Goal: Task Accomplishment & Management: Complete application form

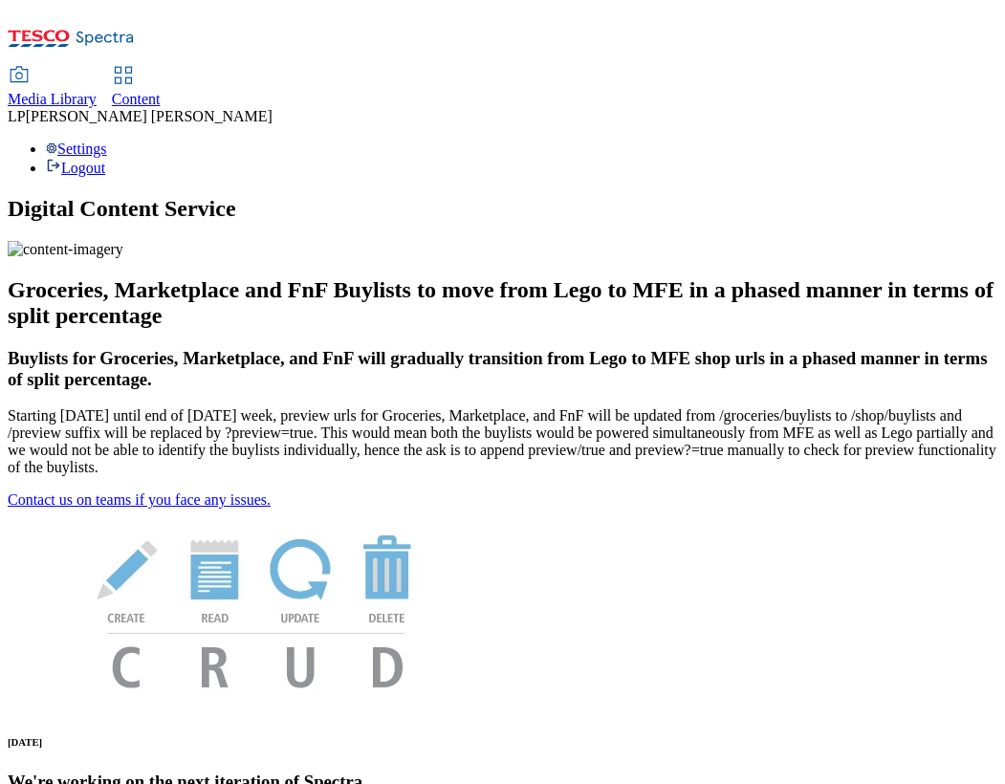
click at [97, 91] on span "Media Library" at bounding box center [52, 99] width 89 height 16
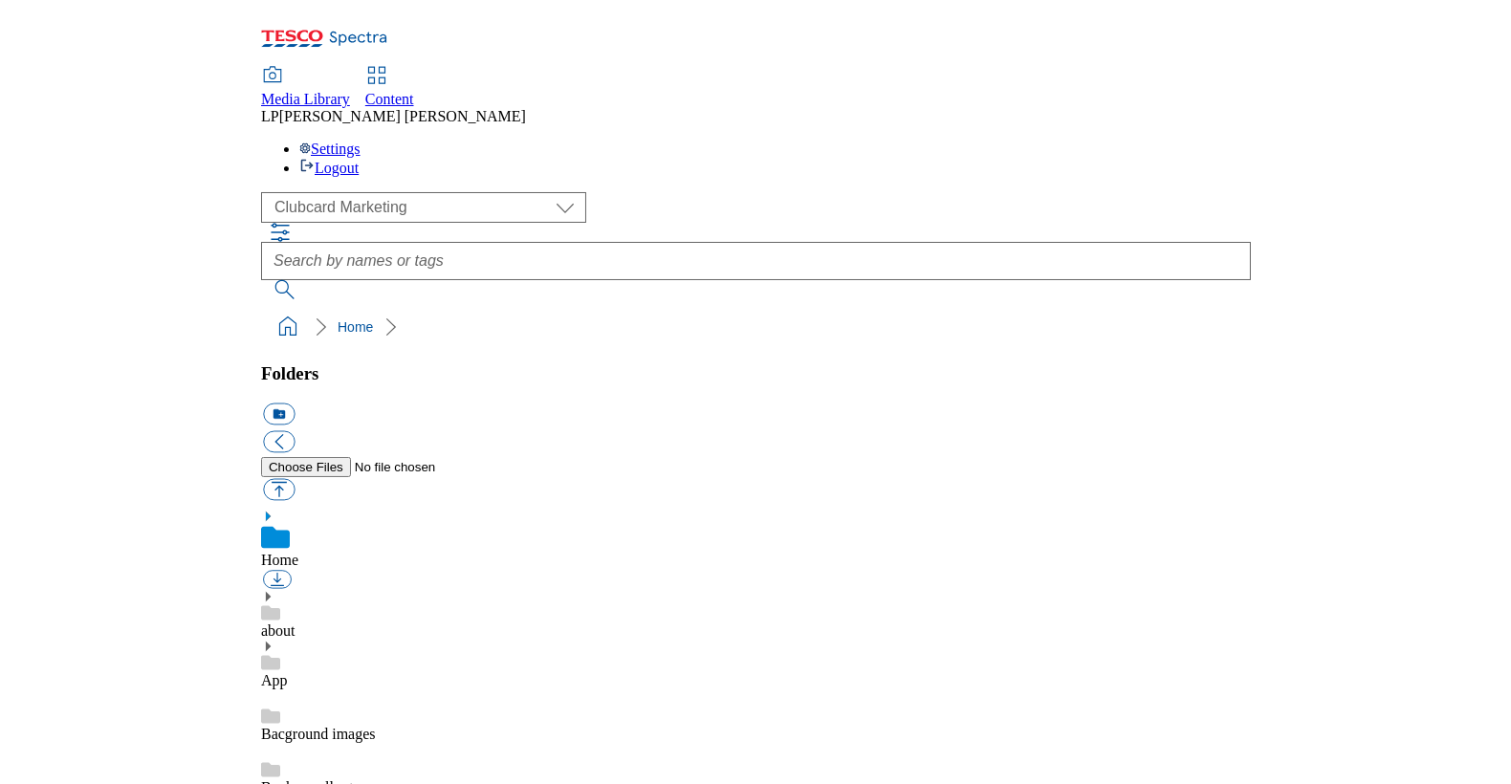
scroll to position [3, 0]
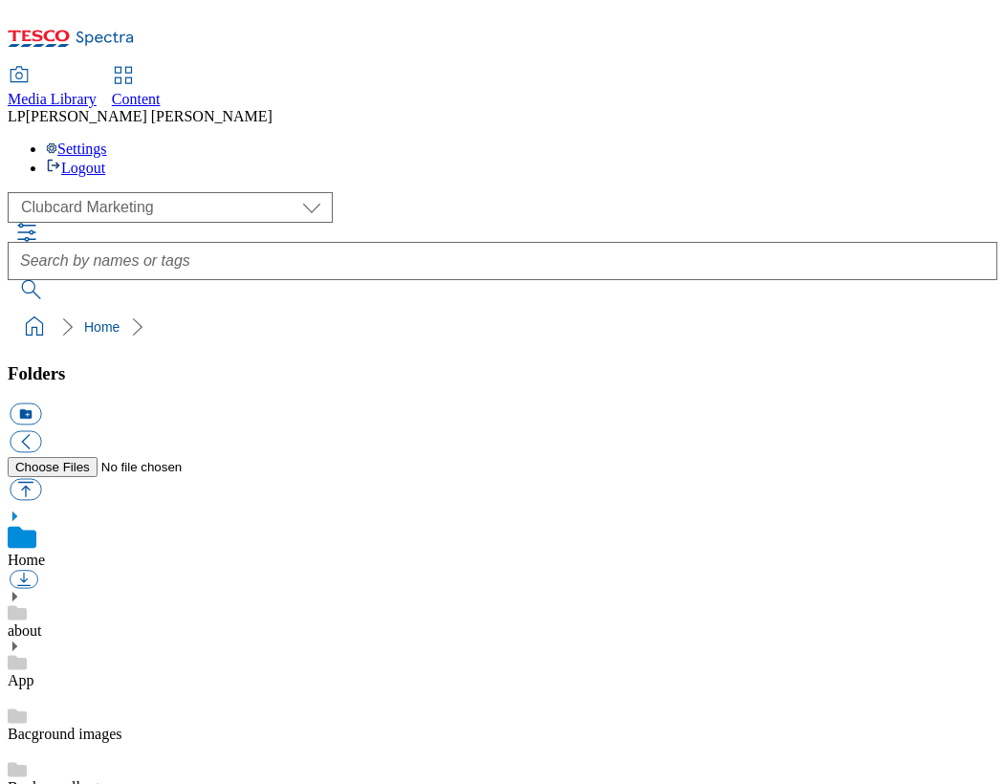
click at [167, 192] on div "( optional ) Clubcard Marketing Demo Dotcom UK Emails GHS Marketing UK GHS Prod…" at bounding box center [503, 207] width 990 height 31
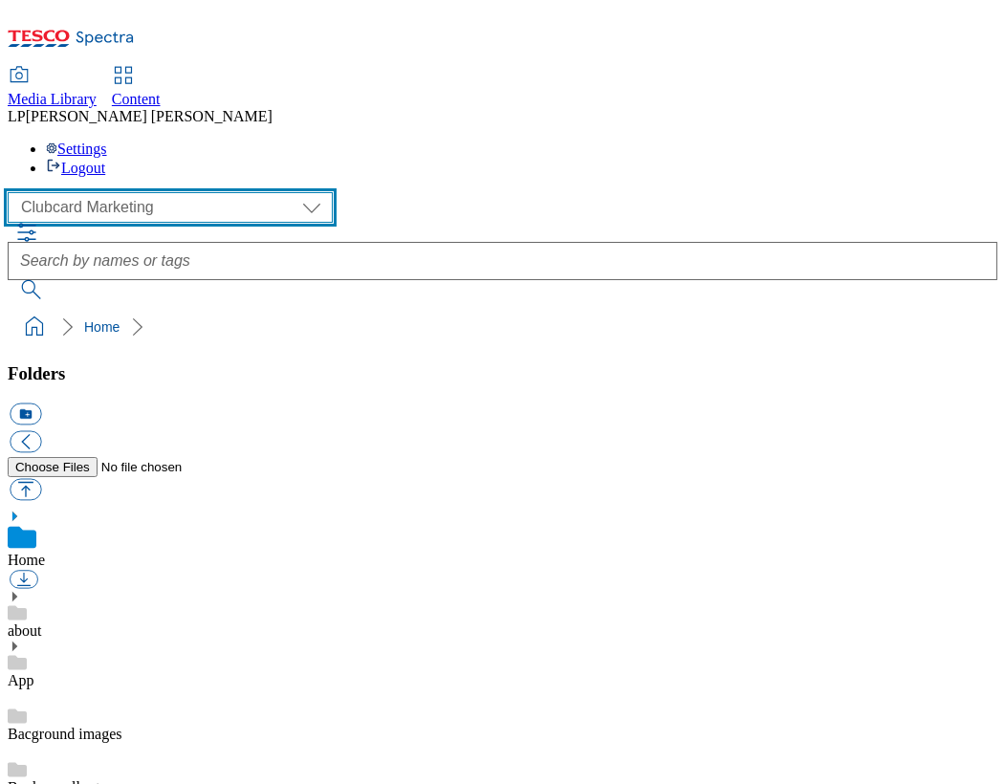
click at [152, 192] on select "Clubcard Marketing Demo Dotcom UK Emails GHS Marketing UK GHS Product UK GHS RO…" at bounding box center [170, 207] width 325 height 31
select select "flare-ghs-roi"
click at [12, 192] on select "Clubcard Marketing Demo Dotcom UK Emails GHS Marketing UK GHS Product UK GHS RO…" at bounding box center [170, 207] width 325 height 31
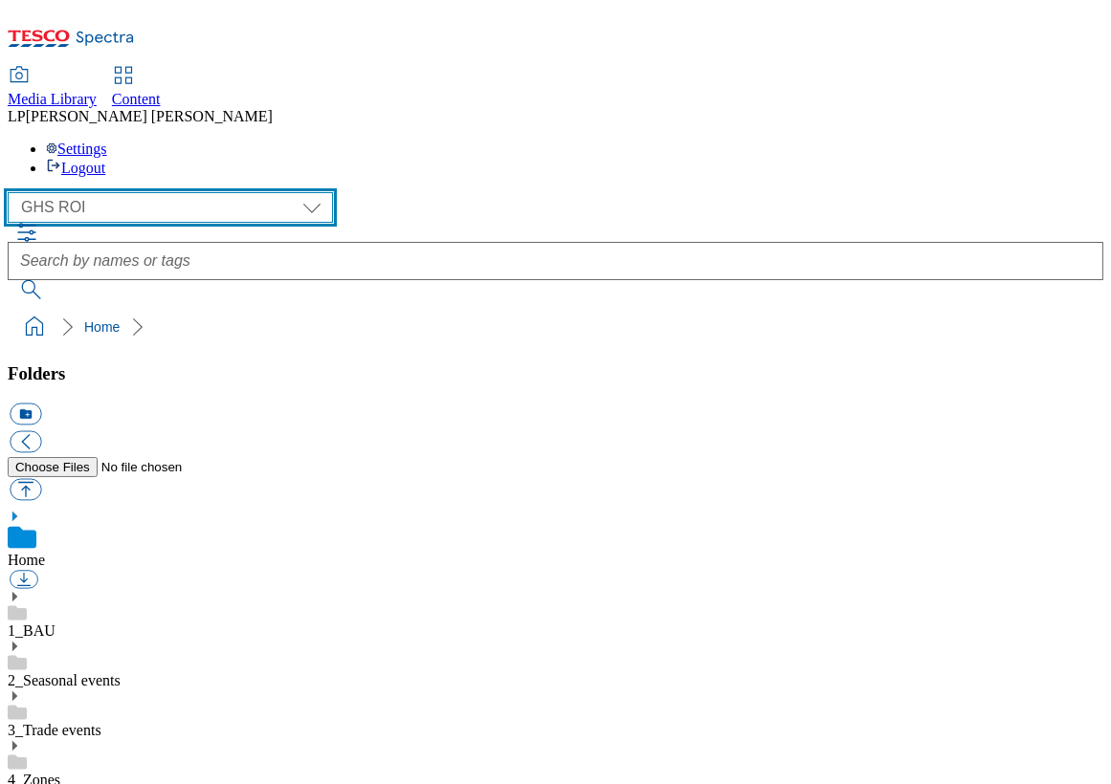
scroll to position [154, 0]
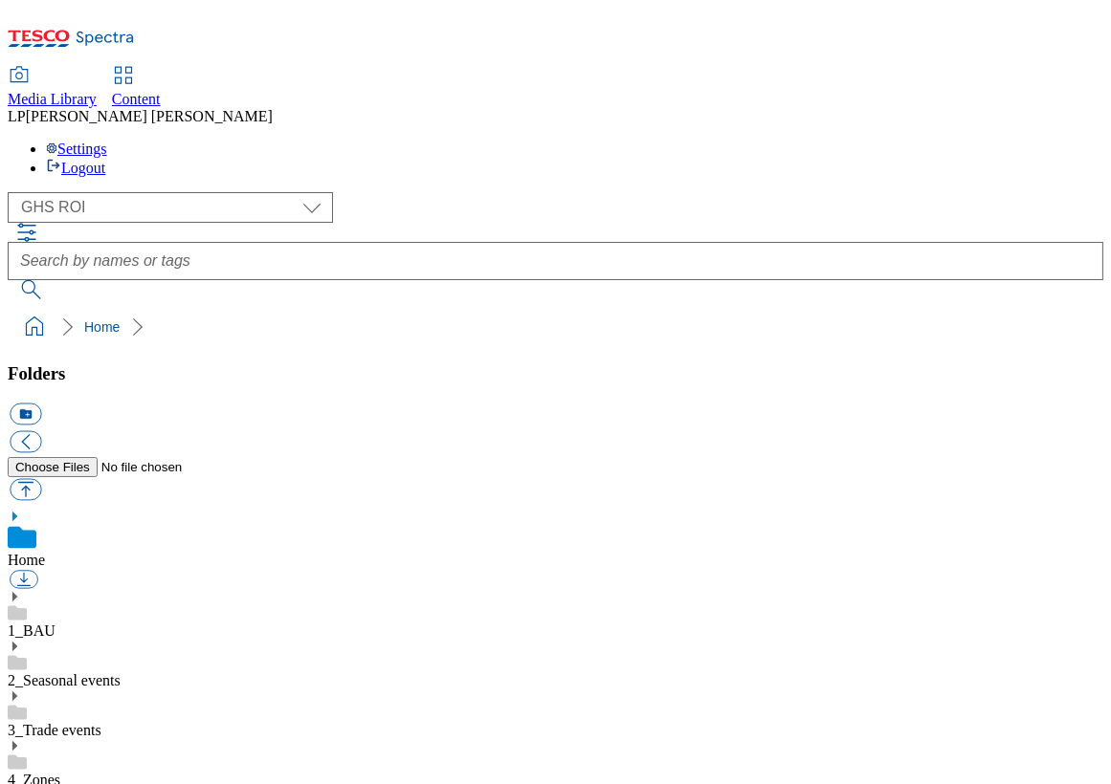
scroll to position [0, 0]
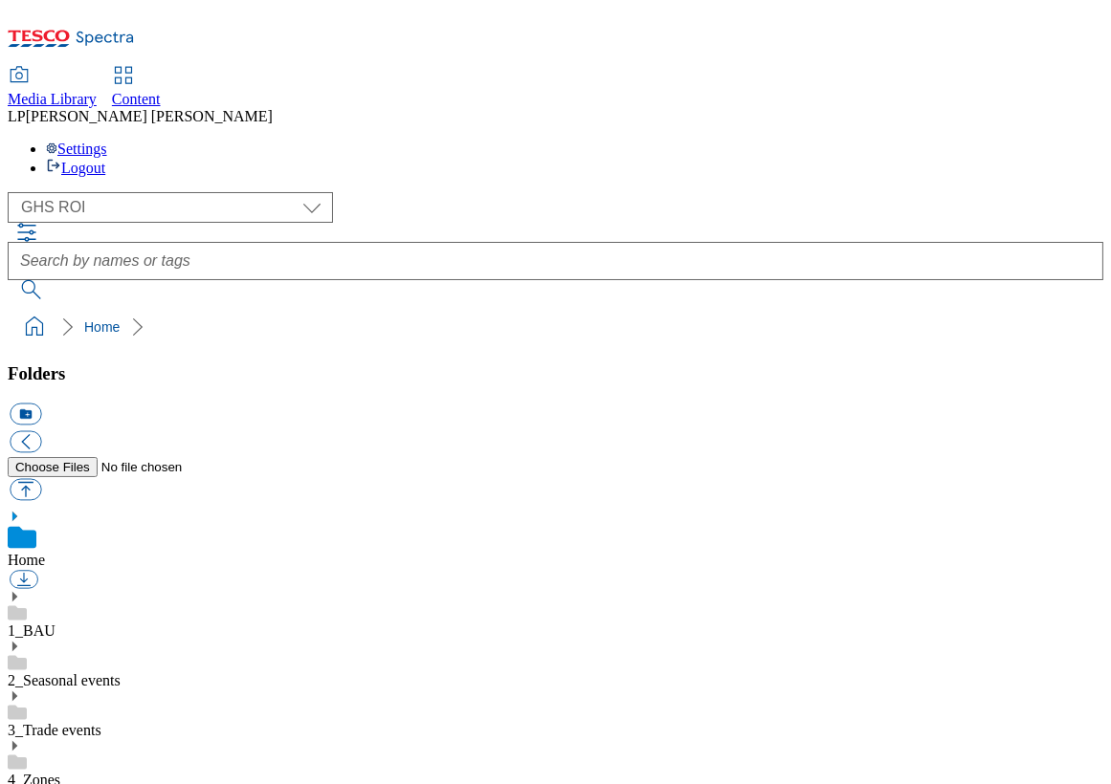
scroll to position [915, 0]
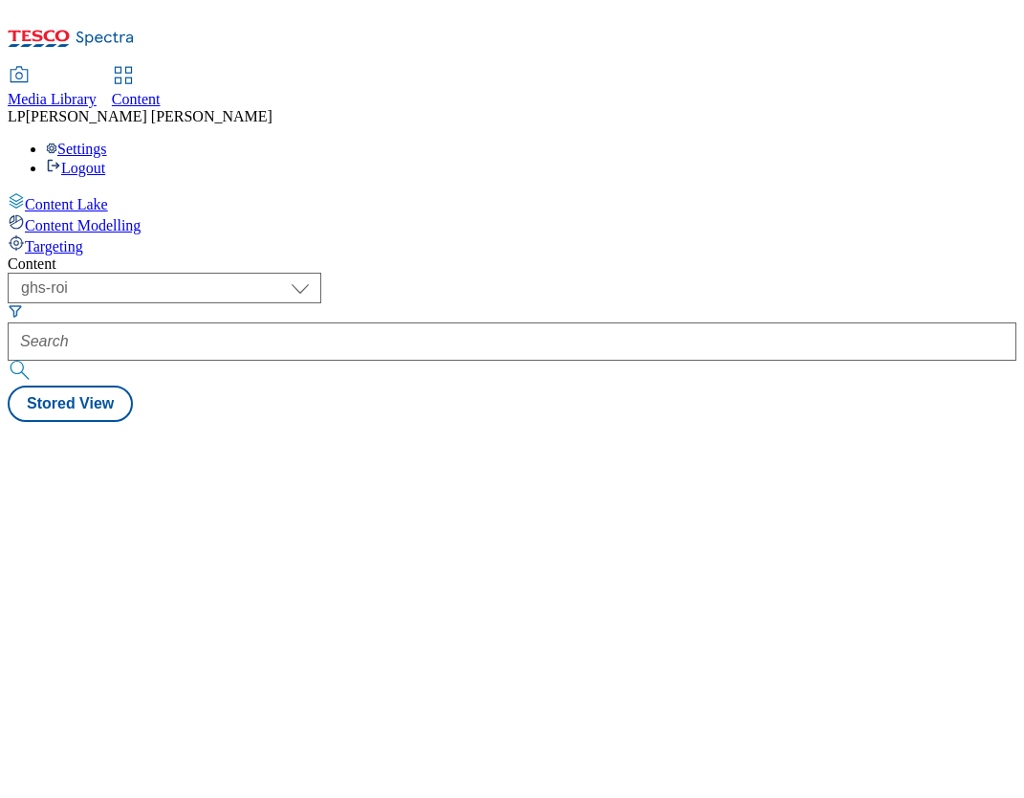
select select "ghs-roi"
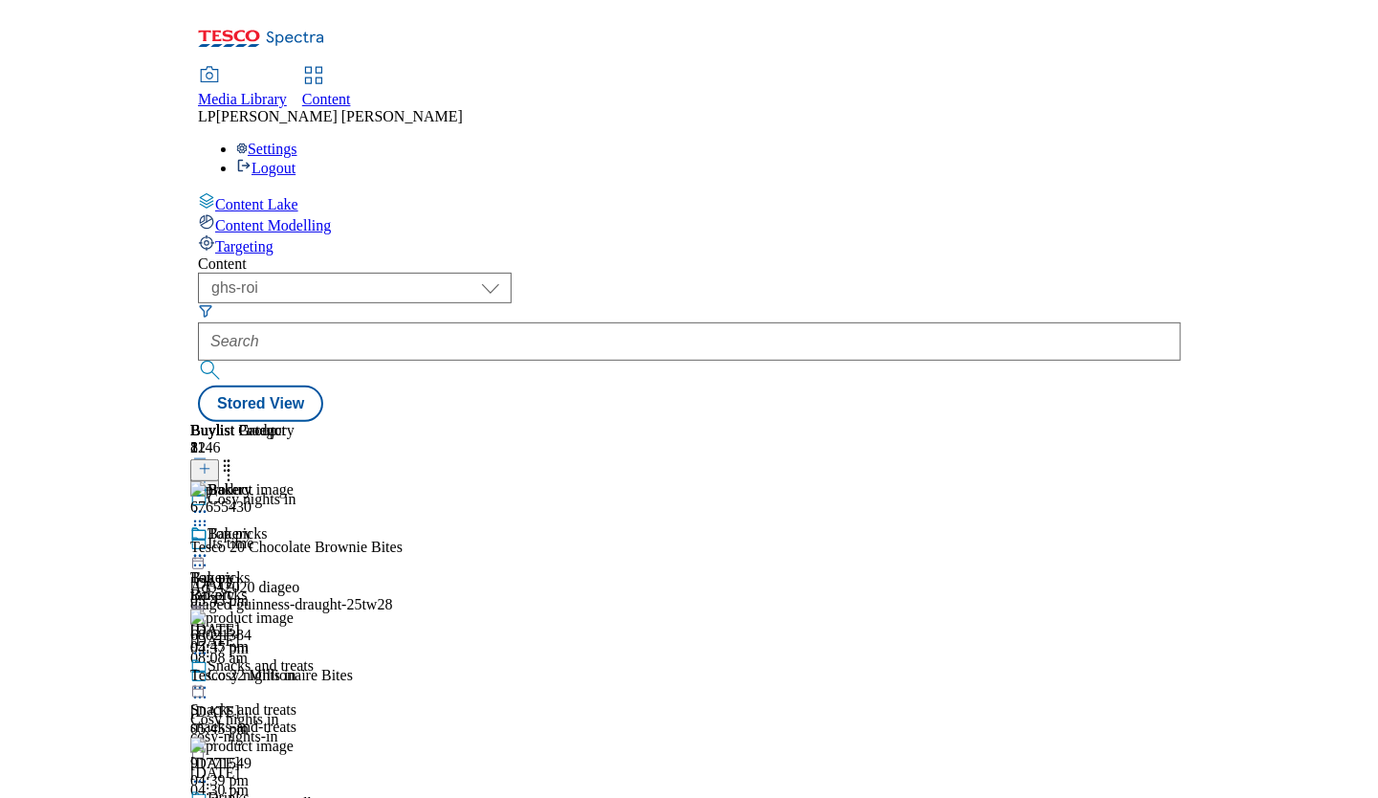
scroll to position [968, 0]
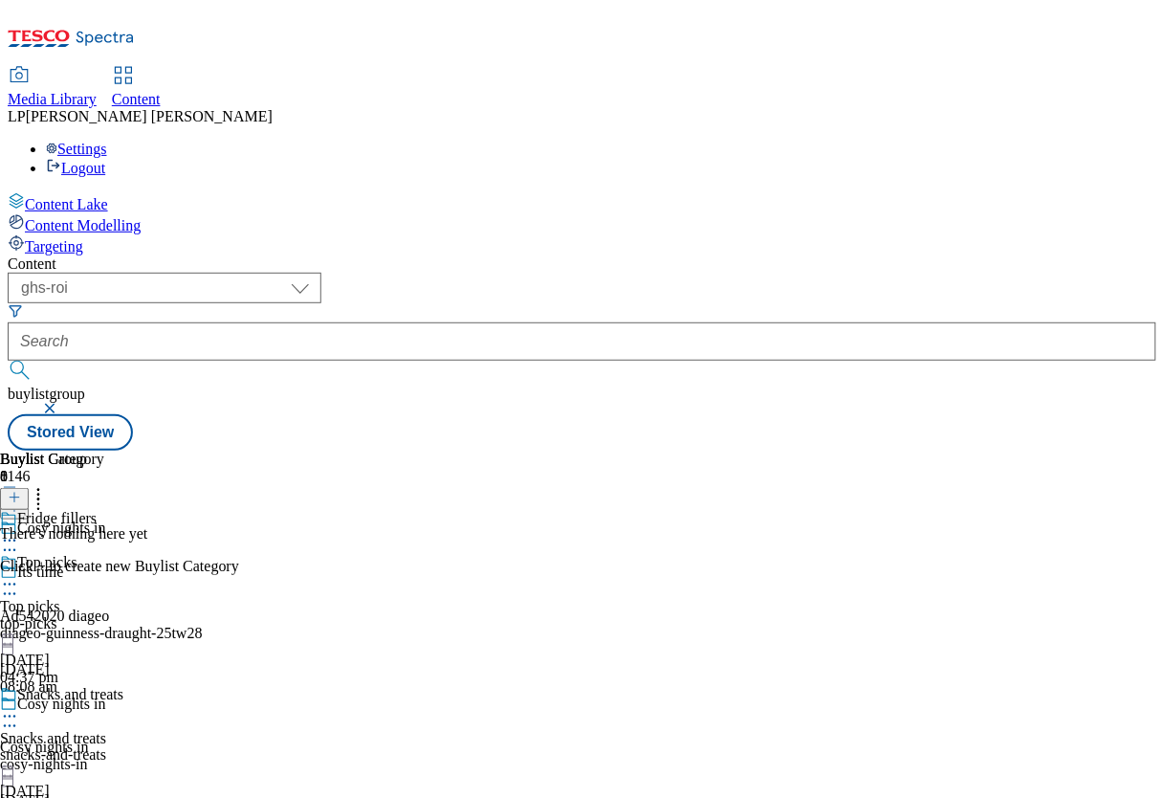
click at [239, 525] on div "There's nothing here yet Click + to create new Buylist Category" at bounding box center [119, 550] width 239 height 50
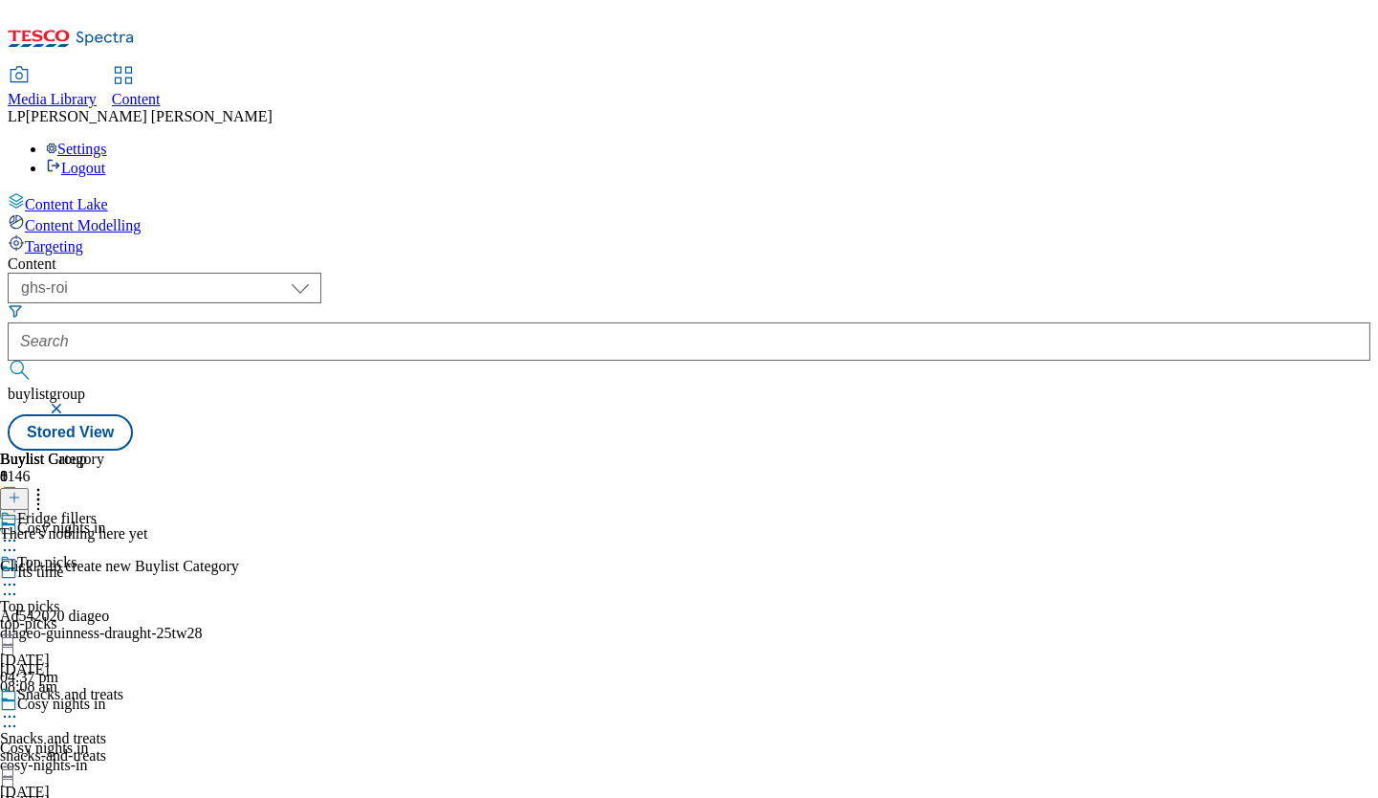
click at [21, 491] on icon at bounding box center [14, 497] width 13 height 13
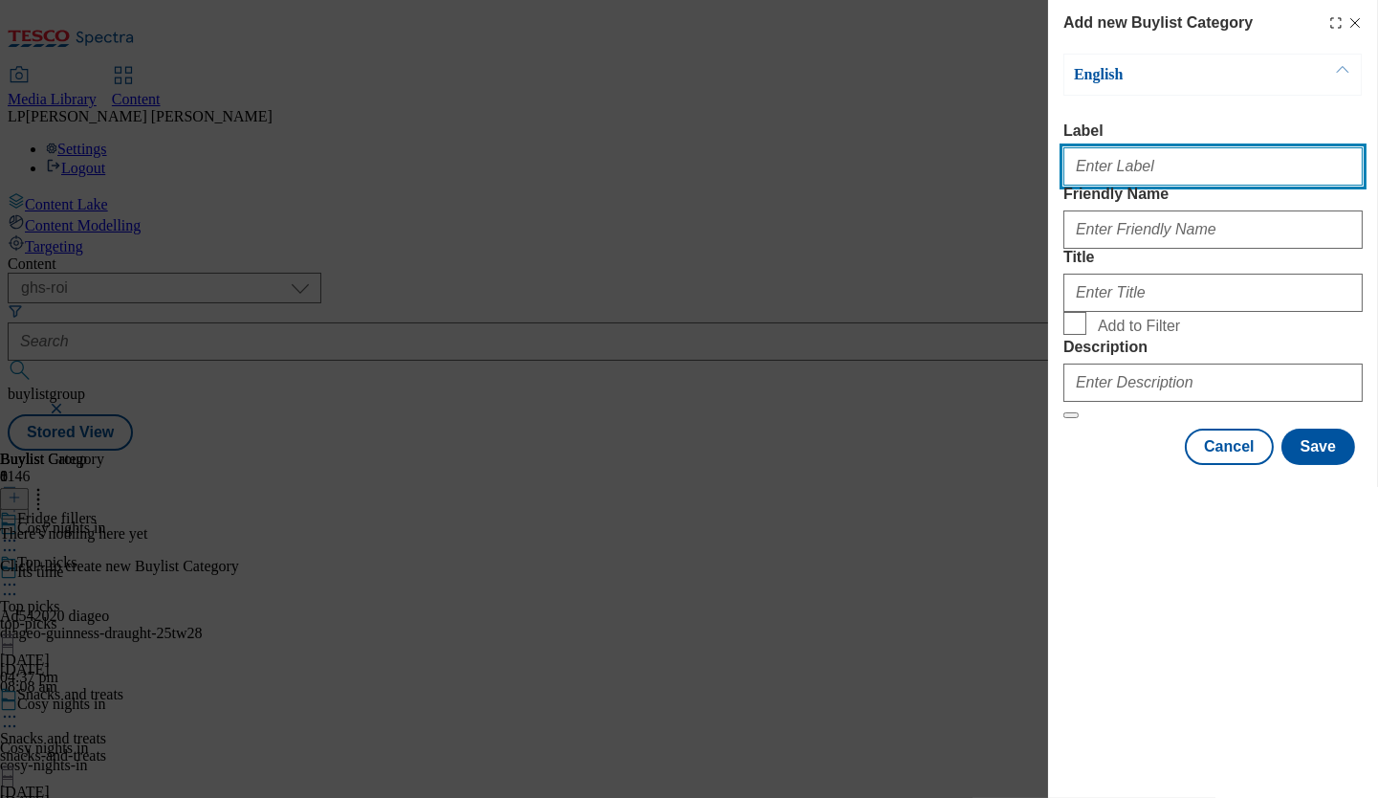
click at [1024, 179] on input "Label" at bounding box center [1213, 166] width 299 height 38
click at [1024, 183] on input "Label" at bounding box center [1213, 166] width 299 height 38
paste input "Fridge fillers"
type input "Fridge fillers"
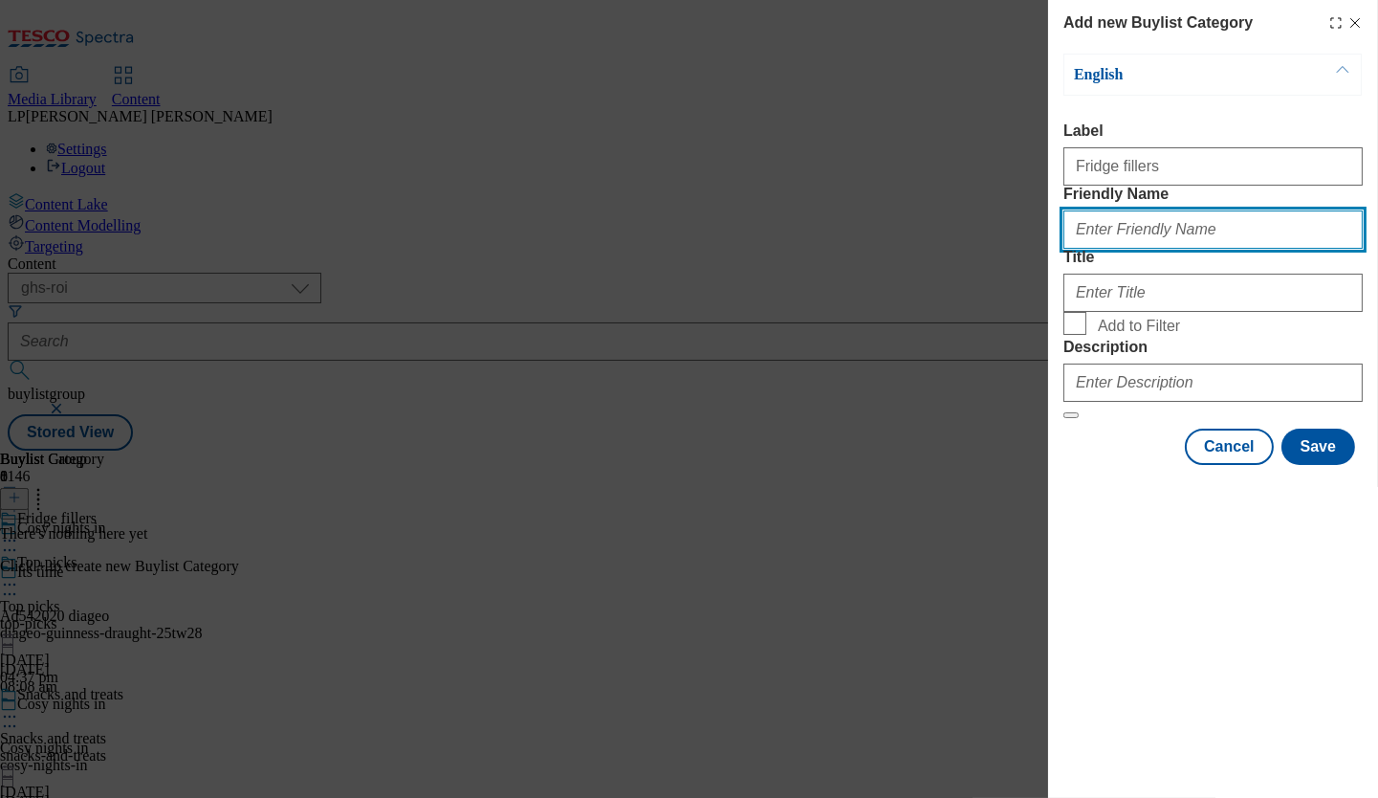
click at [1024, 249] on input "Friendly Name" at bounding box center [1213, 229] width 299 height 38
paste input "Fridge fillers"
click at [1024, 249] on input "Fridge fillers" at bounding box center [1213, 229] width 299 height 38
type input "fridge-fillers"
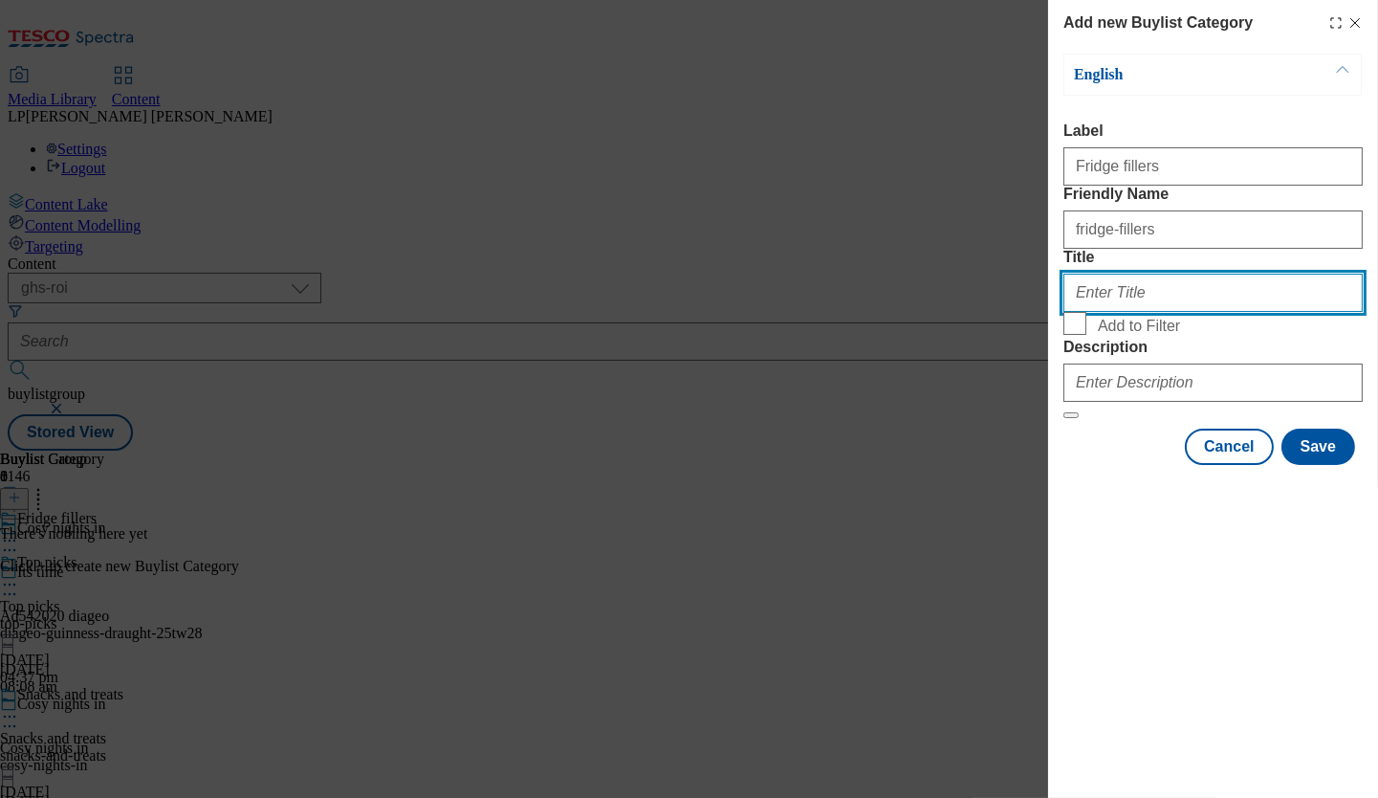
click at [1024, 312] on input "Title" at bounding box center [1213, 293] width 299 height 38
paste input "Fridge fillers"
type input "Fridge fillers"
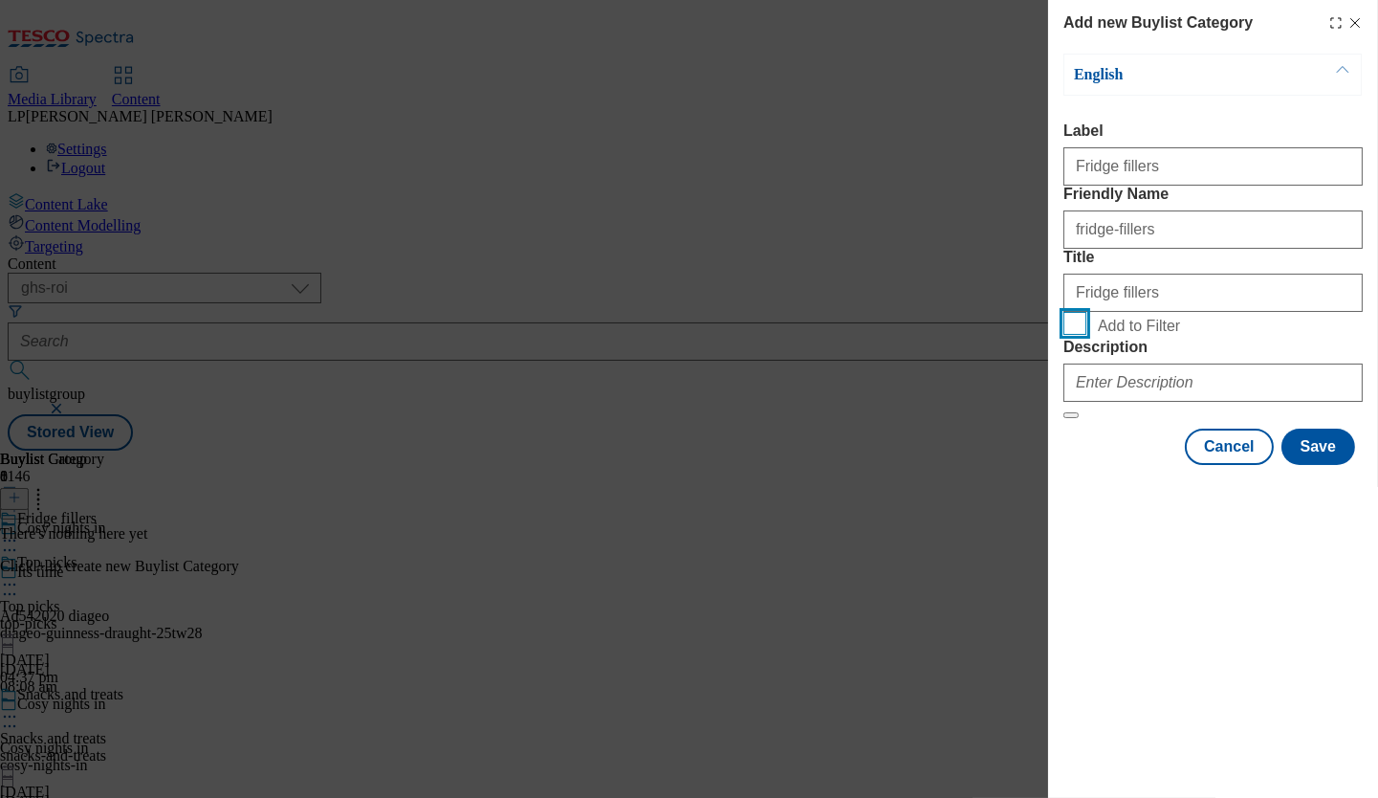
click at [1024, 335] on input "Add to Filter" at bounding box center [1075, 323] width 23 height 23
checkbox input "true"
click at [1024, 419] on form "Label Fridge fillers Friendly Name fridge-fillers Title Fridge fillers Add to F…" at bounding box center [1213, 270] width 299 height 297
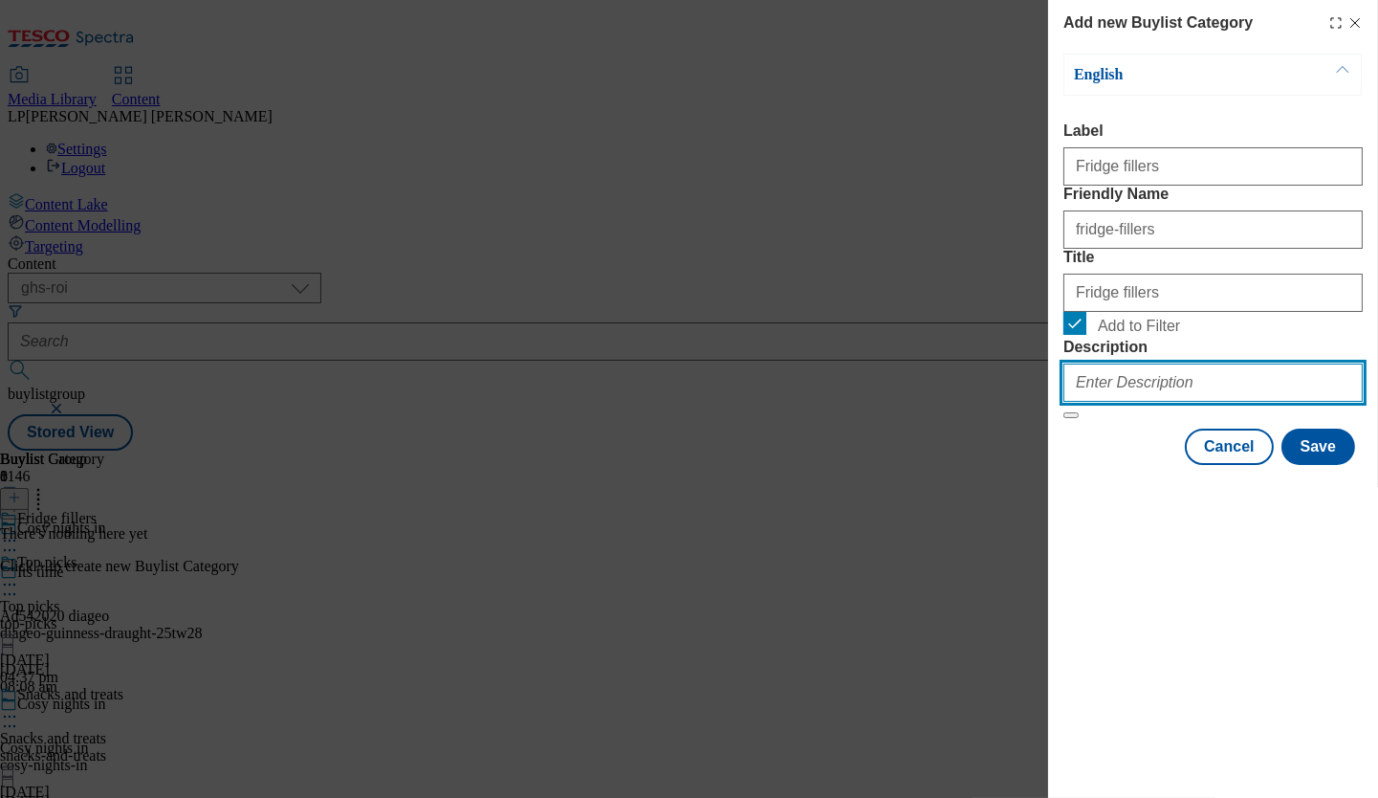
click at [1024, 402] on input "Description" at bounding box center [1213, 382] width 299 height 38
paste input "Settle in for the new season with your favourite fridge fillers. From warming s…"
type input "Settle in for the new season with your favourite fridge fillers. From warming s…"
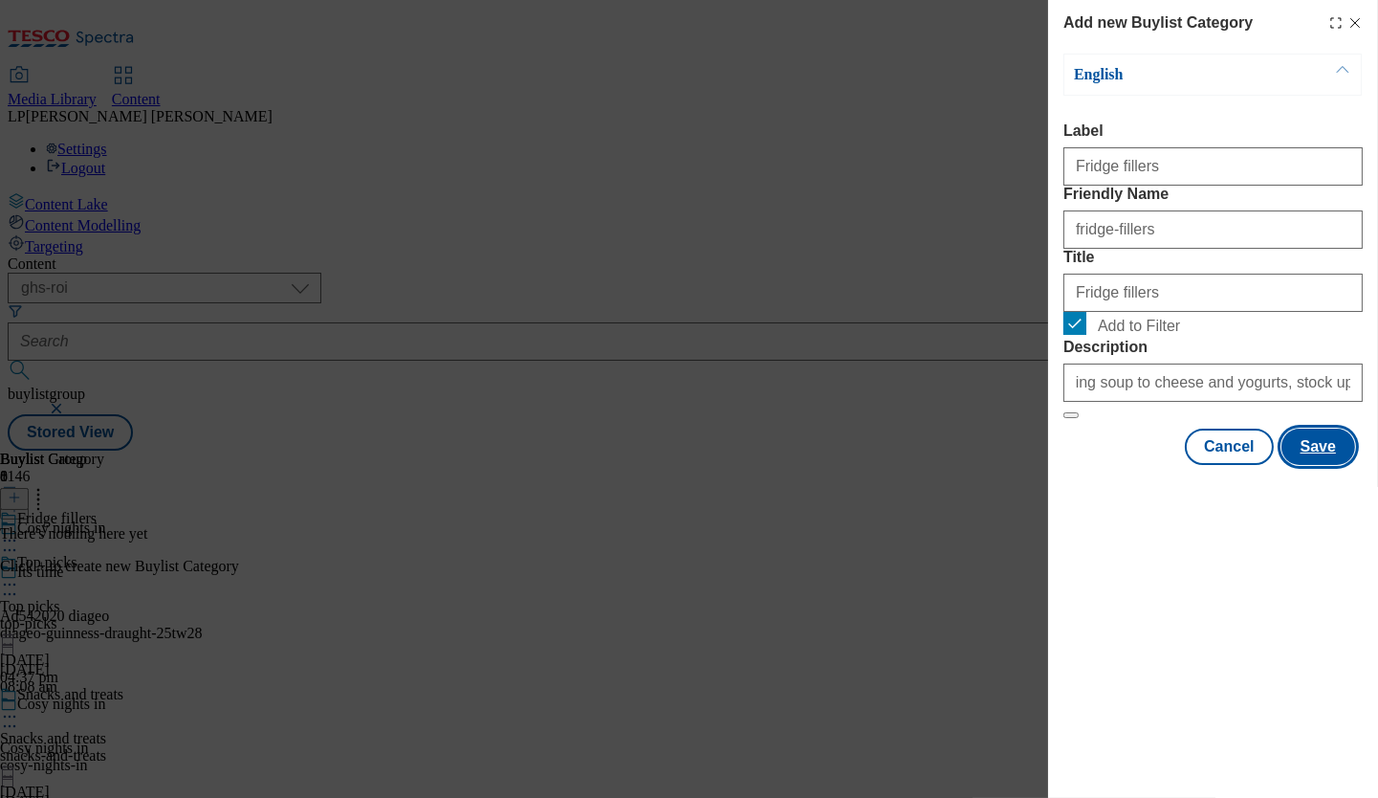
click at [1024, 465] on button "Save" at bounding box center [1319, 447] width 74 height 36
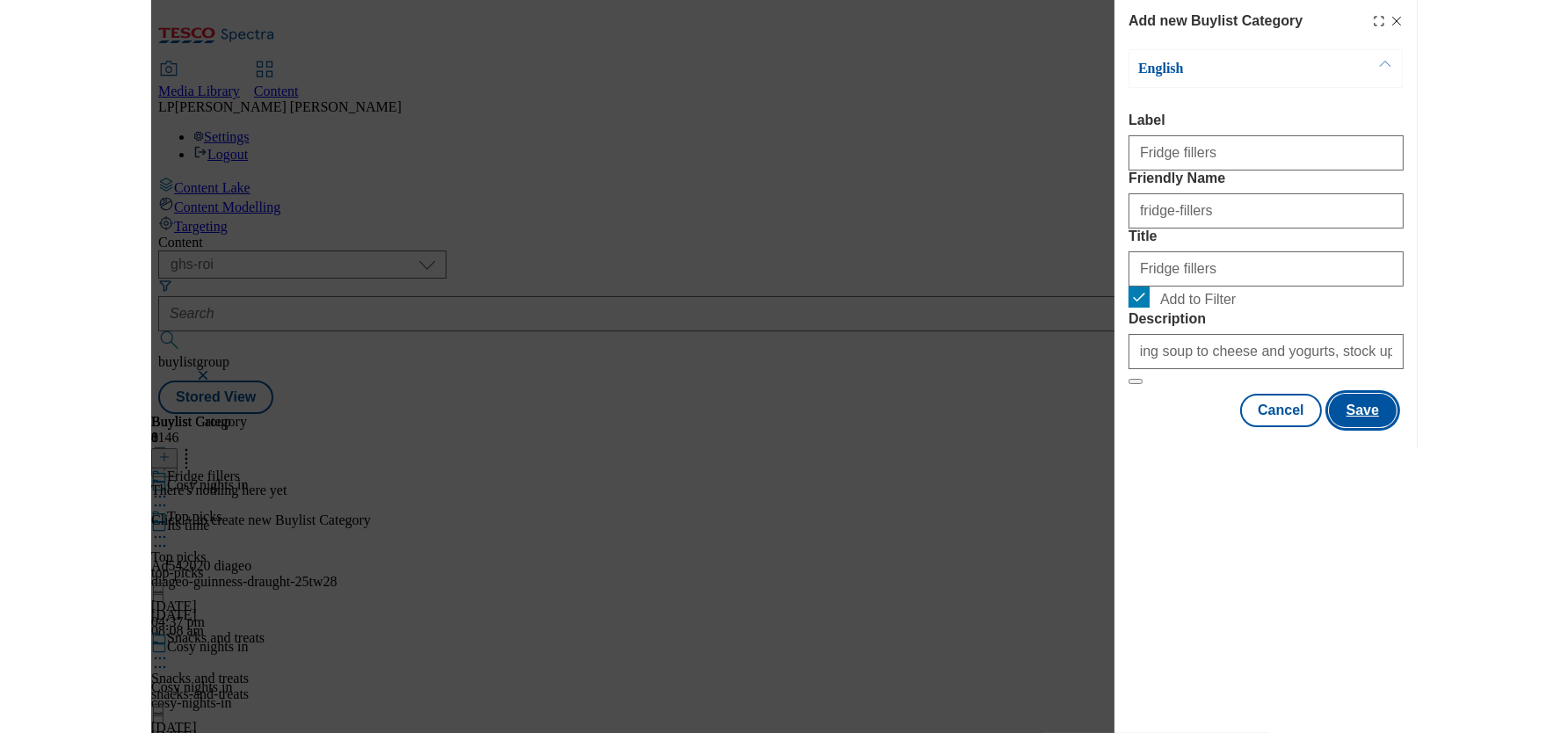
scroll to position [0, 0]
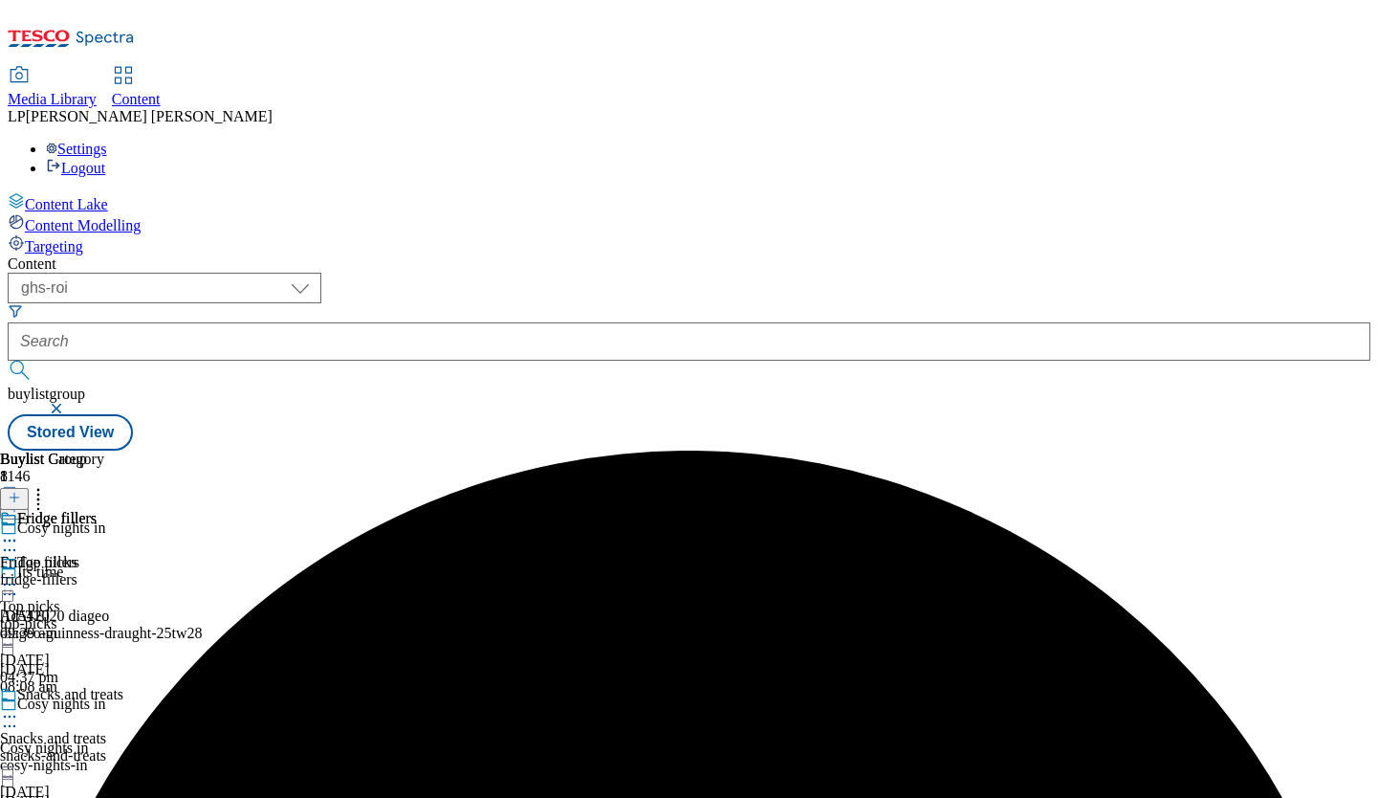
click at [104, 571] on div "fridge-fillers" at bounding box center [52, 579] width 104 height 17
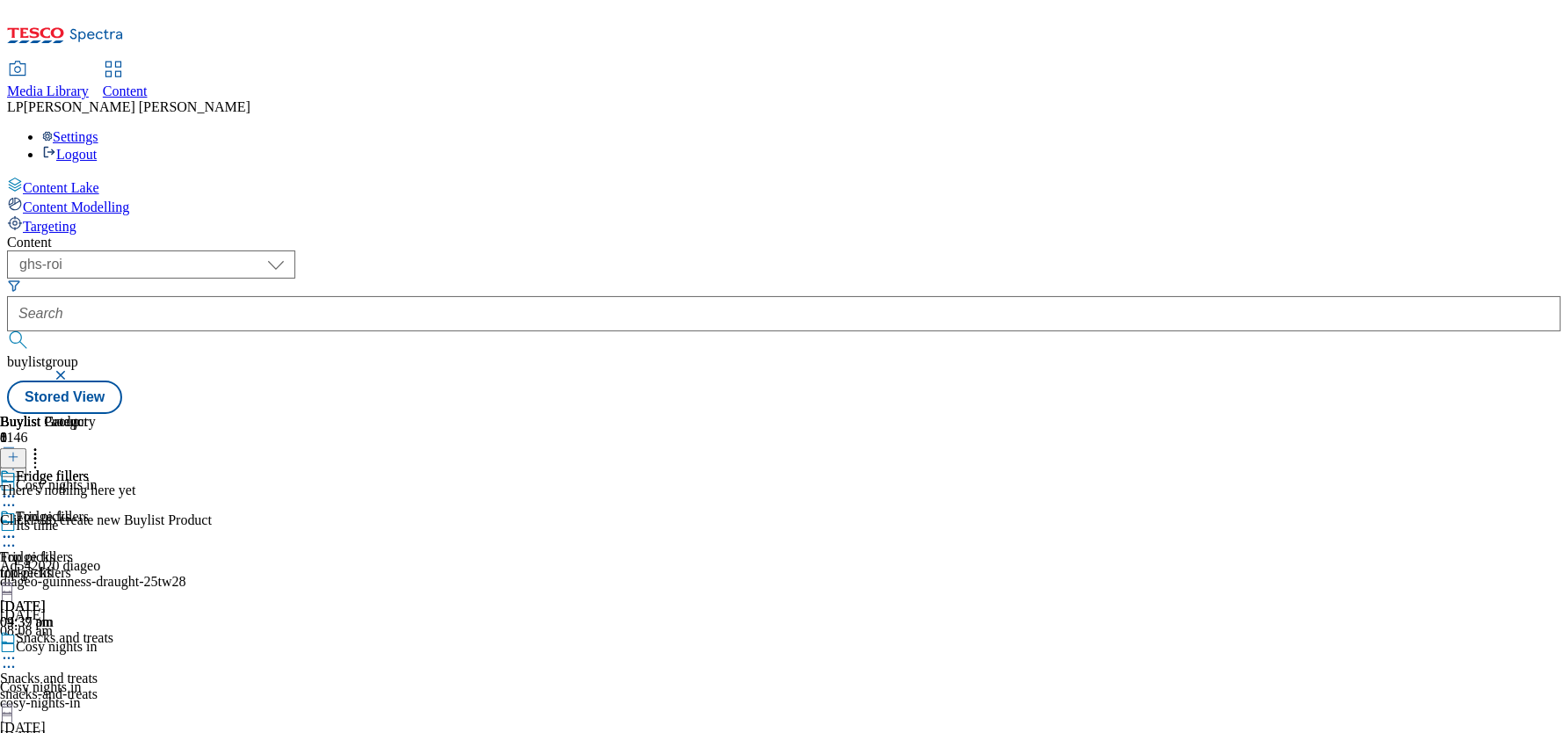
click at [19, 451] on icon at bounding box center [13, 457] width 12 height 12
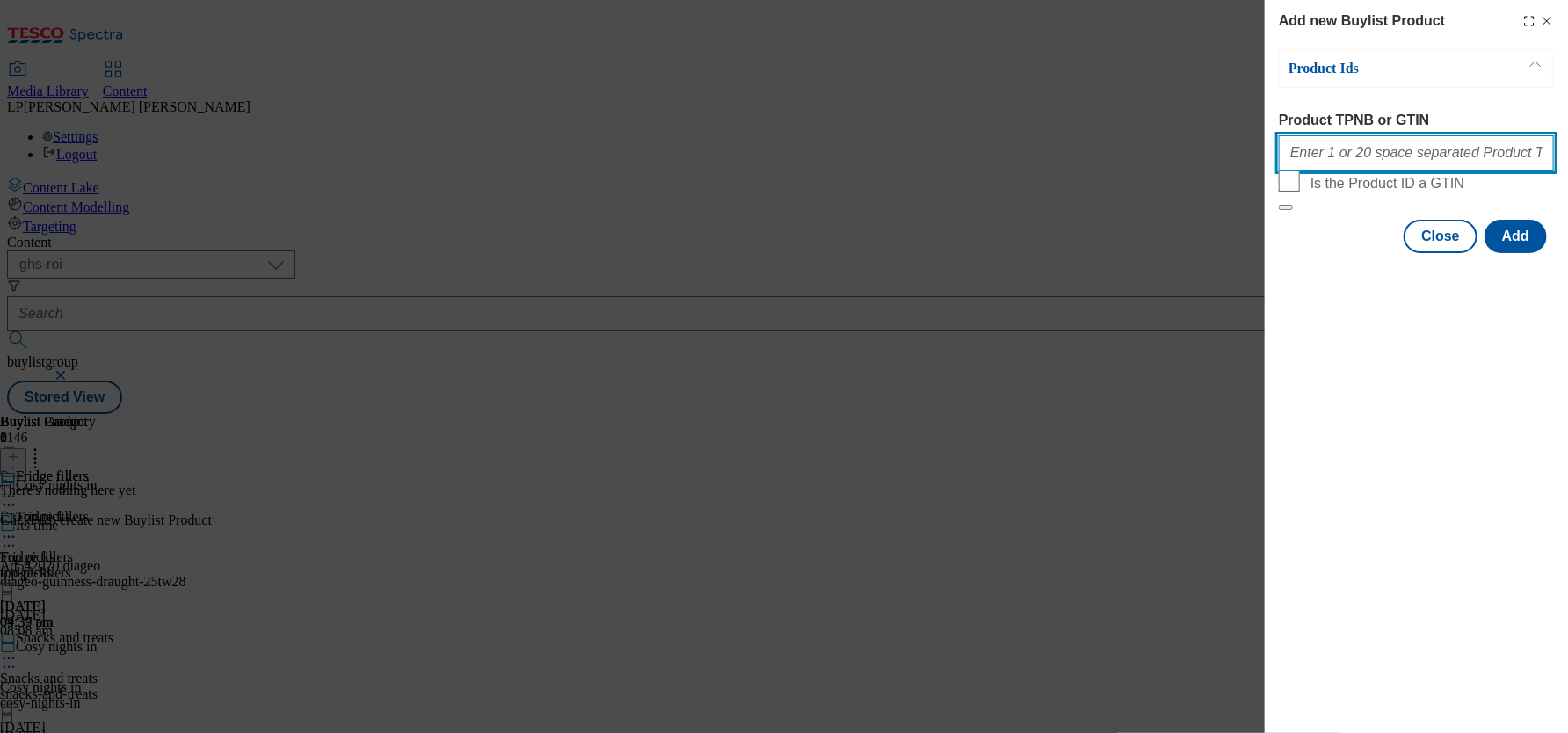
click at [941, 159] on input "Product TPNB or GTIN" at bounding box center [1416, 152] width 275 height 35
paste input "62383413 62383426 63313070 62383367 62383373 73986115 67314333 61709164 8516549…"
type input "62383413 62383426 63313070 62383367 62383373 73986115 67314333 61709164 8516549…"
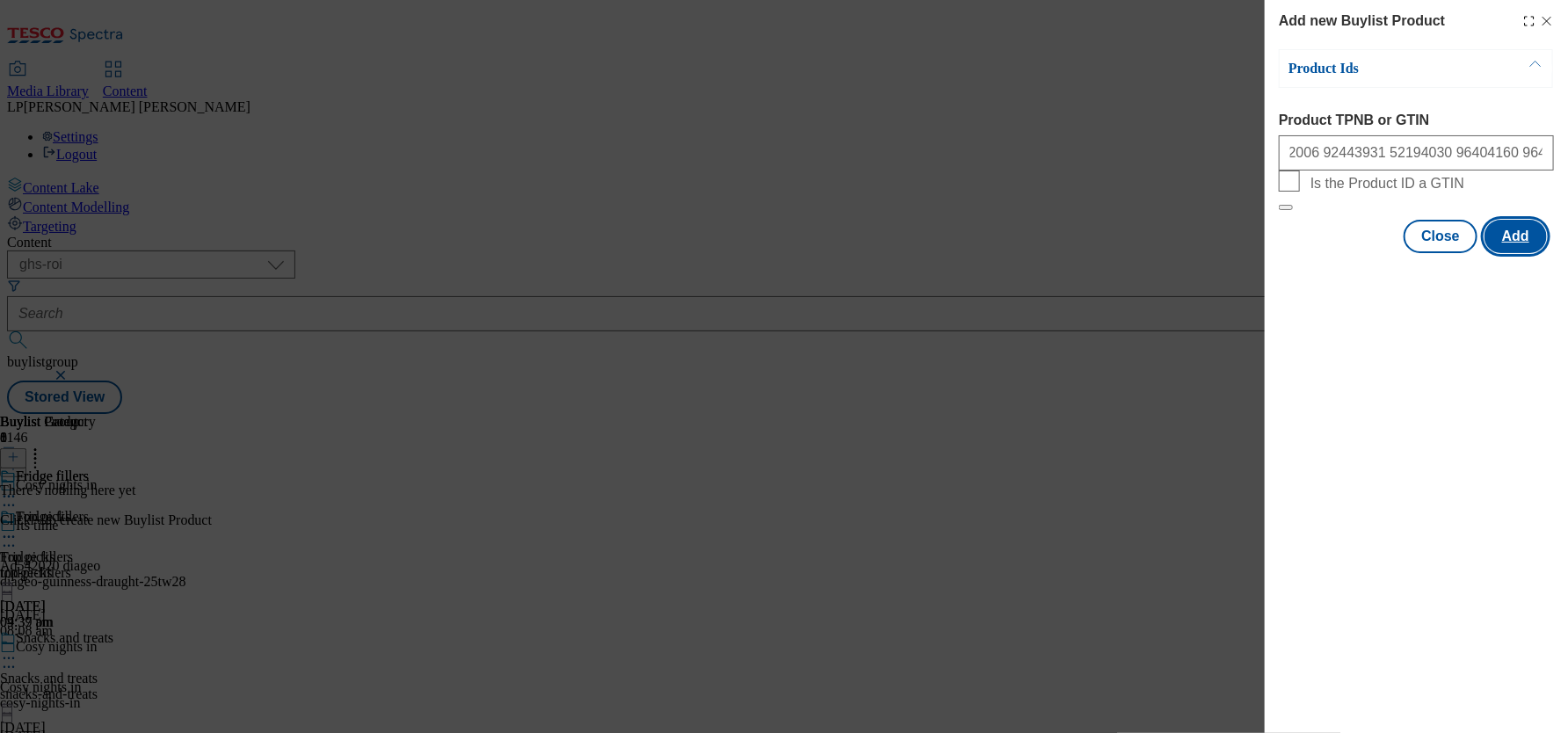
click at [941, 253] on button "Add" at bounding box center [1517, 236] width 62 height 33
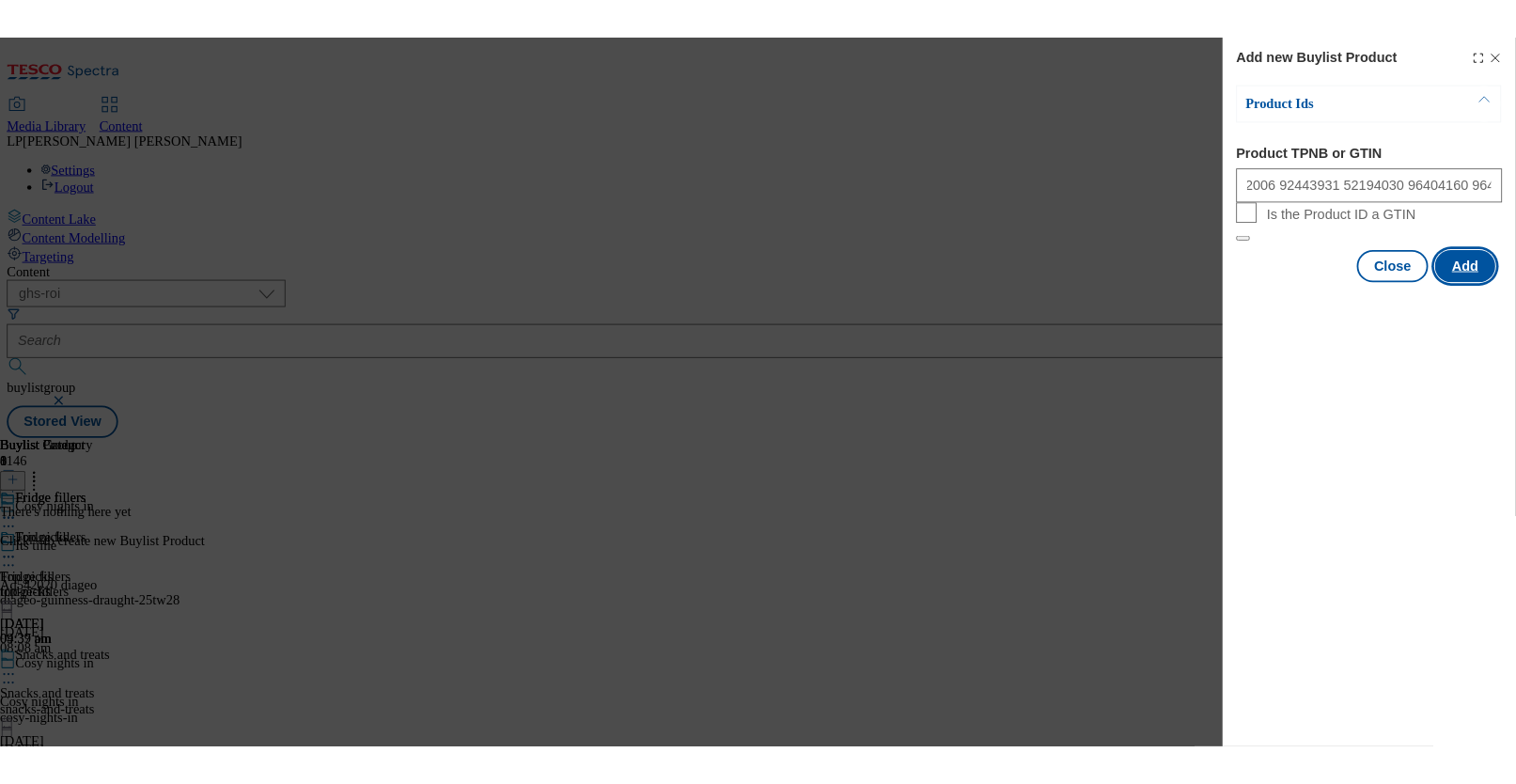
scroll to position [0, 0]
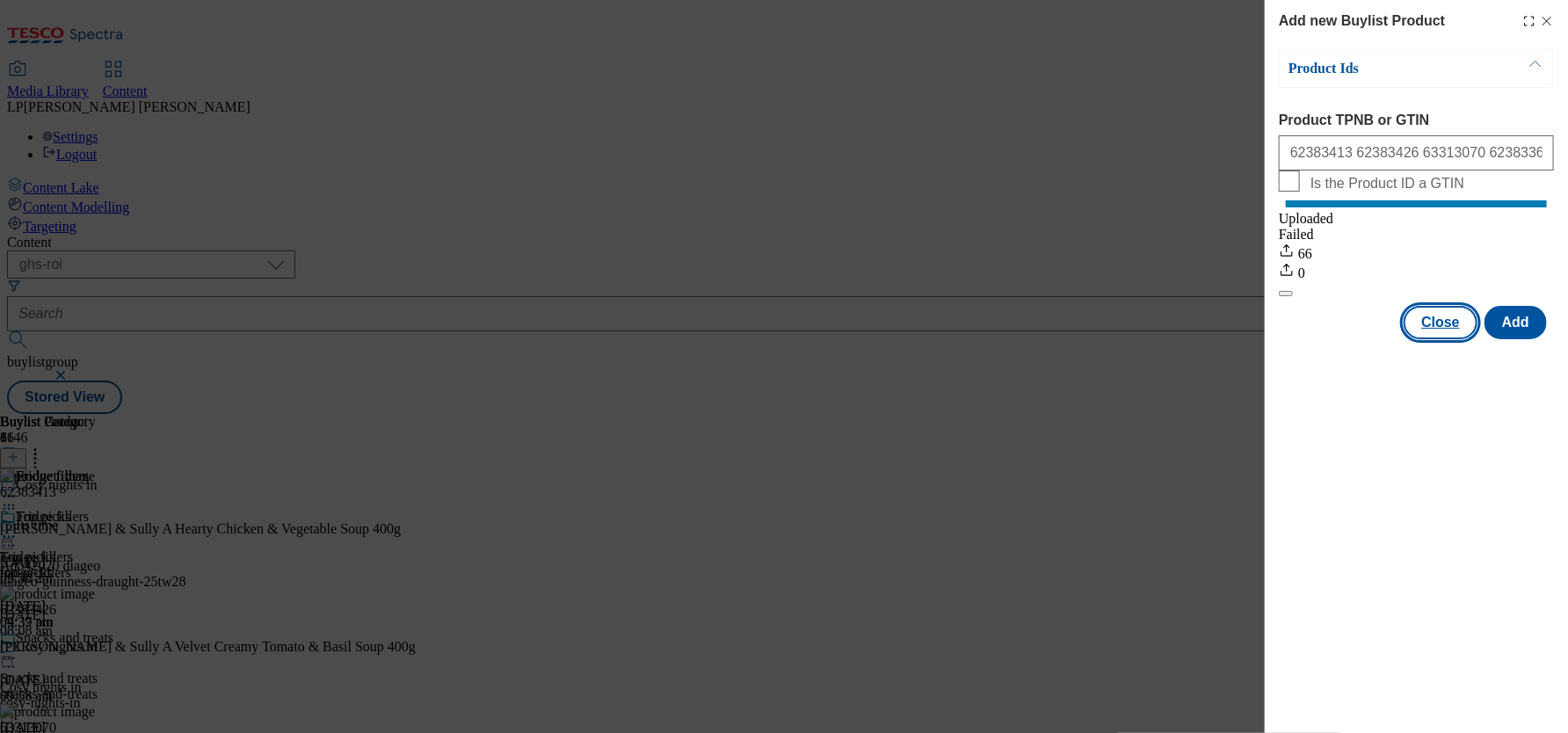
click at [941, 339] on button "Close" at bounding box center [1441, 322] width 74 height 33
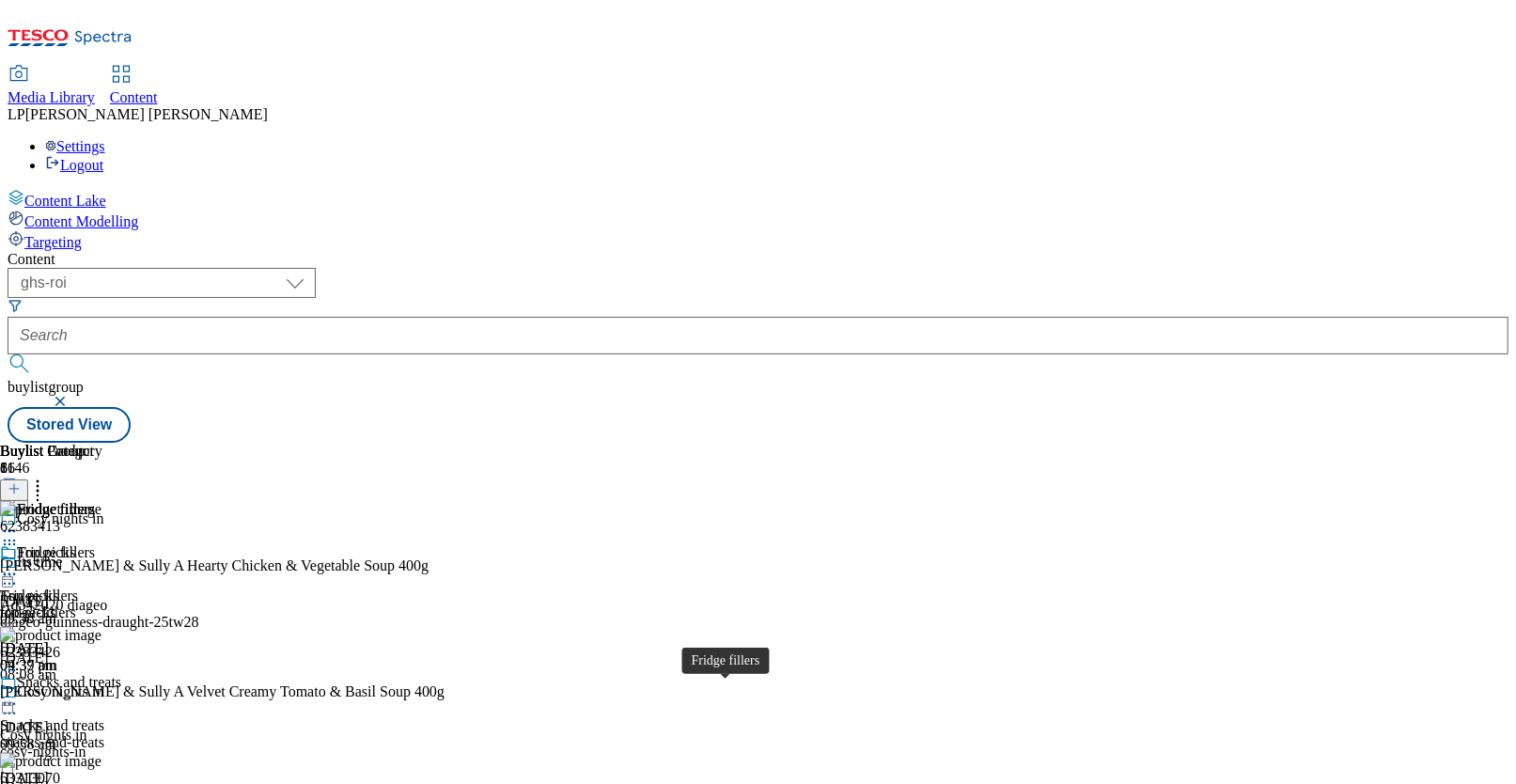
scroll to position [110, 0]
click at [21, 482] on icon at bounding box center [14, 488] width 13 height 13
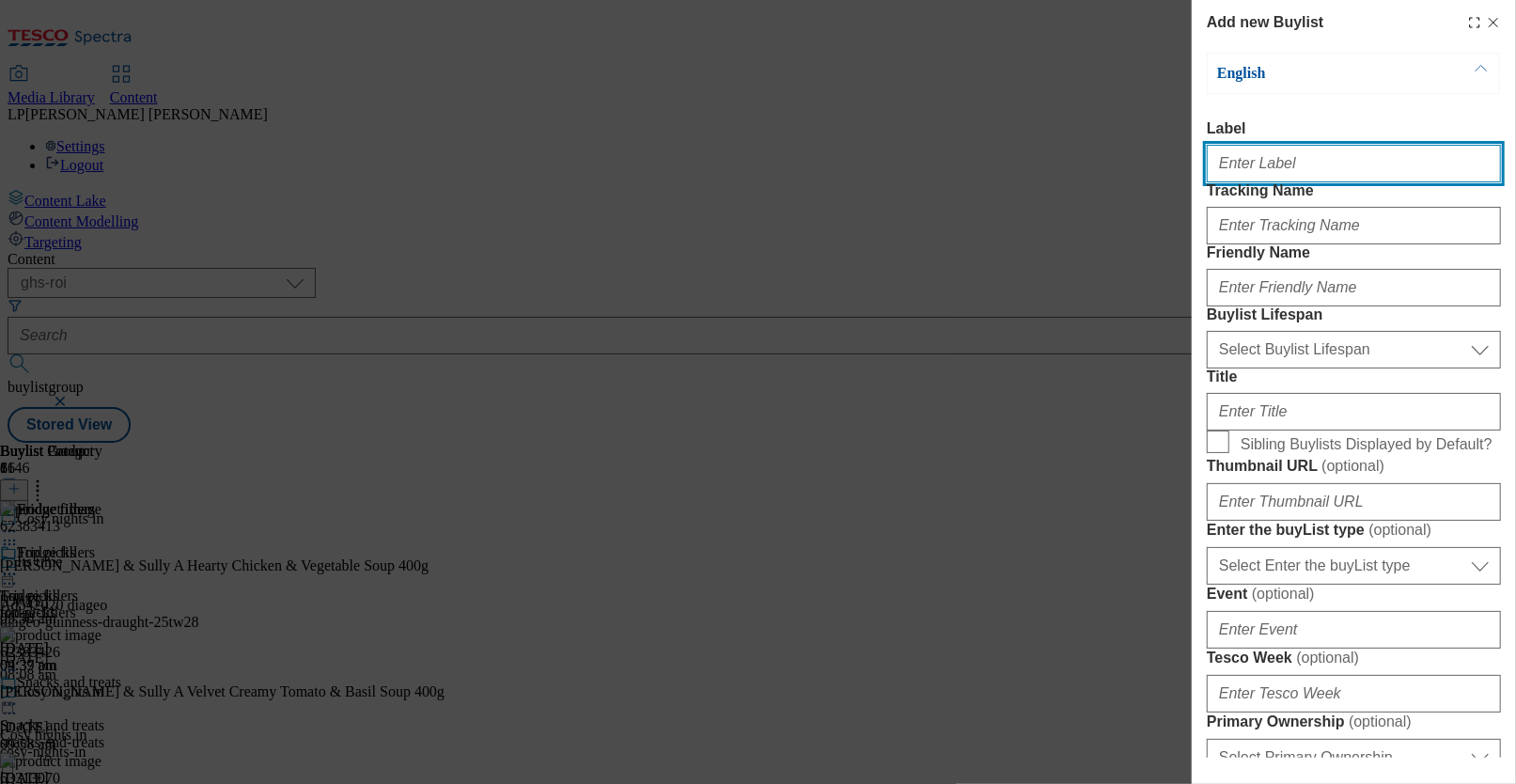
click at [1006, 165] on input "Label" at bounding box center [1353, 163] width 294 height 37
paste input "Frozen food"
type input "Frozen food"
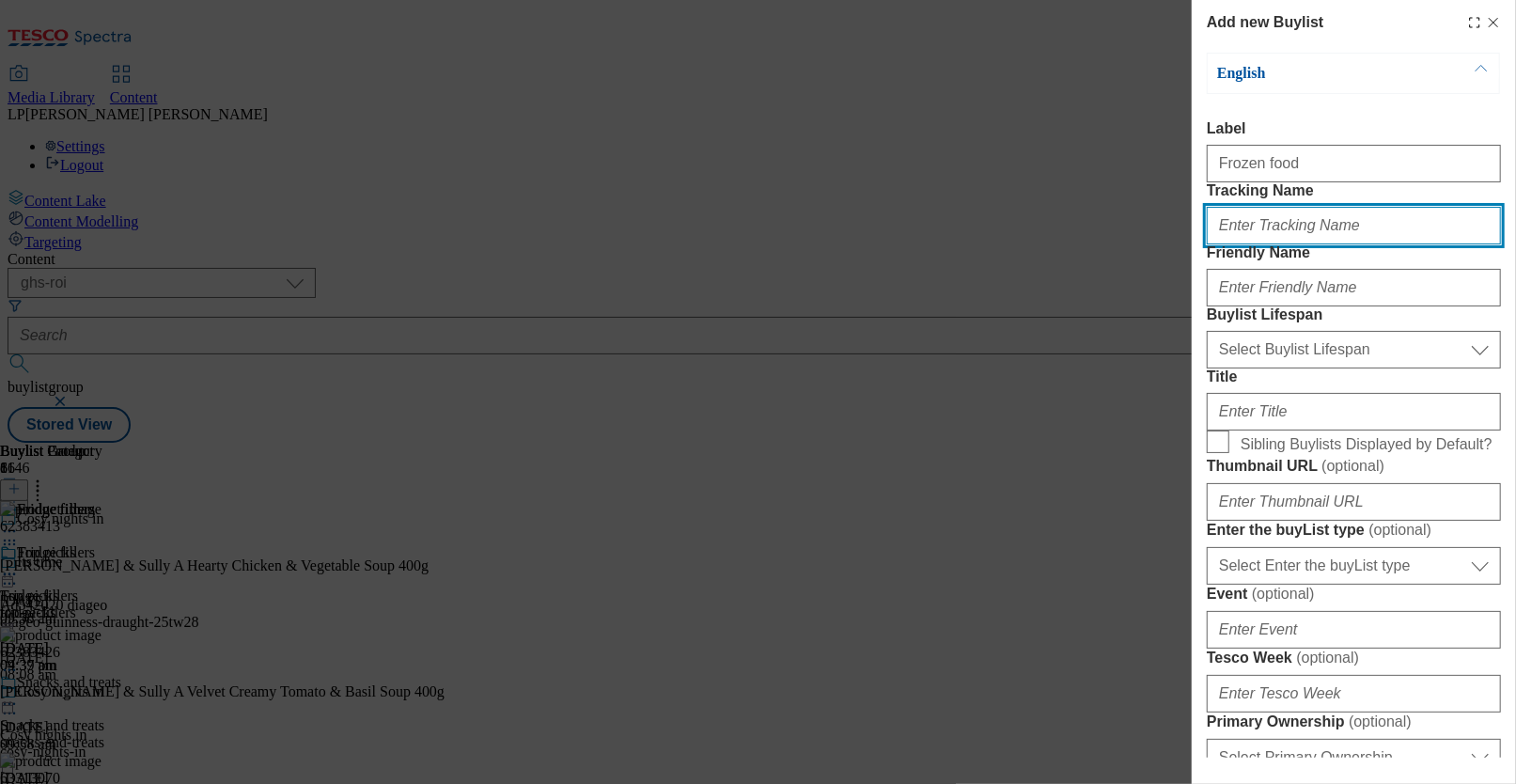
paste input "Frozen food"
type input "Frozen food"
paste input "Frozen food"
type input "Frozen food"
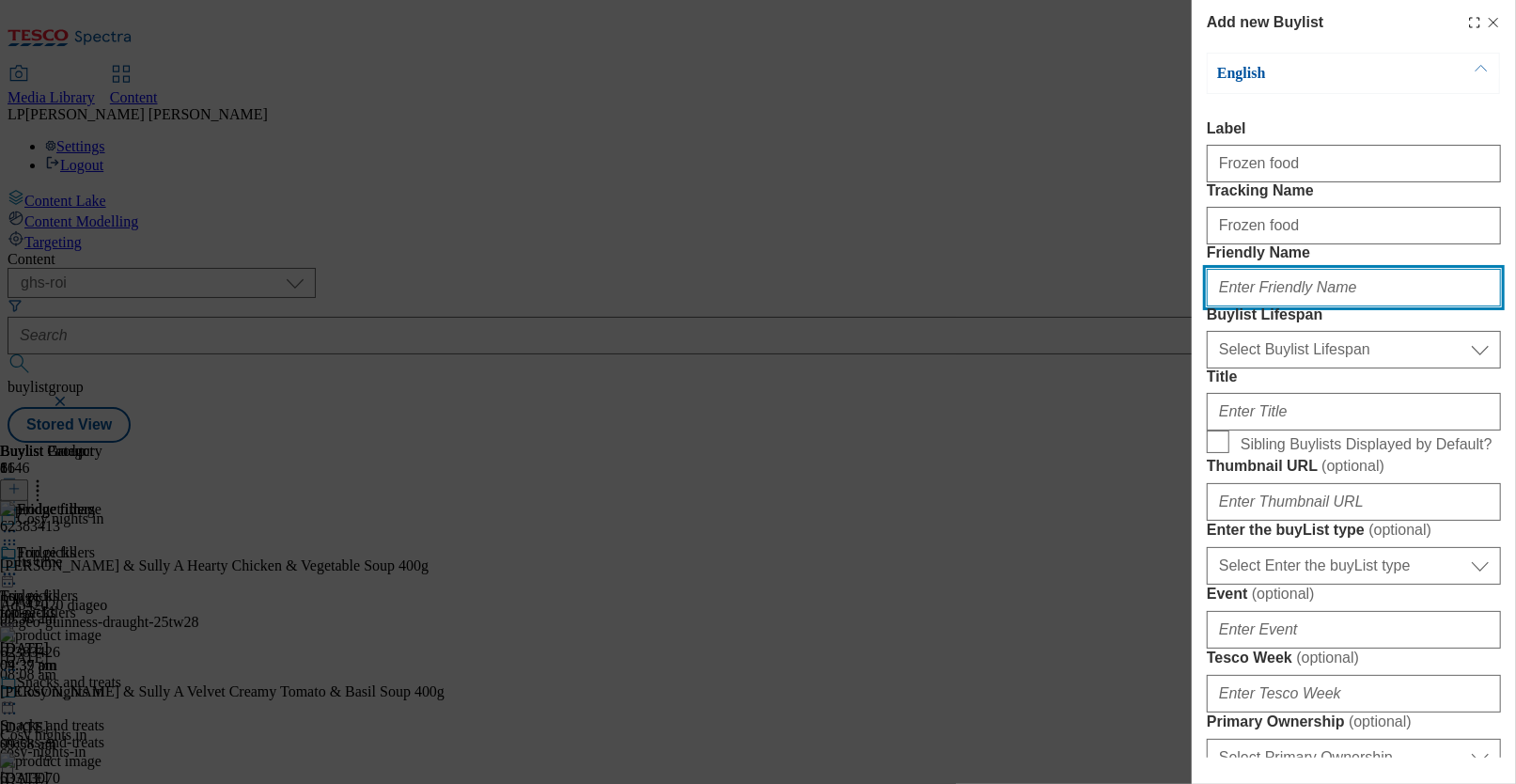
paste input "Frozen food"
type input "Frozen food"
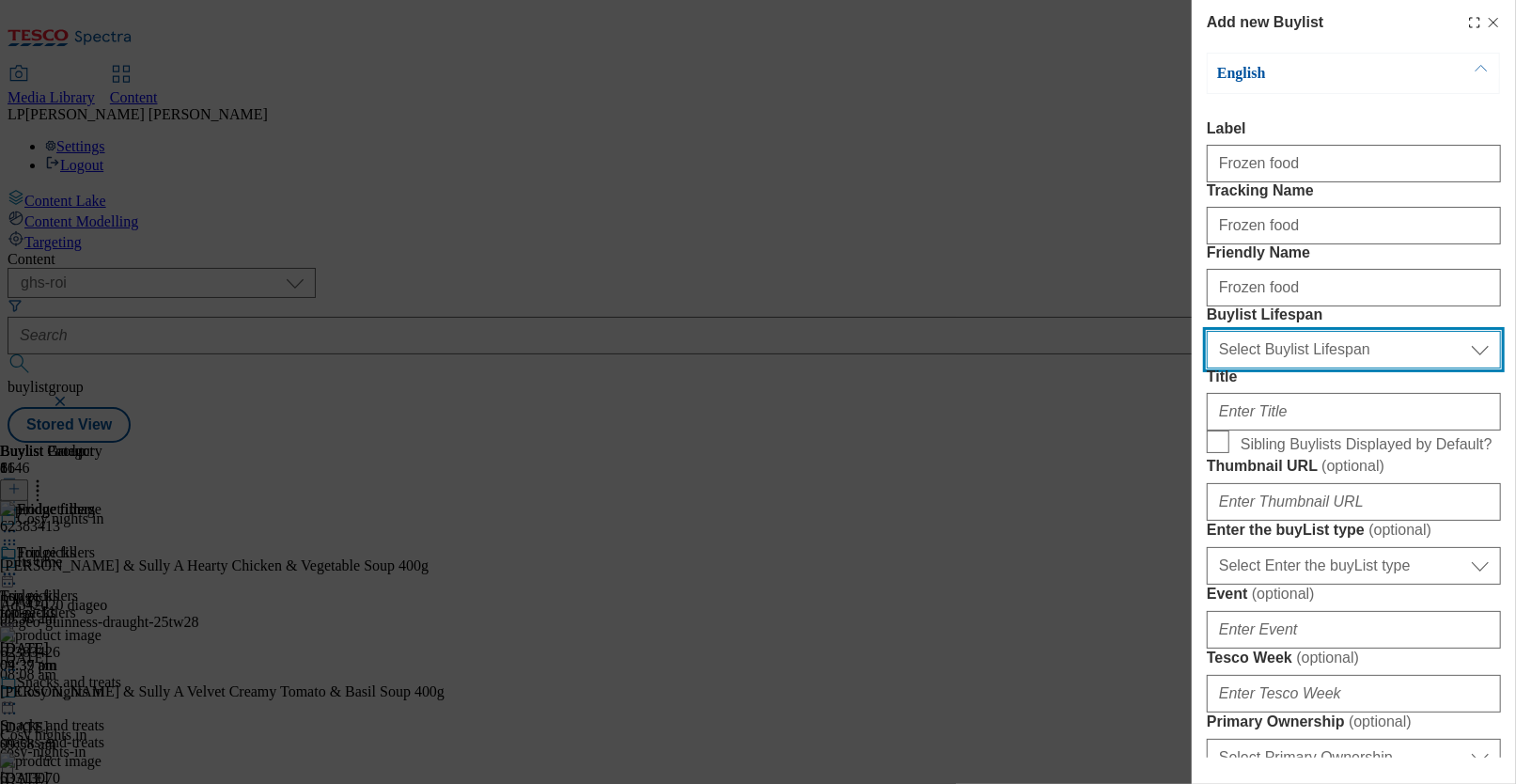
click at [1006, 368] on select "Select Buylist Lifespan evergreen seasonal tactical" at bounding box center [1353, 350] width 294 height 37
select select "evergreen"
click at [1006, 368] on select "Select Buylist Lifespan evergreen seasonal tactical" at bounding box center [1353, 350] width 294 height 37
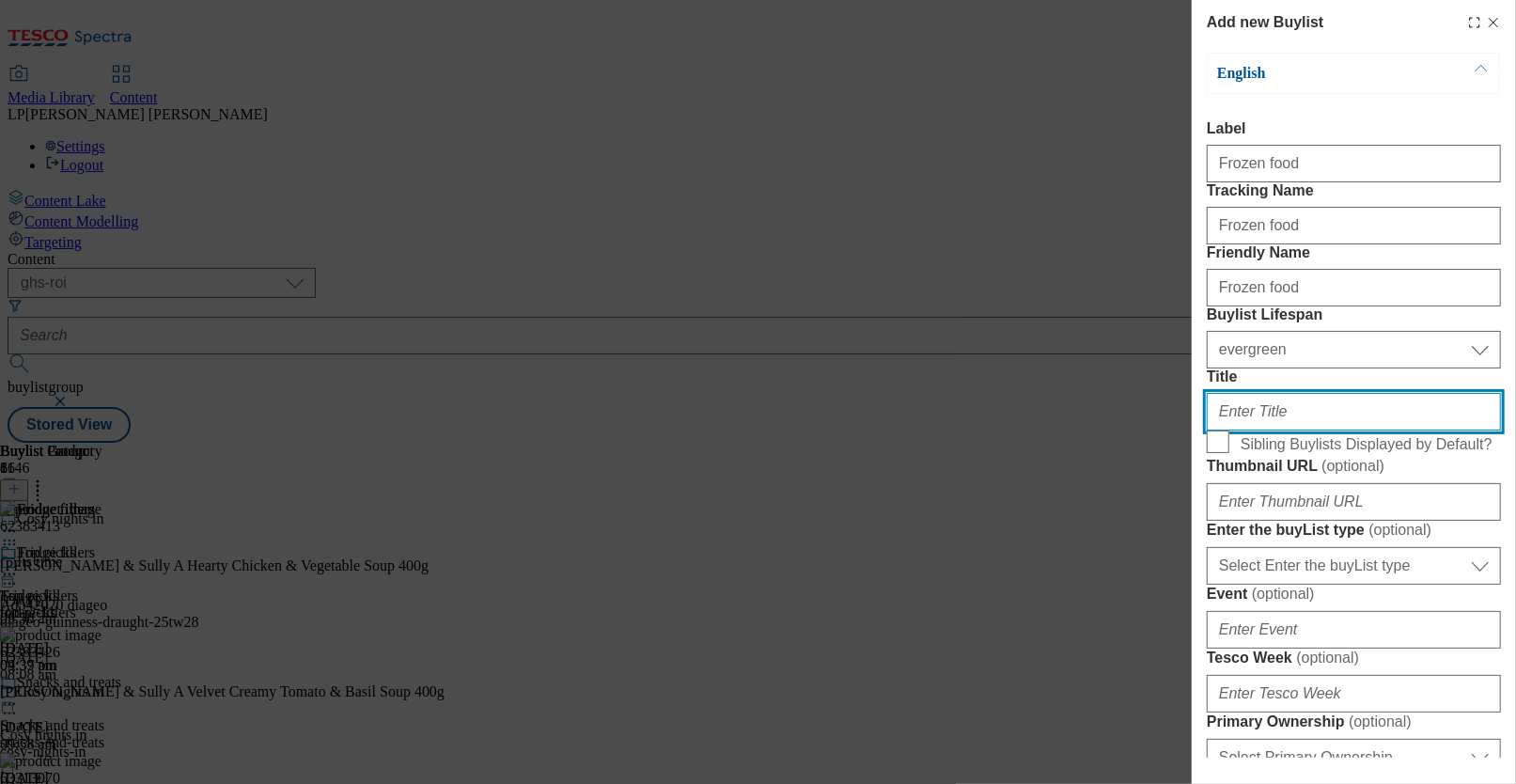
click at [1006, 430] on input "Title" at bounding box center [1353, 412] width 294 height 37
paste input "Frozen food"
type input "Frozen food"
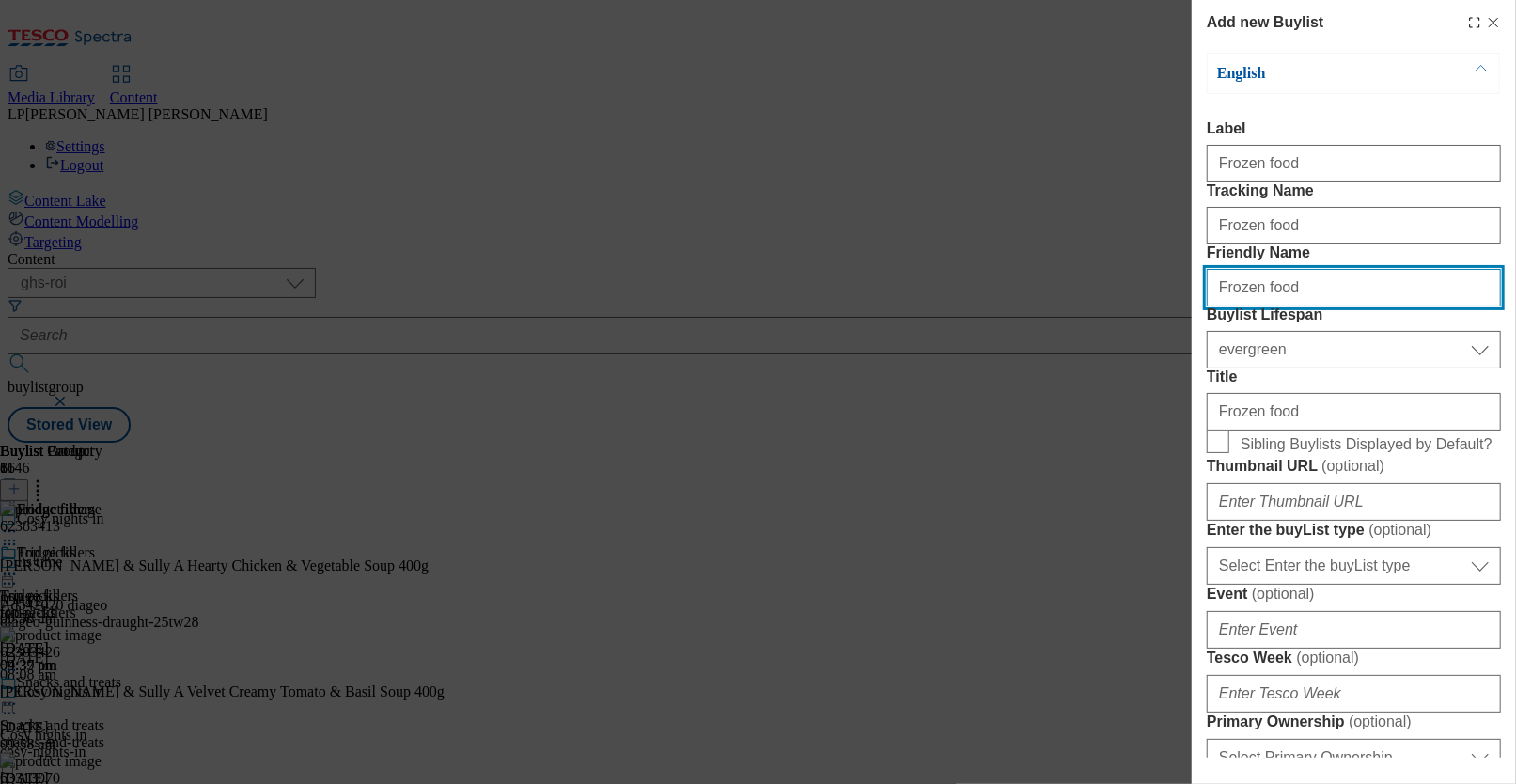
click at [1006, 307] on input "Frozen food" at bounding box center [1353, 288] width 294 height 37
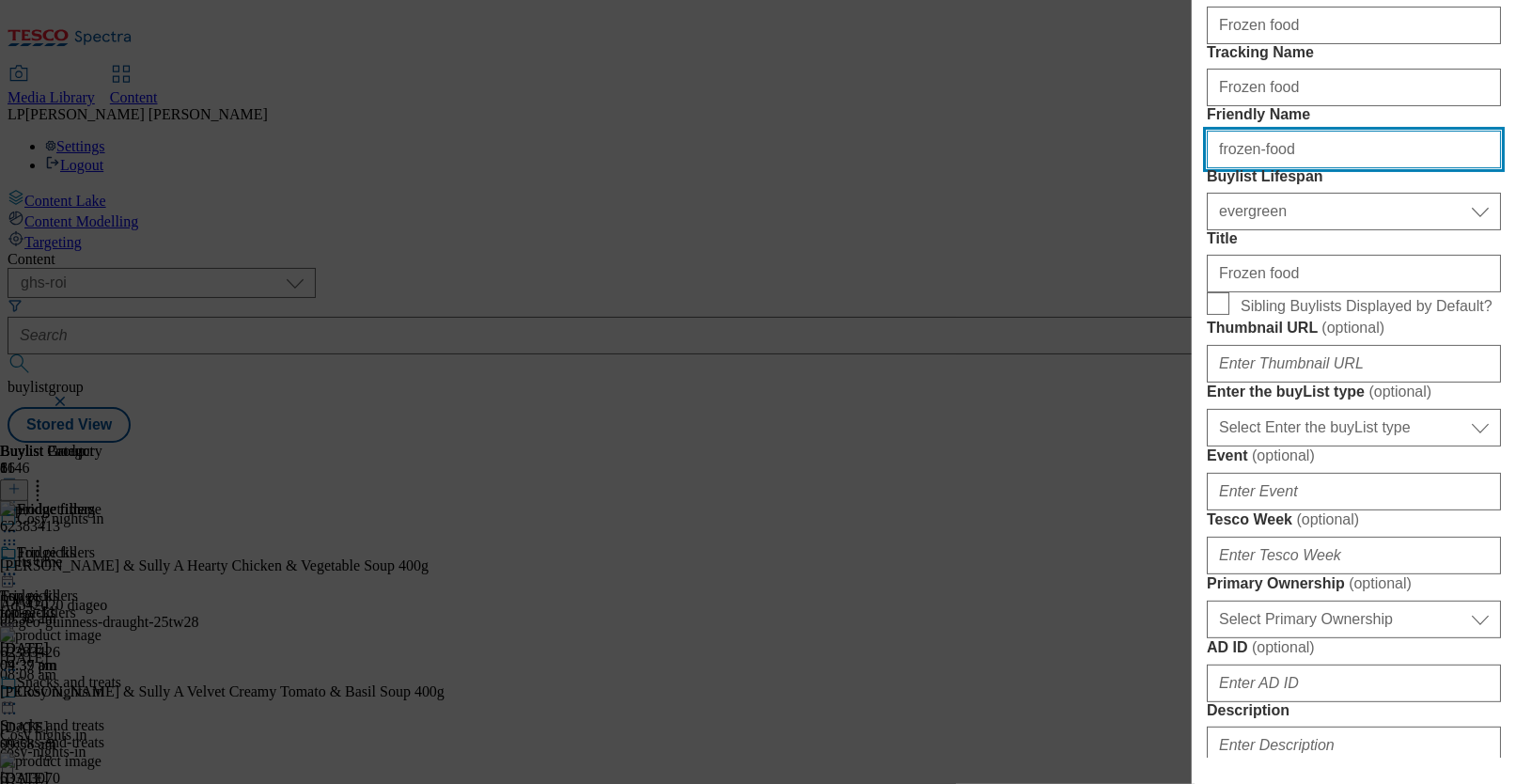
scroll to position [162, 0]
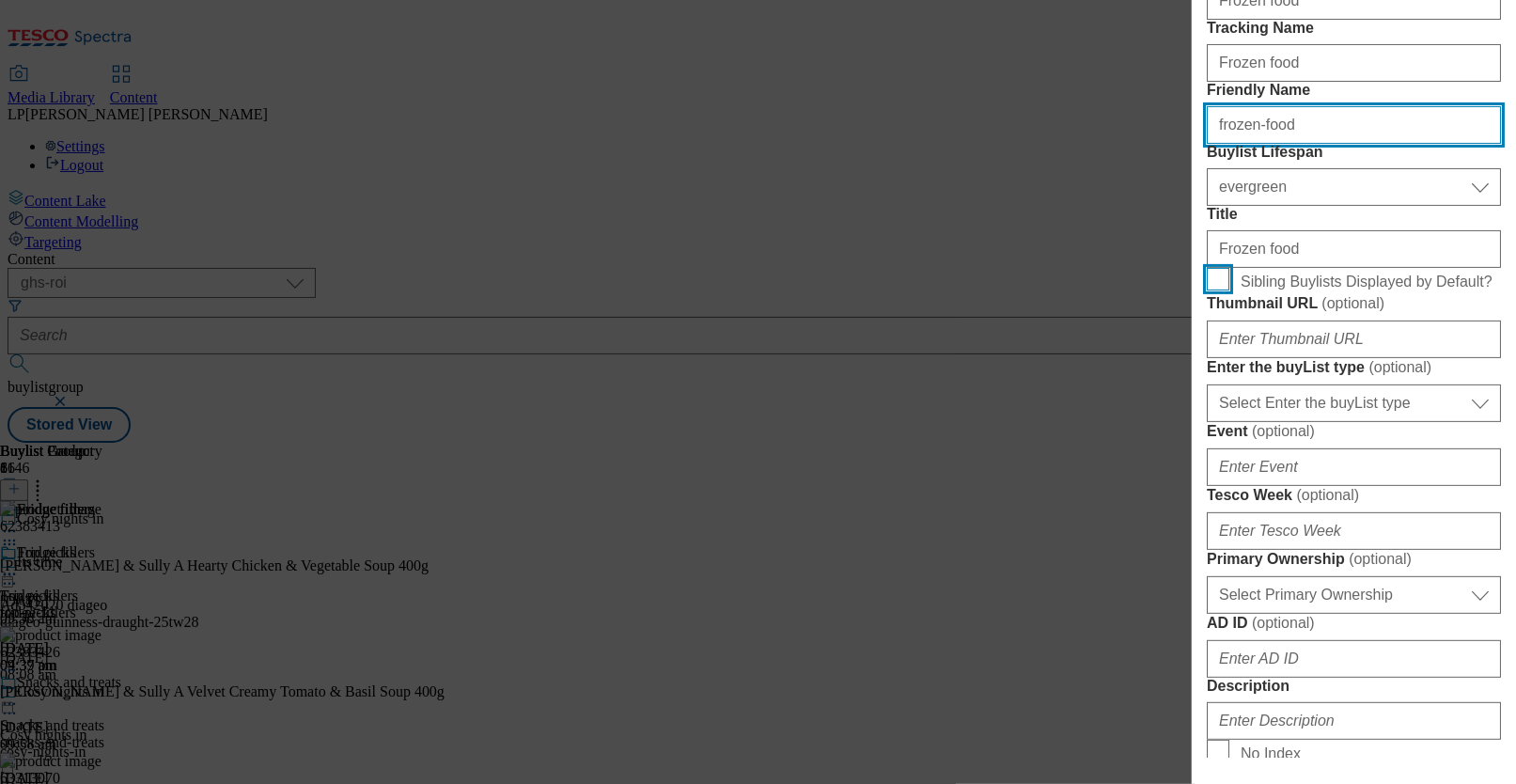
type input "frozen-food"
click at [1006, 291] on input "Sibling Buylists Displayed by Default?" at bounding box center [1217, 279] width 23 height 23
checkbox input "true"
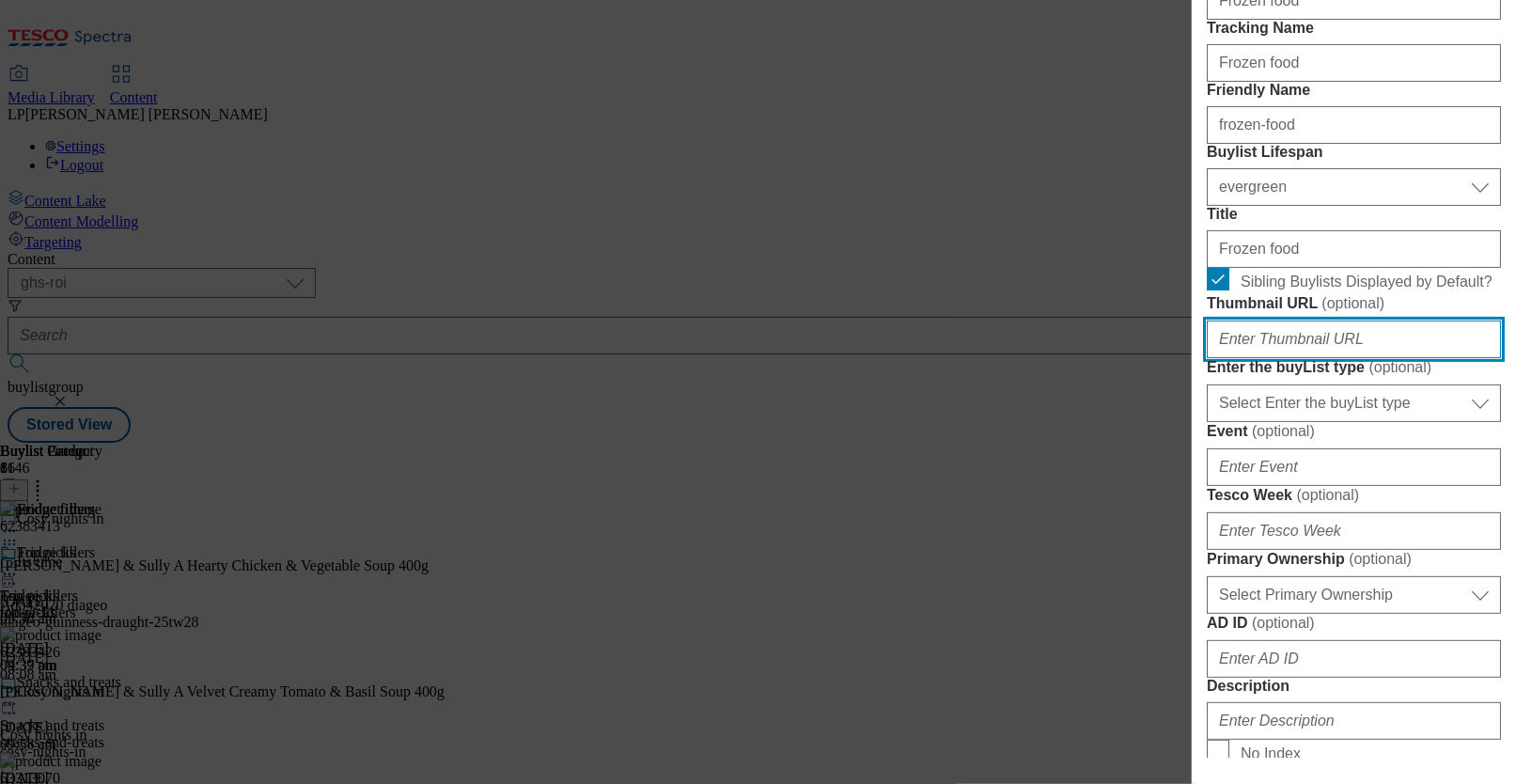
click at [1006, 358] on input "Thumbnail URL ( optional )" at bounding box center [1353, 339] width 294 height 37
paste input "https://digitalcontent.api.tesco.com/v2/media/ghs-roi/7a6f1c8e-7ce8-4439-95b7-5…"
type input "https://digitalcontent.api.tesco.com/v2/media/ghs-roi/7a6f1c8e-7ce8-4439-95b7-5…"
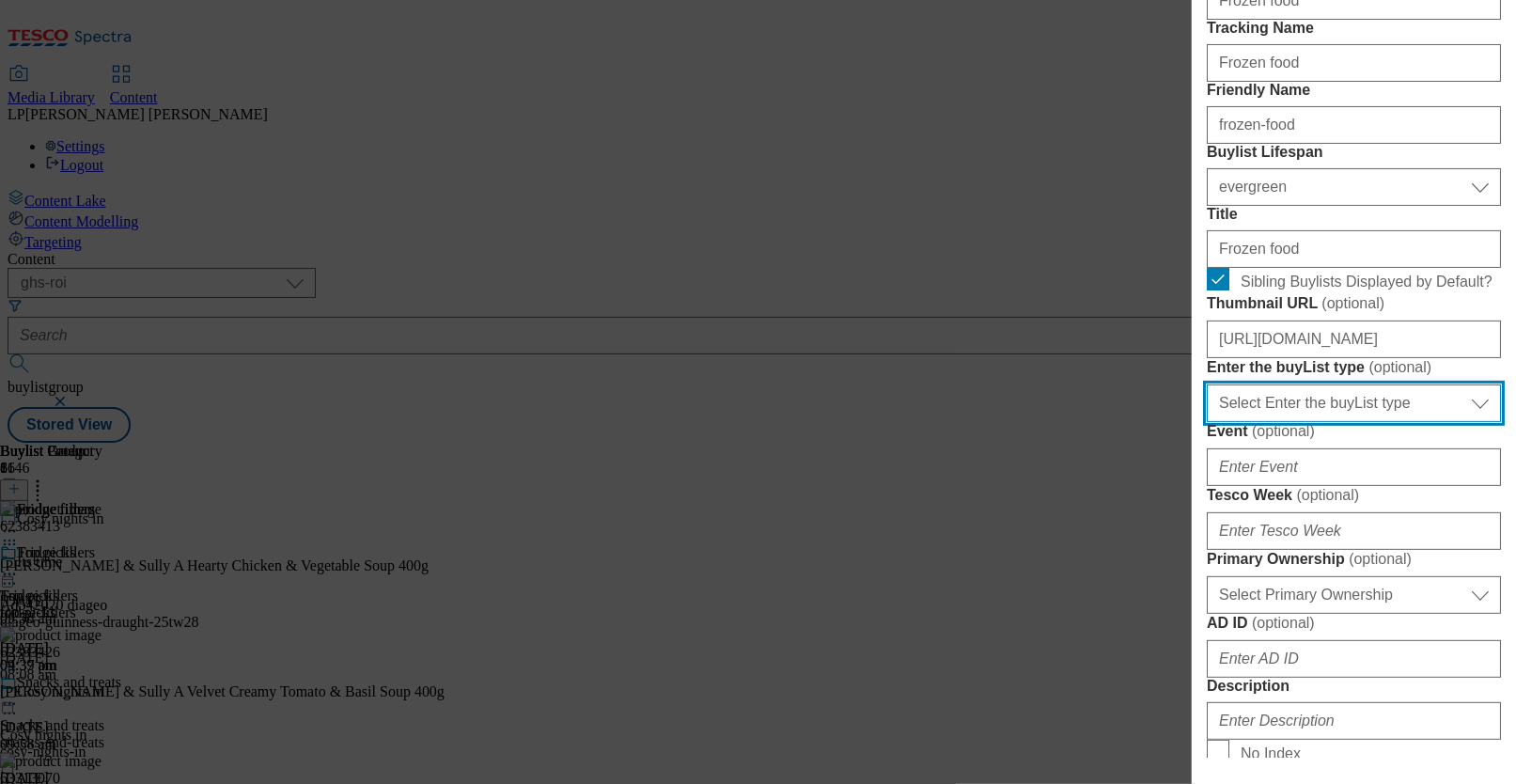
click at [1006, 421] on select "Select Enter the buyList type event supplier funded long term >4 weeks supplier…" at bounding box center [1353, 403] width 294 height 37
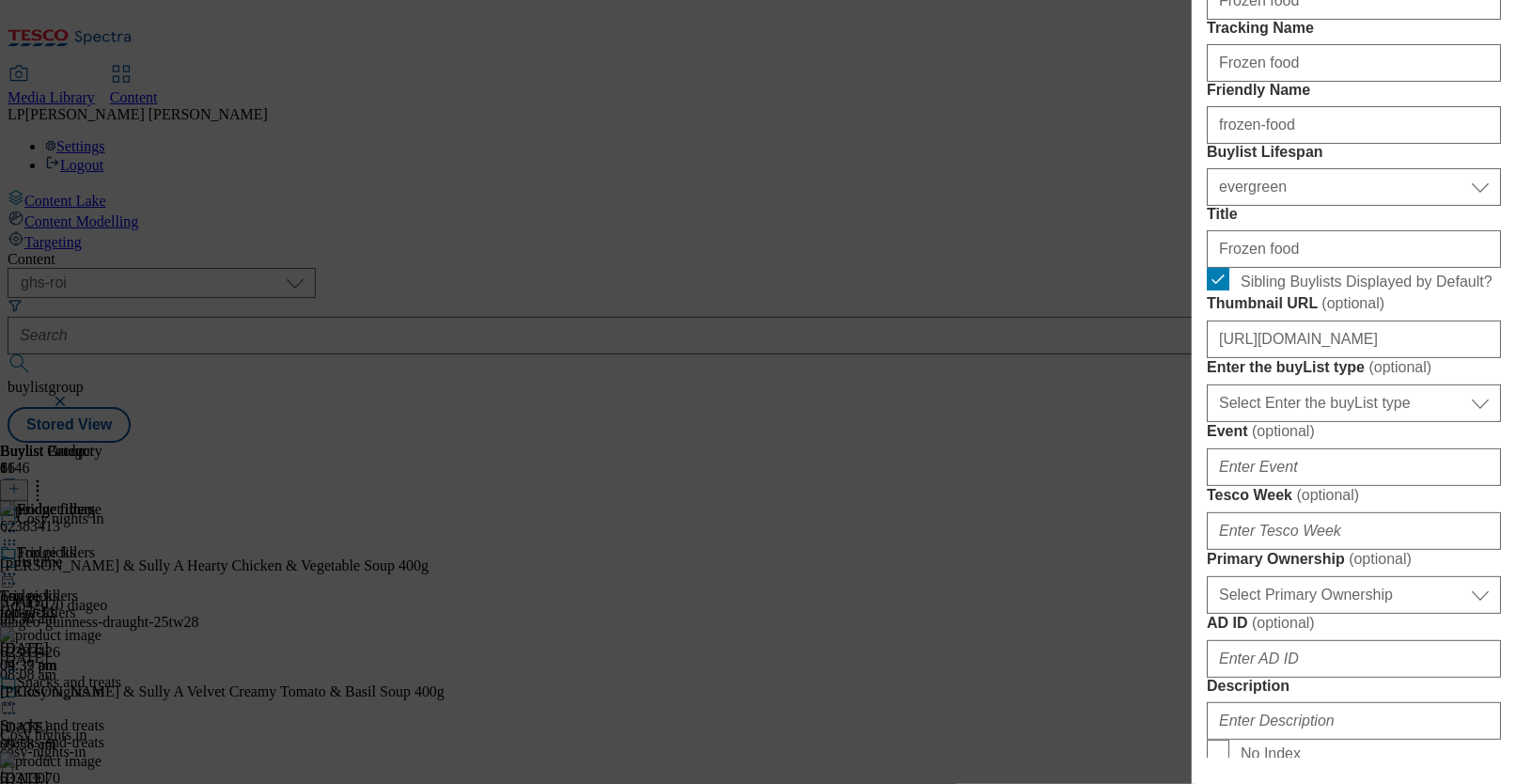
click at [1006, 421] on div "Select Enter the buyList type event supplier funded long term >4 weeks supplier…" at bounding box center [1353, 400] width 294 height 45
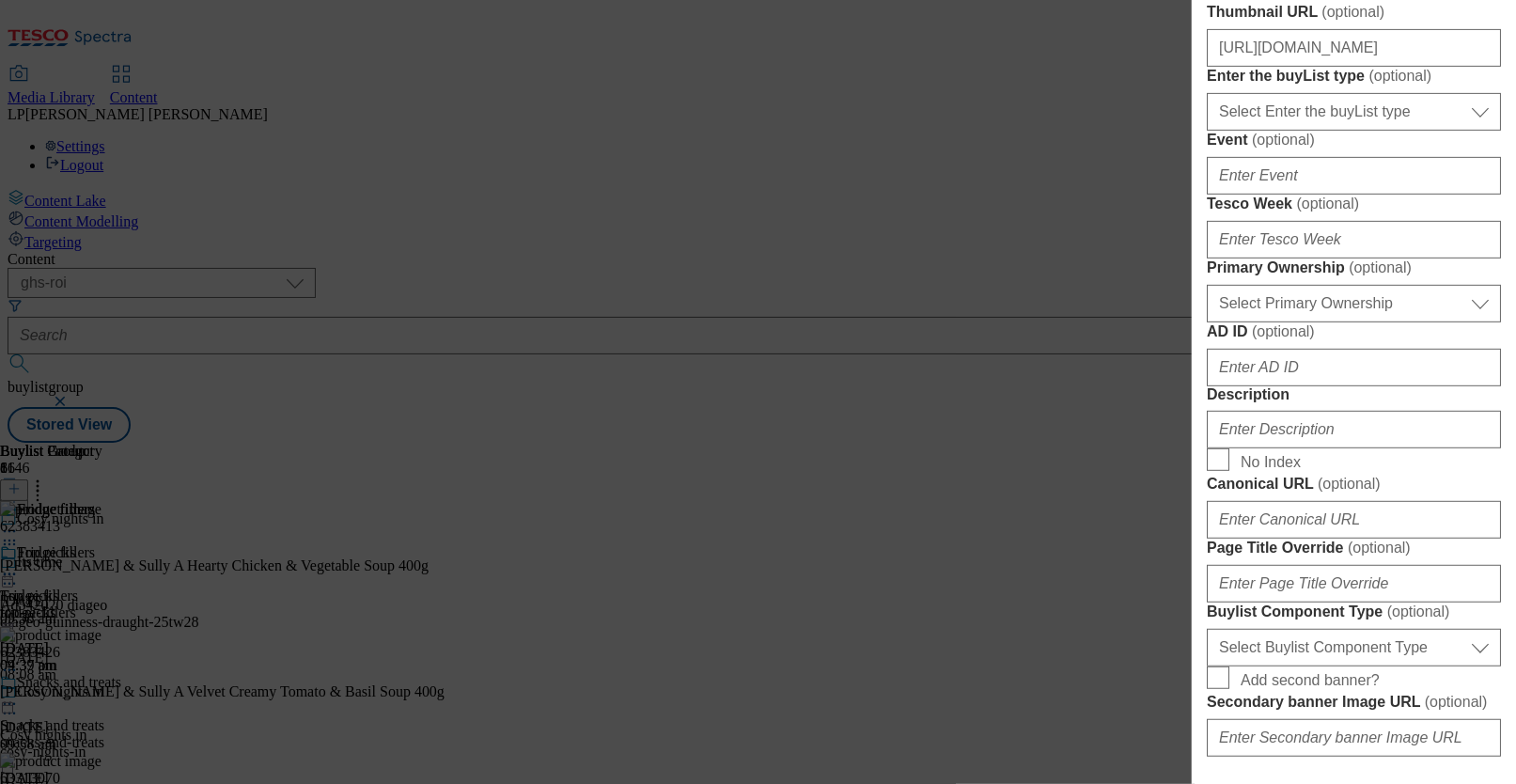
scroll to position [475, 0]
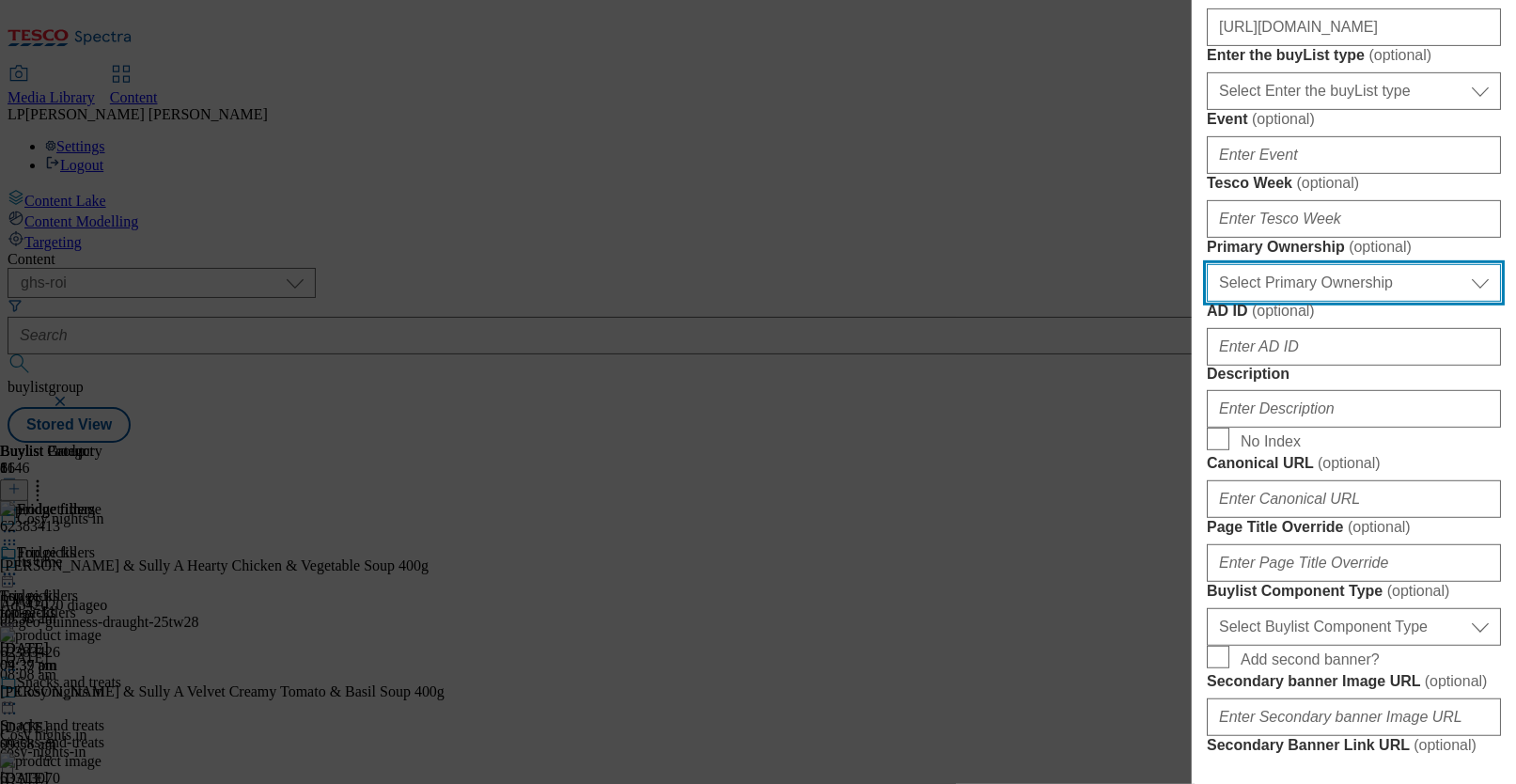
click at [1006, 302] on select "Select Primary Ownership tesco dunnhumby" at bounding box center [1353, 283] width 294 height 37
select select "tesco"
click at [1006, 302] on select "Select Primary Ownership tesco dunnhumby" at bounding box center [1353, 283] width 294 height 37
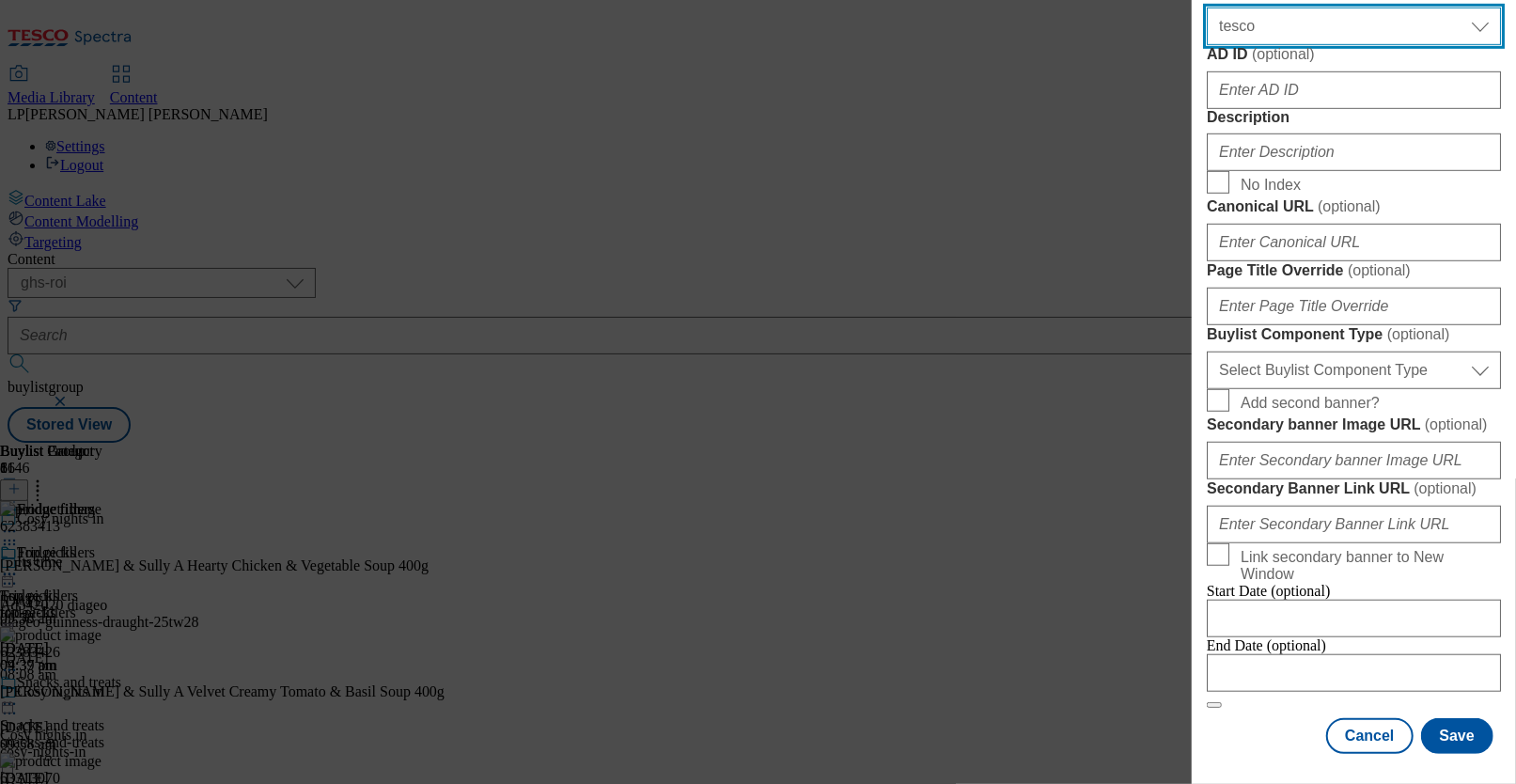
scroll to position [785, 0]
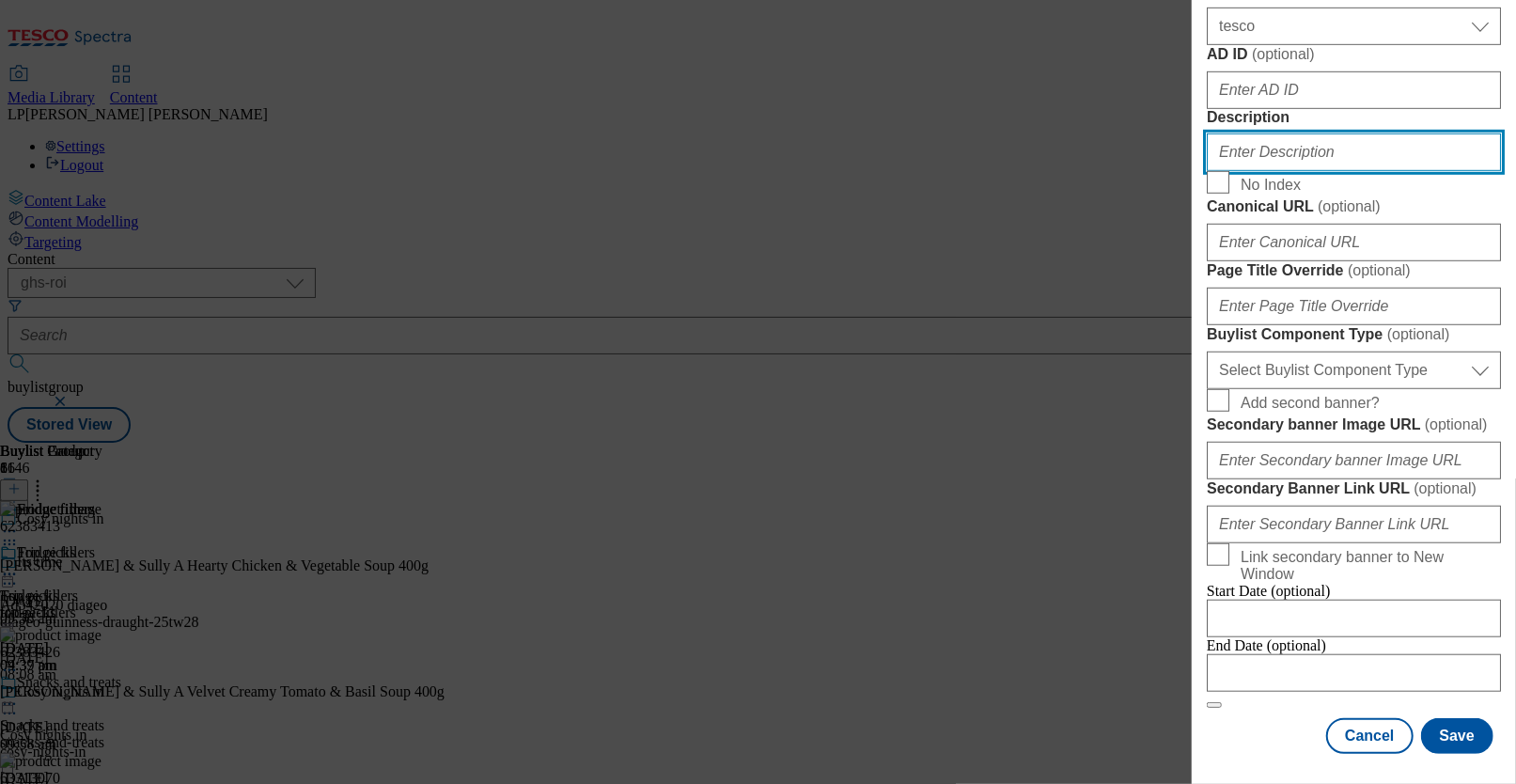
click at [1006, 171] on input "Description" at bounding box center [1353, 152] width 294 height 37
paste input "Settle in for the new season with your favourite freezer fillers. From chips an…"
type input "Settle in for the new season with your favourite freezer fillers. From chips an…"
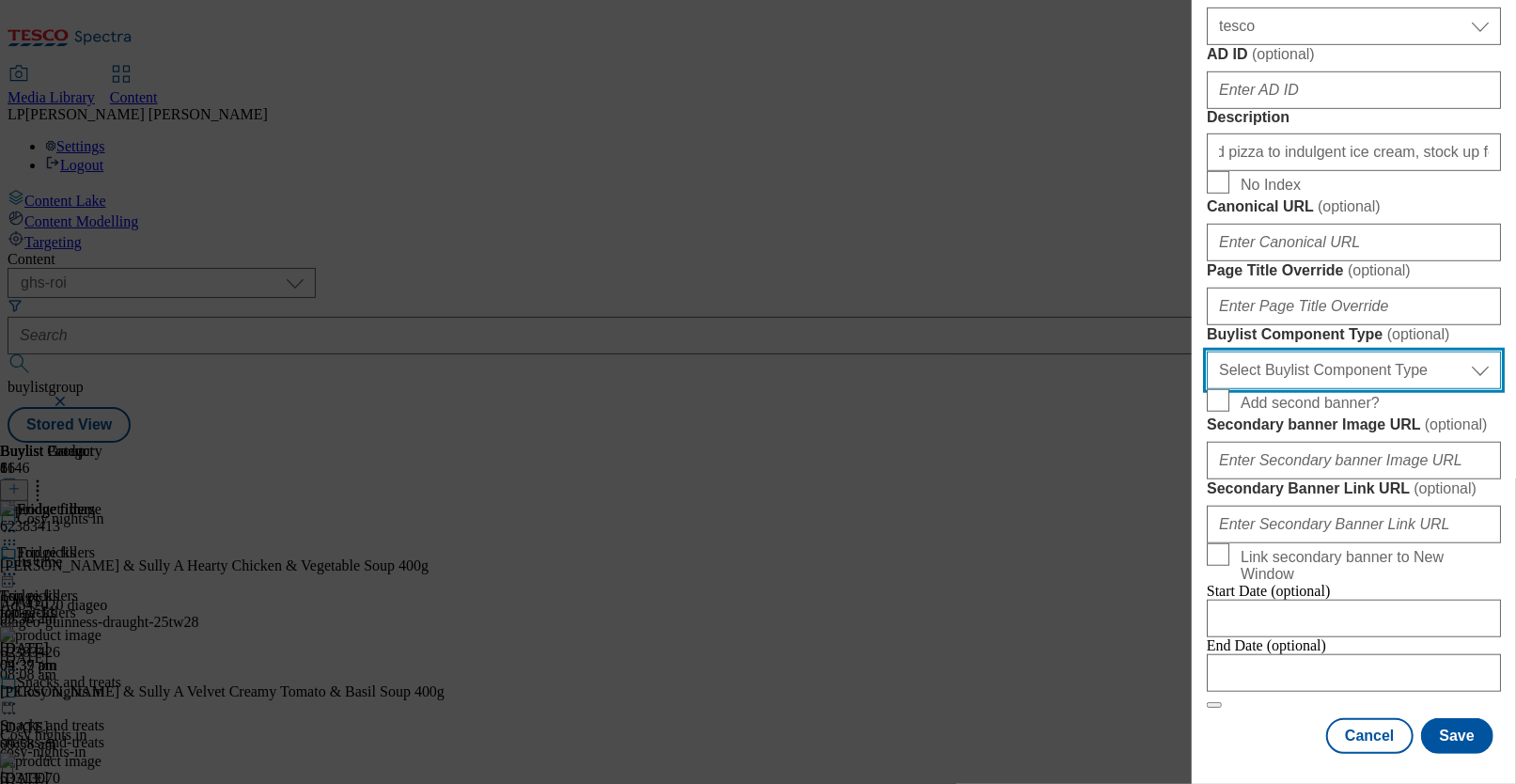
click at [1006, 389] on select "Select Buylist Component Type Banner Competition Header Meal" at bounding box center [1353, 370] width 294 height 37
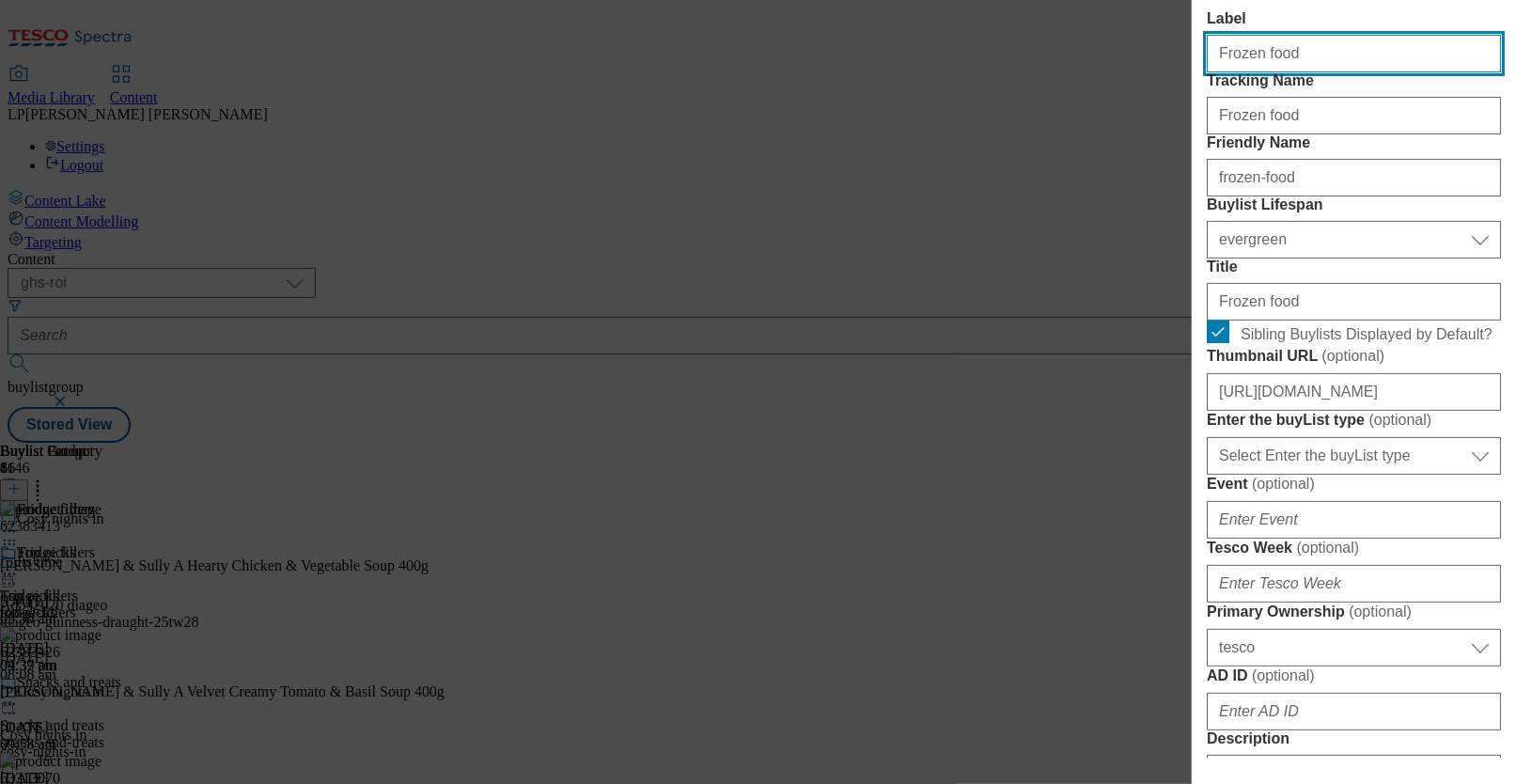
select select "Banner"
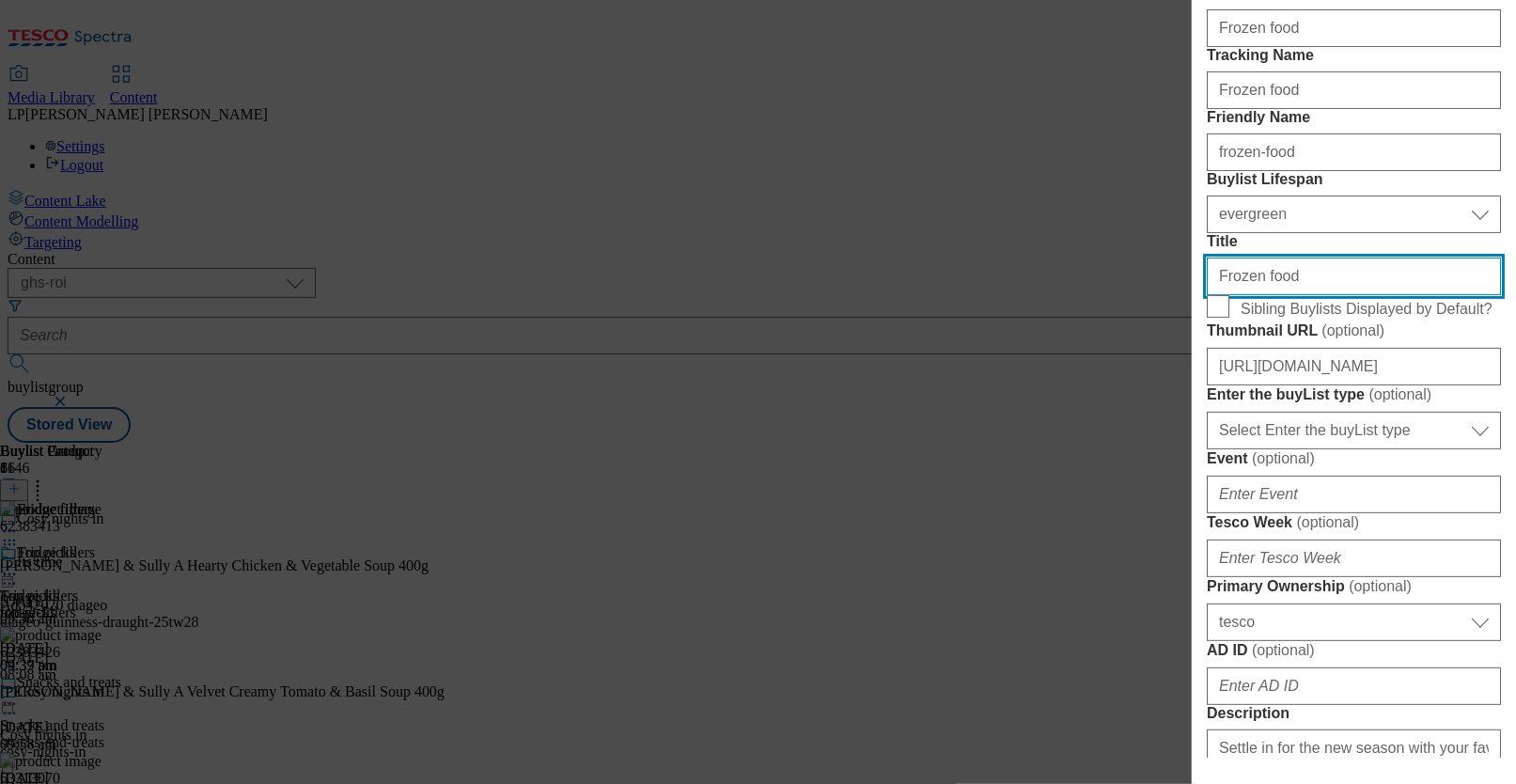
click at [1006, 295] on input "Frozen food" at bounding box center [1353, 276] width 294 height 37
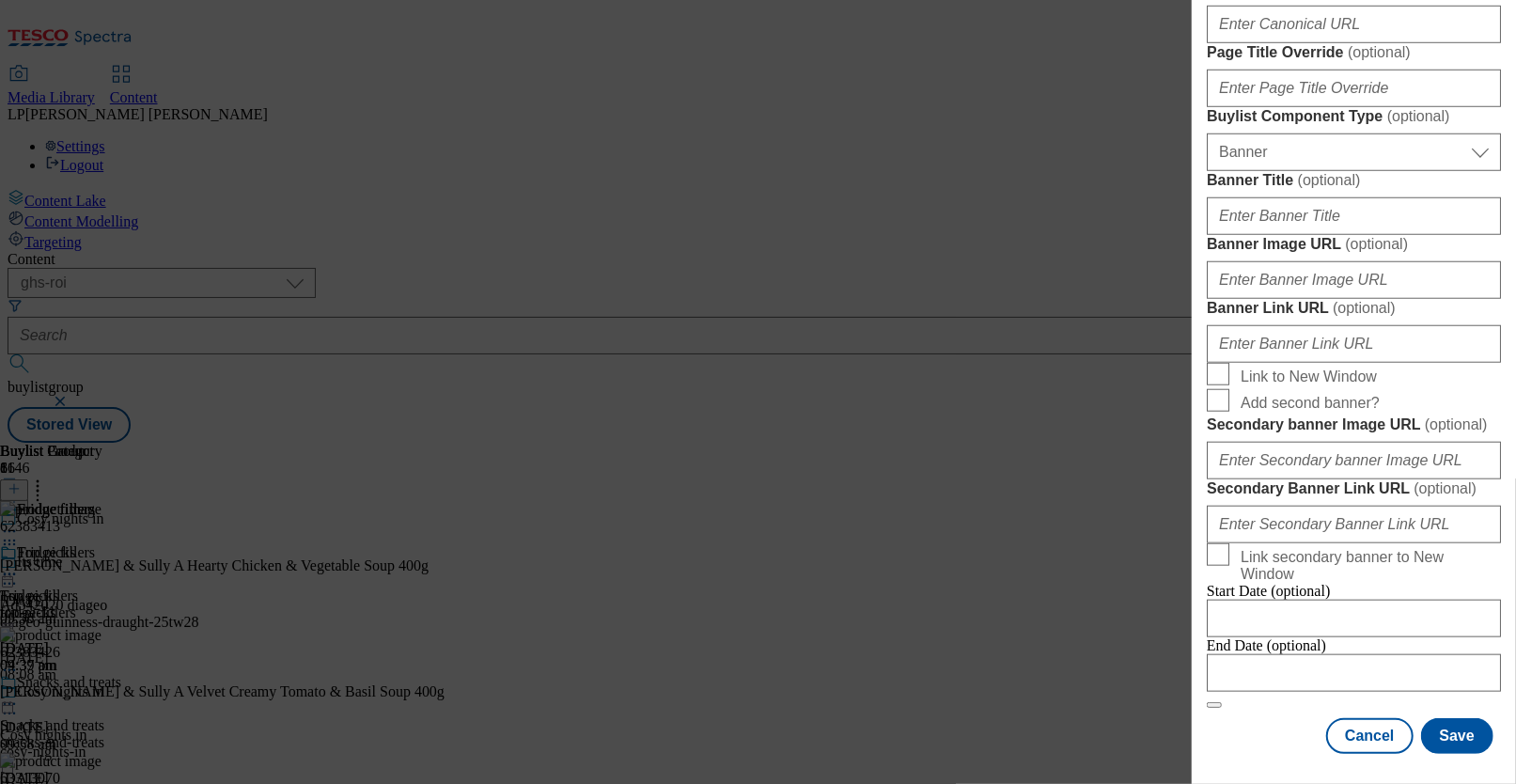
scroll to position [1172, 0]
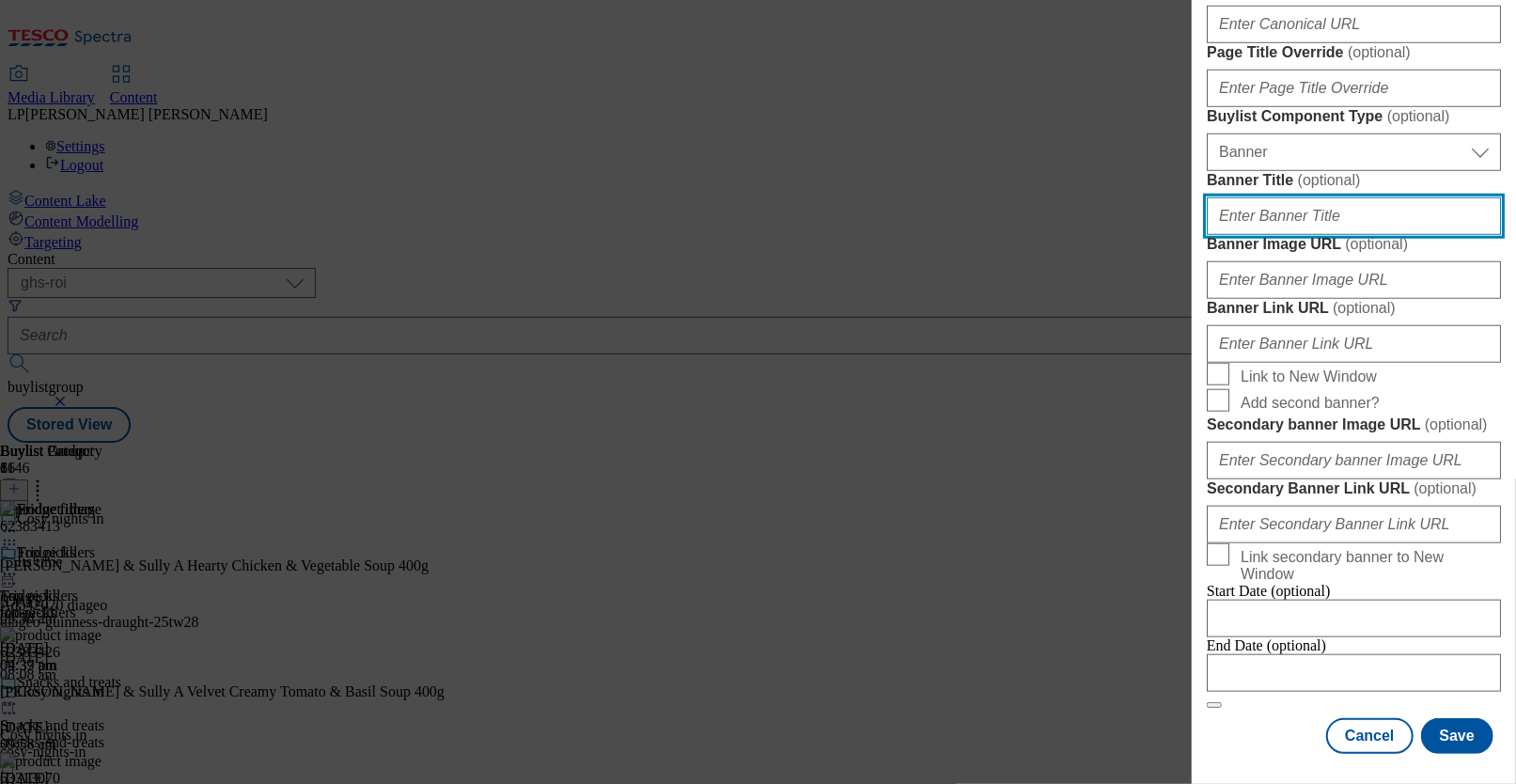
click at [1006, 235] on input "Banner Title ( optional )" at bounding box center [1353, 216] width 294 height 37
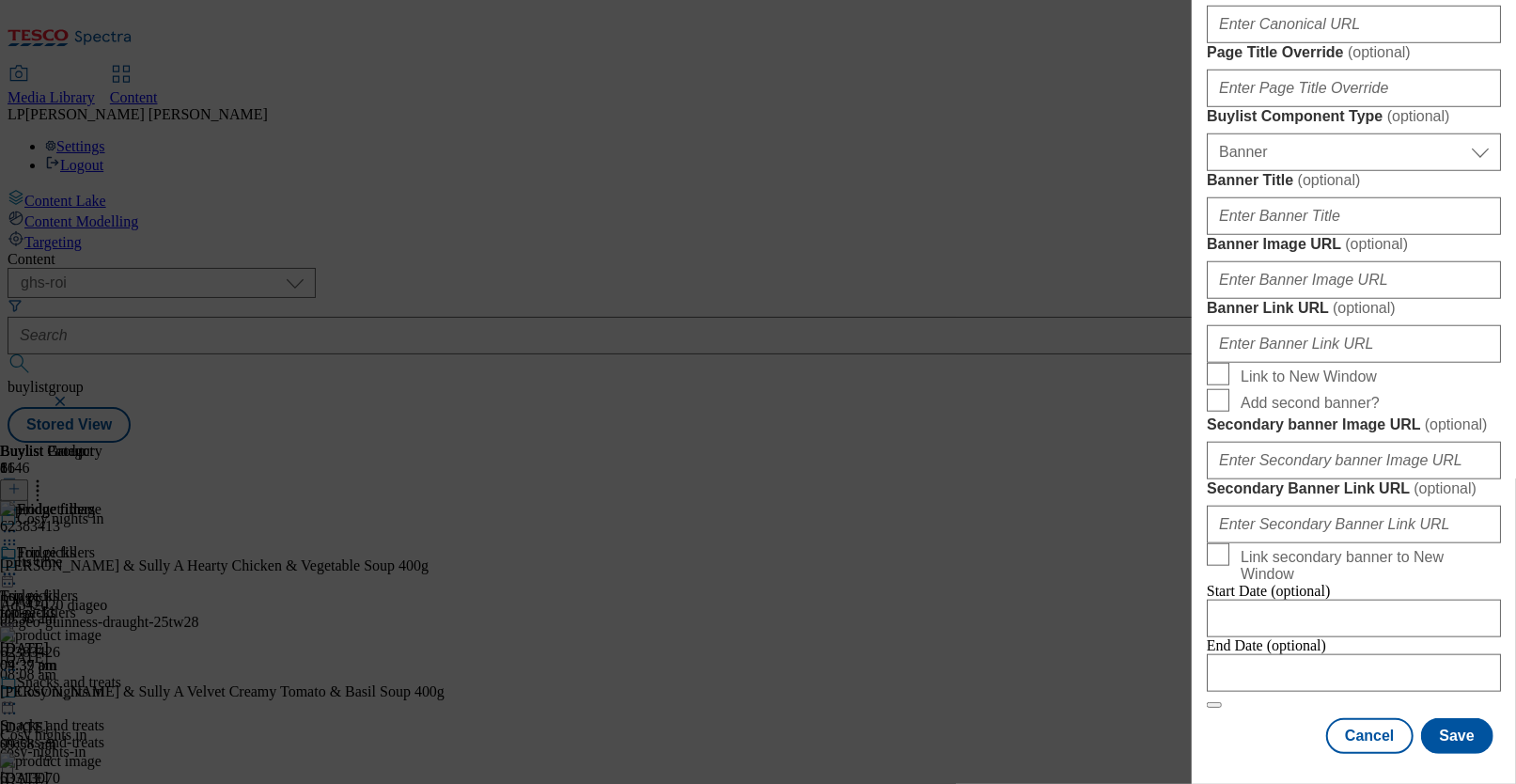
click at [1006, 253] on label "Banner Image URL ( optional )" at bounding box center [1353, 244] width 294 height 19
click at [1006, 299] on input "Banner Image URL ( optional )" at bounding box center [1353, 280] width 294 height 37
click at [1006, 363] on input "Banner Link URL ( optional )" at bounding box center [1353, 344] width 294 height 37
click at [1006, 299] on input "Banner Image URL ( optional )" at bounding box center [1353, 280] width 294 height 37
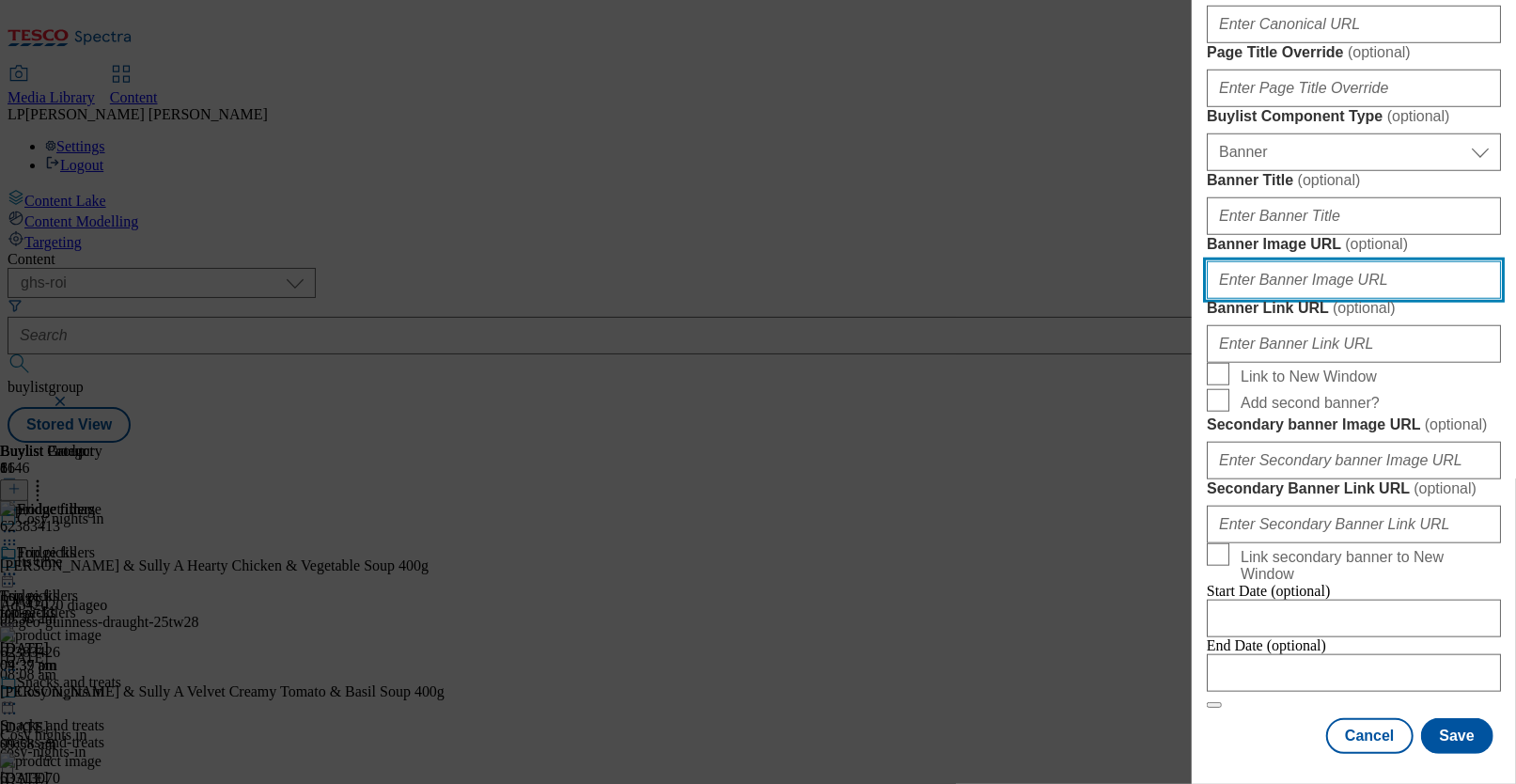
paste input "https://digitalcontent.api.tesco.com/v2/media/ghs-roi/6764c740-2825-4272-bd87-8…"
type input "https://digitalcontent.api.tesco.com/v2/media/ghs-roi/6764c740-2825-4272-bd87-8…"
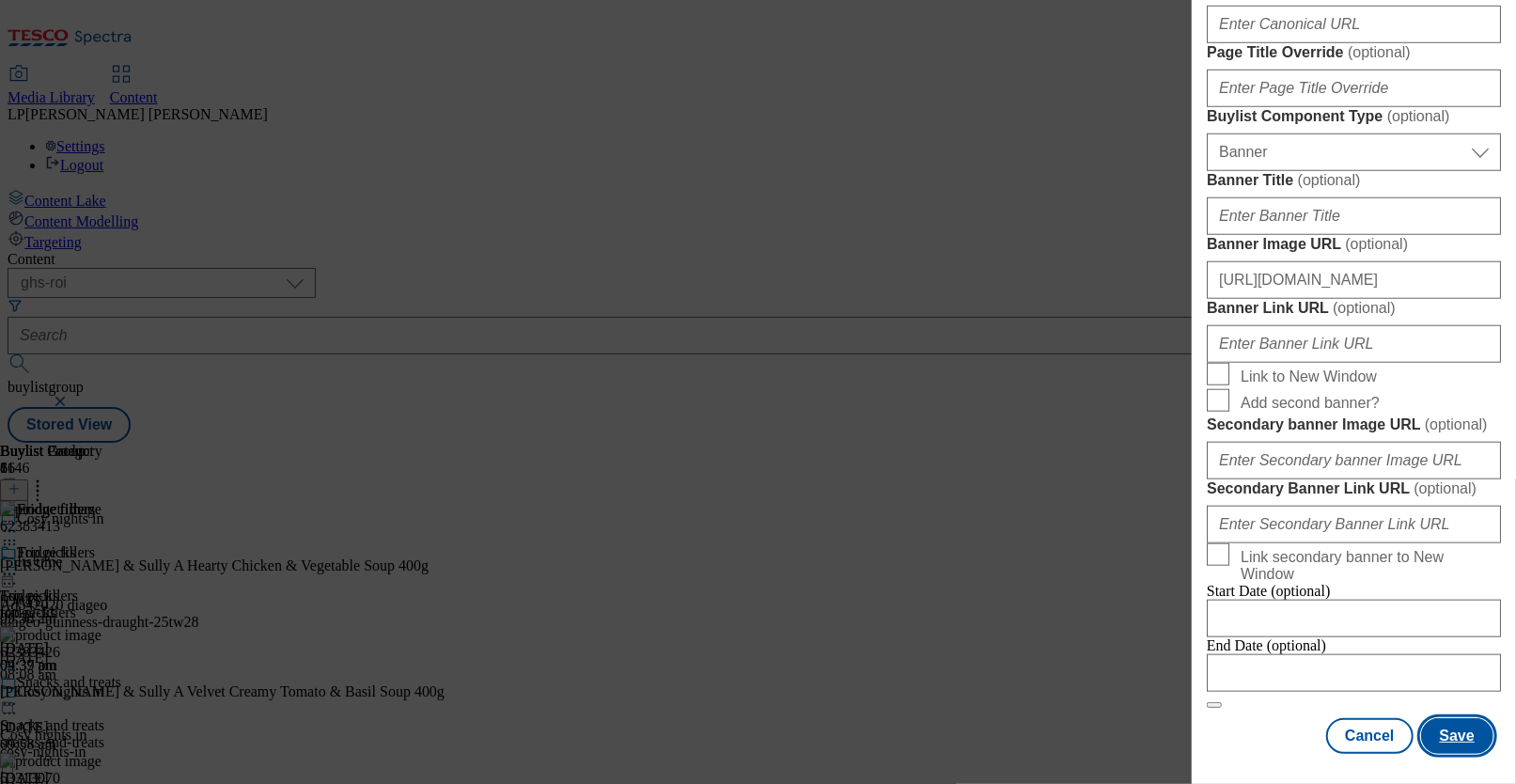
scroll to position [0, 0]
click at [1006, 718] on button "Save" at bounding box center [1457, 736] width 73 height 35
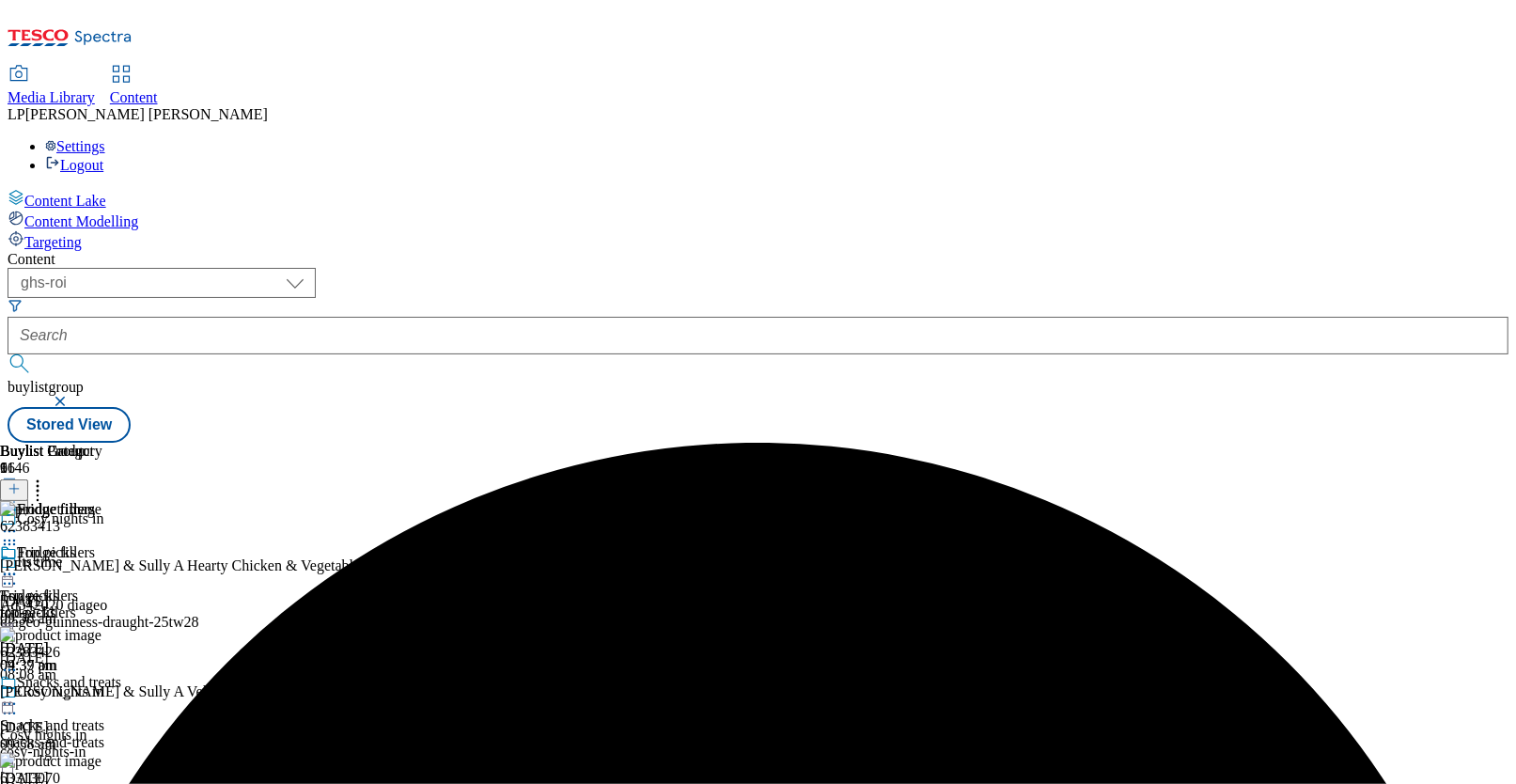
click at [102, 604] on div "fridge-fillers" at bounding box center [51, 612] width 102 height 17
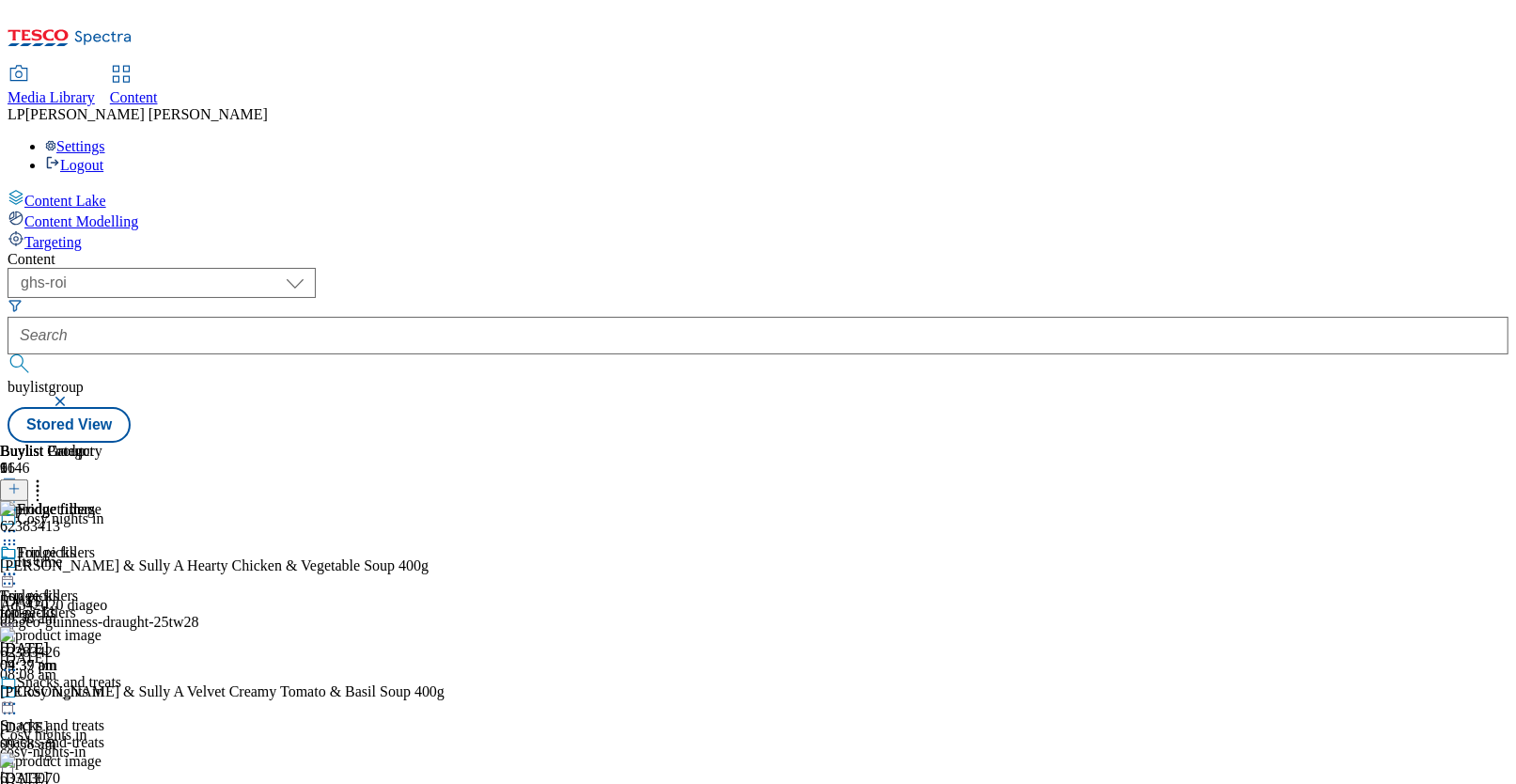
scroll to position [1144, 0]
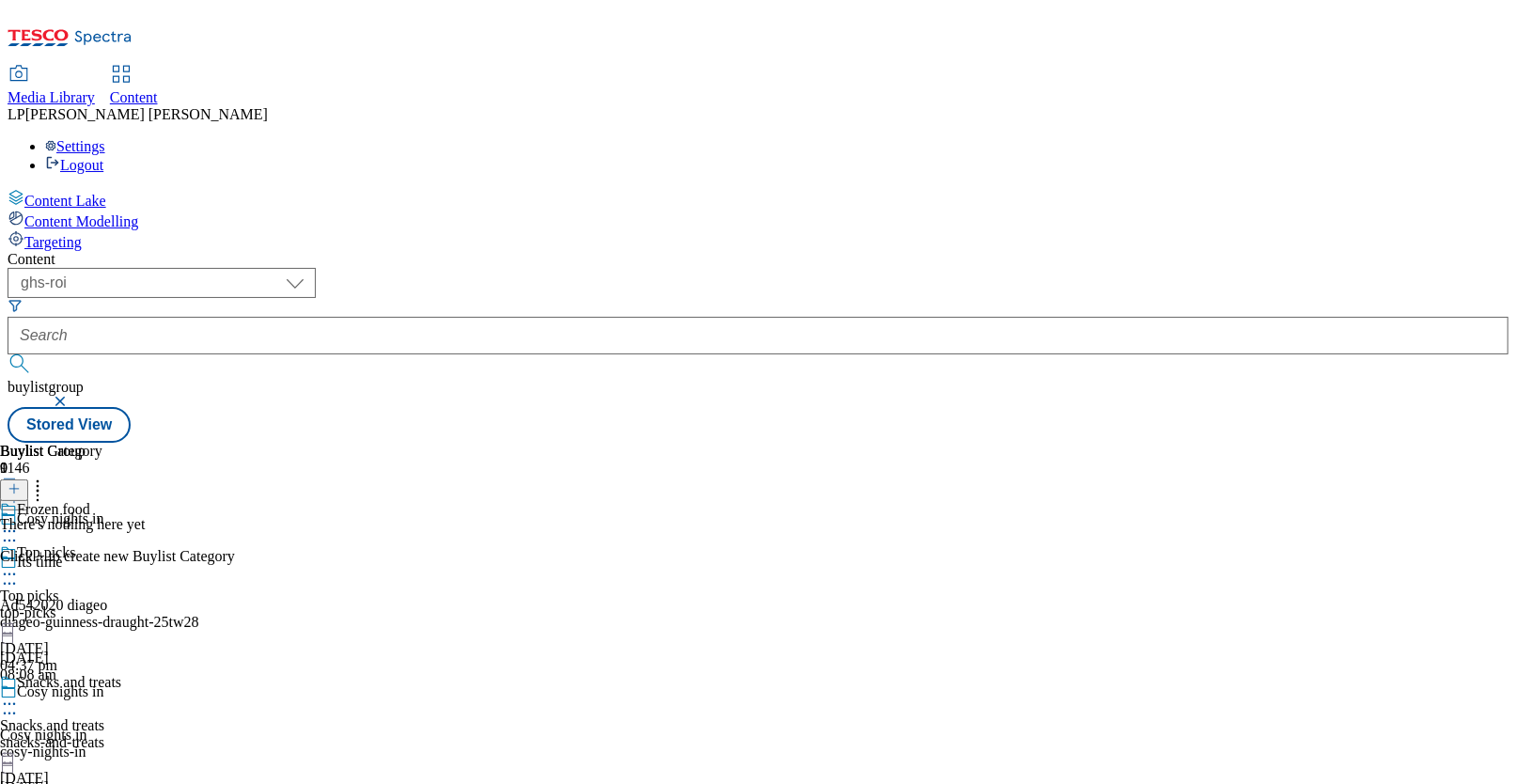
click at [21, 482] on icon at bounding box center [14, 488] width 13 height 13
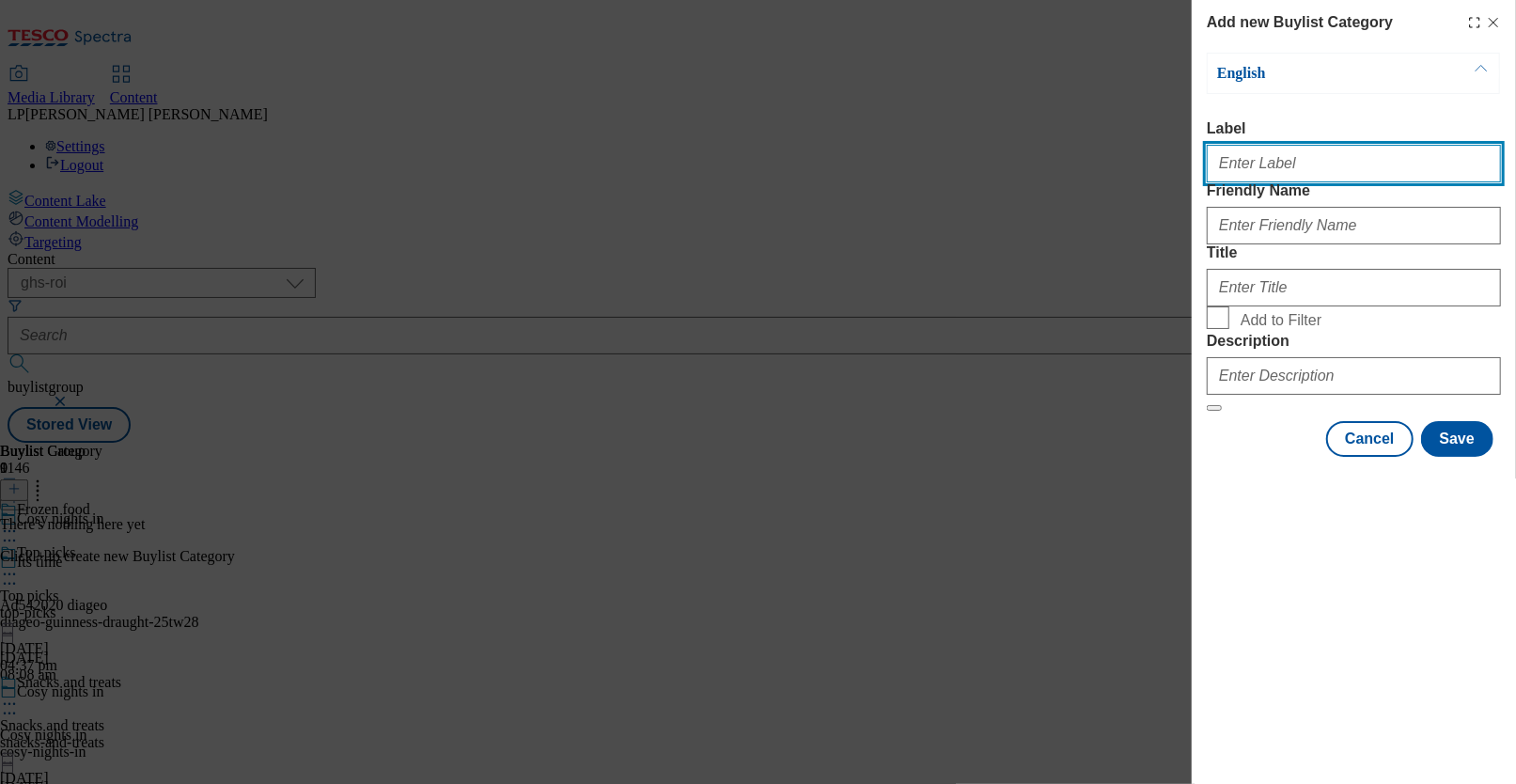
click at [1006, 170] on input "Label" at bounding box center [1353, 163] width 294 height 37
paste input "Frozen foods"
type input "Frozen foods"
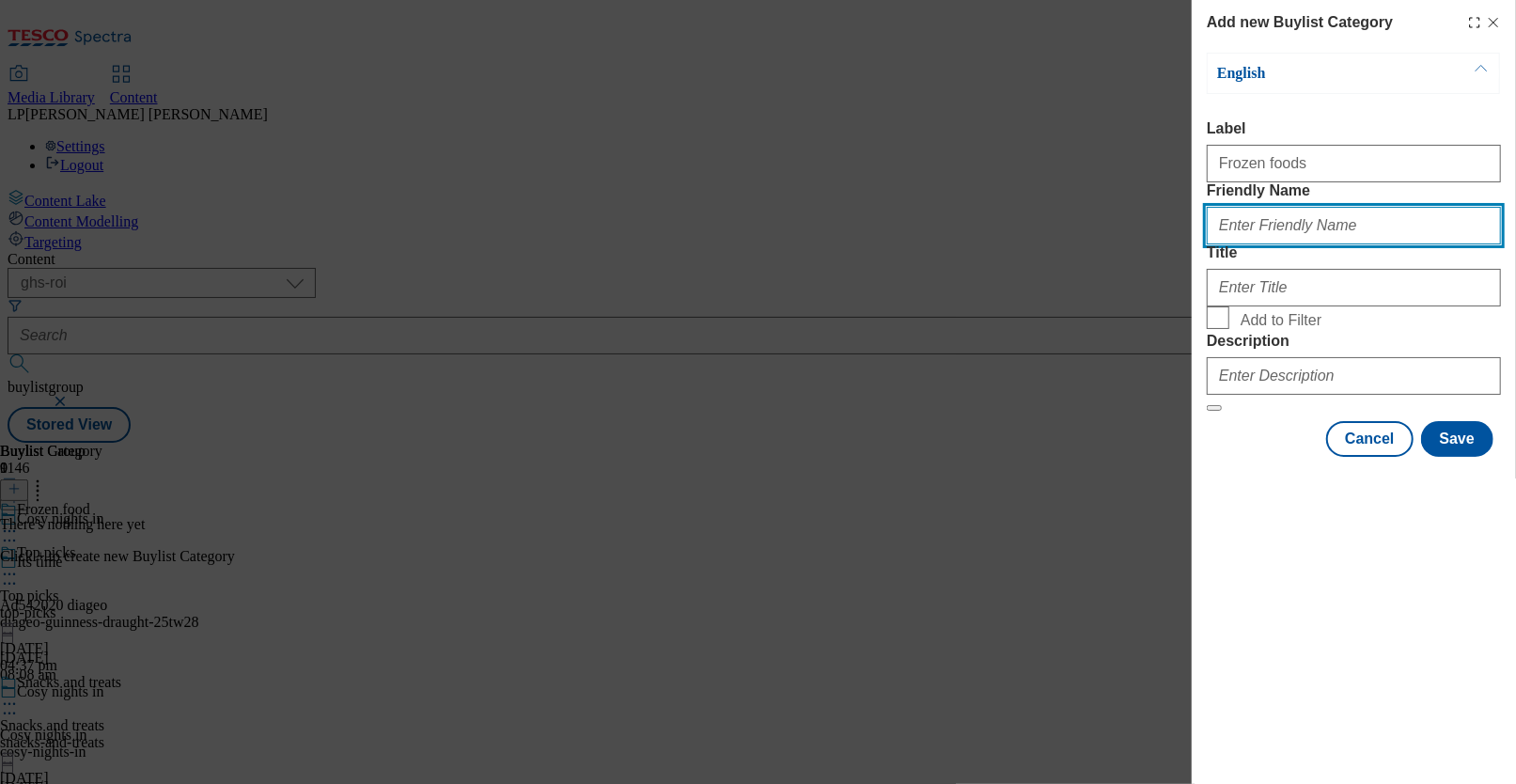
click at [1006, 245] on input "Friendly Name" at bounding box center [1353, 225] width 294 height 37
paste input "Frozen foods"
type input "Frozen foods"
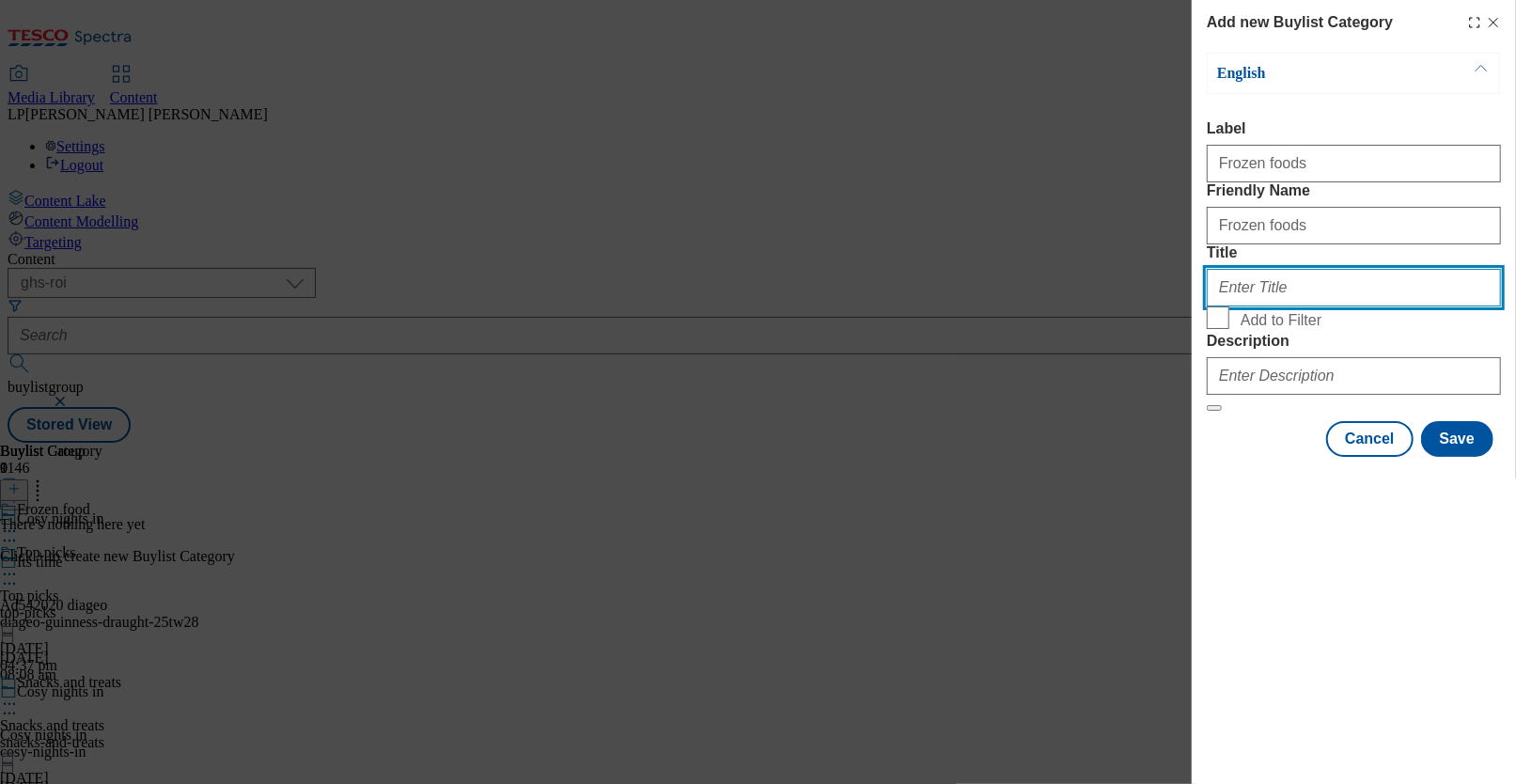
click at [1006, 307] on input "Title" at bounding box center [1353, 288] width 294 height 37
paste input "Frozen foods"
type input "Frozen foods"
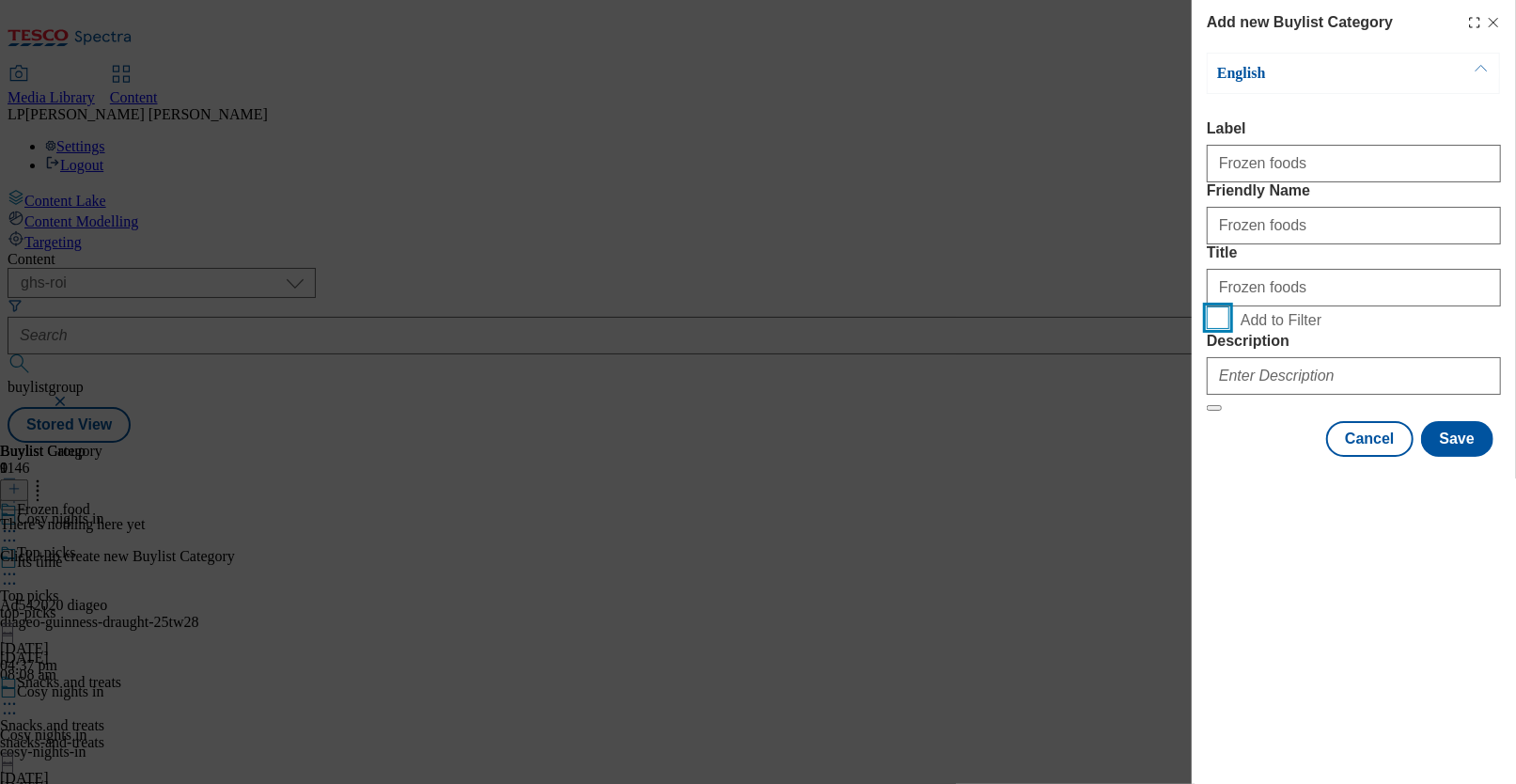
click at [1006, 329] on input "Add to Filter" at bounding box center [1217, 317] width 23 height 23
checkbox input "true"
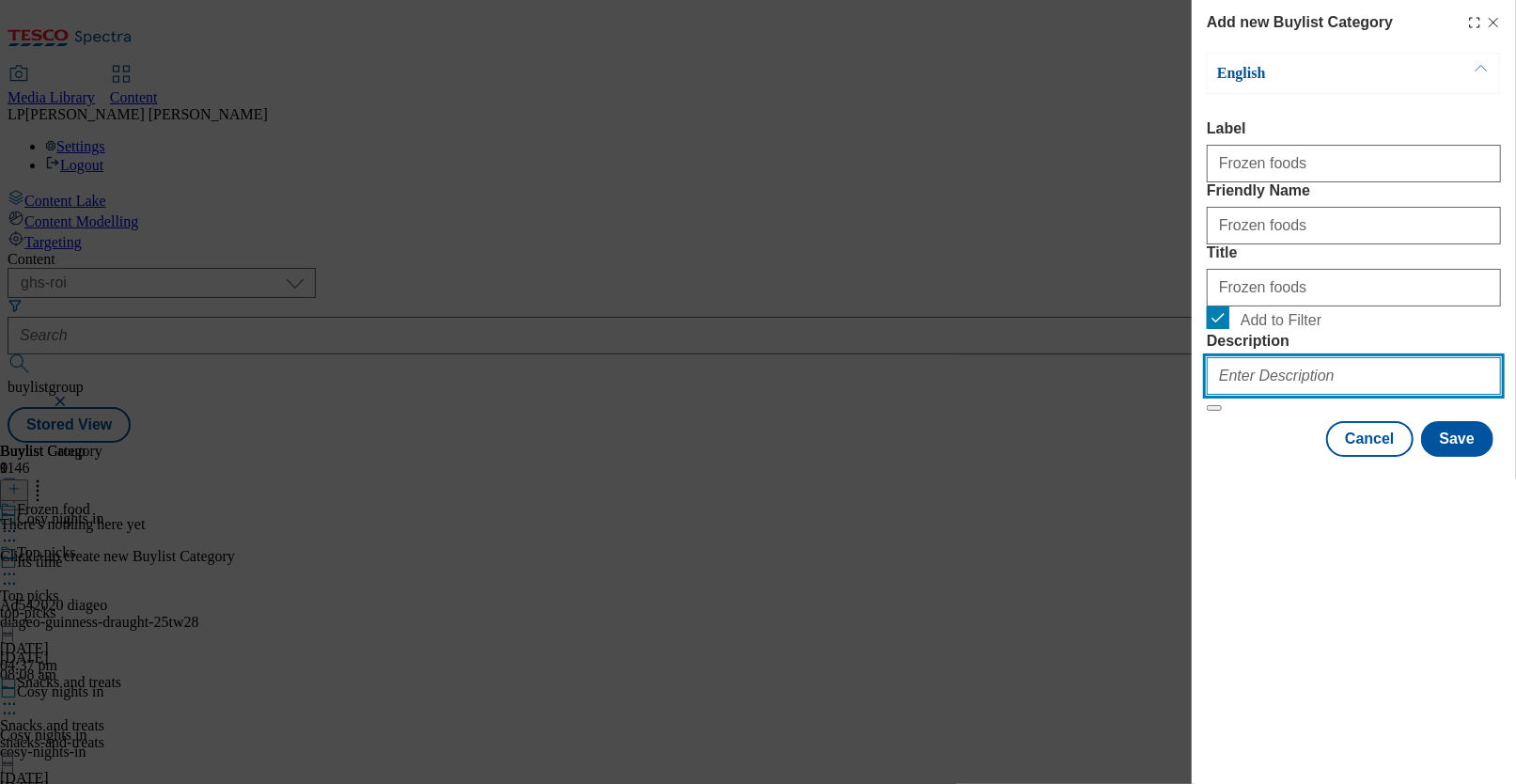
click at [1006, 395] on input "Description" at bounding box center [1353, 375] width 294 height 37
paste input "Settle in for the new season with your favourite freezer fillers. From chips an…"
type input "Settle in for the new season with your favourite freezer fillers. From chips an…"
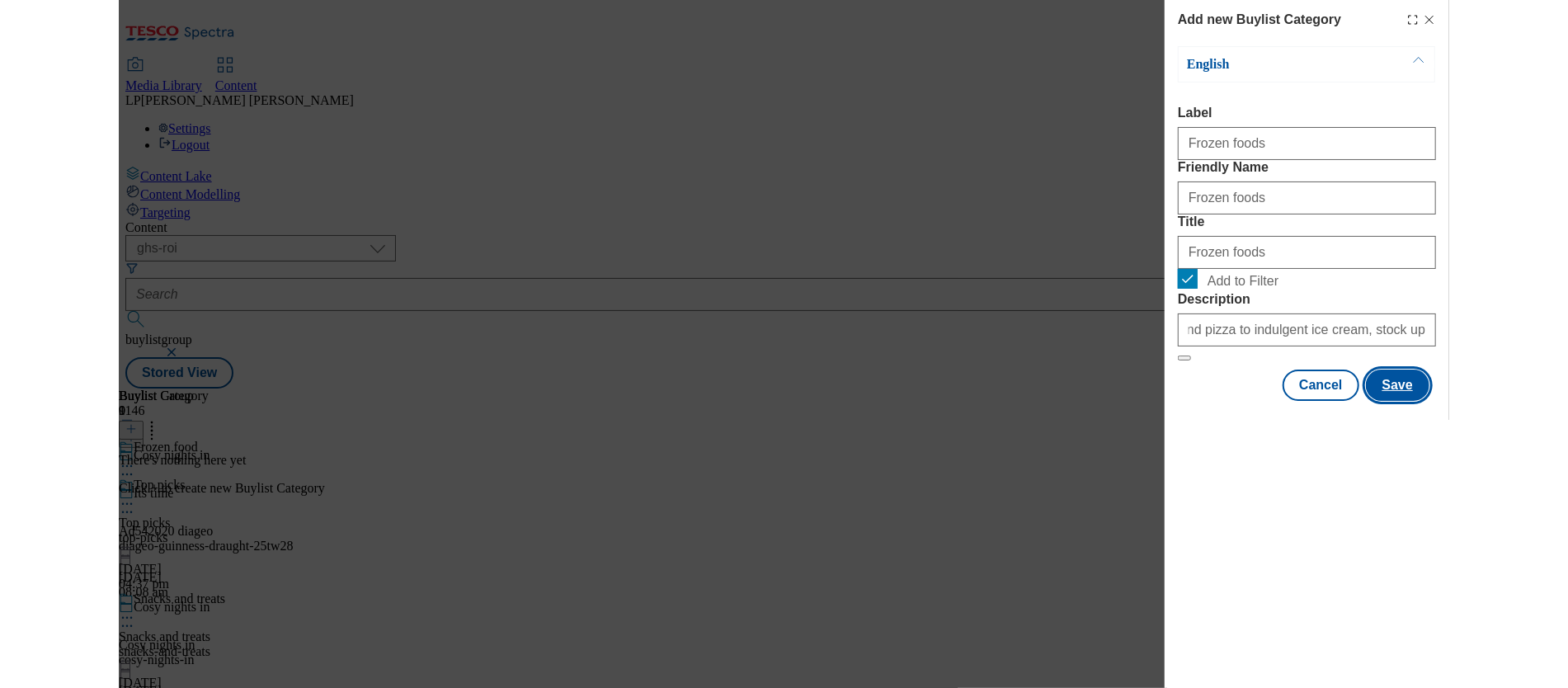
scroll to position [0, 0]
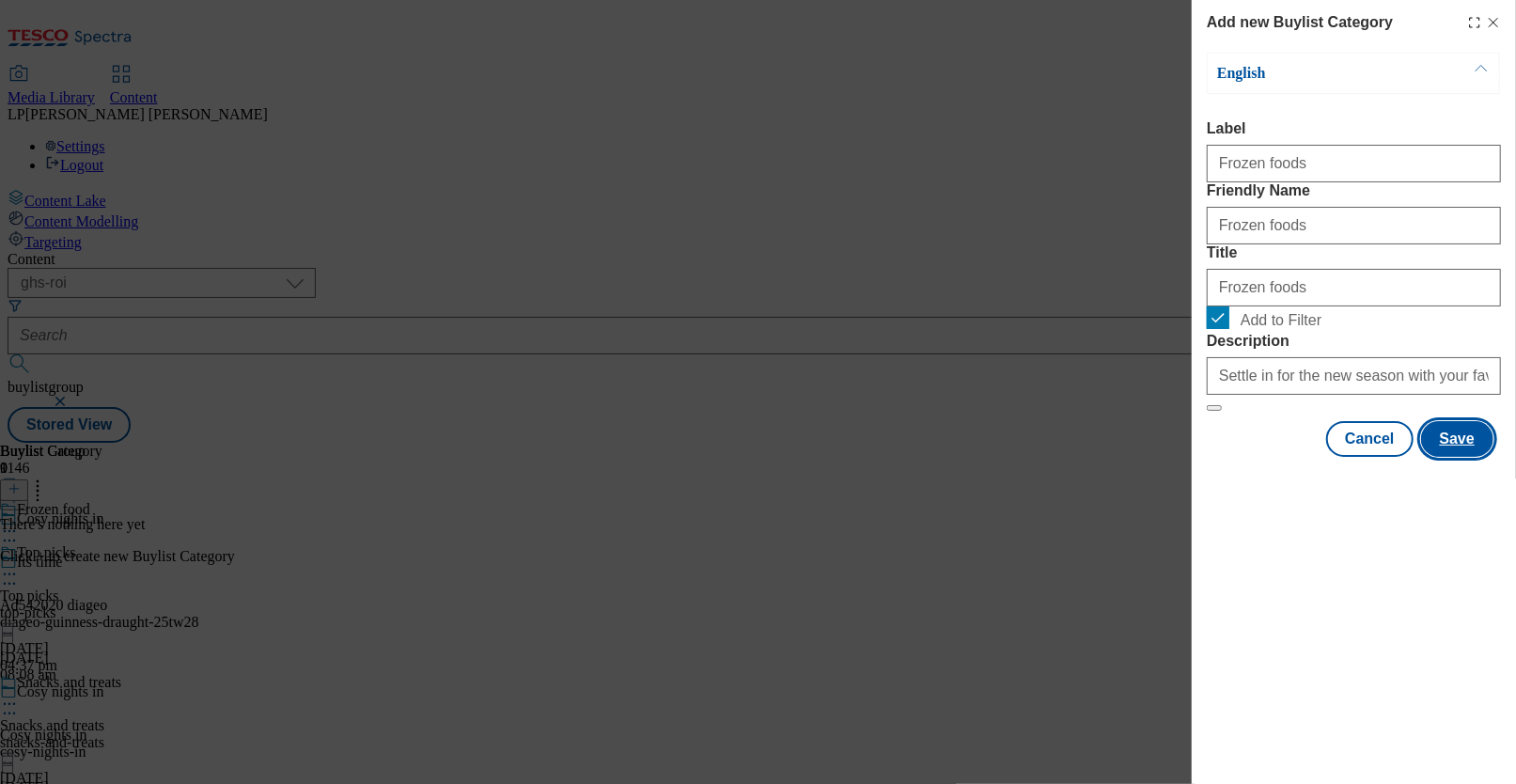
click at [1006, 457] on button "Save" at bounding box center [1457, 439] width 73 height 35
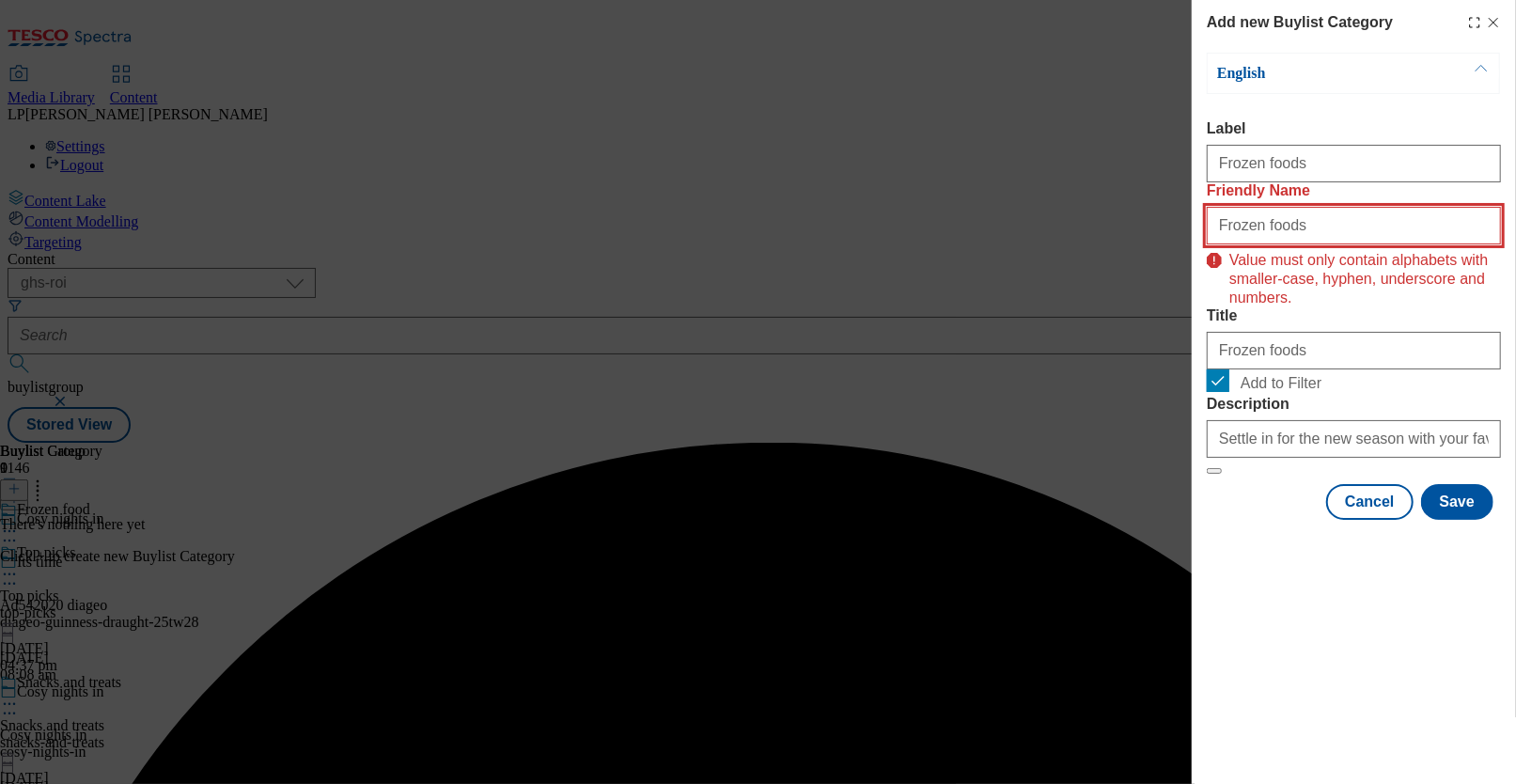
click at [1006, 245] on input "Frozen foods" at bounding box center [1353, 225] width 294 height 37
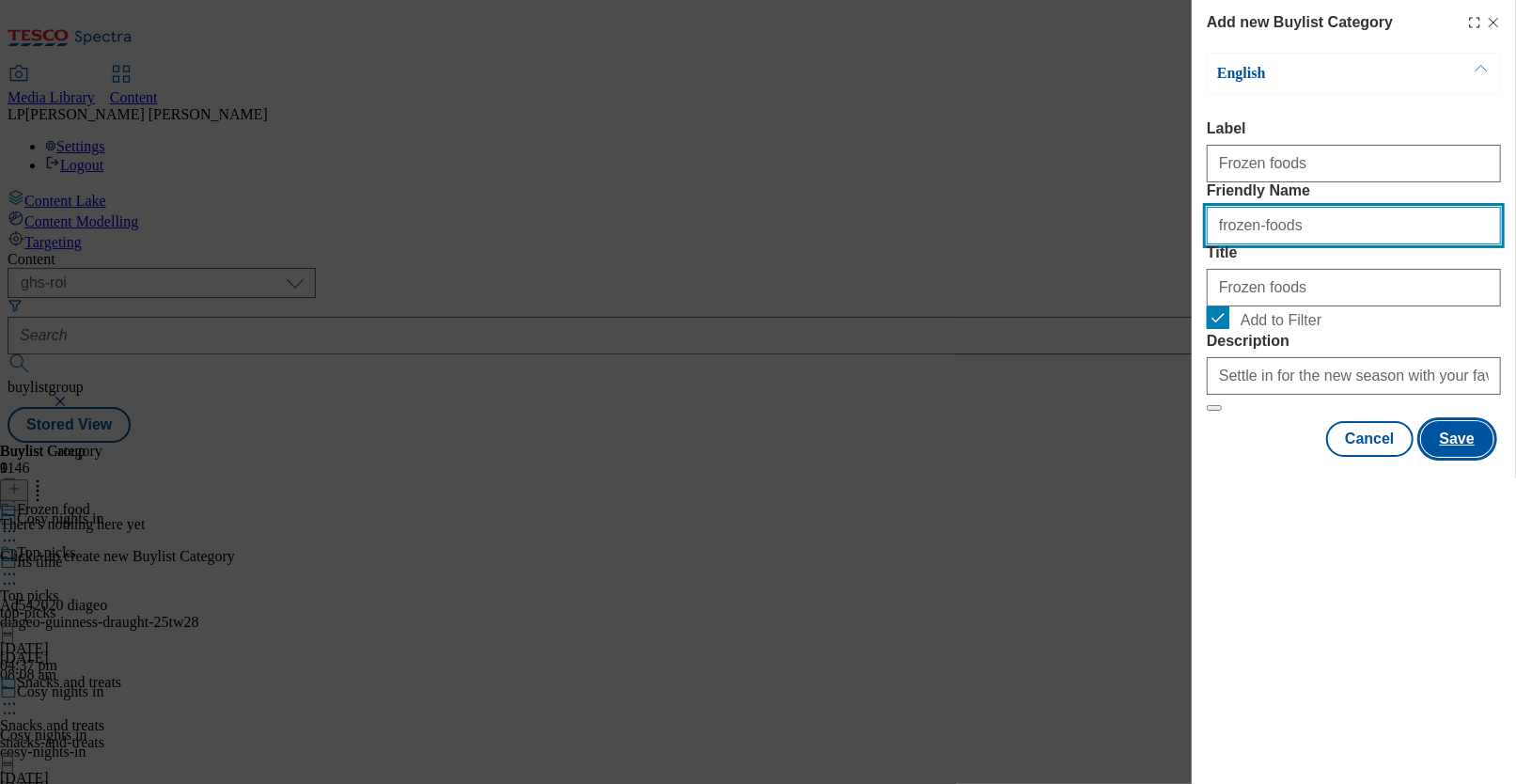
type input "frozen-foods"
click at [1006, 457] on button "Save" at bounding box center [1457, 439] width 73 height 35
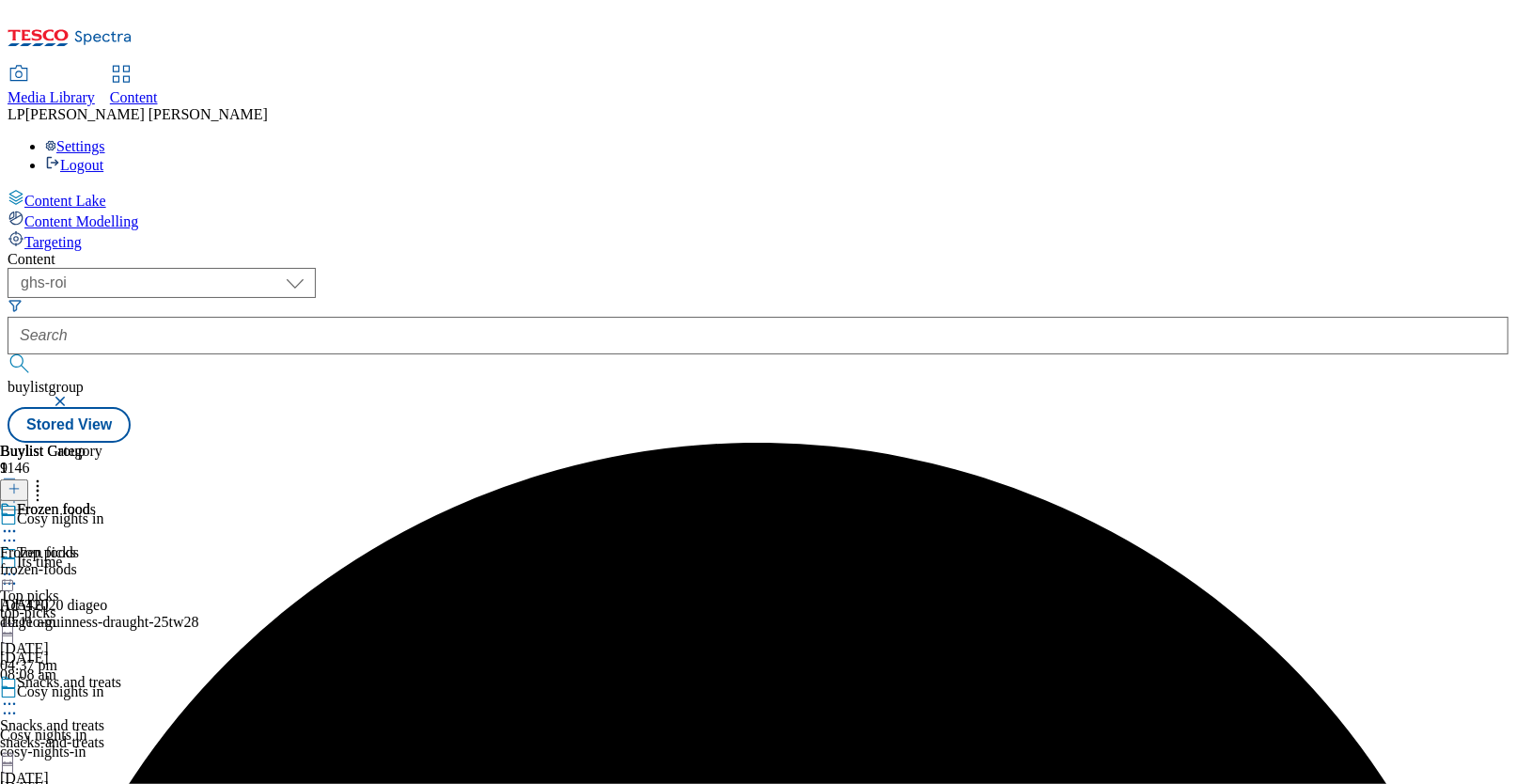
click at [102, 561] on div "frozen-foods" at bounding box center [51, 569] width 102 height 17
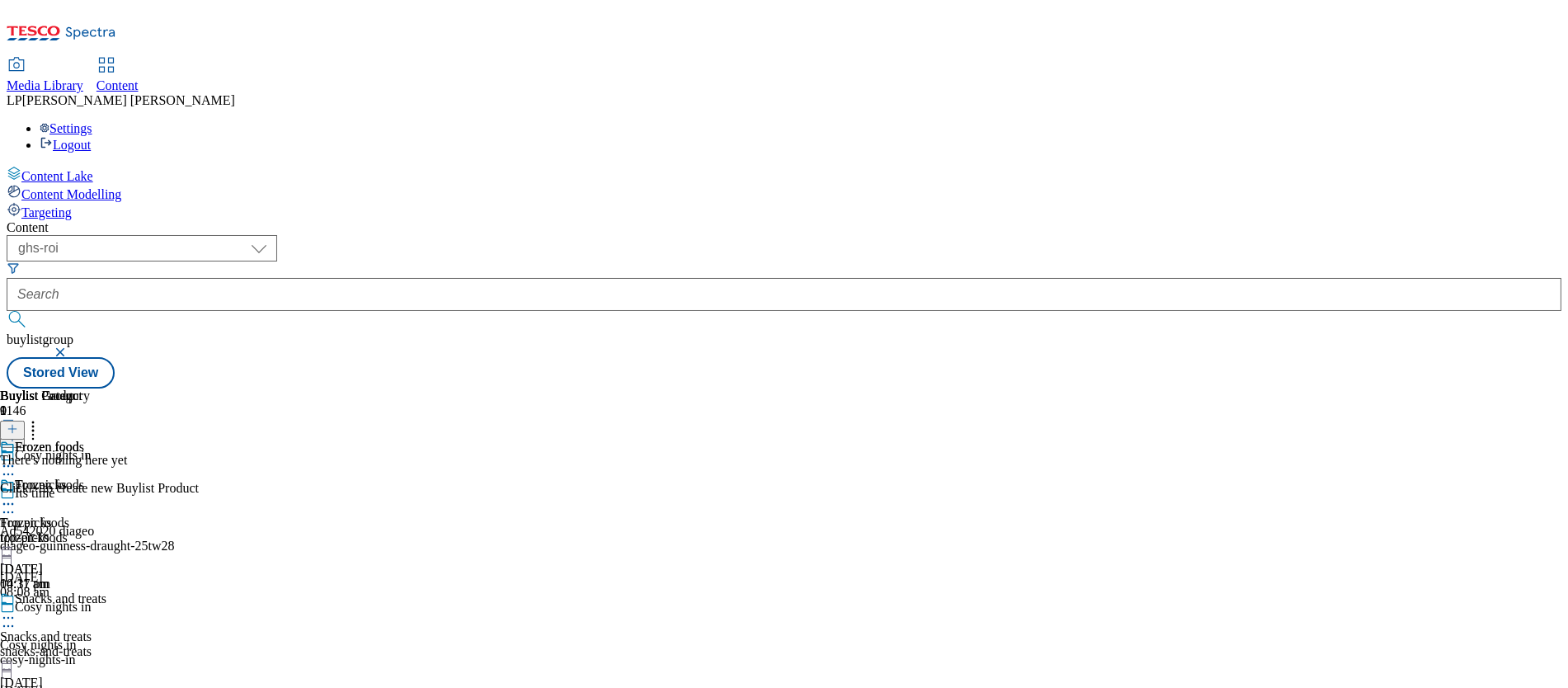
click at [18, 423] on icon at bounding box center [12, 428] width 11 height 11
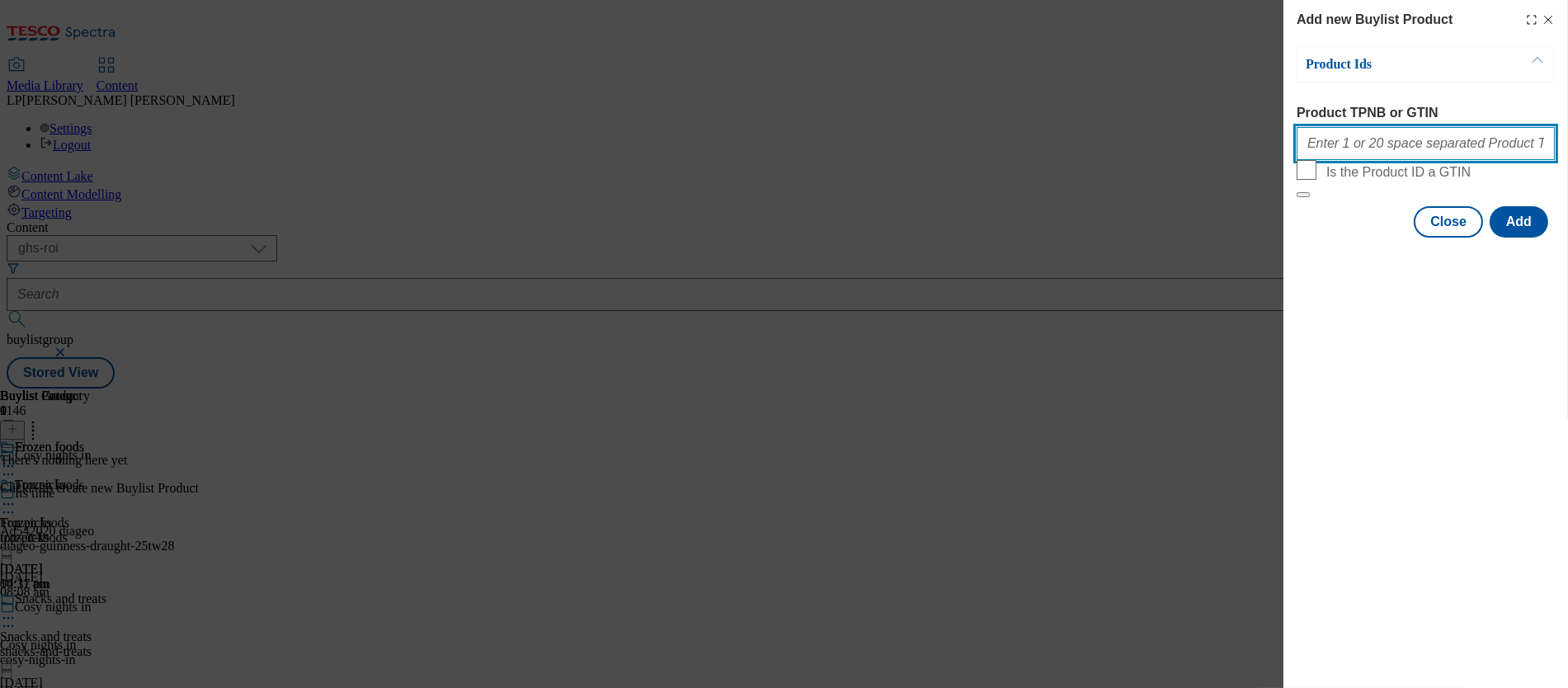
click at [883, 154] on input "Product TPNB or GTIN" at bounding box center [1426, 143] width 258 height 33
paste input "96301926 93884050 96237985 96184424 93425669 92380958 93488974 59878161 9298364…"
type input "96301926 93884050 96237985 96184424 93425669 92380958 93488974 59878161 9298364…"
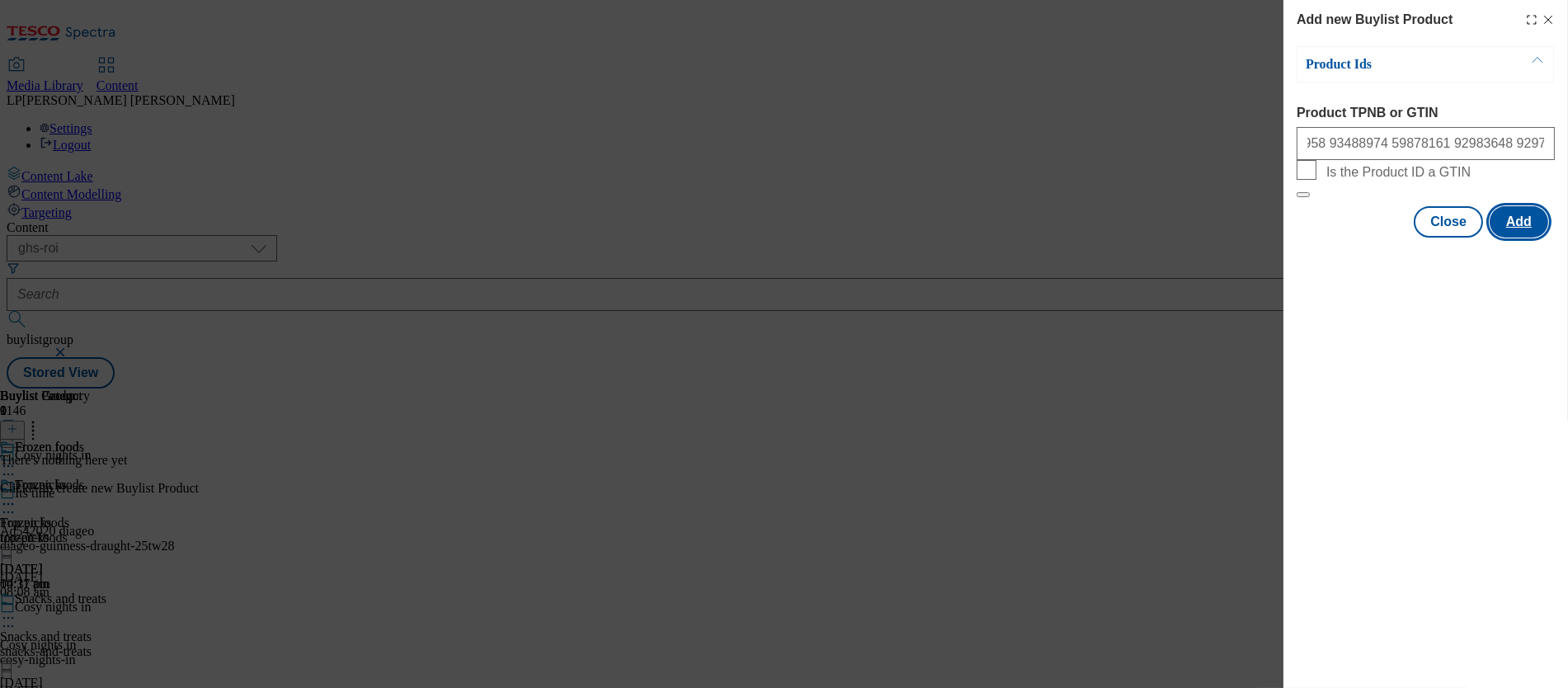
click at [883, 237] on button "Add" at bounding box center [1520, 222] width 59 height 31
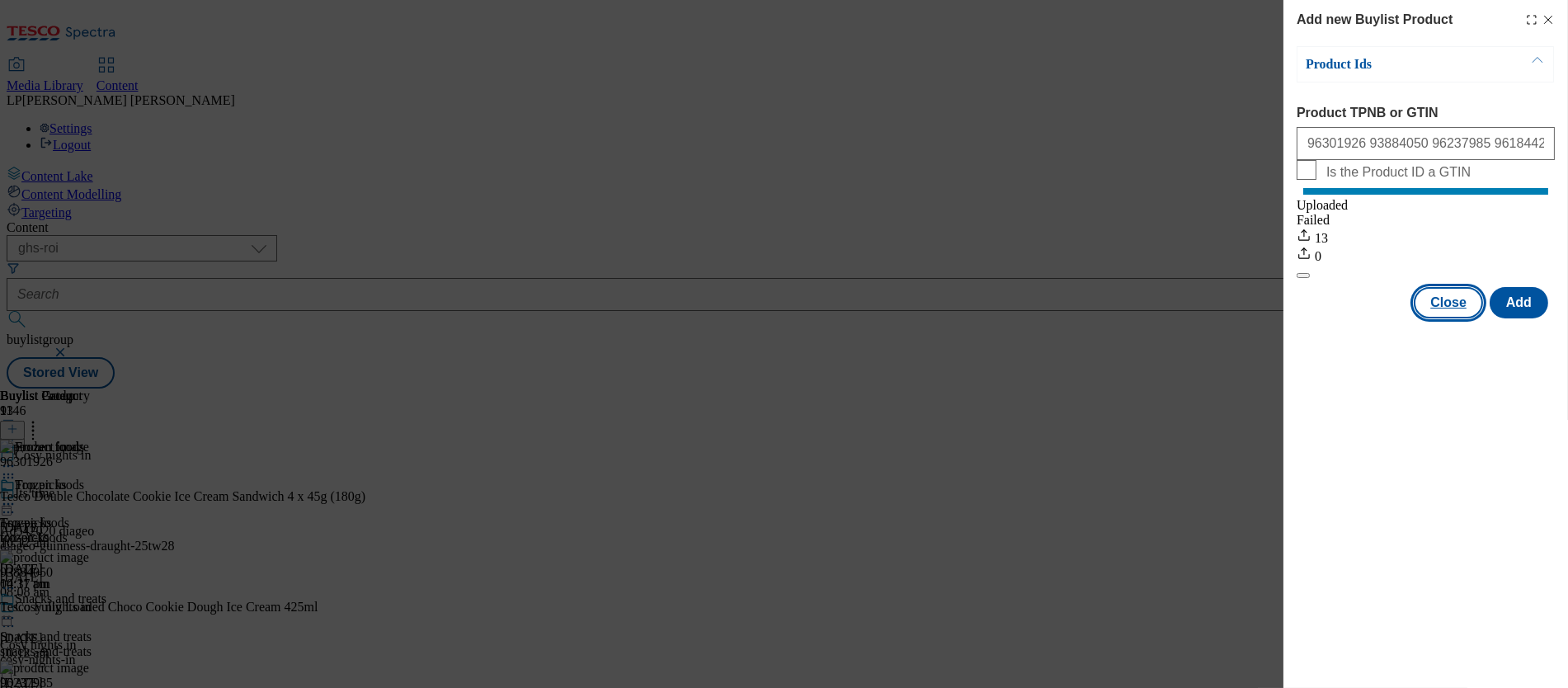
click at [883, 318] on button "Close" at bounding box center [1449, 303] width 69 height 31
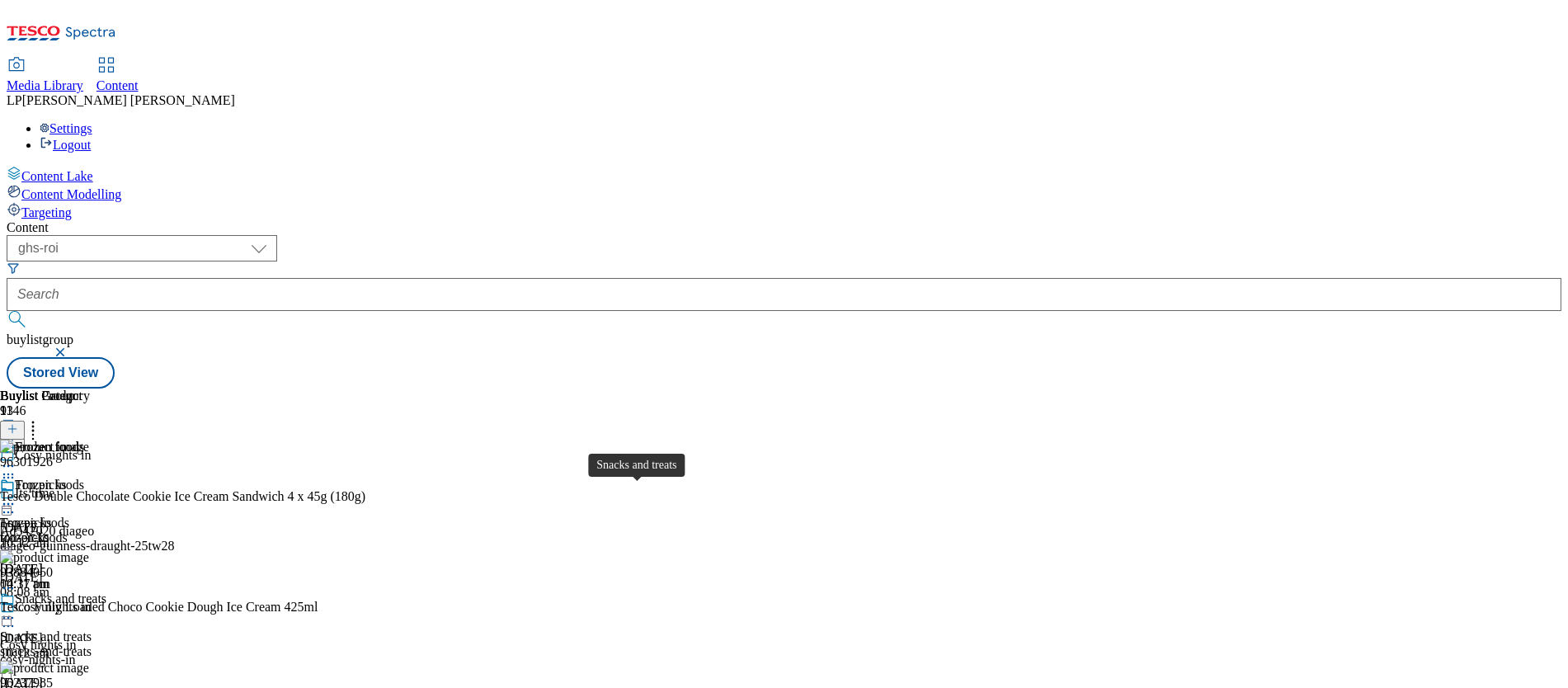
scroll to position [1004, 0]
click at [18, 423] on icon at bounding box center [12, 428] width 11 height 11
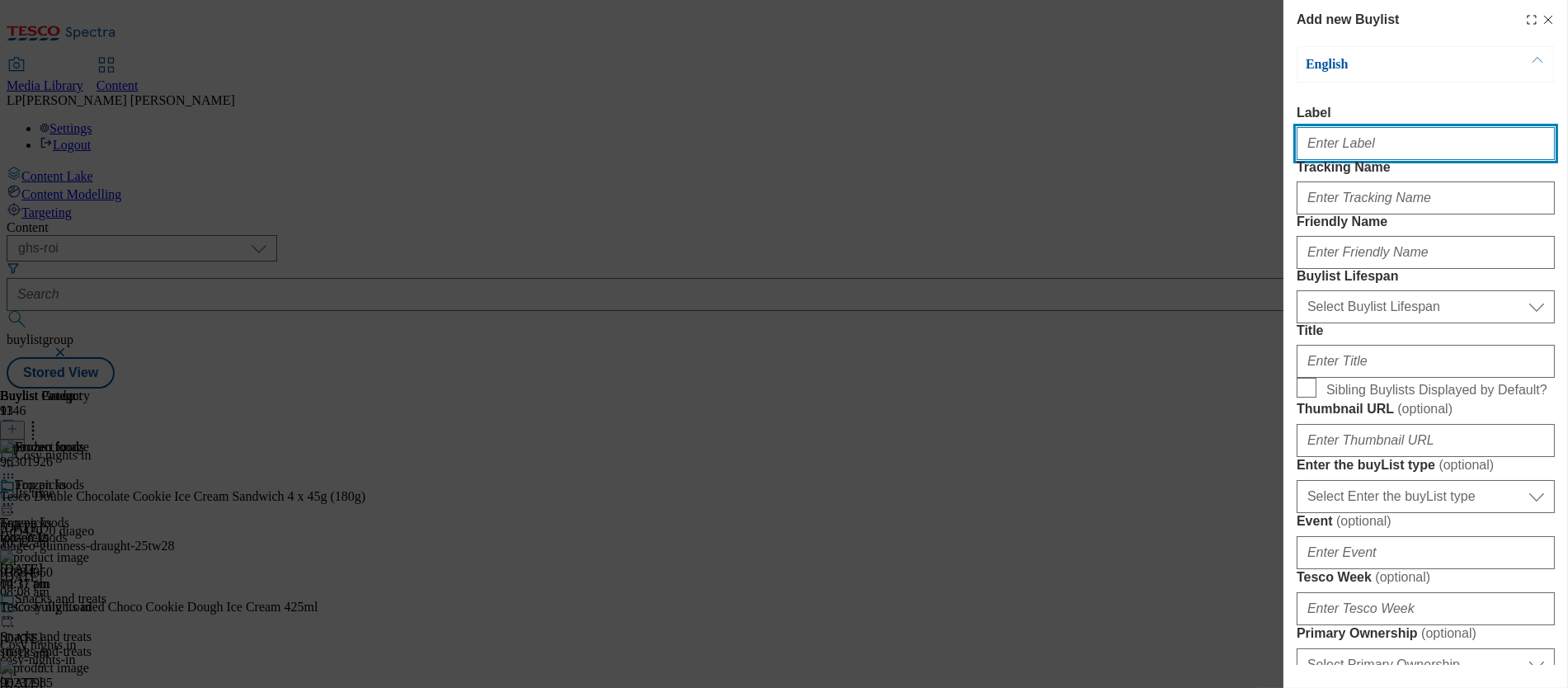
click at [883, 151] on input "Label" at bounding box center [1426, 143] width 258 height 33
paste input "Fruit and vegetables"
type input "Fruit and vegetables"
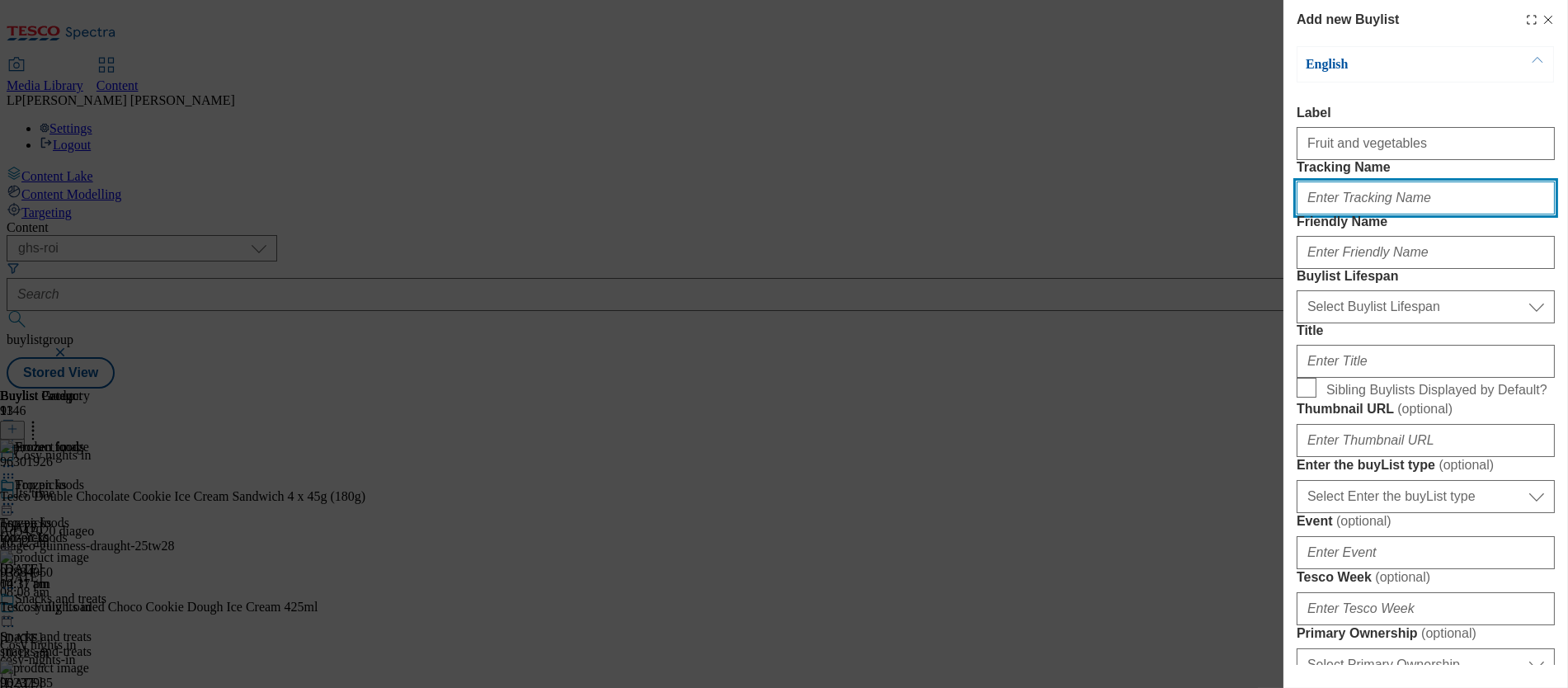
click at [883, 215] on input "Tracking Name" at bounding box center [1426, 197] width 258 height 33
paste input "Fruit and vegetables"
drag, startPoint x: 1398, startPoint y: 232, endPoint x: 1226, endPoint y: 234, distance: 172.0
click at [883, 234] on div "Add new Buylist English Label Fruit and vegetables Tracking Name Fruit and vege…" at bounding box center [784, 344] width 1568 height 688
type input "Fruit and vegetables"
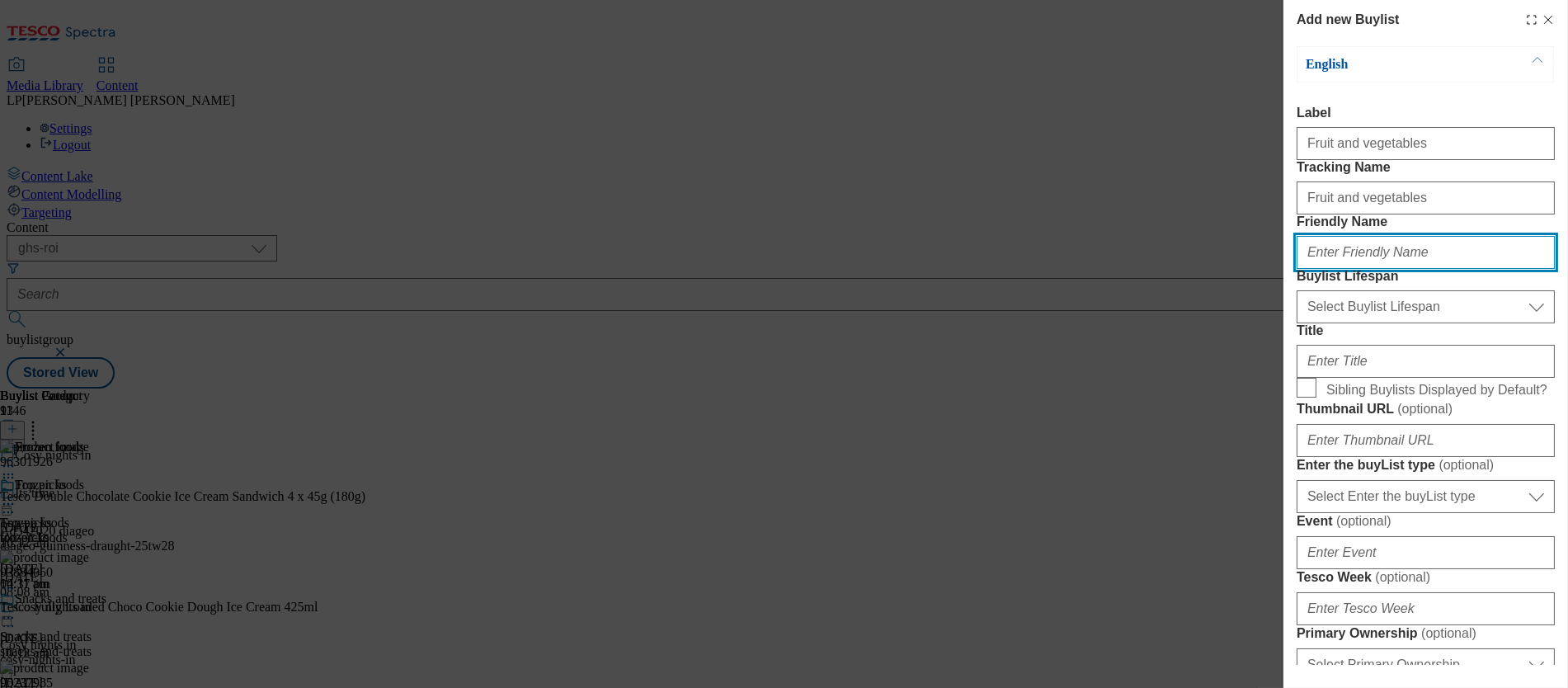
click at [883, 269] on input "Friendly Name" at bounding box center [1426, 253] width 258 height 33
paste input "Fruit and vegetables"
click at [883, 269] on input "Fruit and vegetables" at bounding box center [1426, 253] width 258 height 33
type input "fruit-and-vegetables"
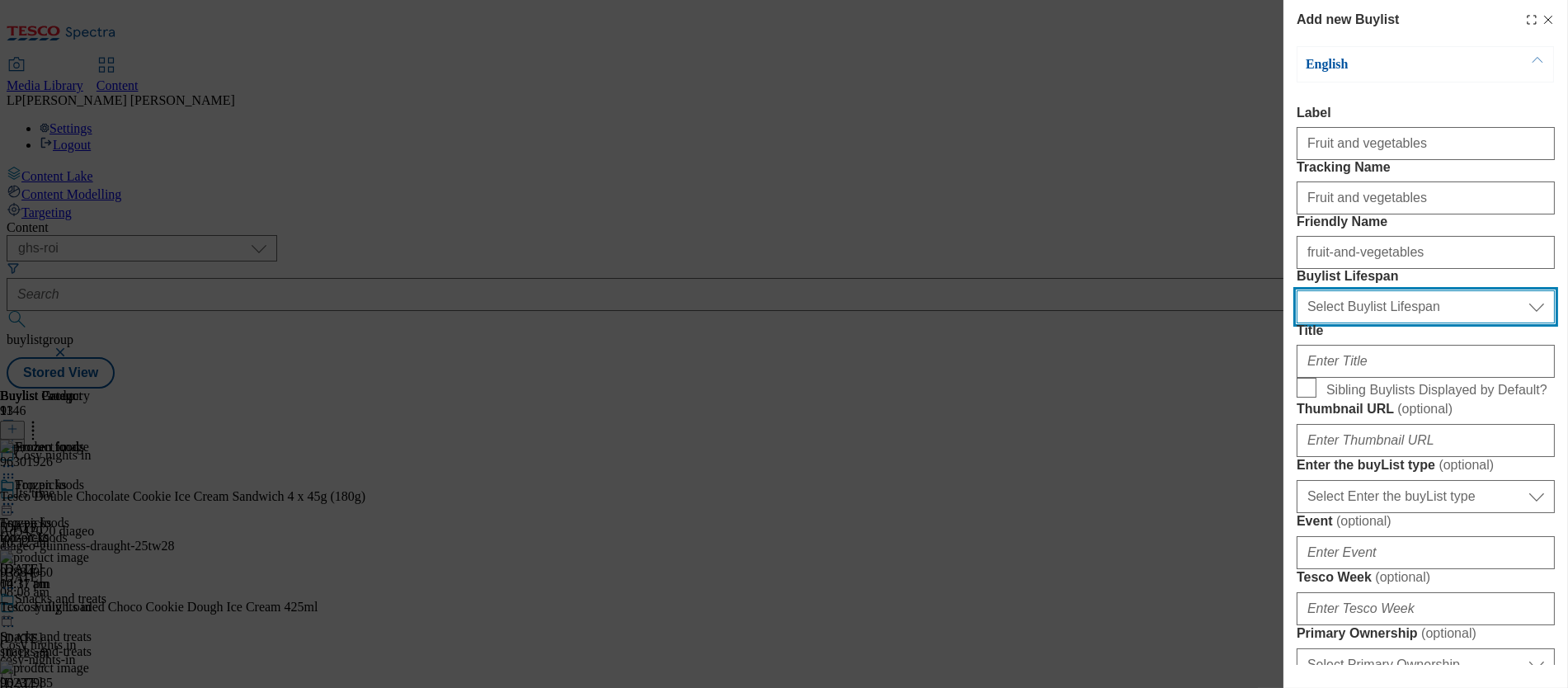
click at [883, 323] on select "Select Buylist Lifespan evergreen seasonal tactical" at bounding box center [1426, 307] width 258 height 33
select select "evergreen"
click at [883, 323] on select "Select Buylist Lifespan evergreen seasonal tactical" at bounding box center [1426, 307] width 258 height 33
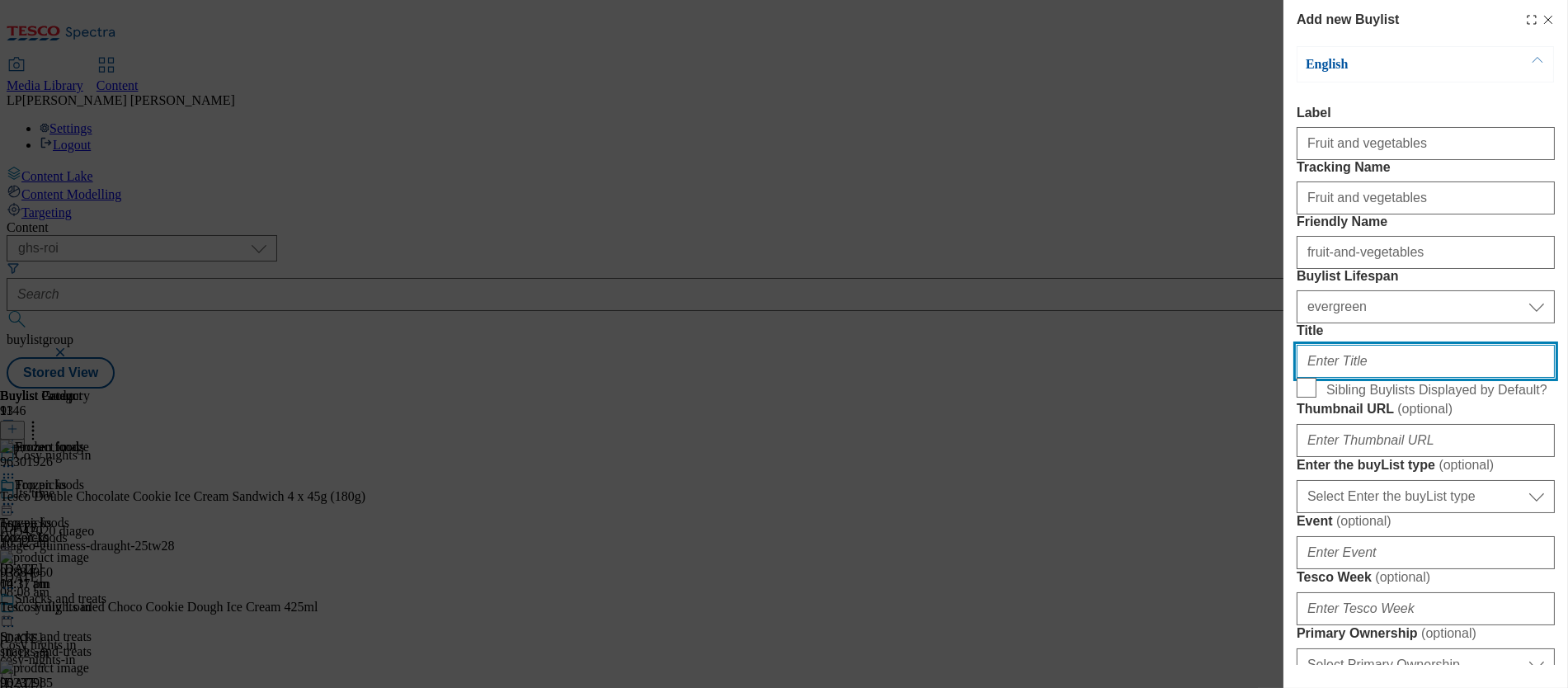
click at [883, 378] on input "Title" at bounding box center [1426, 361] width 258 height 33
paste input "Fruit and vegetables"
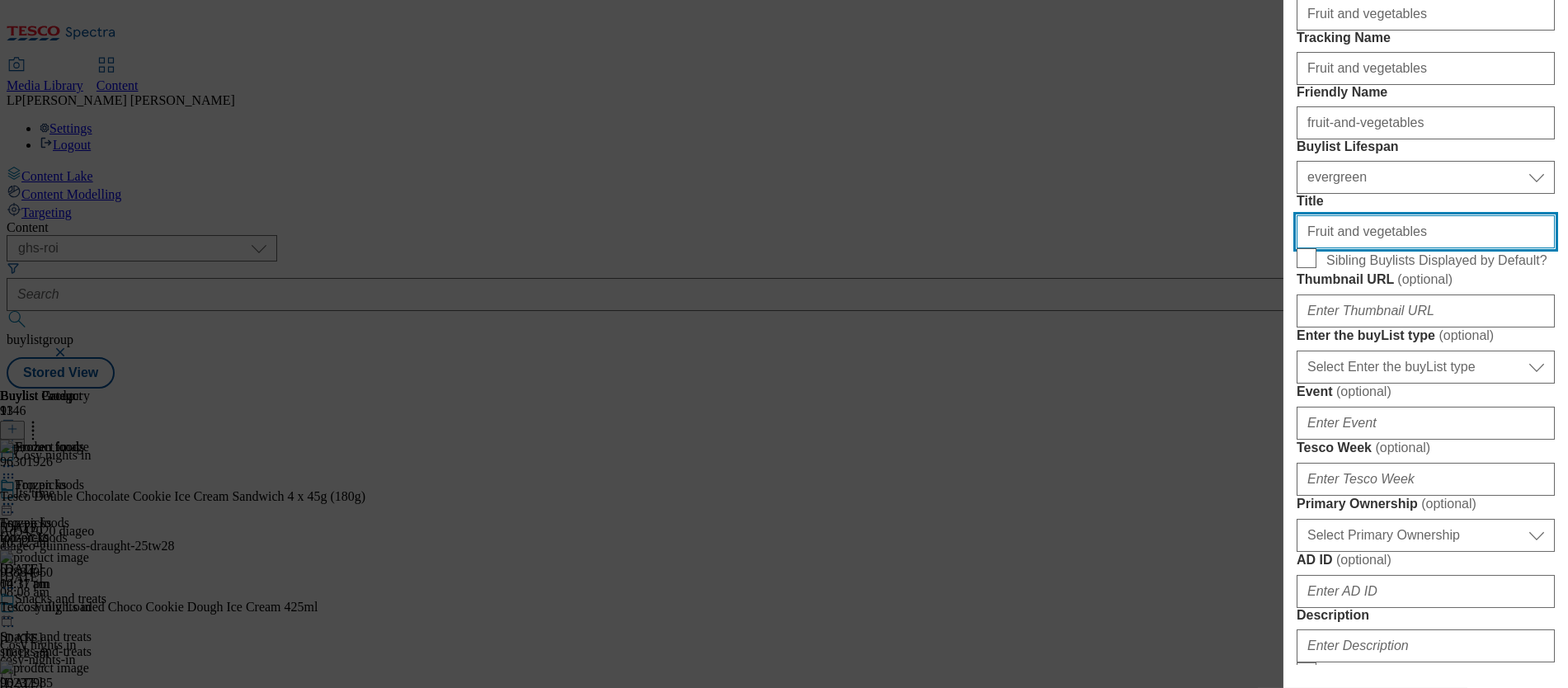
scroll to position [142, 0]
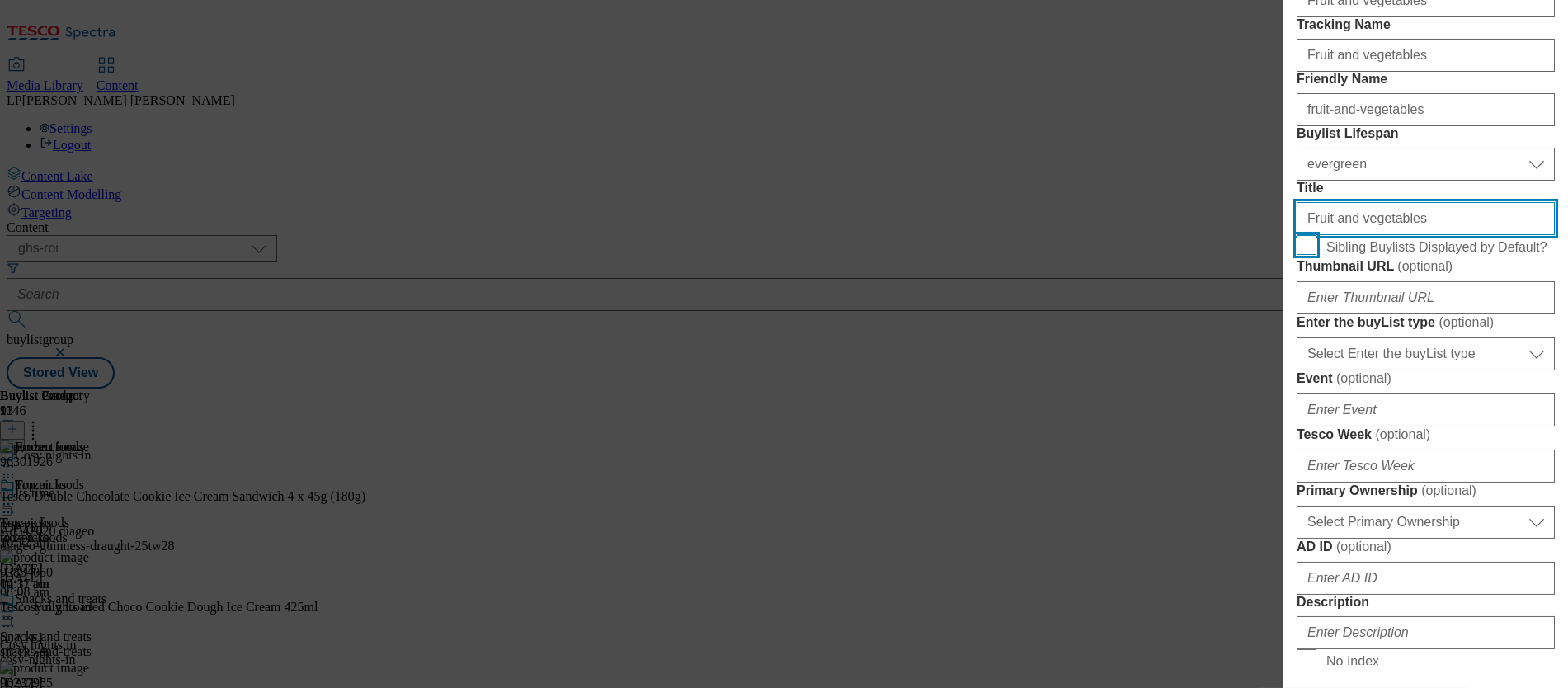
type input "Fruit and vegetables"
click at [883, 255] on input "Sibling Buylists Displayed by Default?" at bounding box center [1307, 245] width 20 height 20
checkbox input "true"
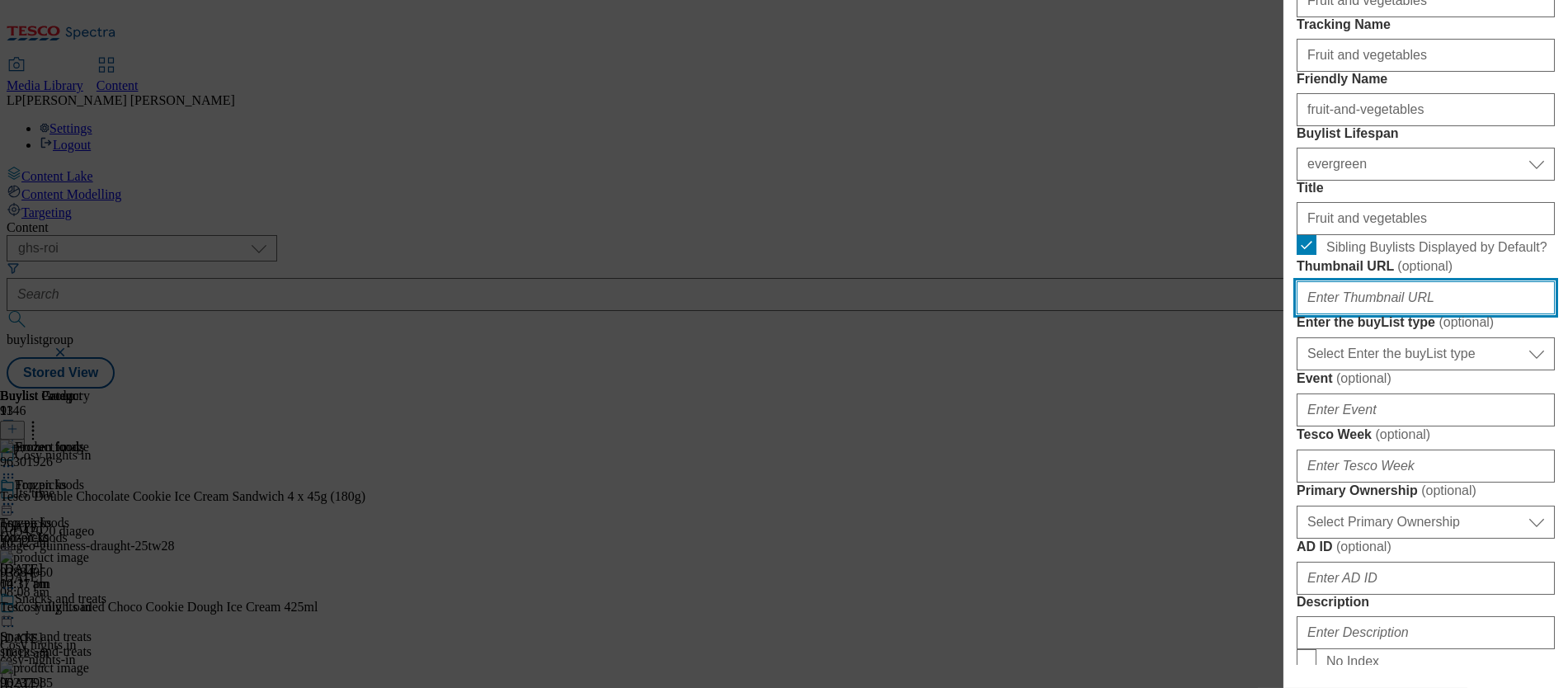
click at [883, 314] on input "Thumbnail URL ( optional )" at bounding box center [1426, 297] width 258 height 33
paste input "https://digitalcontent.api.tesco.com/v2/media/ghs-roi/3ba5594c-deb8-4105-a460-8…"
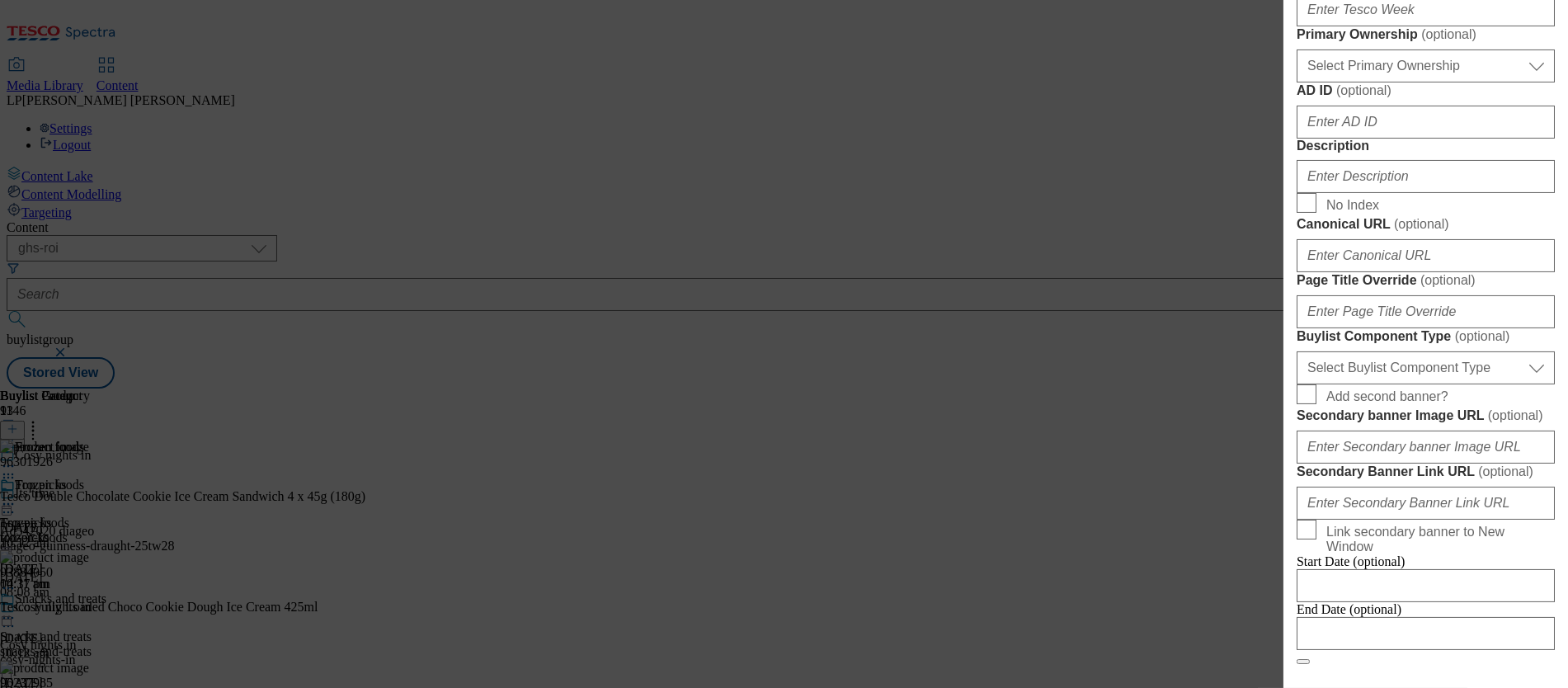
scroll to position [631, 0]
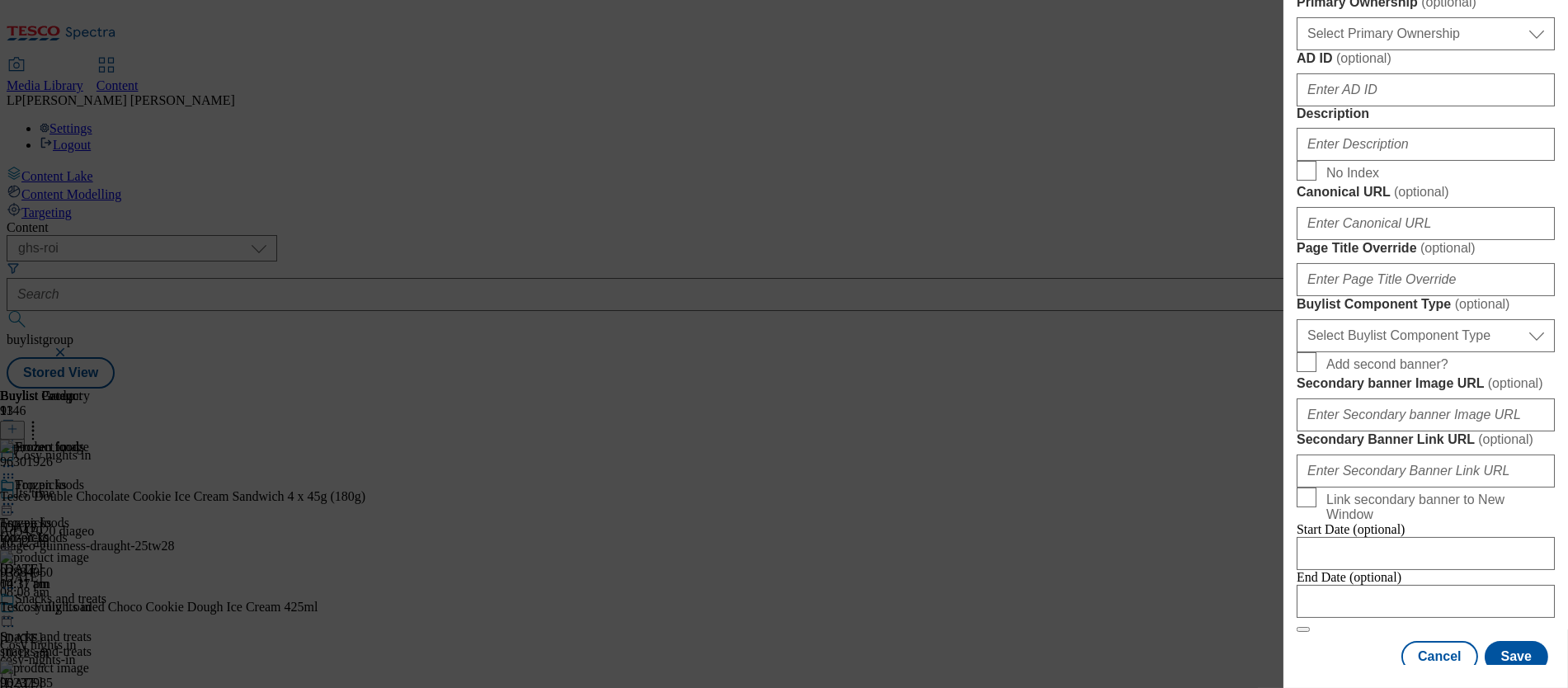
type input "https://digitalcontent.api.tesco.com/v2/media/ghs-roi/3ba5594c-deb8-4105-a460-8…"
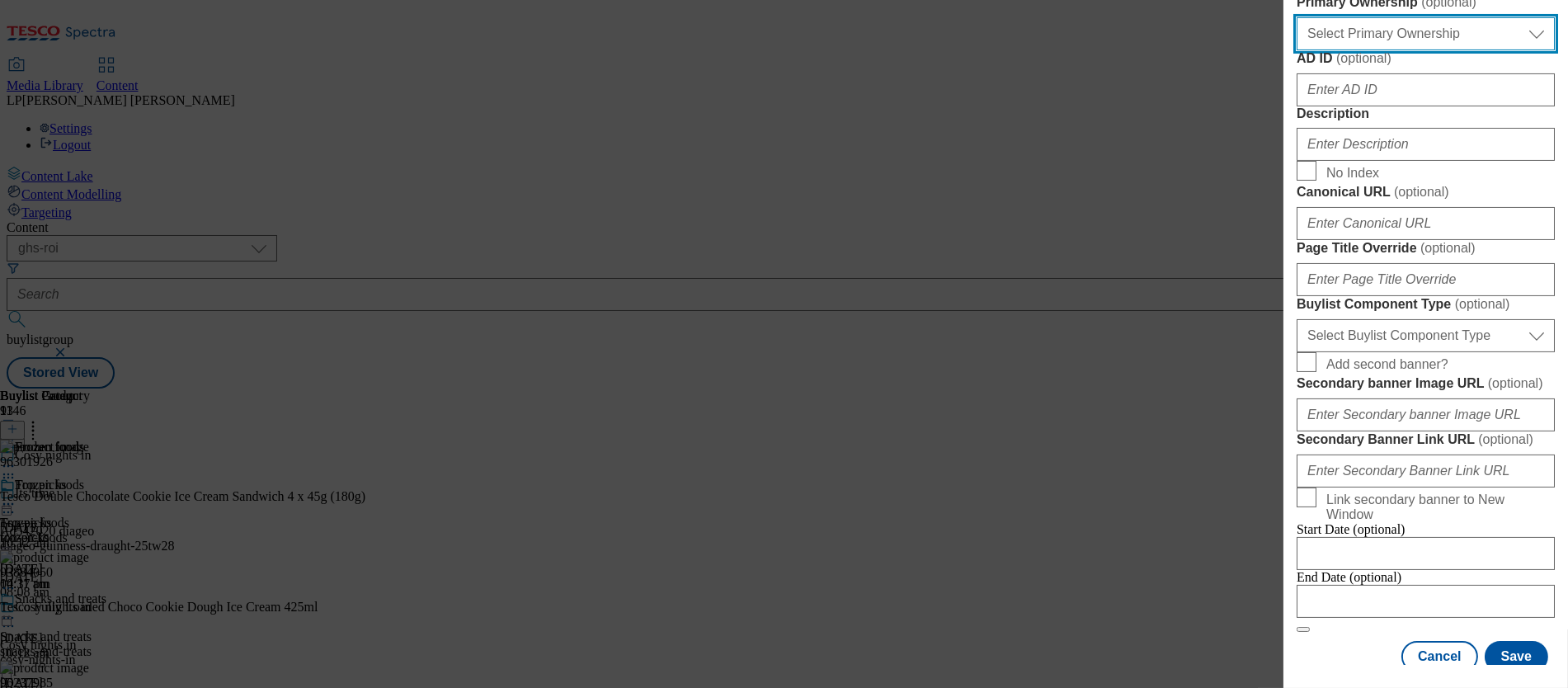
click at [883, 50] on select "Select Primary Ownership tesco dunnhumby" at bounding box center [1426, 34] width 258 height 33
select select "tesco"
click at [883, 50] on select "Select Primary Ownership tesco dunnhumby" at bounding box center [1426, 34] width 258 height 33
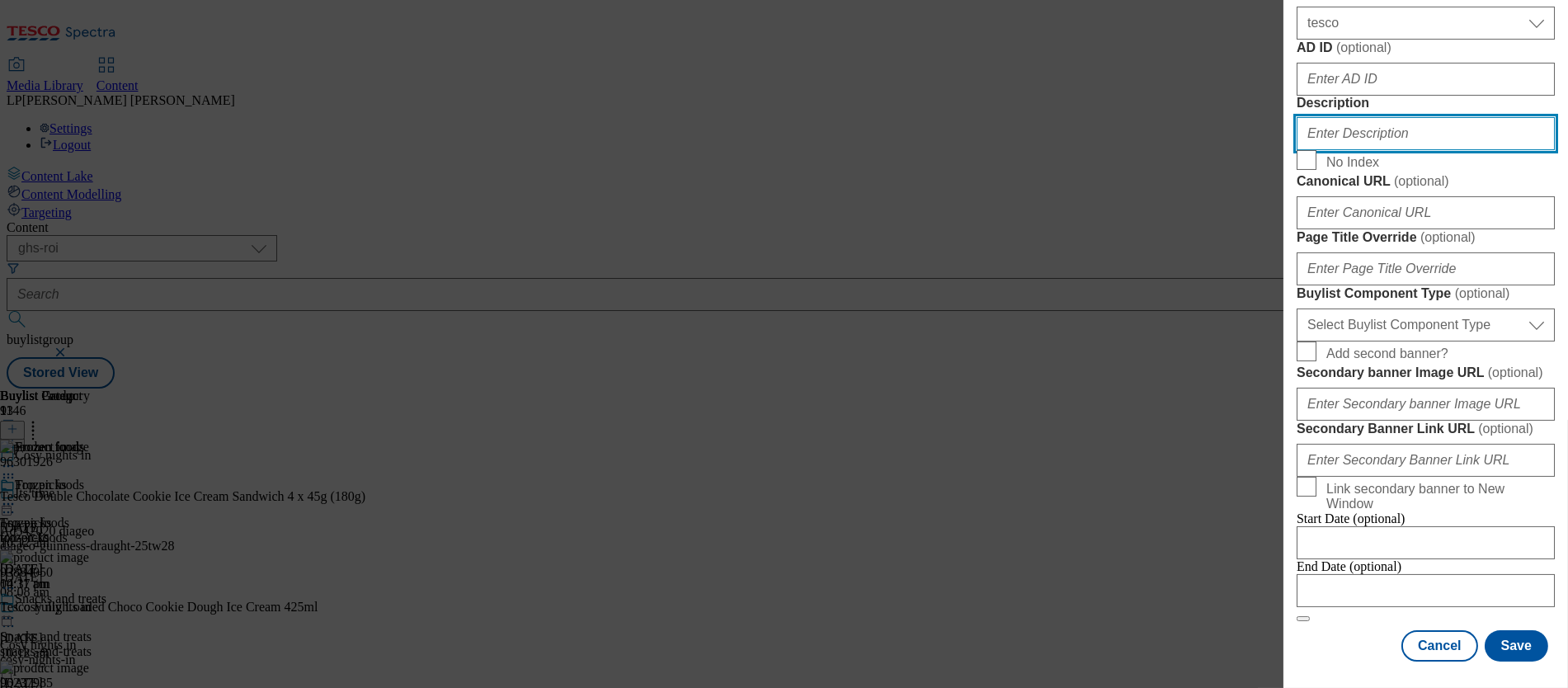
click at [883, 150] on input "Description" at bounding box center [1426, 134] width 258 height 33
paste input "Settle in for the new season with your favourite fruit and vegetables. From swe…"
type input "Settle in for the new season with your favourite fruit and vegetables. From swe…"
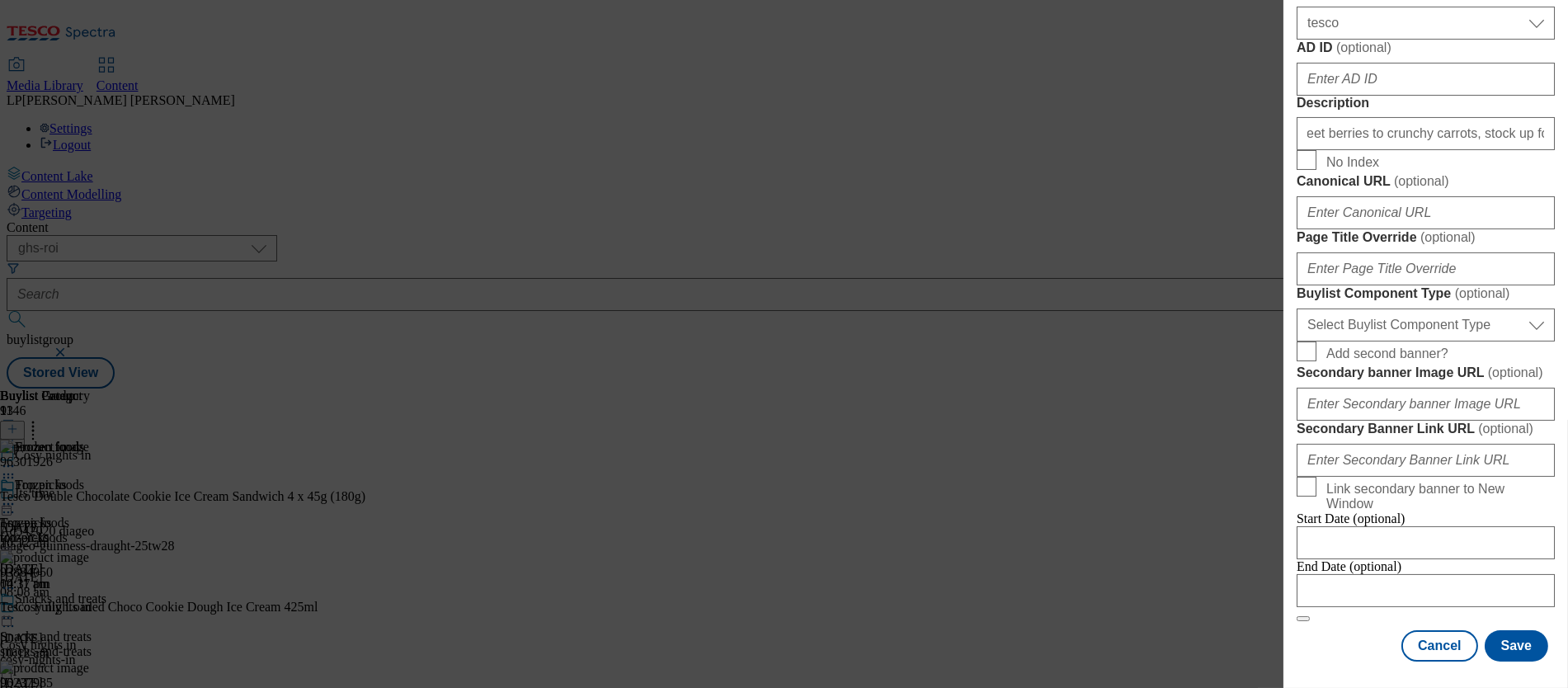
click at [883, 512] on form "Label Fruit and vegetables Tracking Name Fruit and vegetables Friendly Name fru…" at bounding box center [1426, 42] width 258 height 1158
click at [883, 285] on input "Page Title Override ( optional )" at bounding box center [1426, 269] width 258 height 33
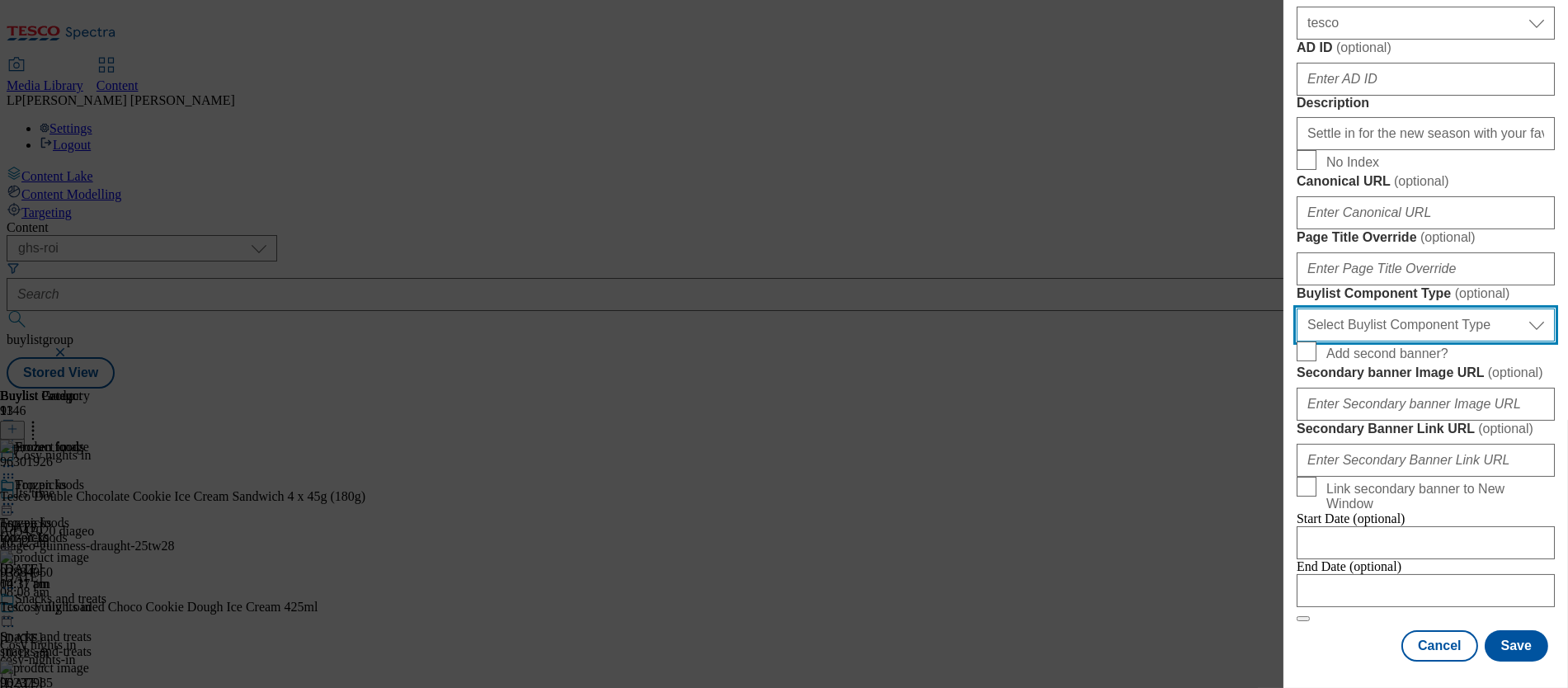
click at [883, 328] on select "Select Buylist Component Type Banner Competition Header Meal" at bounding box center [1426, 325] width 258 height 33
select select "Banner"
click at [883, 310] on select "Select Buylist Component Type Banner Competition Header Meal" at bounding box center [1426, 325] width 258 height 33
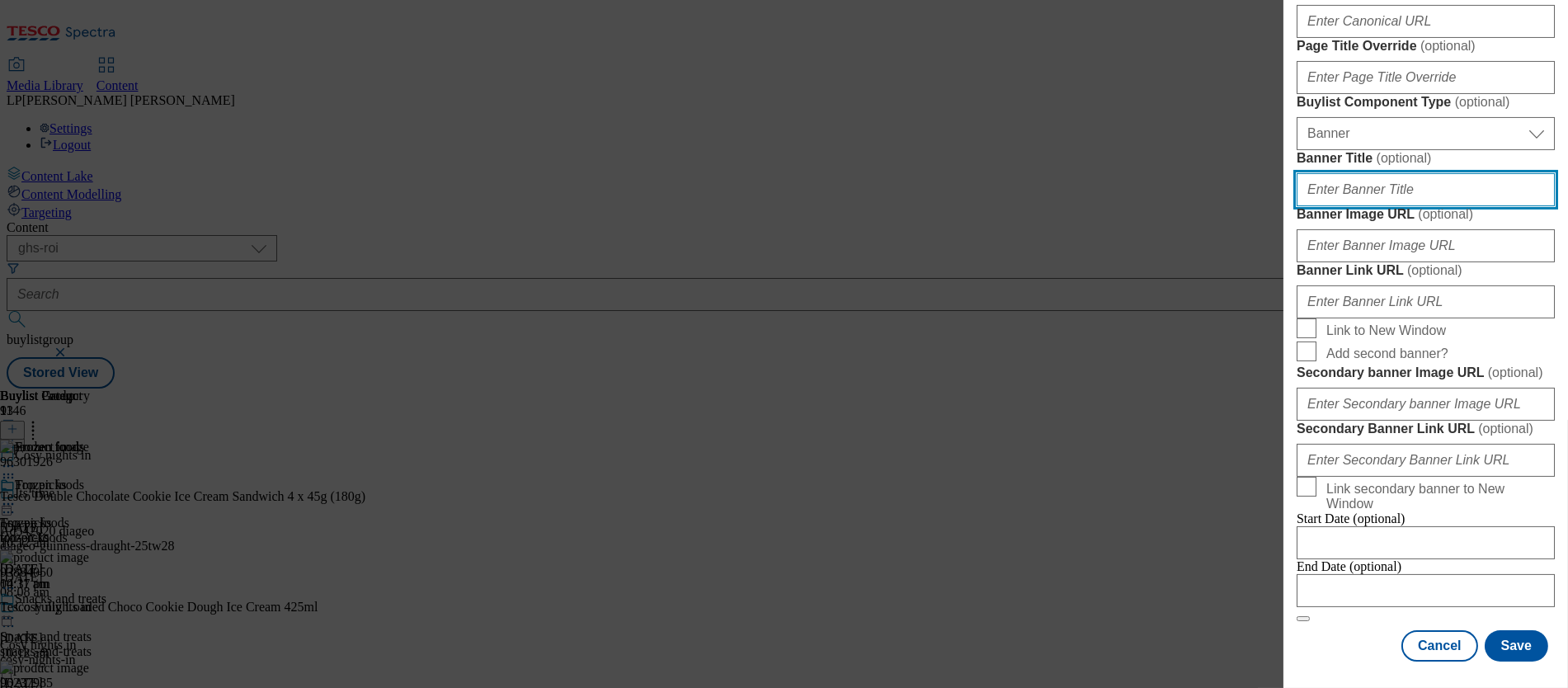
click at [883, 206] on input "Banner Title ( optional )" at bounding box center [1426, 190] width 258 height 33
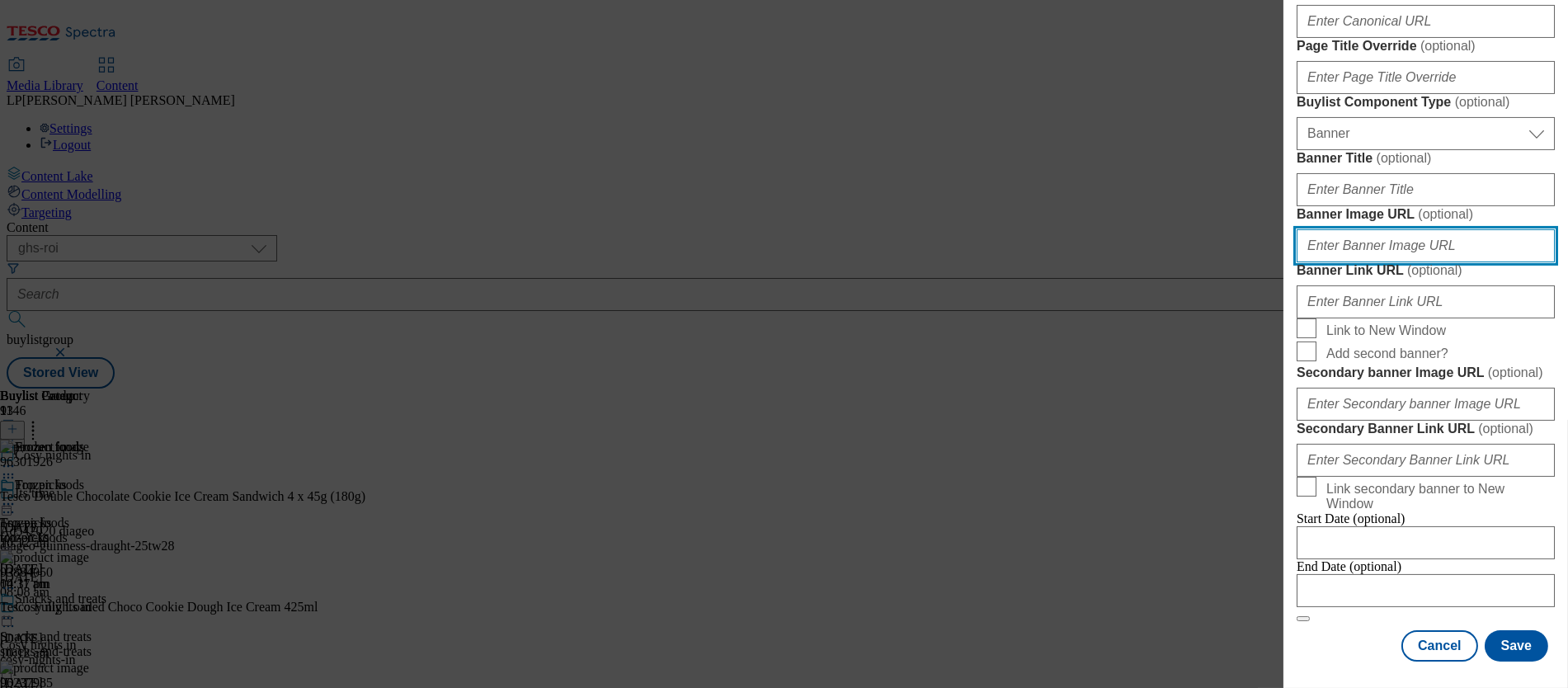
click at [883, 262] on input "Banner Image URL ( optional )" at bounding box center [1426, 246] width 258 height 33
paste input "https://digitalcontent.api.tesco.com/v2/media/ghs-roi/6764c740-2825-4272-bd87-8…"
type input "https://digitalcontent.api.tesco.com/v2/media/ghs-roi/6764c740-2825-4272-bd87-8…"
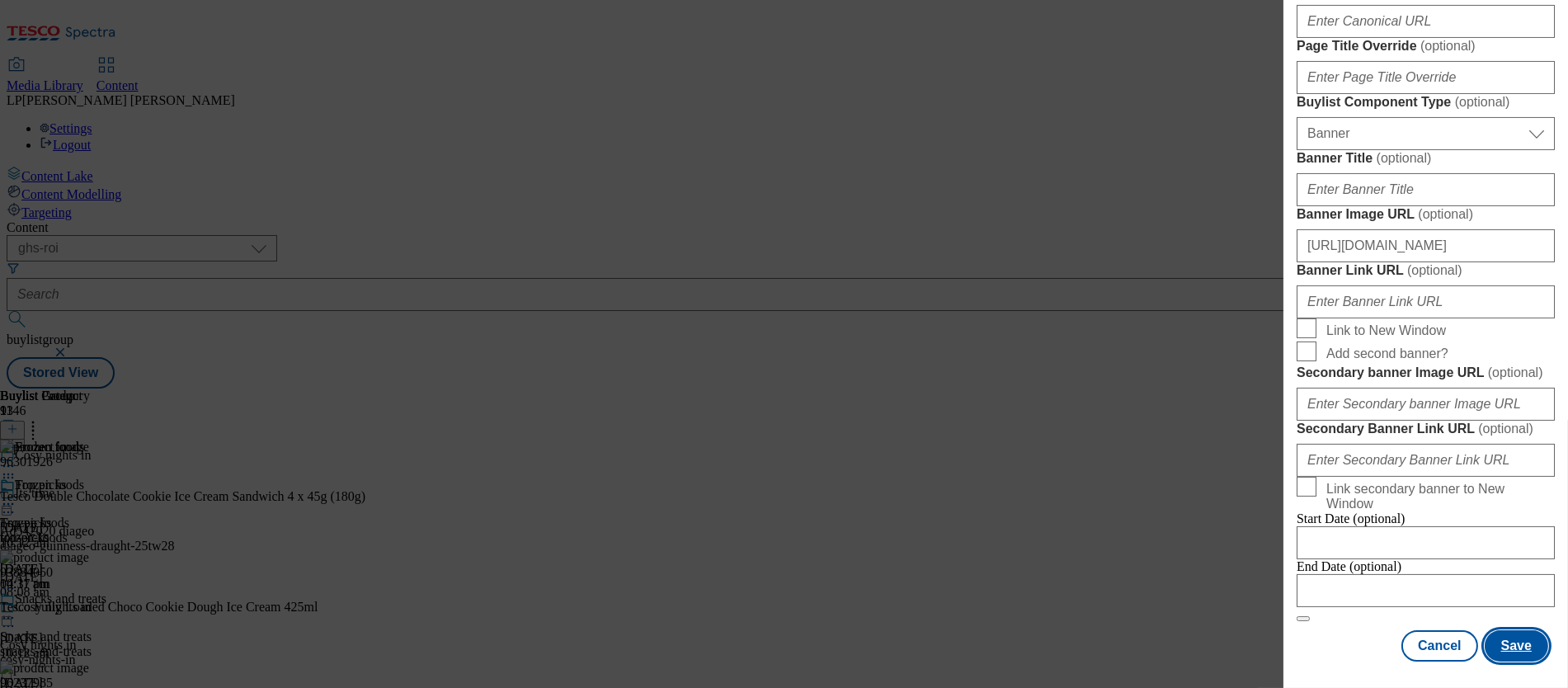
click at [883, 630] on button "Save" at bounding box center [1517, 646] width 64 height 31
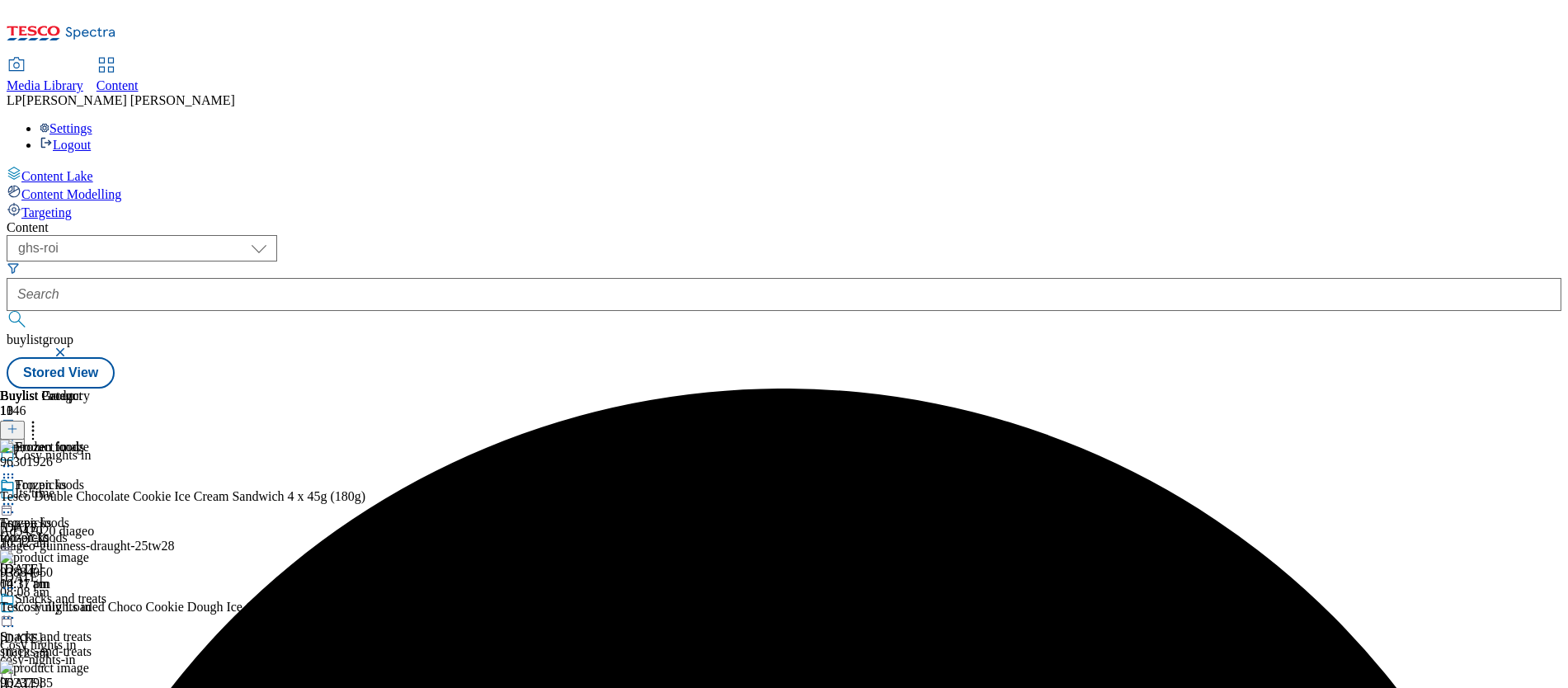
scroll to position [1174, 0]
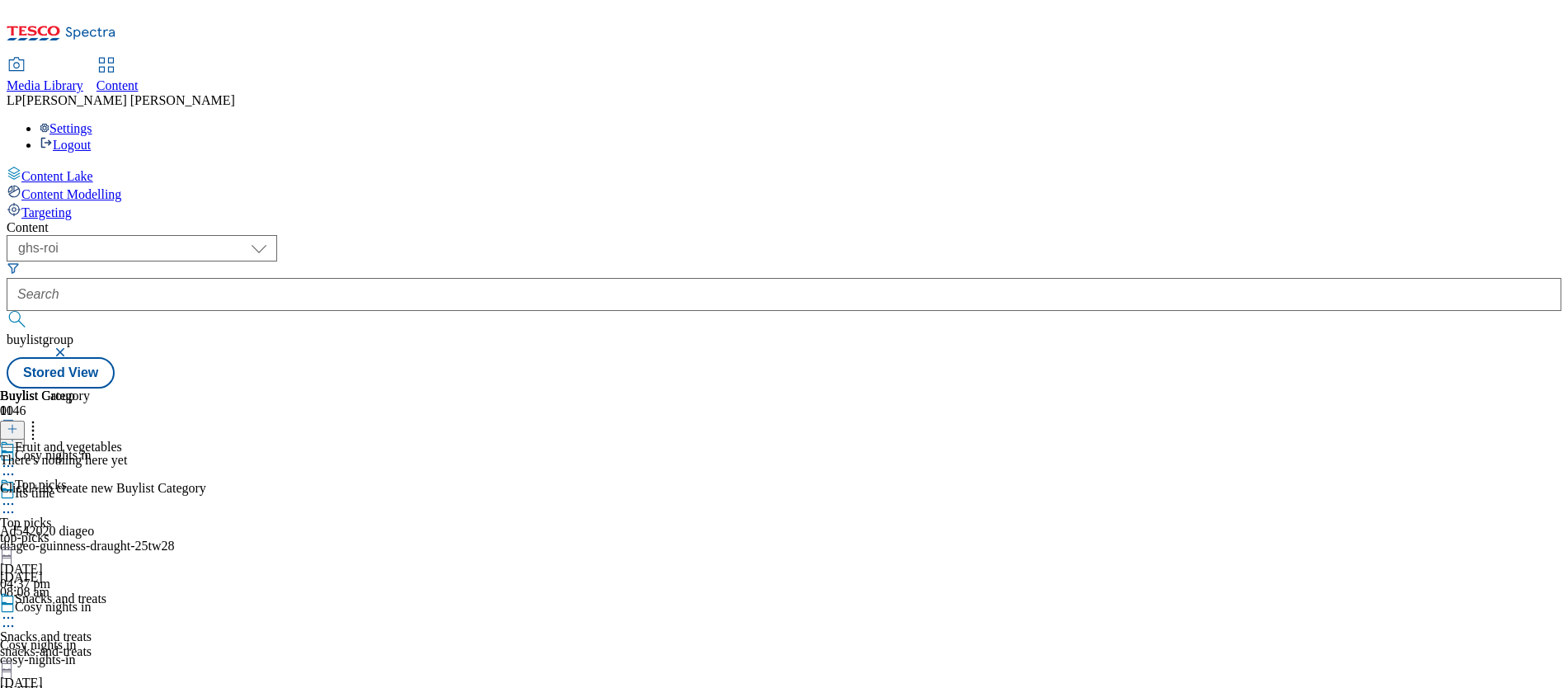
click at [18, 423] on icon at bounding box center [12, 428] width 11 height 11
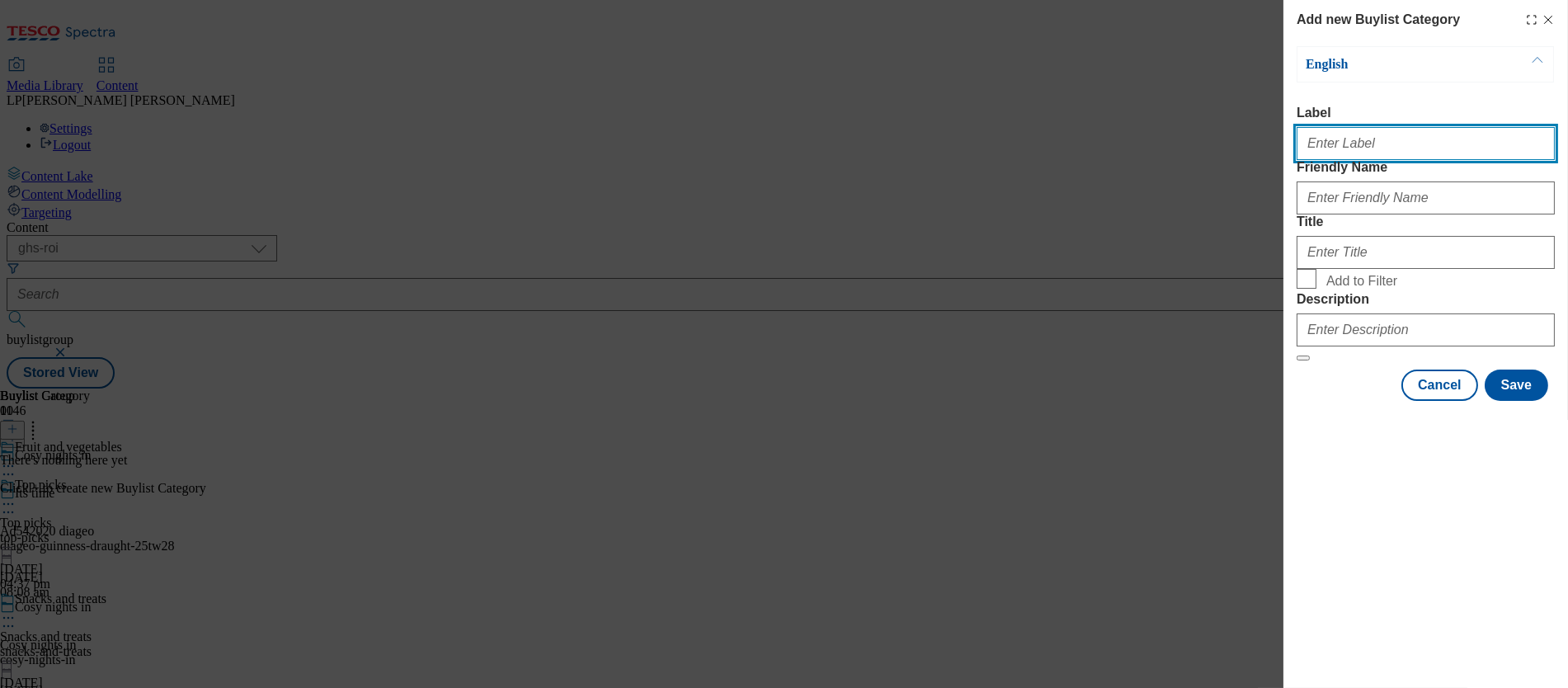
click at [883, 153] on input "Label" at bounding box center [1426, 143] width 258 height 33
paste input "Fruit"
type input "Fruit"
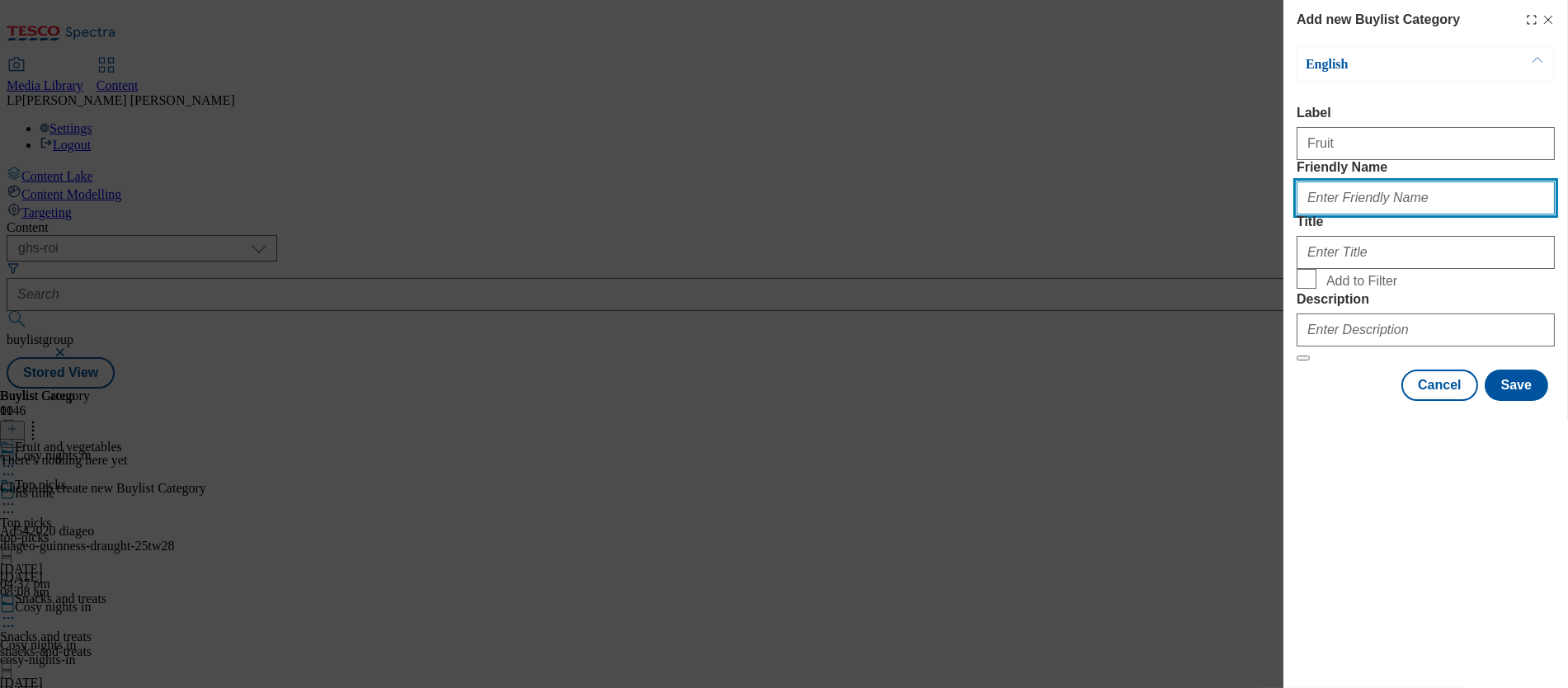
click at [883, 215] on input "Friendly Name" at bounding box center [1426, 197] width 258 height 33
paste input "Fruit"
type input "Fruit"
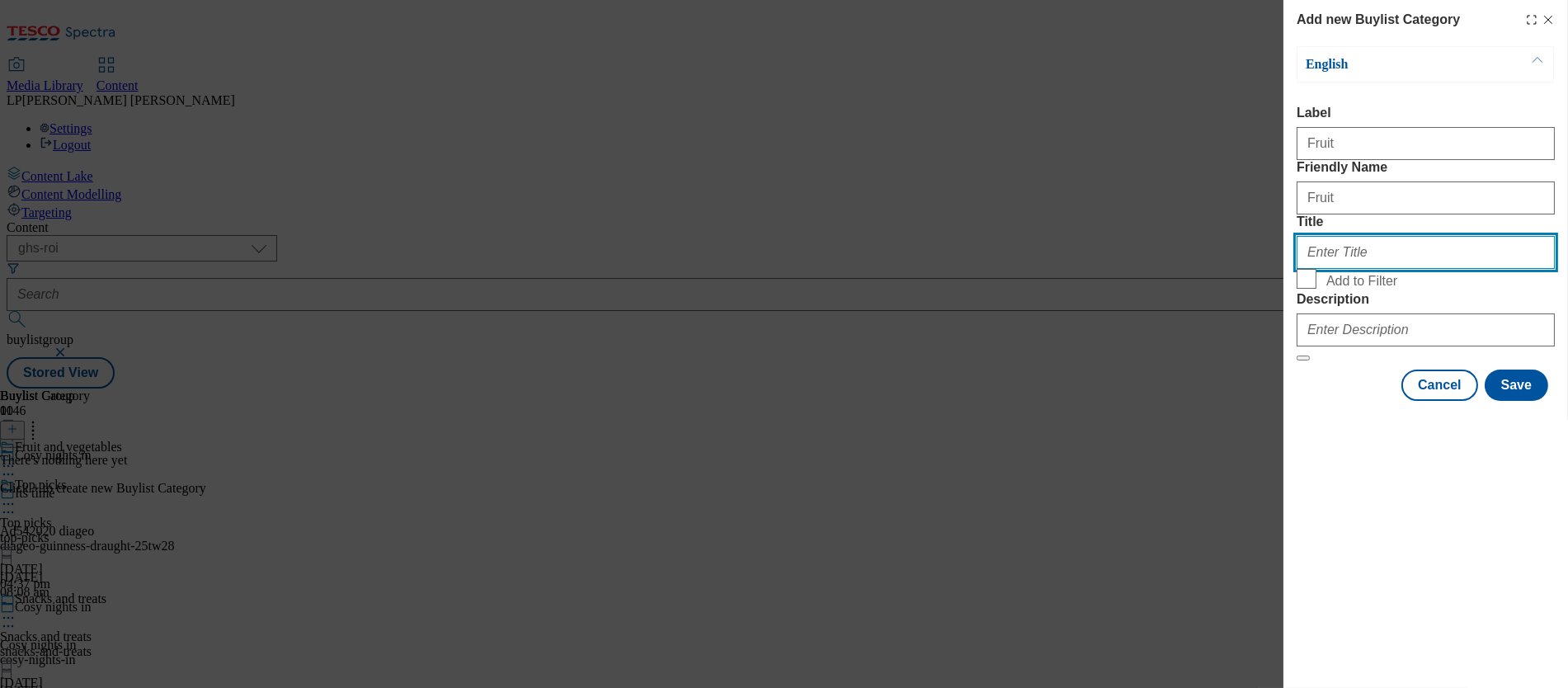
click at [883, 269] on input "Title" at bounding box center [1426, 253] width 258 height 33
paste input "Fruit"
type input "Fruit"
click at [883, 289] on input "Add to Filter" at bounding box center [1307, 278] width 20 height 20
checkbox input "true"
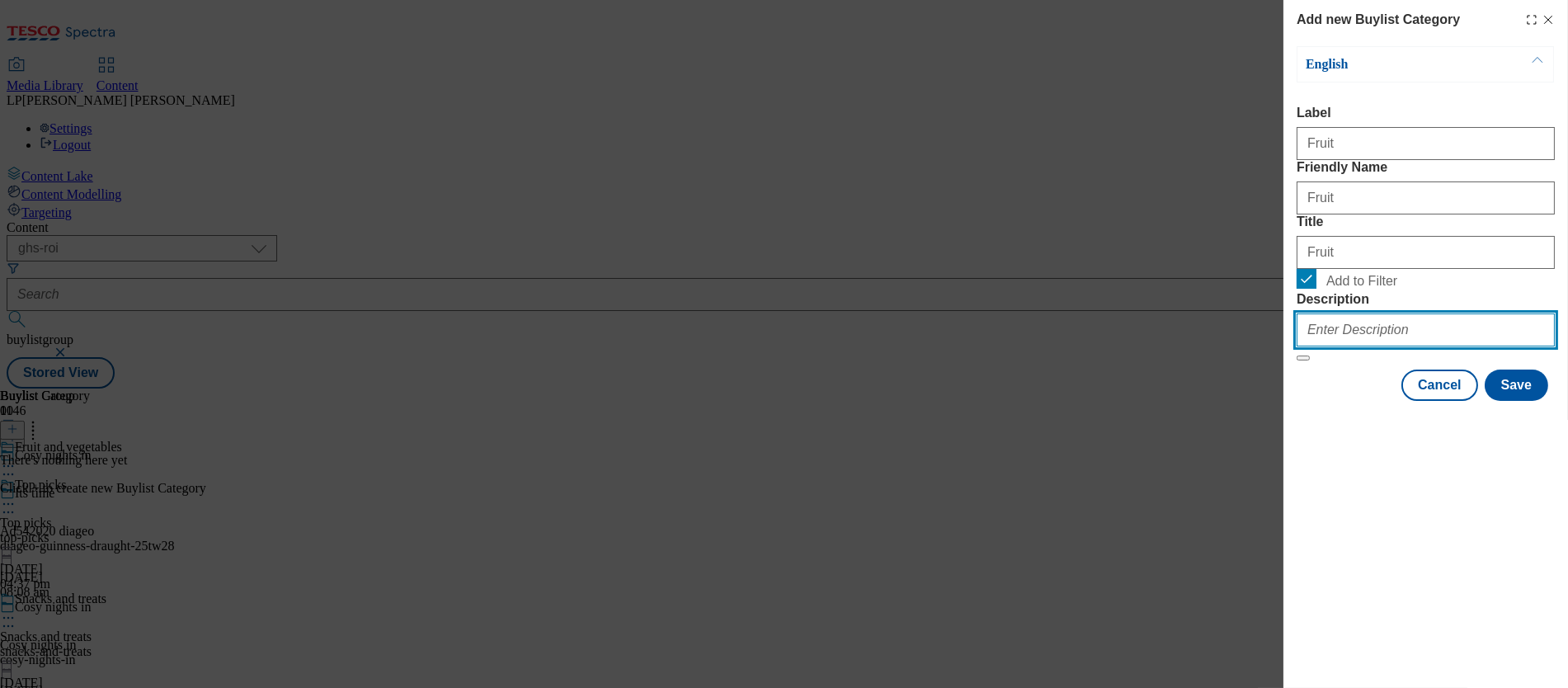
click at [883, 347] on input "Description" at bounding box center [1426, 329] width 258 height 33
paste input "Settle in for the new season with your favourite fruit and vegetables. From swe…"
type input "Settle in for the new season with your favourite fruit and vegetables. From swe…"
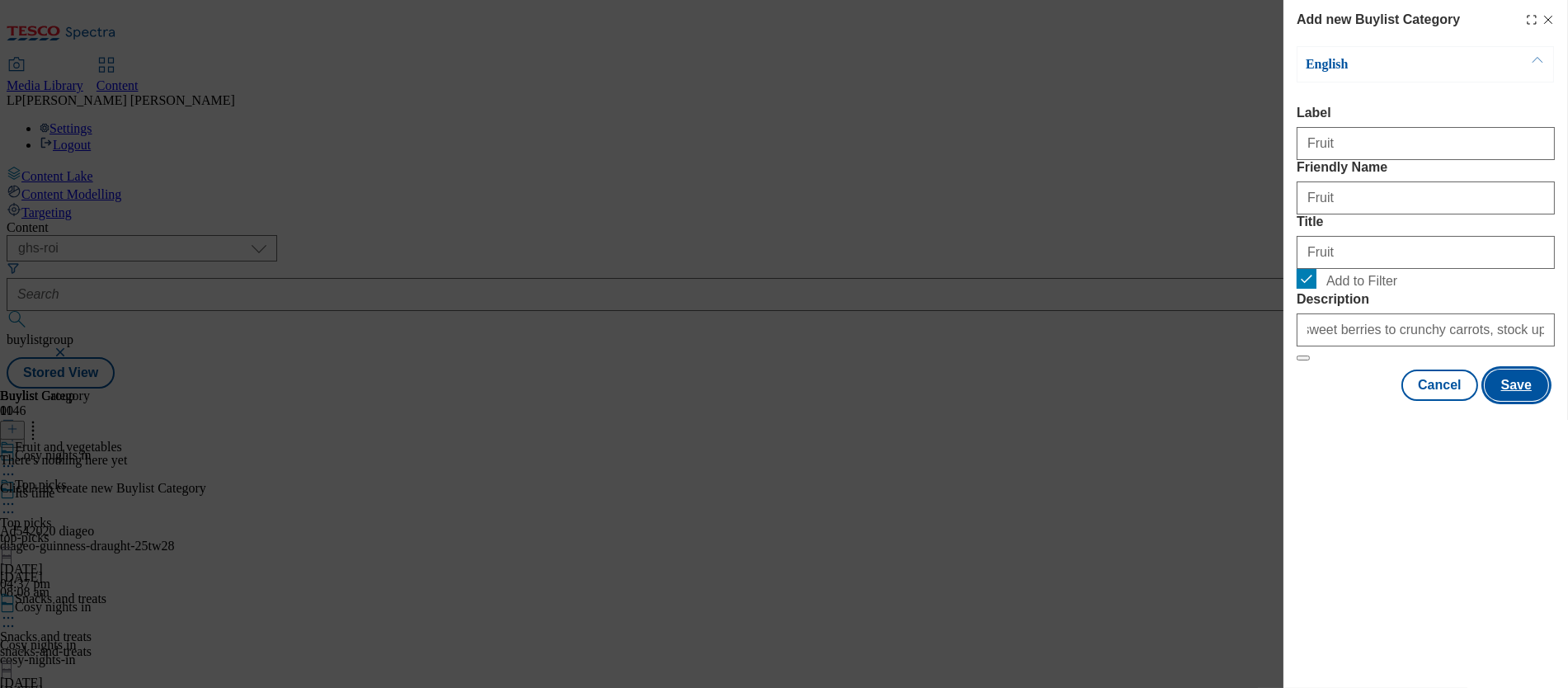
click at [883, 401] on button "Save" at bounding box center [1517, 385] width 64 height 31
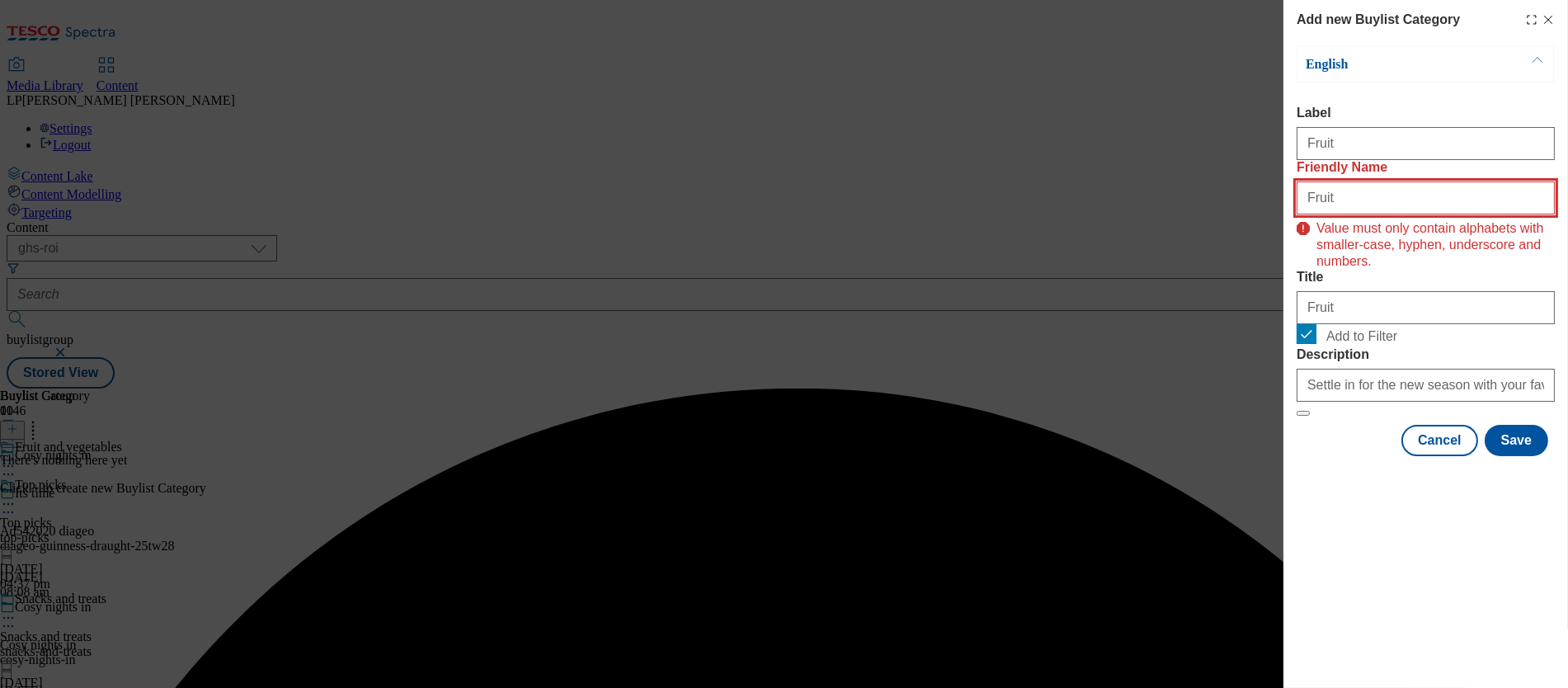
click at [883, 215] on input "Fruit" at bounding box center [1426, 197] width 258 height 33
drag, startPoint x: 1312, startPoint y: 233, endPoint x: 1233, endPoint y: 253, distance: 81.5
click at [883, 253] on div "Add new Buylist Category English Label Fruit Friendly Name Fruit Value must onl…" at bounding box center [784, 344] width 1568 height 688
type input "F"
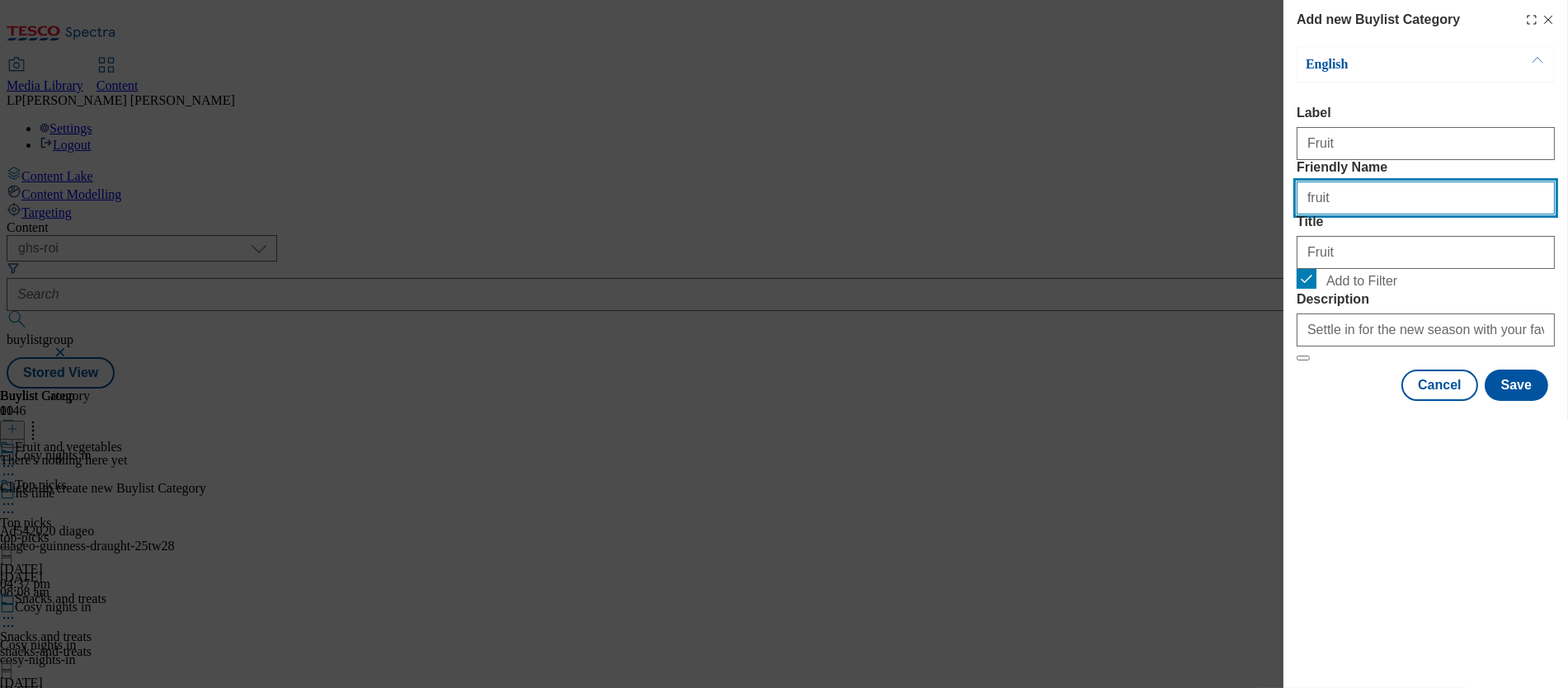
type input "fruit"
click at [883, 229] on label "Title" at bounding box center [1426, 222] width 258 height 15
click at [883, 269] on input "Fruit" at bounding box center [1426, 253] width 258 height 33
click at [883, 427] on div "Modal" at bounding box center [1426, 416] width 285 height 23
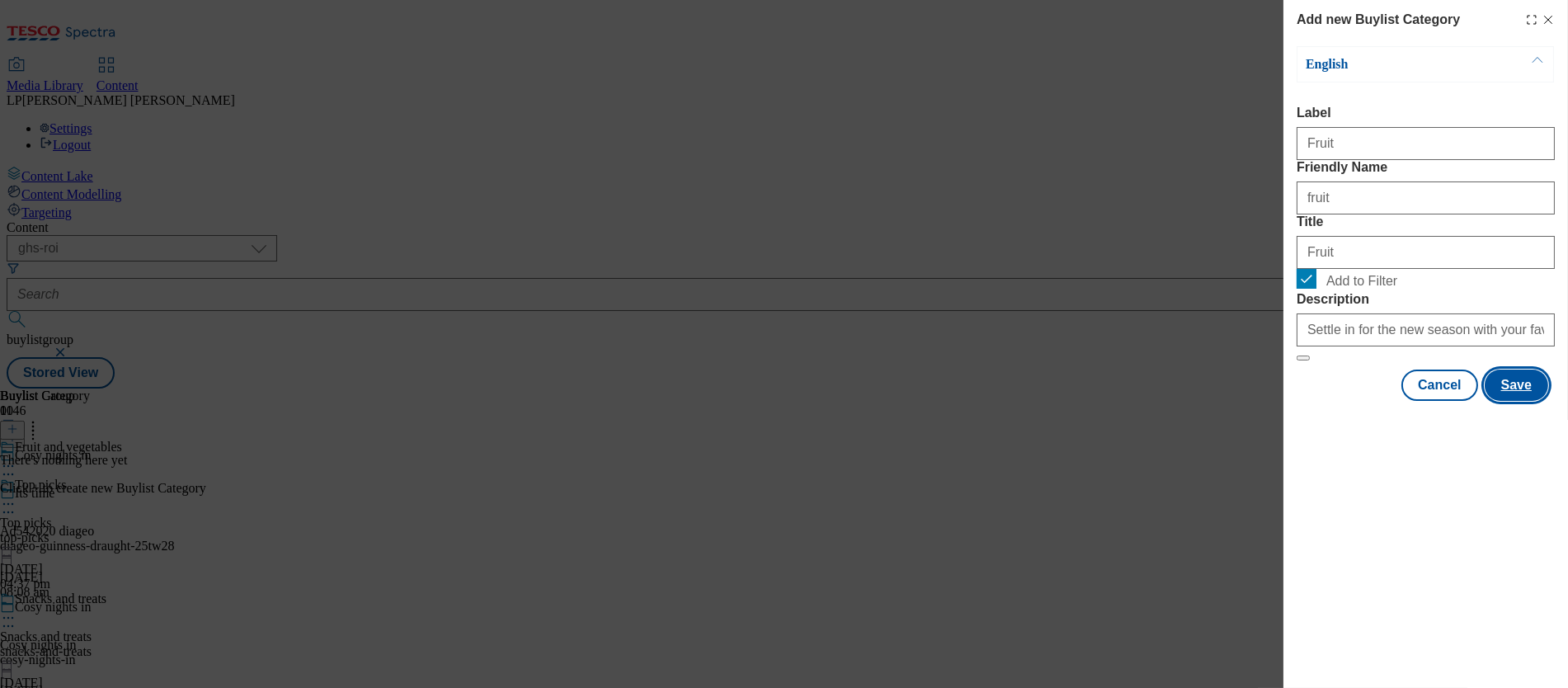
click at [883, 401] on button "Save" at bounding box center [1517, 385] width 64 height 31
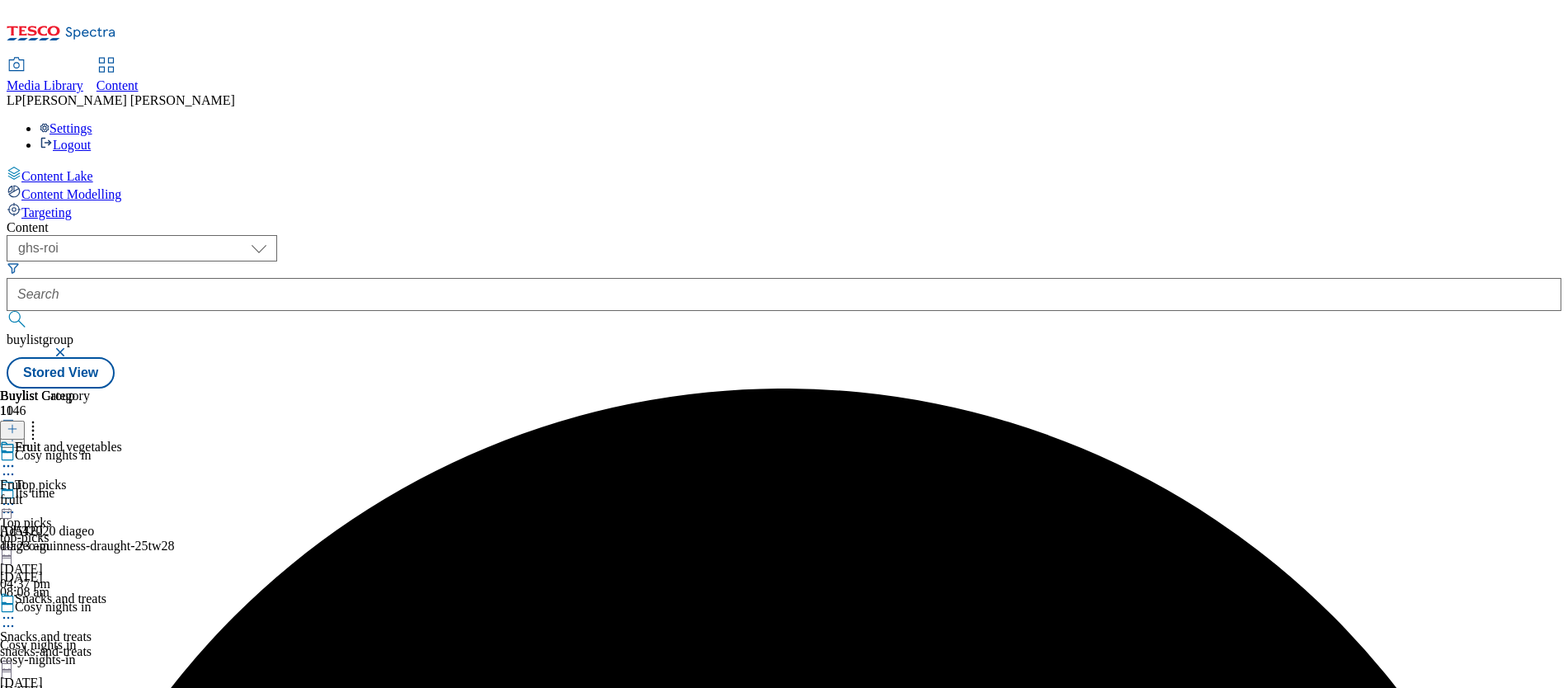
click at [18, 423] on icon at bounding box center [12, 428] width 11 height 11
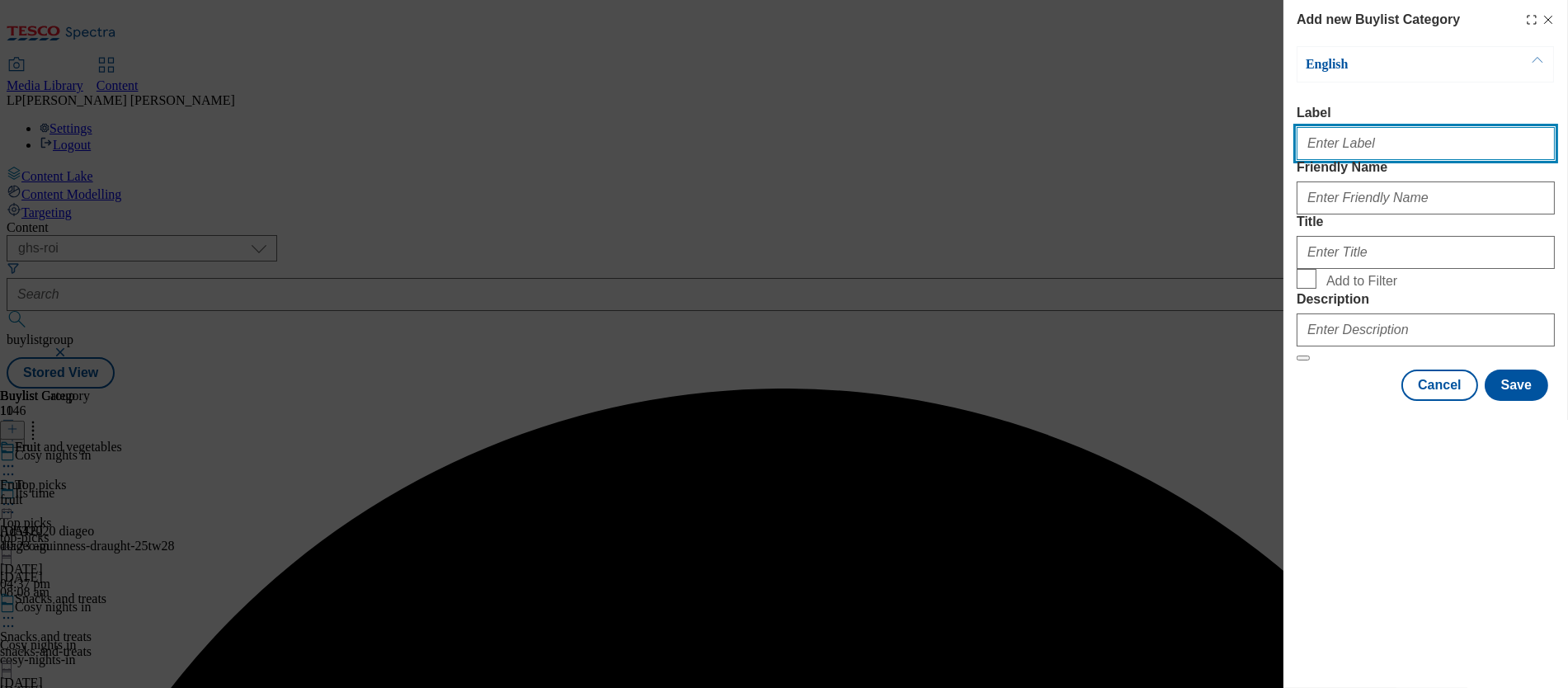
click at [883, 156] on input "Label" at bounding box center [1426, 143] width 258 height 33
paste input "Vegetables"
type input "Vegetables"
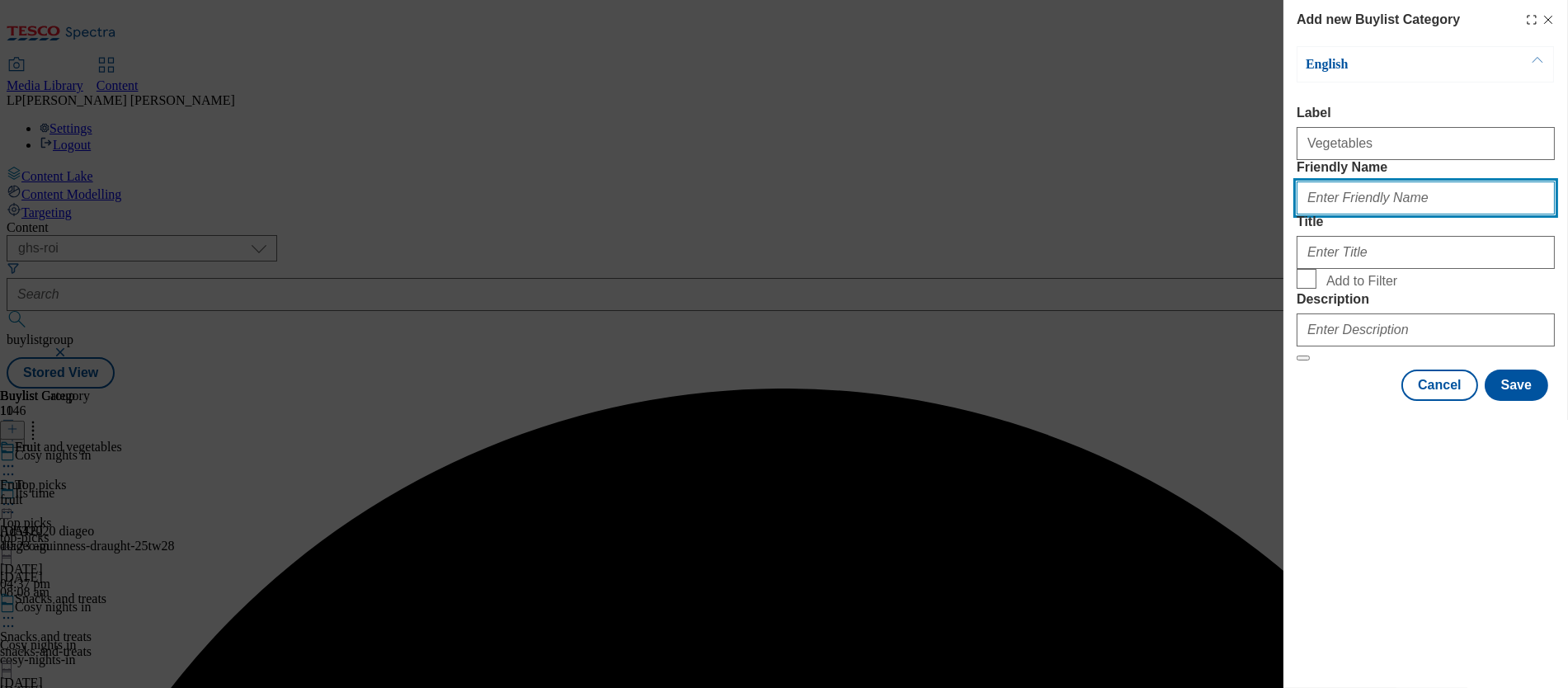
click at [883, 215] on input "Friendly Name" at bounding box center [1426, 197] width 258 height 33
paste input "Vegetables"
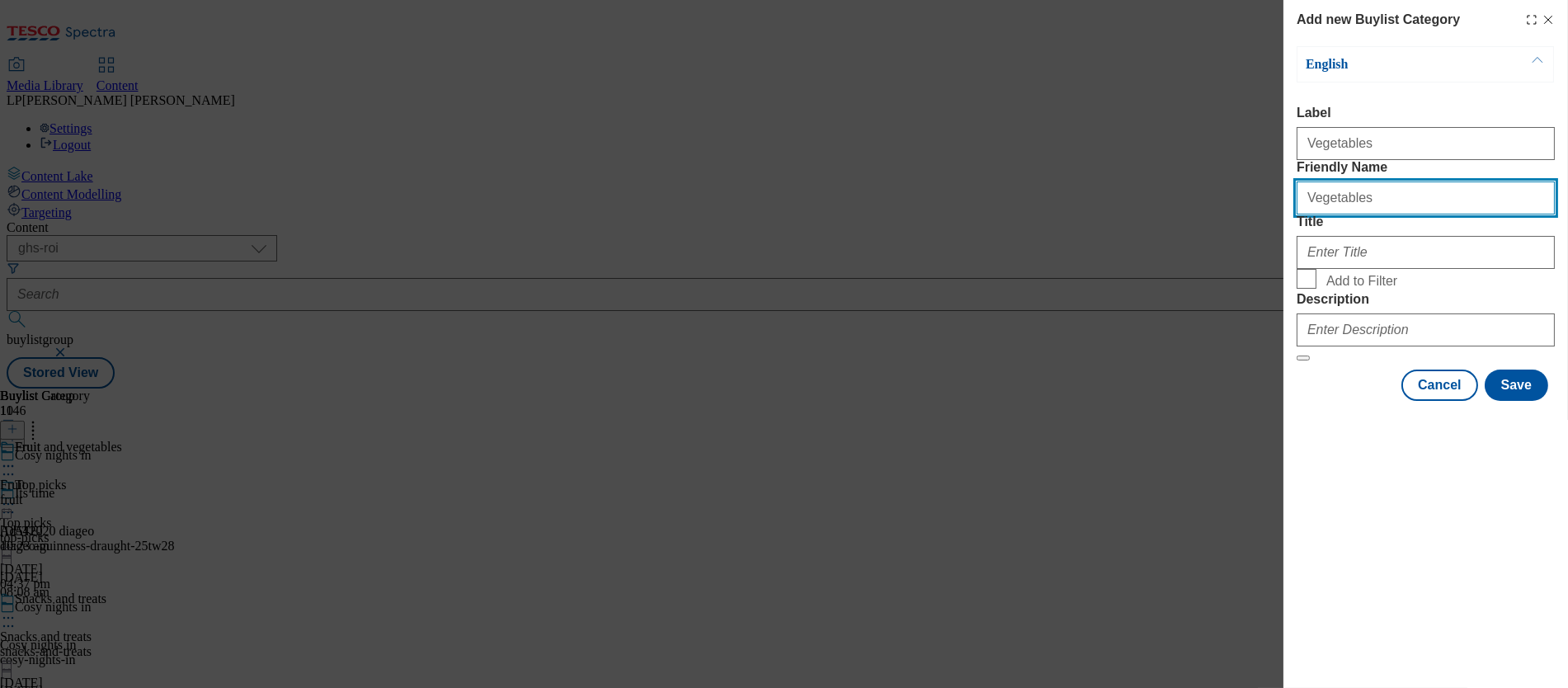
type input "Vegetables"
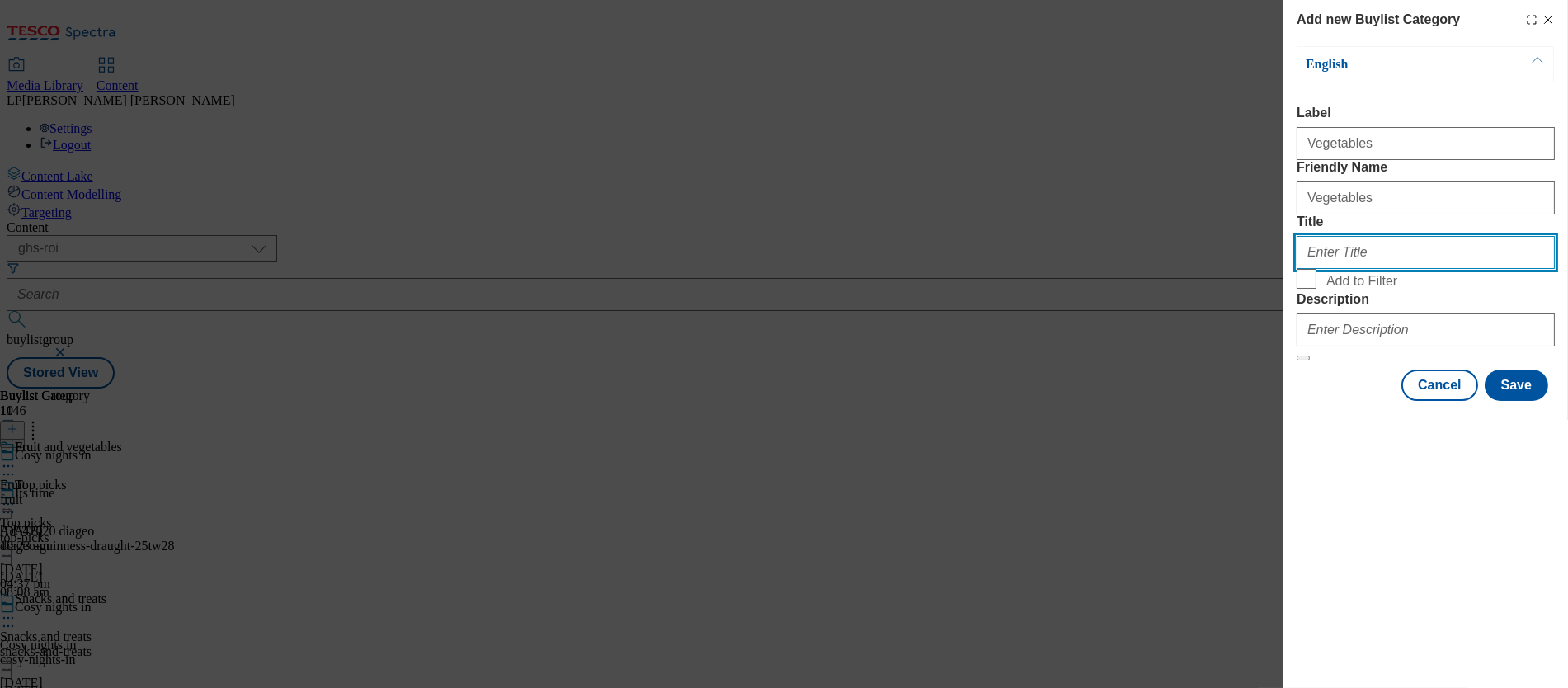
click at [883, 269] on input "Title" at bounding box center [1426, 253] width 258 height 33
paste input "Vegetables"
type input "Vegetables"
click at [883, 289] on input "Add to Filter" at bounding box center [1307, 278] width 20 height 20
checkbox input "true"
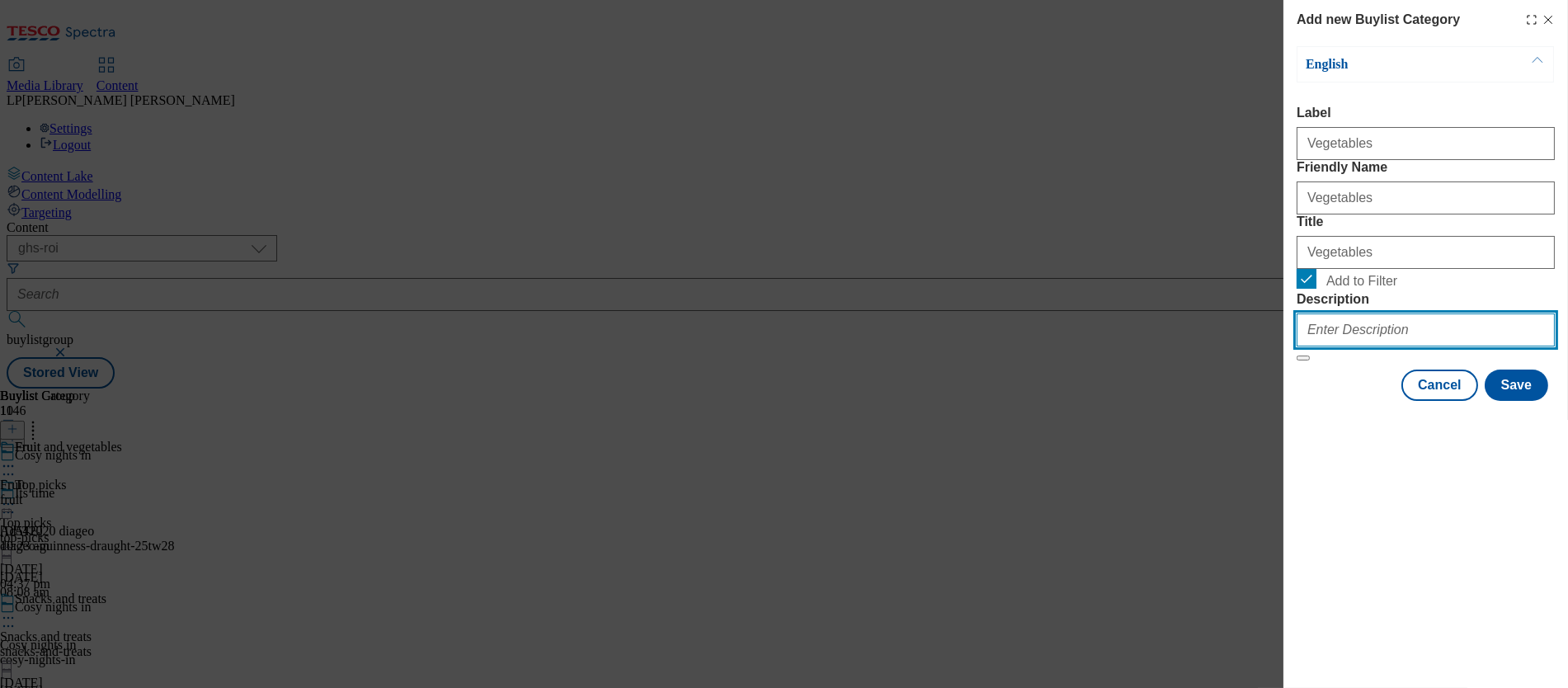
click at [883, 347] on input "Description" at bounding box center [1426, 329] width 258 height 33
paste input "Settle in for the new season with your favourite fruit and vegetables. From swe…"
type input "Settle in for the new season with your favourite fruit and vegetables. From swe…"
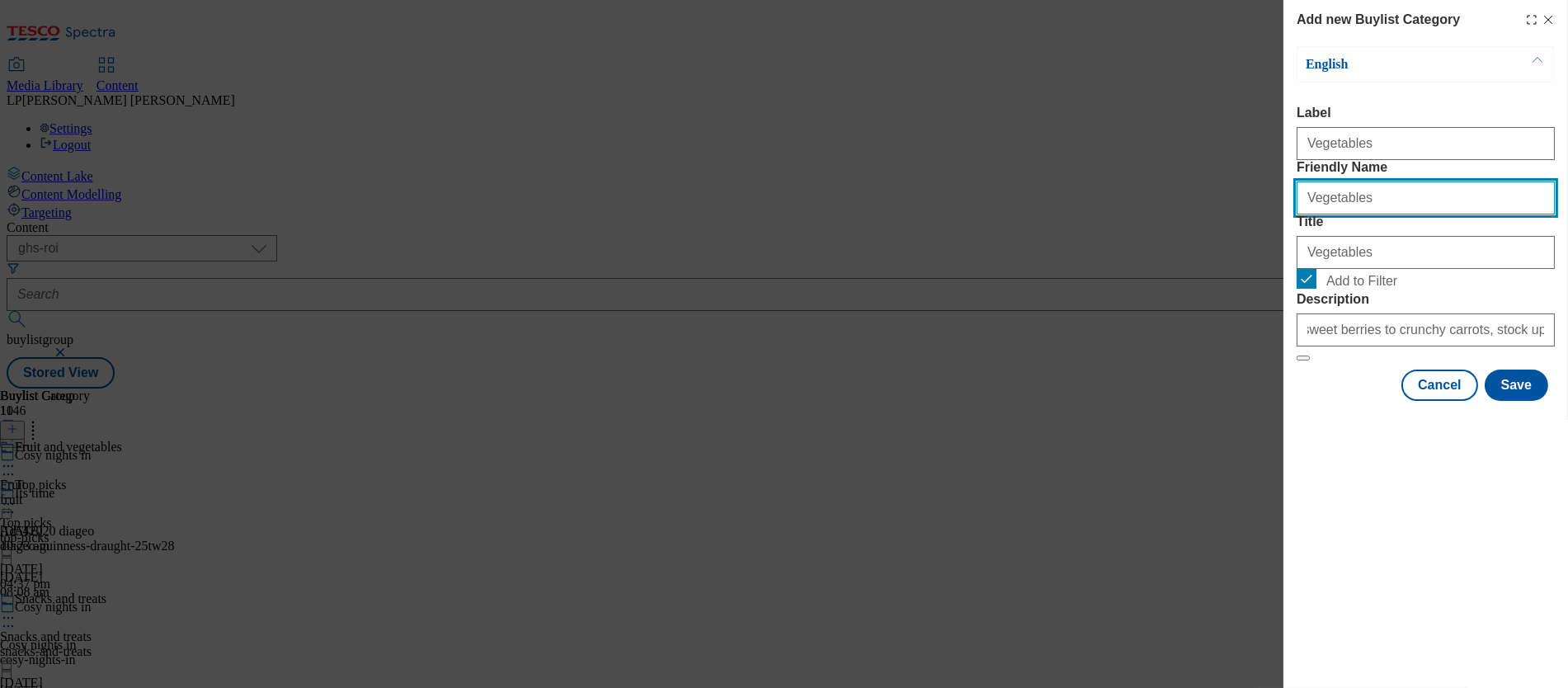
click at [883, 215] on input "Vegetables" at bounding box center [1426, 197] width 258 height 33
type input "vegetables"
click at [883, 229] on label "Title" at bounding box center [1426, 222] width 258 height 15
click at [883, 269] on input "Vegetables" at bounding box center [1426, 253] width 258 height 33
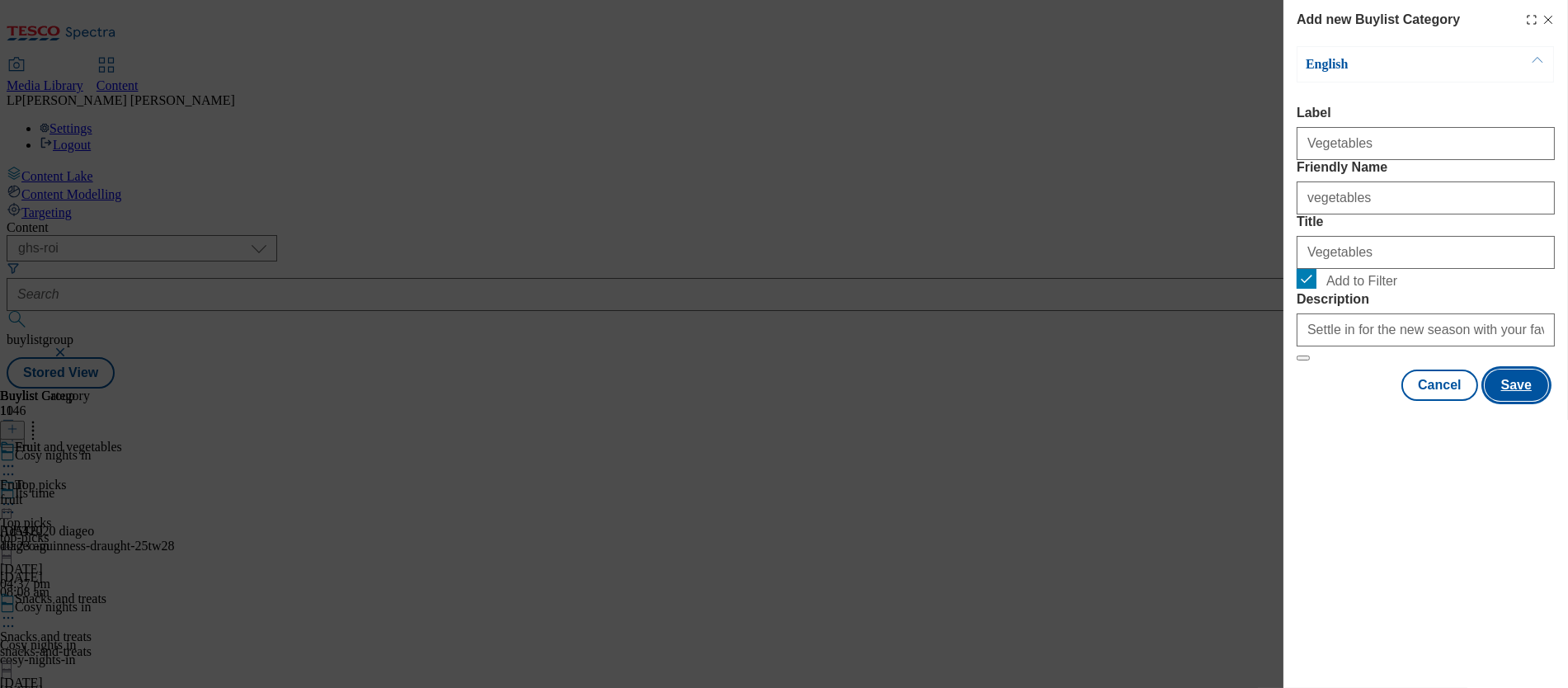
click at [883, 401] on button "Save" at bounding box center [1517, 385] width 64 height 31
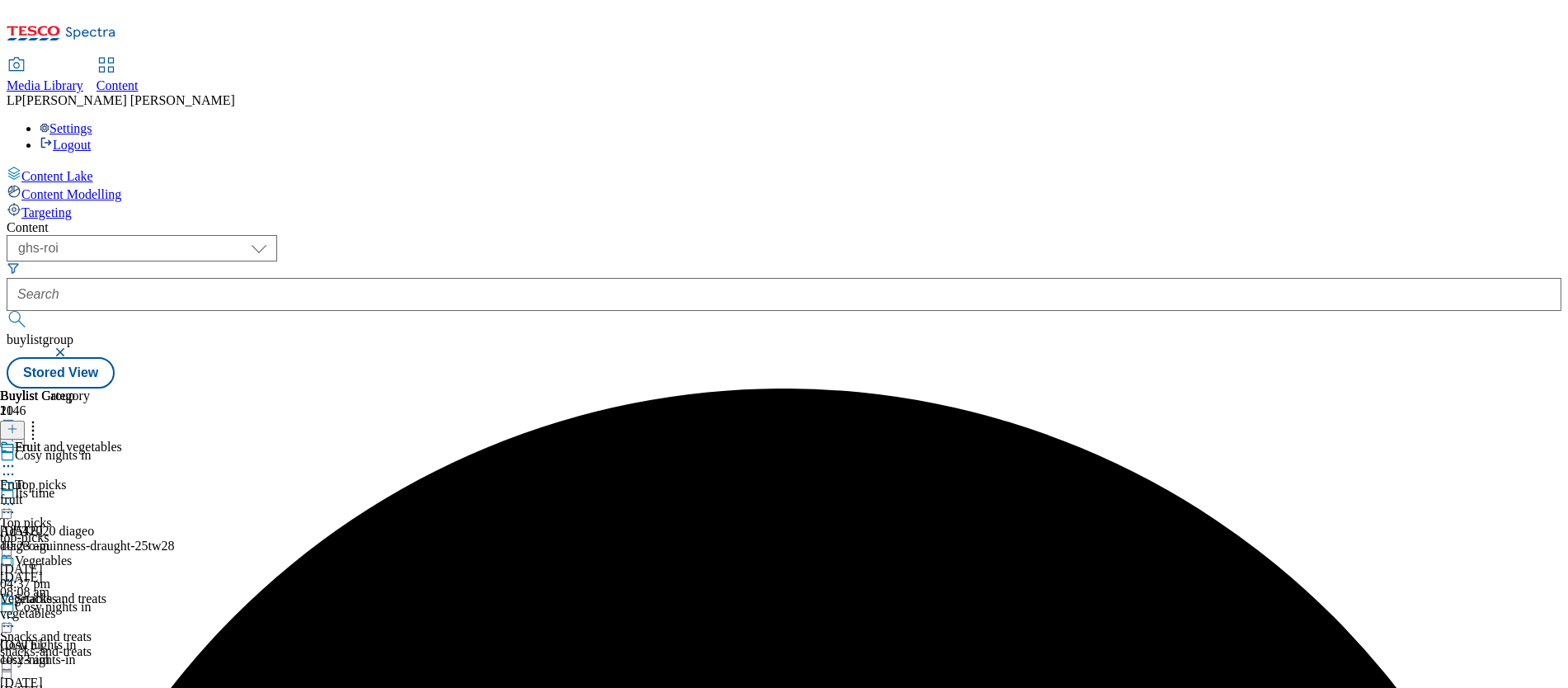
click at [90, 492] on div "fruit" at bounding box center [45, 499] width 90 height 15
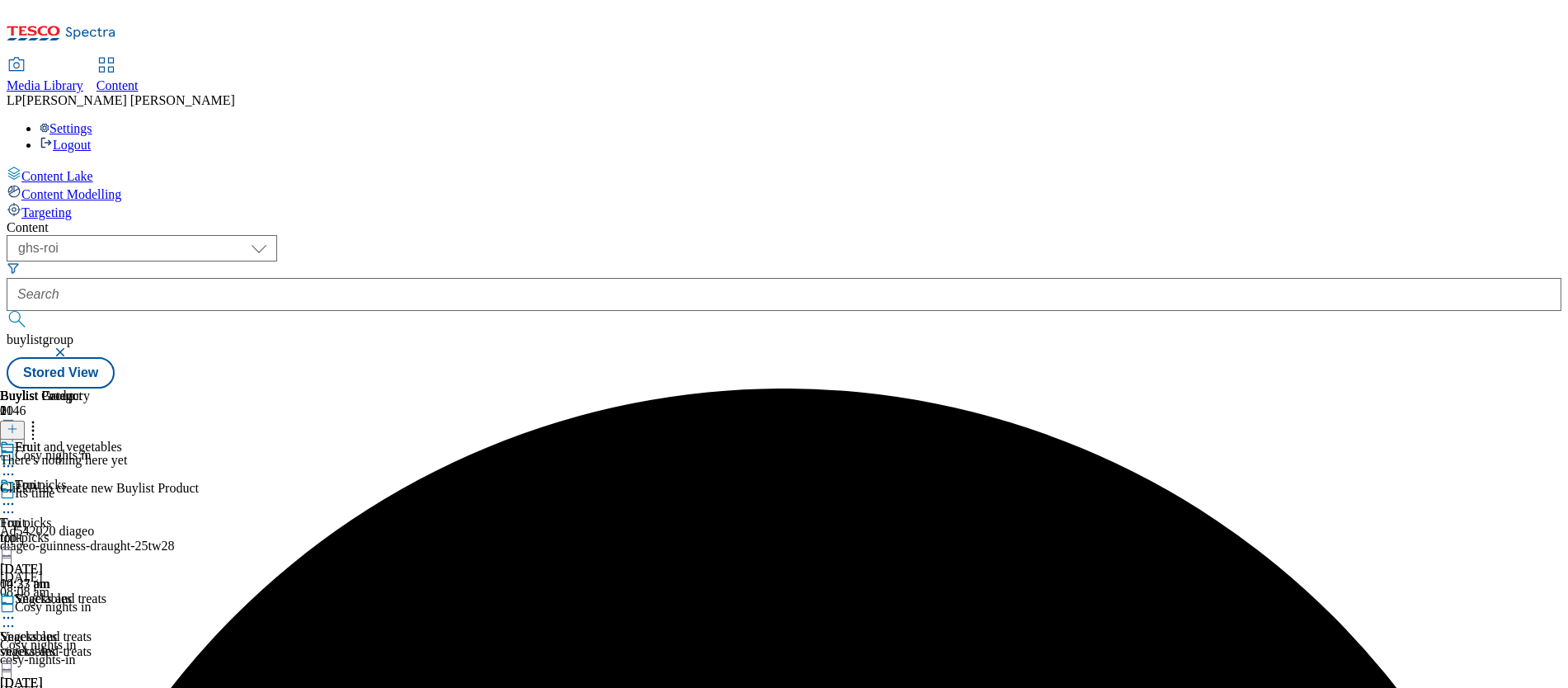
click at [18, 423] on icon at bounding box center [12, 428] width 11 height 11
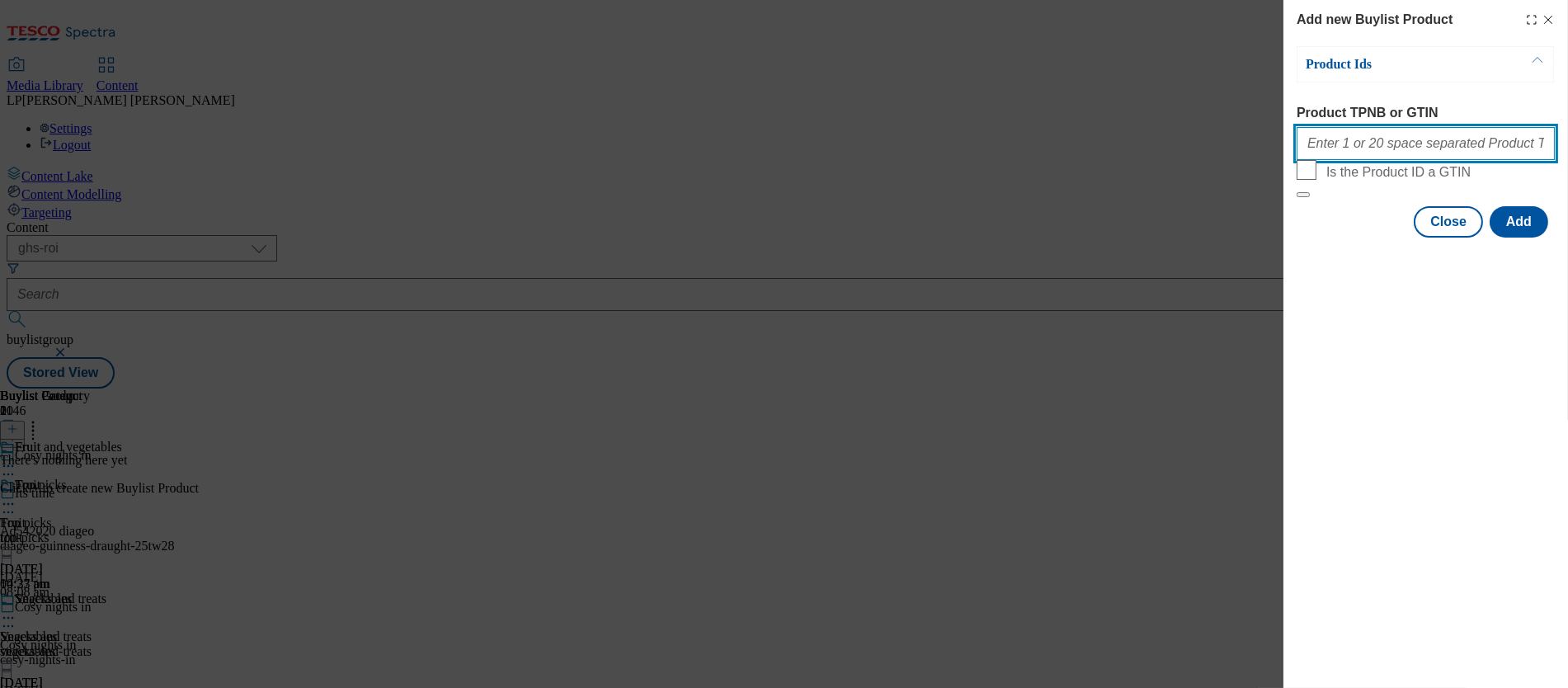
click at [883, 157] on input "Product TPNB or GTIN" at bounding box center [1426, 143] width 258 height 33
paste input "88244631 96982545 96719473 66028161 97022581 77437564 93879870 93729742 9676578…"
type input "88244631 96982545 96719473 66028161 97022581 77437564 93879870 93729742 9676578…"
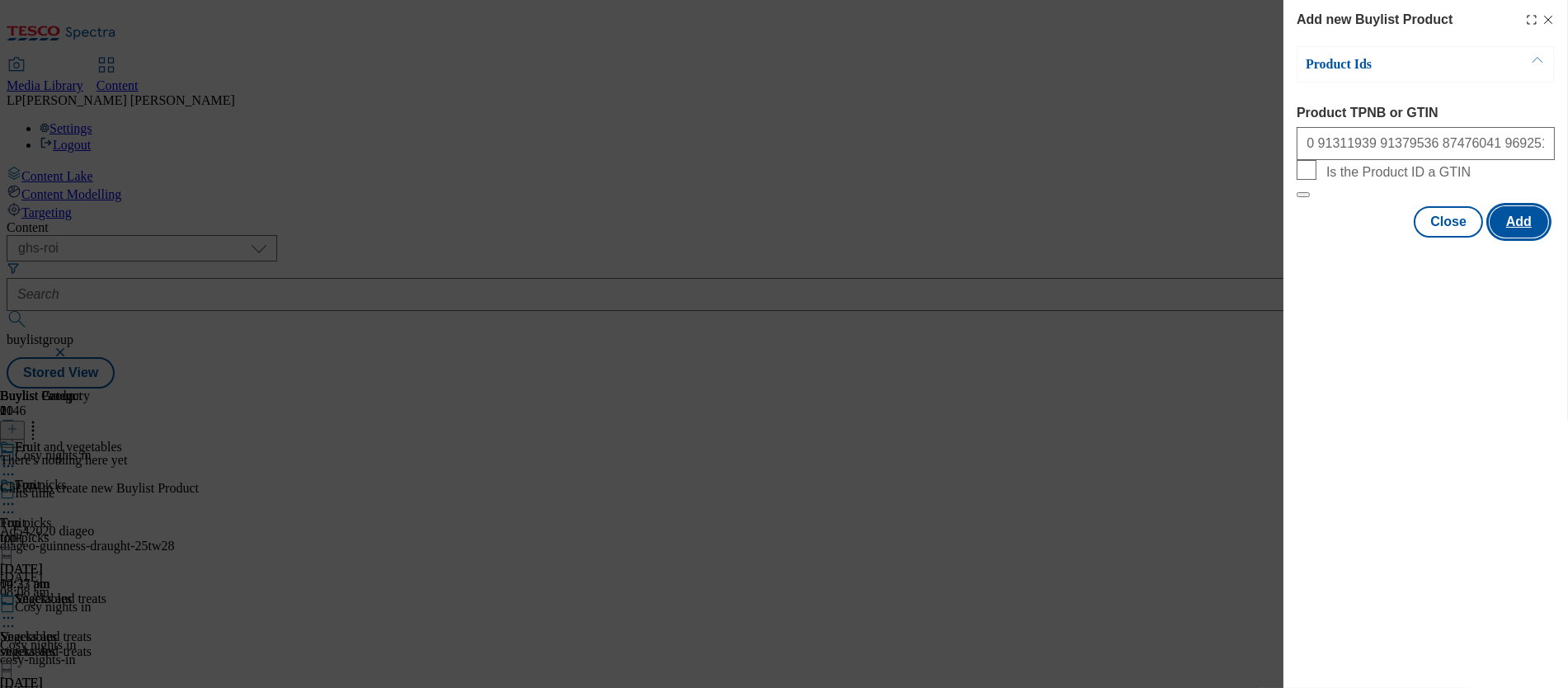
click at [883, 237] on button "Add" at bounding box center [1520, 222] width 59 height 31
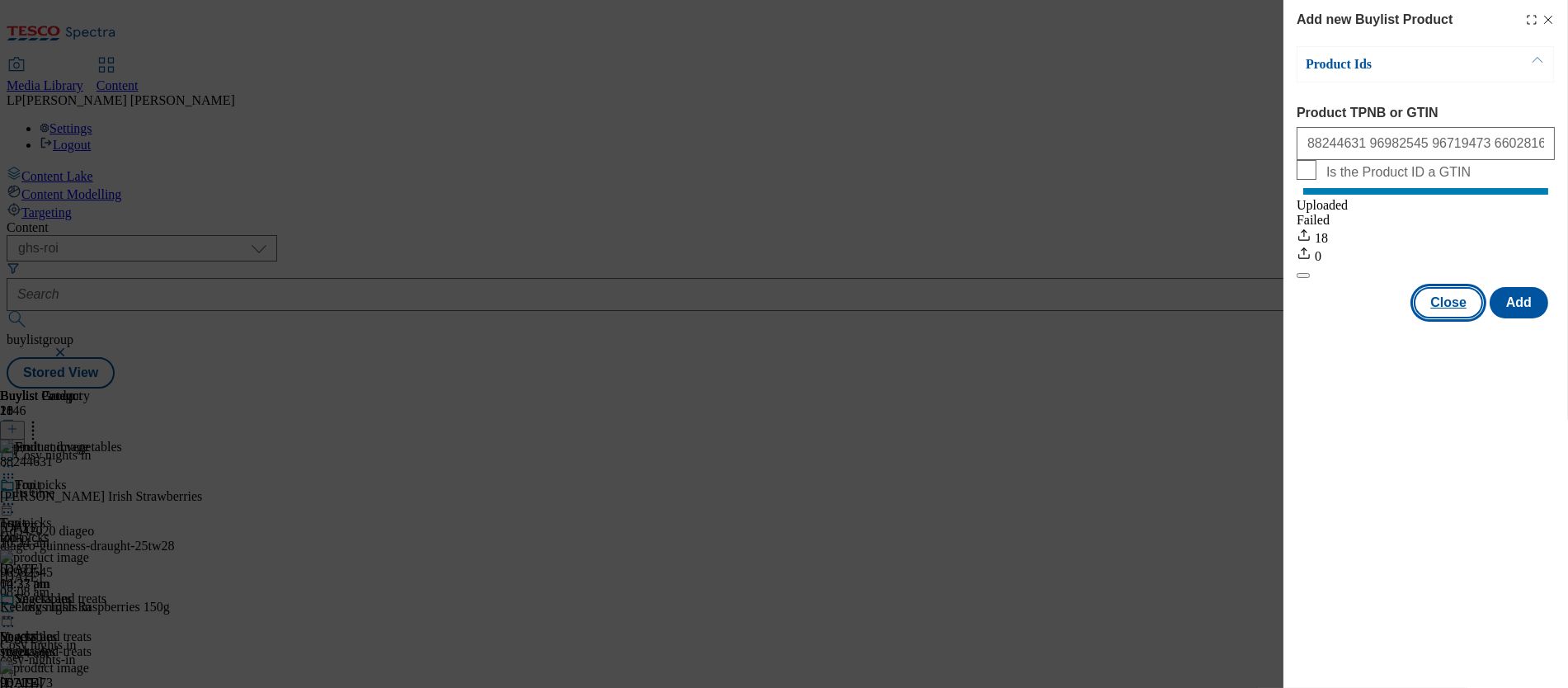
click at [883, 318] on button "Close" at bounding box center [1449, 303] width 69 height 31
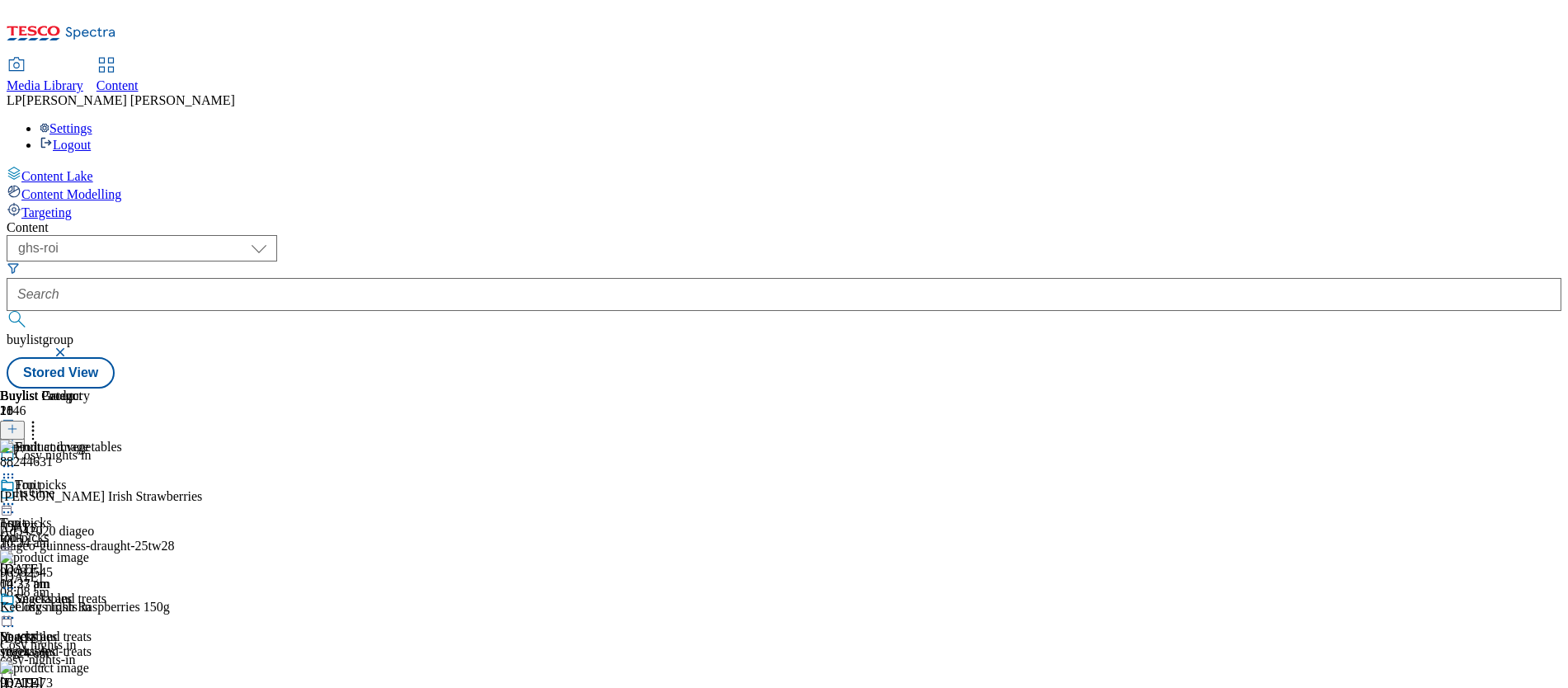
click at [90, 591] on div "Vegetables Vegetables vegetables 4 Sept 2025 10:23 am" at bounding box center [45, 648] width 90 height 114
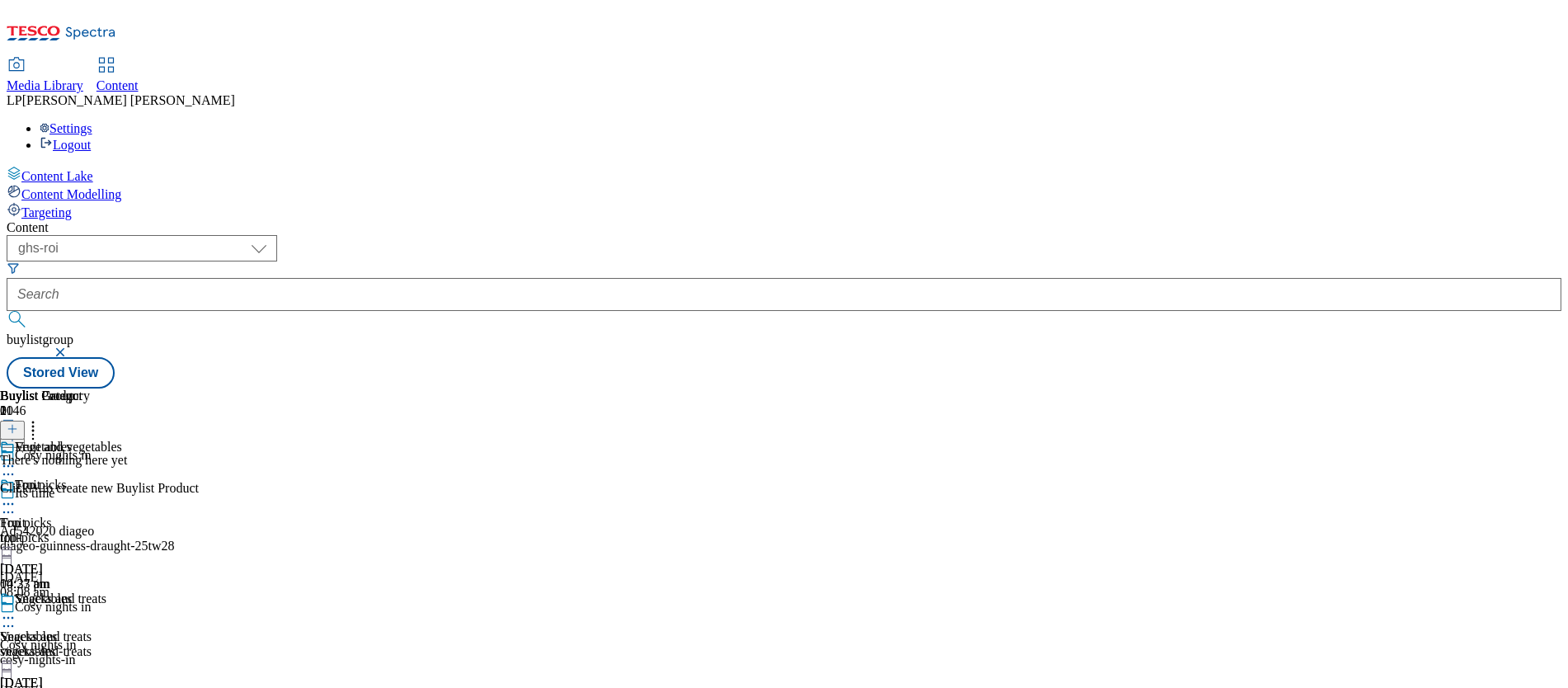
click at [18, 423] on icon at bounding box center [12, 428] width 11 height 11
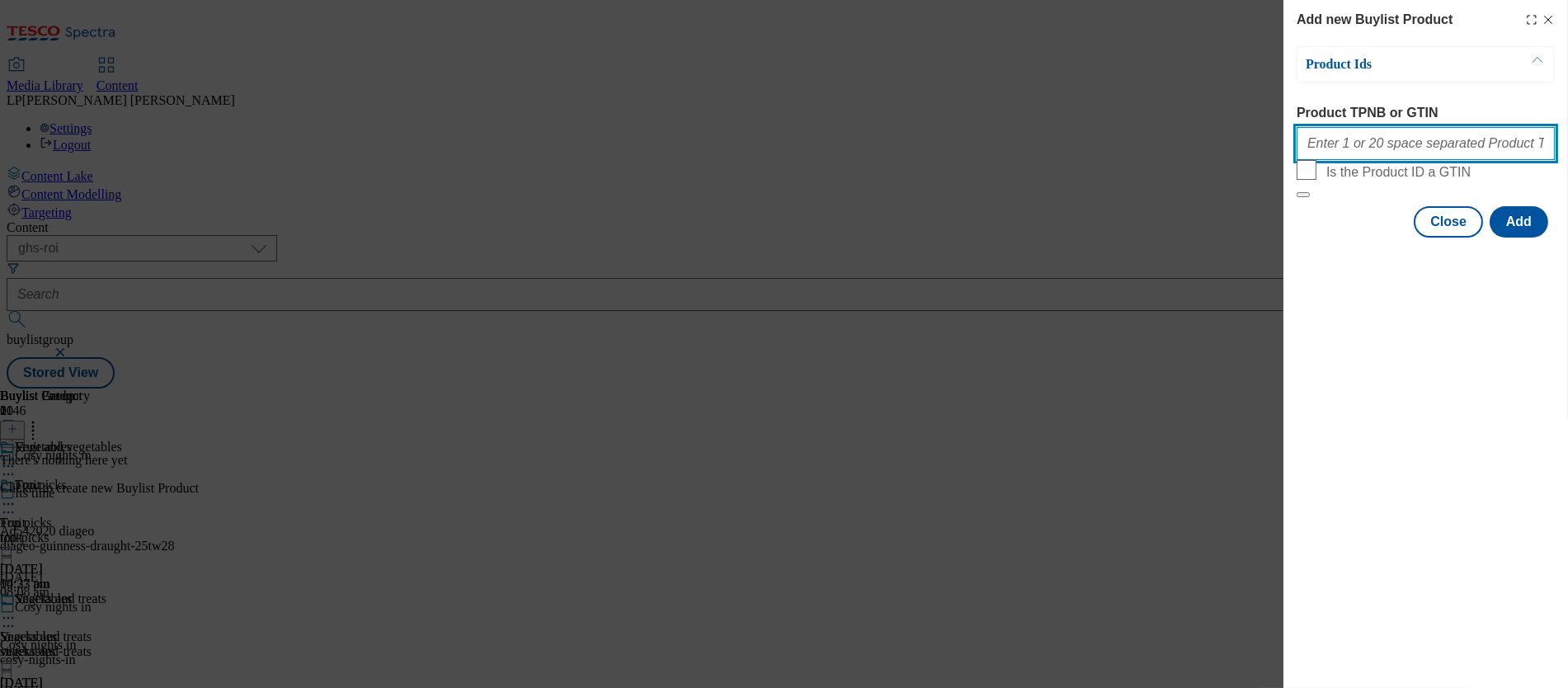
click at [883, 148] on input "Product TPNB or GTIN" at bounding box center [1426, 143] width 258 height 33
paste input "82026922 51175671"
type input "82026922 51175671"
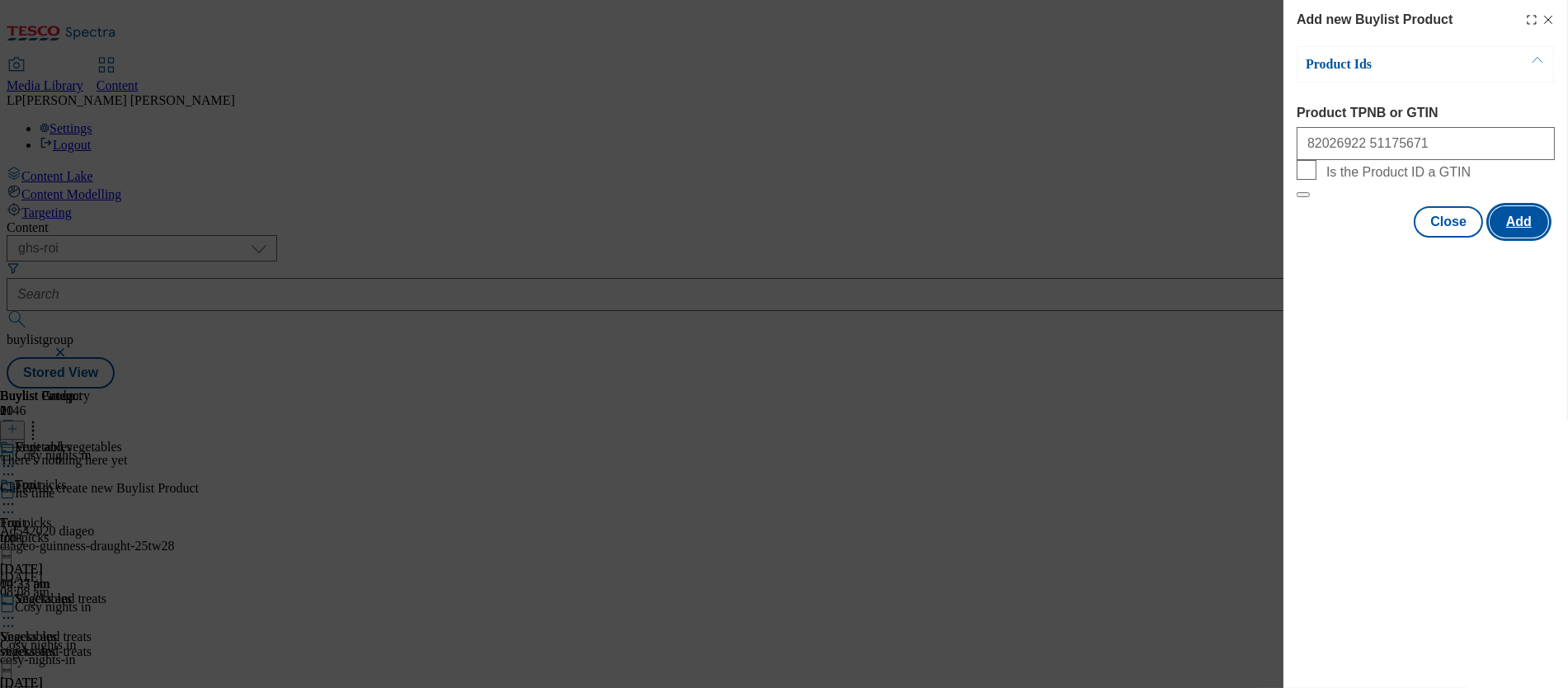
click at [883, 237] on button "Add" at bounding box center [1520, 222] width 59 height 31
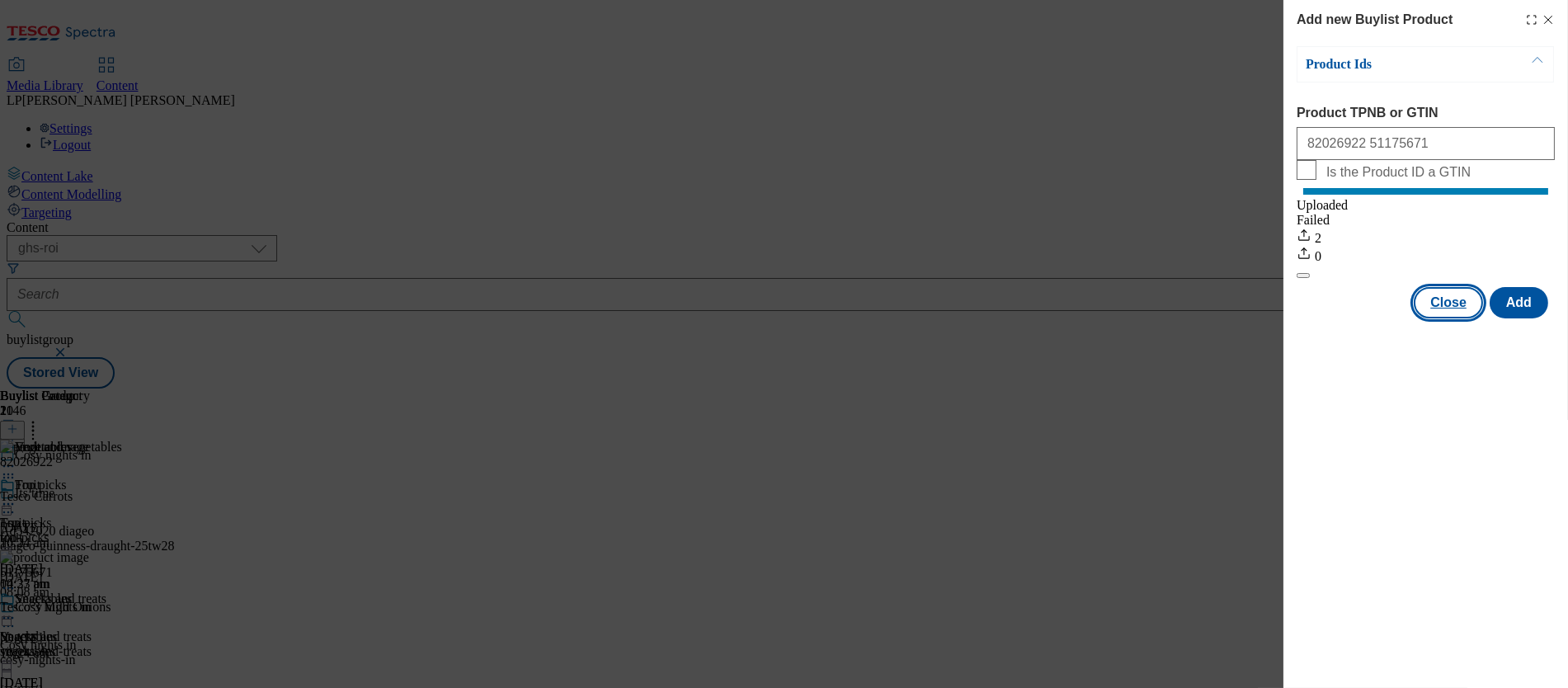
click at [883, 316] on button "Close" at bounding box center [1449, 303] width 69 height 31
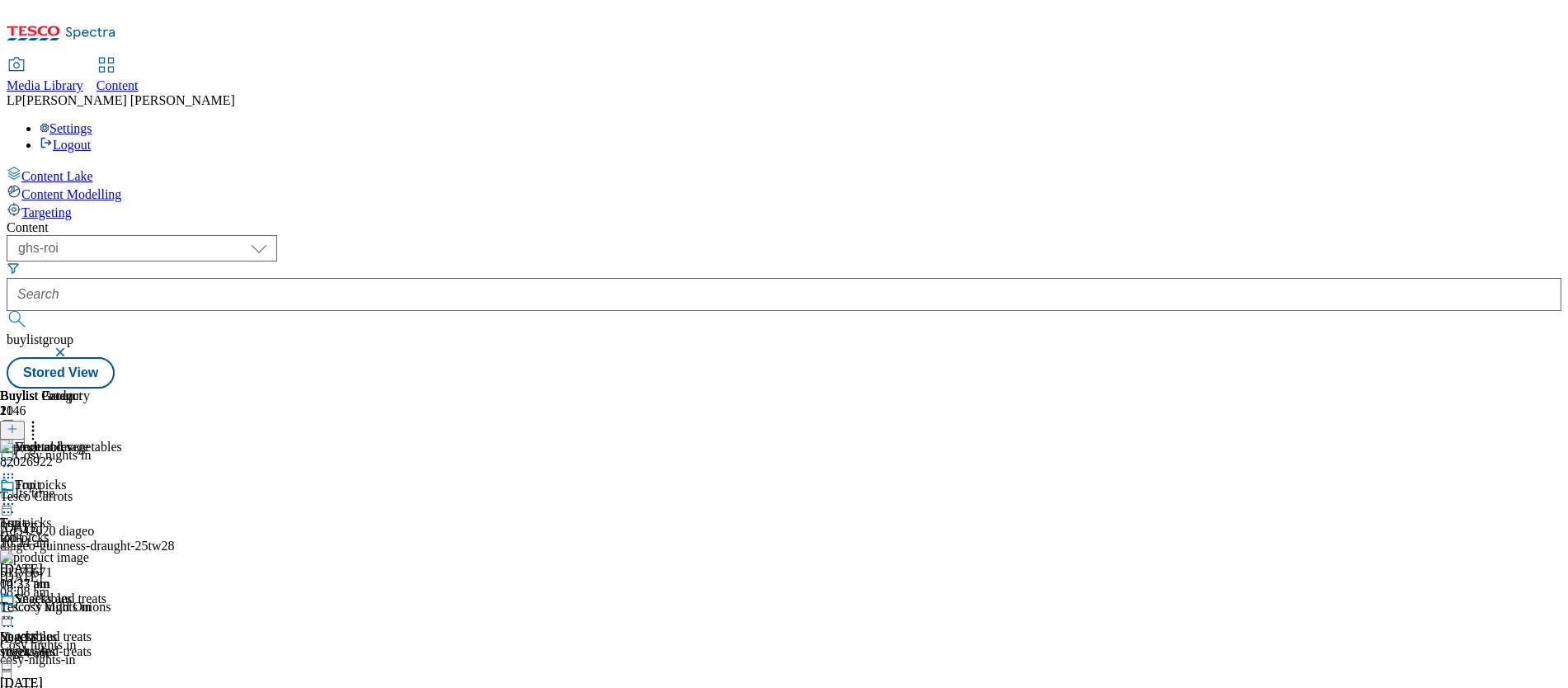
scroll to position [97, 0]
click at [90, 644] on div "vegetables" at bounding box center [45, 651] width 90 height 15
click at [18, 423] on icon at bounding box center [12, 428] width 11 height 11
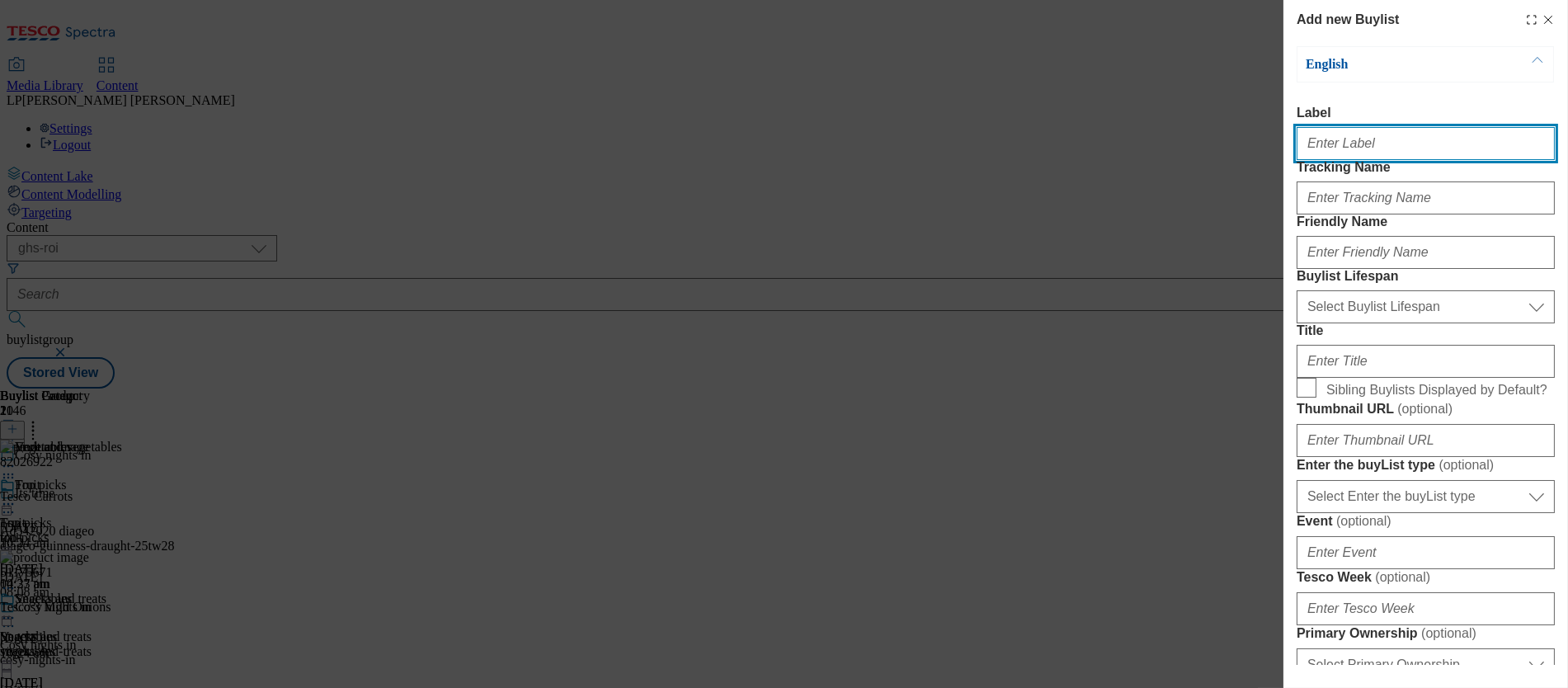
click at [883, 160] on input "Label" at bounding box center [1426, 143] width 258 height 33
paste input "Meat, fish and poultry"
drag, startPoint x: 1405, startPoint y: 151, endPoint x: 1189, endPoint y: 148, distance: 216.0
click at [883, 148] on div "Add new Buylist English Label Meat, fish and poultry Tracking Name Friendly Nam…" at bounding box center [784, 344] width 1568 height 688
type input "Meat, fish and poultry"
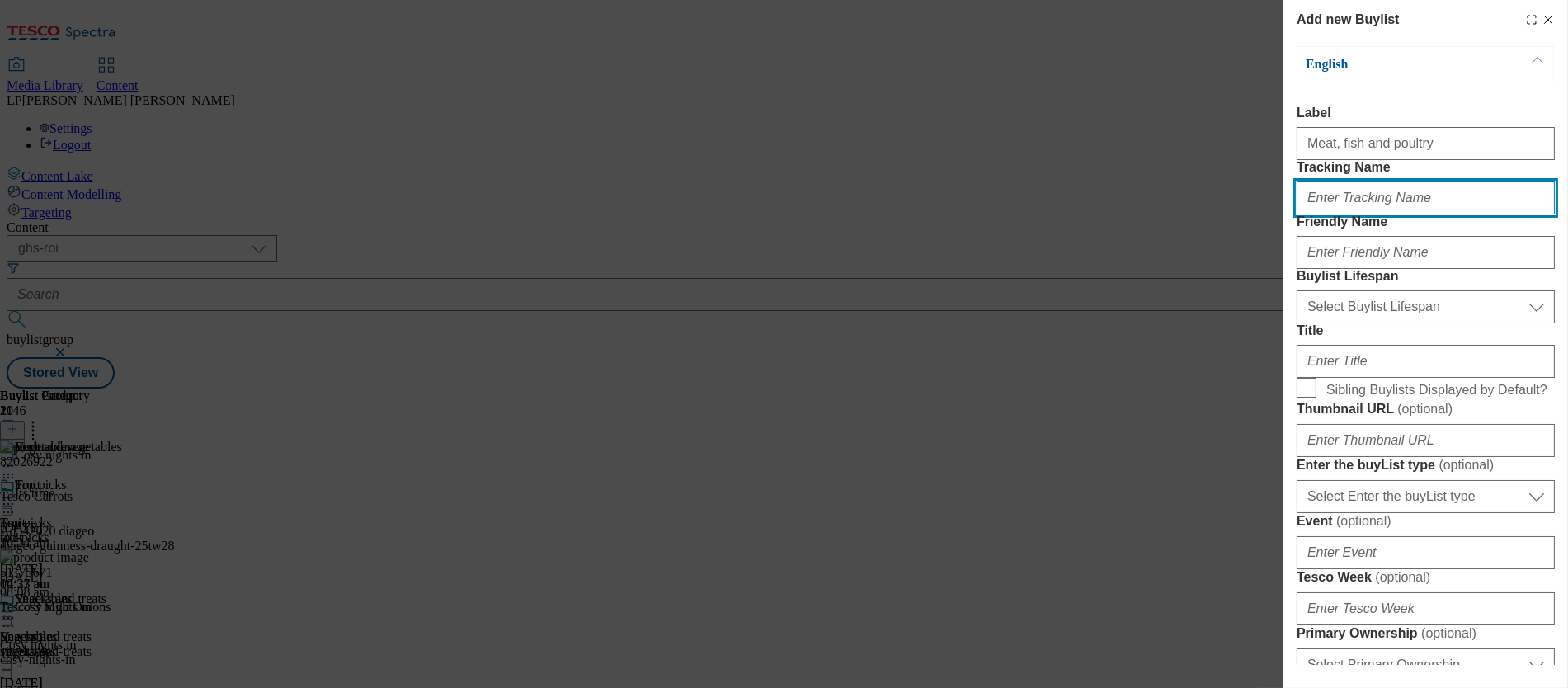
click at [883, 215] on input "Tracking Name" at bounding box center [1426, 197] width 258 height 33
paste input "Meat, fish and poultry"
type input "Meat, fish and poultry"
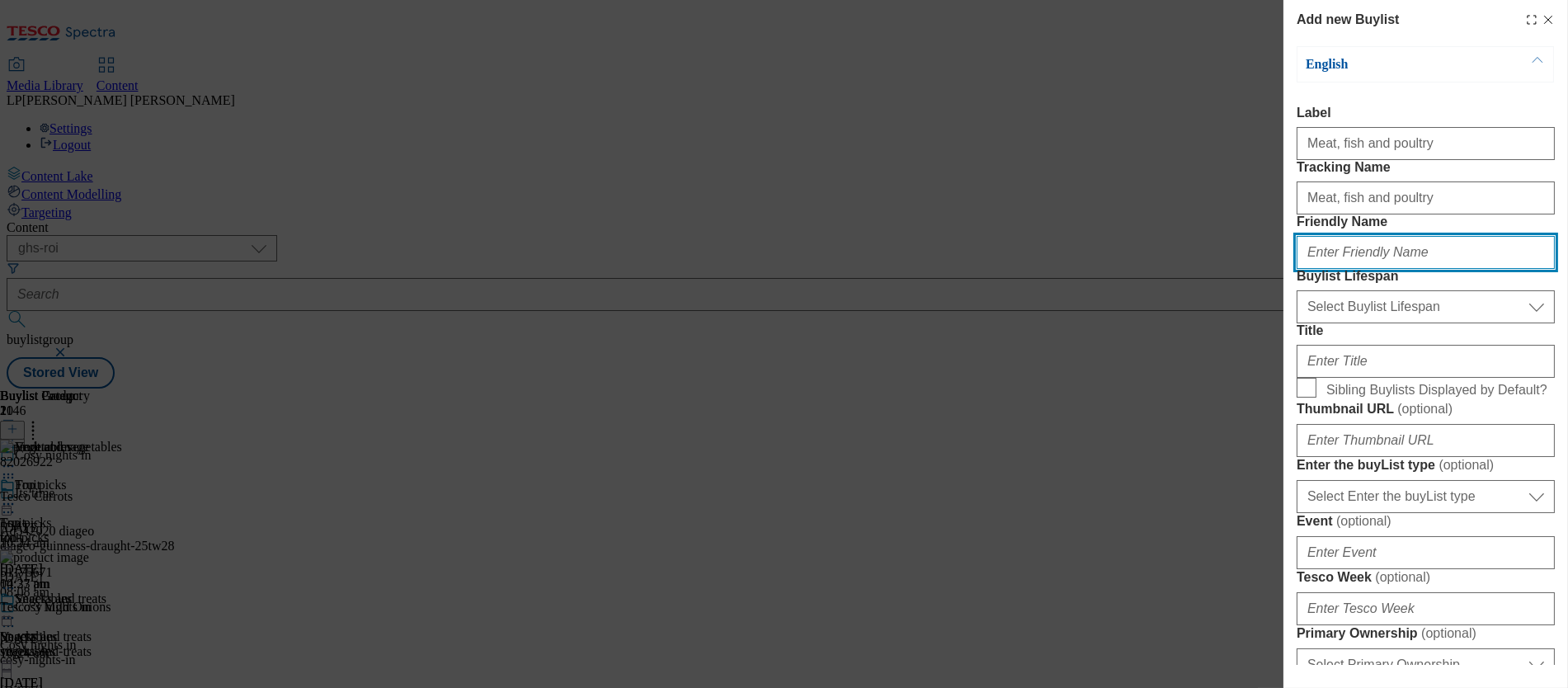
click at [883, 269] on input "Friendly Name" at bounding box center [1426, 253] width 258 height 33
paste input "Meat, fish and poultry"
click at [883, 269] on input "Meat, fish and poultry" at bounding box center [1426, 253] width 258 height 33
type input "meat-fish-and-poultry"
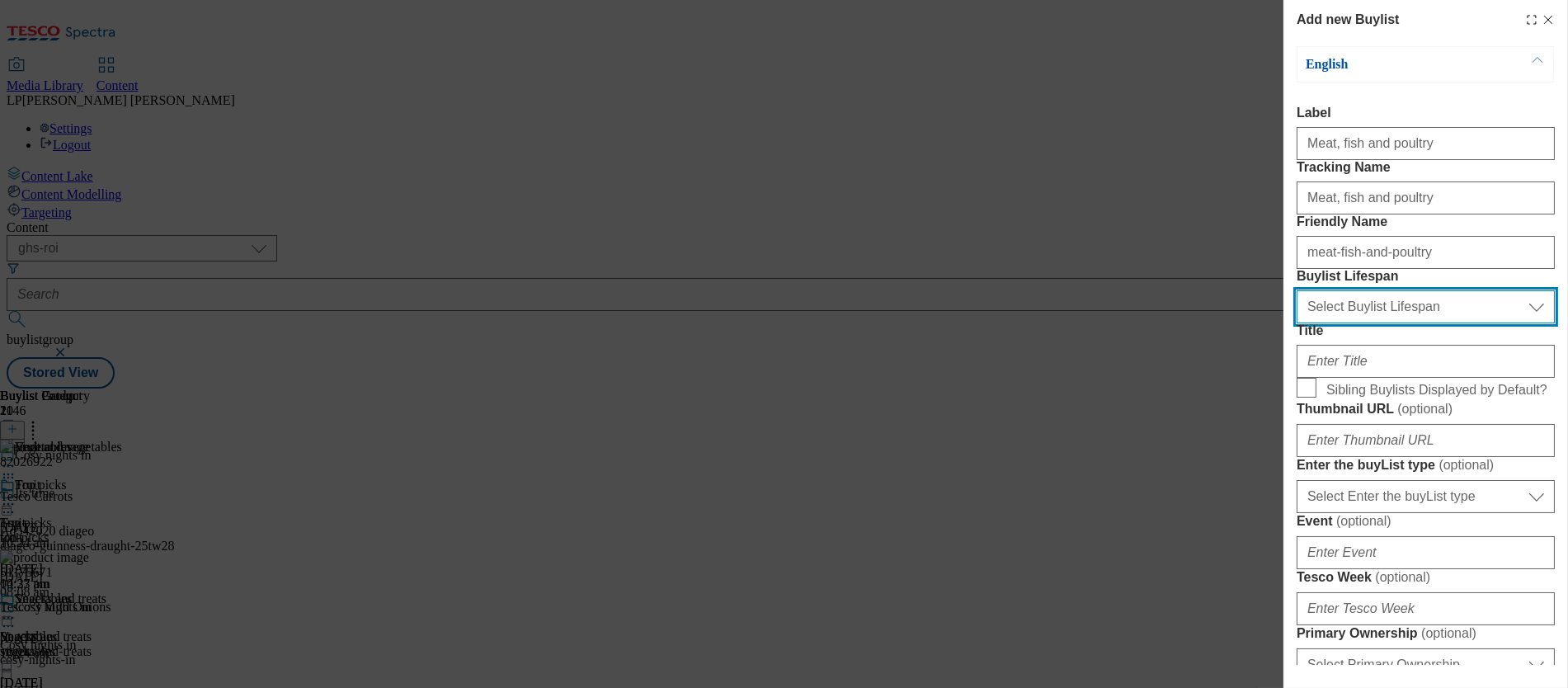
click at [883, 323] on select "Select Buylist Lifespan evergreen seasonal tactical" at bounding box center [1426, 307] width 258 height 33
select select "evergreen"
click at [883, 323] on select "Select Buylist Lifespan evergreen seasonal tactical" at bounding box center [1426, 307] width 258 height 33
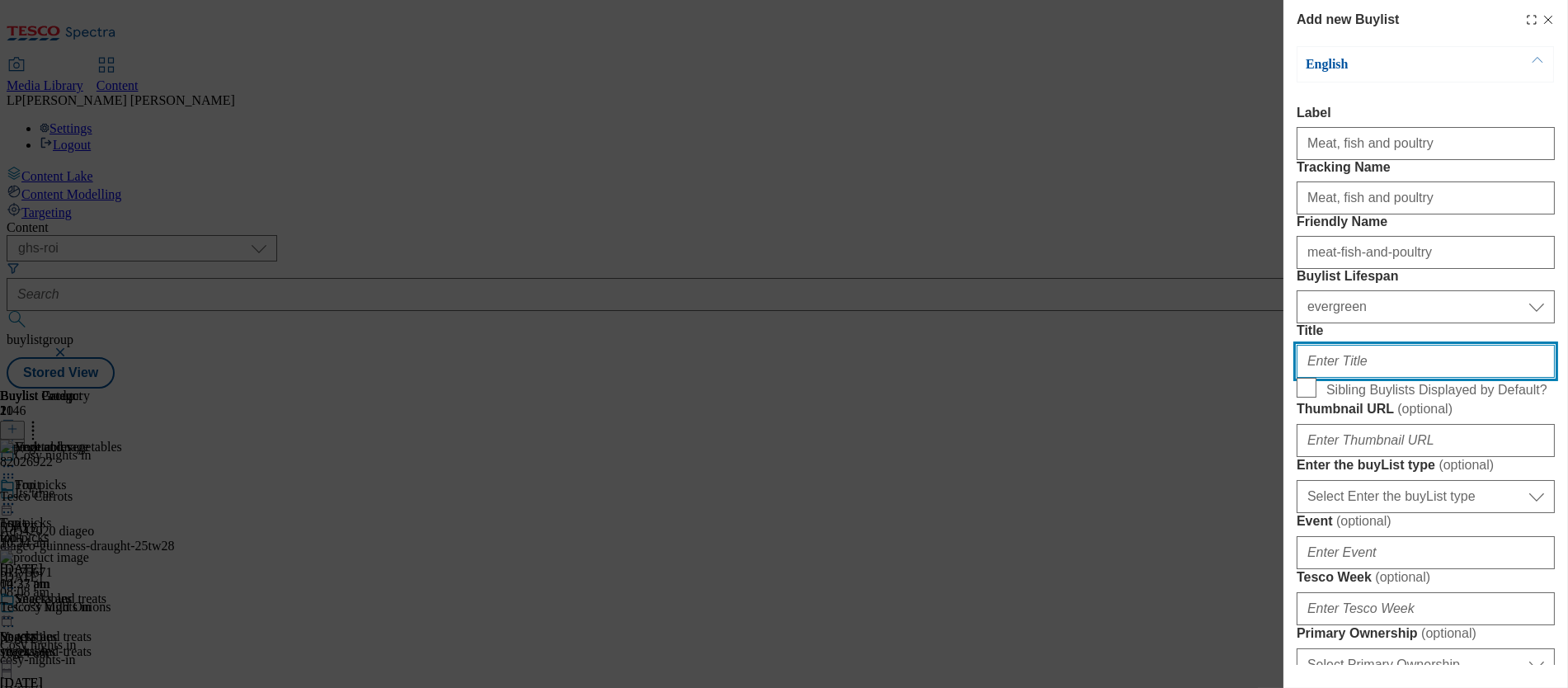
click at [883, 378] on input "Title" at bounding box center [1426, 361] width 258 height 33
paste input "Meat, fish and poultry"
type input "Meat, fish and poultry"
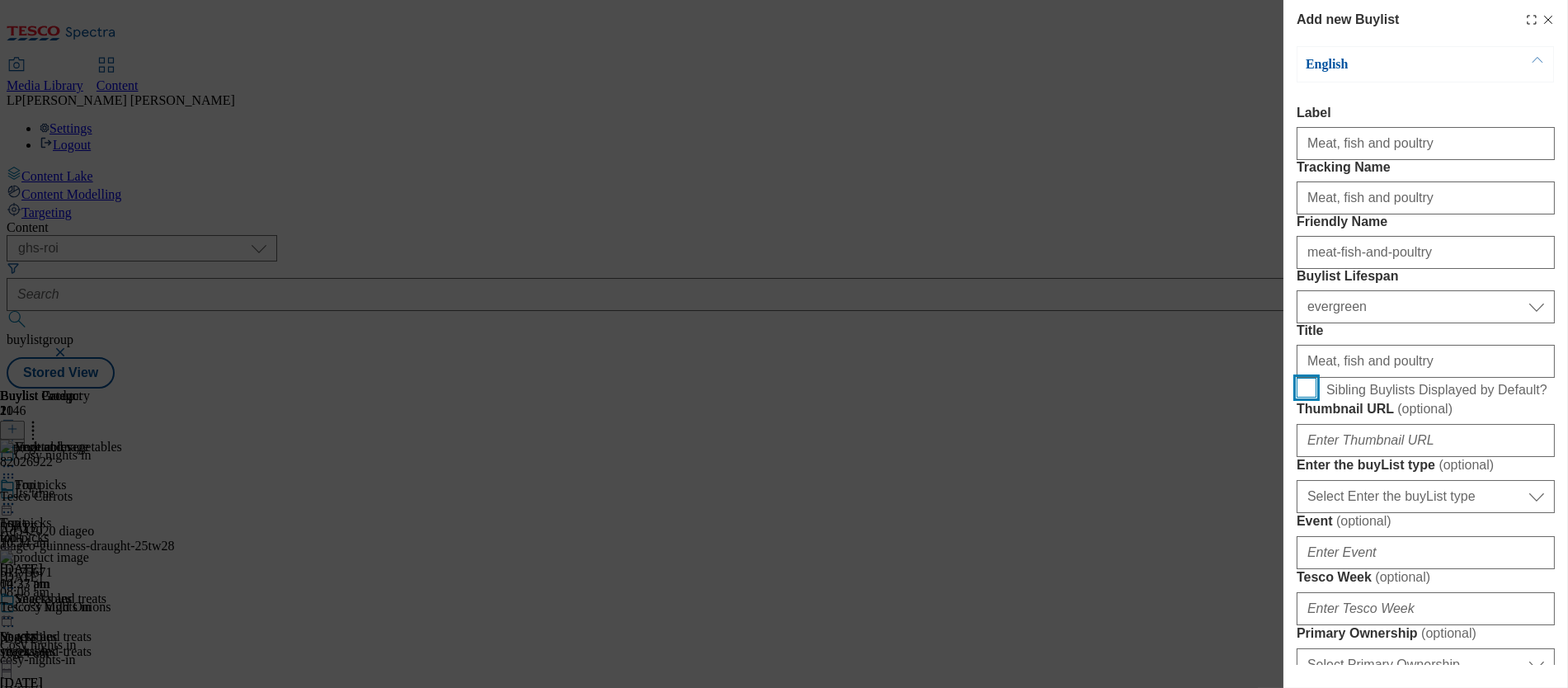
click at [883, 397] on input "Sibling Buylists Displayed by Default?" at bounding box center [1307, 387] width 20 height 20
checkbox input "true"
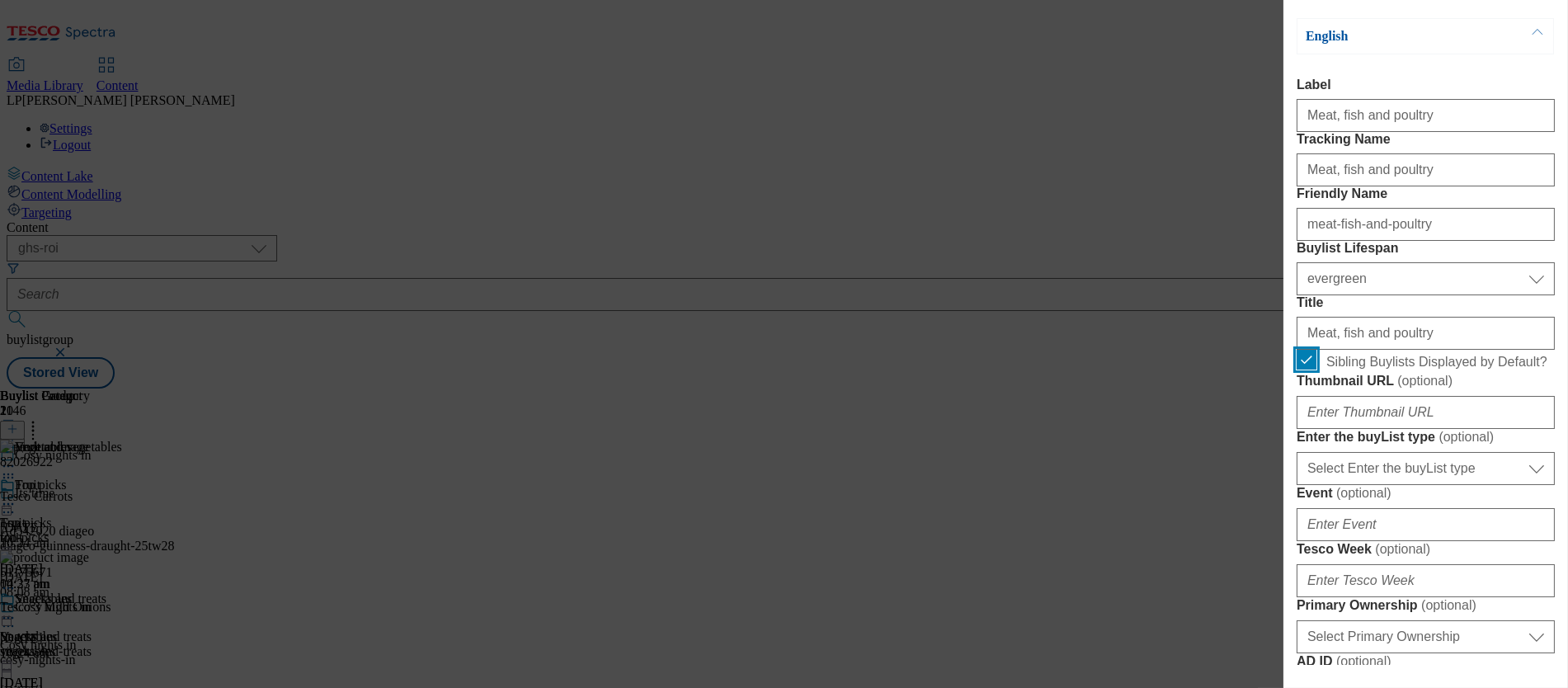
scroll to position [118, 0]
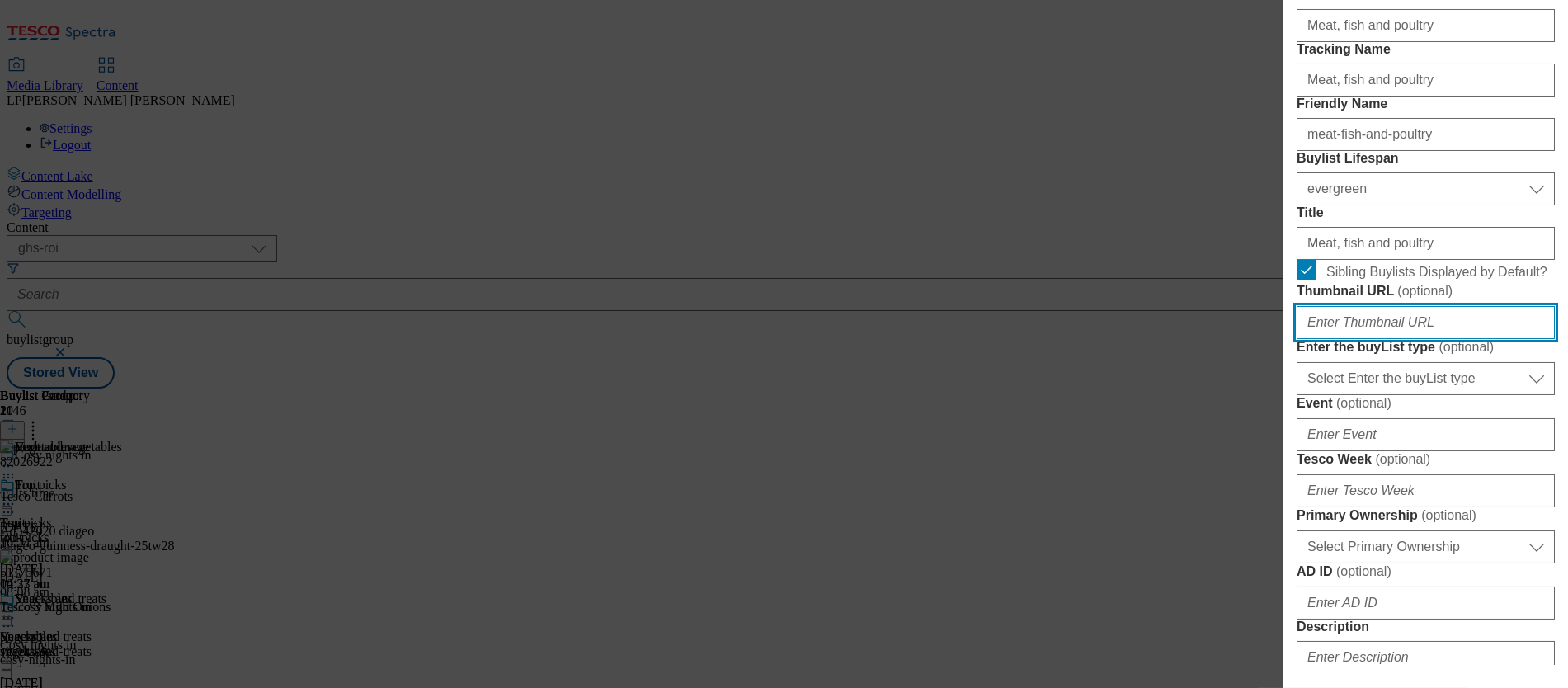
click at [883, 339] on input "Thumbnail URL ( optional )" at bounding box center [1426, 322] width 258 height 33
paste input "https://digitalcontent.api.tesco.com/v2/media/ghs-roi/b51e4fe9-9ae4-4789-9d57-9…"
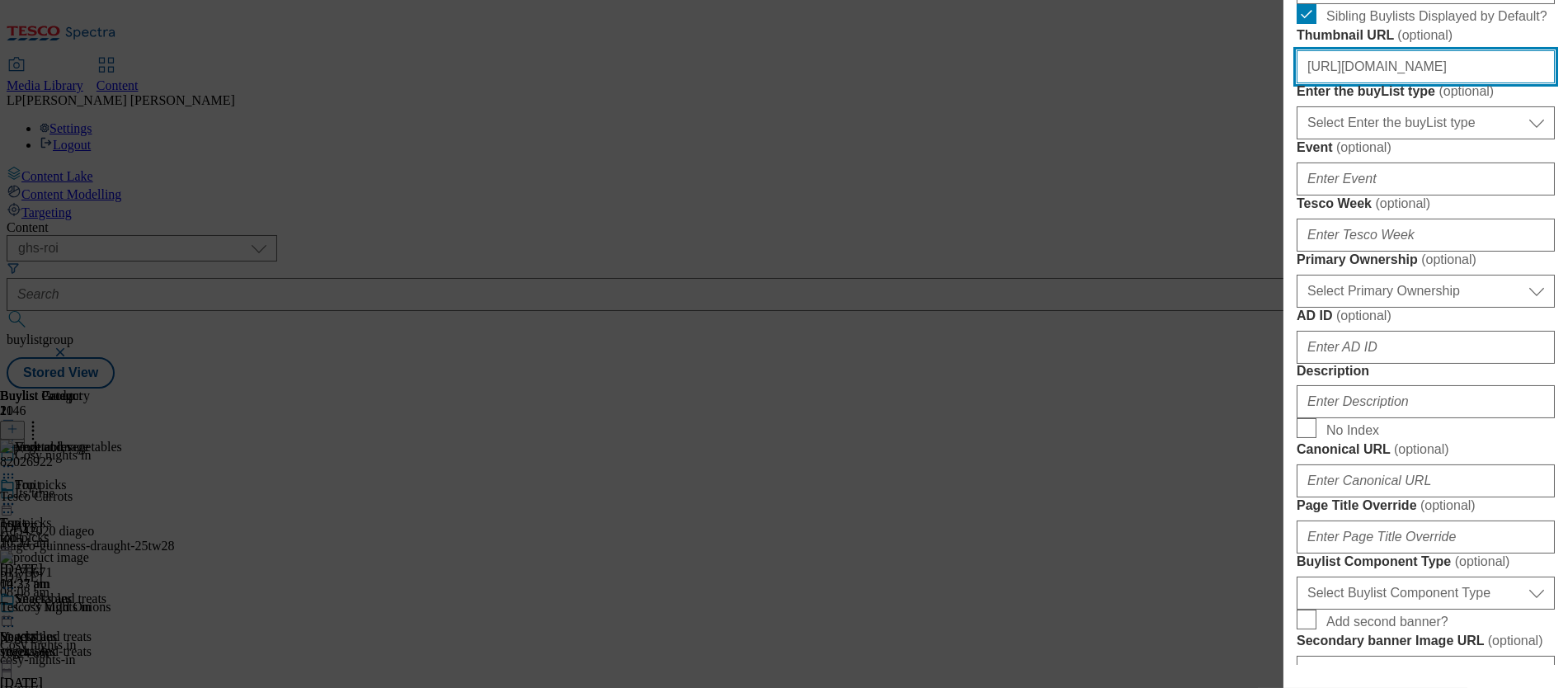
scroll to position [352, 0]
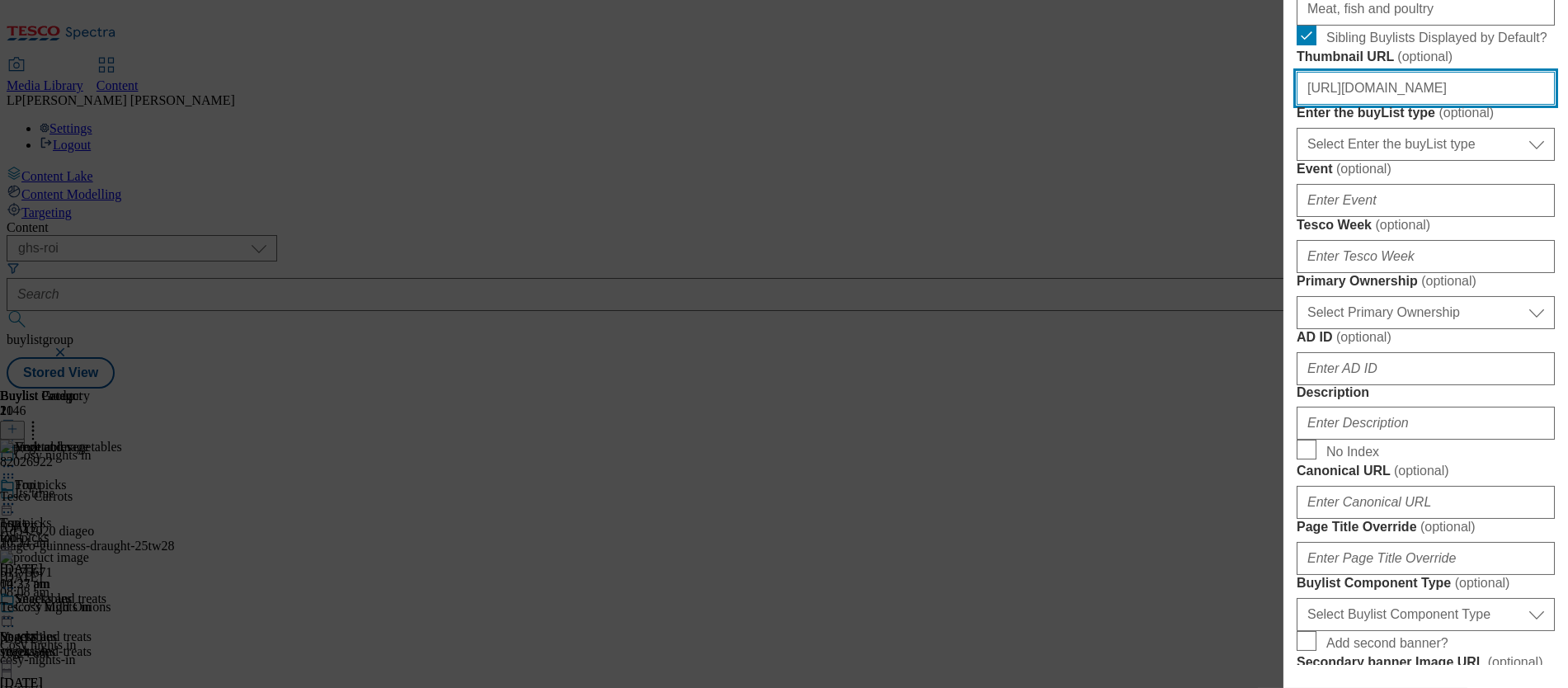
type input "https://digitalcontent.api.tesco.com/v2/media/ghs-roi/b51e4fe9-9ae4-4789-9d57-9…"
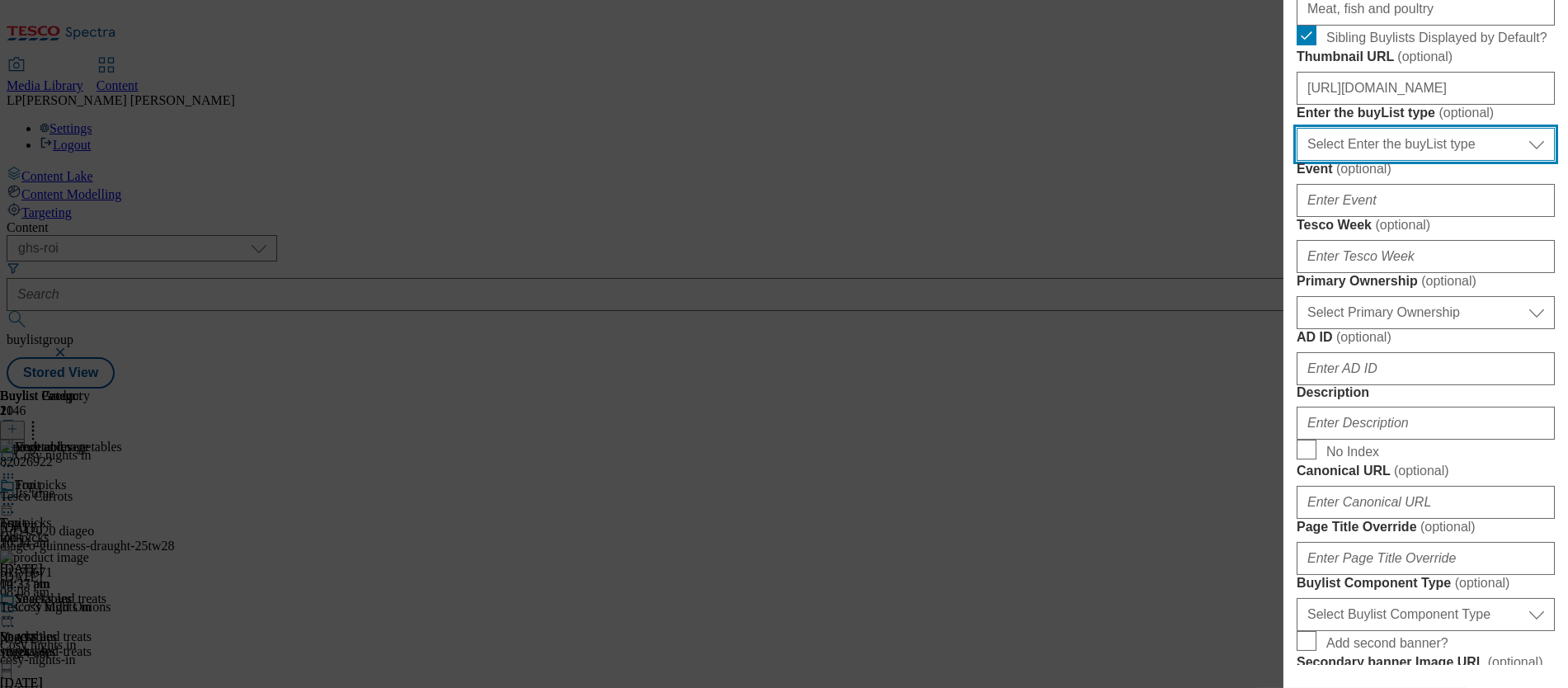
click at [883, 161] on select "Select Enter the buyList type event supplier funded long term >4 weeks supplier…" at bounding box center [1426, 144] width 258 height 33
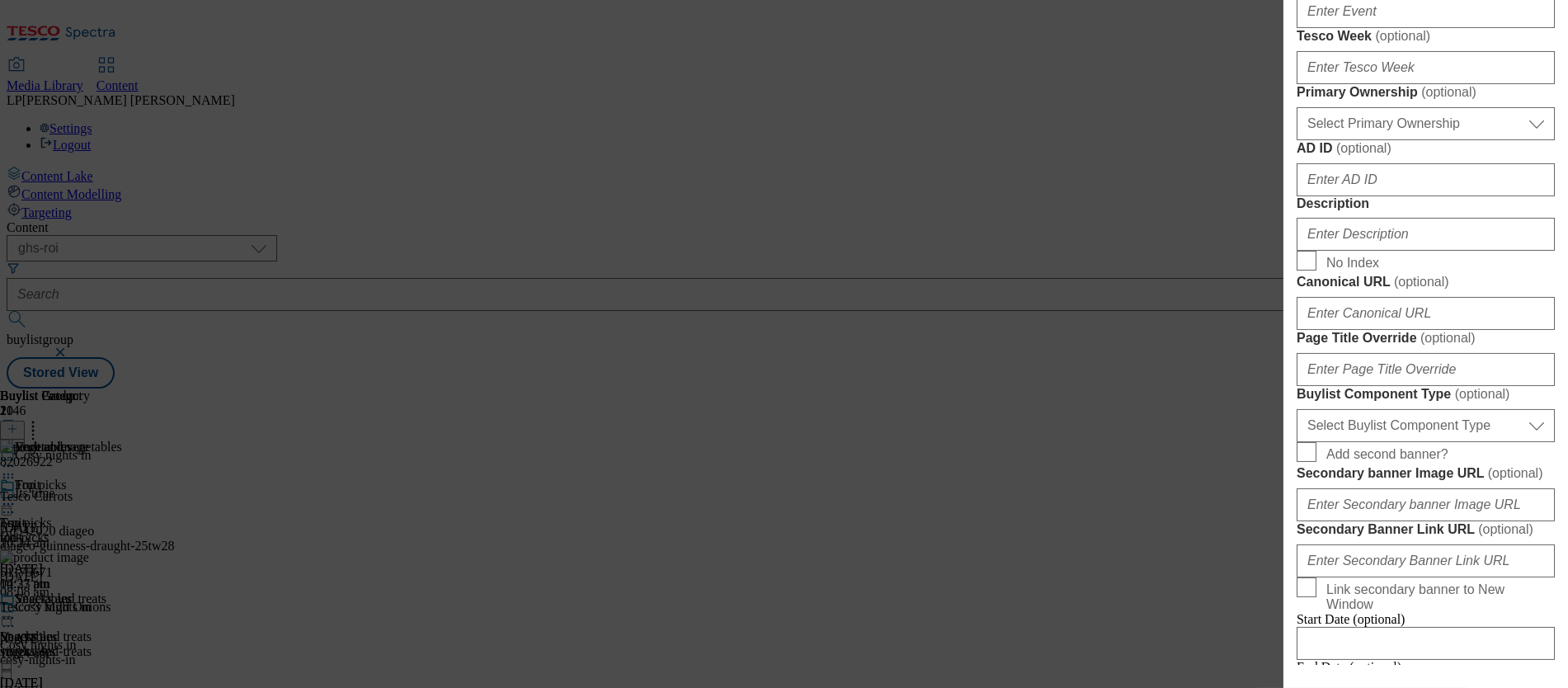
scroll to position [627, 0]
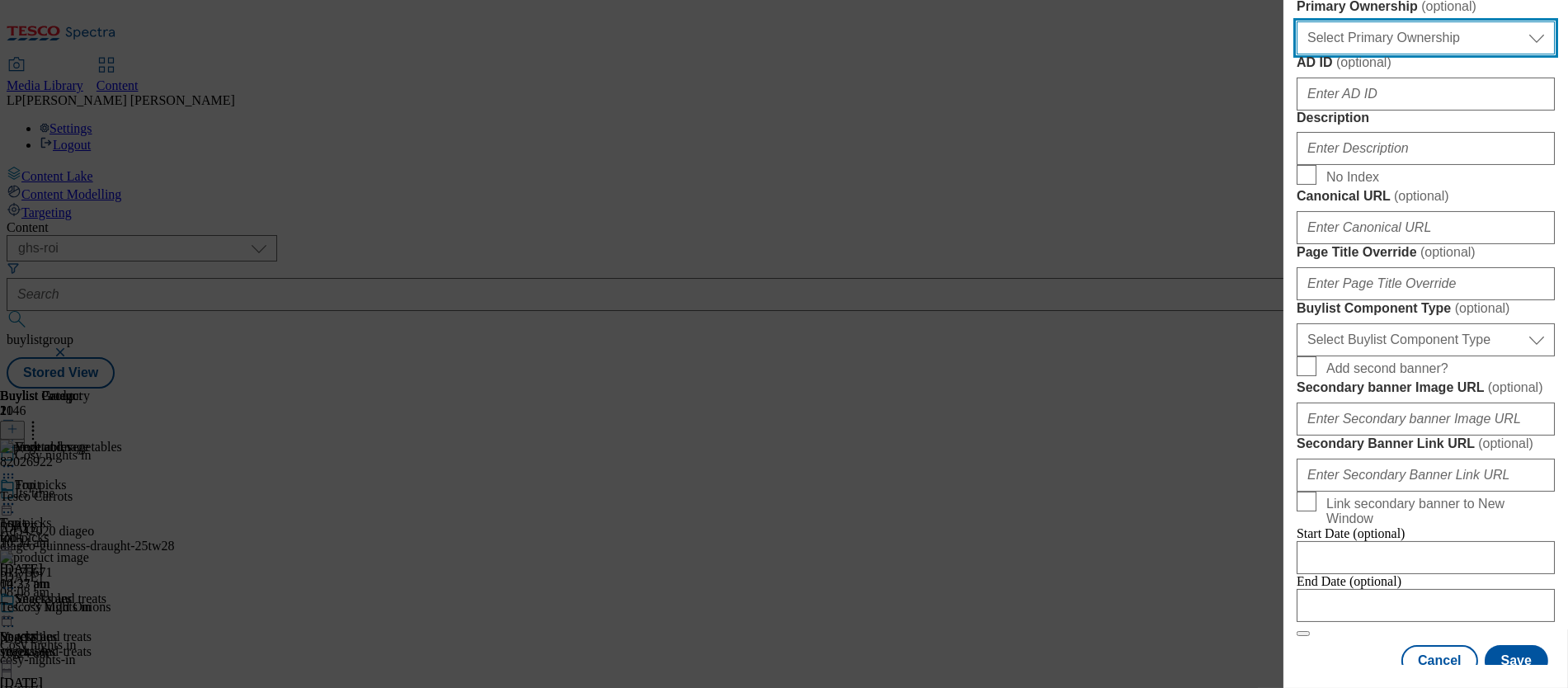
click at [883, 54] on select "Select Primary Ownership tesco dunnhumby" at bounding box center [1426, 38] width 258 height 33
select select "tesco"
click at [883, 54] on select "Select Primary Ownership tesco dunnhumby" at bounding box center [1426, 38] width 258 height 33
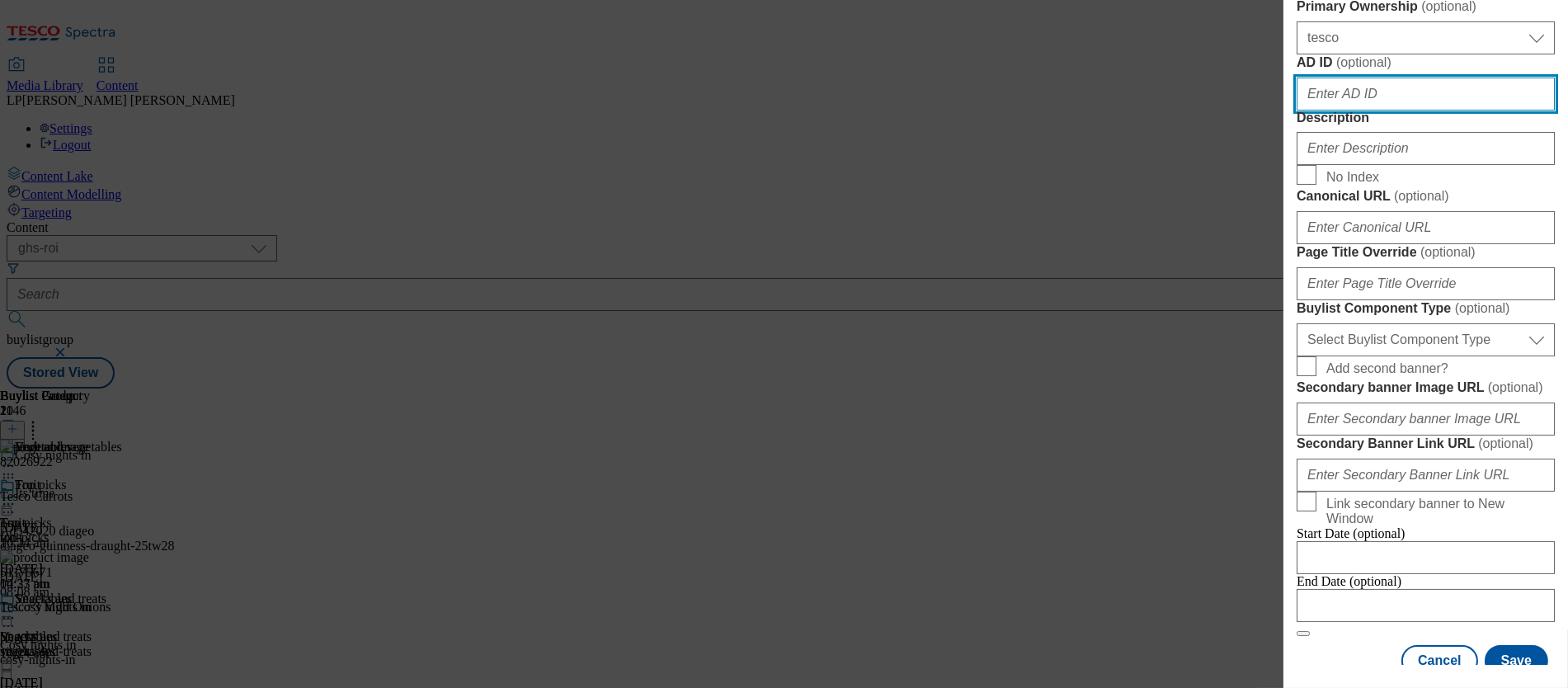
click at [883, 110] on input "AD ID ( optional )" at bounding box center [1426, 94] width 258 height 33
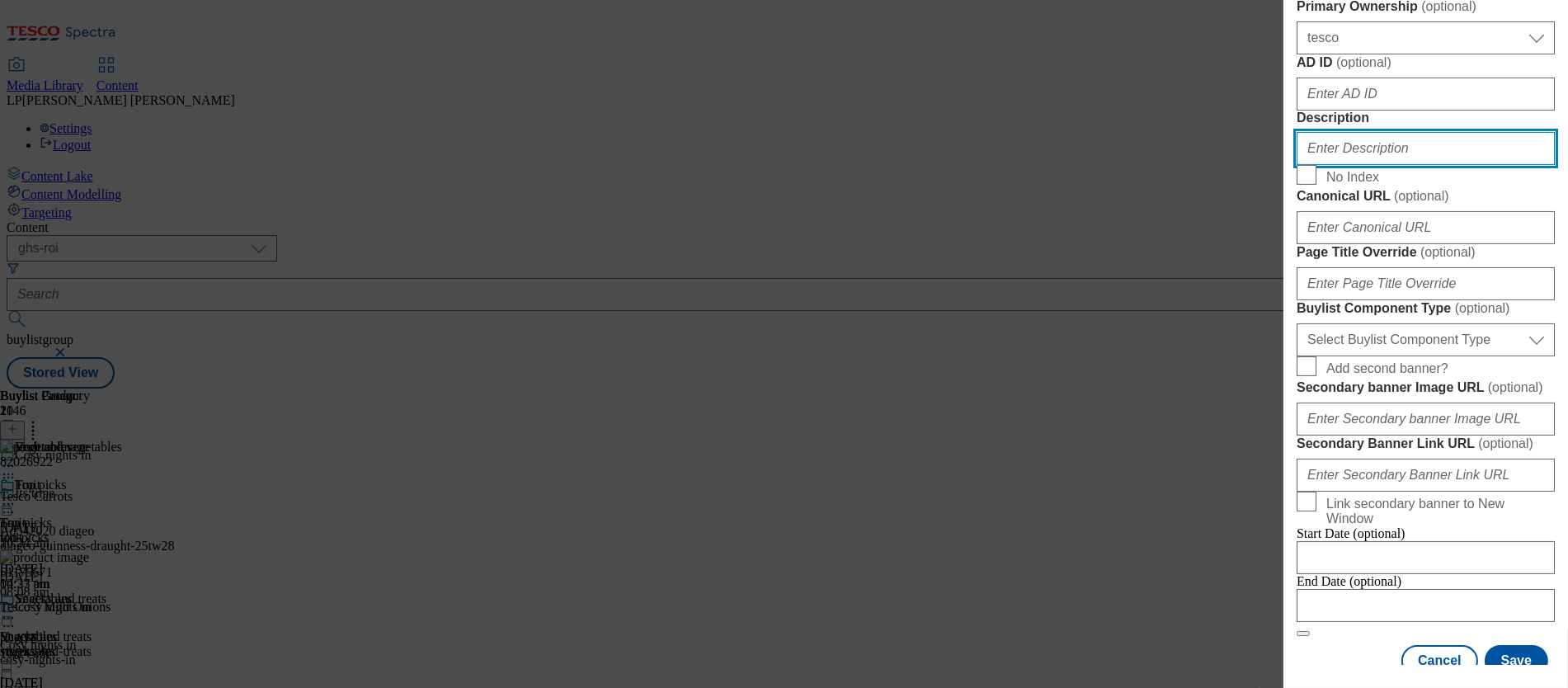
click at [883, 165] on input "Description" at bounding box center [1426, 148] width 258 height 33
paste input "Settle in for the new season and make your favourite comfort food with our fres…"
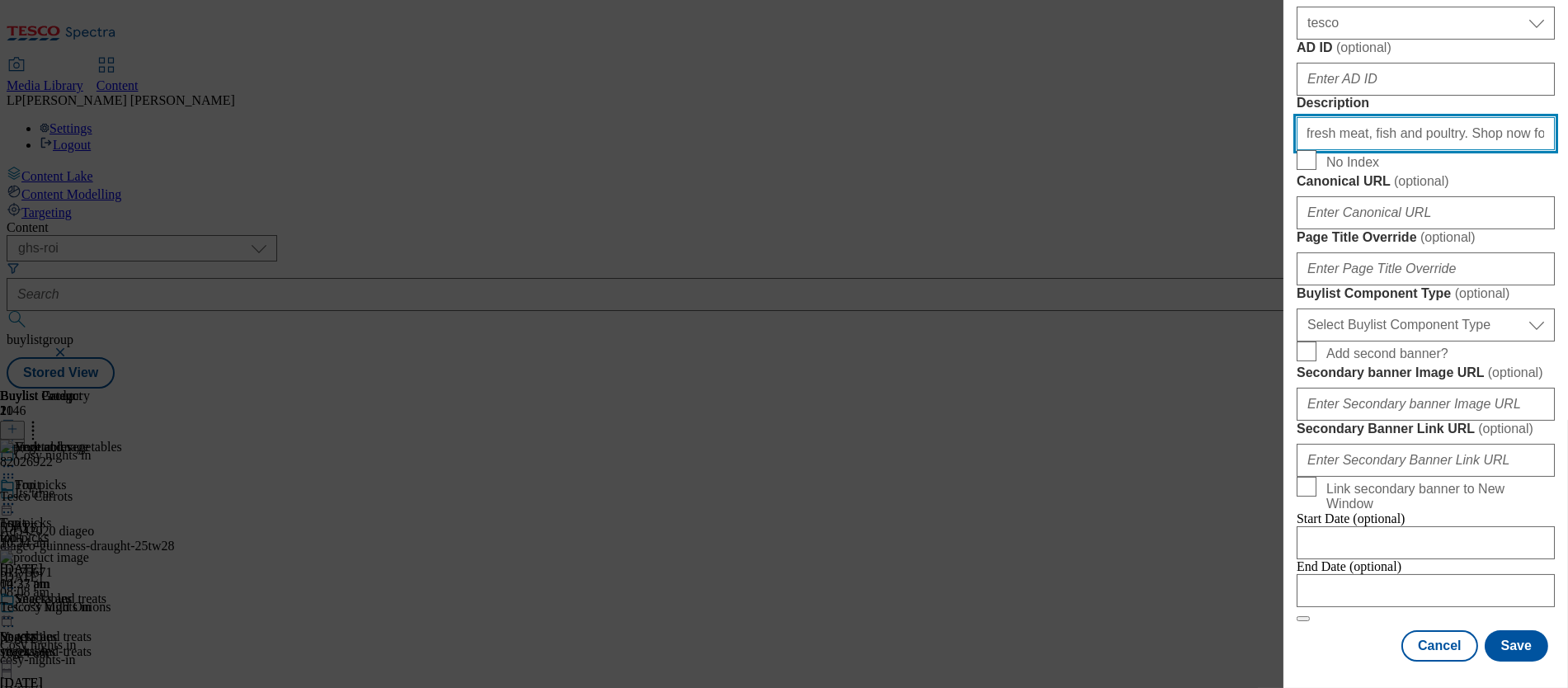
scroll to position [994, 0]
type input "Settle in for the new season and make your favourite comfort food with our fres…"
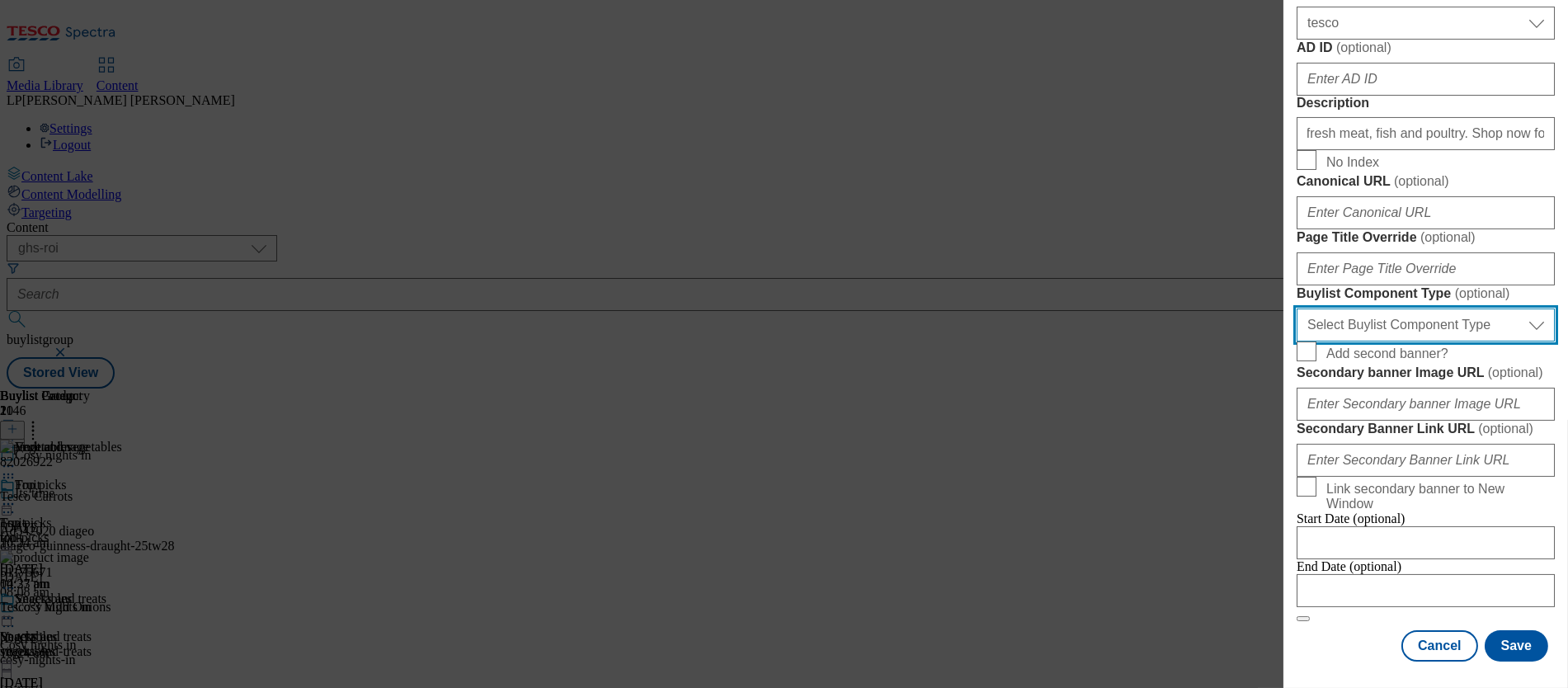
click at [883, 341] on select "Select Buylist Component Type Banner Competition Header Meal" at bounding box center [1426, 325] width 258 height 33
select select "Banner"
click at [883, 341] on select "Select Buylist Component Type Banner Competition Header Meal" at bounding box center [1426, 325] width 258 height 33
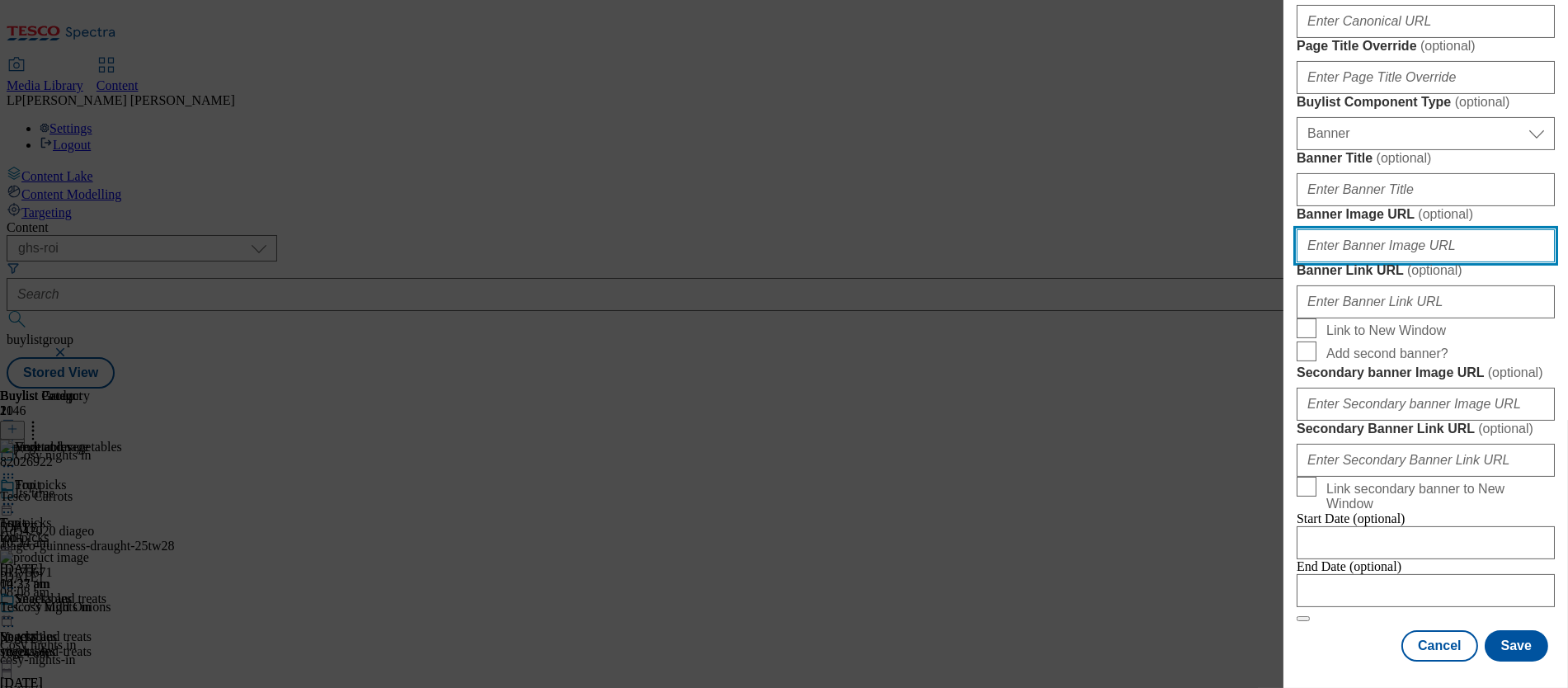
click at [883, 262] on input "Banner Image URL ( optional )" at bounding box center [1426, 246] width 258 height 33
paste input "https://digitalcontent.api.tesco.com/v2/media/ghs-roi/6764c740-2825-4272-bd87-8…"
type input "https://digitalcontent.api.tesco.com/v2/media/ghs-roi/6764c740-2825-4272-bd87-8…"
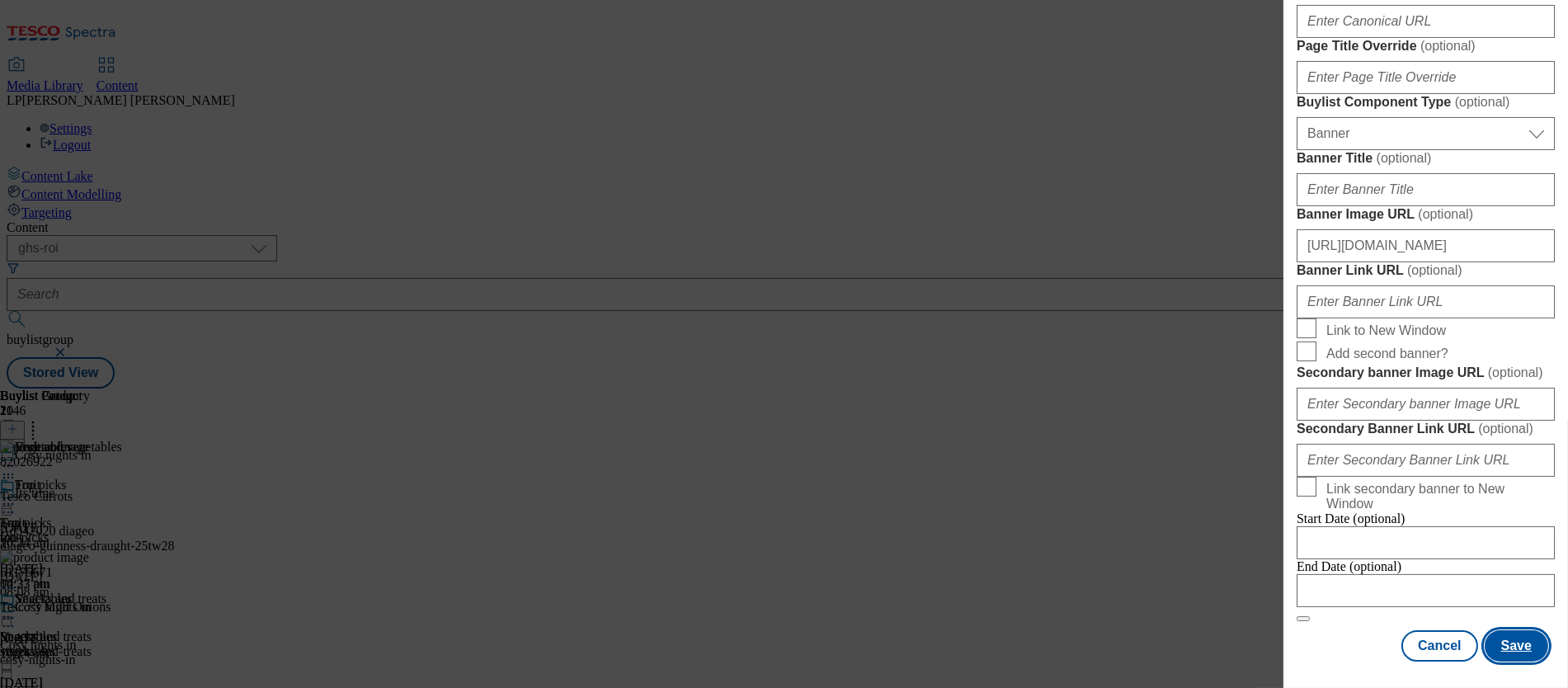
scroll to position [0, 0]
click at [883, 630] on button "Save" at bounding box center [1517, 646] width 64 height 31
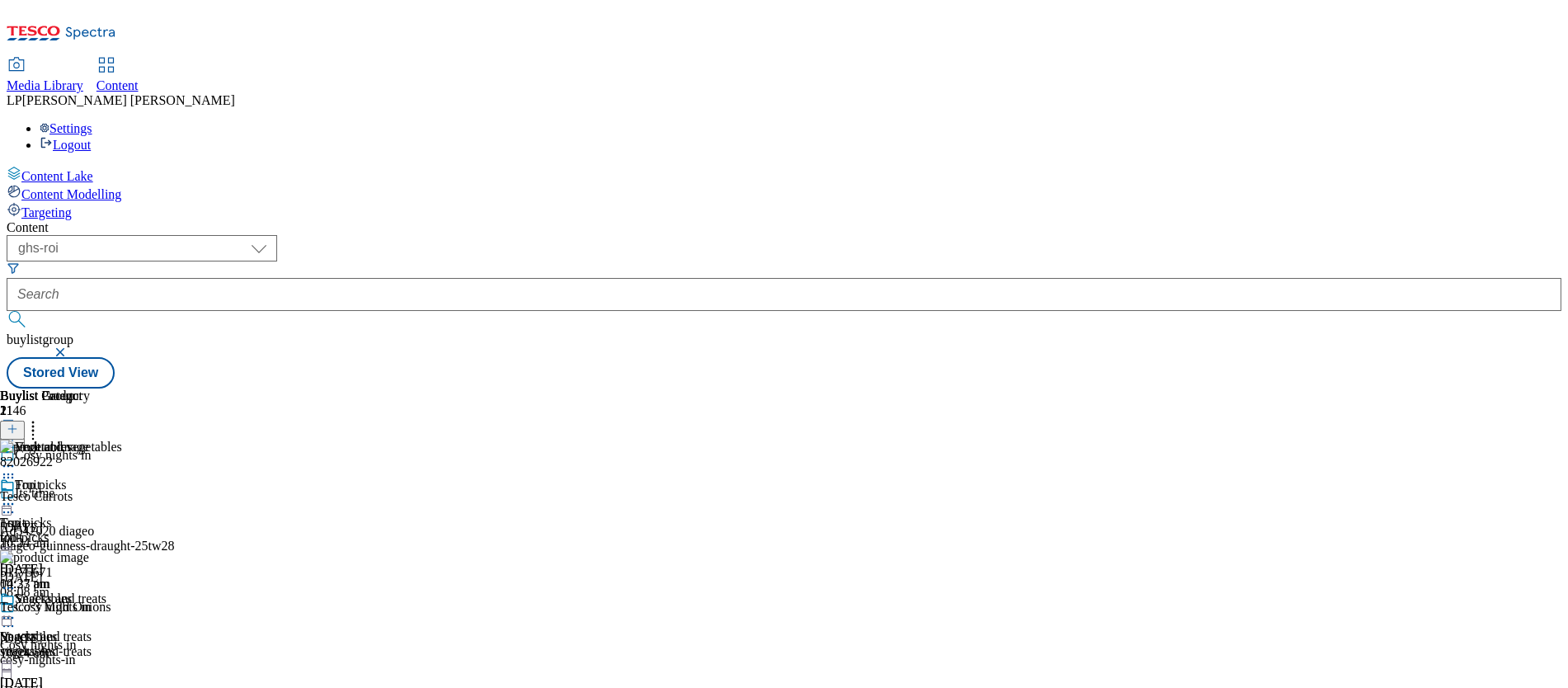
scroll to position [97, 0]
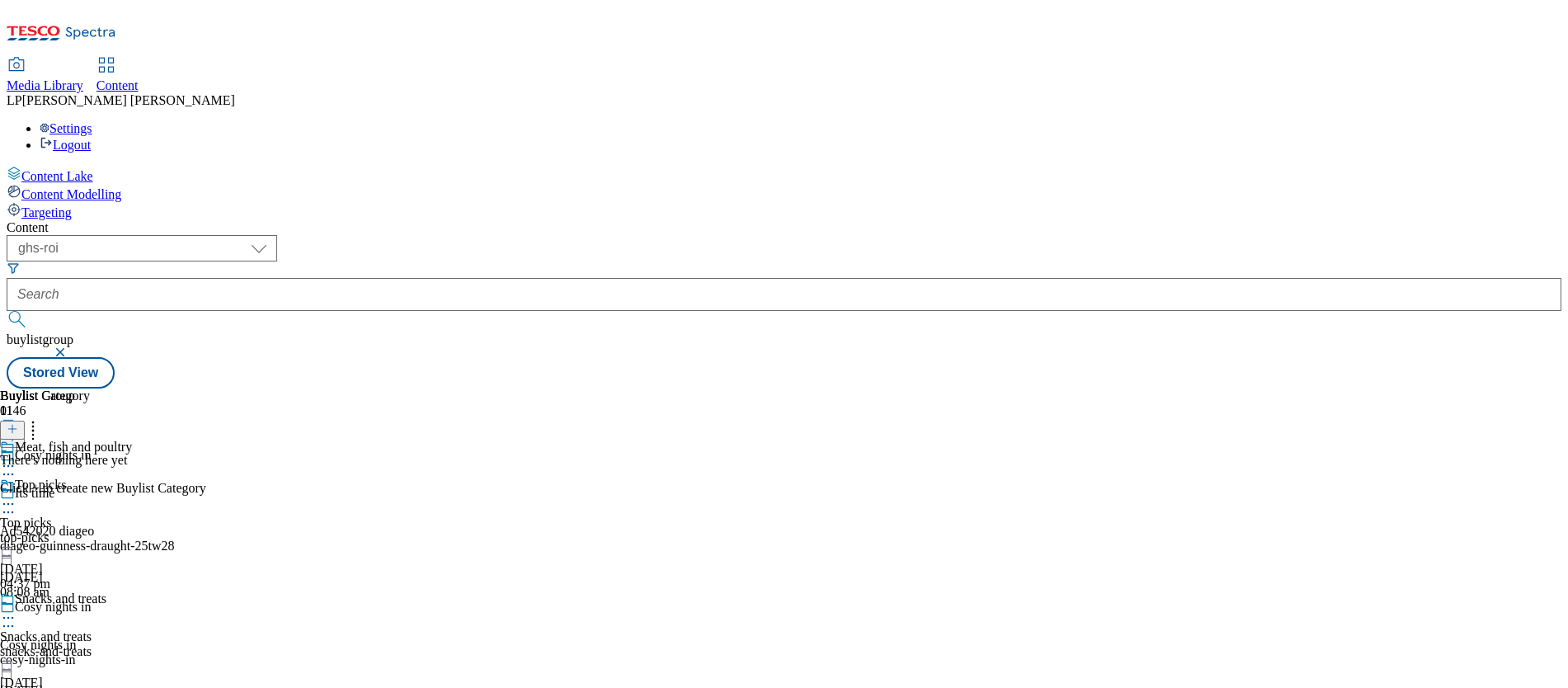
click at [18, 423] on icon at bounding box center [12, 428] width 11 height 11
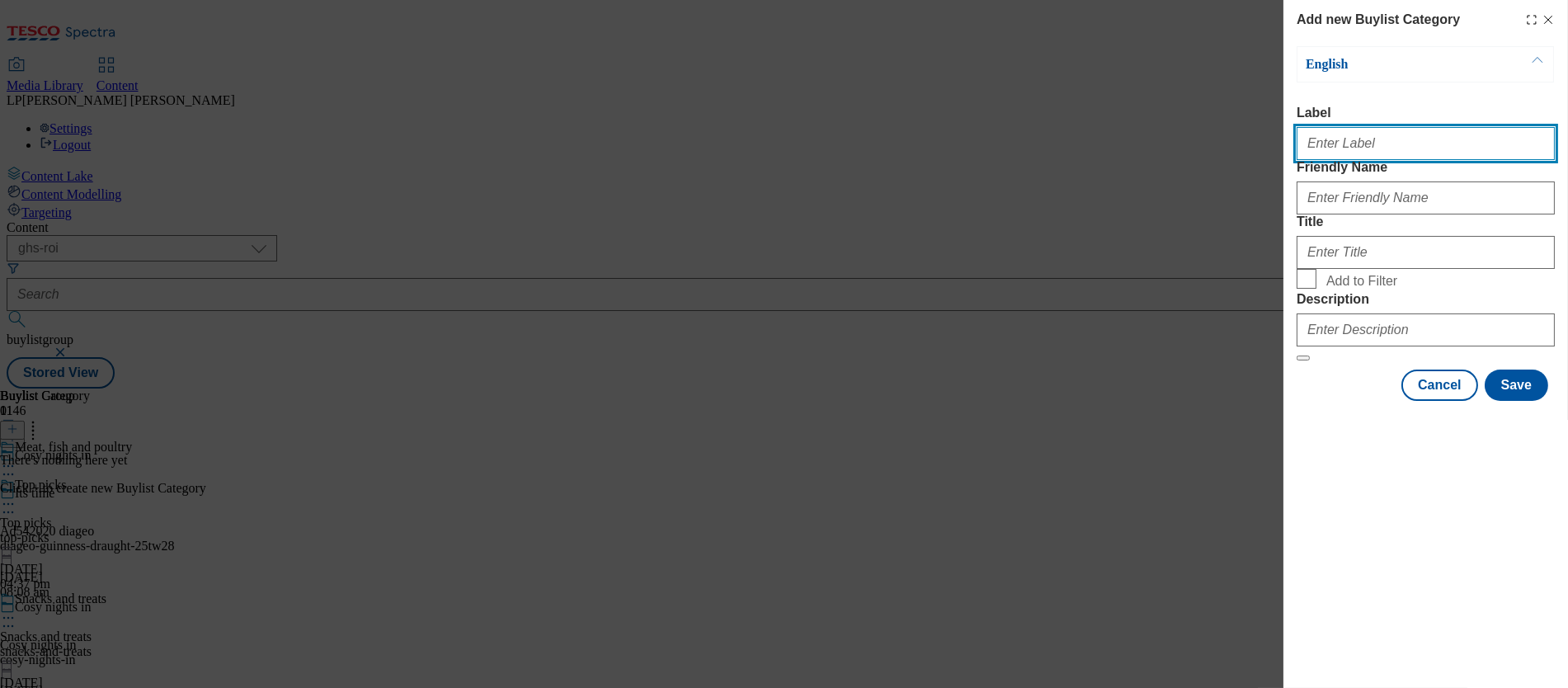
click at [883, 144] on input "Label" at bounding box center [1426, 143] width 258 height 33
paste input "Meat, fish and poultry"
type input "Meat, fish and poultry"
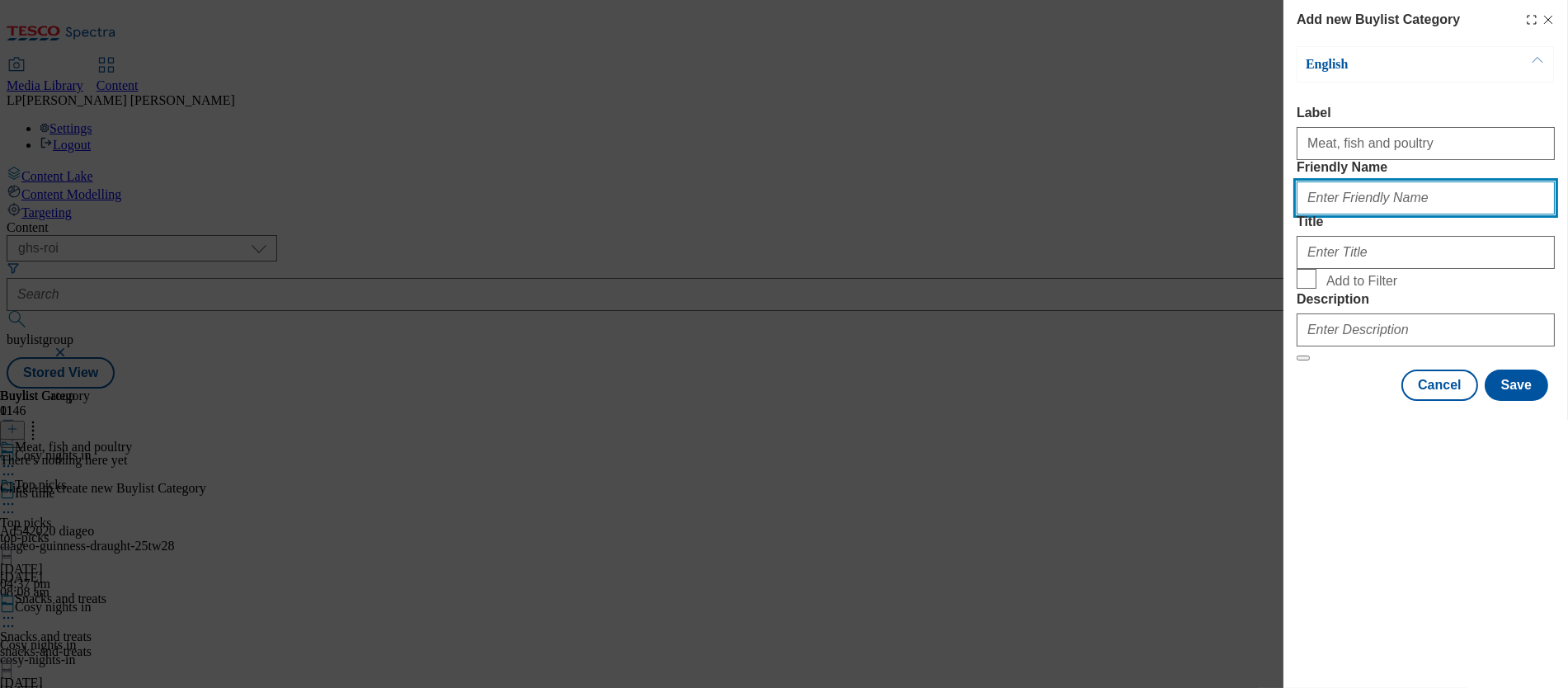
click at [883, 215] on input "Friendly Name" at bounding box center [1426, 197] width 258 height 33
paste input "Meat, fish and poultry"
type input "Meat, fish and poultry"
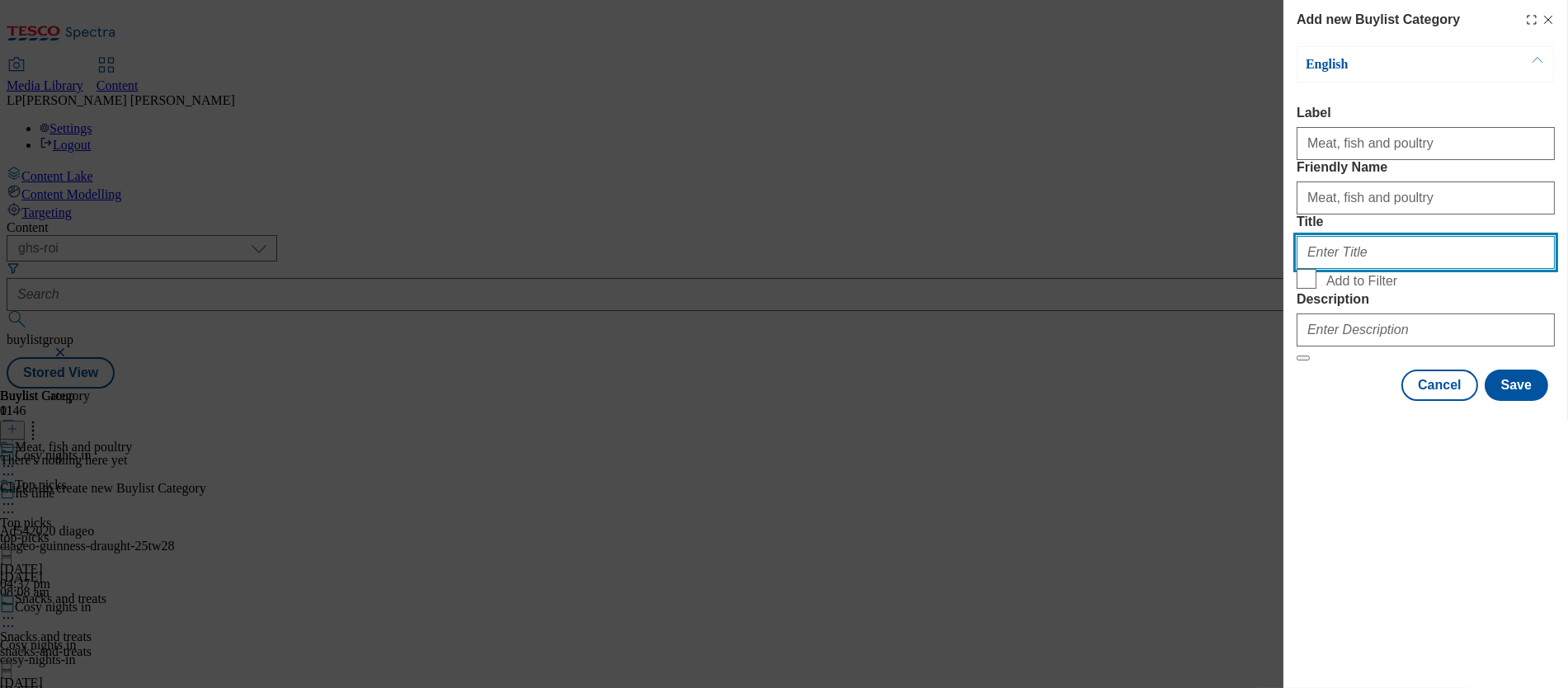
click at [883, 269] on input "Title" at bounding box center [1426, 253] width 258 height 33
paste input "Meat, fish and poultry"
type input "Meat, fish and poultry"
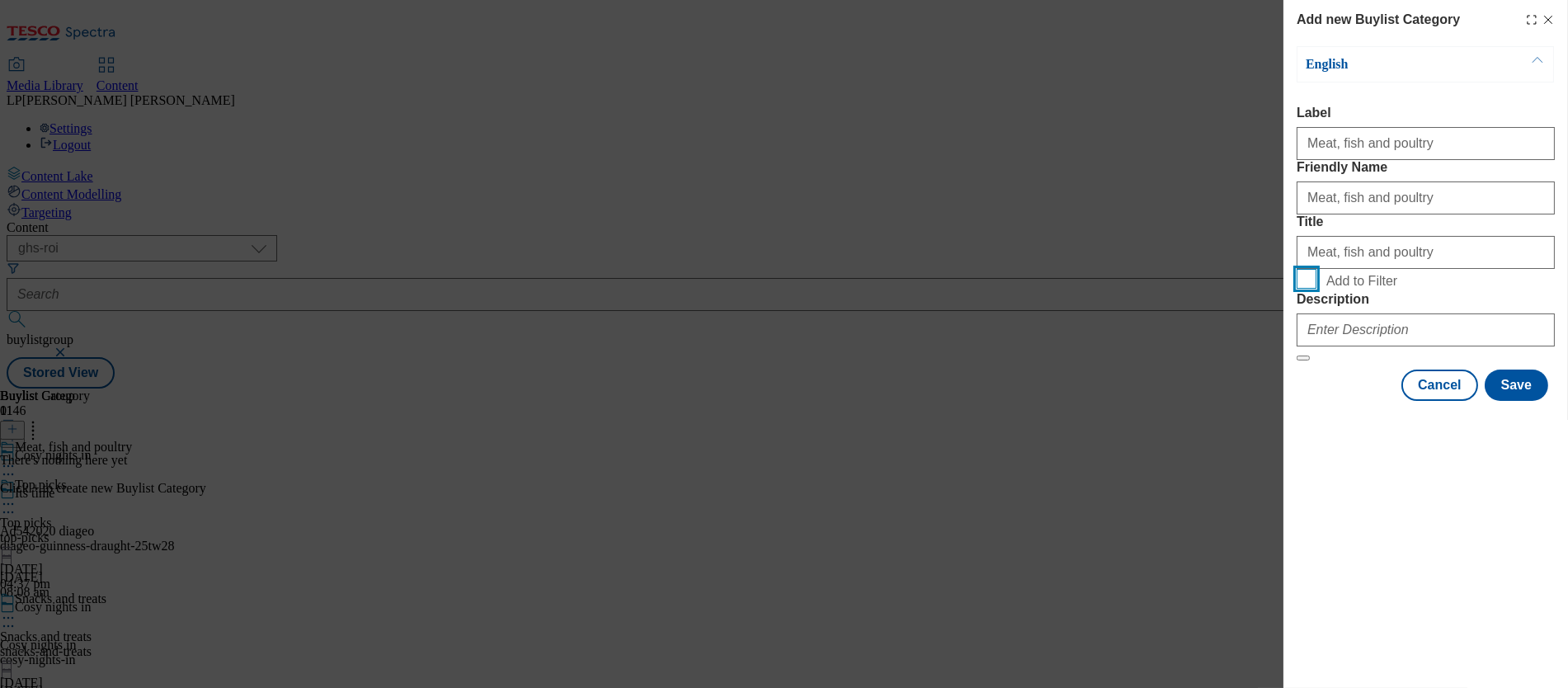
click at [883, 289] on input "Add to Filter" at bounding box center [1307, 278] width 20 height 20
checkbox input "true"
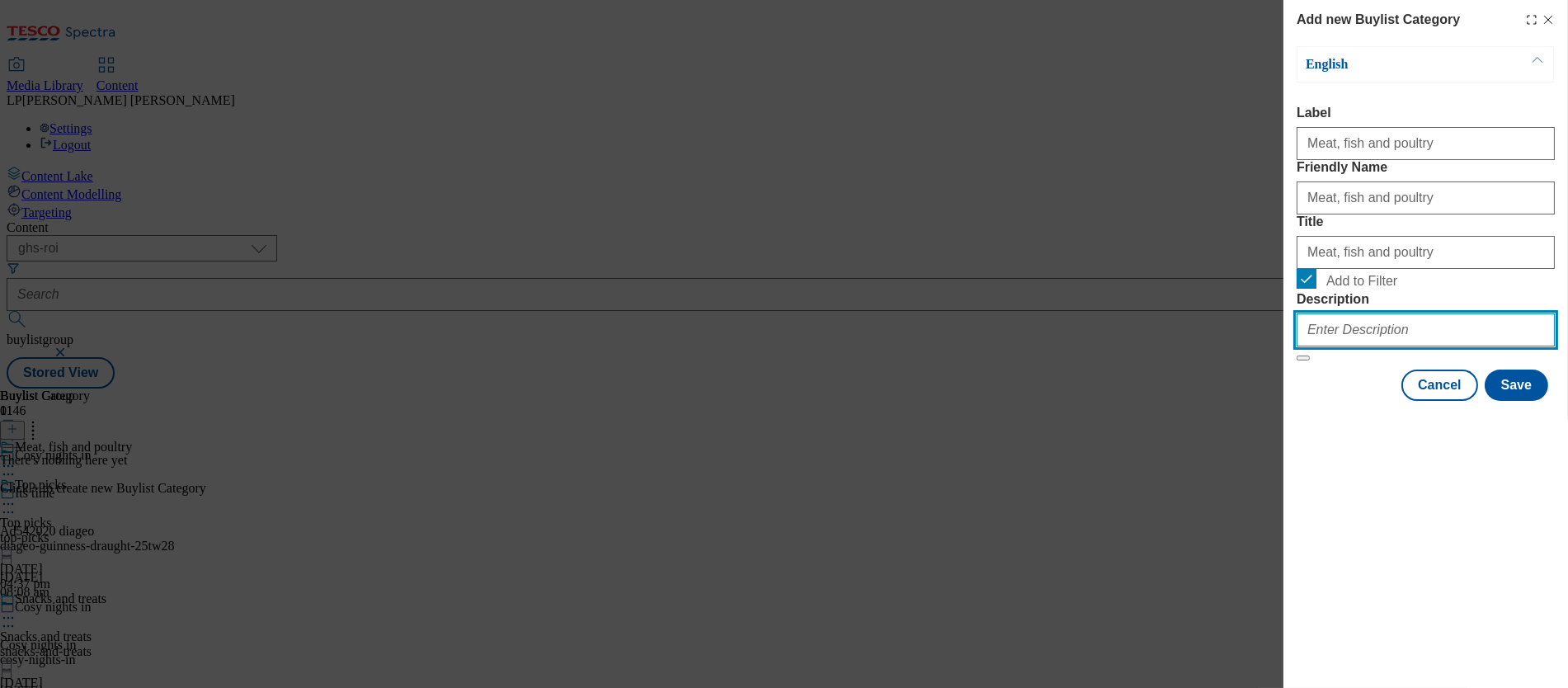
click at [883, 347] on input "Description" at bounding box center [1426, 329] width 258 height 33
paste input "Settle in for the new season and make your favourite comfort food with our fres…"
type input "Settle in for the new season and make your favourite comfort food with our fres…"
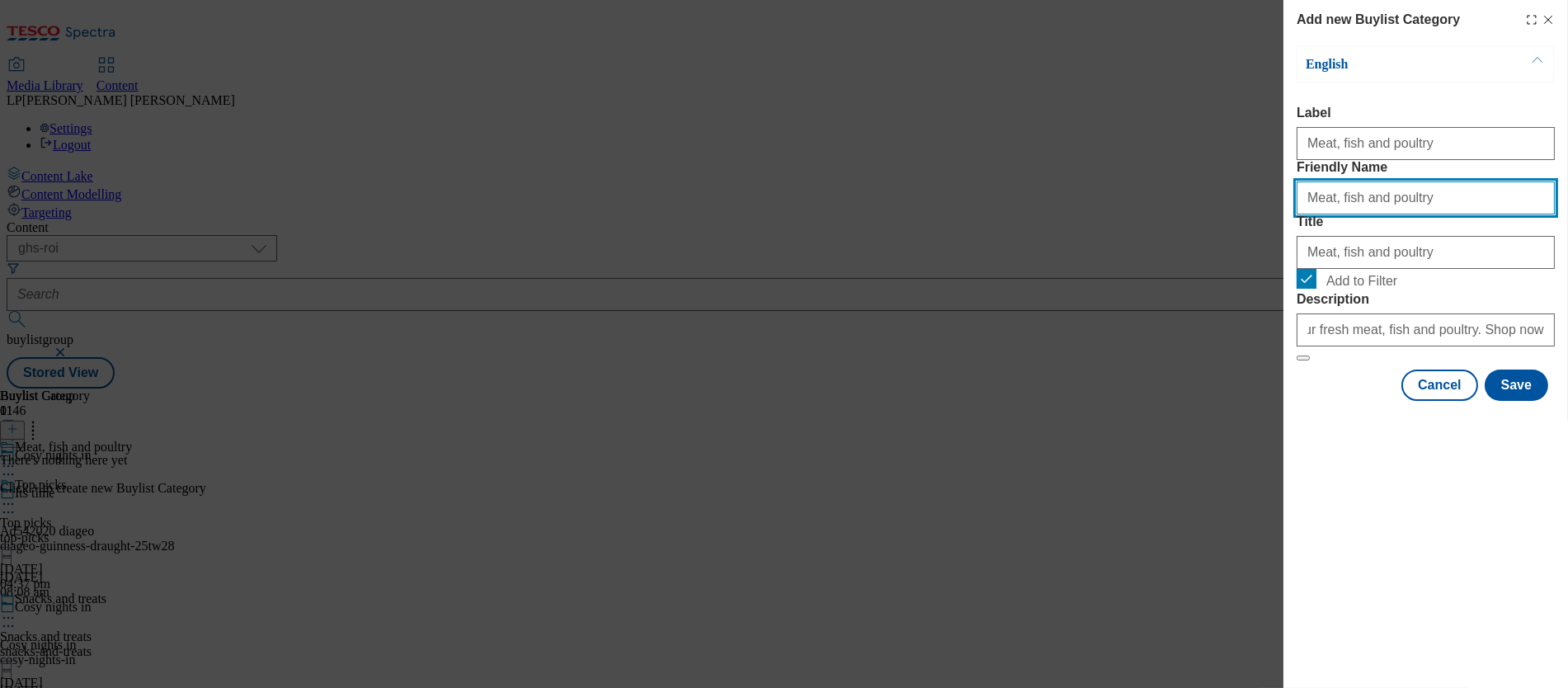
click at [883, 215] on input "Meat, fish and poultry" at bounding box center [1426, 197] width 258 height 33
type input "meat-fish-and-poultry"
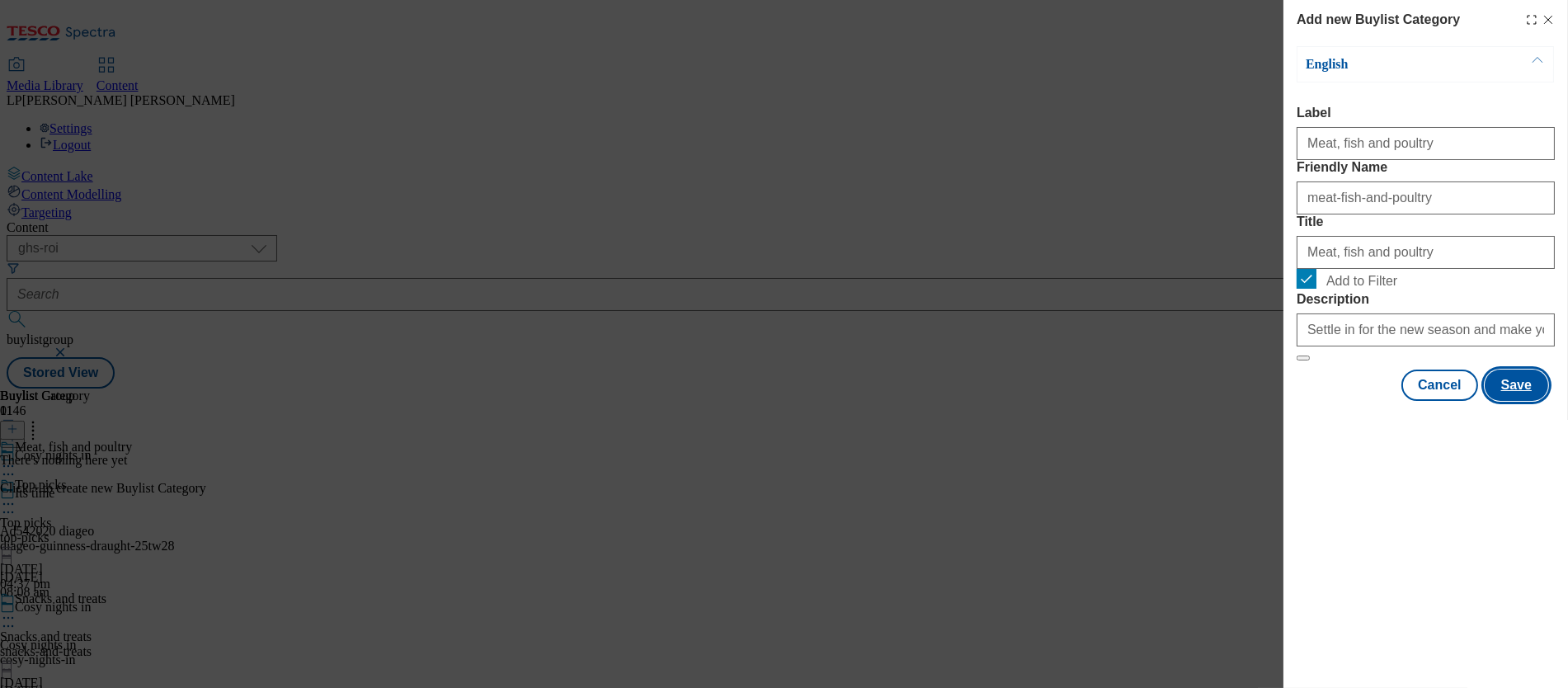
click at [883, 401] on button "Save" at bounding box center [1517, 385] width 64 height 31
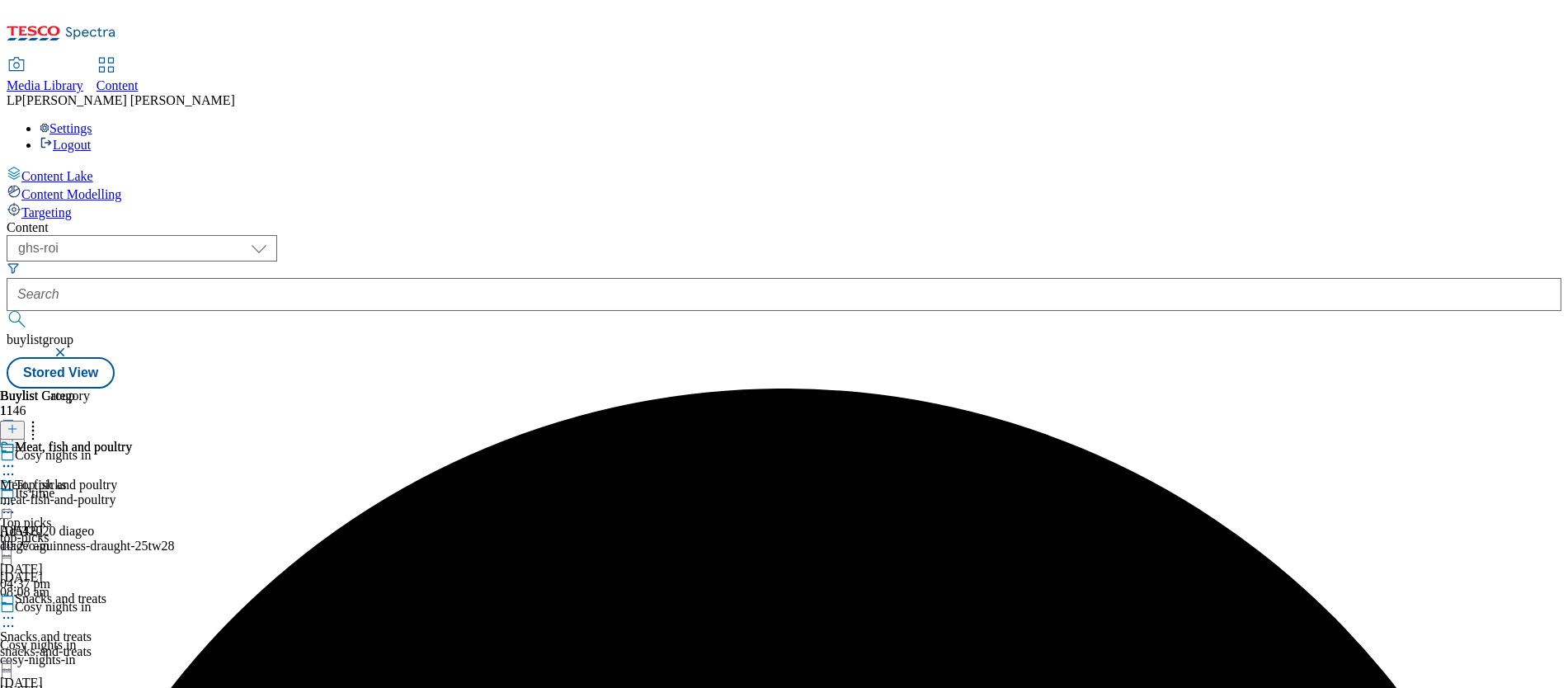
click at [117, 478] on span "Meat, fish and poultry" at bounding box center [59, 485] width 117 height 15
click at [25, 421] on button at bounding box center [12, 430] width 25 height 19
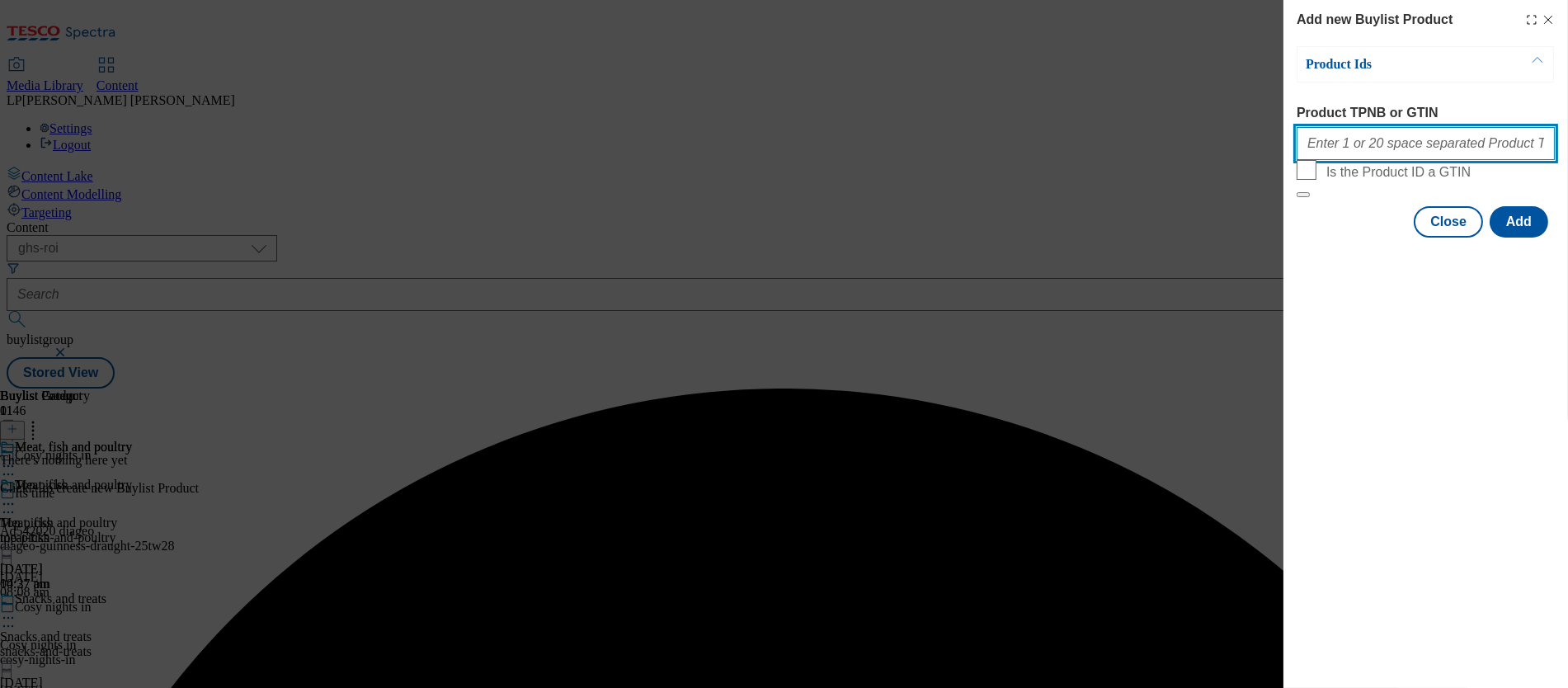
click at [883, 149] on input "Product TPNB or GTIN" at bounding box center [1426, 143] width 258 height 33
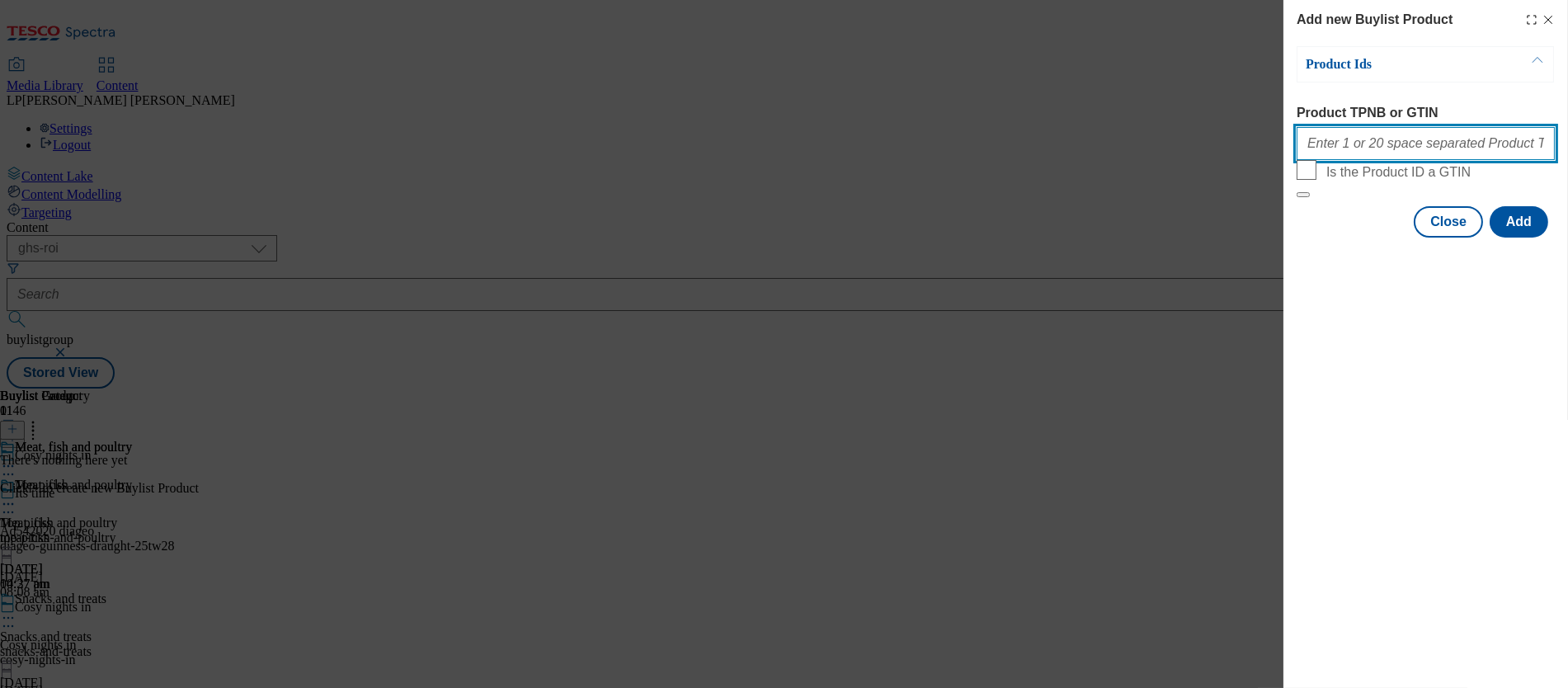
paste input "65842730 97274633 97274224 97275315 93419838 91321328 92375026 93101610 9349028…"
type input "65842730 97274633 97274224 97275315 93419838 91321328 92375026 93101610 9349028…"
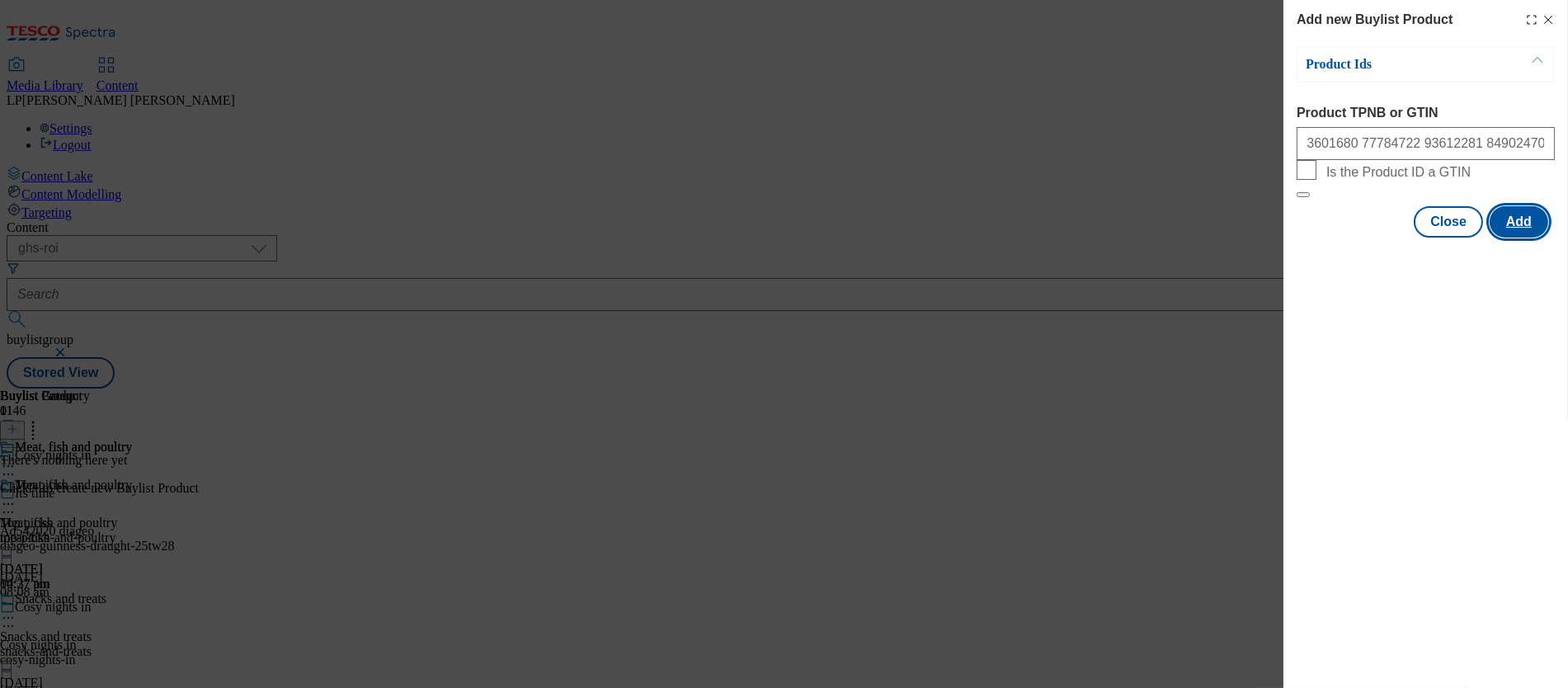
click at [883, 237] on button "Add" at bounding box center [1520, 222] width 59 height 31
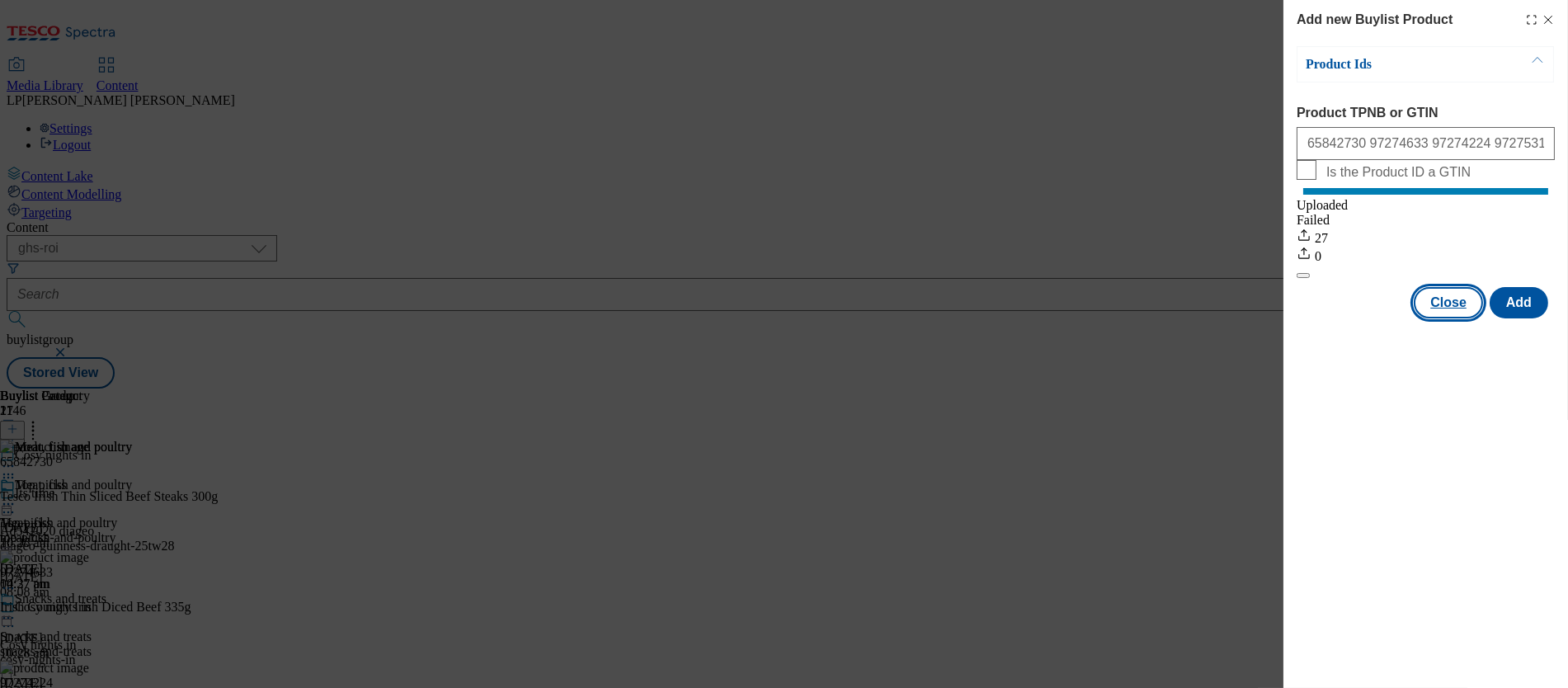
click at [883, 318] on button "Close" at bounding box center [1449, 303] width 69 height 31
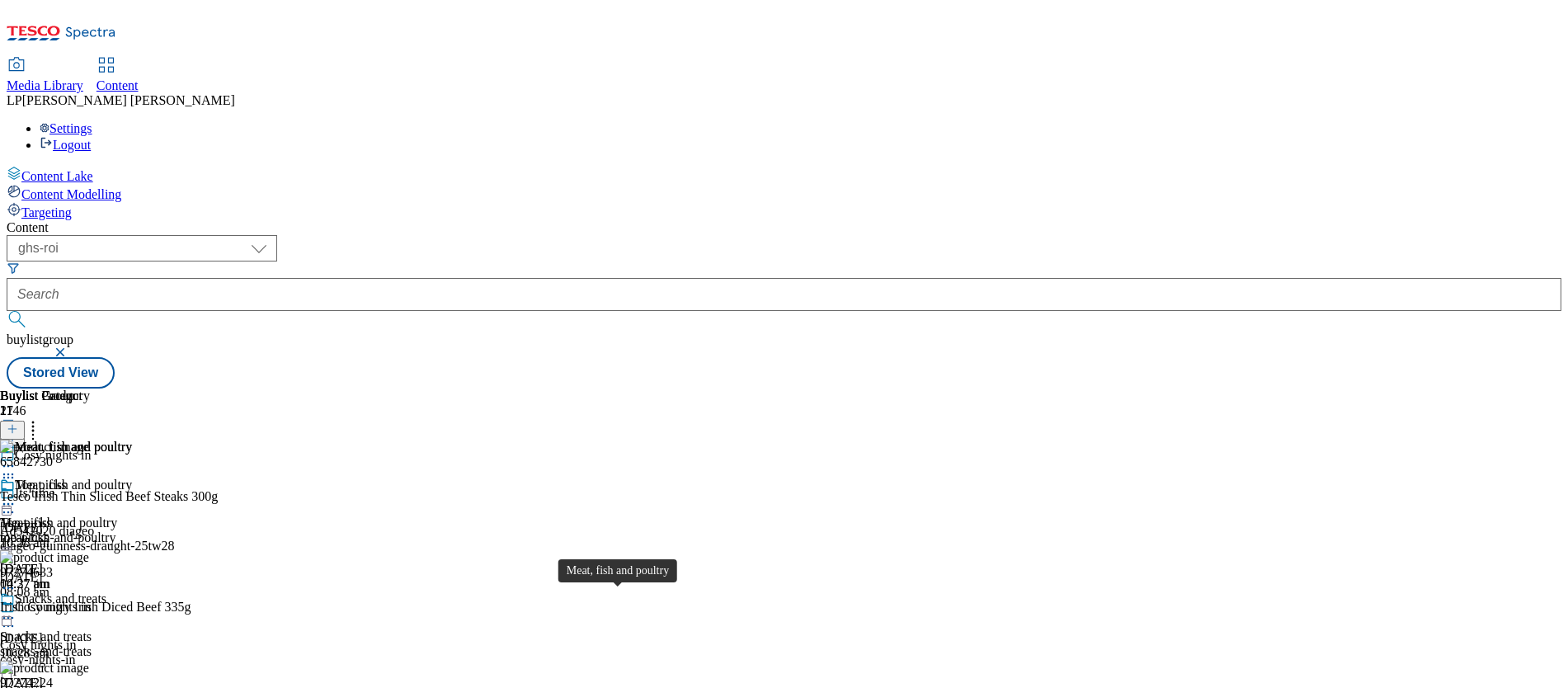
scroll to position [97, 0]
click at [25, 421] on button at bounding box center [12, 430] width 25 height 19
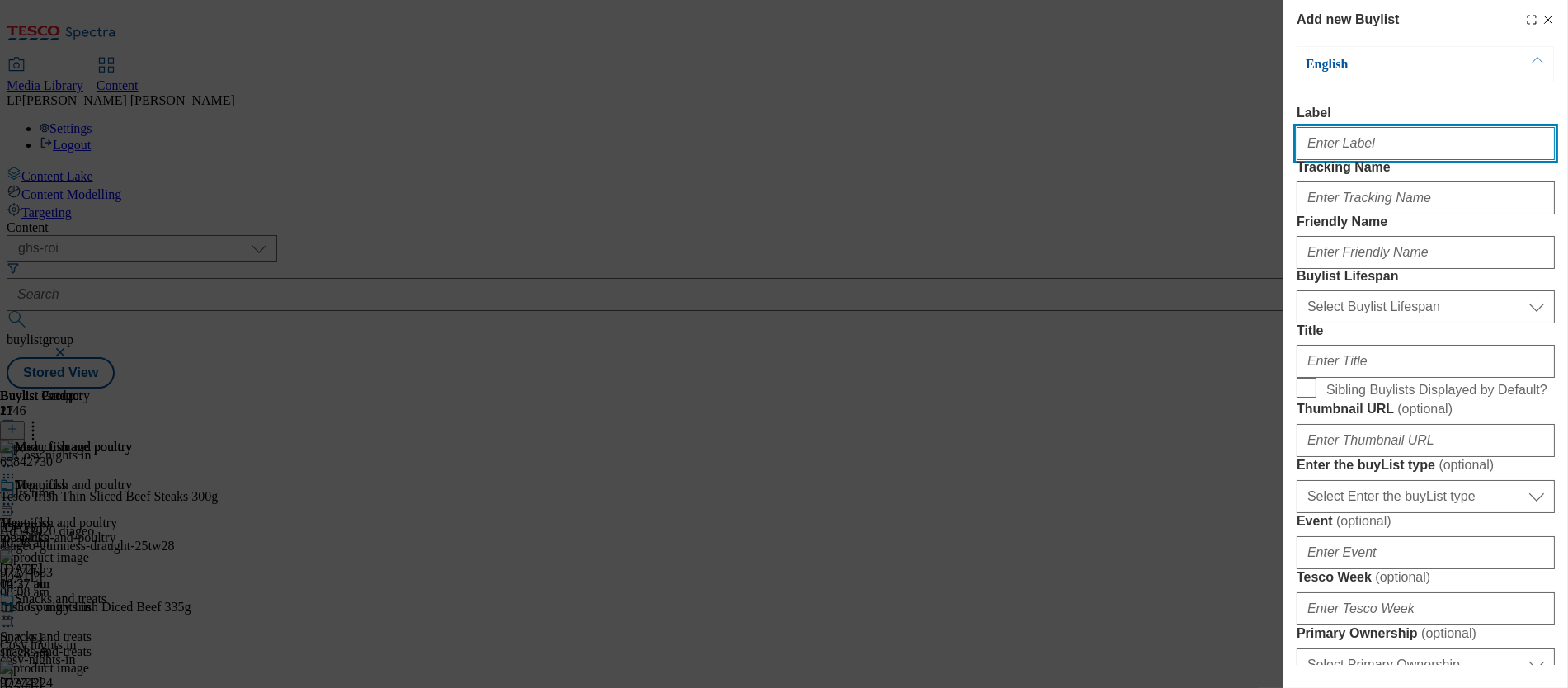
click at [883, 152] on input "Label" at bounding box center [1426, 143] width 258 height 33
paste input "Home"
drag, startPoint x: 1340, startPoint y: 152, endPoint x: 1272, endPoint y: 148, distance: 68.1
click at [883, 148] on div "Add new Buylist English Label Home Tracking Name Friendly Name Buylist Lifespan…" at bounding box center [784, 344] width 1568 height 688
type input "Home"
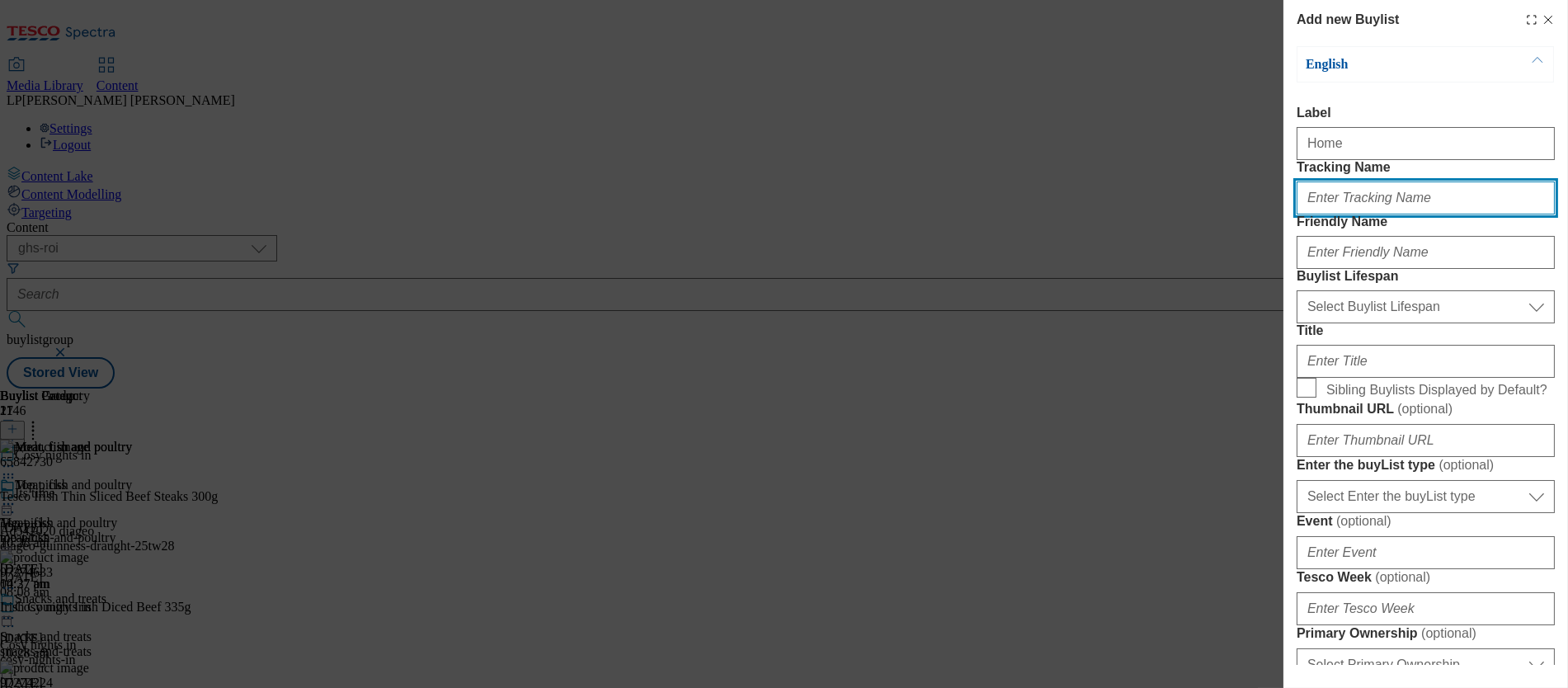
click at [883, 215] on input "Tracking Name" at bounding box center [1426, 197] width 258 height 33
paste input "Home"
type input "Home"
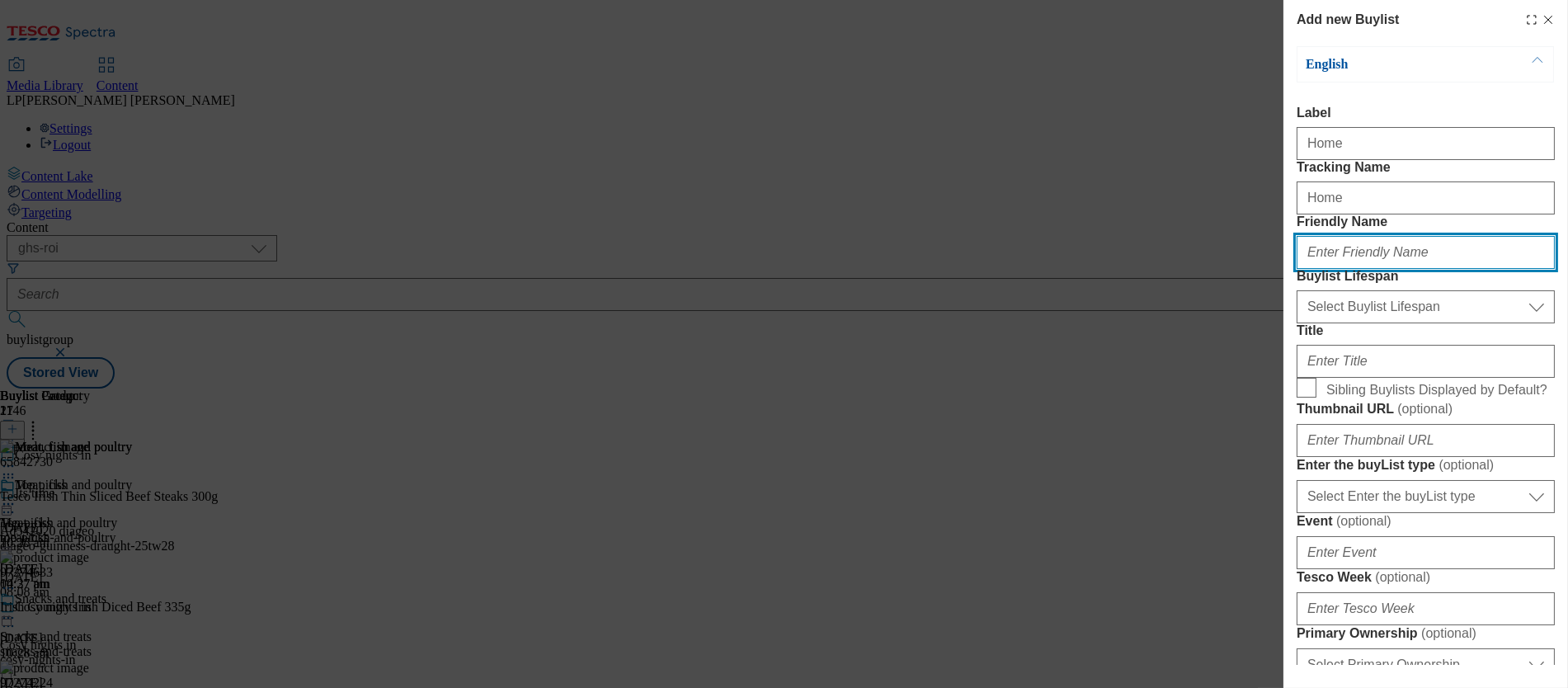
click at [883, 269] on input "Friendly Name" at bounding box center [1426, 253] width 258 height 33
paste input "Home"
click at [883, 269] on input "Home" at bounding box center [1426, 253] width 258 height 33
type input "home"
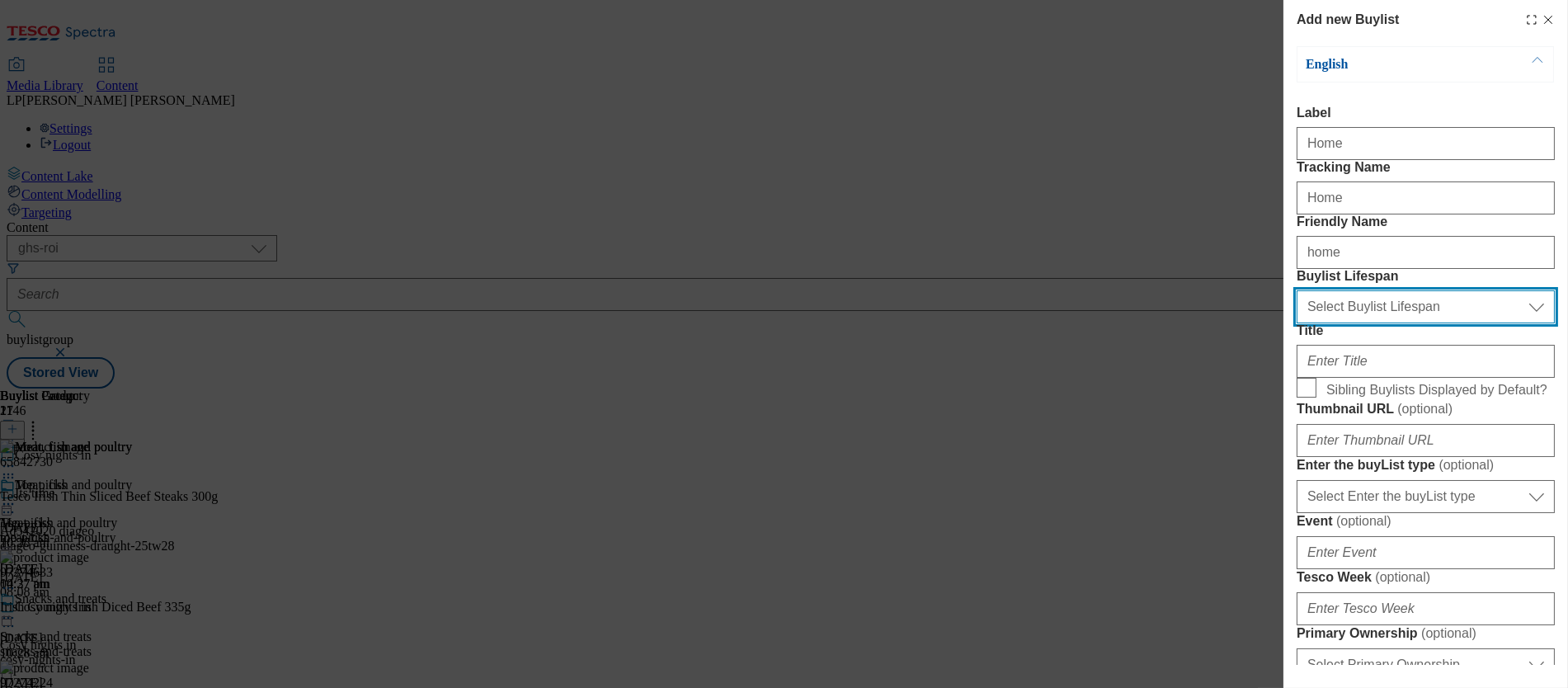
click at [883, 323] on select "Select Buylist Lifespan evergreen seasonal tactical" at bounding box center [1426, 307] width 258 height 33
select select "evergreen"
click at [883, 323] on select "Select Buylist Lifespan evergreen seasonal tactical" at bounding box center [1426, 307] width 258 height 33
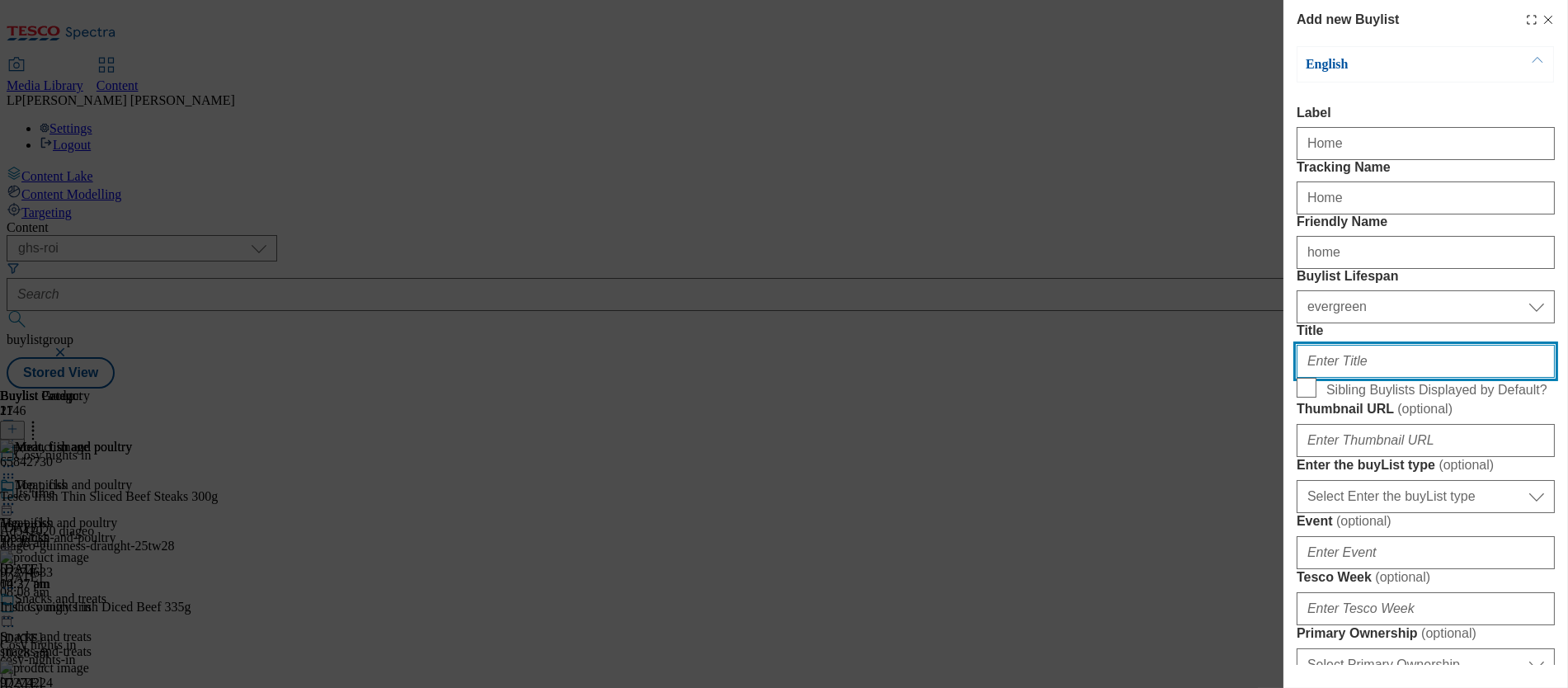
click at [883, 378] on input "Title" at bounding box center [1426, 361] width 258 height 33
paste input "Home"
type input "Home"
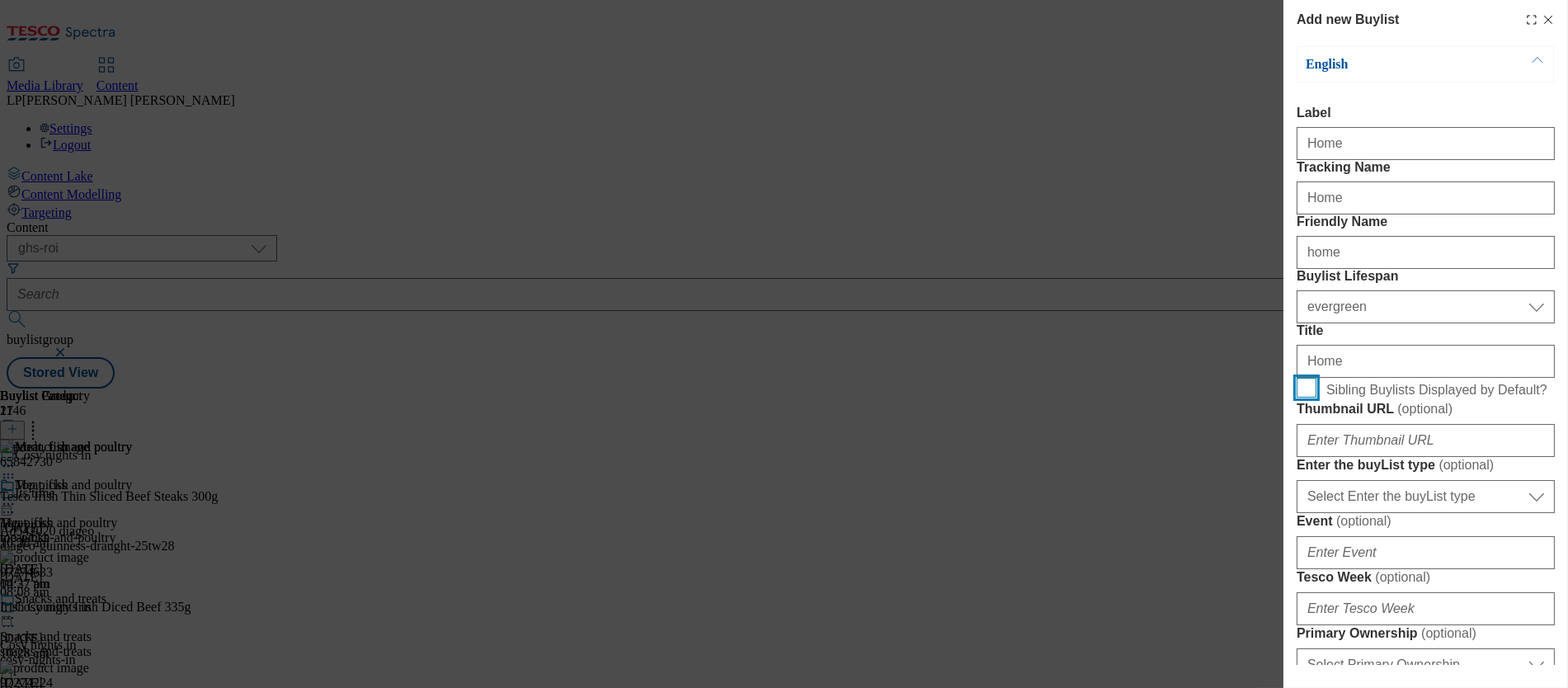
click at [883, 397] on input "Sibling Buylists Displayed by Default?" at bounding box center [1307, 387] width 20 height 20
checkbox input "true"
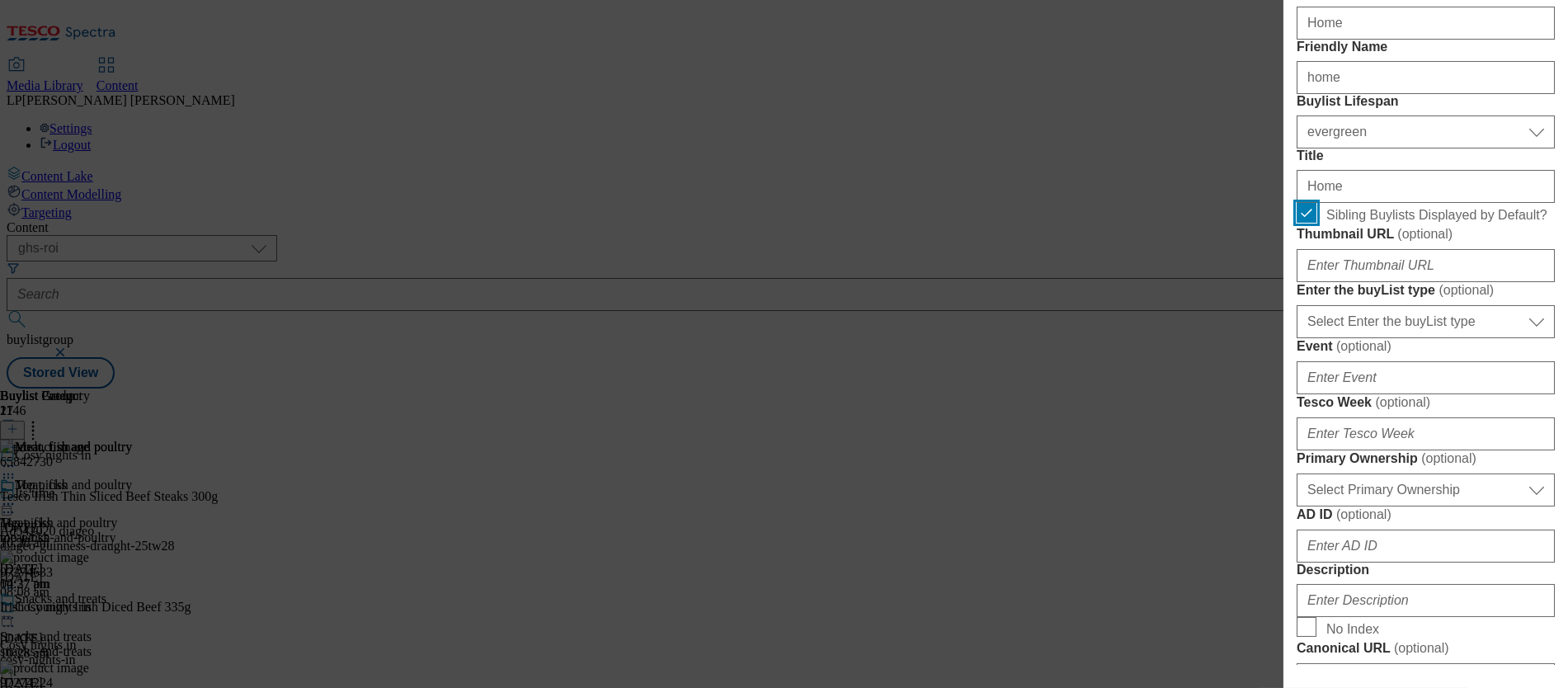
scroll to position [291, 0]
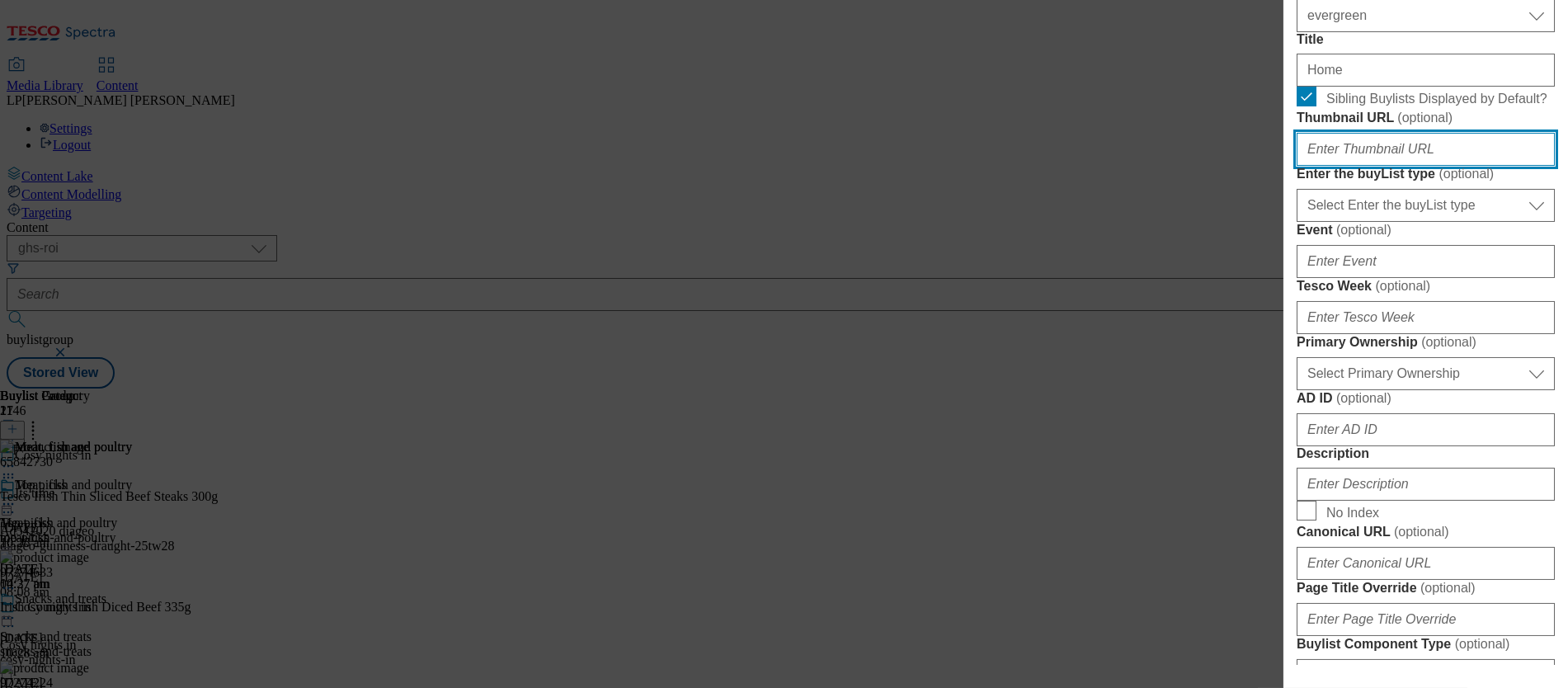
click at [883, 166] on input "Thumbnail URL ( optional )" at bounding box center [1426, 149] width 258 height 33
paste input "https://digitalcontent.api.tesco.com/v2/media/ghs-roi/877a8ac5-fcb2-40fe-bb98-d…"
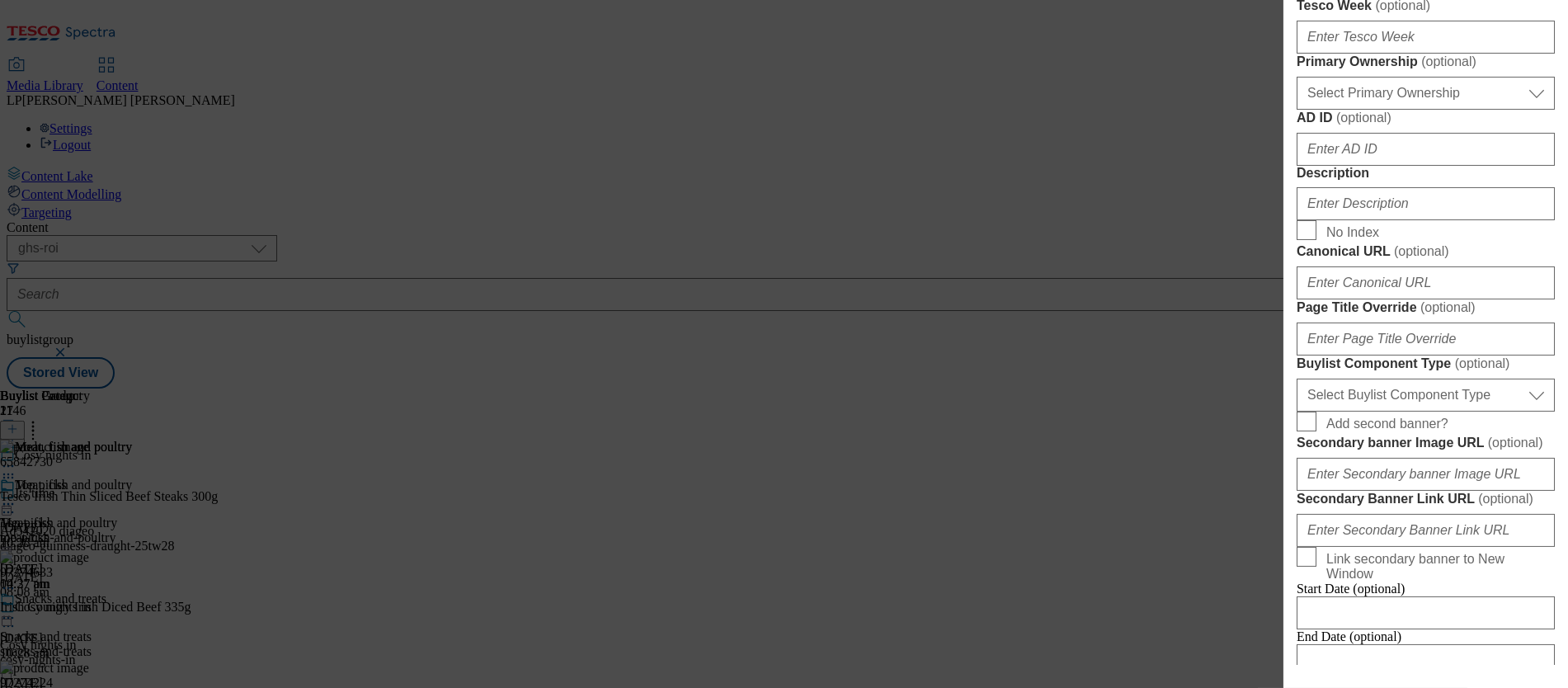
scroll to position [578, 0]
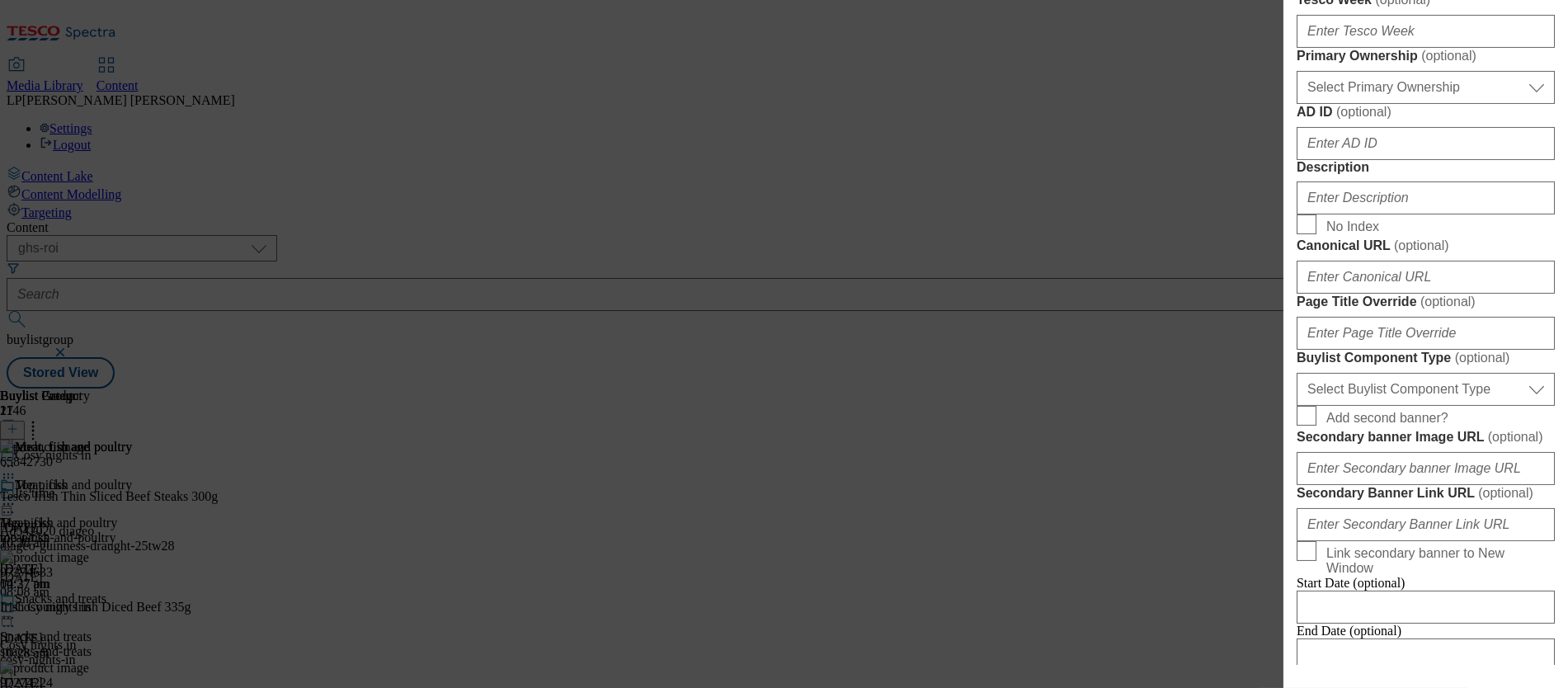
type input "https://digitalcontent.api.tesco.com/v2/media/ghs-roi/877a8ac5-fcb2-40fe-bb98-d…"
click at [883, 104] on select "Select Primary Ownership tesco dunnhumby" at bounding box center [1426, 87] width 258 height 33
select select "tesco"
click at [883, 104] on select "Select Primary Ownership tesco dunnhumby" at bounding box center [1426, 87] width 258 height 33
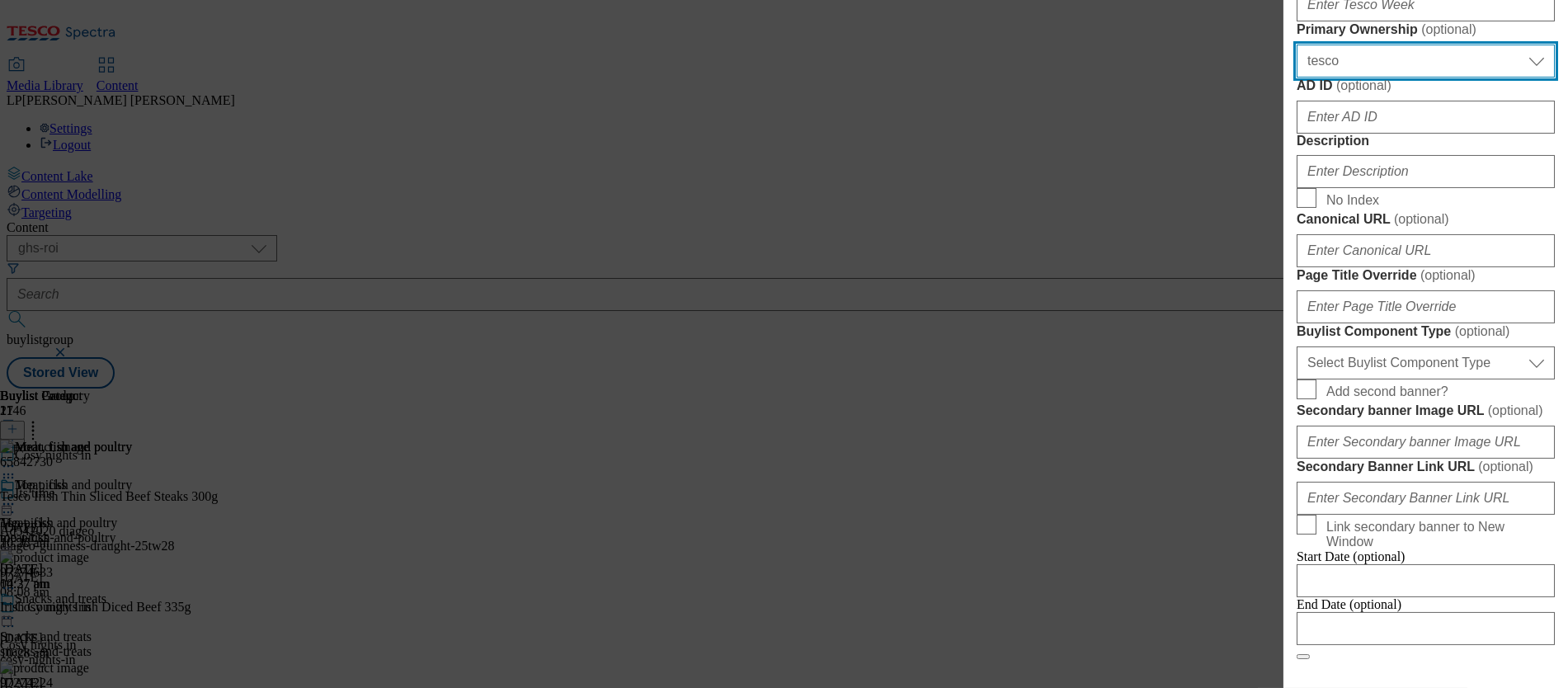
scroll to position [604, 0]
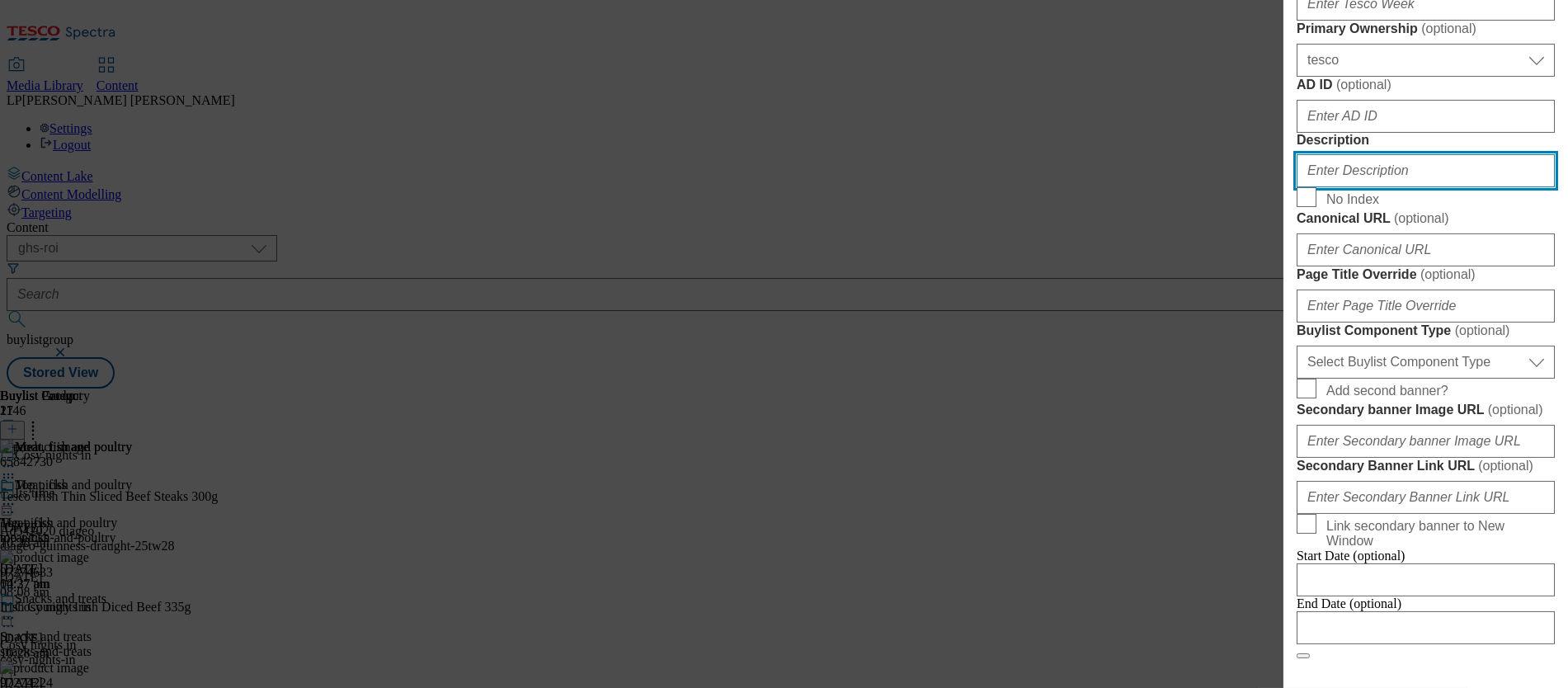
click at [883, 187] on input "Description" at bounding box center [1426, 171] width 258 height 33
paste input "Settle in for the autumn season with new homeware and accessories. From soft cu…"
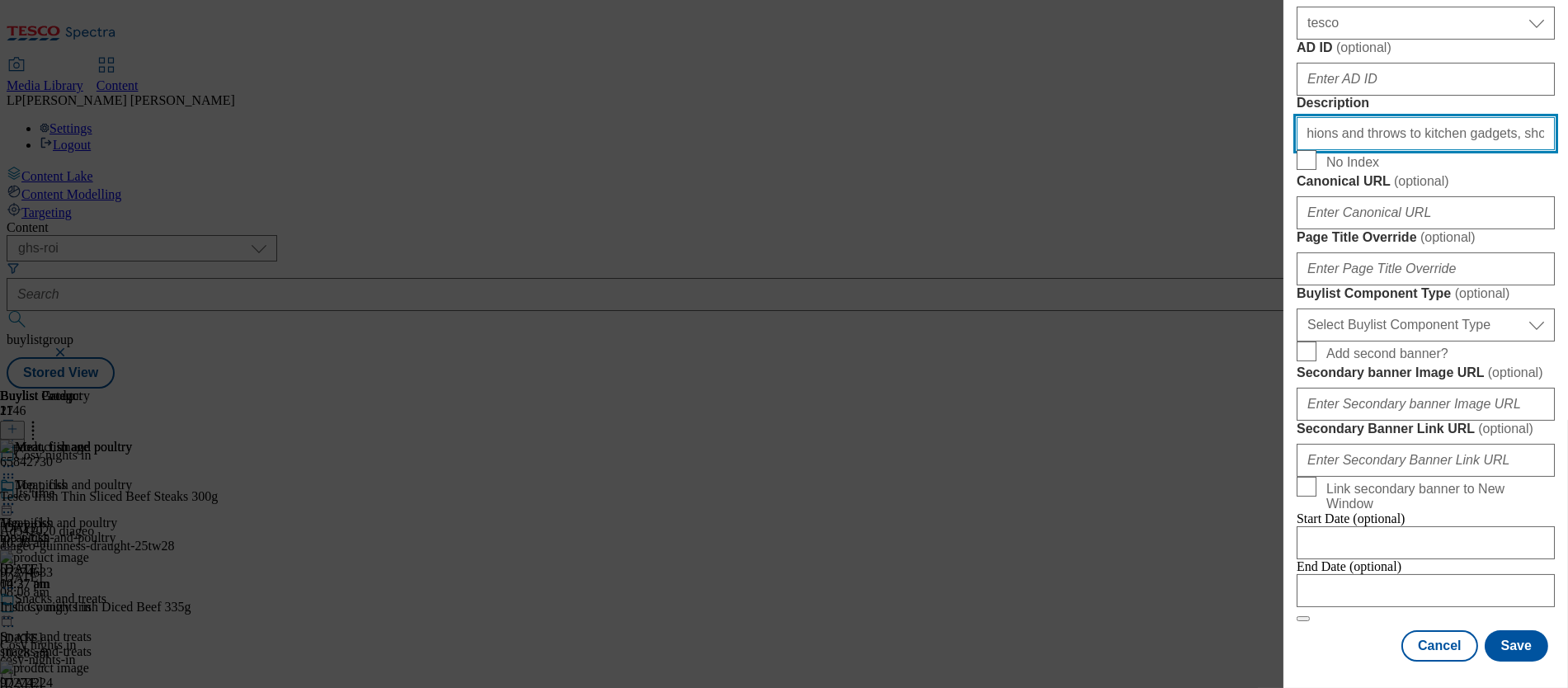
scroll to position [1106, 0]
type input "Settle in for the autumn season with new homeware and accessories. From soft cu…"
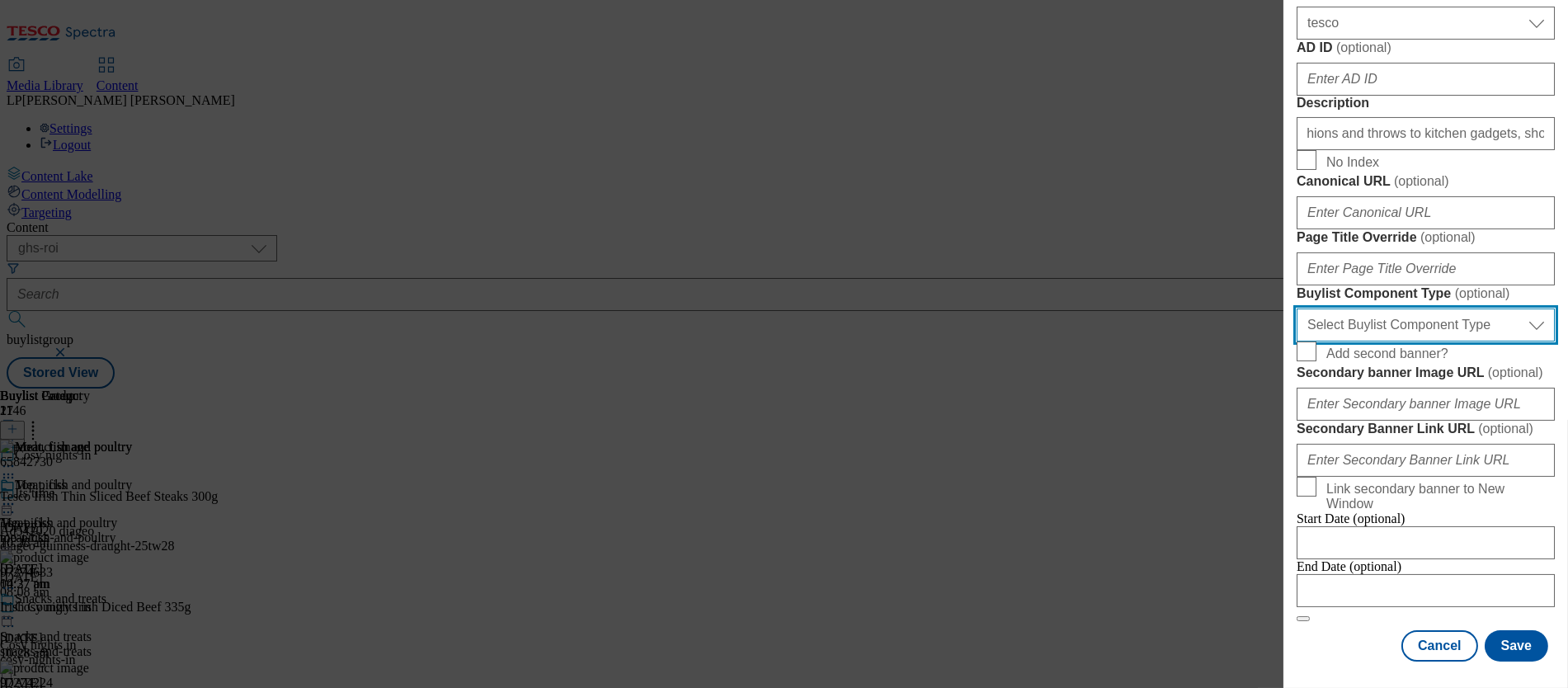
click at [883, 309] on select "Select Buylist Component Type Banner Competition Header Meal" at bounding box center [1426, 325] width 258 height 33
select select "Banner"
click at [883, 309] on select "Select Buylist Component Type Banner Competition Header Meal" at bounding box center [1426, 325] width 258 height 33
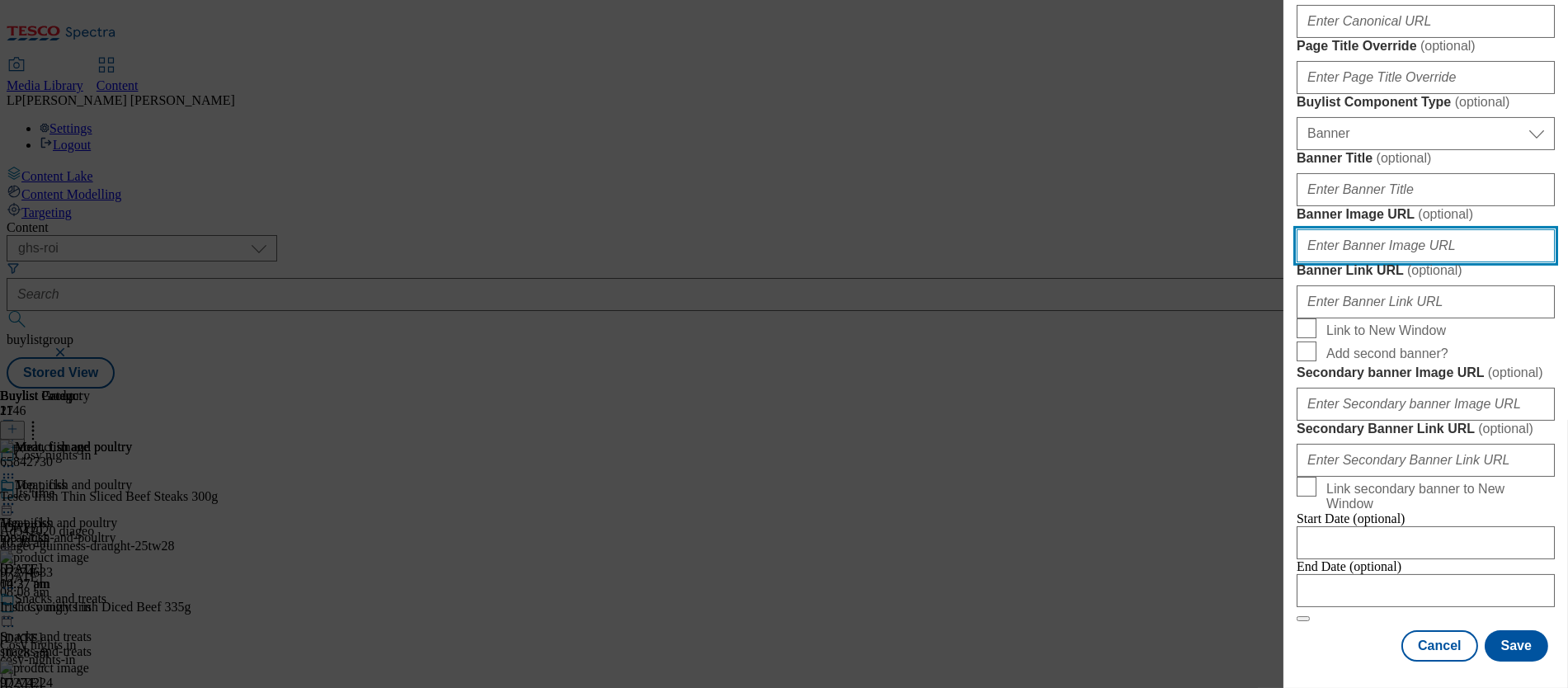
click at [883, 262] on input "Banner Image URL ( optional )" at bounding box center [1426, 246] width 258 height 33
paste input "https://digitalcontent.api.tesco.com/v2/media/ghs-roi/6764c740-2825-4272-bd87-8…"
type input "https://digitalcontent.api.tesco.com/v2/media/ghs-roi/6764c740-2825-4272-bd87-8…"
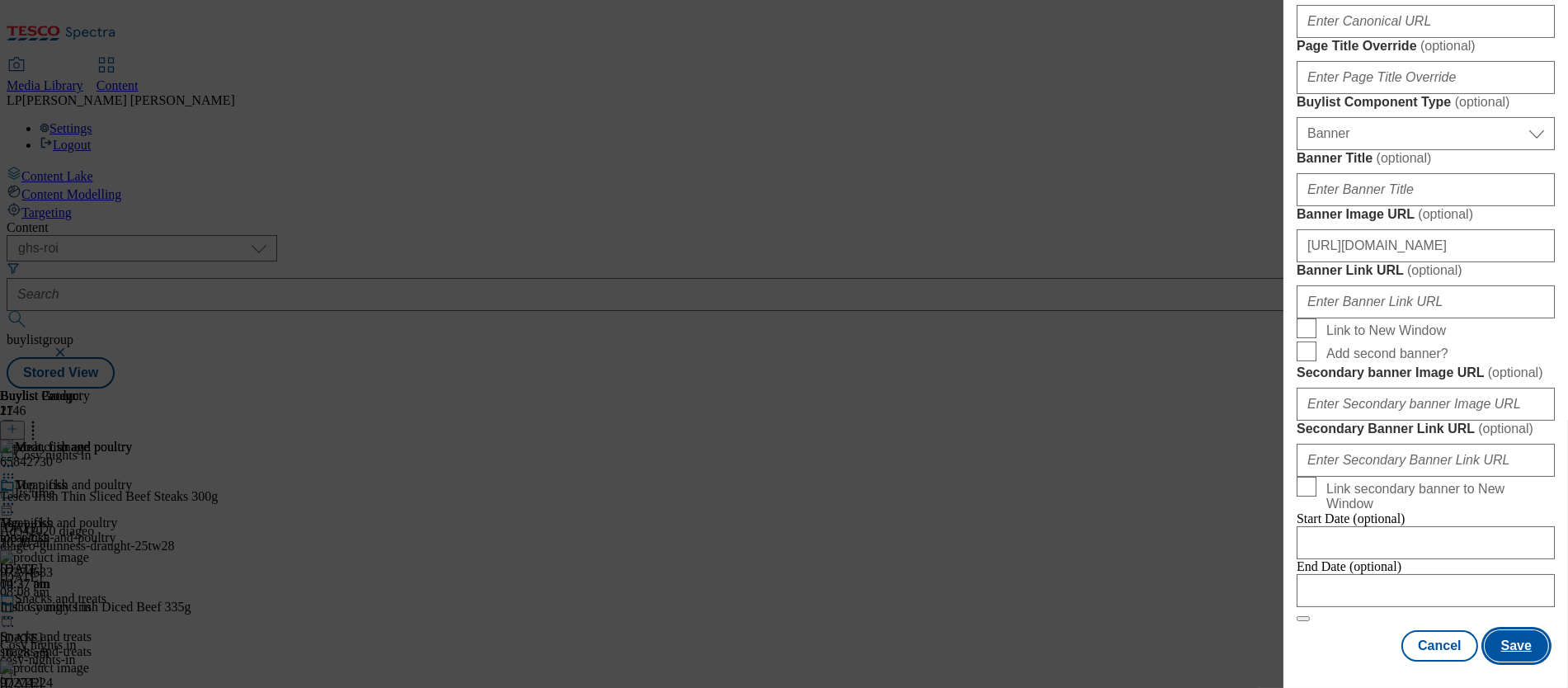
click at [883, 633] on button "Save" at bounding box center [1517, 646] width 64 height 31
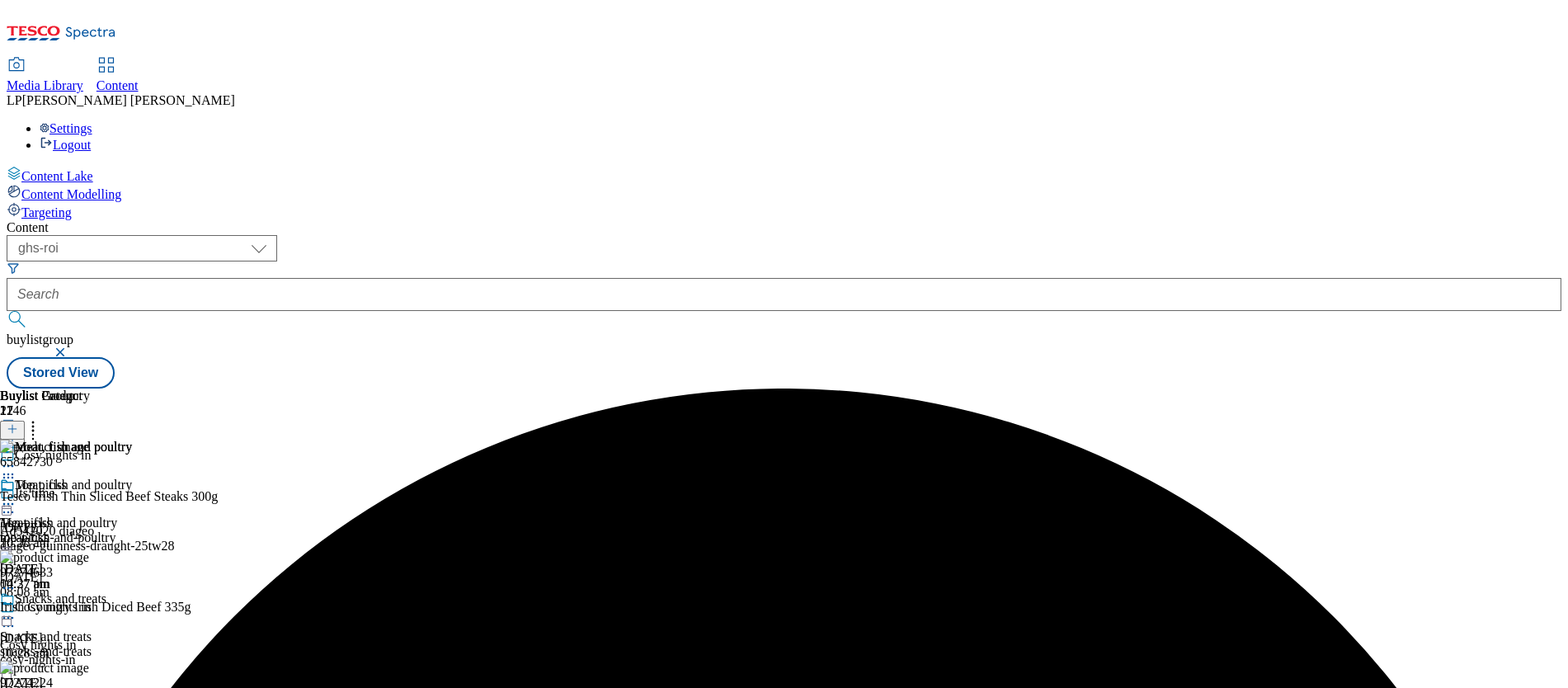
scroll to position [1547, 0]
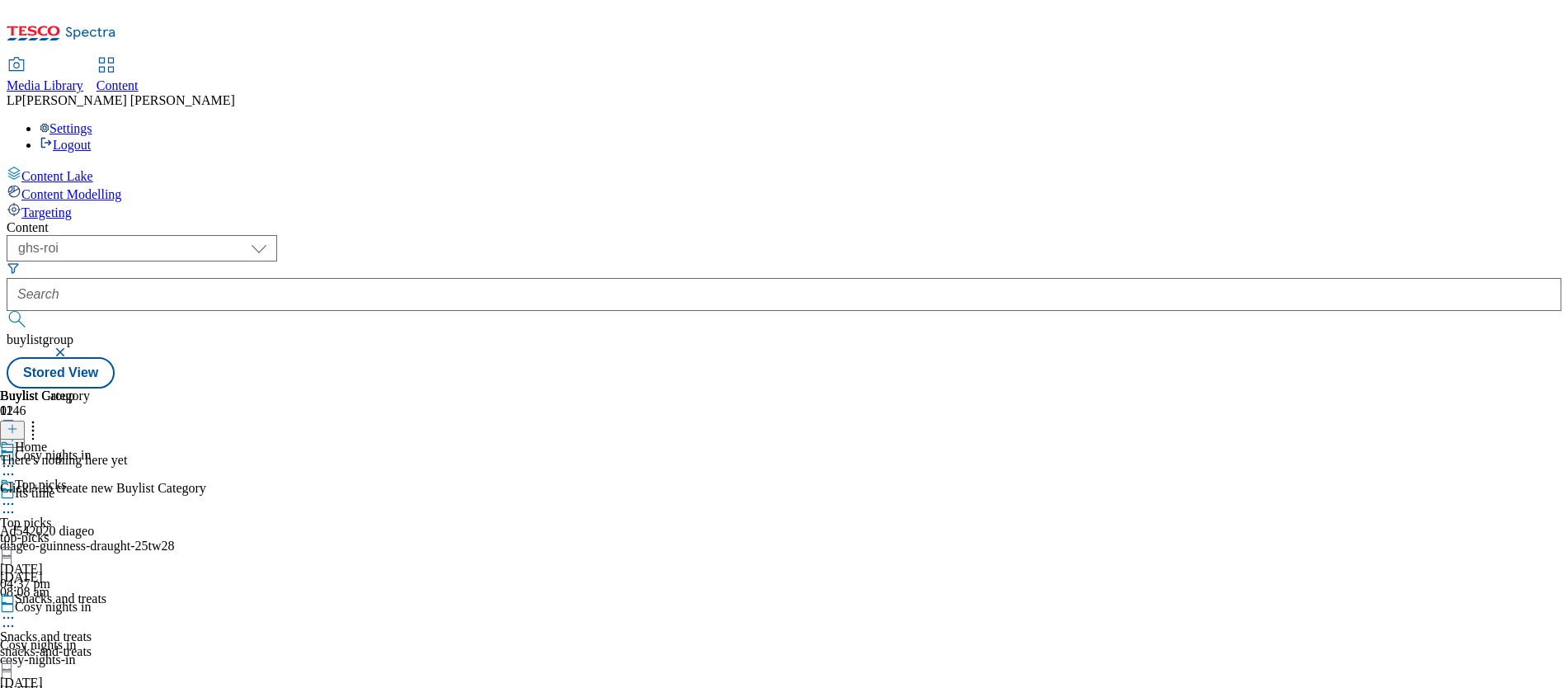
click at [25, 421] on button at bounding box center [12, 430] width 25 height 19
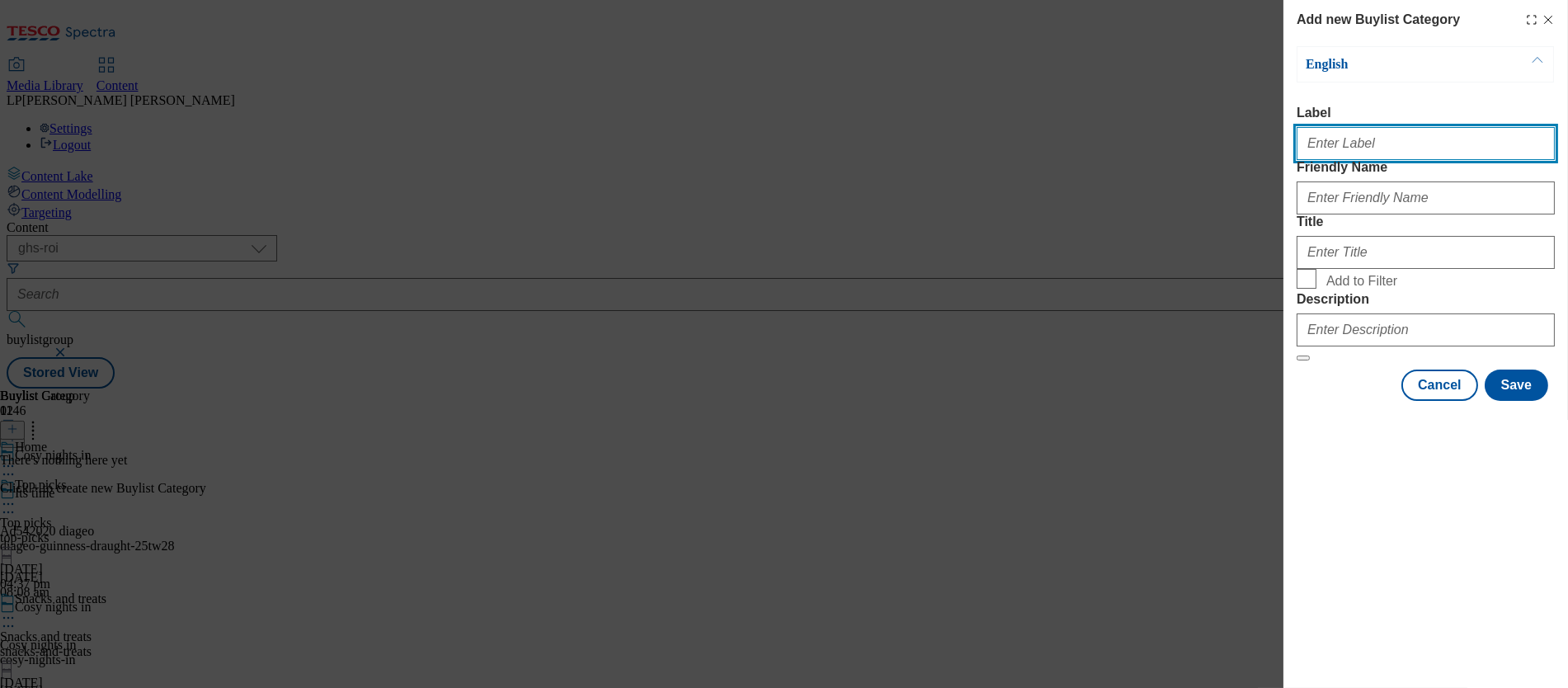
click at [883, 158] on input "Label" at bounding box center [1426, 143] width 258 height 33
paste input "Home"
type input "Home"
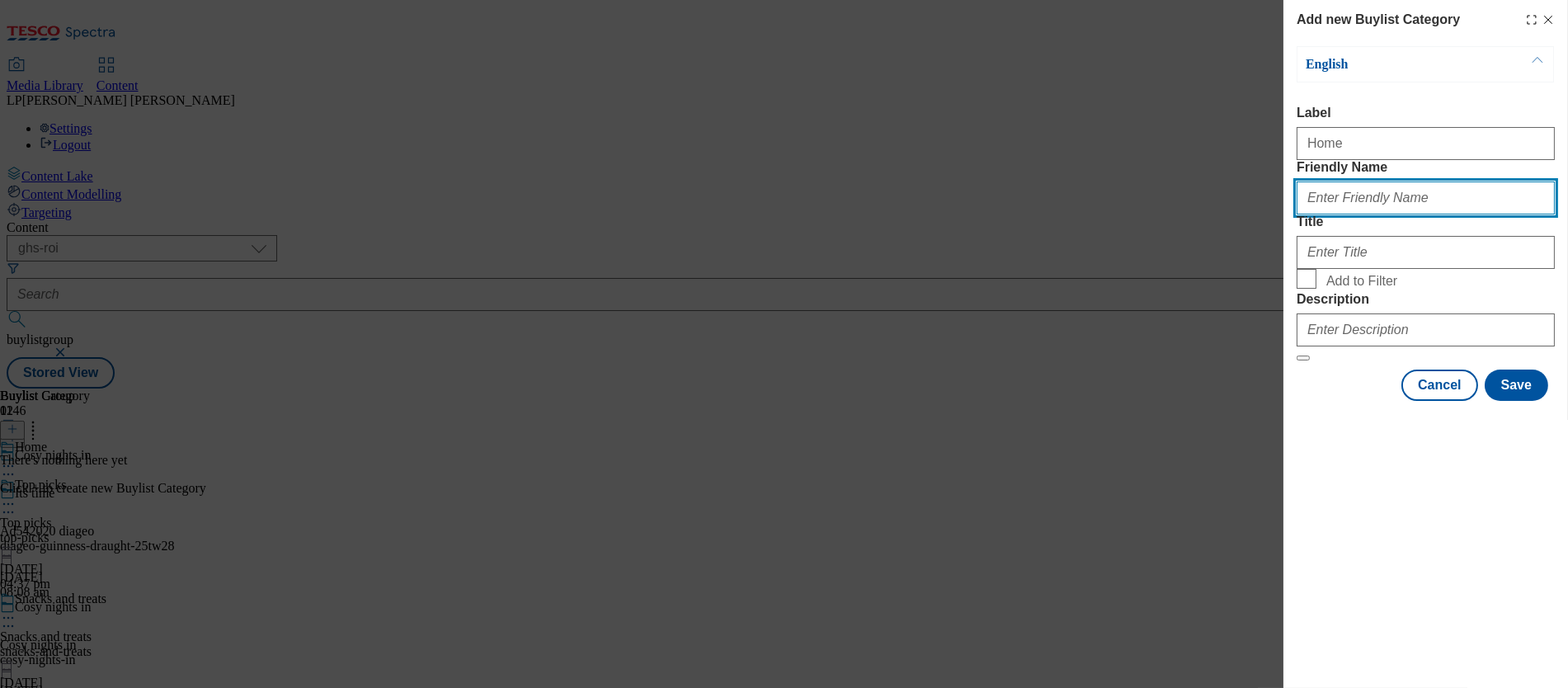
click at [883, 215] on input "Friendly Name" at bounding box center [1426, 197] width 258 height 33
paste input "Home"
type input "Home"
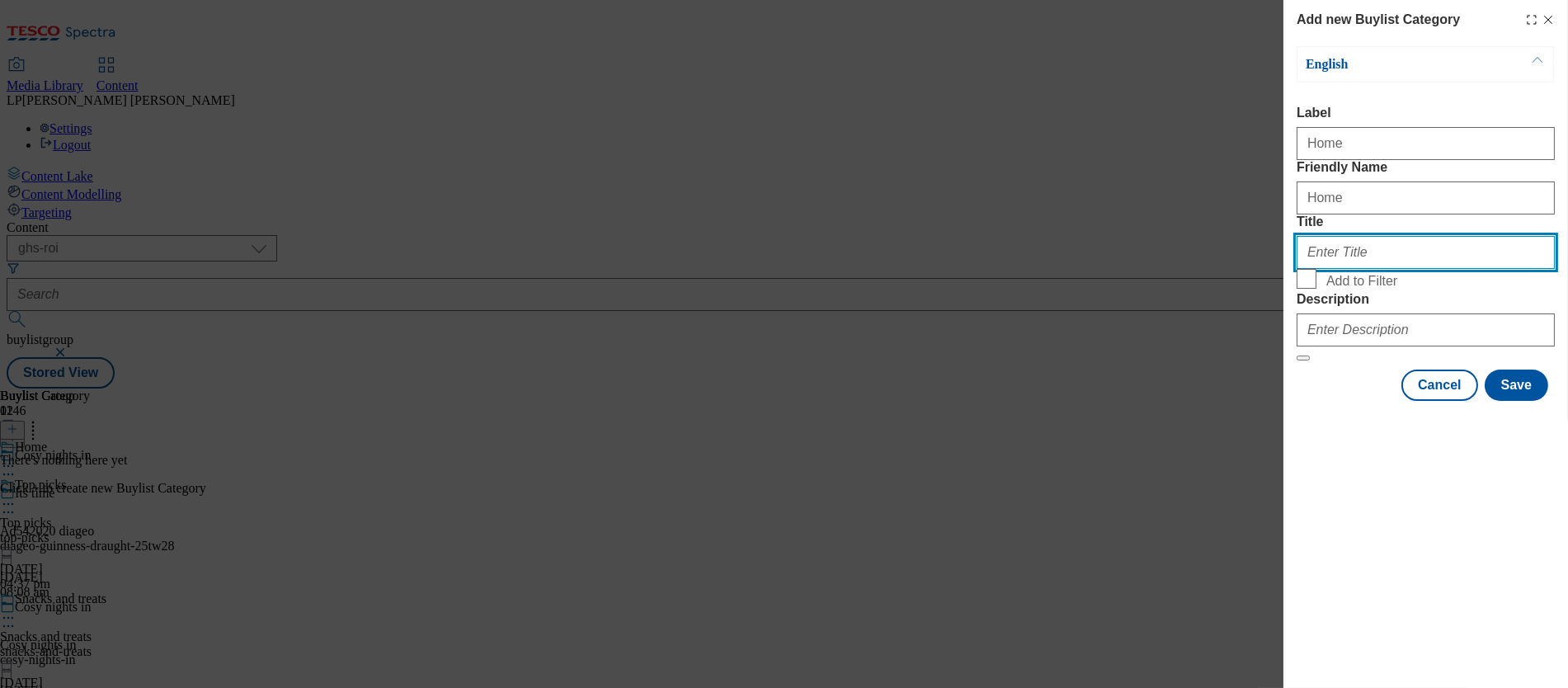
click at [883, 269] on input "Title" at bounding box center [1426, 253] width 258 height 33
paste input "Home"
drag, startPoint x: 1315, startPoint y: 316, endPoint x: 1225, endPoint y: 319, distance: 90.0
click at [883, 319] on div "Add new Buylist Category English Label Home Friendly Name Home Title Home Add t…" at bounding box center [784, 344] width 1568 height 688
type input "home"
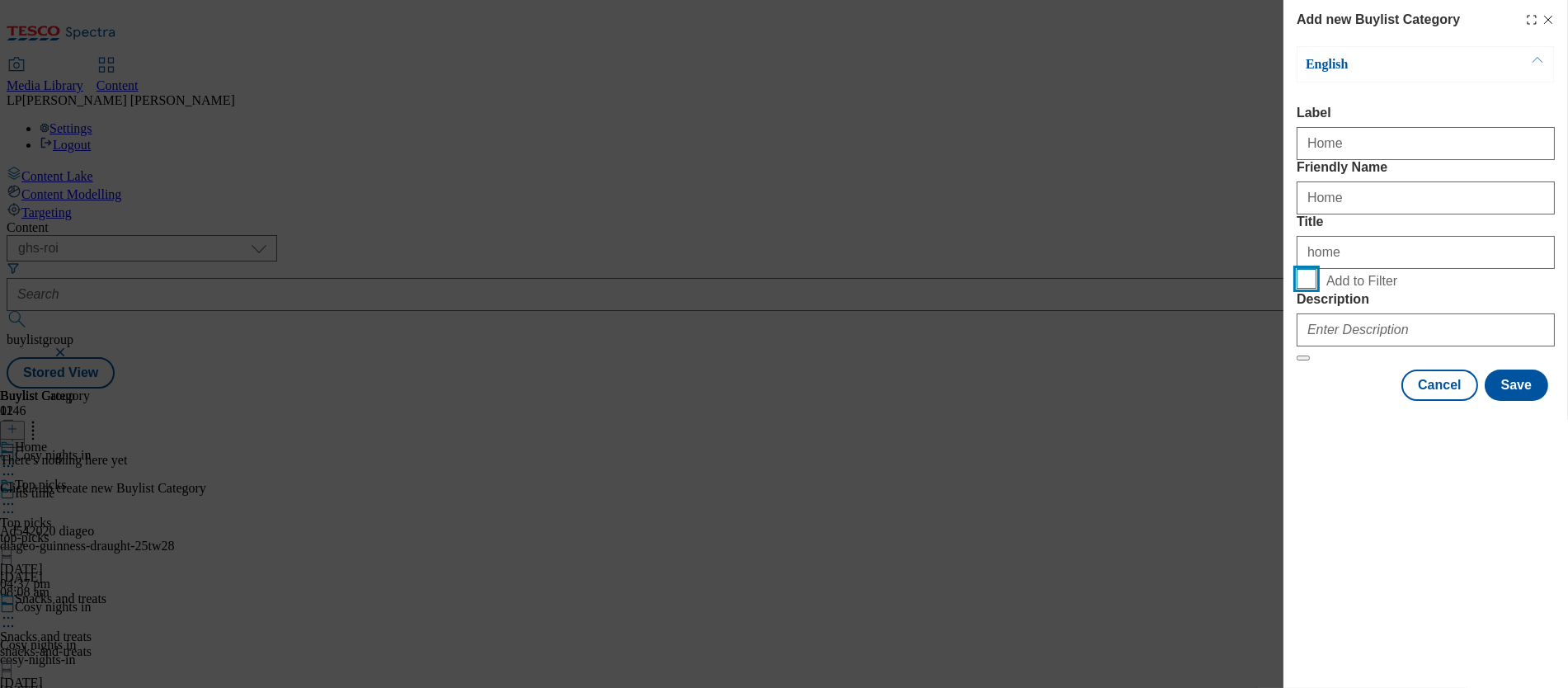
click at [883, 289] on input "Add to Filter" at bounding box center [1307, 278] width 20 height 20
checkbox input "true"
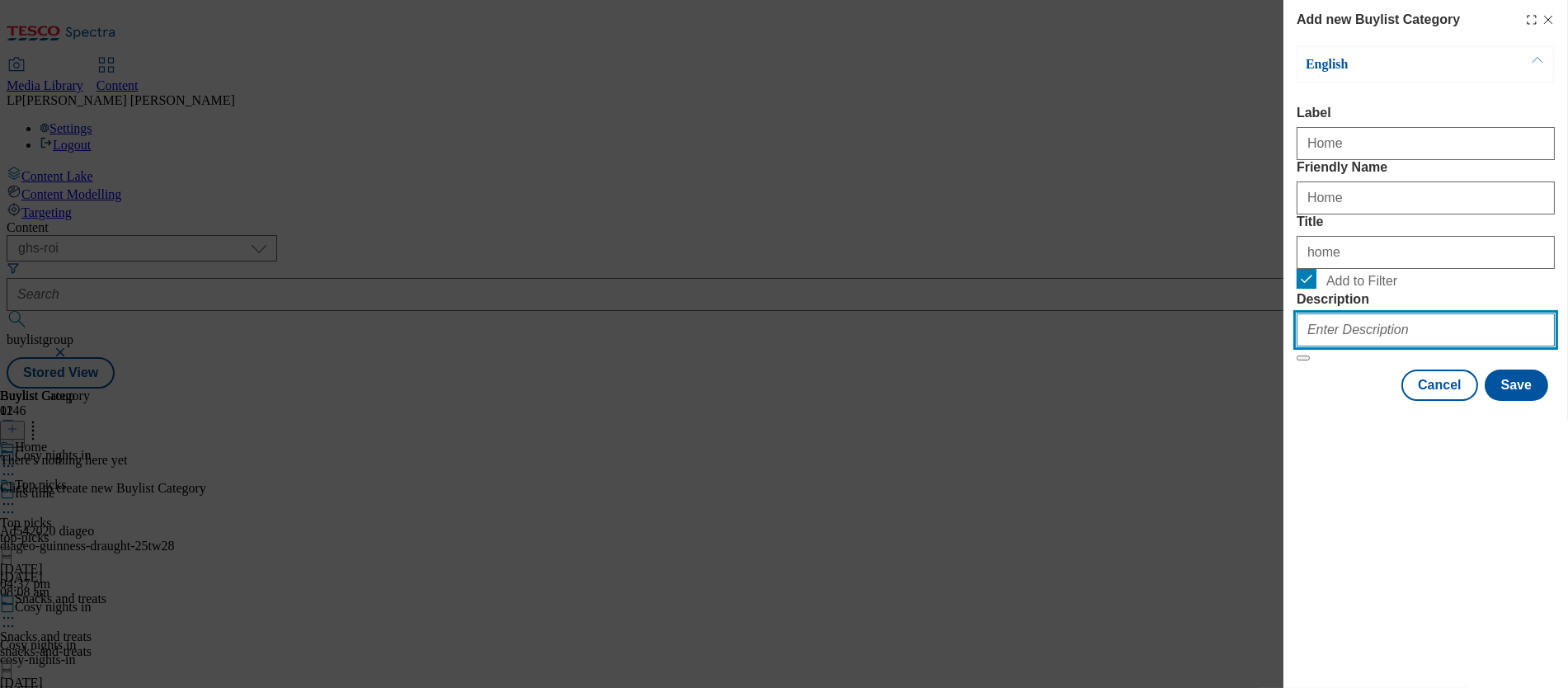
click at [883, 347] on input "Description" at bounding box center [1426, 329] width 258 height 33
paste input "Settle in for the autumn season with new homeware and accessories. From soft cu…"
type input "Settle in for the autumn season with new homeware and accessories. From soft cu…"
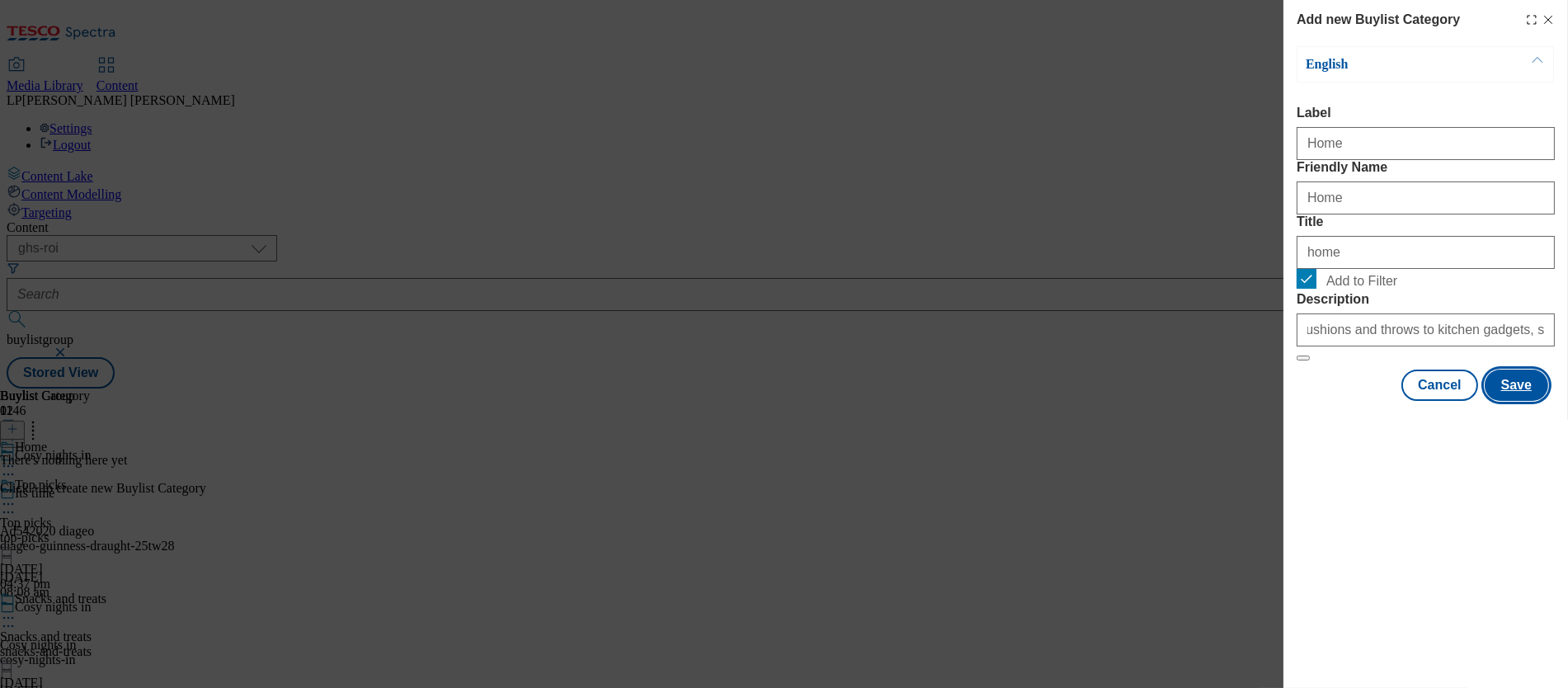
scroll to position [0, 0]
click at [883, 401] on button "Save" at bounding box center [1517, 385] width 64 height 31
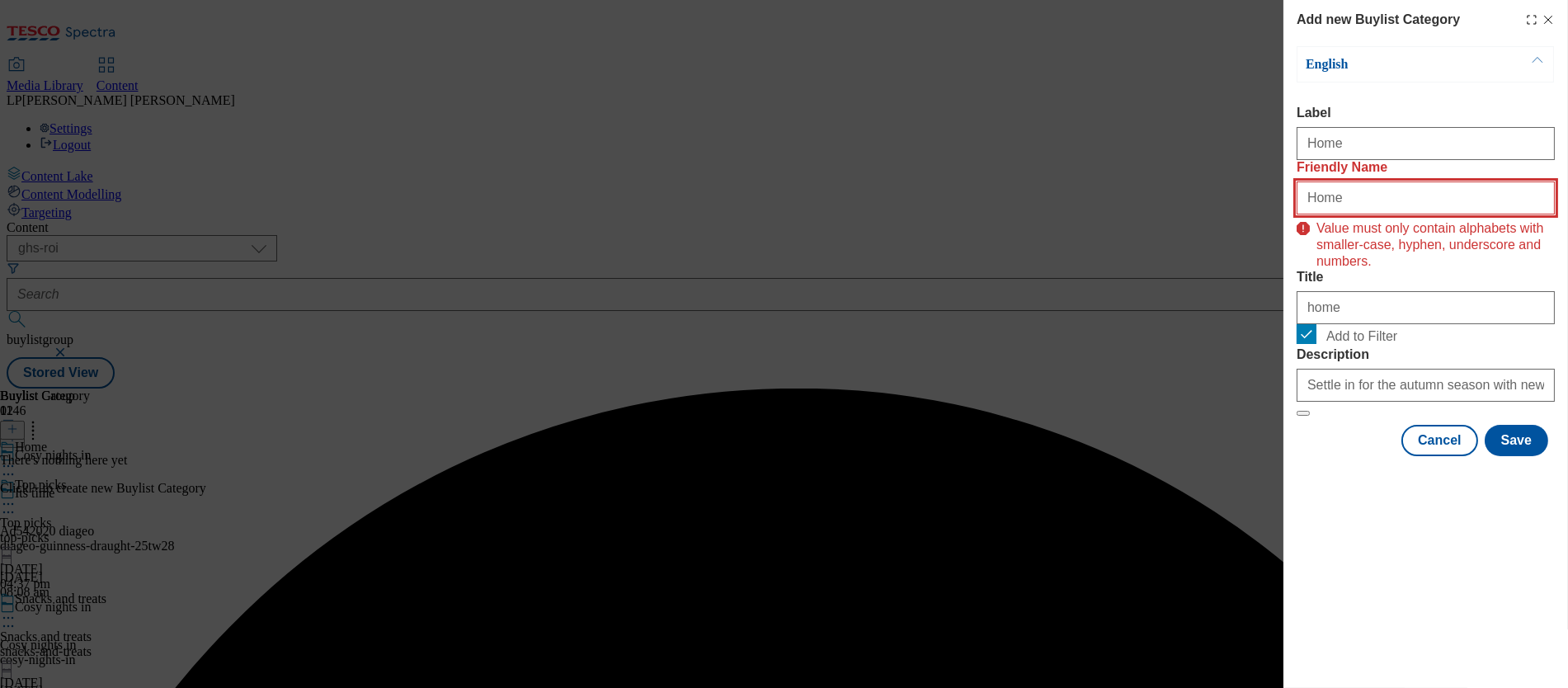
drag, startPoint x: 1316, startPoint y: 235, endPoint x: 1243, endPoint y: 231, distance: 73.1
click at [883, 231] on div "Add new Buylist Category English Label Home Friendly Name Home Value must only …" at bounding box center [784, 344] width 1568 height 688
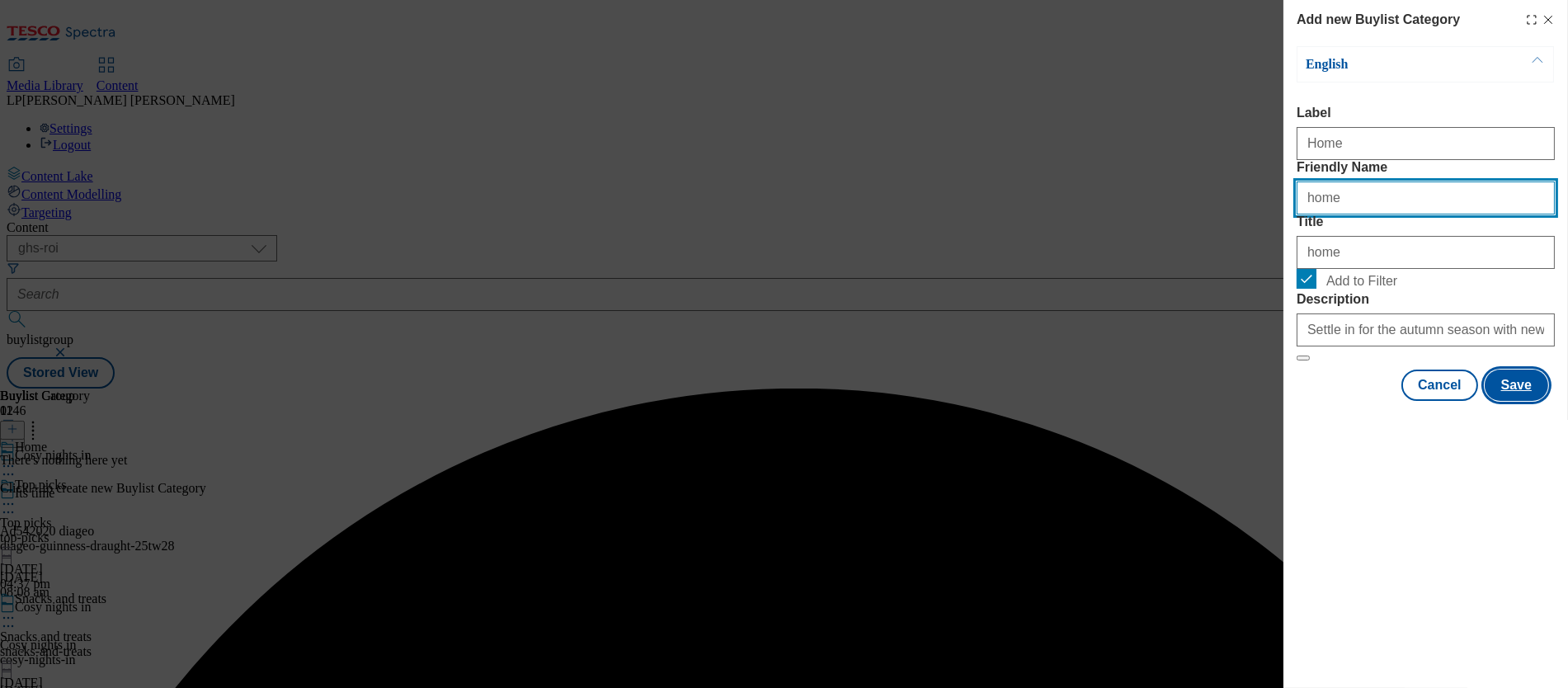
type input "home"
click at [883, 401] on button "Save" at bounding box center [1517, 385] width 64 height 31
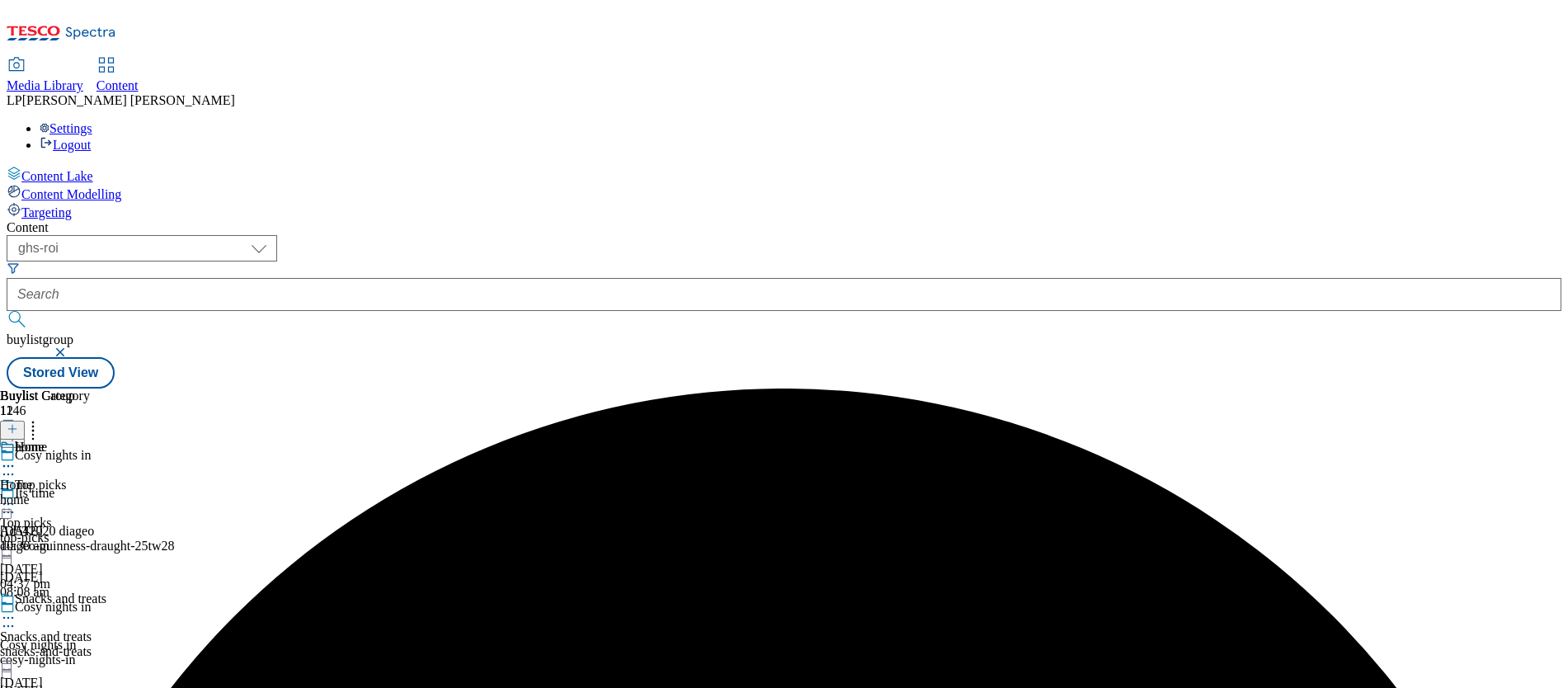
click at [90, 492] on div "home" at bounding box center [45, 499] width 90 height 15
click at [18, 423] on icon at bounding box center [12, 428] width 11 height 11
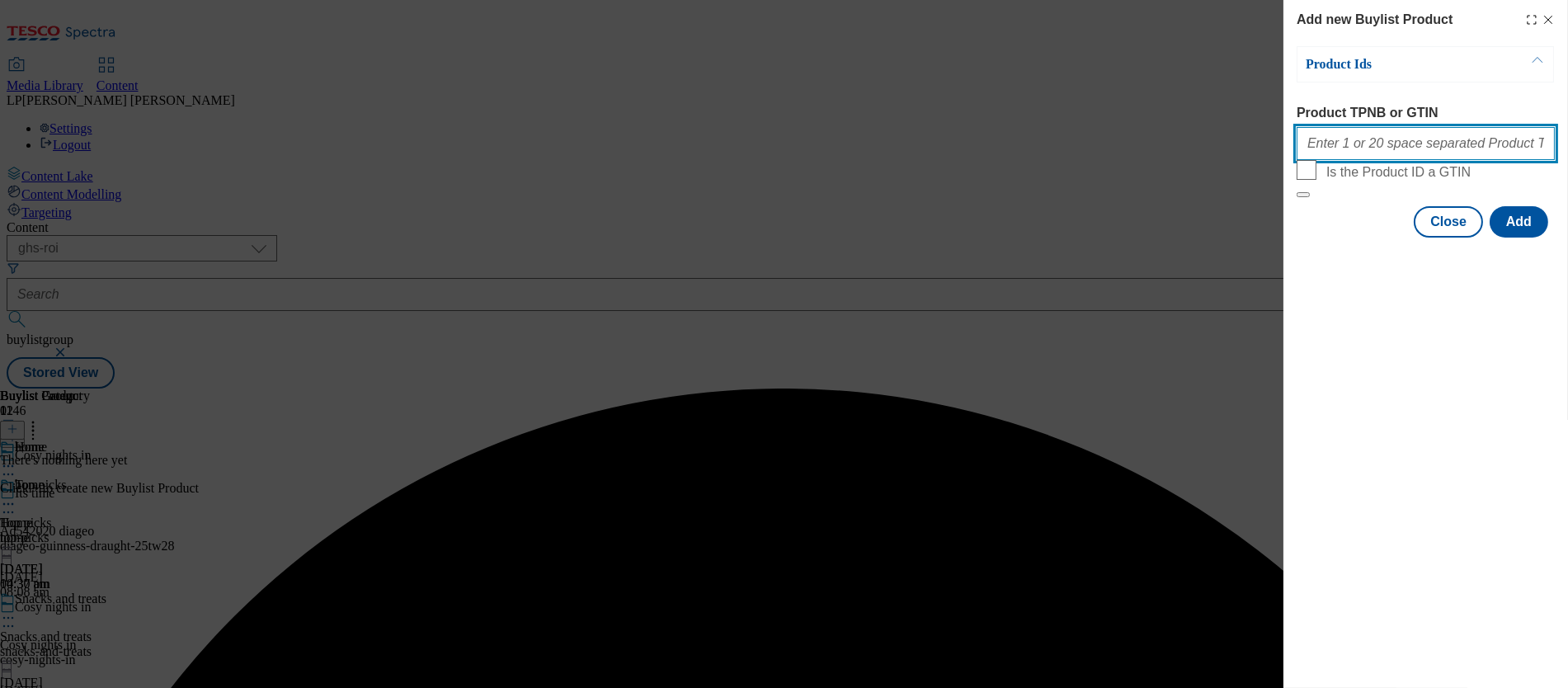
click at [883, 160] on input "Product TPNB or GTIN" at bounding box center [1426, 143] width 258 height 33
paste input "96497117 93665649 96545234 96232437 93717255 86250908 92554425 93048107 9653475…"
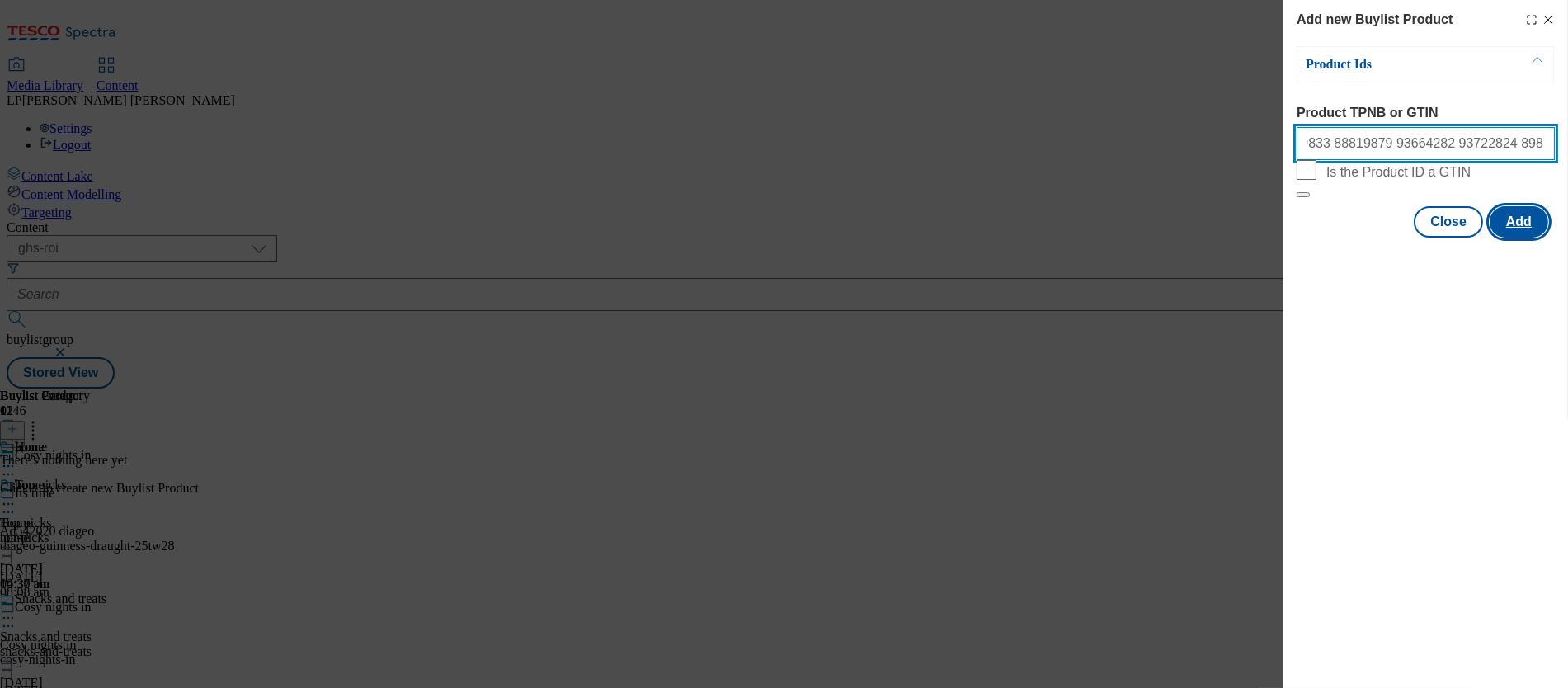
type input "96497117 93665649 96545234 96232437 93717255 86250908 92554425 93048107 9653475…"
click at [883, 237] on button "Add" at bounding box center [1520, 222] width 59 height 31
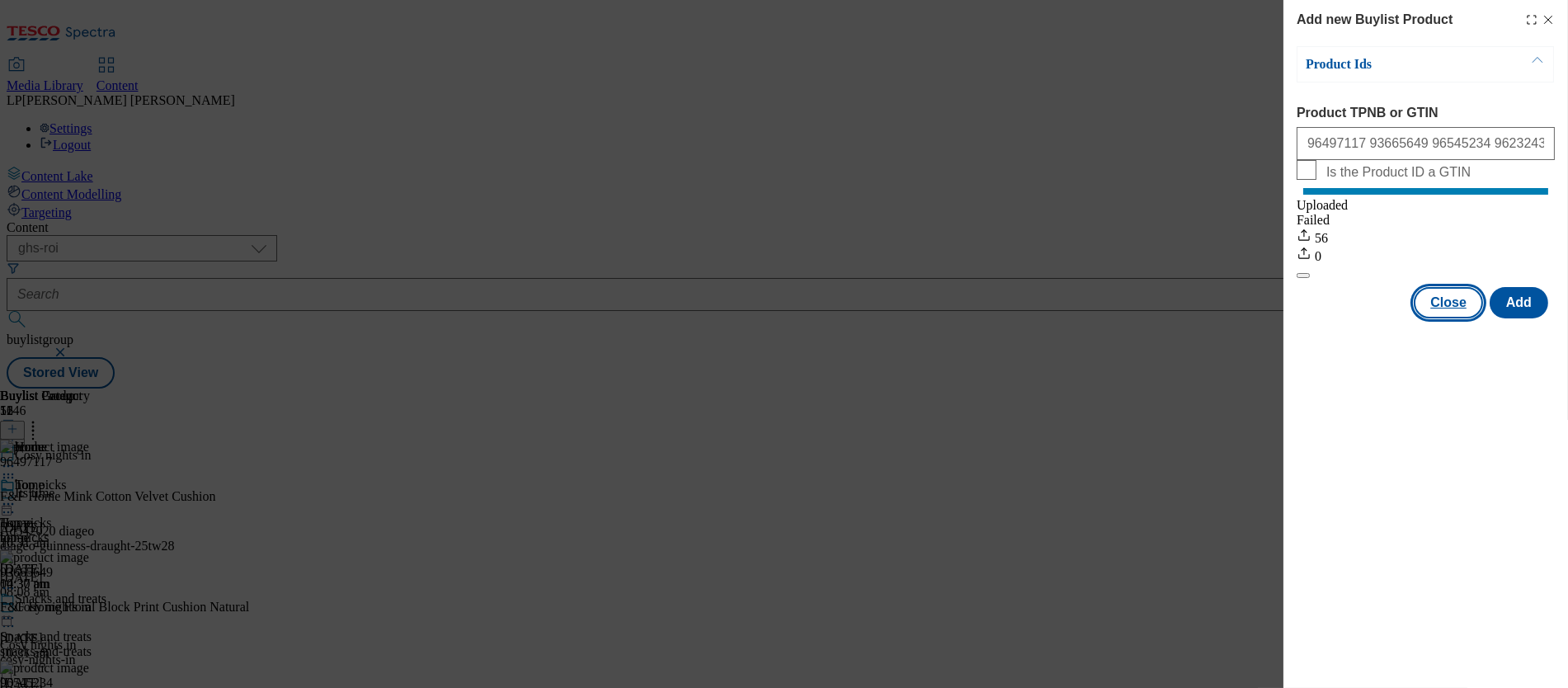
click at [883, 318] on button "Close" at bounding box center [1449, 303] width 69 height 31
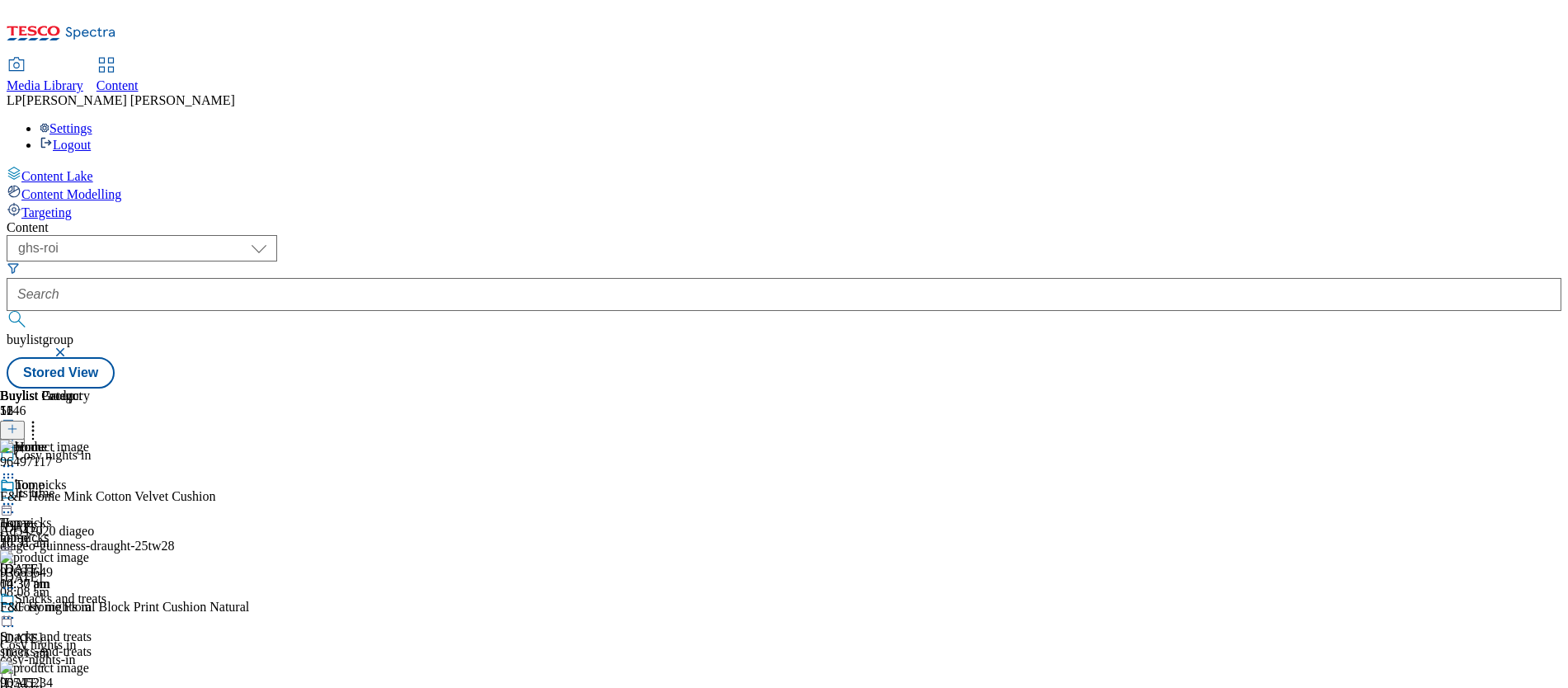
click at [129, 644] on div "snacks-and-treats" at bounding box center [65, 651] width 129 height 15
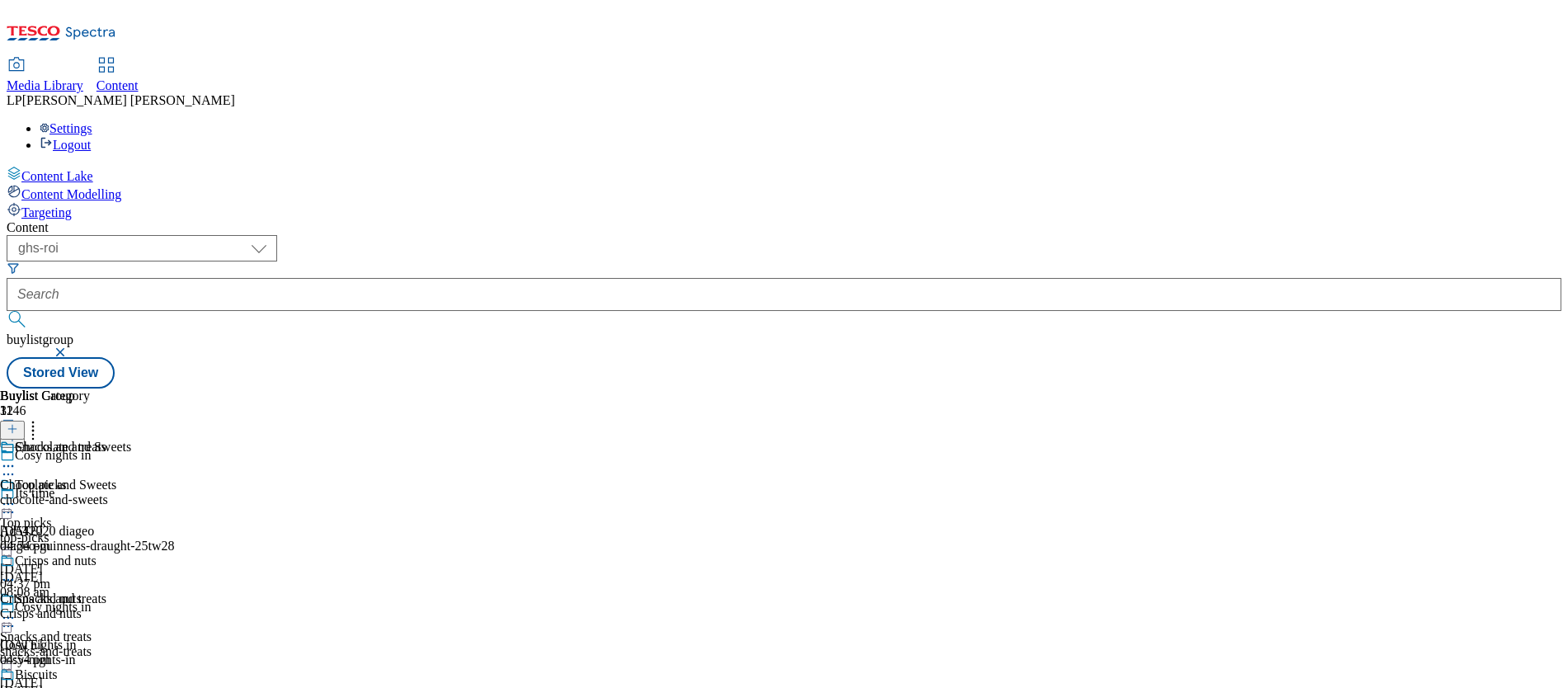
scroll to position [1617, 0]
click at [18, 423] on icon at bounding box center [12, 428] width 11 height 11
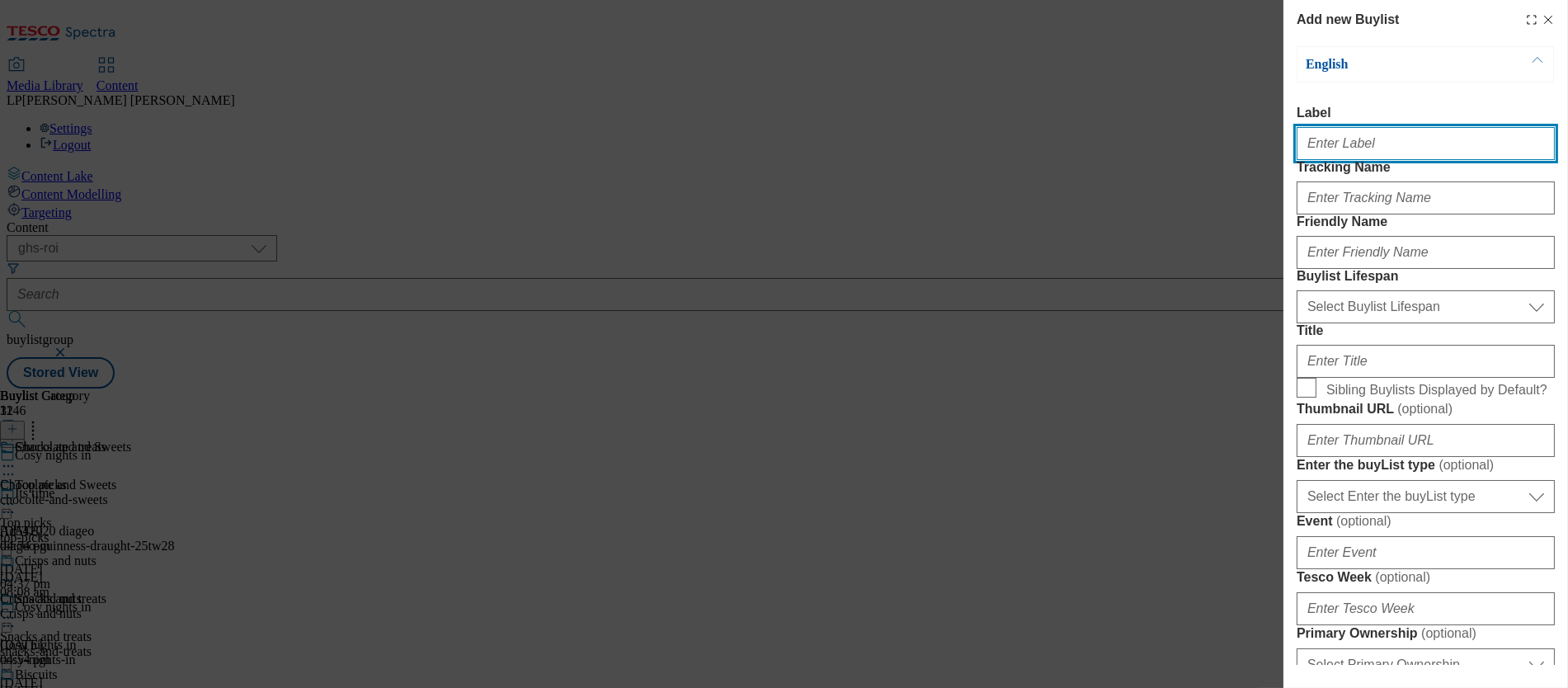
click at [883, 154] on input "Label" at bounding box center [1426, 143] width 258 height 33
paste input "Health and beauty"
type input "Health and beauty"
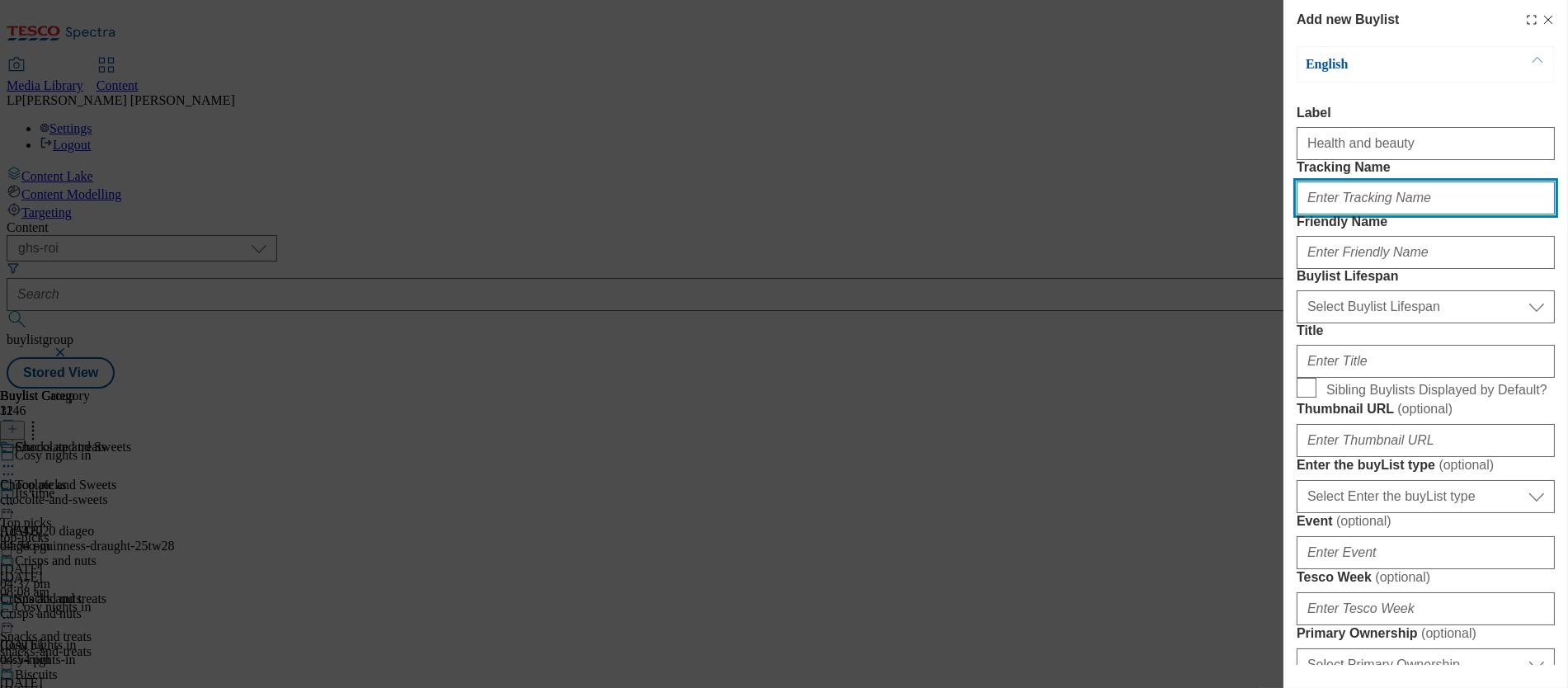
click at [883, 215] on input "Tracking Name" at bounding box center [1426, 197] width 258 height 33
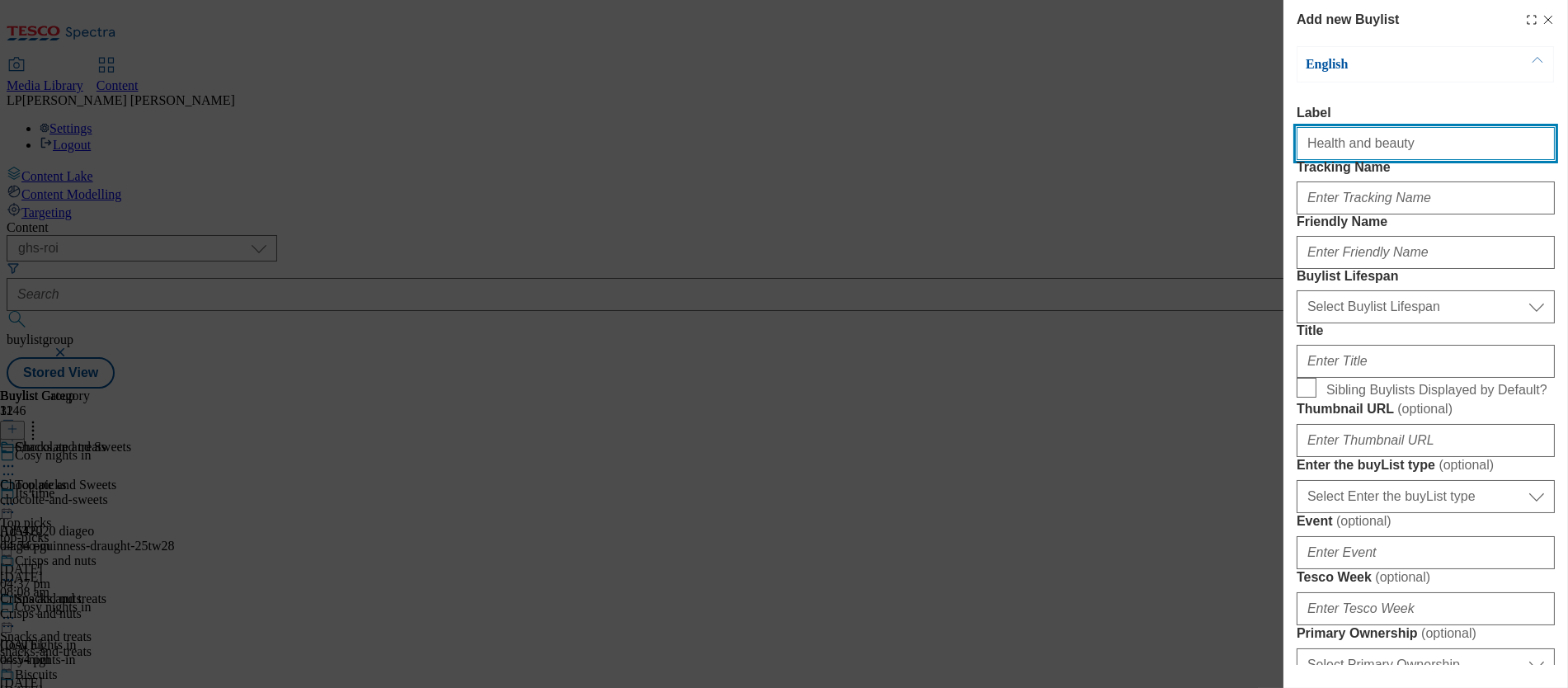
drag, startPoint x: 1396, startPoint y: 146, endPoint x: 1178, endPoint y: 143, distance: 218.0
click at [883, 143] on div "Add new Buylist English Label Health and beauty Tracking Name Friendly Name Buy…" at bounding box center [784, 344] width 1568 height 688
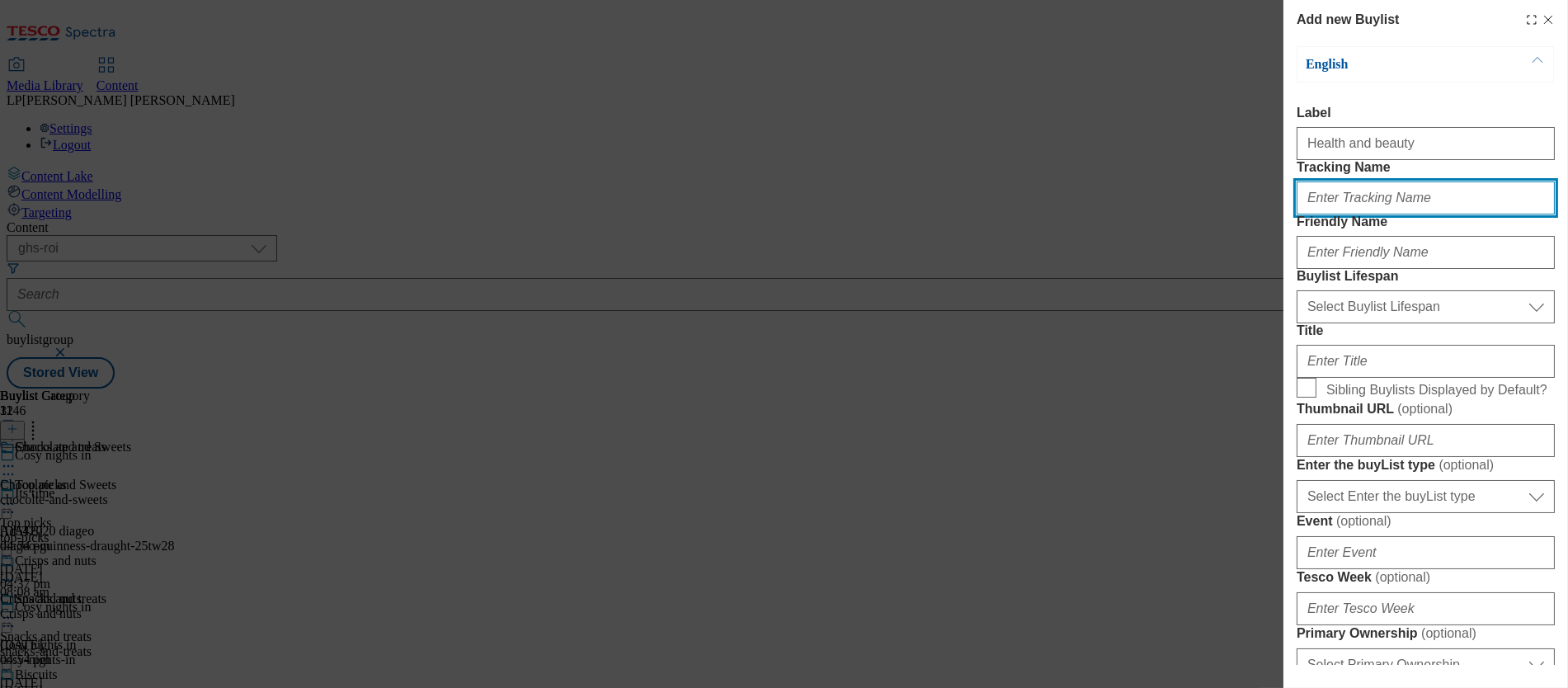
click at [883, 215] on input "Tracking Name" at bounding box center [1426, 197] width 258 height 33
paste input "Health and beauty"
type input "Health and beauty"
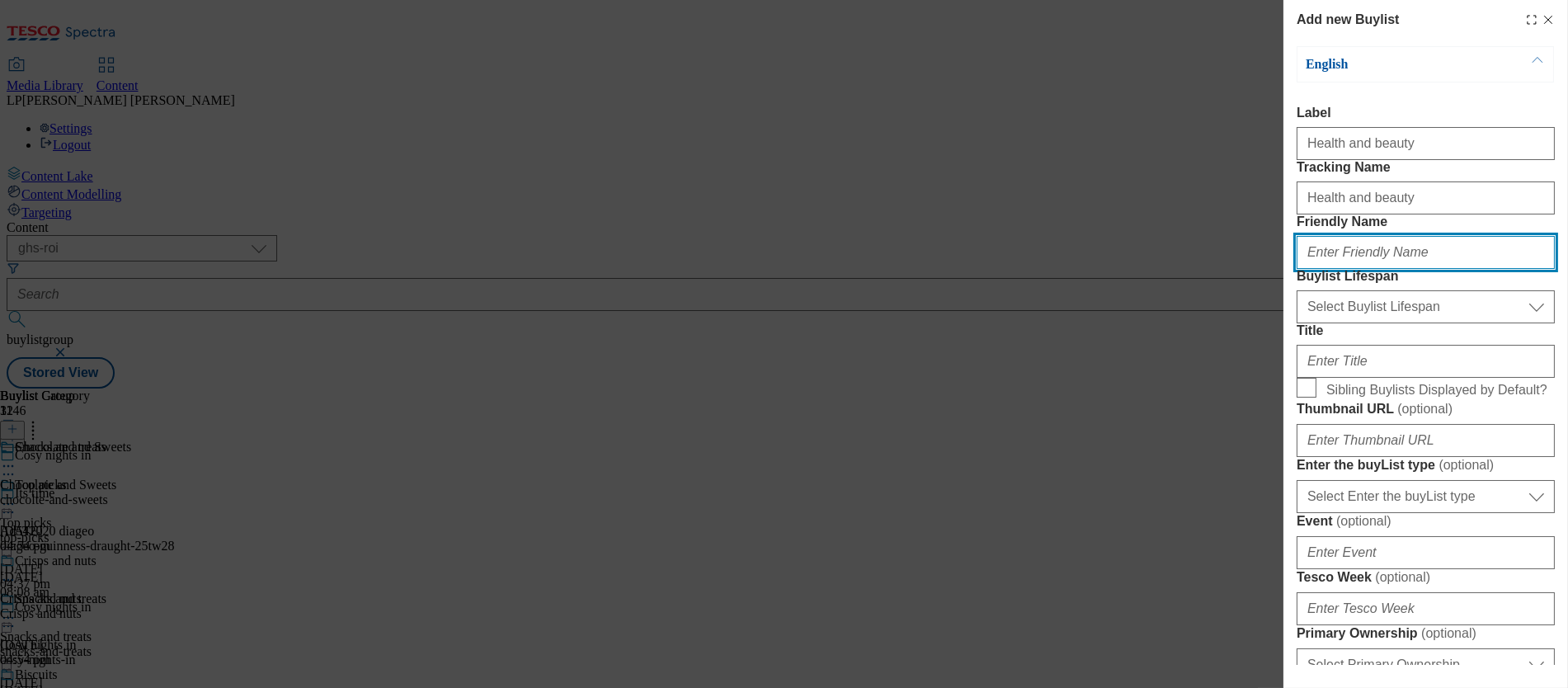
click at [883, 269] on input "Friendly Name" at bounding box center [1426, 253] width 258 height 33
paste input "Health and beauty"
click at [883, 269] on input "Health and beauty" at bounding box center [1426, 253] width 258 height 33
type input "health-and-beauty"
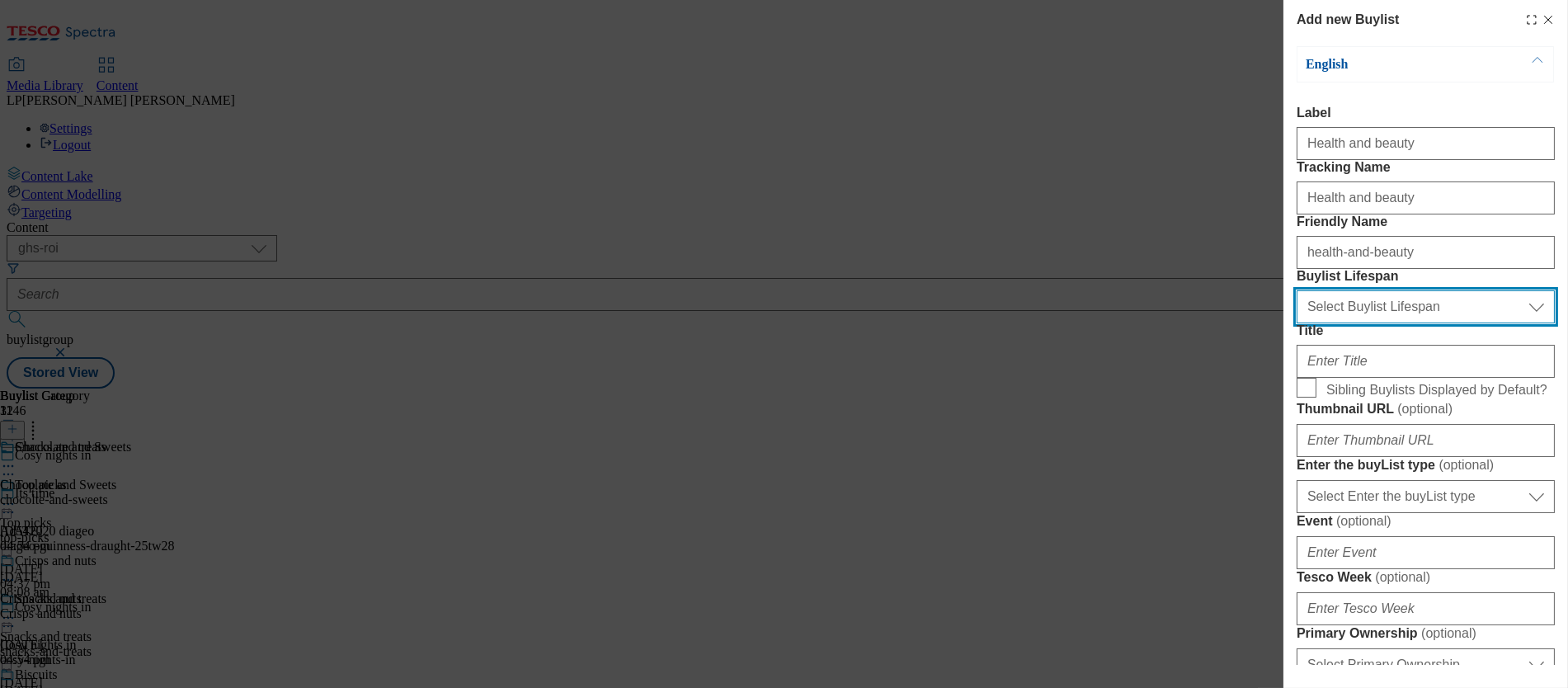
click at [883, 323] on select "Select Buylist Lifespan evergreen seasonal tactical" at bounding box center [1426, 307] width 258 height 33
select select "evergreen"
click at [883, 323] on select "Select Buylist Lifespan evergreen seasonal tactical" at bounding box center [1426, 307] width 258 height 33
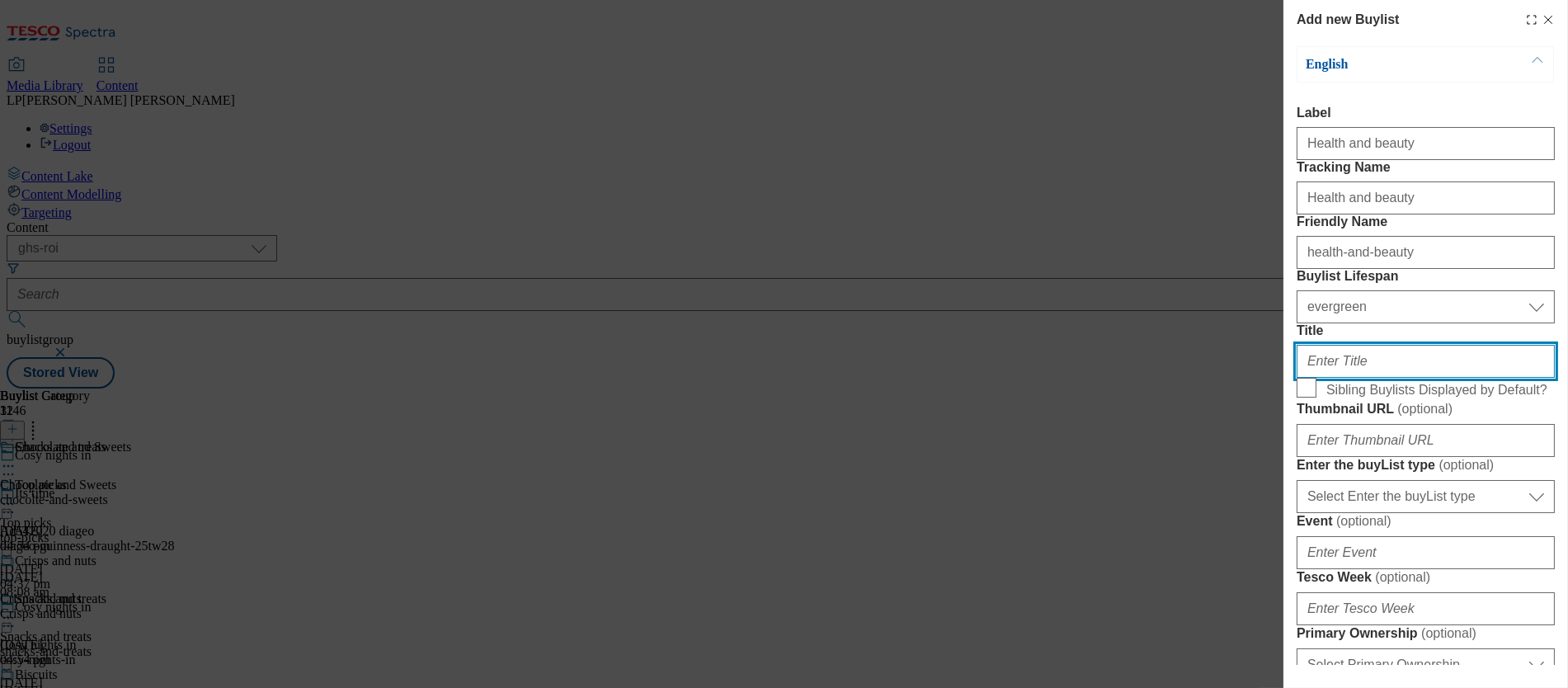
click at [883, 378] on input "Title" at bounding box center [1426, 361] width 258 height 33
paste input "Health and beauty"
type input "Health and beauty"
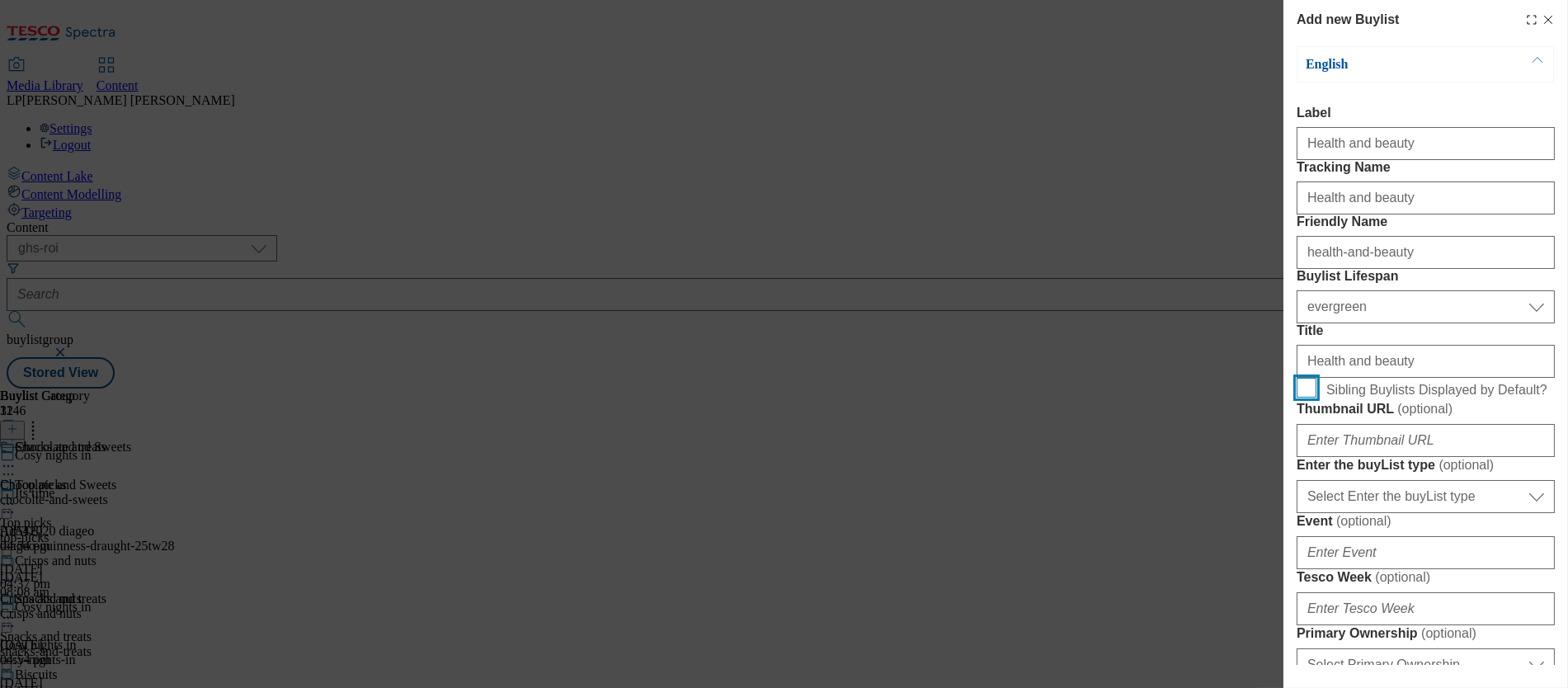
click at [883, 397] on input "Sibling Buylists Displayed by Default?" at bounding box center [1307, 387] width 20 height 20
checkbox input "true"
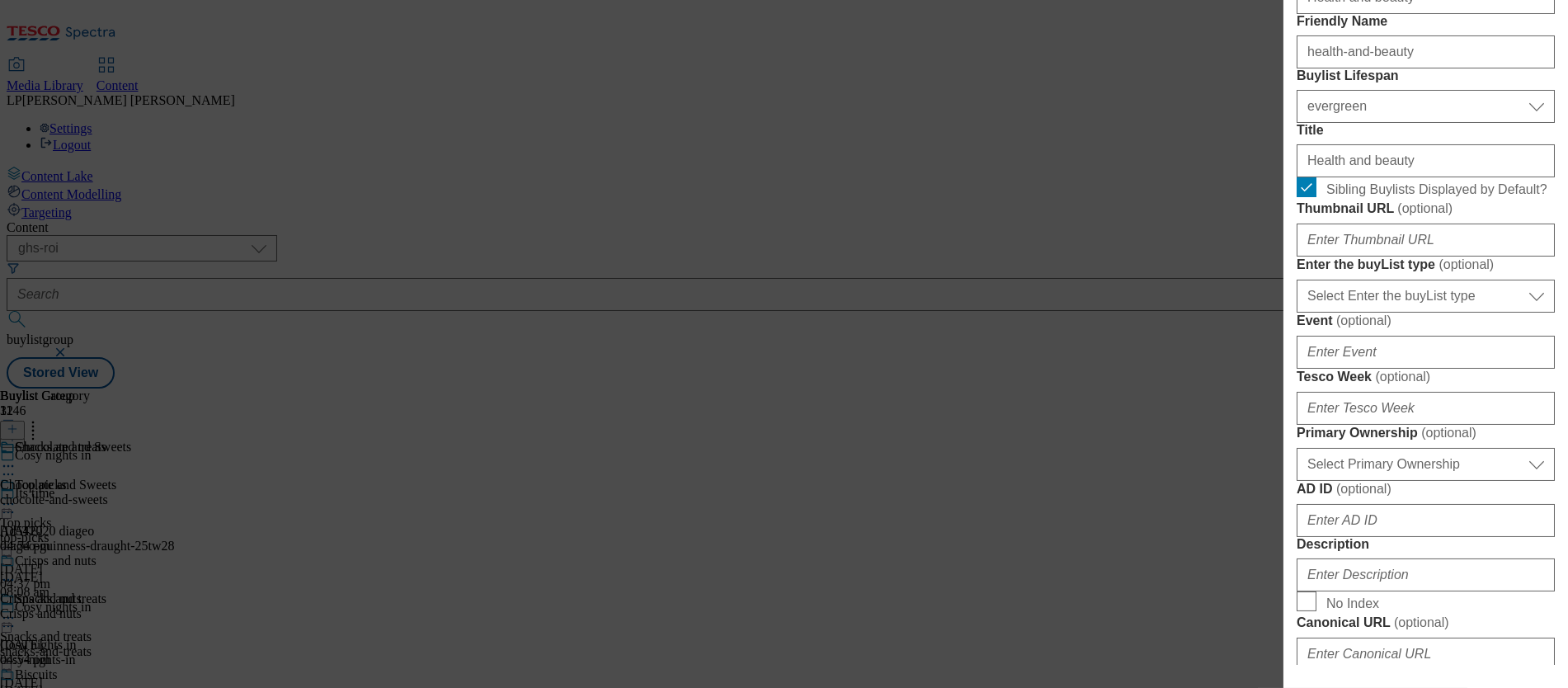
scroll to position [290, 0]
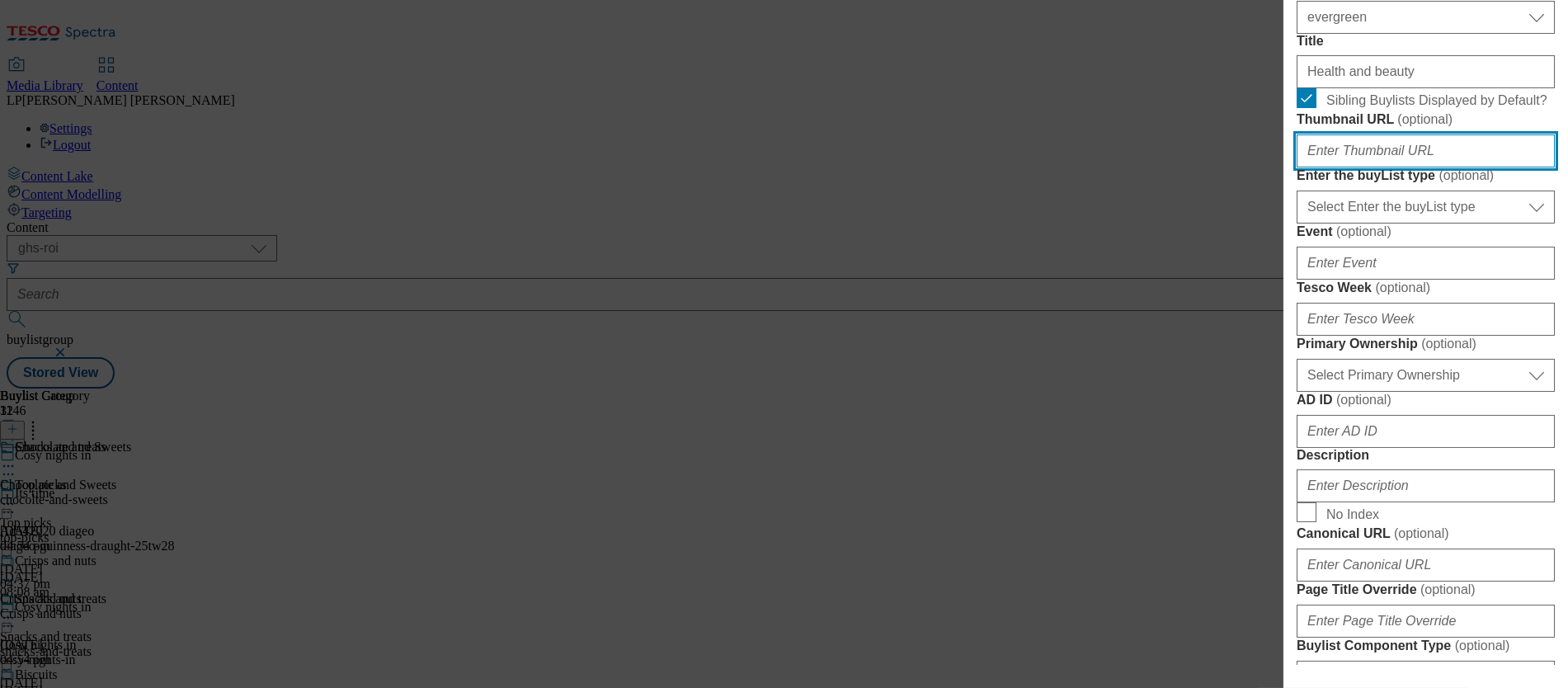
click at [883, 167] on input "Thumbnail URL ( optional )" at bounding box center [1426, 151] width 258 height 33
paste input "https://digitalcontent.api.tesco.com/v2/media/ghs-roi/f304f05d-d07a-47c0-8620-9…"
type input "https://digitalcontent.api.tesco.com/v2/media/ghs-roi/f304f05d-d07a-47c0-8620-9…"
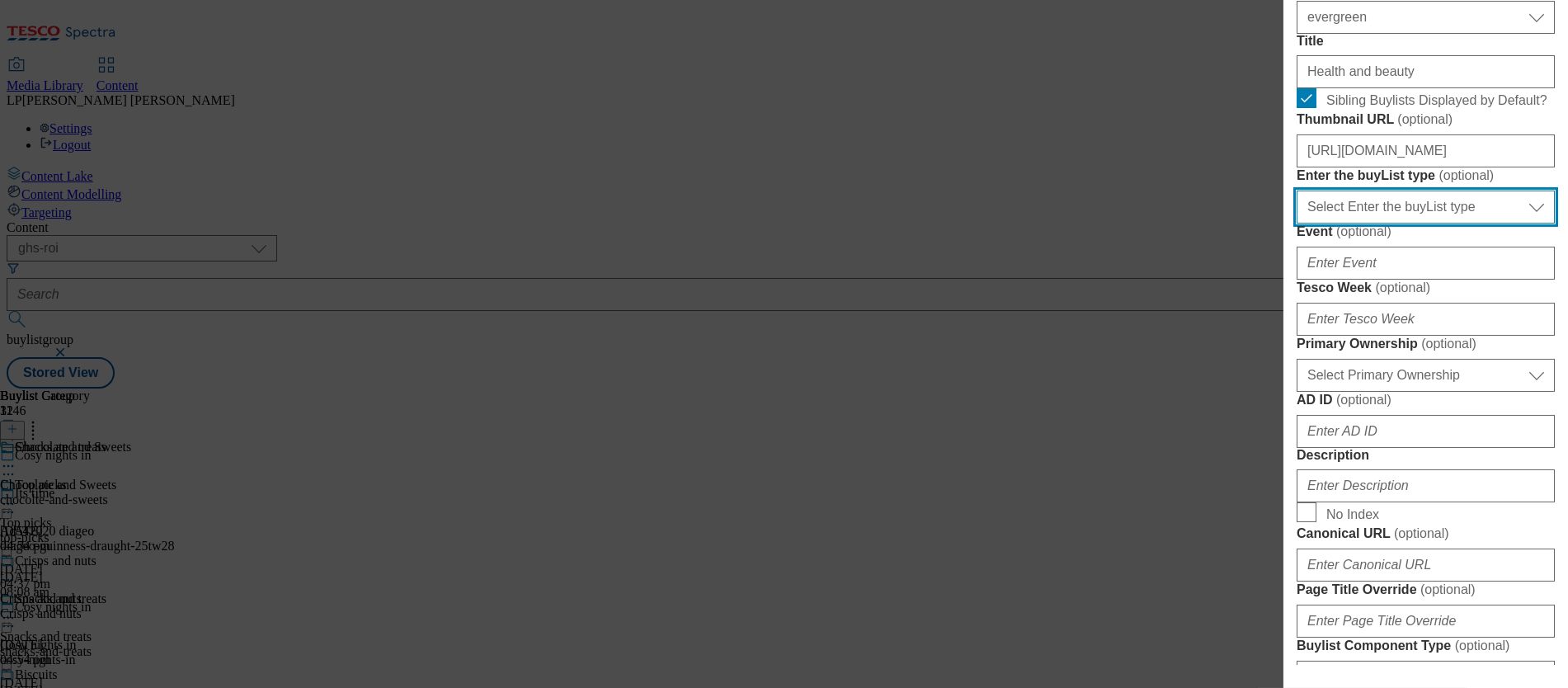
click at [883, 223] on select "Select Enter the buyList type event supplier funded long term >4 weeks supplier…" at bounding box center [1426, 207] width 258 height 33
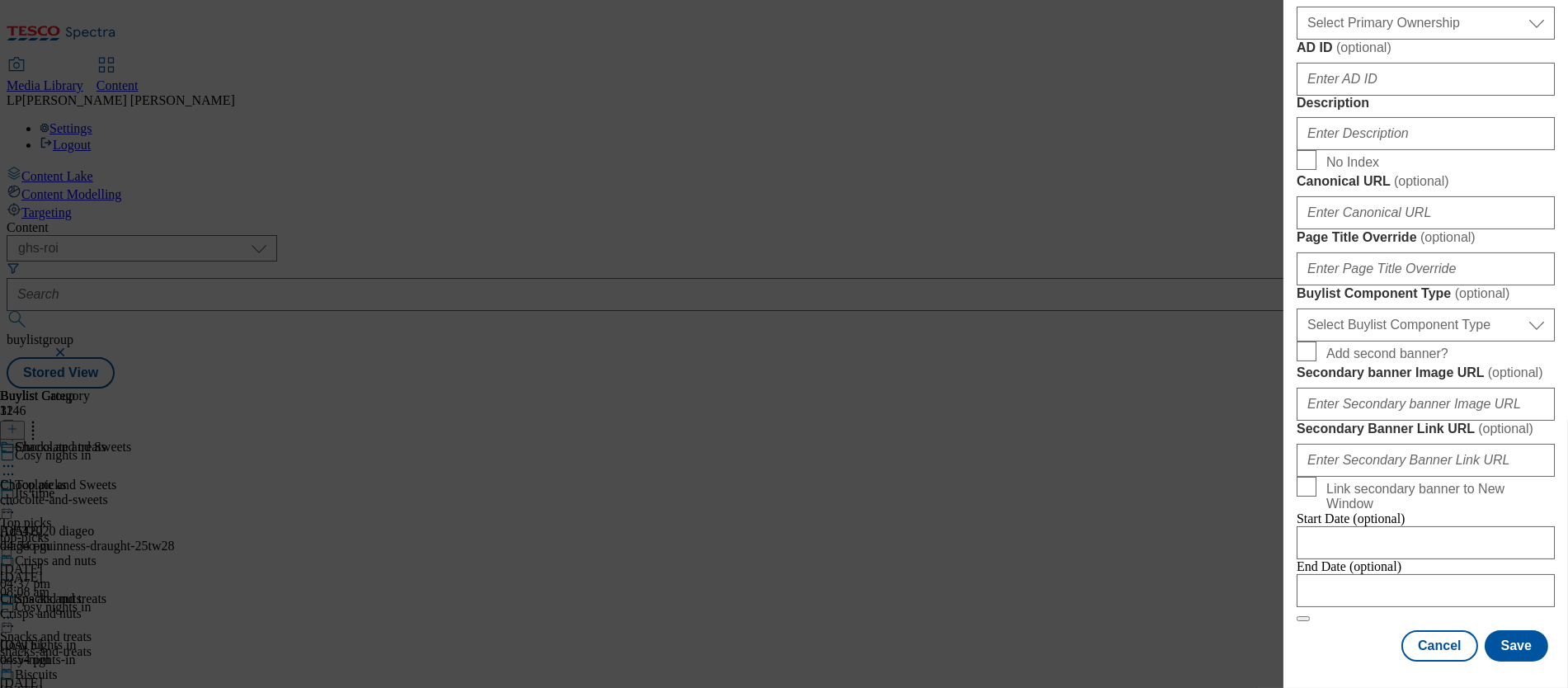
scroll to position [747, 0]
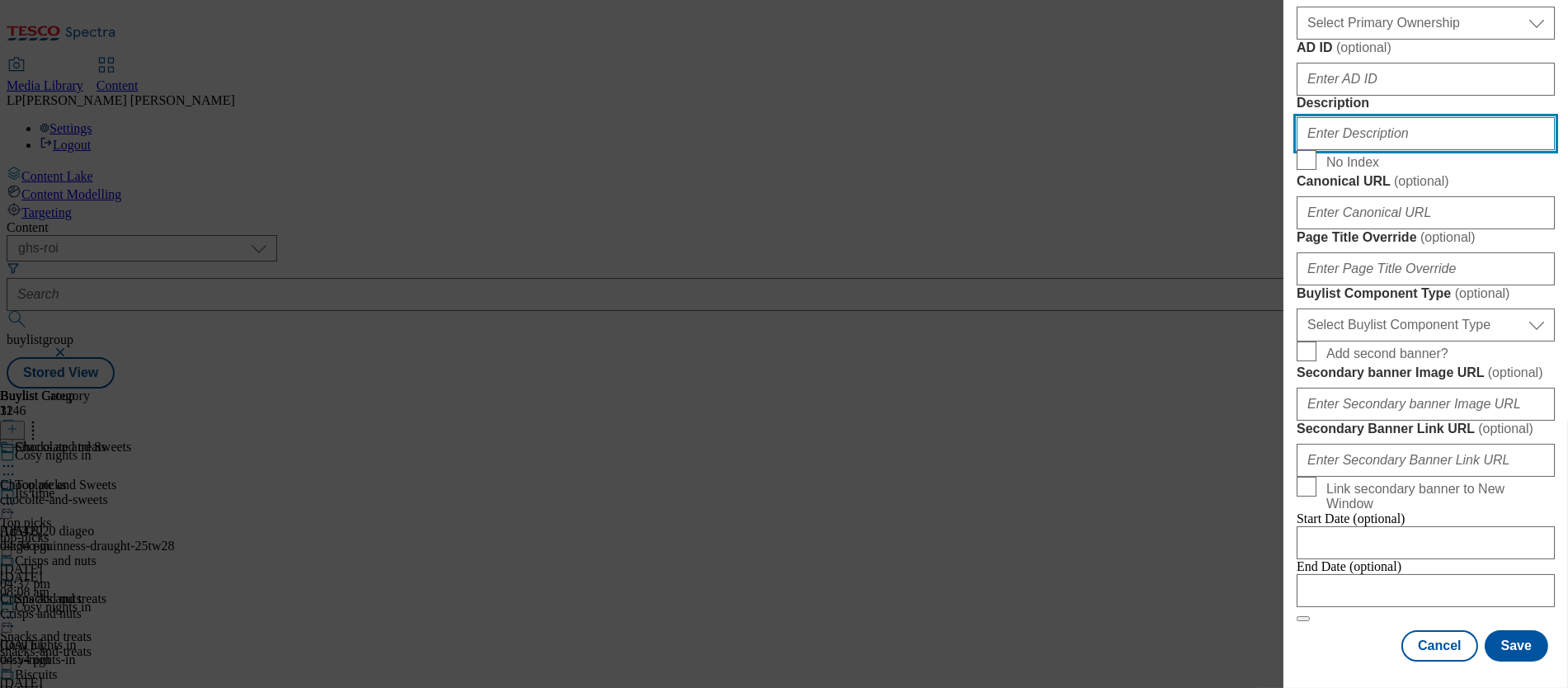
click at [883, 150] on input "Description" at bounding box center [1426, 134] width 258 height 33
paste input "Settle in for the autumn season with new toiletries and health essentials. From…"
type input "Settle in for the autumn season with new toiletries and health essentials. From…"
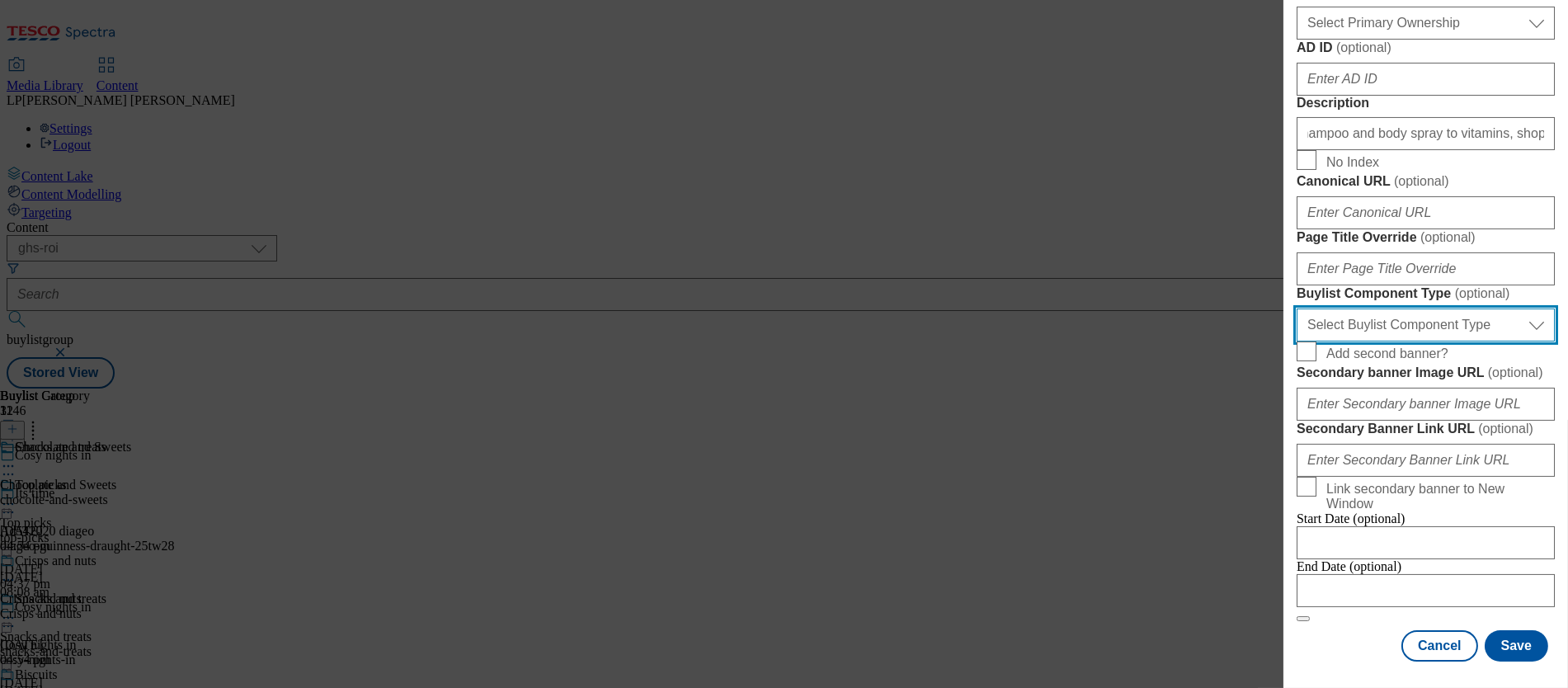
click at [883, 341] on select "Select Buylist Component Type Banner Competition Header Meal" at bounding box center [1426, 325] width 258 height 33
select select "Banner"
click at [883, 341] on select "Select Buylist Component Type Banner Competition Header Meal" at bounding box center [1426, 325] width 258 height 33
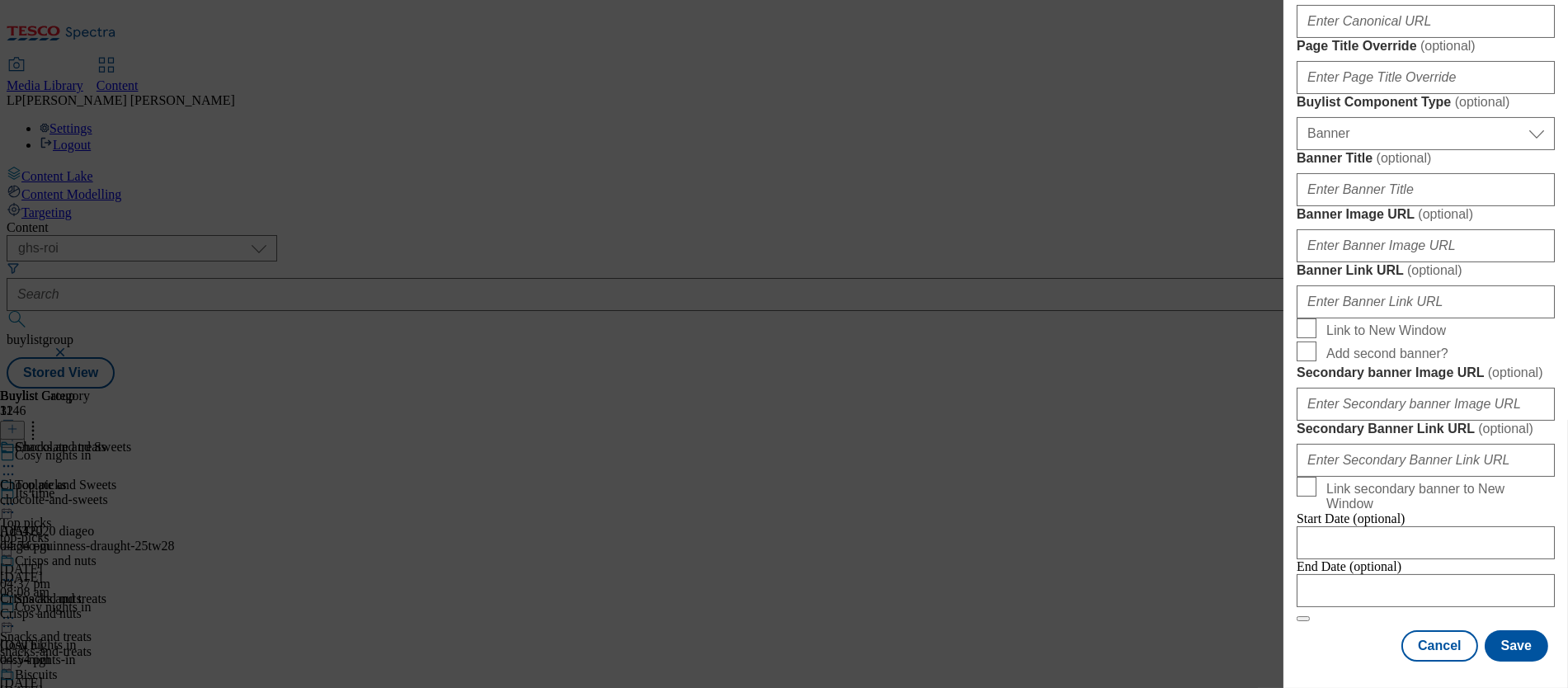
scroll to position [1087, 0]
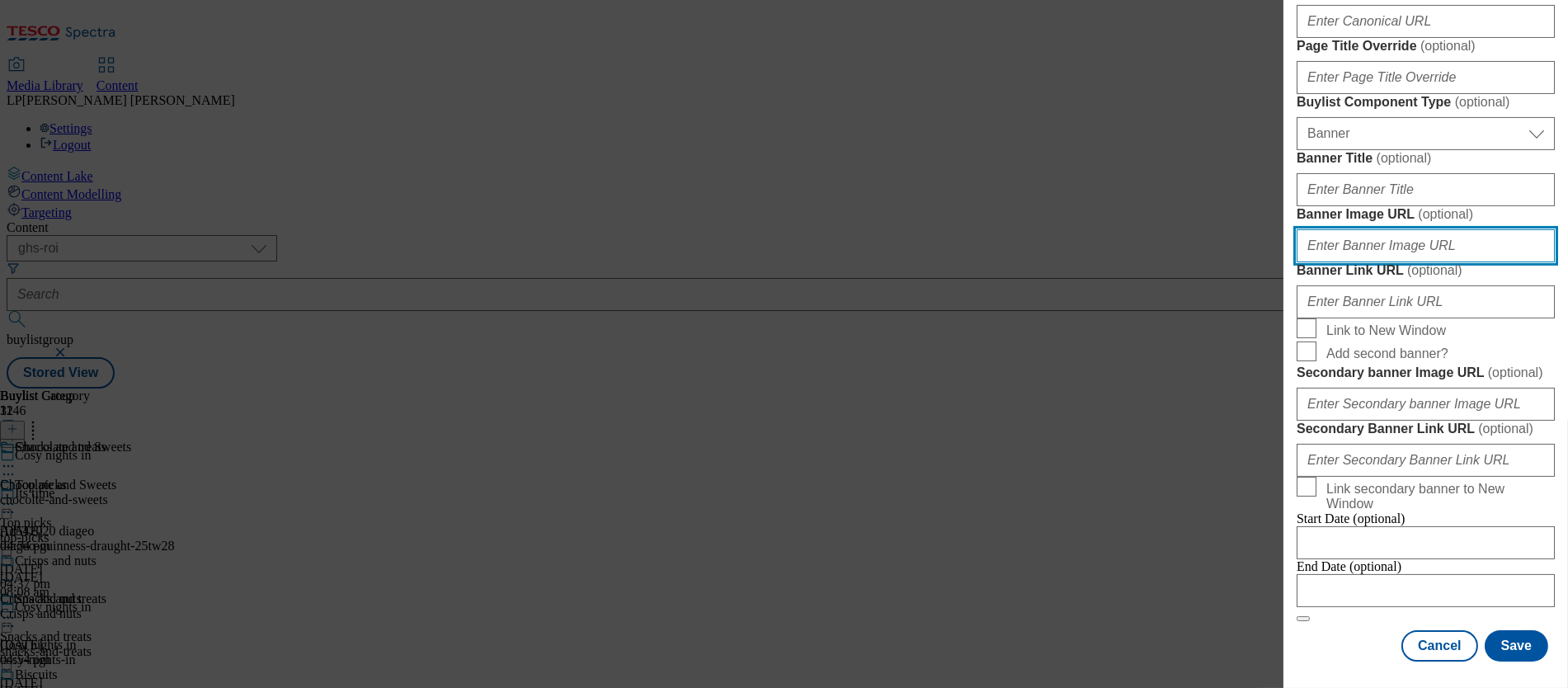
click at [883, 262] on input "Banner Image URL ( optional )" at bounding box center [1426, 246] width 258 height 33
paste input "https://digitalcontent.api.tesco.com/v2/media/ghs-roi/6764c740-2825-4272-bd87-8…"
type input "https://digitalcontent.api.tesco.com/v2/media/ghs-roi/6764c740-2825-4272-bd87-8…"
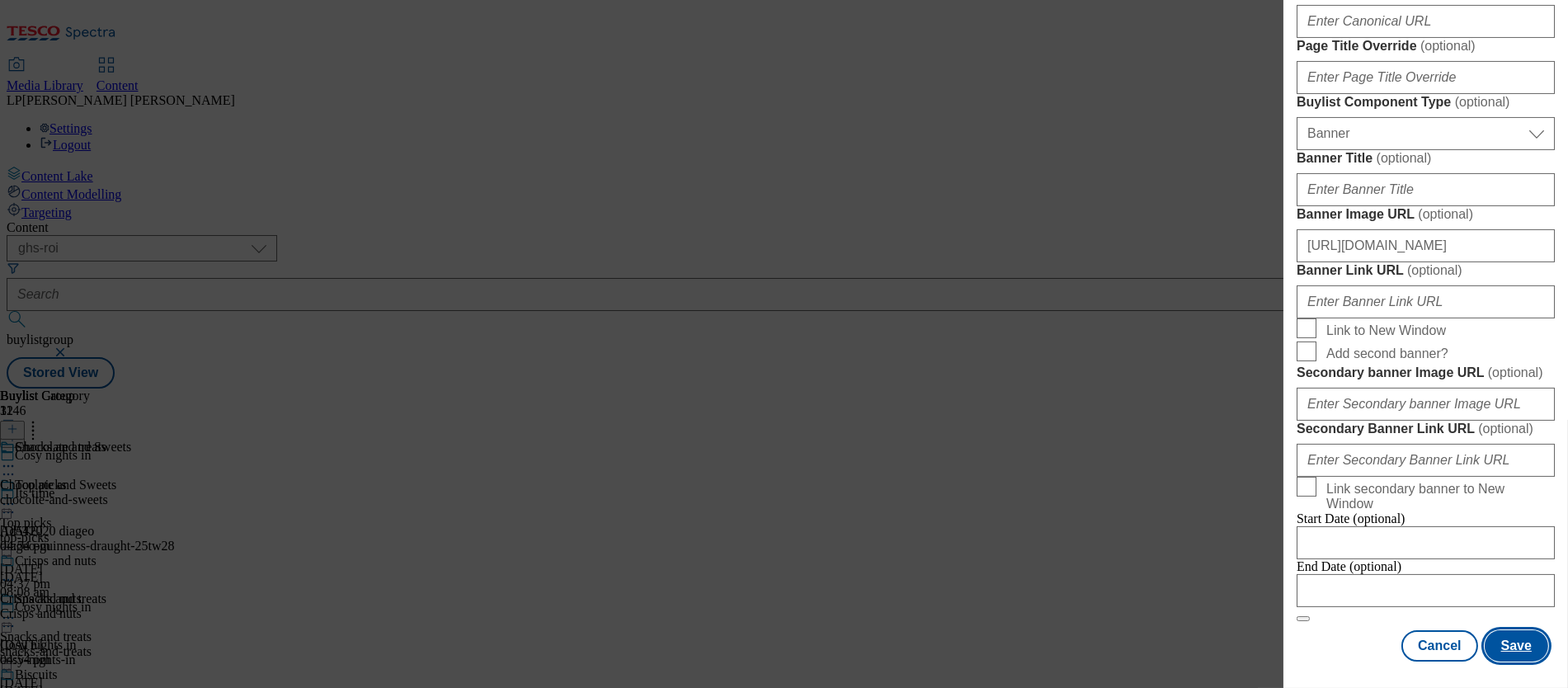
click at [883, 635] on button "Save" at bounding box center [1517, 646] width 64 height 31
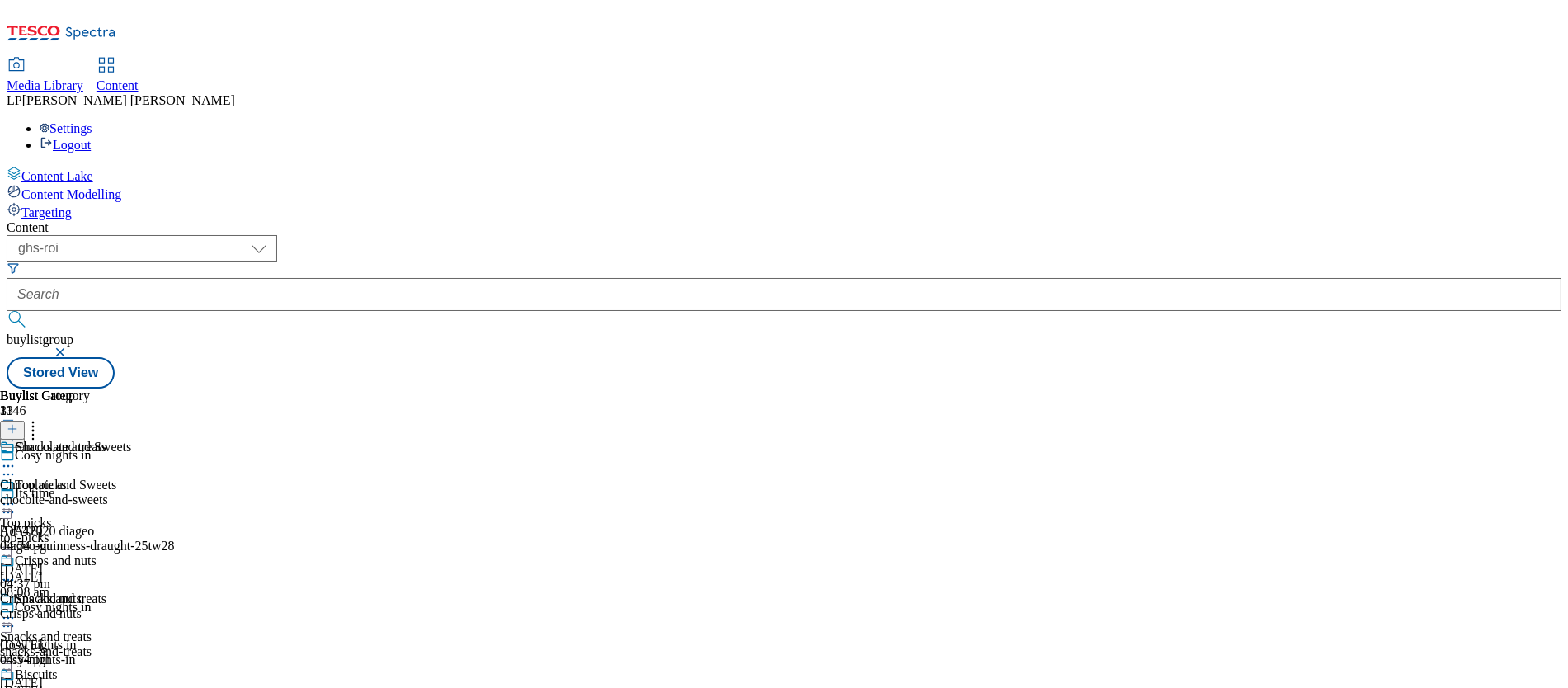
scroll to position [1786, 0]
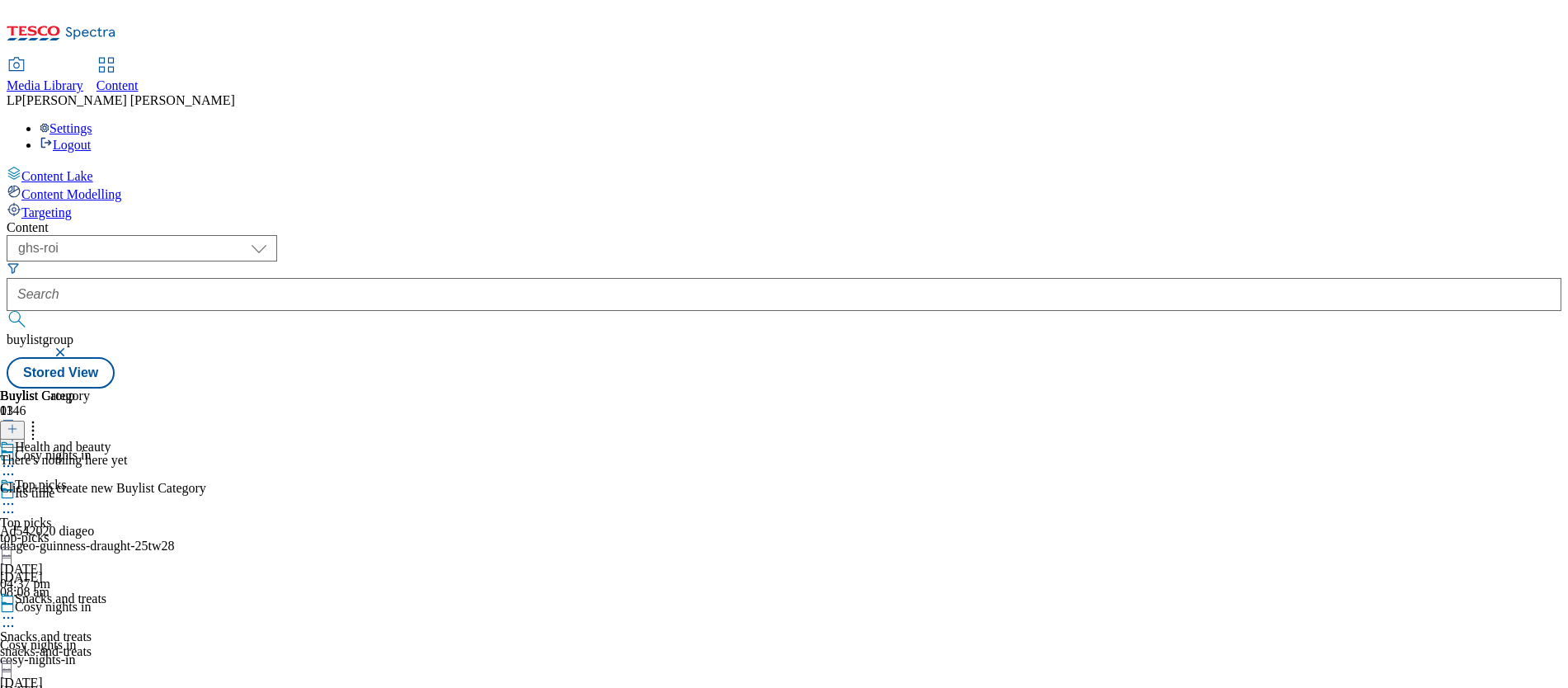
scroll to position [1717, 0]
click at [18, 423] on icon at bounding box center [12, 428] width 11 height 11
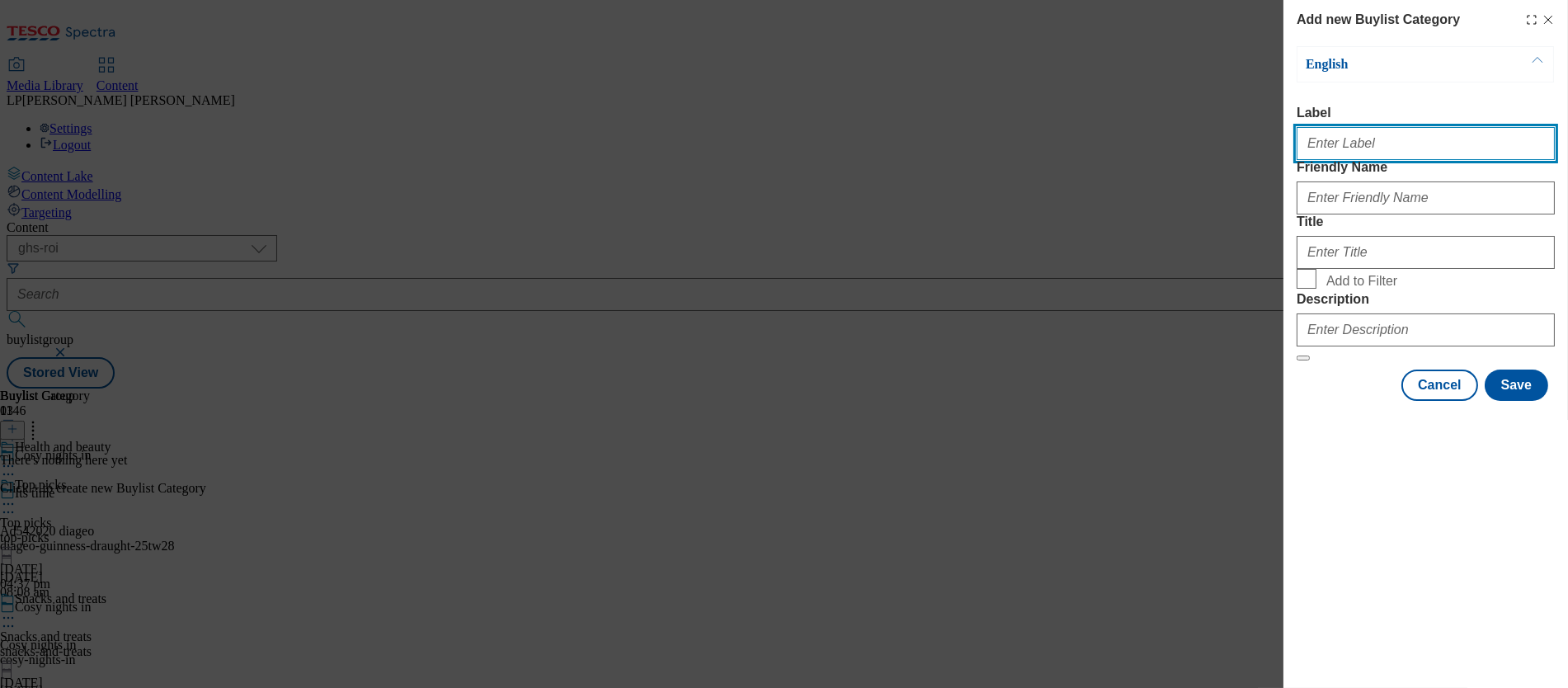
click at [883, 156] on input "Label" at bounding box center [1426, 143] width 258 height 33
paste input "Body spray and grooming"
type input "Body spray and grooming"
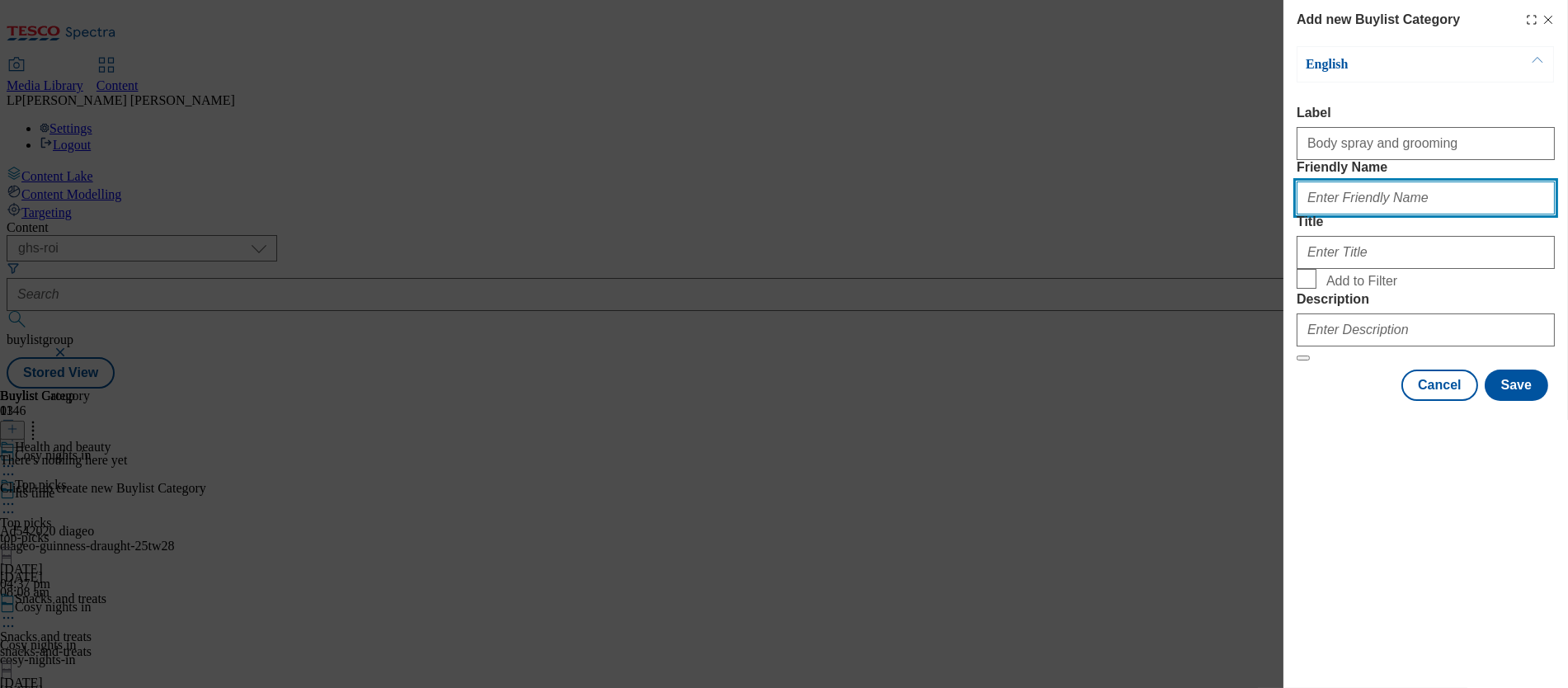
click at [883, 215] on input "Friendly Name" at bounding box center [1426, 197] width 258 height 33
paste input "Body spray and grooming"
type input "Body spray and grooming"
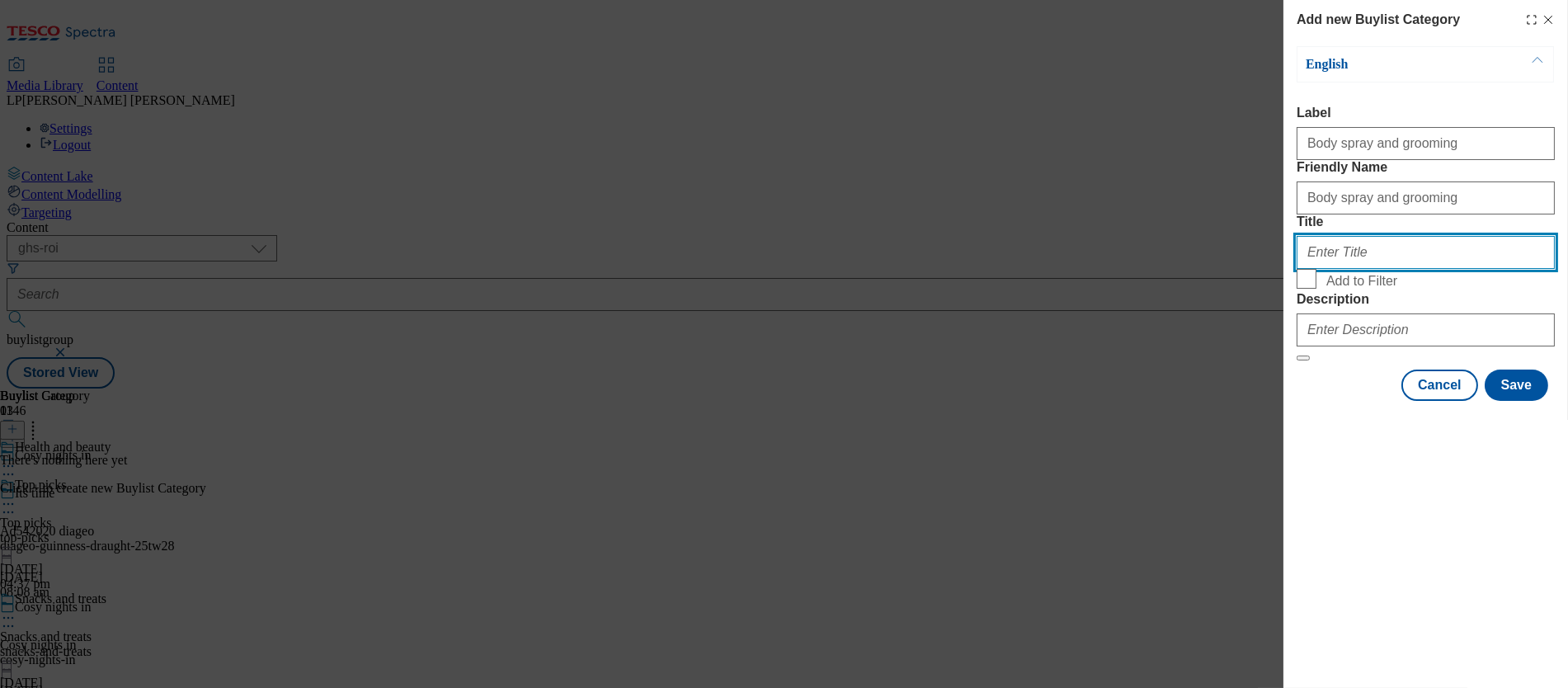
click at [883, 269] on input "Title" at bounding box center [1426, 253] width 258 height 33
paste input "Body spray and grooming"
type input "Body spray and grooming"
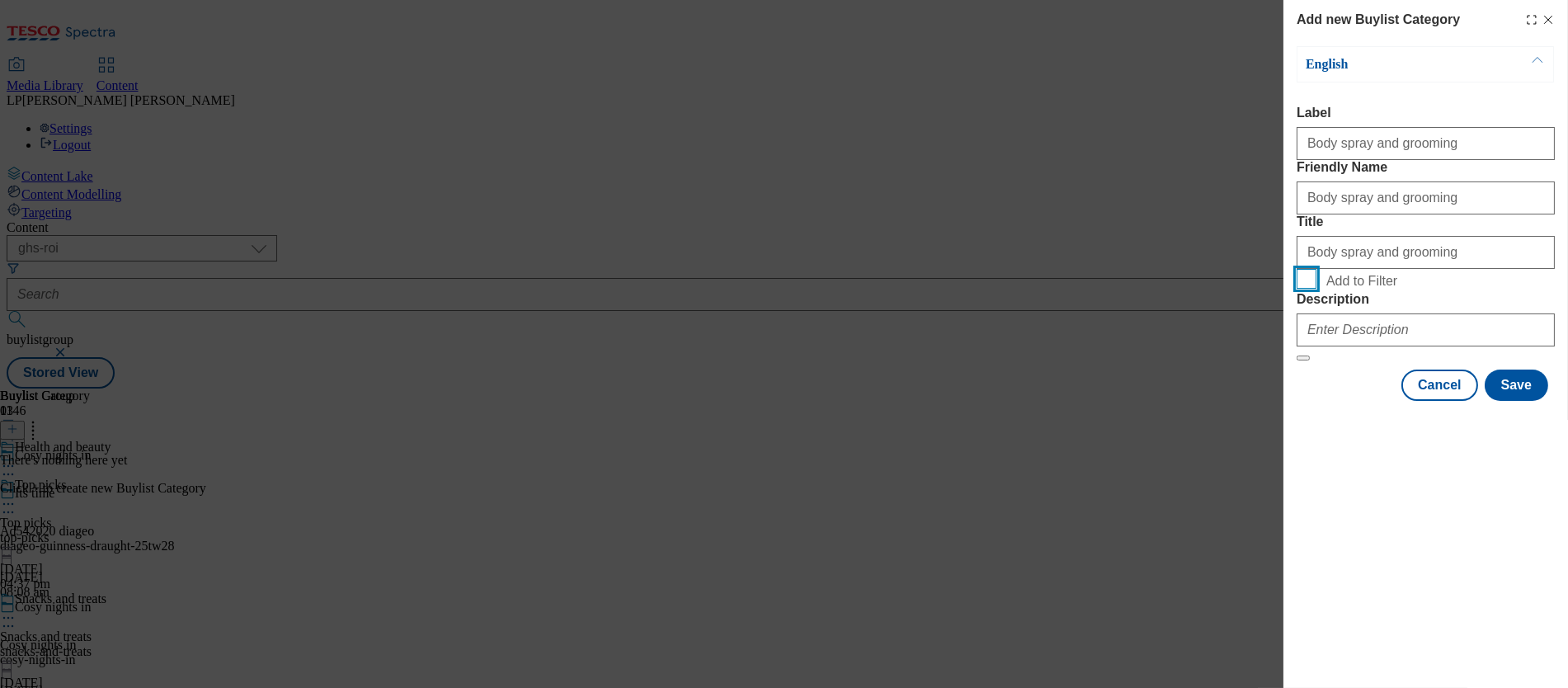
click at [883, 289] on input "Add to Filter" at bounding box center [1307, 278] width 20 height 20
checkbox input "true"
click at [883, 361] on form "Label Body spray and grooming Friendly Name Body spray and grooming Title Body …" at bounding box center [1426, 233] width 258 height 256
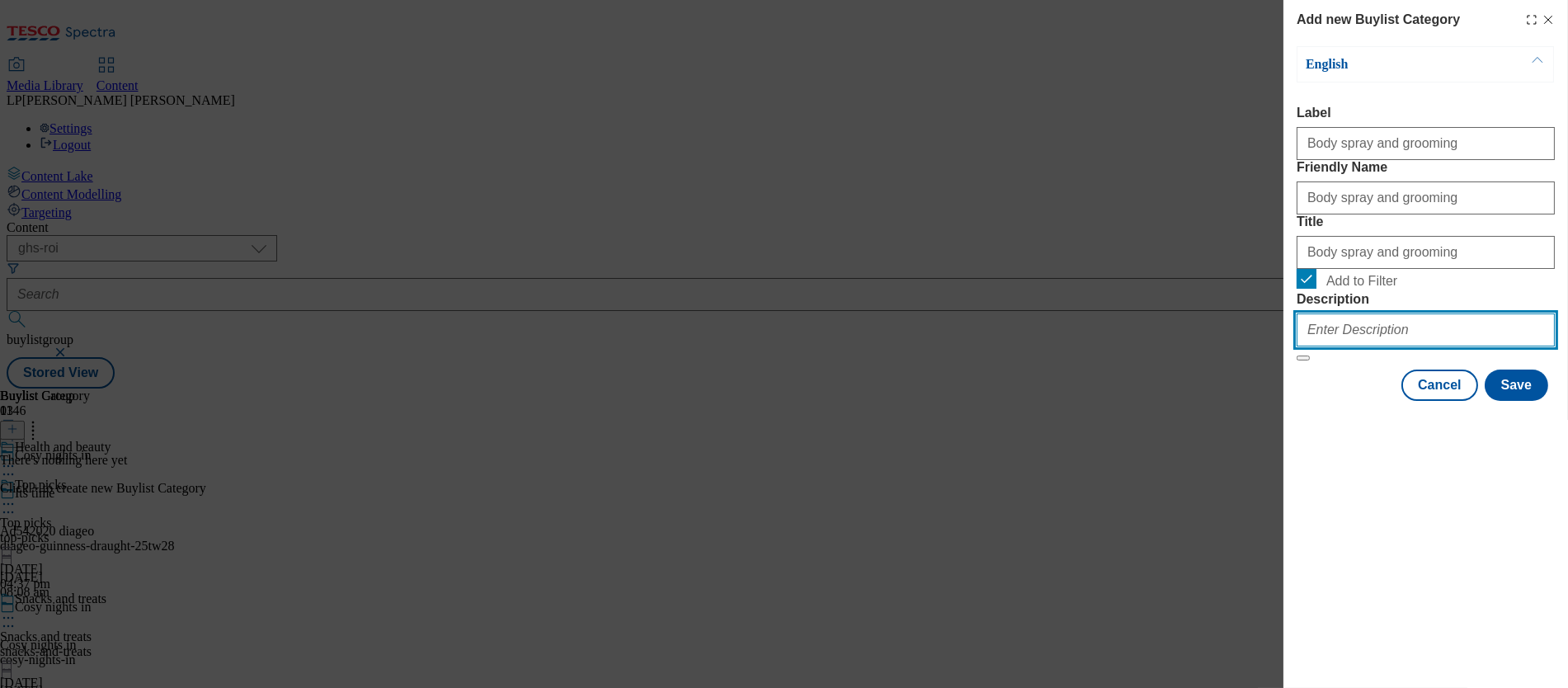
click at [883, 347] on input "Description" at bounding box center [1426, 329] width 258 height 33
paste input "Settle in for the autumn season with new toiletries and health essentials. From…"
drag, startPoint x: 1432, startPoint y: 444, endPoint x: 1005, endPoint y: 435, distance: 427.1
click at [883, 435] on div "Add new Buylist Category English Label Body spray and grooming Friendly Name Bo…" at bounding box center [784, 344] width 1568 height 688
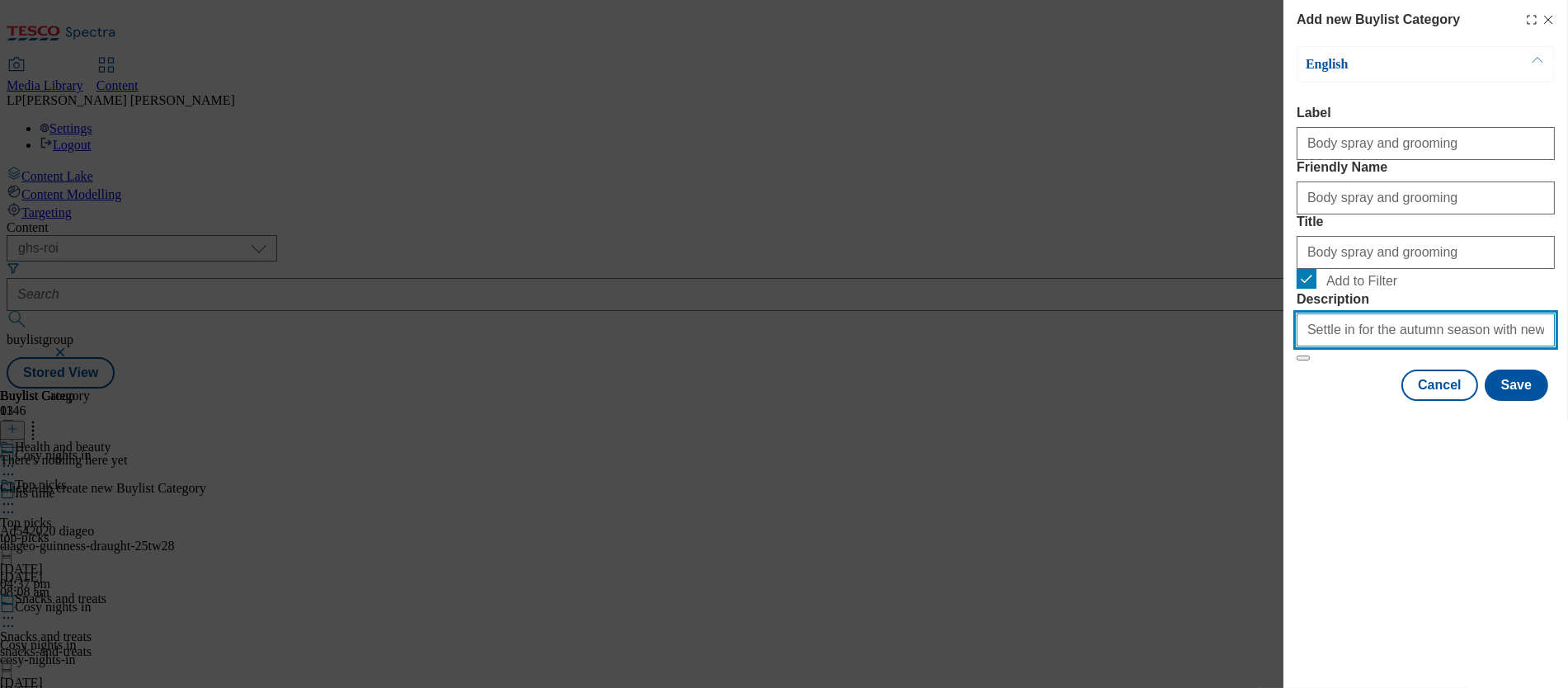
type input "Settle in for the autumn season with new toiletries and health essentials. From…"
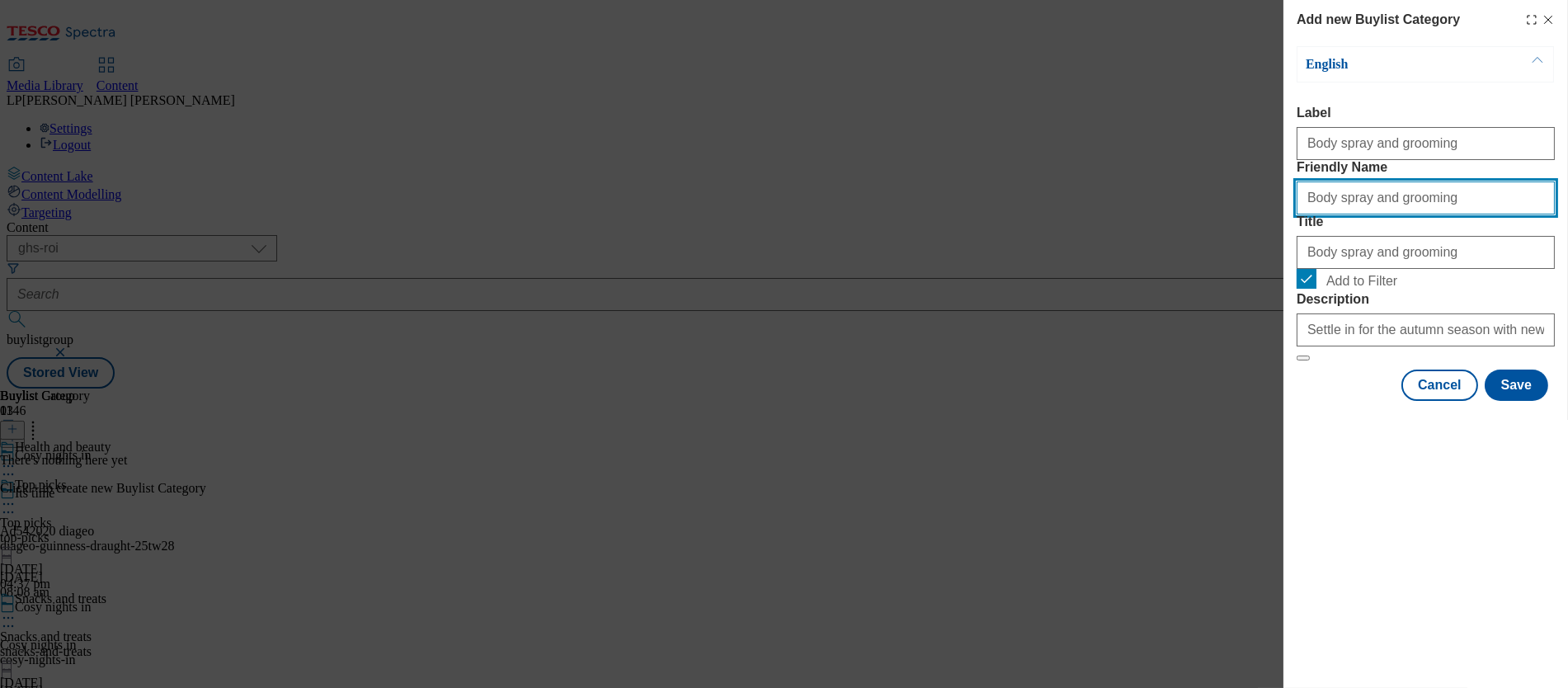
click at [883, 215] on input "Body spray and grooming" at bounding box center [1426, 197] width 258 height 33
type input "body-spray-and-grooming"
click at [883, 289] on span "Add to Filter" at bounding box center [1437, 278] width 222 height 20
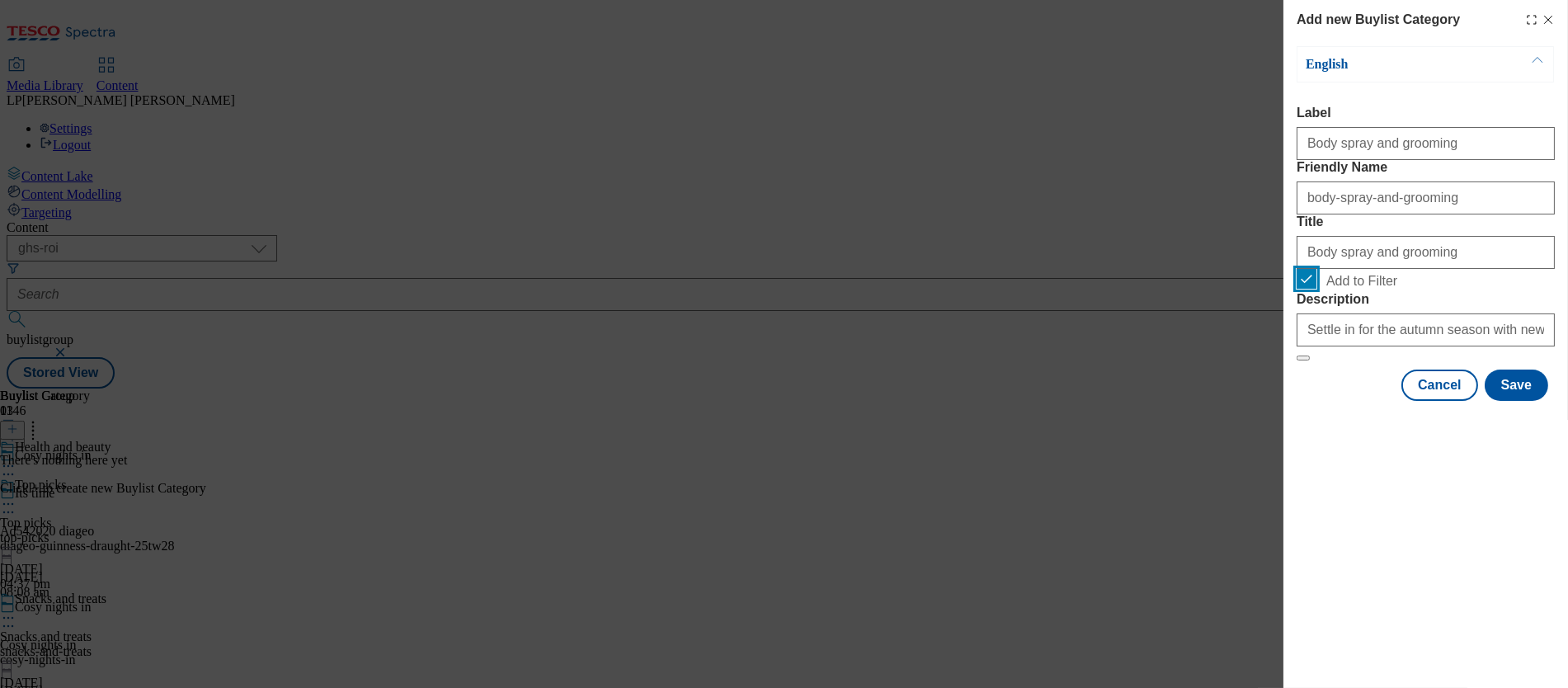
click at [883, 289] on input "Add to Filter" at bounding box center [1307, 278] width 20 height 20
click at [883, 347] on div "Add new Buylist Category English Label Body spray and grooming Friendly Name bo…" at bounding box center [1426, 202] width 285 height 404
click at [883, 292] on label "Add to Filter" at bounding box center [1426, 280] width 258 height 23
click at [883, 289] on input "Add to Filter" at bounding box center [1307, 278] width 20 height 20
checkbox input "true"
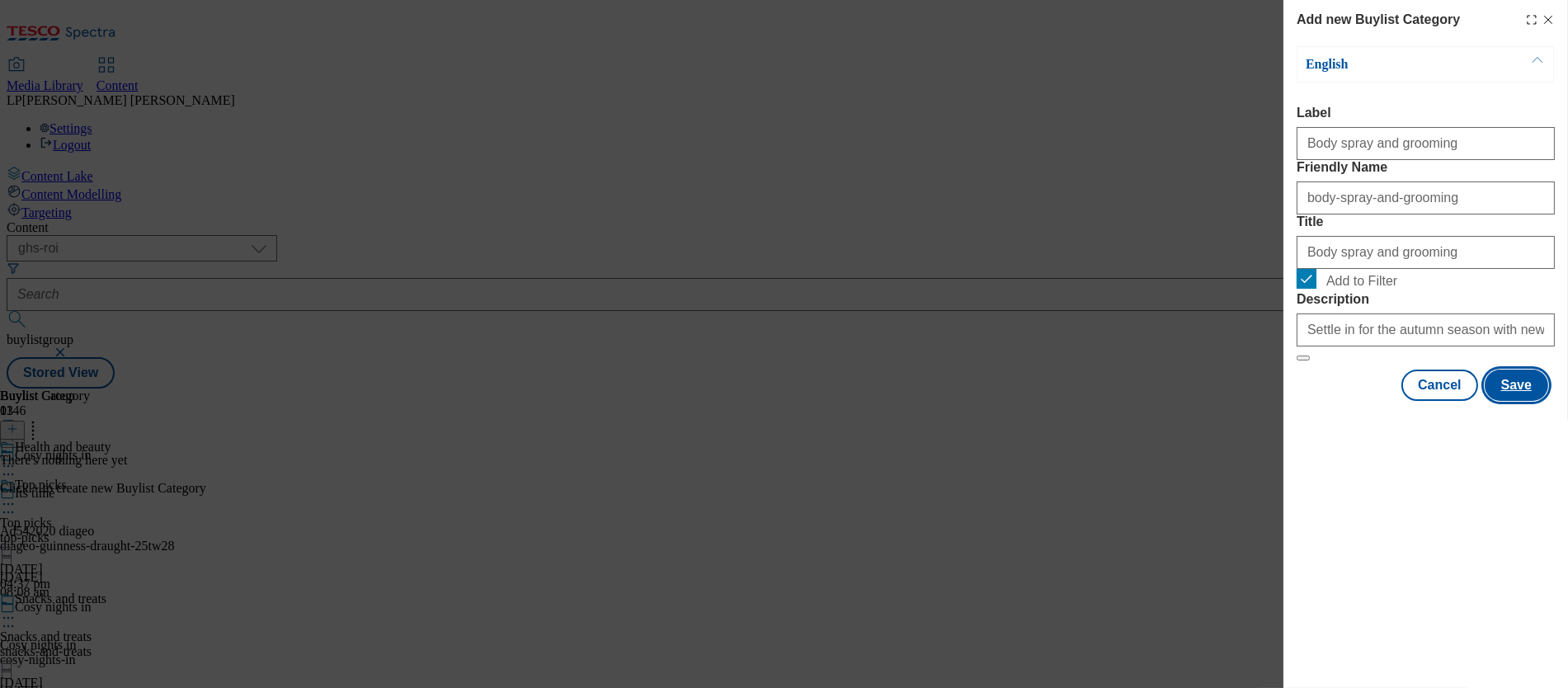
click at [883, 401] on button "Save" at bounding box center [1517, 385] width 64 height 31
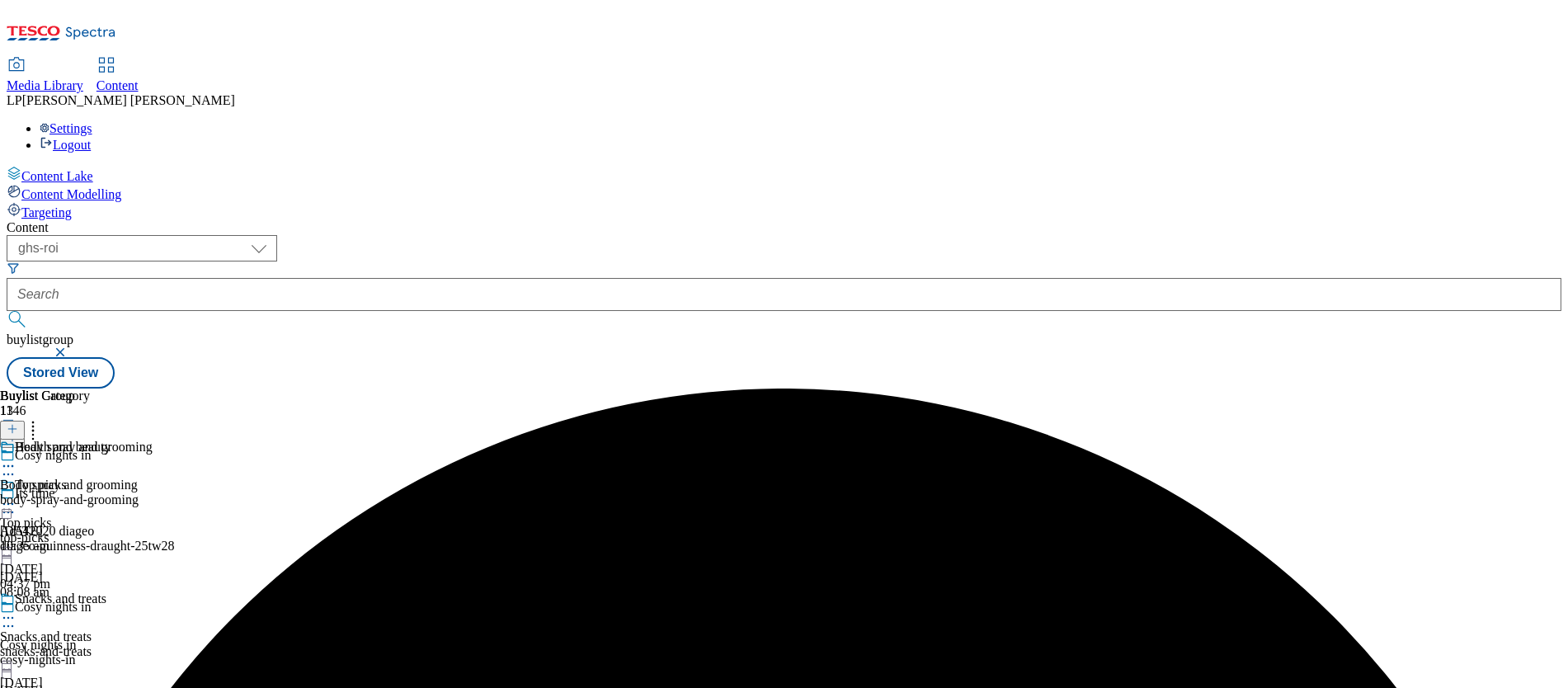
click at [153, 492] on div "body-spray-and-grooming" at bounding box center [76, 499] width 153 height 15
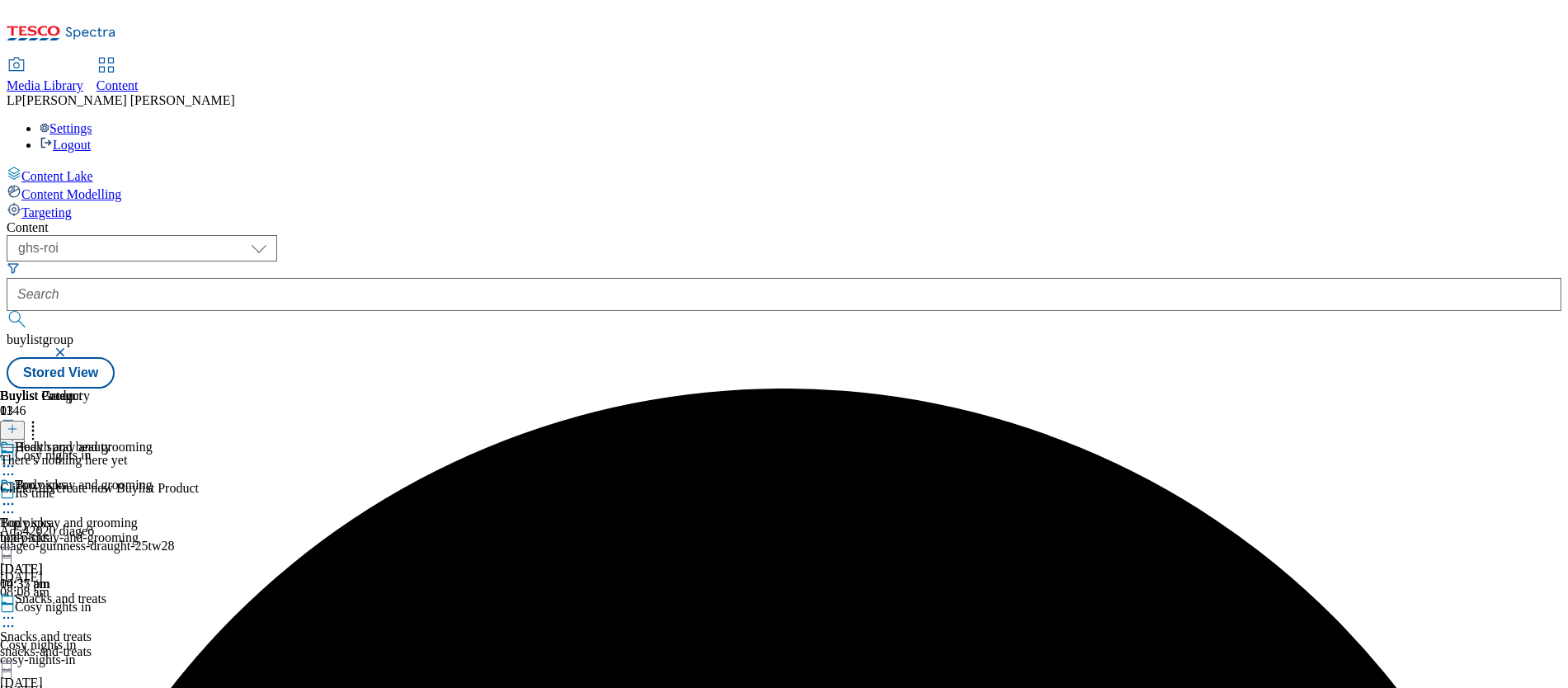
click at [12, 425] on line at bounding box center [12, 429] width 0 height 9
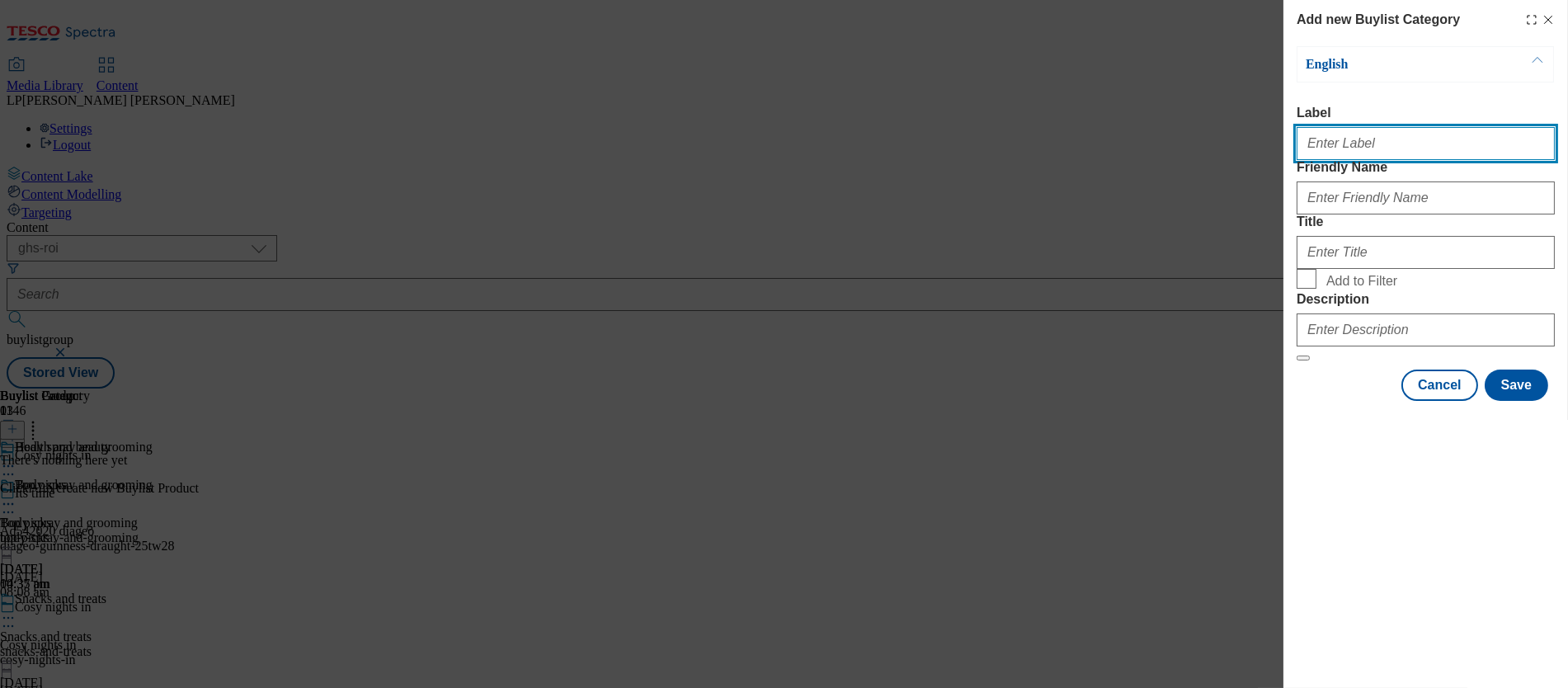
click at [883, 155] on input "Label" at bounding box center [1426, 143] width 258 height 33
paste input "Health and vitamins"
type input "Health and vitamins"
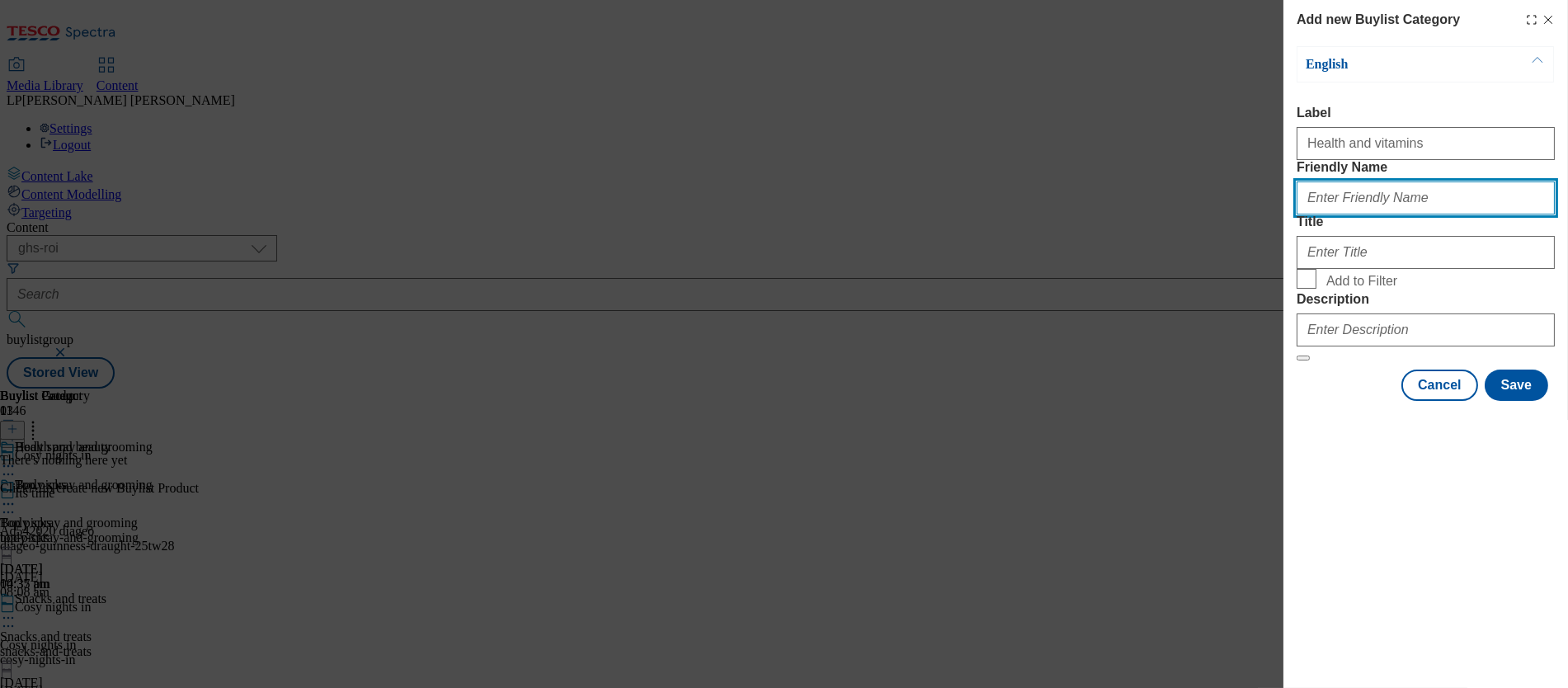
click at [883, 215] on input "Friendly Name" at bounding box center [1426, 197] width 258 height 33
paste input "Health and vitamins"
type input "Health and vitamins"
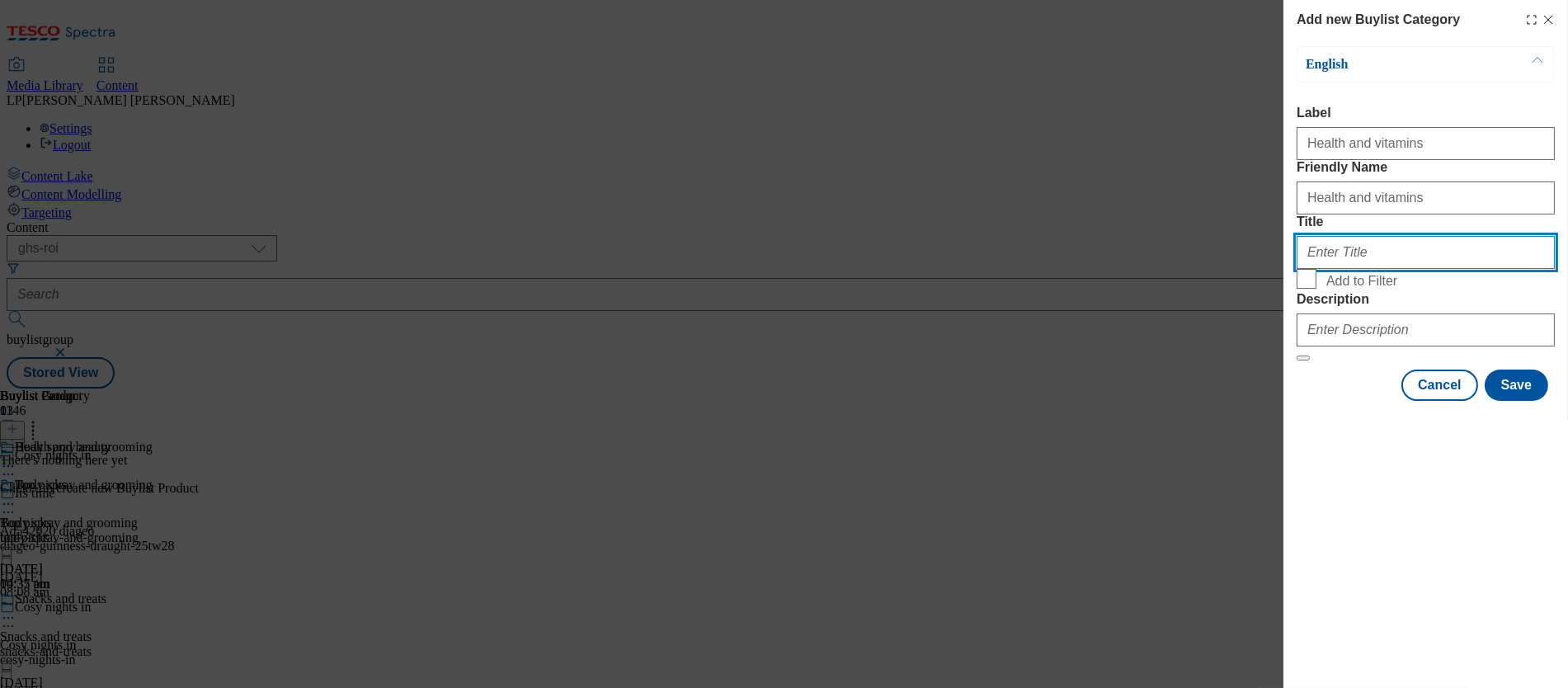
click at [883, 269] on input "Title" at bounding box center [1426, 253] width 258 height 33
paste input "Health and vitamins"
type input "Health and vitamins"
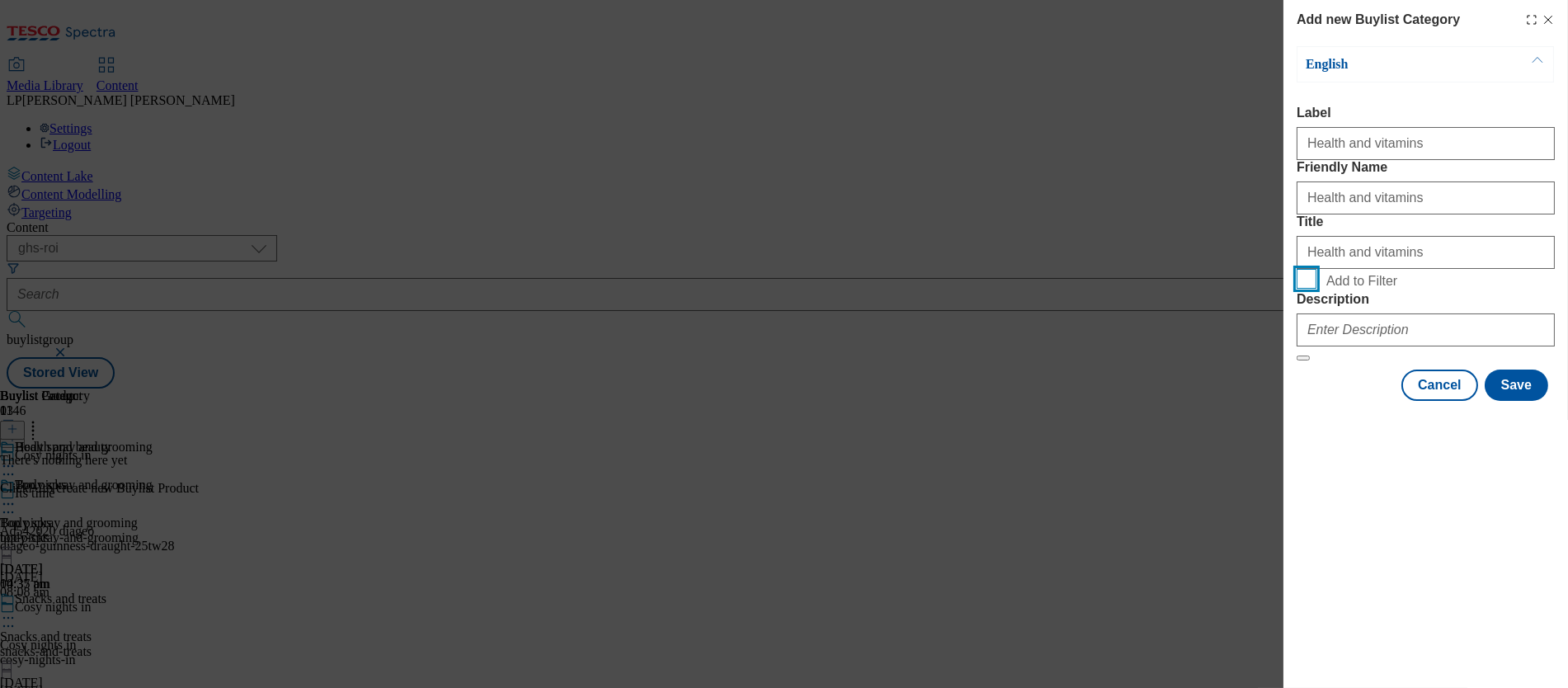
click at [883, 289] on input "Add to Filter" at bounding box center [1307, 278] width 20 height 20
checkbox input "true"
click at [883, 215] on input "Health and vitamins" at bounding box center [1426, 197] width 258 height 33
type input "health-and-vitamins"
click at [883, 361] on form "Label Health and vitamins Friendly Name health-and-vitamins Title Health and vi…" at bounding box center [1426, 233] width 258 height 256
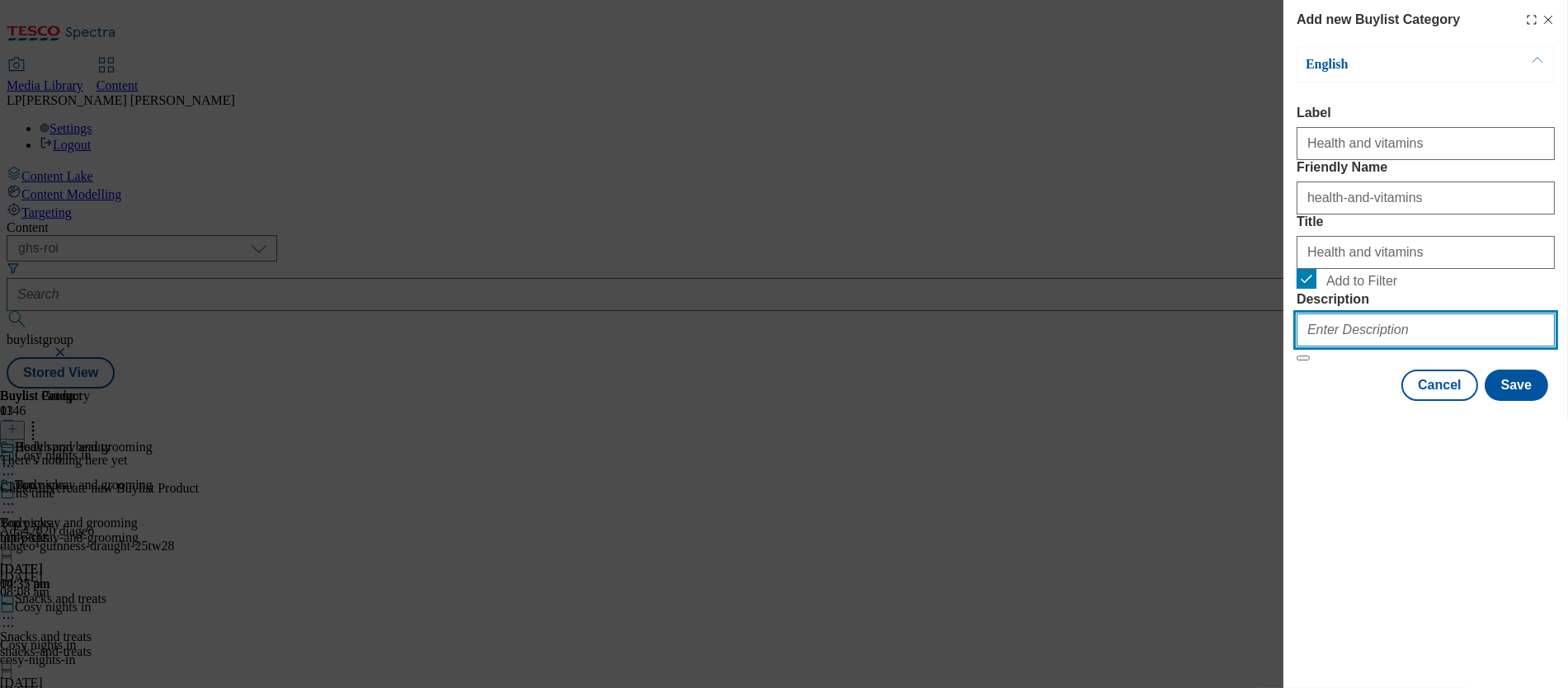
click at [883, 347] on input "Description" at bounding box center [1426, 329] width 258 height 33
paste input "Settle in for the autumn season with new toiletries and health essentials. From…"
type input "Settle in for the autumn season with new toiletries and health essentials. From…"
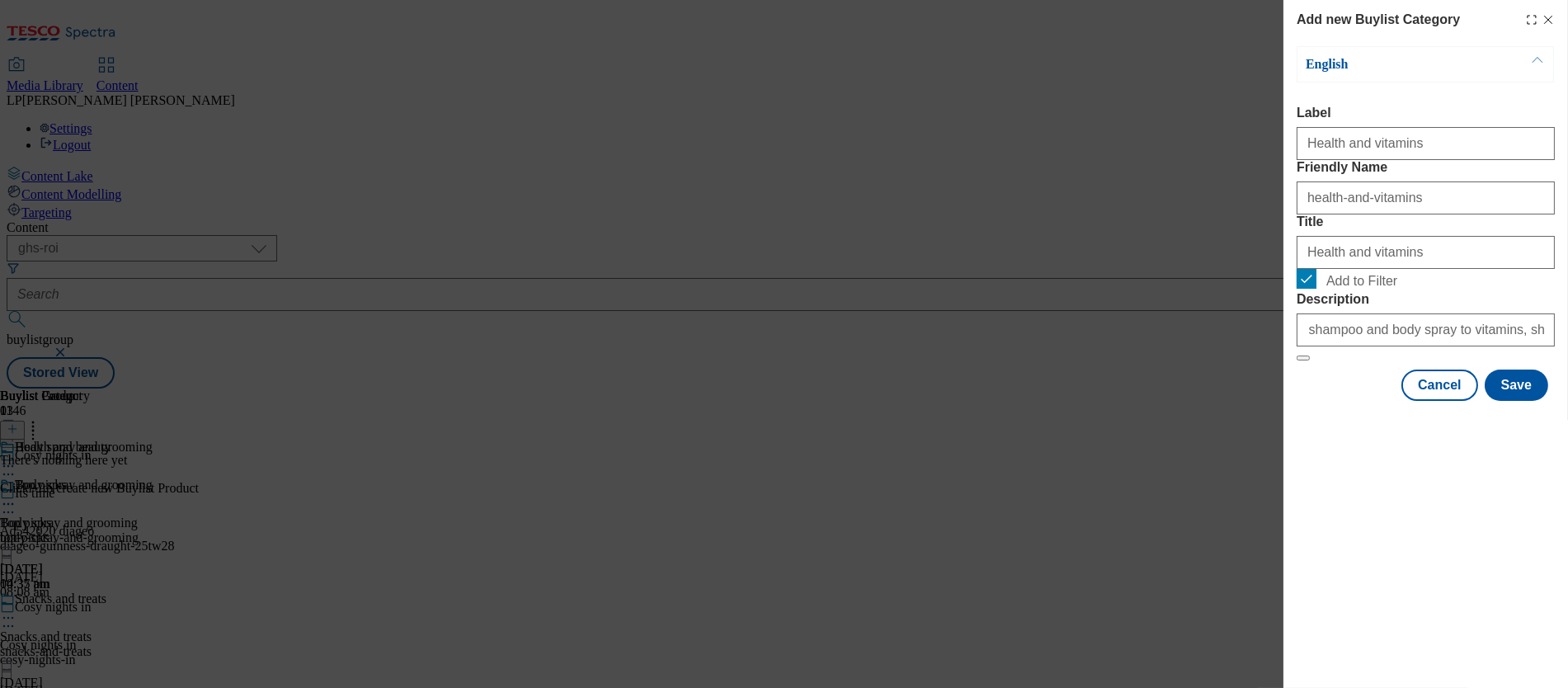
click at [883, 289] on span "Add to Filter" at bounding box center [1437, 278] width 222 height 20
click at [883, 289] on input "Add to Filter" at bounding box center [1307, 278] width 20 height 20
click at [883, 289] on span "Add to Filter" at bounding box center [1362, 281] width 71 height 15
click at [883, 289] on input "Add to Filter" at bounding box center [1307, 278] width 20 height 20
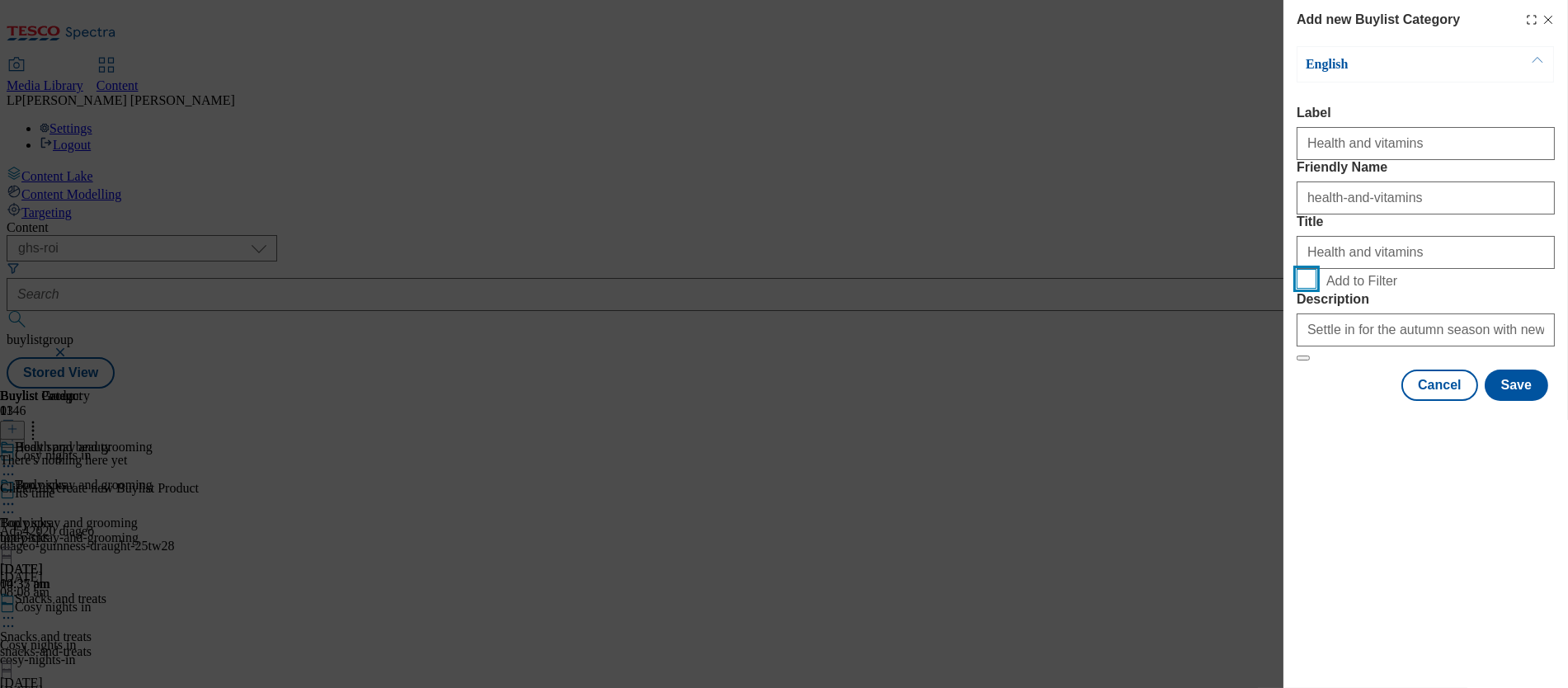
checkbox input "true"
click at [883, 401] on button "Save" at bounding box center [1517, 385] width 64 height 31
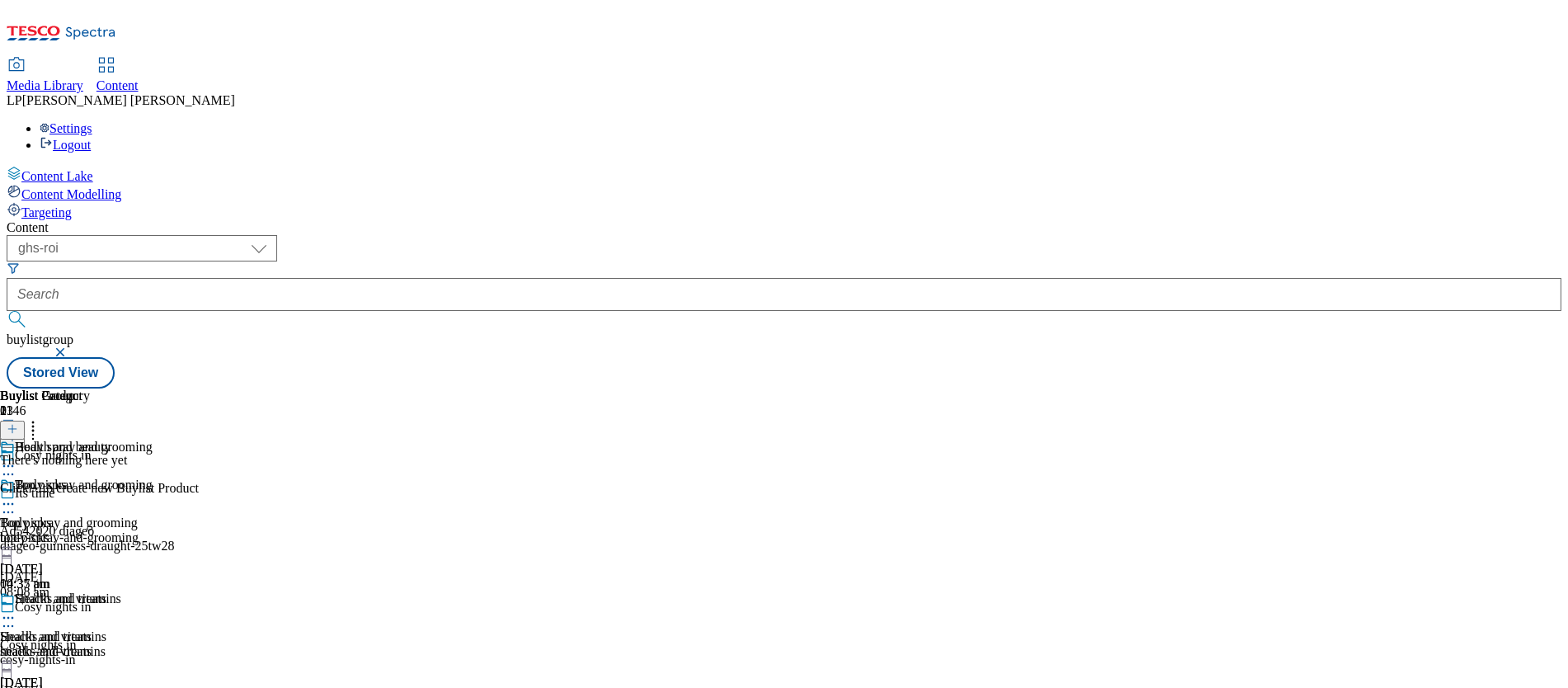
click at [18, 423] on icon at bounding box center [12, 428] width 11 height 11
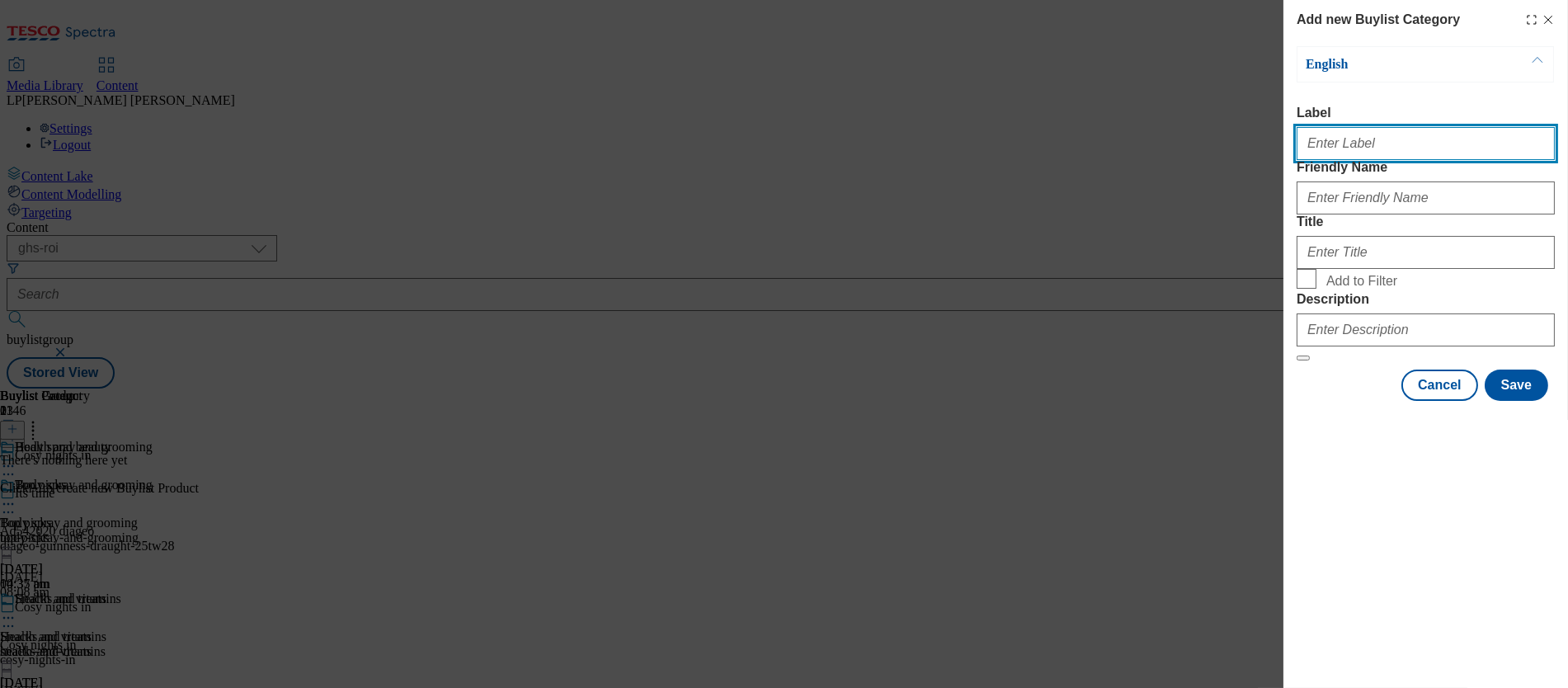
click at [883, 156] on input "Label" at bounding box center [1426, 143] width 258 height 33
paste input "Dental care"
type input "Dental care"
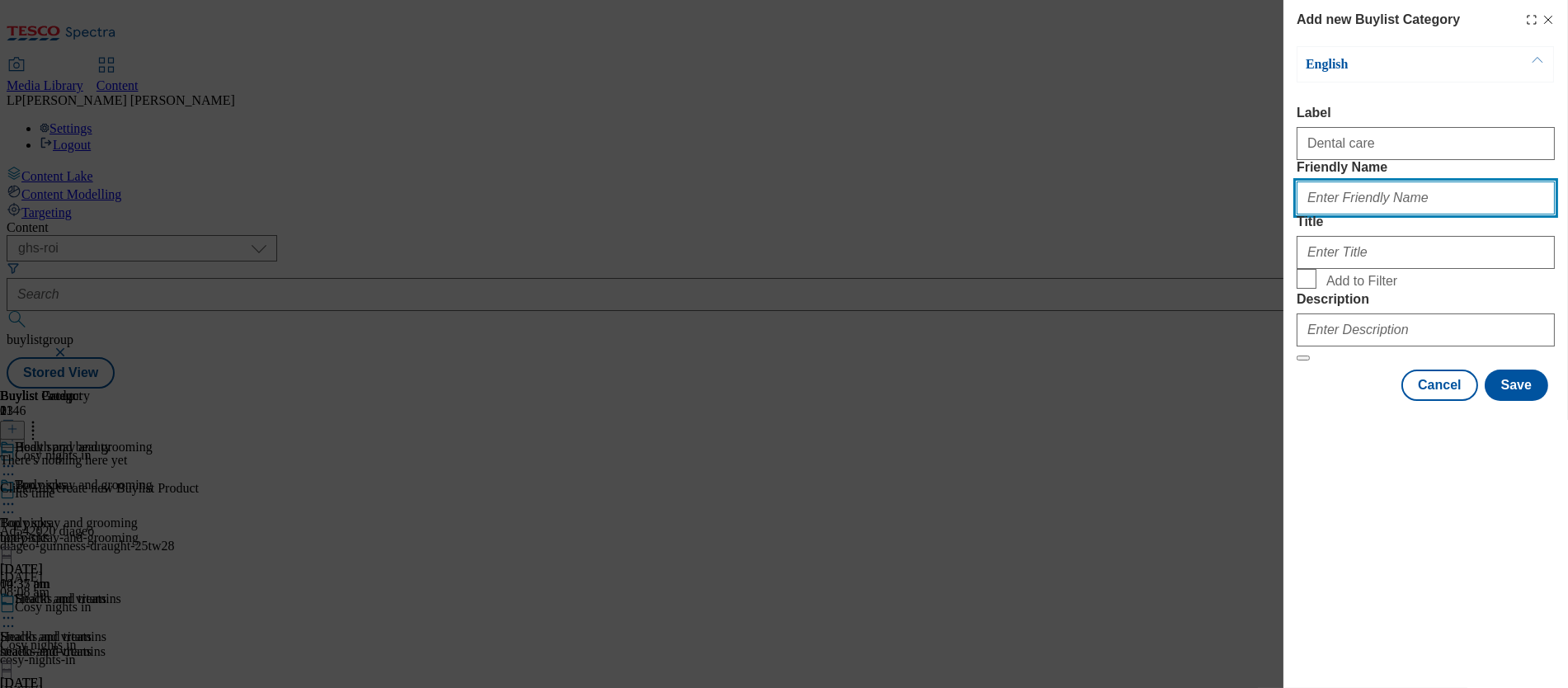
click at [883, 215] on input "Friendly Name" at bounding box center [1426, 197] width 258 height 33
paste input "Dental care"
type input "Dental care"
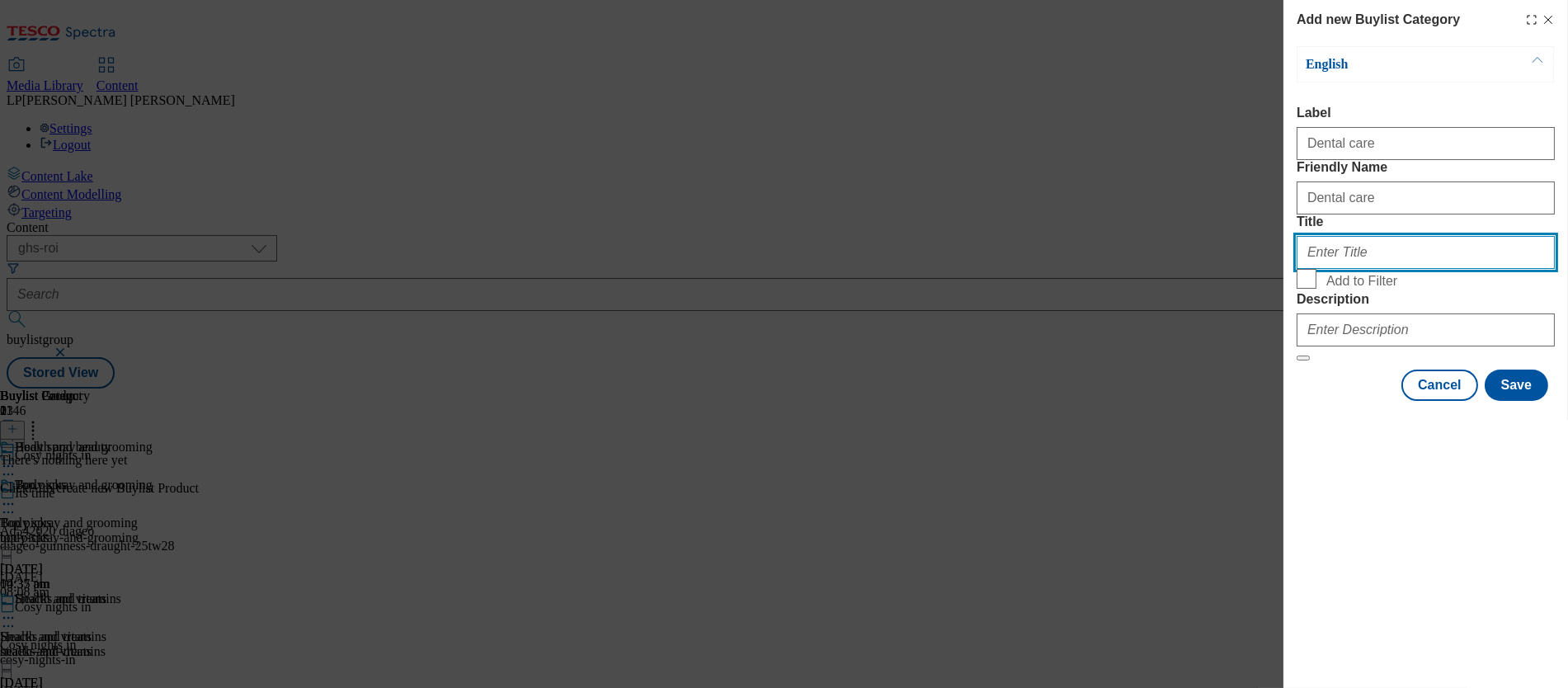
click at [883, 269] on input "Title" at bounding box center [1426, 253] width 258 height 33
paste input "Dental care"
type input "Dental care"
click at [883, 289] on input "Add to Filter" at bounding box center [1307, 278] width 20 height 20
checkbox input "true"
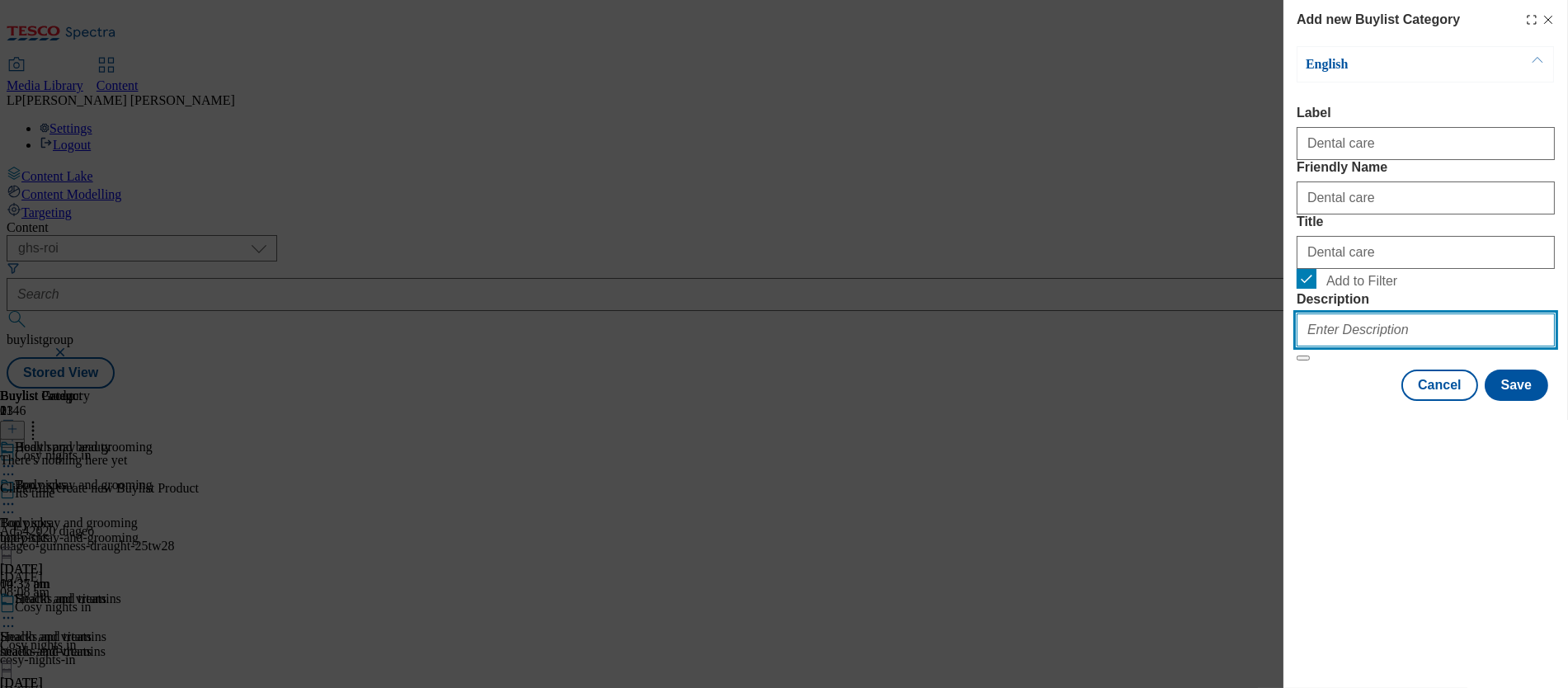
click at [883, 347] on input "Description" at bounding box center [1426, 329] width 258 height 33
paste input "Settle in for the autumn season with new toiletries and health essentials. From…"
type input "Settle in for the autumn season with new toiletries and health essentials. From…"
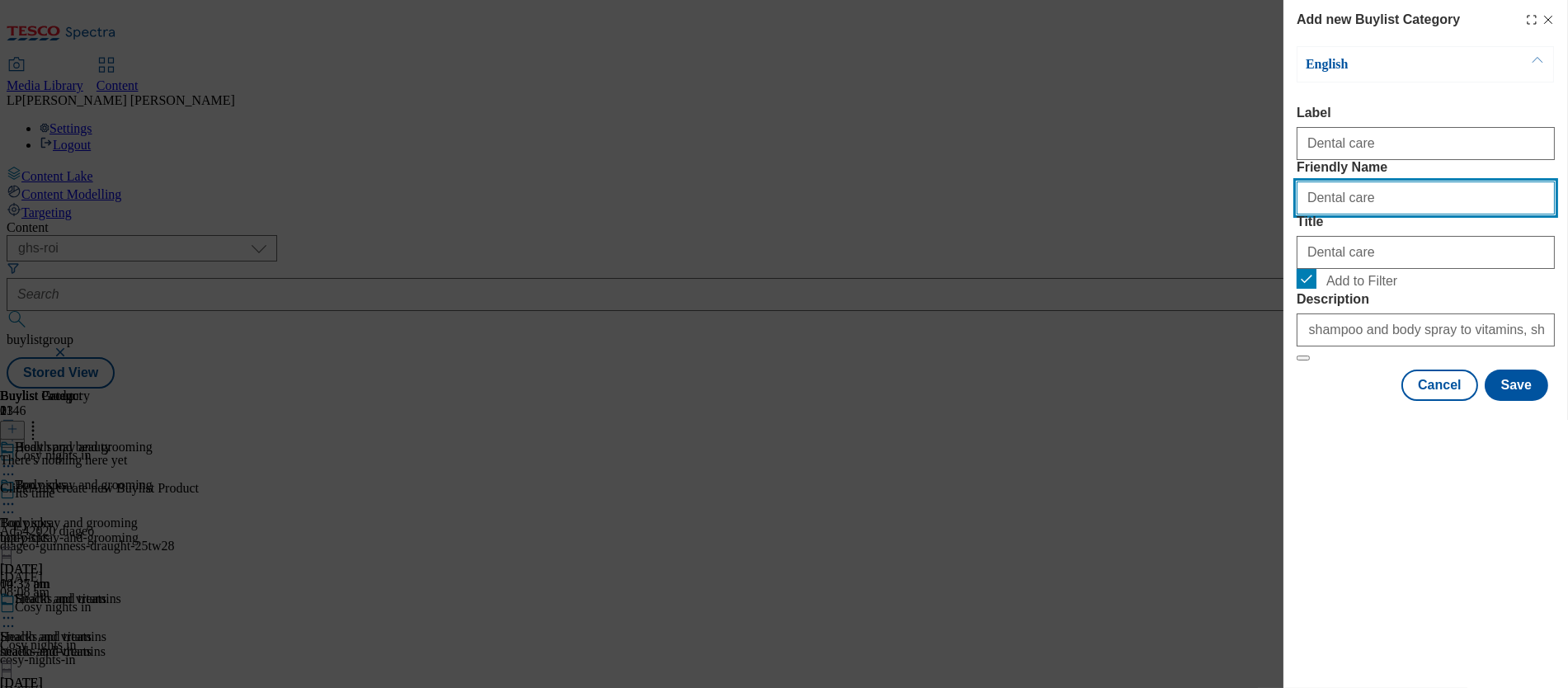
click at [883, 215] on input "Dental care" at bounding box center [1426, 197] width 258 height 33
type input "dental-care"
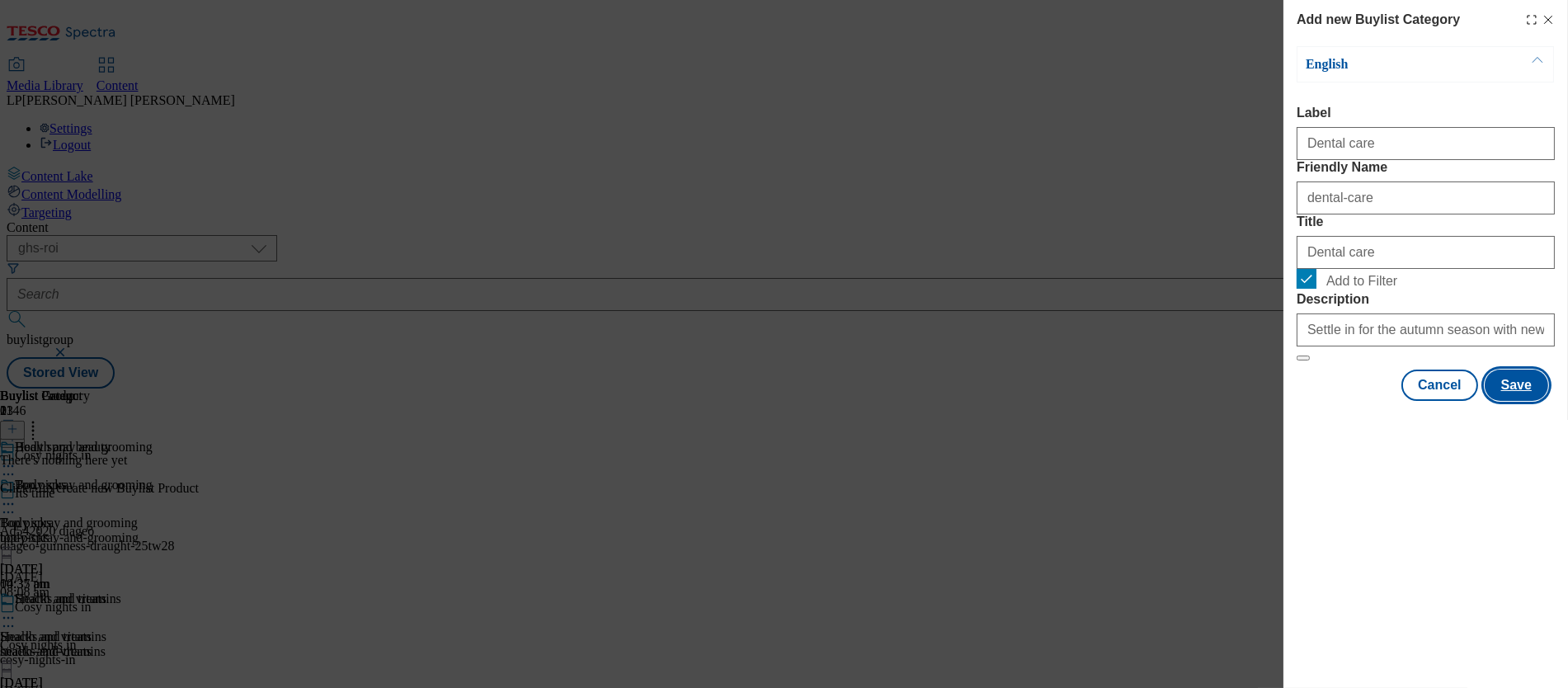
click at [883, 401] on button "Save" at bounding box center [1517, 385] width 64 height 31
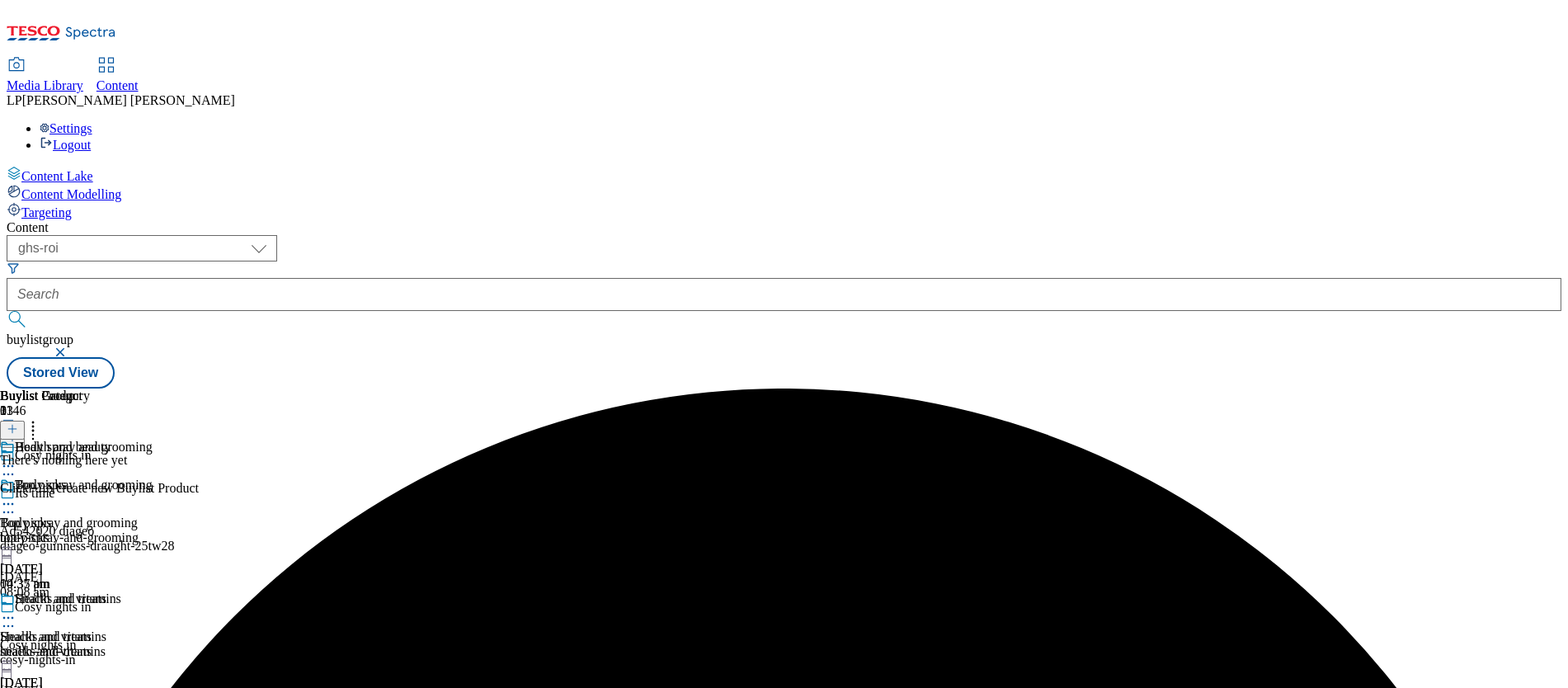
click at [12, 425] on line at bounding box center [12, 429] width 0 height 9
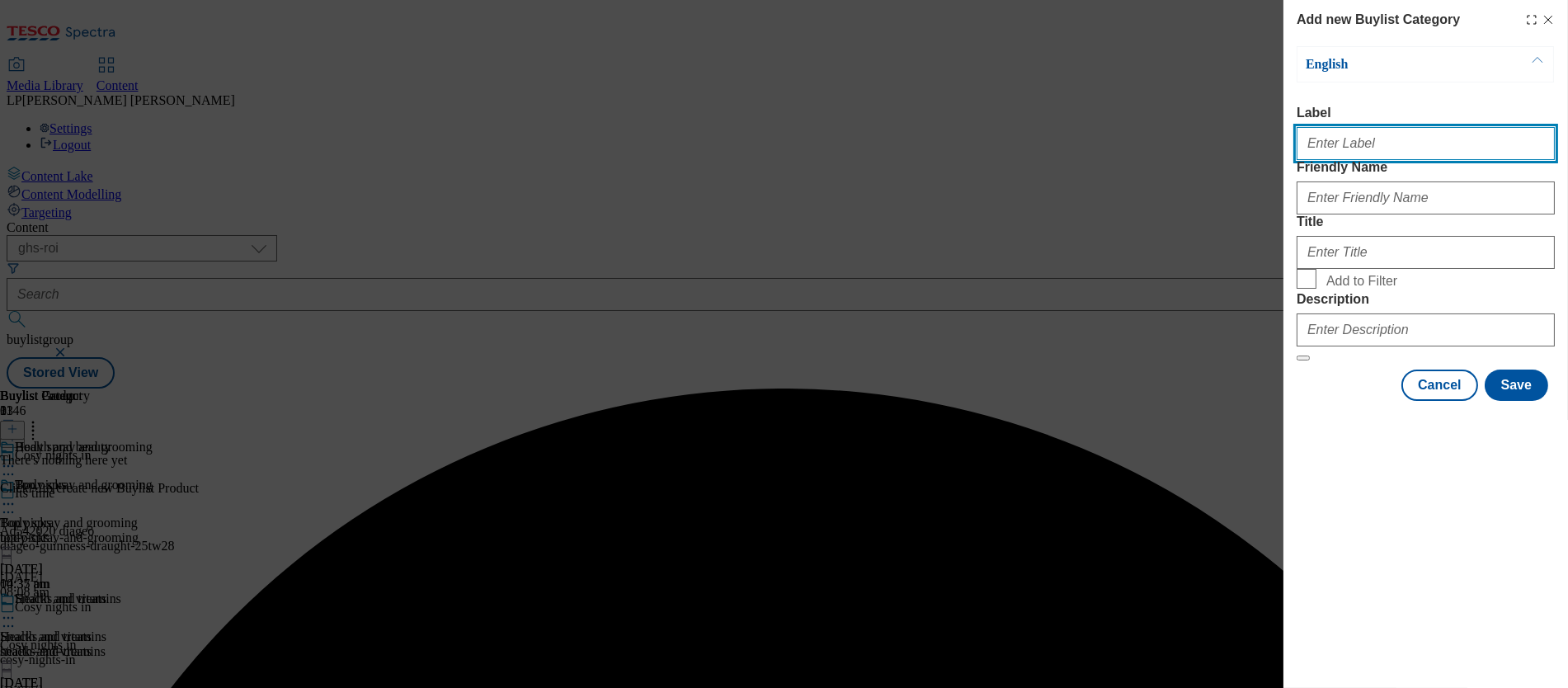
click at [883, 143] on input "Label" at bounding box center [1426, 143] width 258 height 33
paste input "Shampoo, conditioner and bodywash"
type input "Shampoo, conditioner and bodywash"
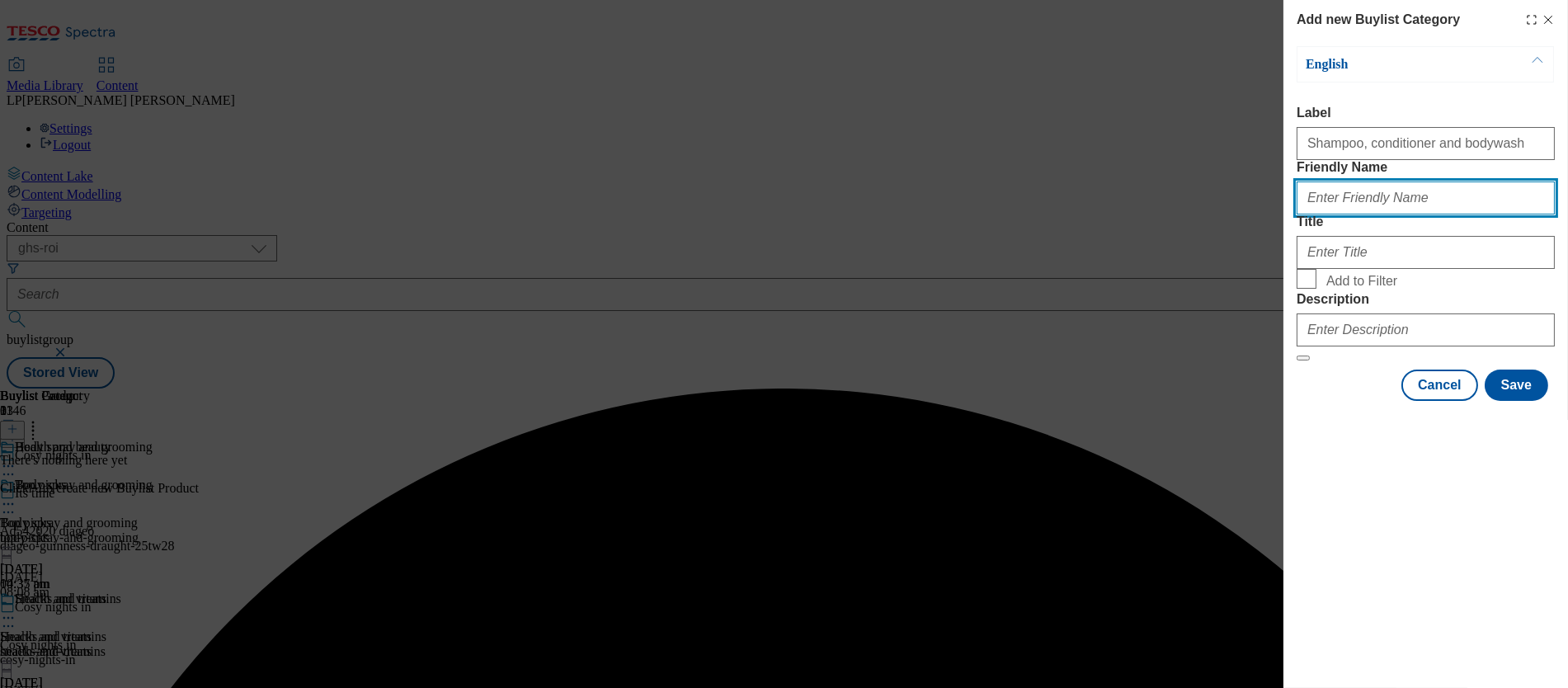
click at [883, 215] on input "Friendly Name" at bounding box center [1426, 197] width 258 height 33
paste input "Shampoo, conditioner and bodywash"
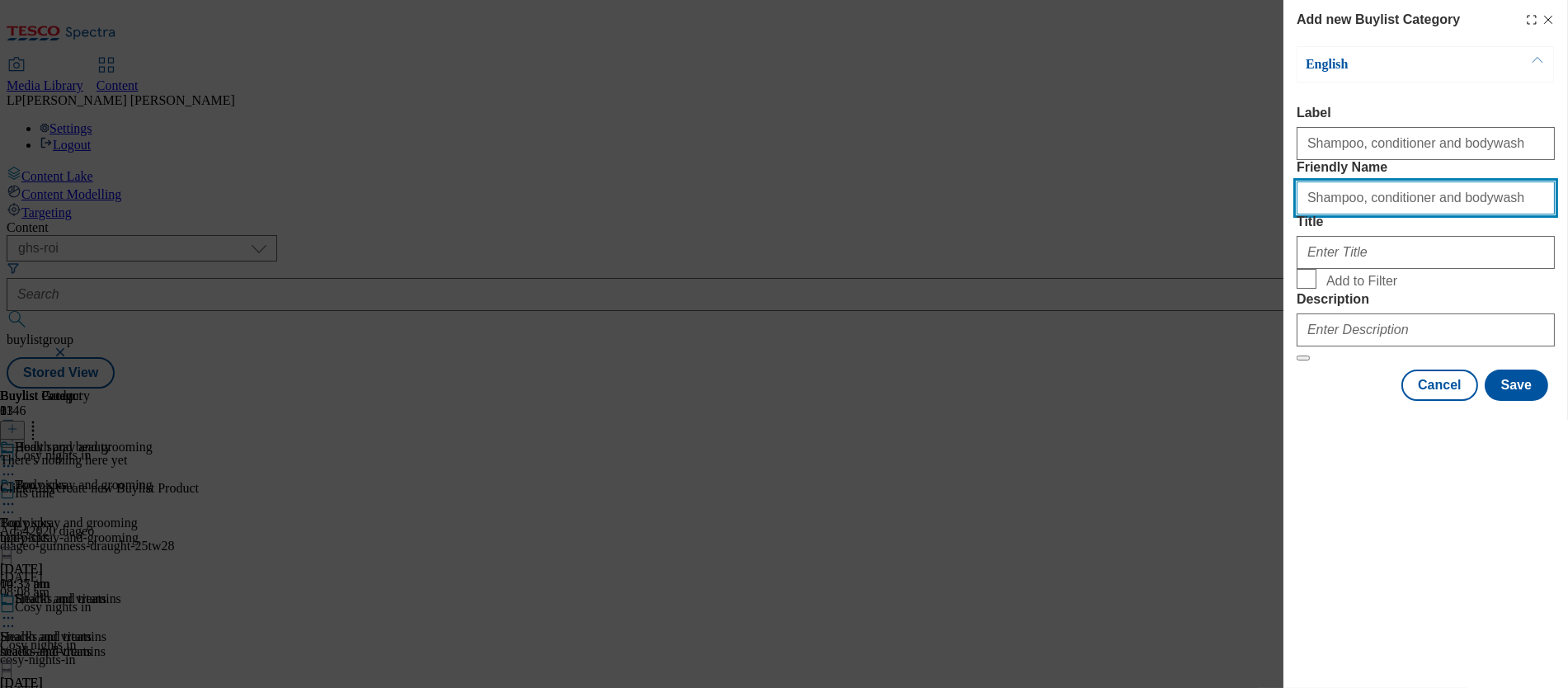
click at [883, 215] on input "Shampoo, conditioner and bodywash" at bounding box center [1426, 197] width 258 height 33
type input "shampoo-conditioner-and-bodywash"
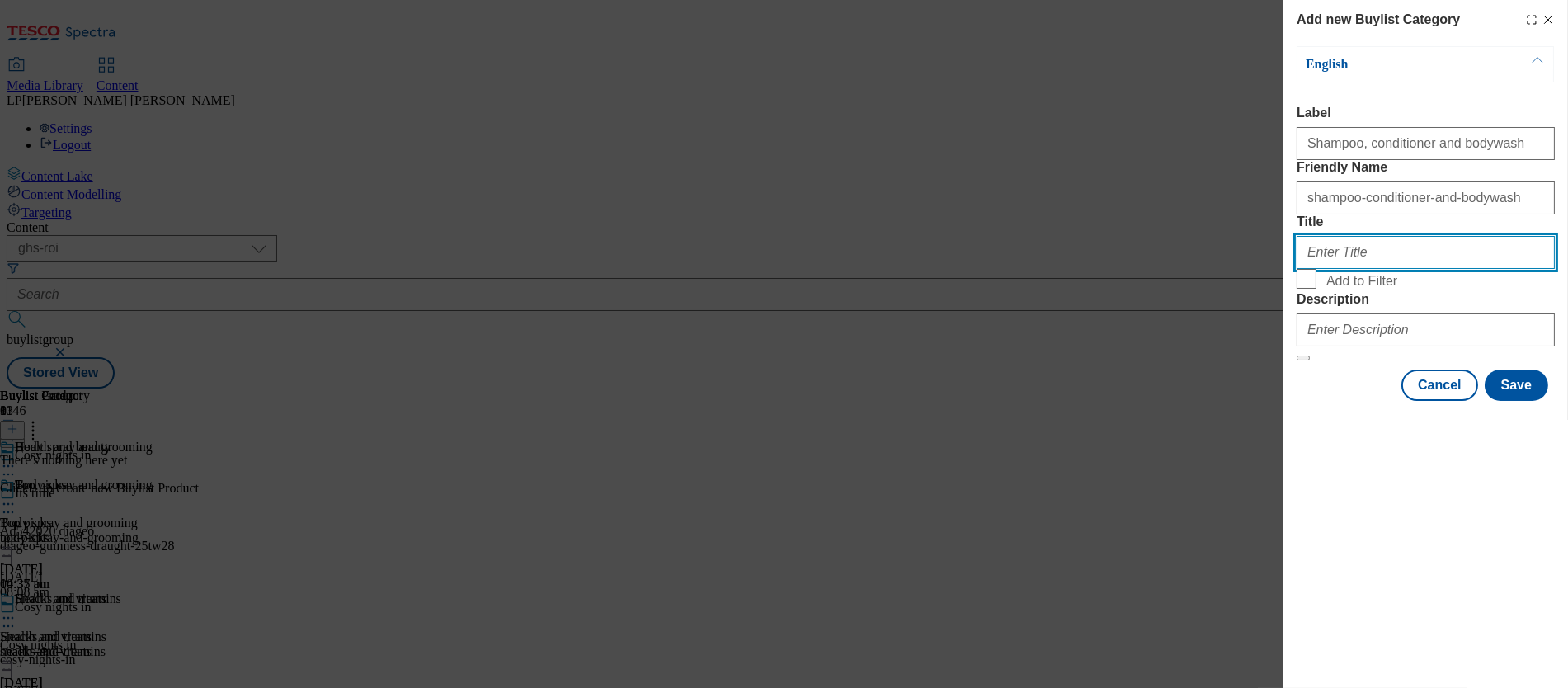
click at [883, 269] on input "Title" at bounding box center [1426, 253] width 258 height 33
paste input "Shampoo, conditioner and bodywash"
type input "Shampoo, conditioner and bodywash"
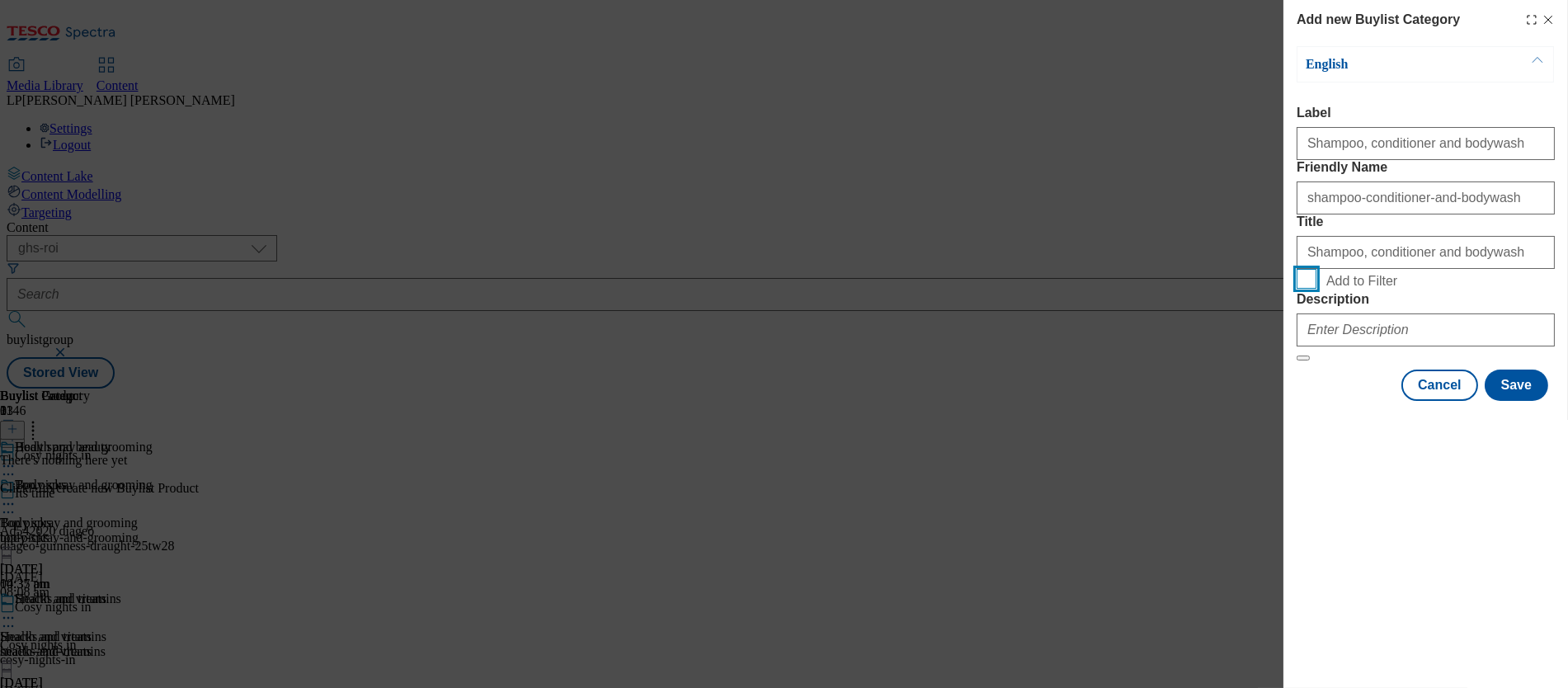
click at [883, 289] on input "Add to Filter" at bounding box center [1307, 278] width 20 height 20
checkbox input "true"
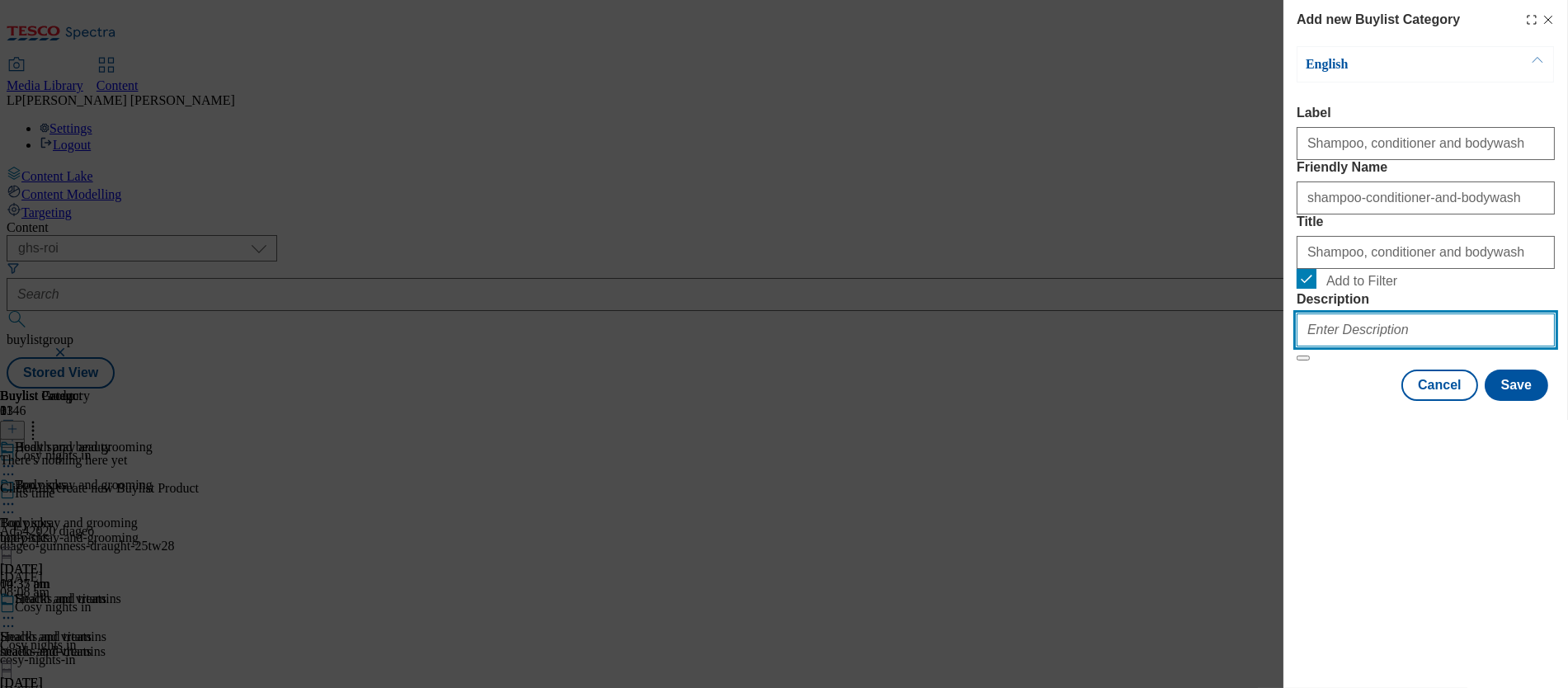
click at [883, 347] on input "Description" at bounding box center [1426, 329] width 258 height 33
paste input "Settle in for the autumn season with new toiletries and health essentials. From…"
type input "Settle in for the autumn season with new toiletries and health essentials. From…"
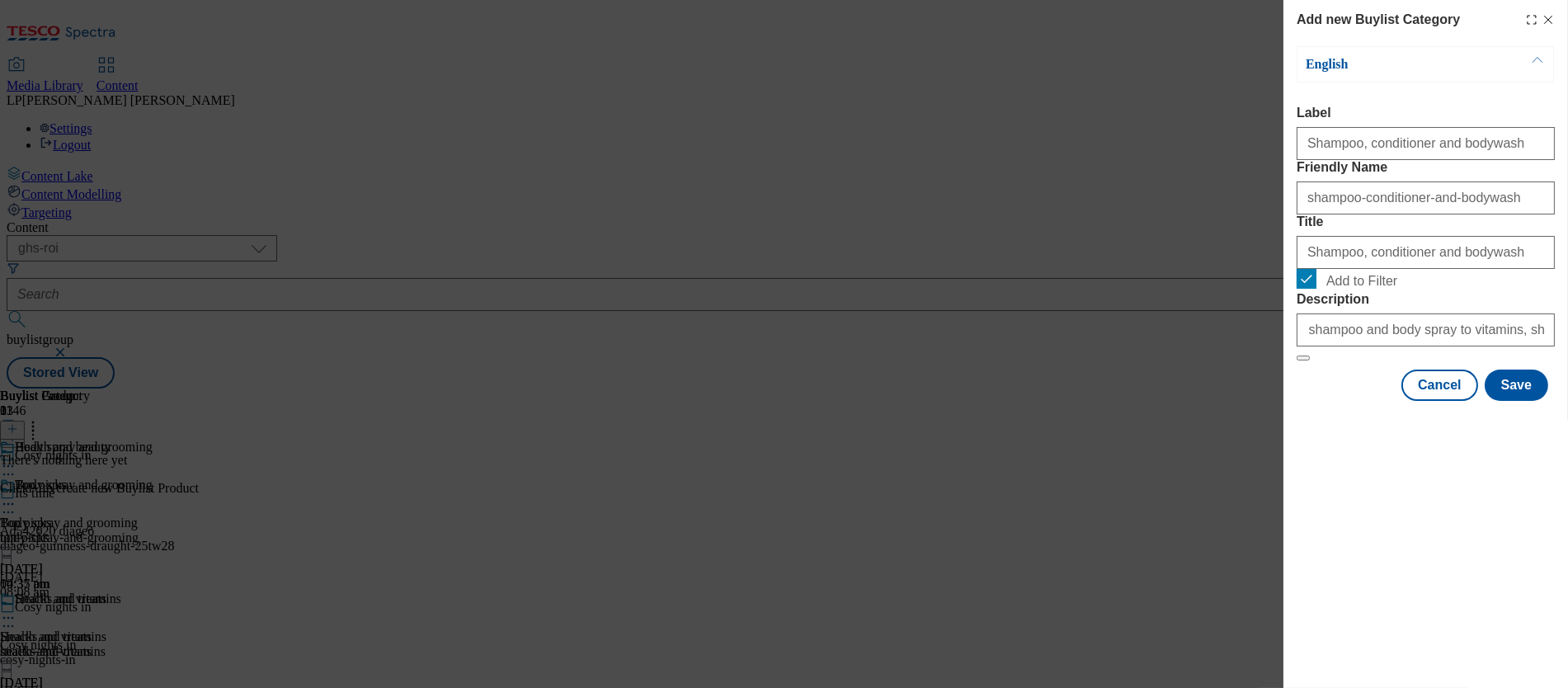
click at [883, 361] on form "Label Shampoo, conditioner and bodywash Friendly Name shampoo-conditioner-and-b…" at bounding box center [1426, 233] width 258 height 256
click at [883, 401] on button "Save" at bounding box center [1517, 385] width 64 height 31
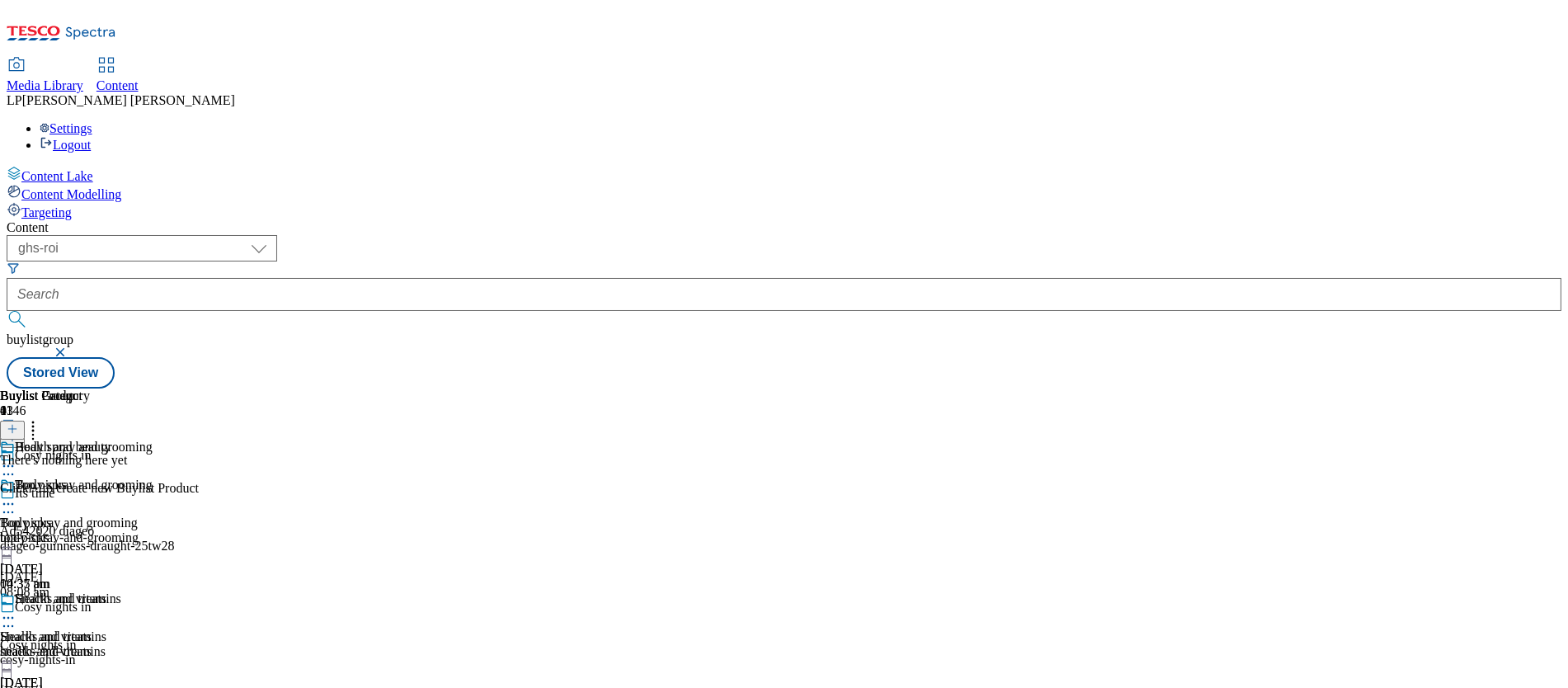
click at [18, 423] on icon at bounding box center [12, 428] width 11 height 11
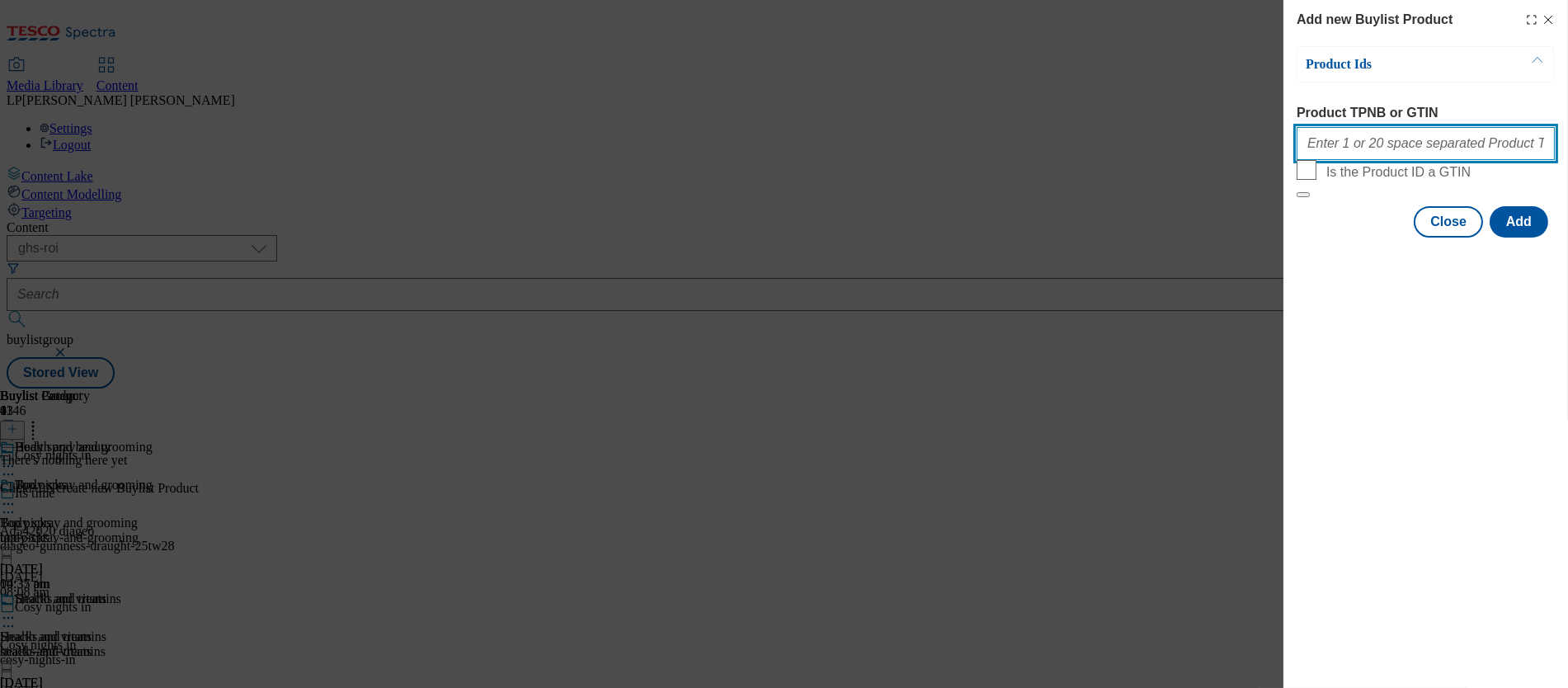
click at [883, 153] on input "Product TPNB or GTIN" at bounding box center [1426, 143] width 258 height 33
paste input "86437775 86437723 87449379 91381596 91719509 92752801 93880660 88897468 8994971…"
type input "86437775 86437723 87449379 91381596 91719509 92752801 93880660 88897468 8994971…"
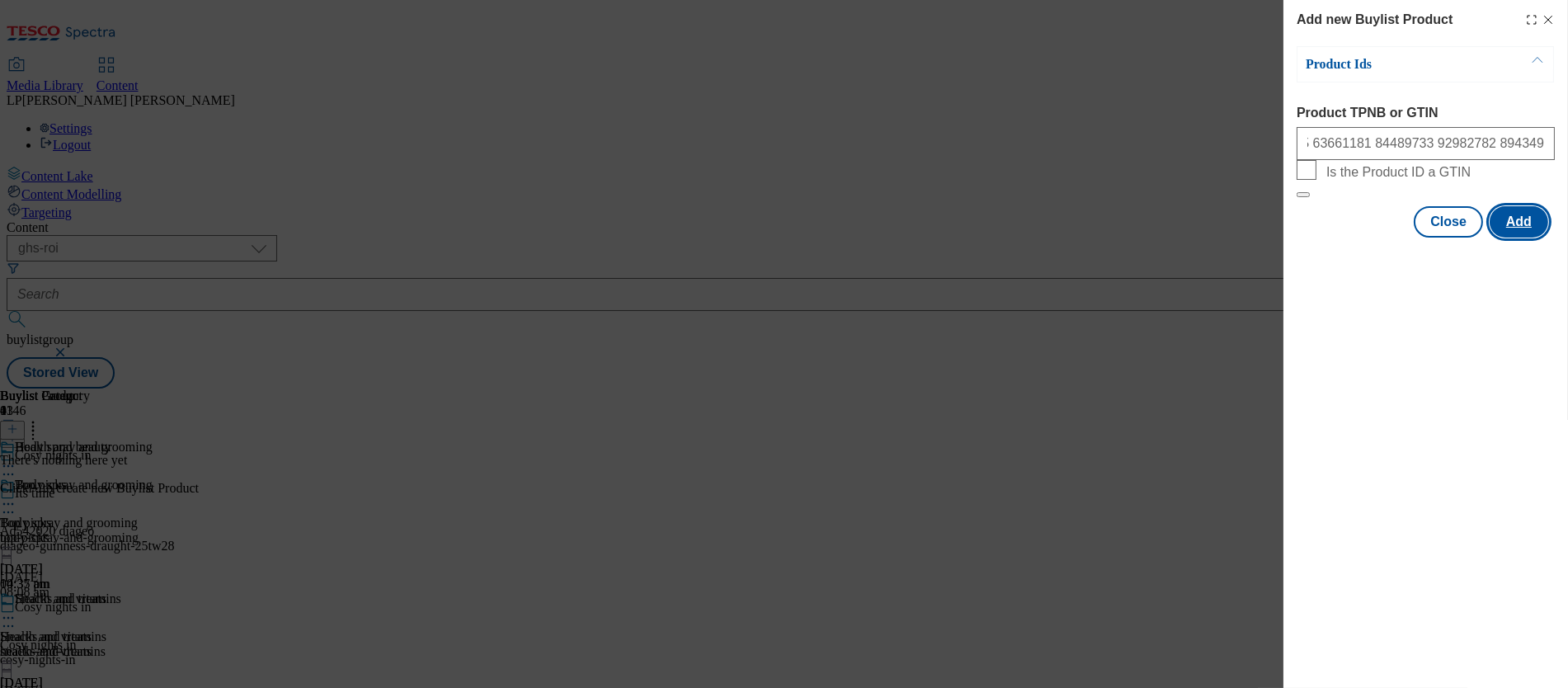
click at [883, 237] on button "Add" at bounding box center [1520, 222] width 59 height 31
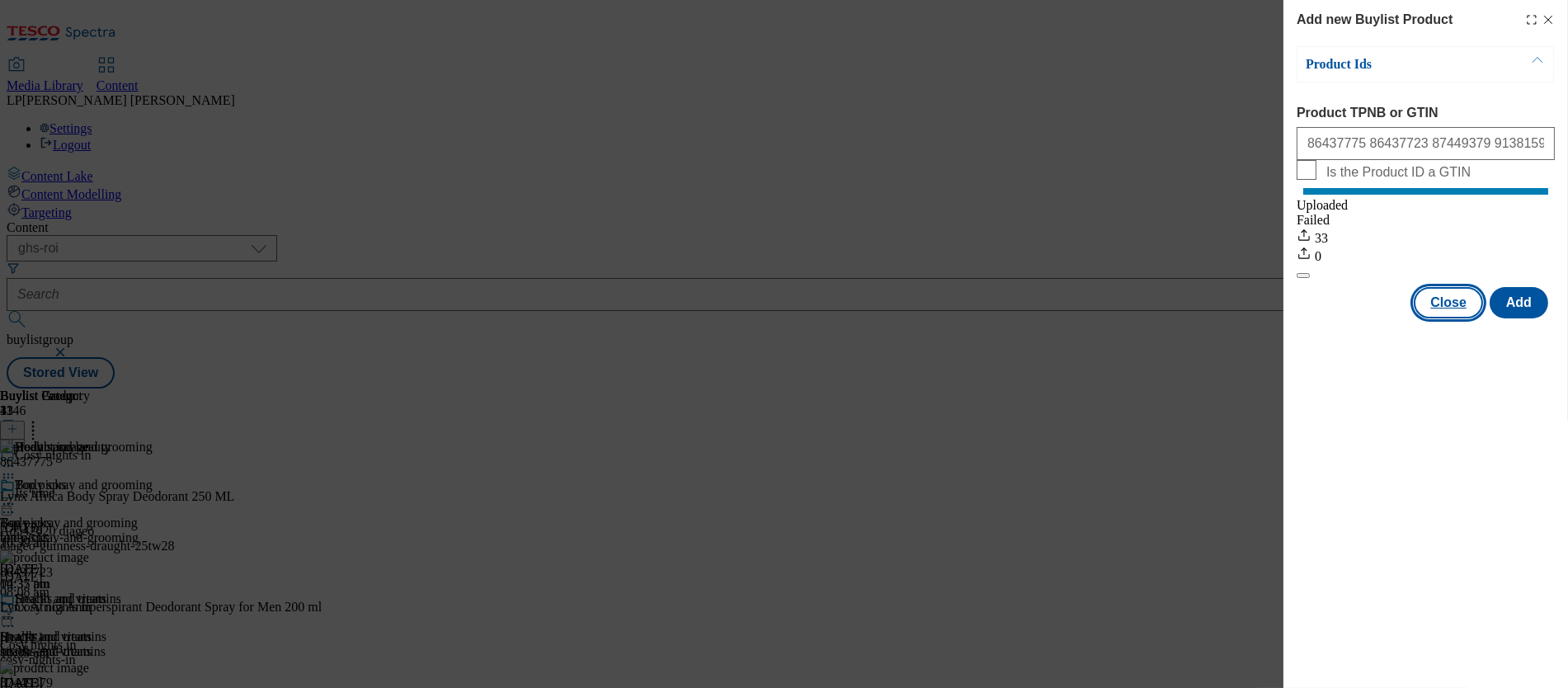
click at [883, 318] on button "Close" at bounding box center [1449, 303] width 69 height 31
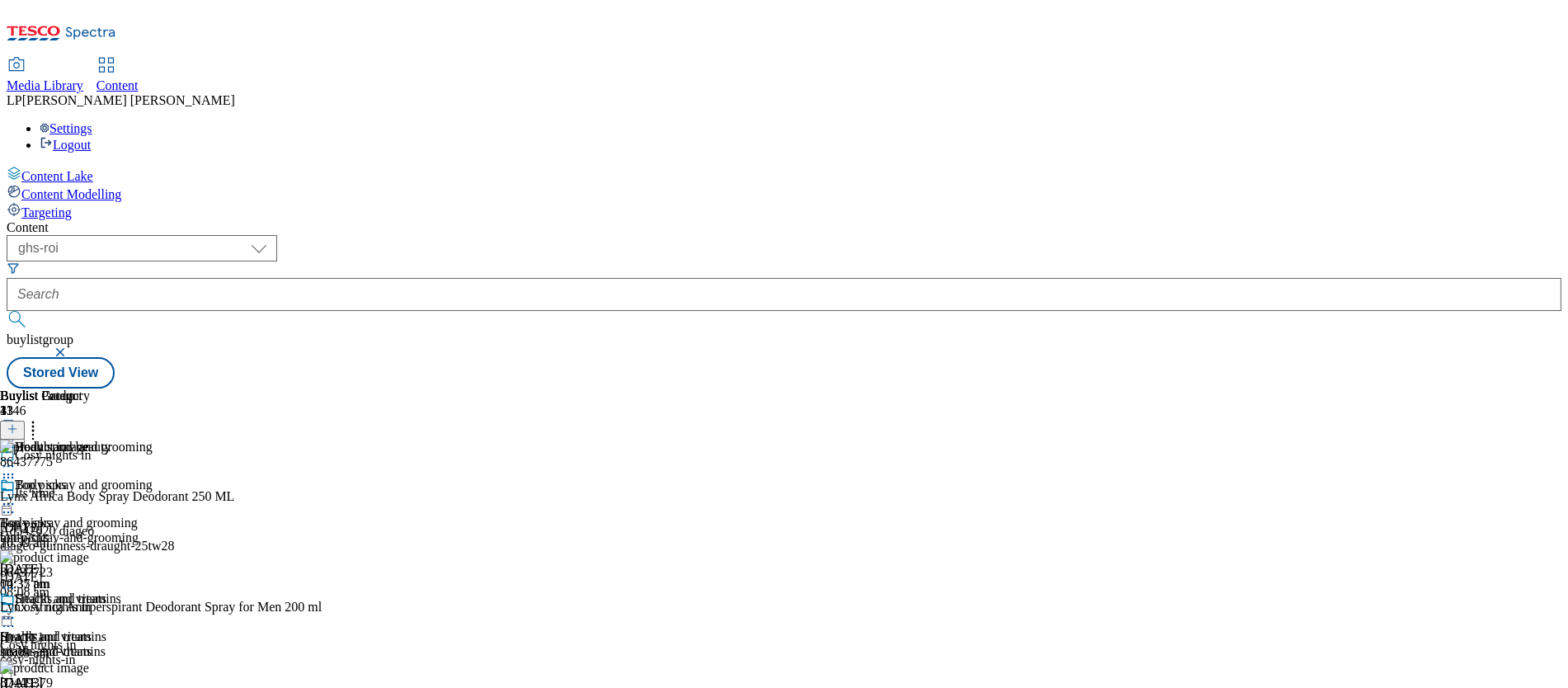
click at [210, 644] on div "health-and-vitamins" at bounding box center [105, 651] width 210 height 15
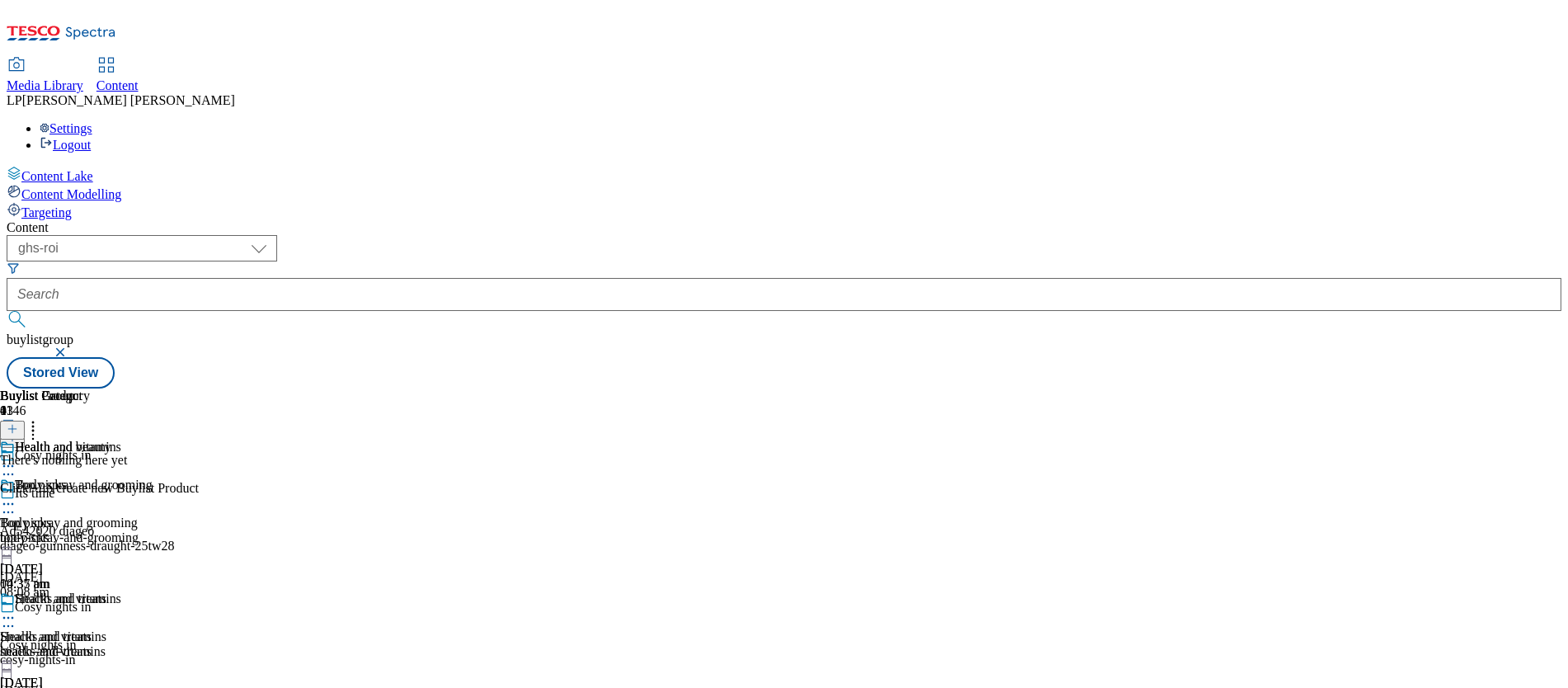
click at [18, 423] on icon at bounding box center [12, 428] width 11 height 11
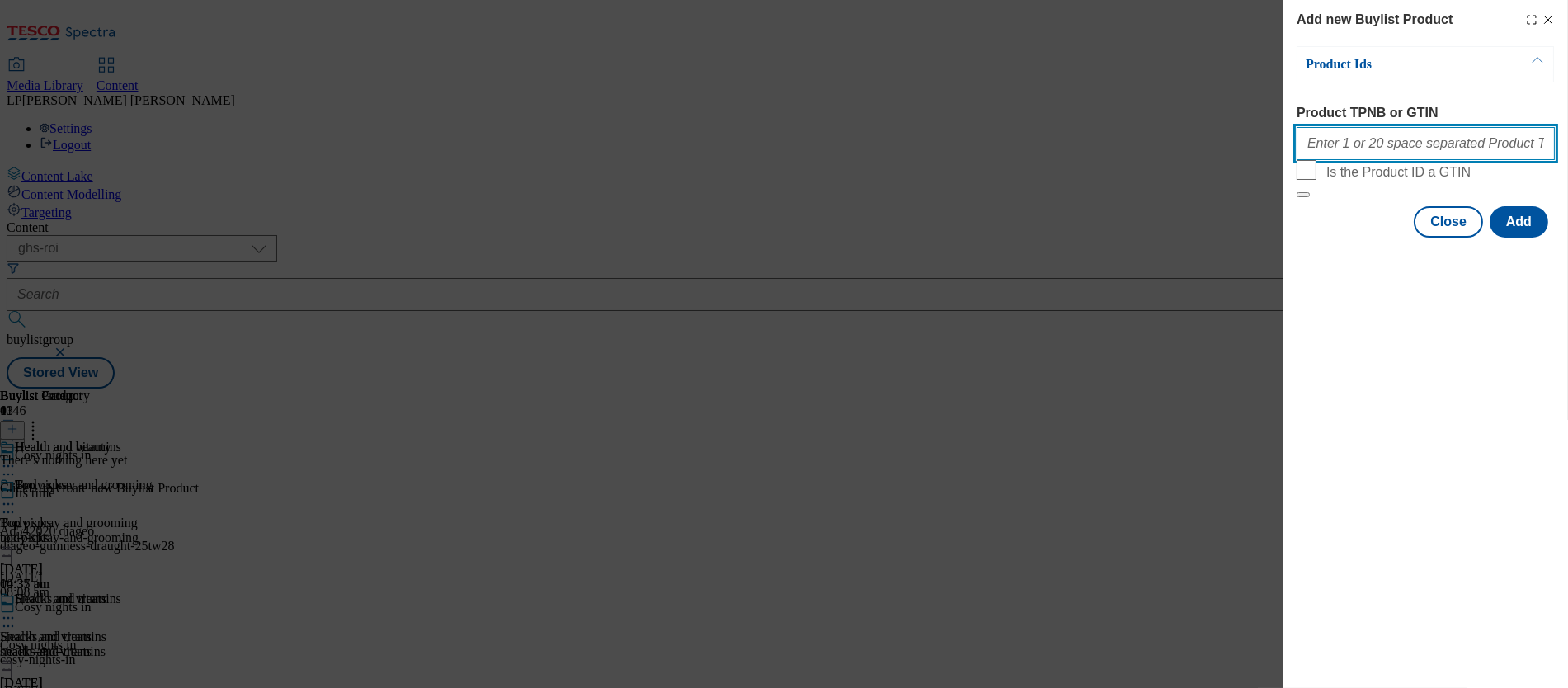
click at [883, 149] on input "Product TPNB or GTIN" at bounding box center [1426, 143] width 258 height 33
paste input "92379385 92803794 79552631 79552268 79552354 89955548 79552585 79552504 9354097…"
type input "92379385 92803794 79552631 79552268 79552354 89955548 79552585 79552504 9354097…"
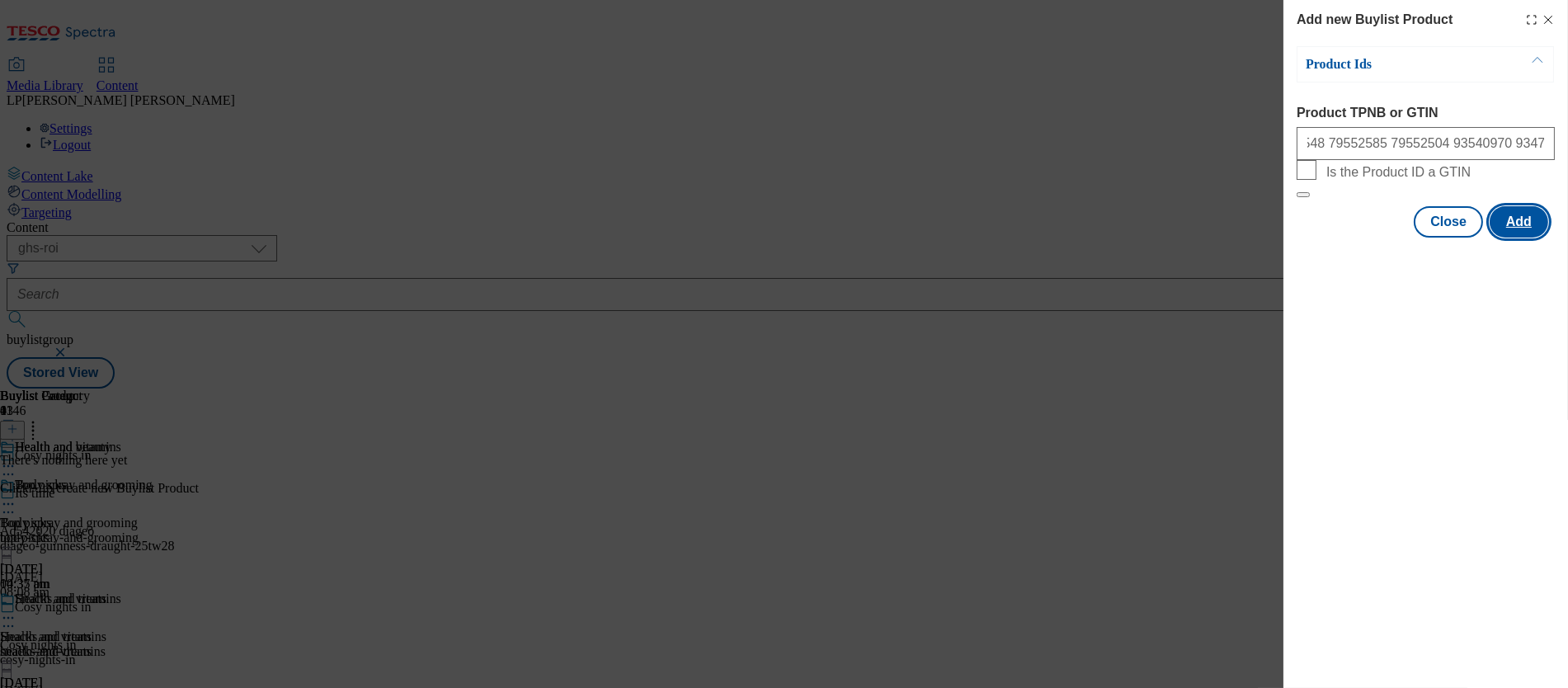
click at [883, 237] on button "Add" at bounding box center [1520, 222] width 59 height 31
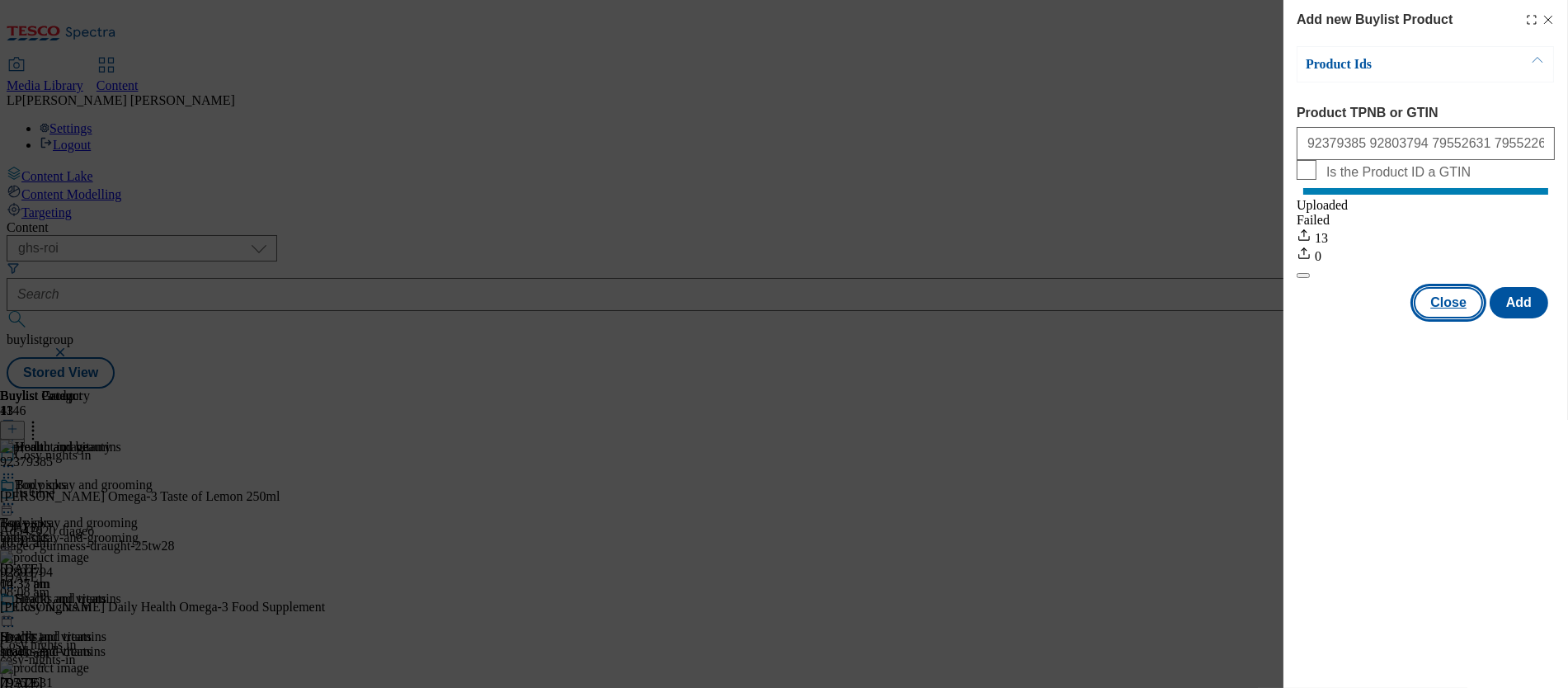
click at [883, 318] on button "Close" at bounding box center [1449, 303] width 69 height 31
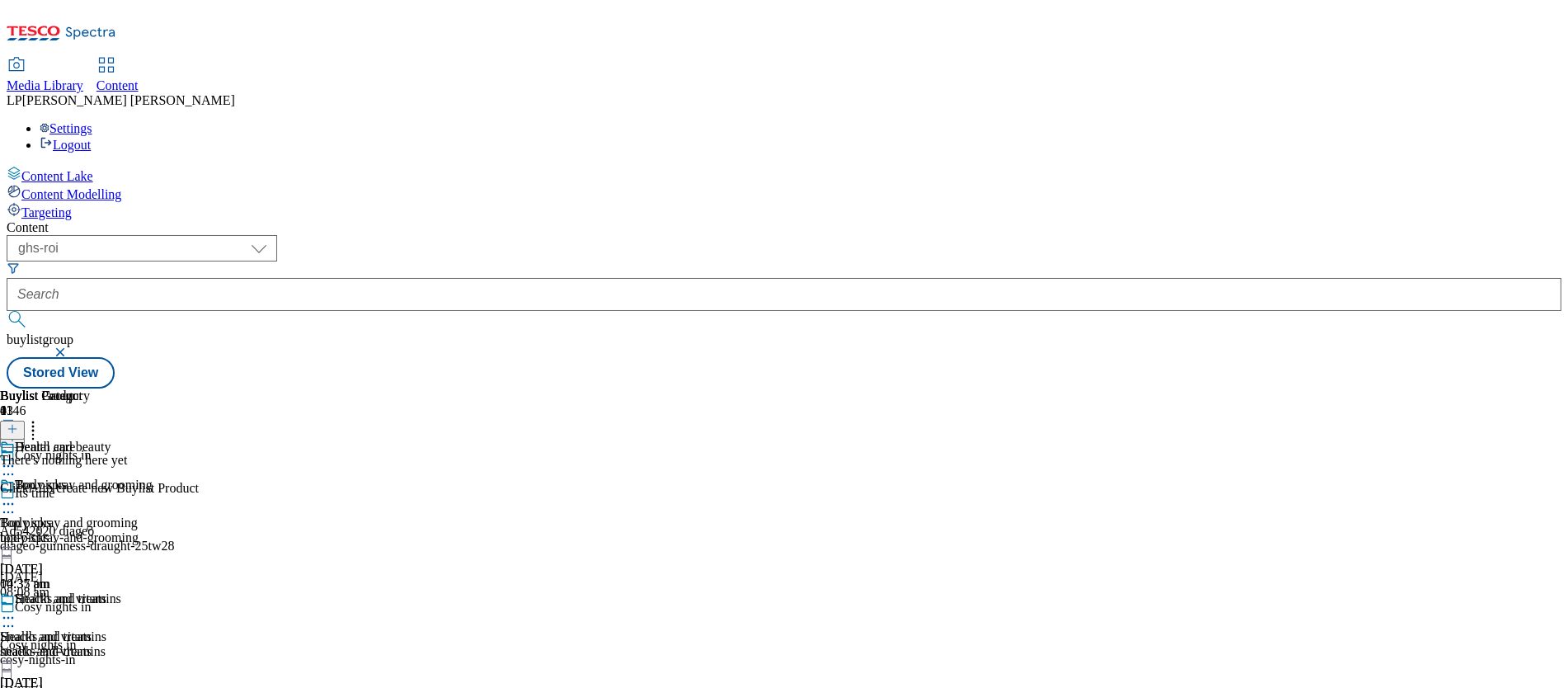
click at [25, 421] on button at bounding box center [12, 430] width 25 height 19
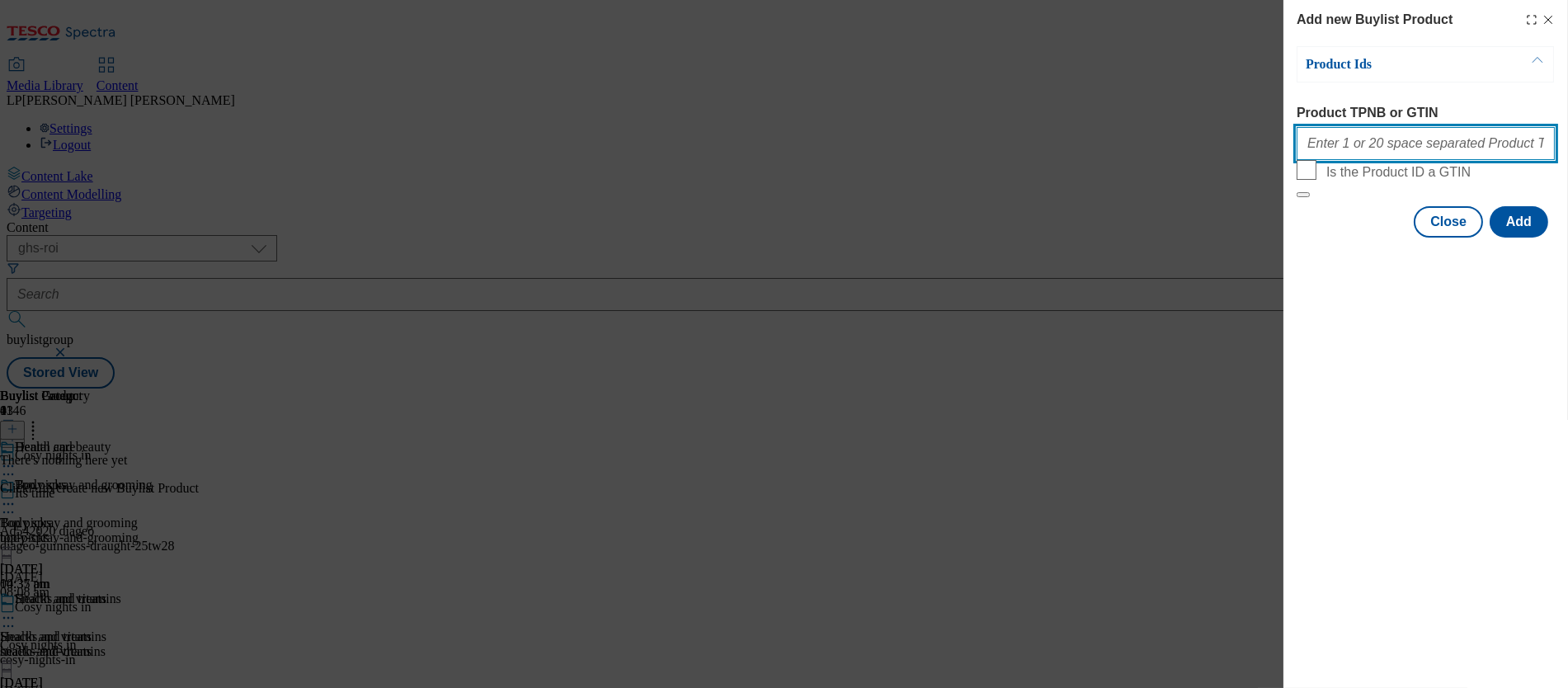
click at [883, 154] on input "Product TPNB or GTIN" at bounding box center [1426, 143] width 258 height 33
paste input "96305409 96096632 91256336 61489561 74168299 91885150 91892607 91311127 9310130…"
type input "96305409 96096632 91256336 61489561 74168299 91885150 91892607 91311127 9310130…"
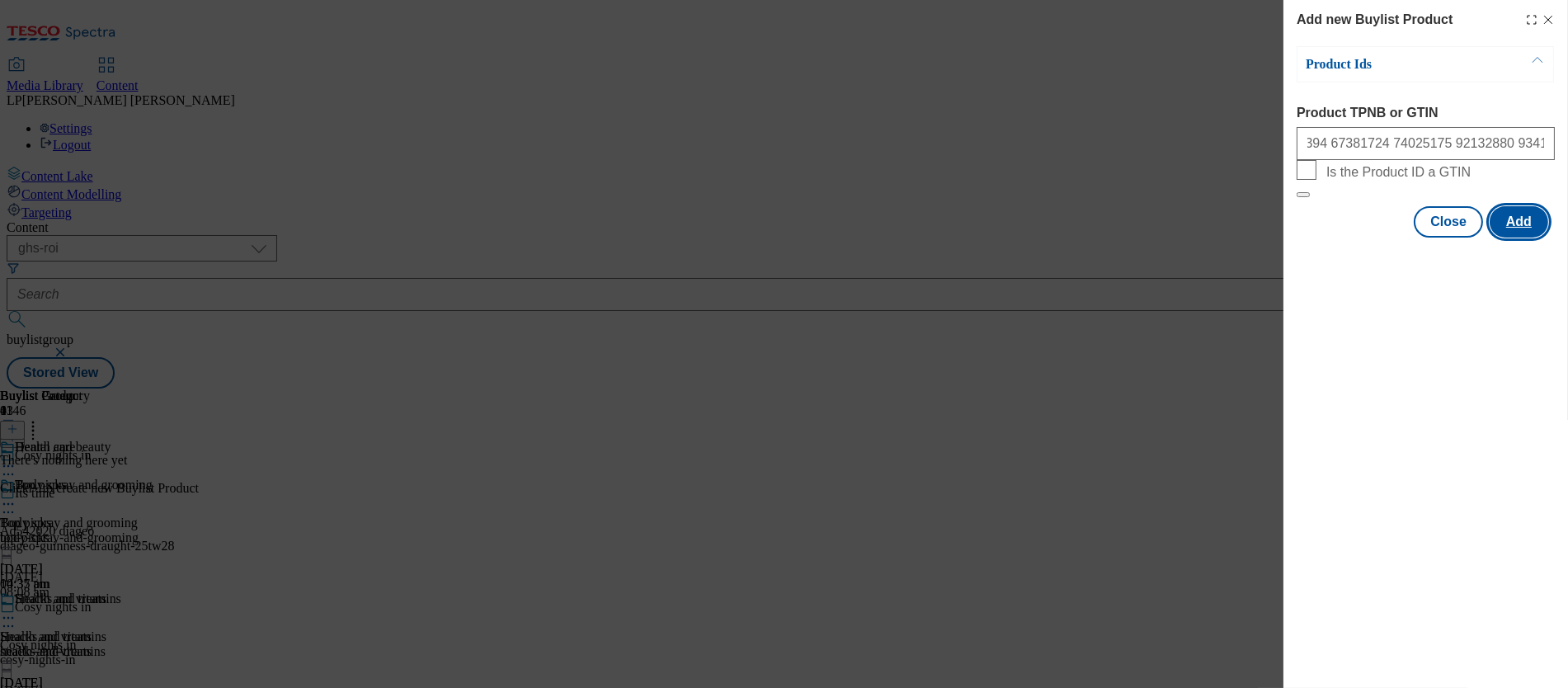
click at [883, 237] on button "Add" at bounding box center [1520, 222] width 59 height 31
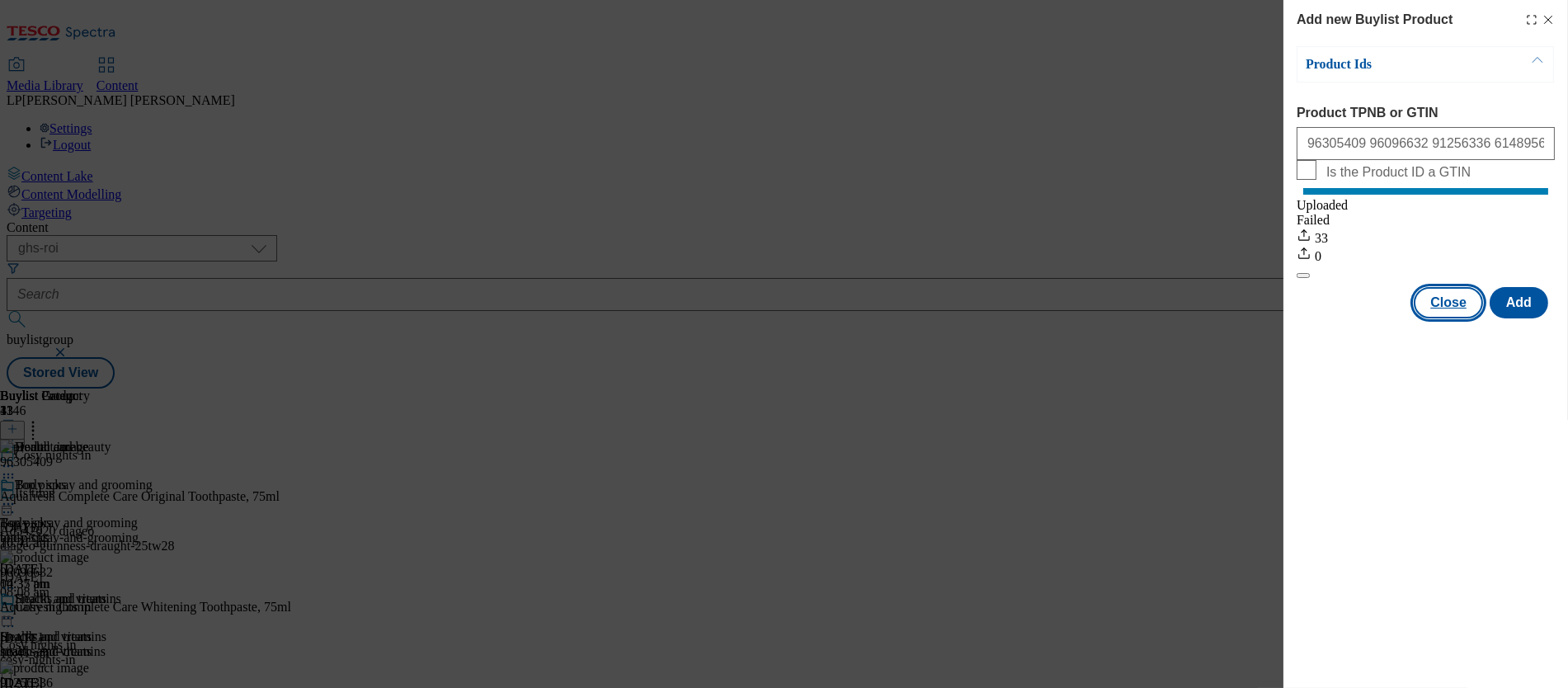
click at [883, 318] on button "Close" at bounding box center [1449, 303] width 69 height 31
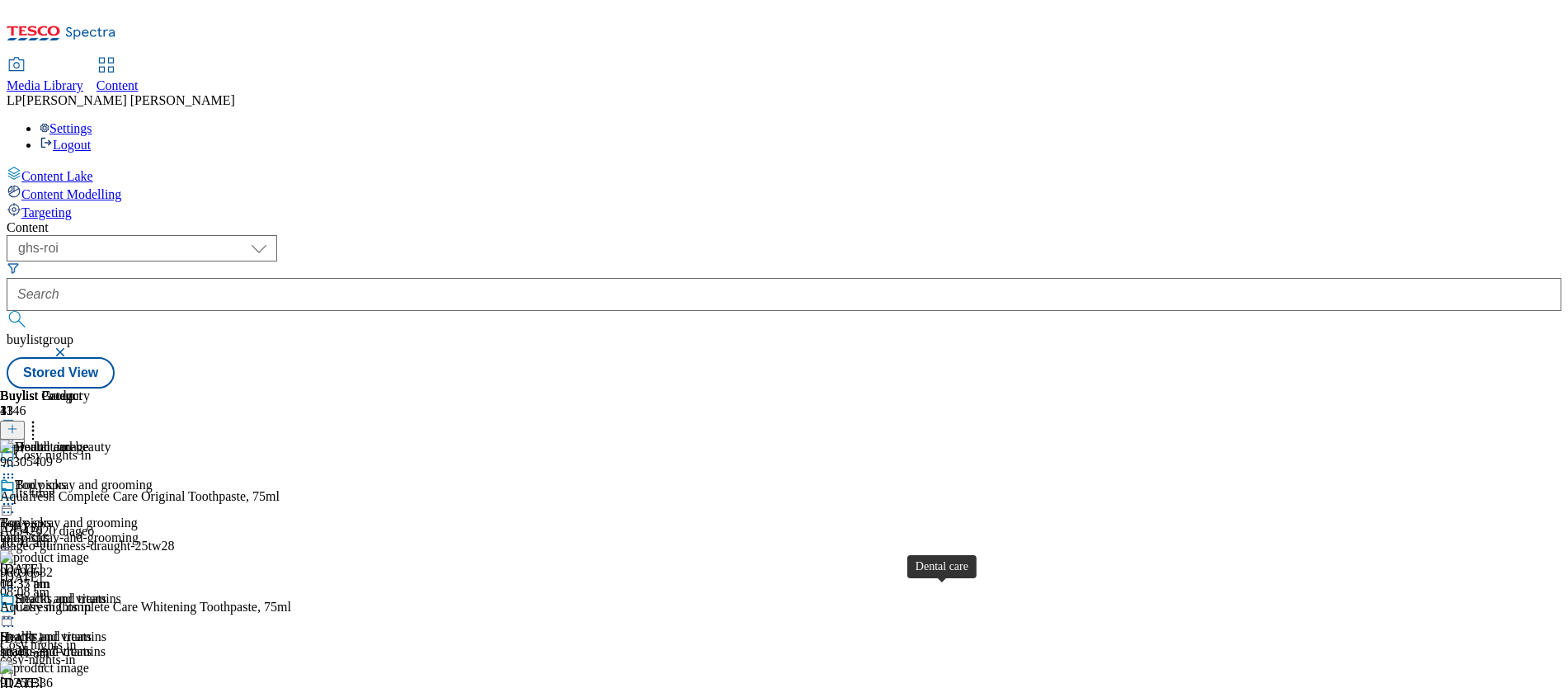
scroll to position [157, 0]
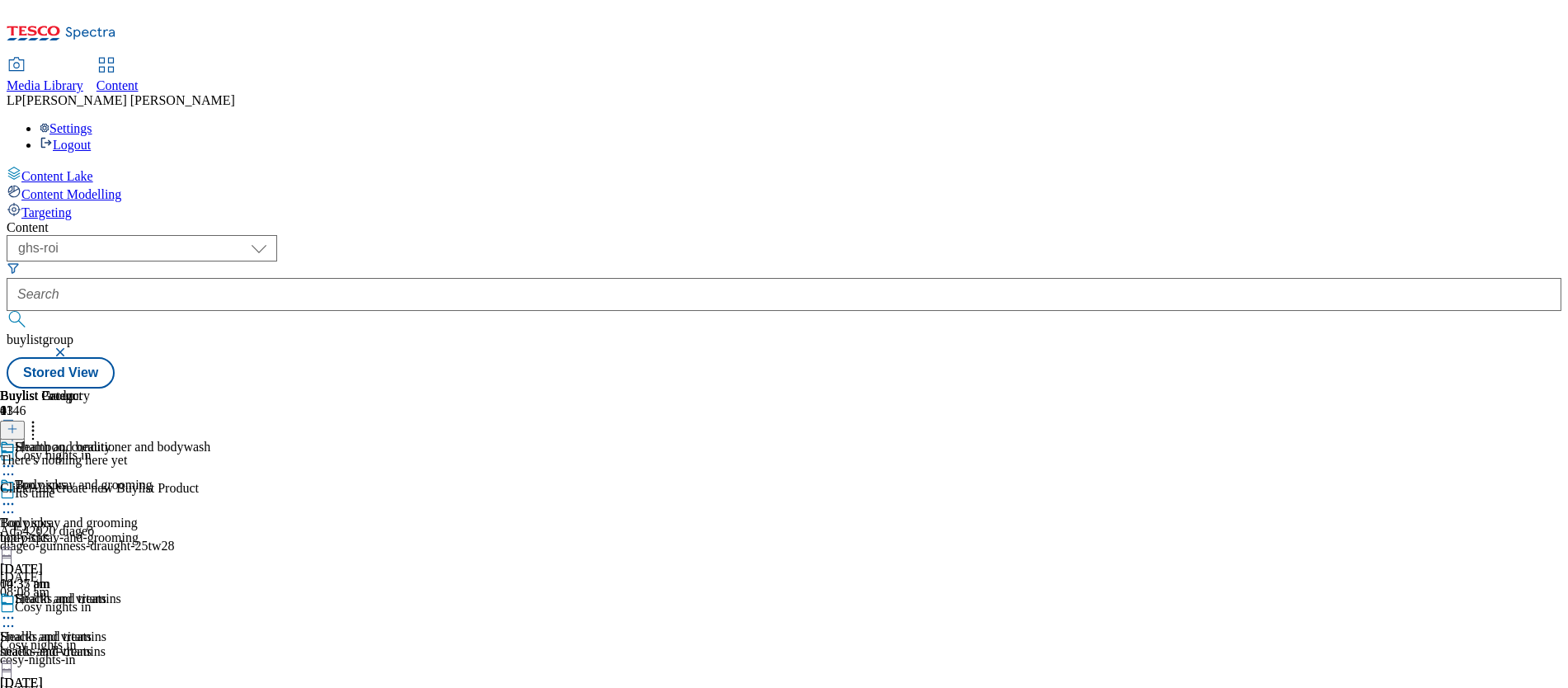
click at [18, 423] on icon at bounding box center [12, 428] width 11 height 11
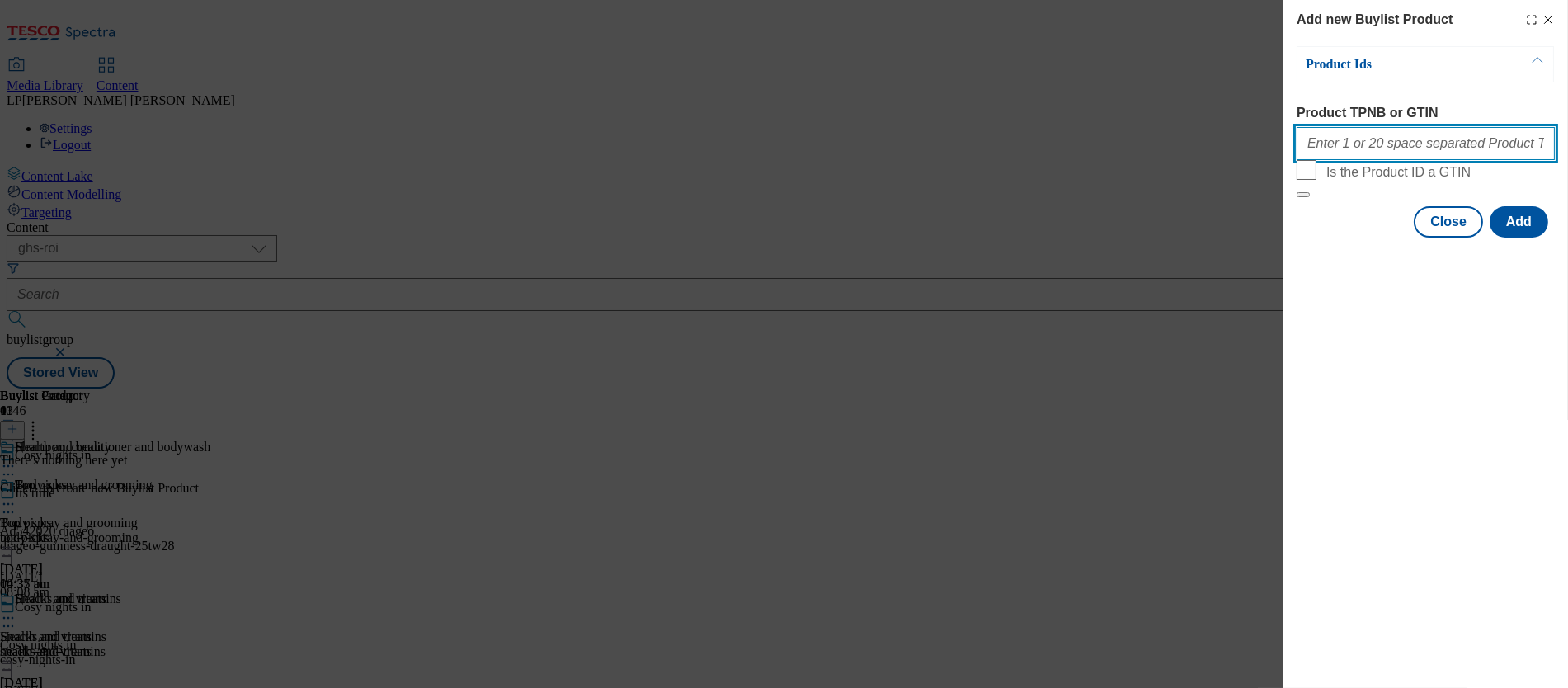
click at [883, 150] on input "Product TPNB or GTIN" at bounding box center [1426, 143] width 258 height 33
paste input "96637840 96809990 96172300 96711556 93419631 93340204 93283916 93935987 9609936…"
type input "96637840 96809990 96172300 96711556 93419631 93340204 93283916 93935987 9609936…"
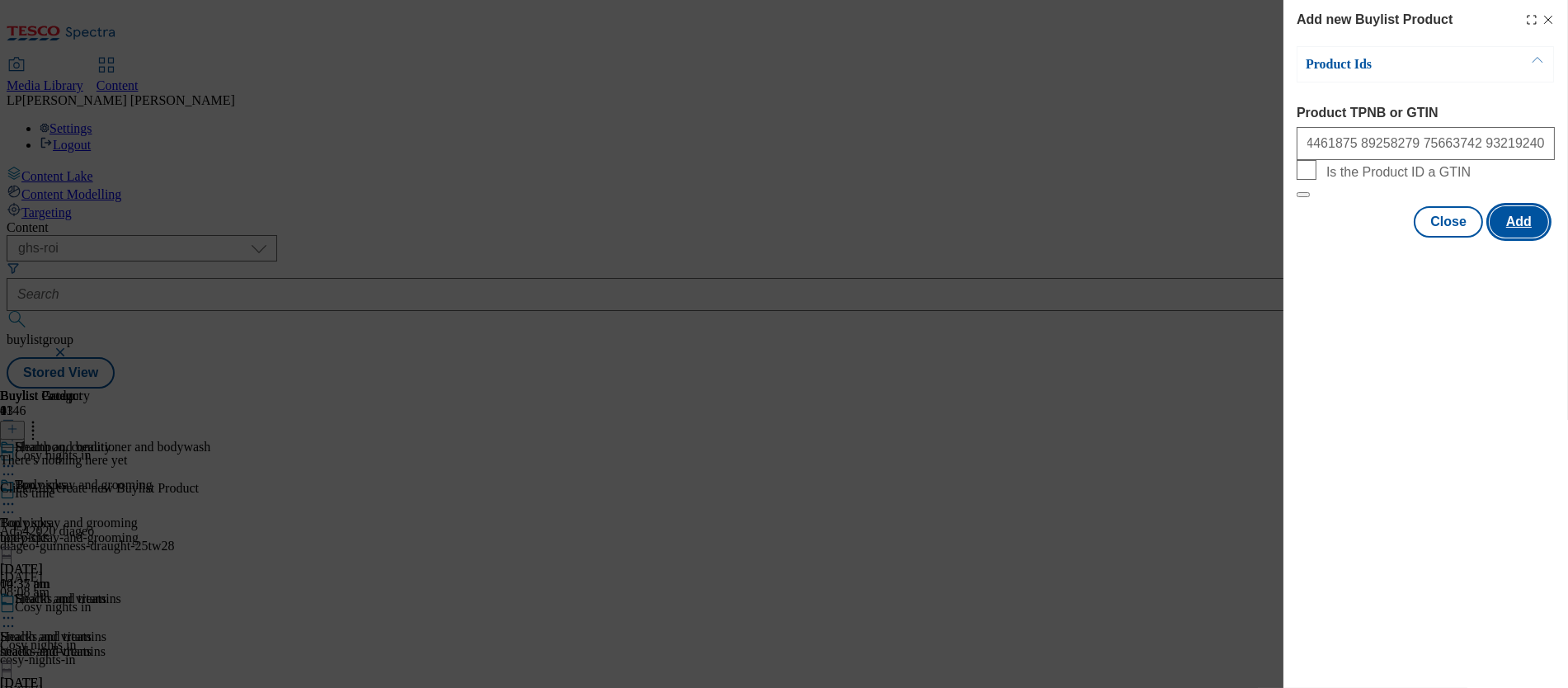
scroll to position [0, 0]
click at [883, 237] on button "Add" at bounding box center [1520, 222] width 59 height 31
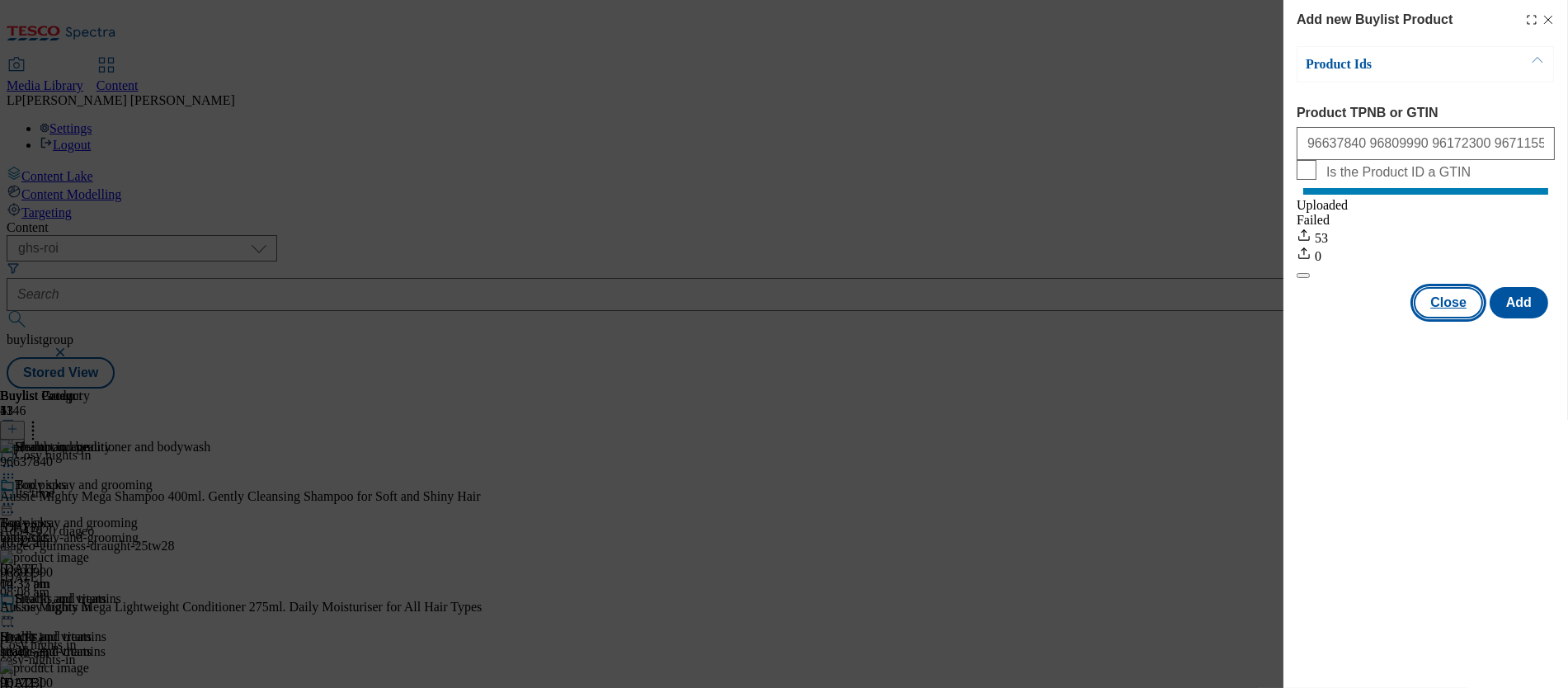
click at [883, 318] on button "Close" at bounding box center [1449, 303] width 69 height 31
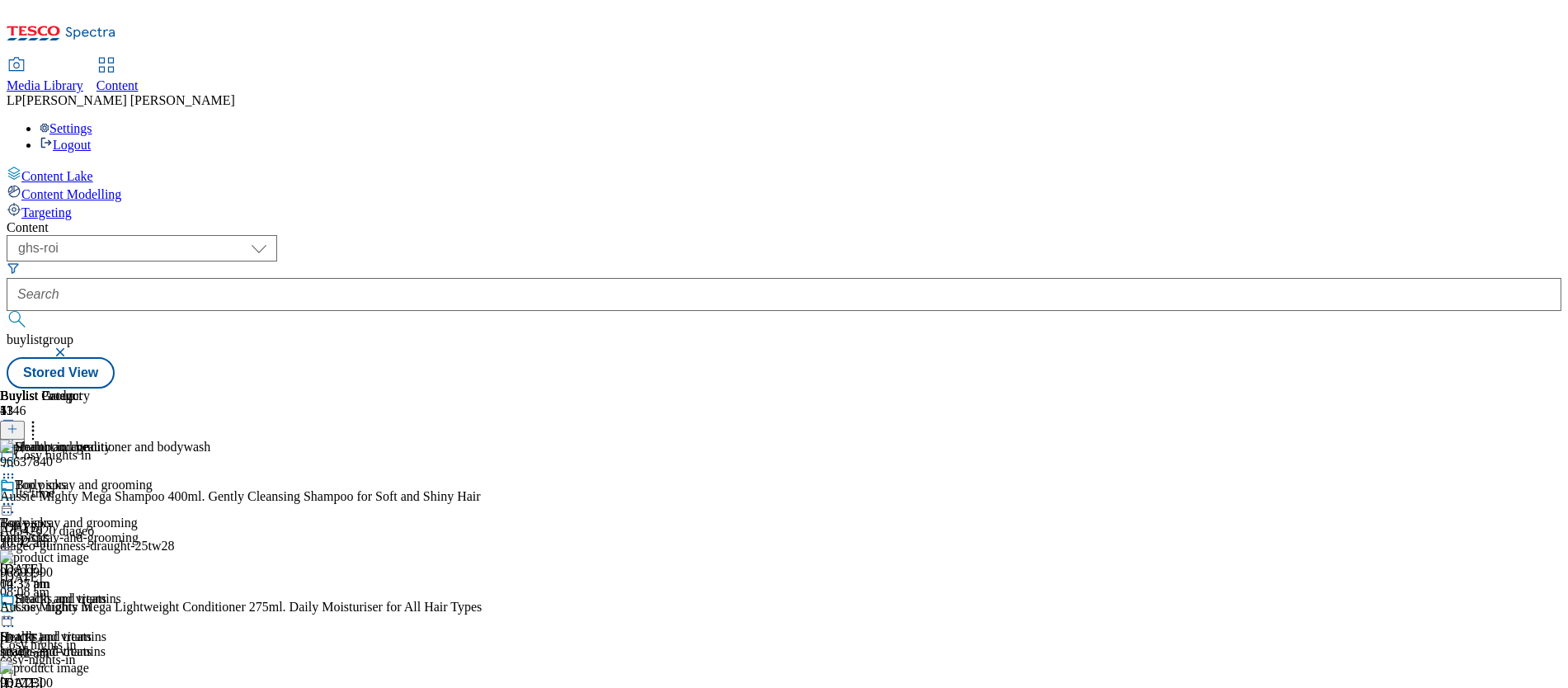
click at [16, 496] on icon at bounding box center [8, 503] width 16 height 16
click at [16, 458] on icon at bounding box center [8, 466] width 16 height 16
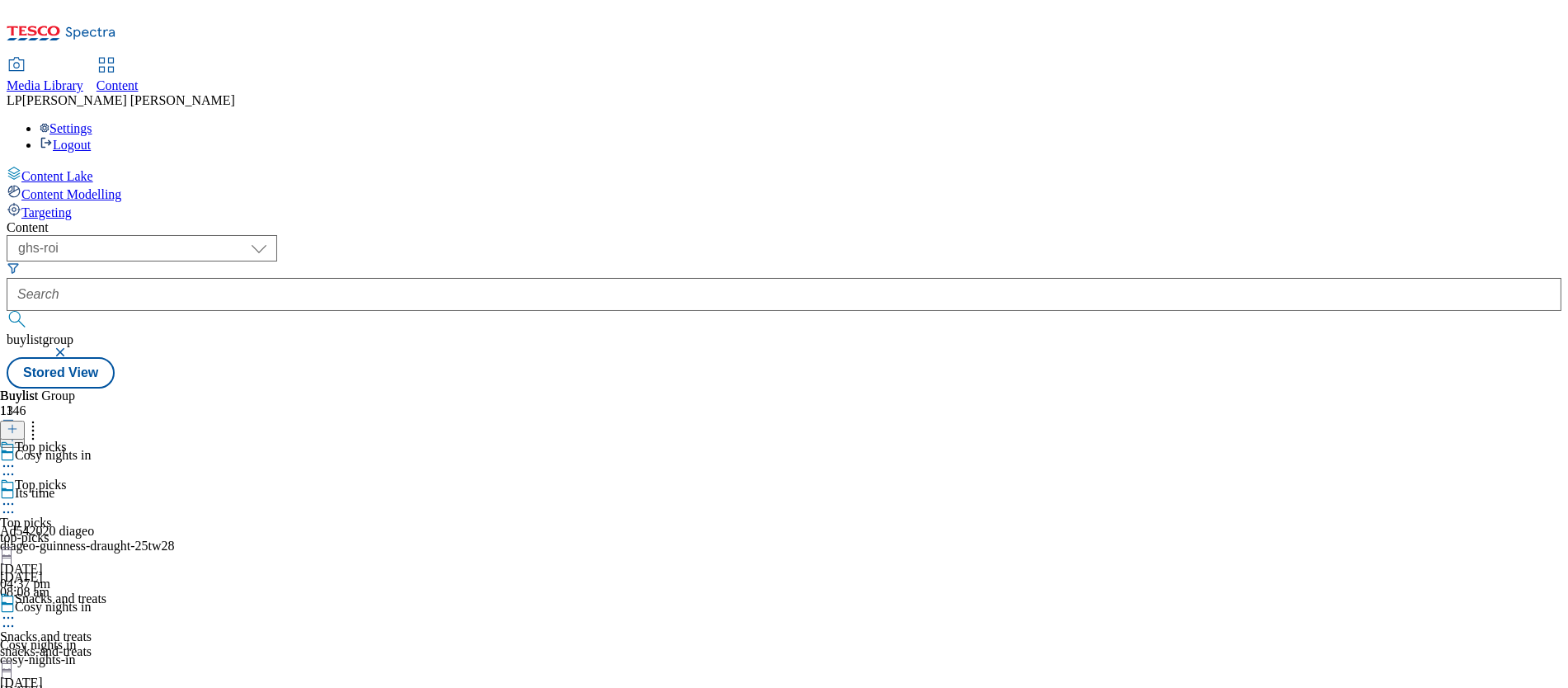
click at [16, 496] on icon at bounding box center [8, 503] width 16 height 16
click at [90, 609] on span "Preview" at bounding box center [70, 615] width 39 height 12
click at [16, 610] on icon at bounding box center [8, 617] width 16 height 16
click at [231, 599] on div "Cosy nights in Cosy nights in cosy-nights-in 3 Sept 2025 04:30 pm" at bounding box center [116, 656] width 231 height 114
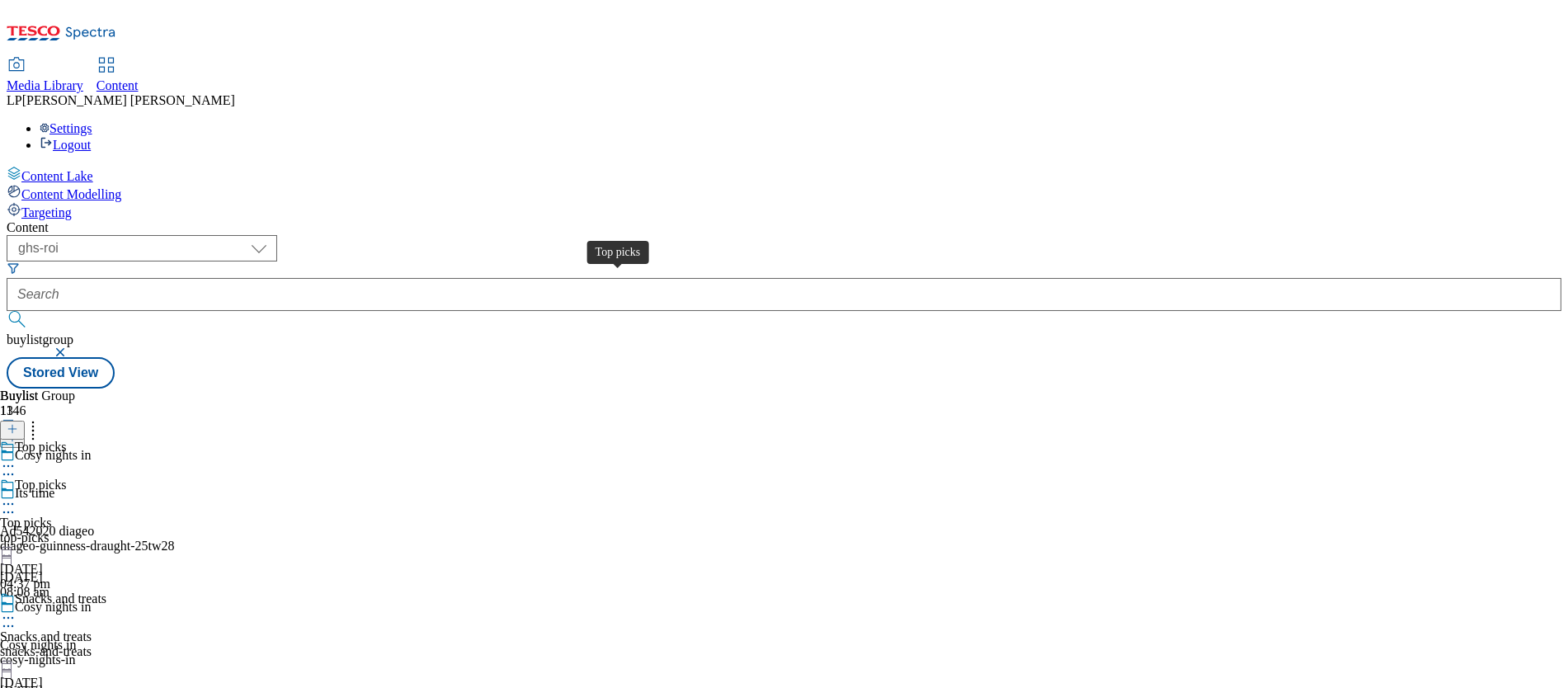
click at [51, 516] on div "Top picks" at bounding box center [25, 522] width 51 height 15
click at [9, 503] on circle at bounding box center [9, 503] width 3 height 3
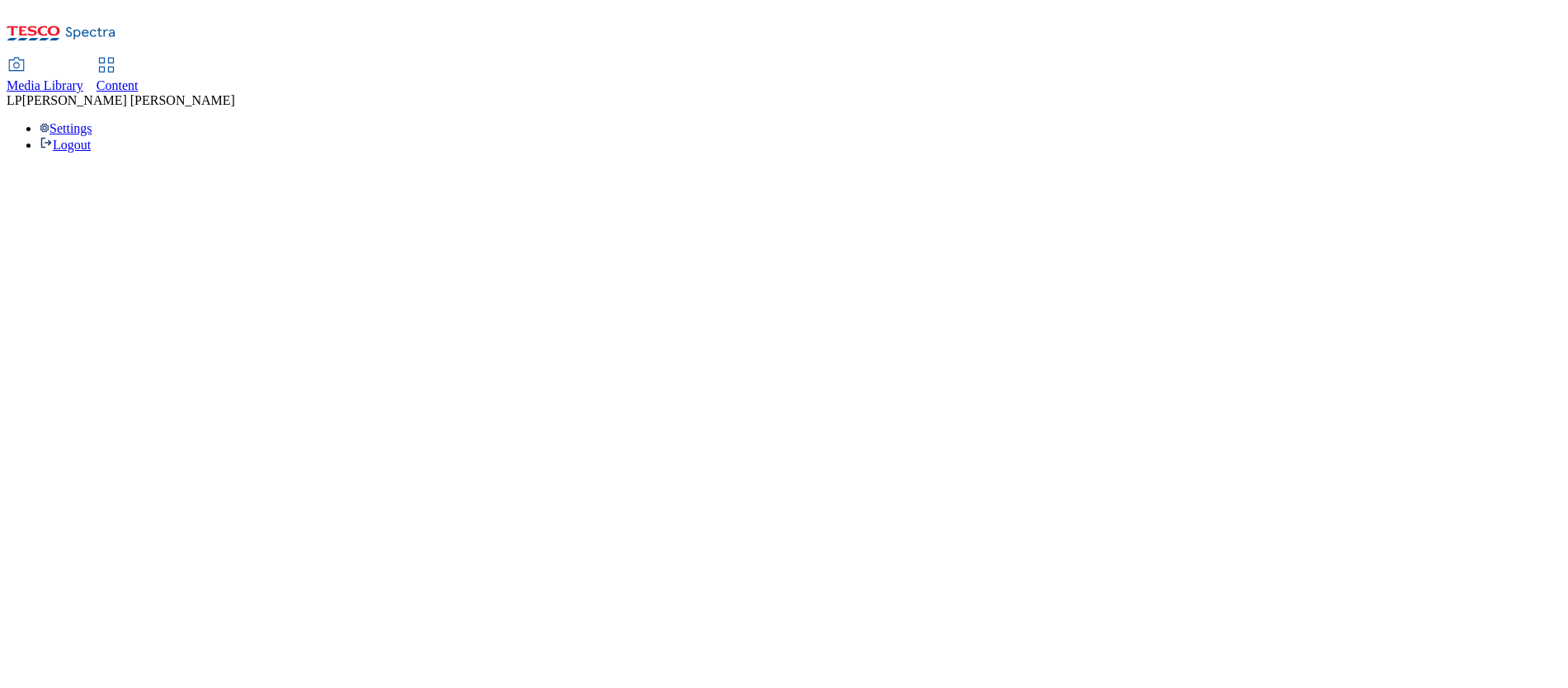
select select "ghs-roi"
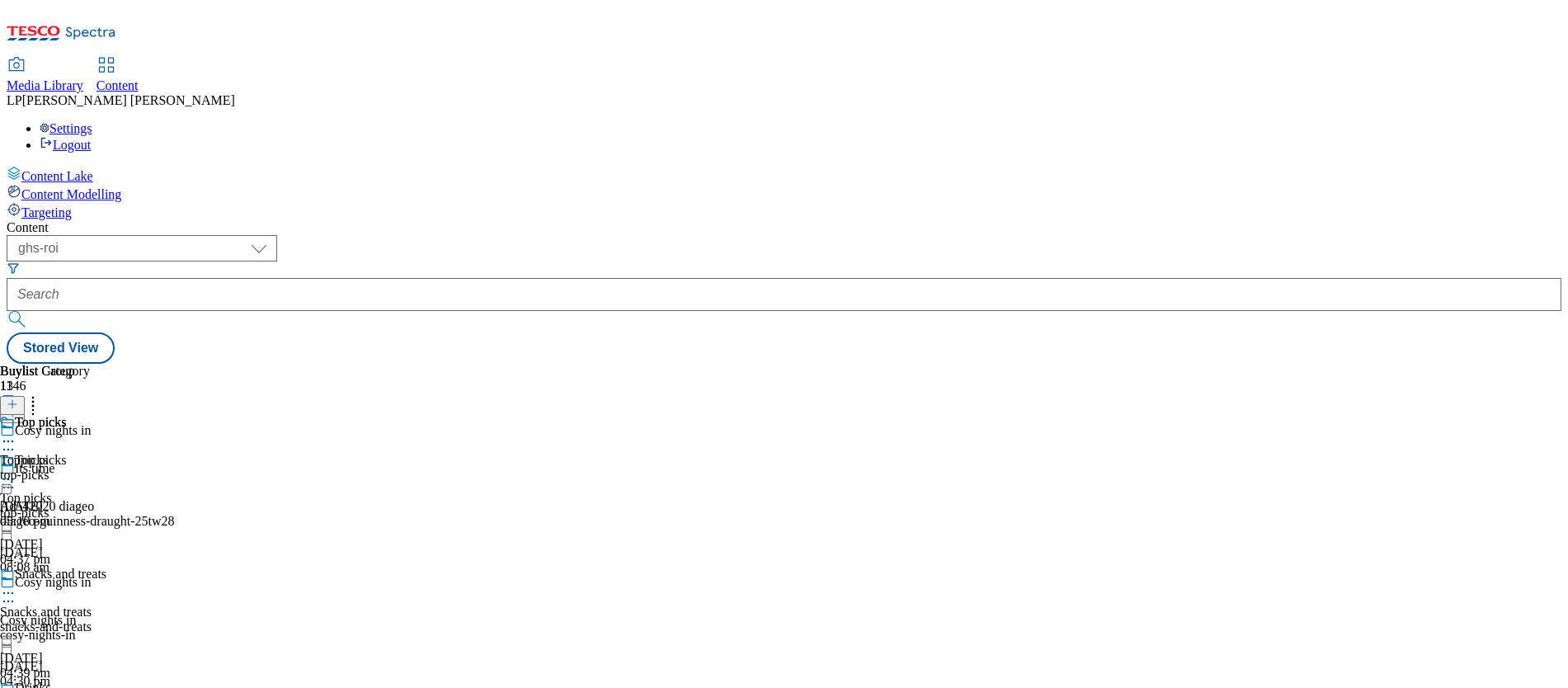
click at [16, 471] on icon at bounding box center [8, 478] width 16 height 16
click at [90, 584] on span "Preview" at bounding box center [70, 590] width 39 height 12
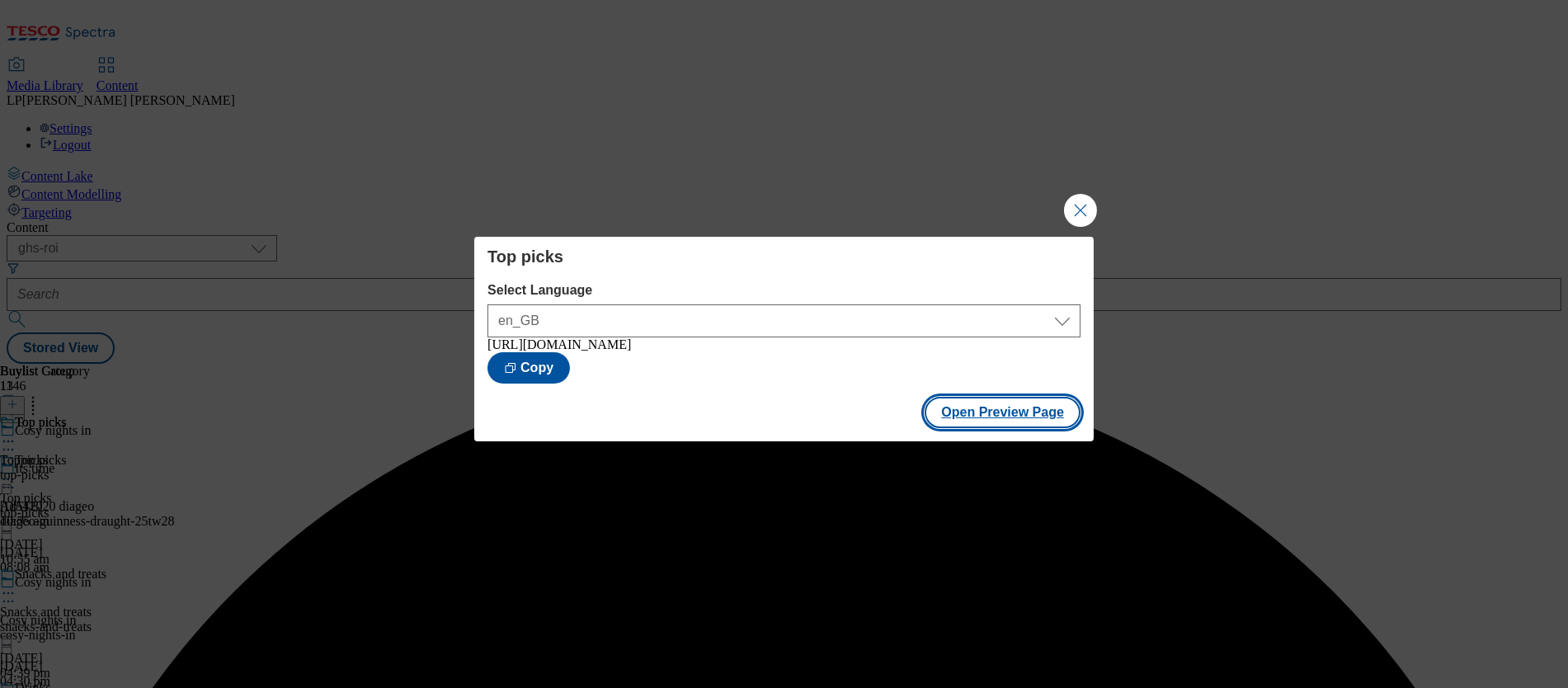
click at [990, 417] on button "Open Preview Page" at bounding box center [1002, 412] width 156 height 31
click at [1018, 422] on button "Open Preview Page" at bounding box center [1002, 412] width 156 height 31
click at [1076, 203] on button "Close Modal" at bounding box center [1081, 210] width 33 height 33
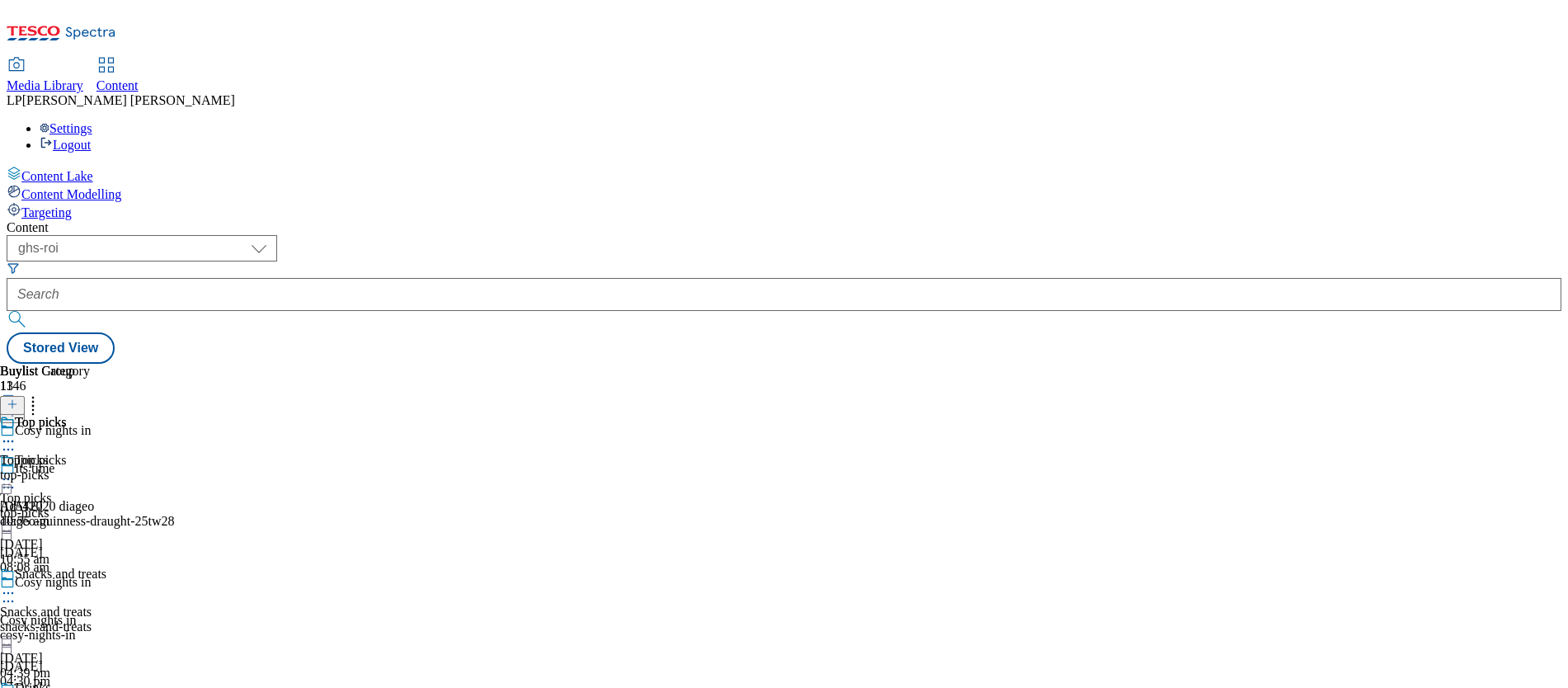
click at [16, 585] on icon at bounding box center [8, 592] width 16 height 16
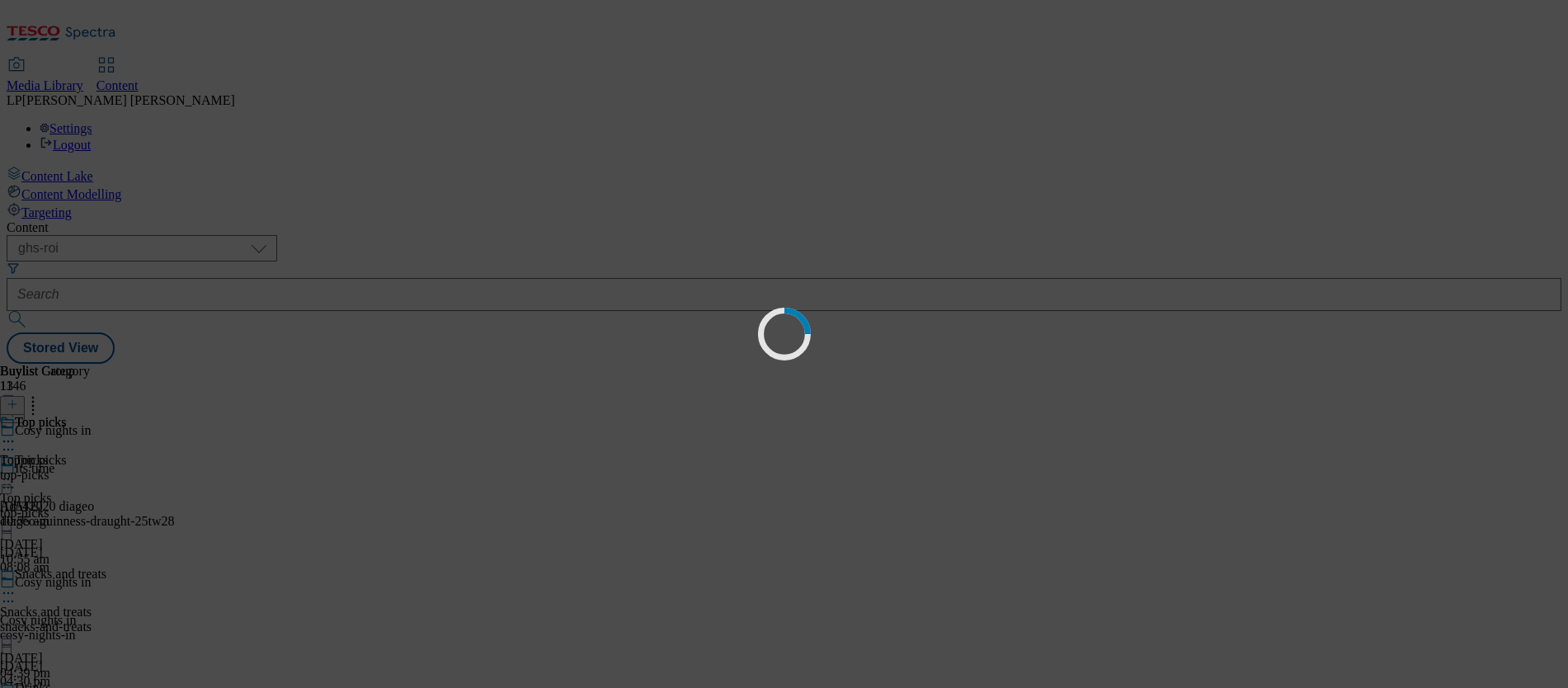
scroll to position [0, 0]
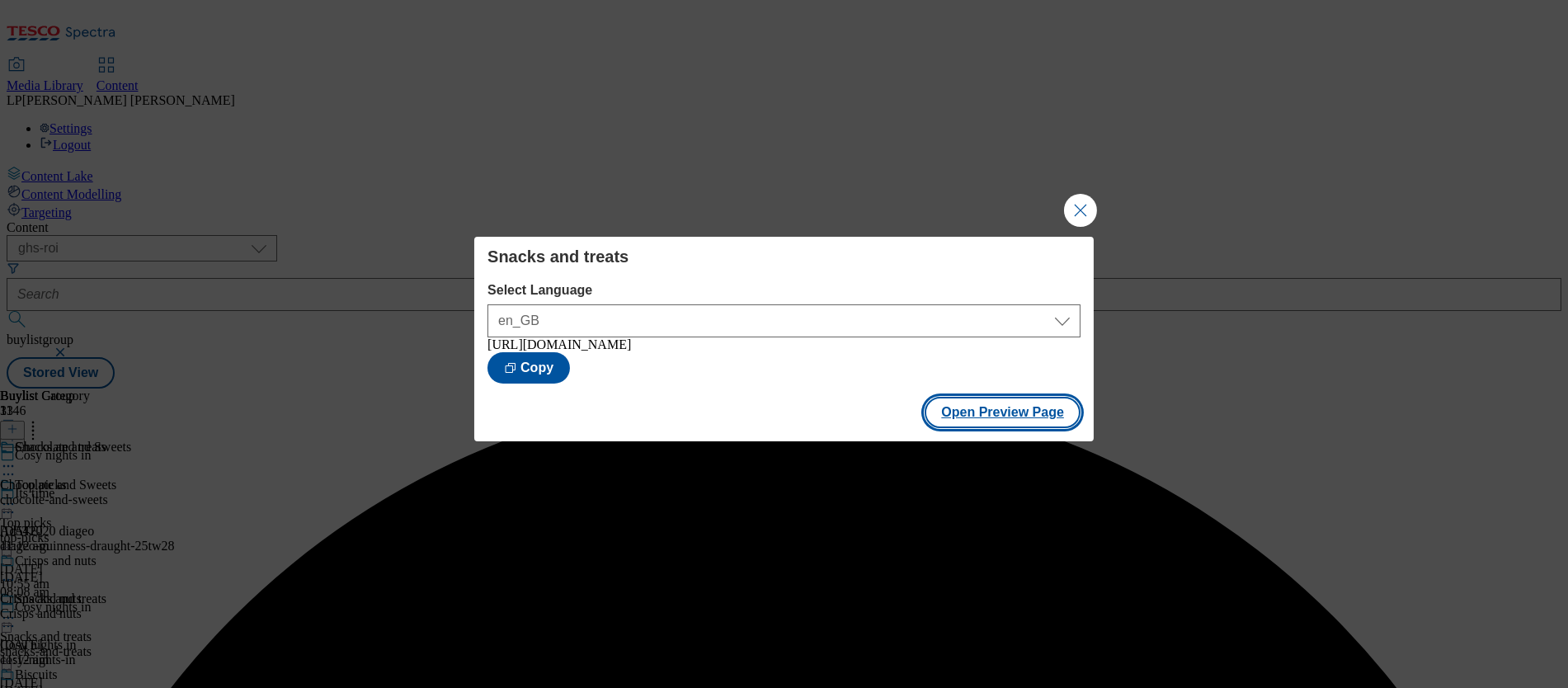
click at [981, 417] on button "Open Preview Page" at bounding box center [1002, 412] width 156 height 31
click at [1088, 210] on button "Close Modal" at bounding box center [1081, 210] width 33 height 33
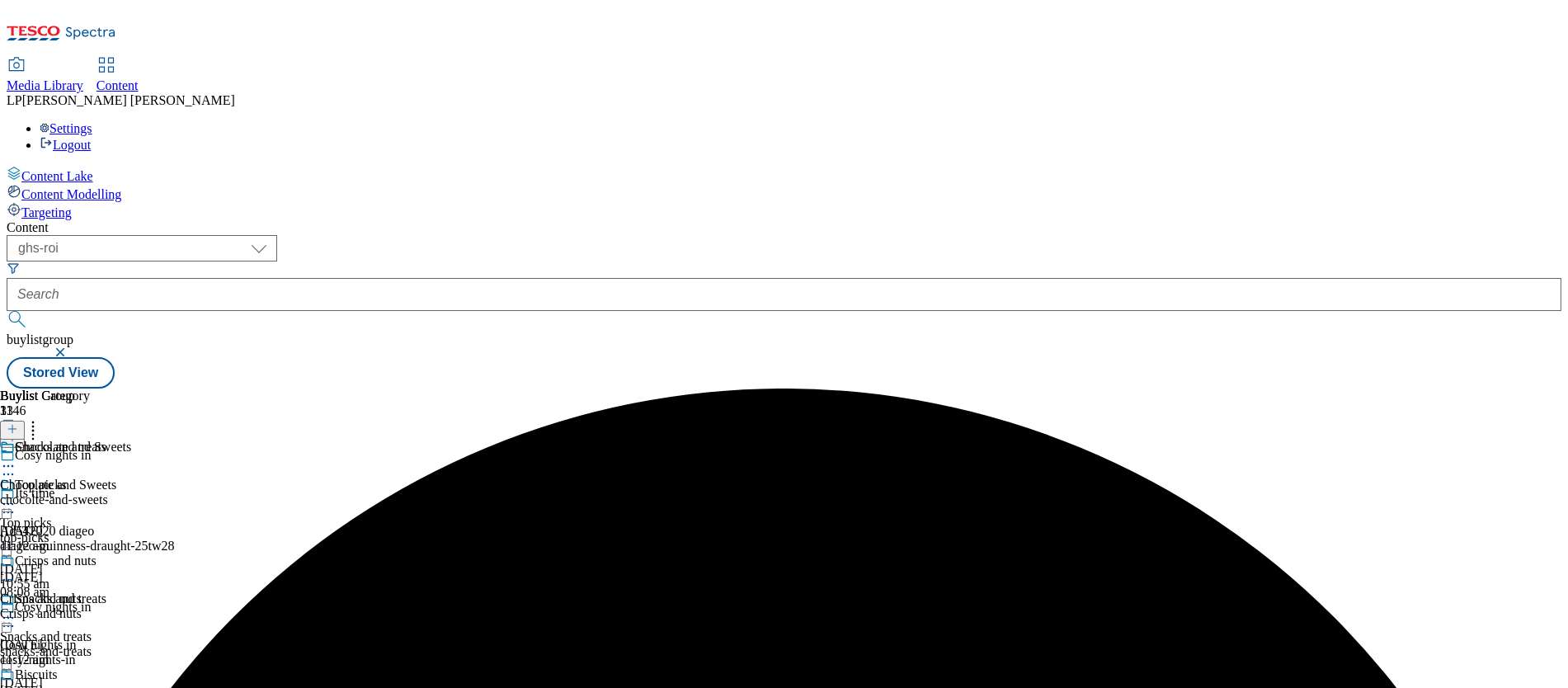
click at [16, 496] on icon at bounding box center [8, 503] width 16 height 16
click at [77, 529] on button "Edit" at bounding box center [54, 538] width 44 height 19
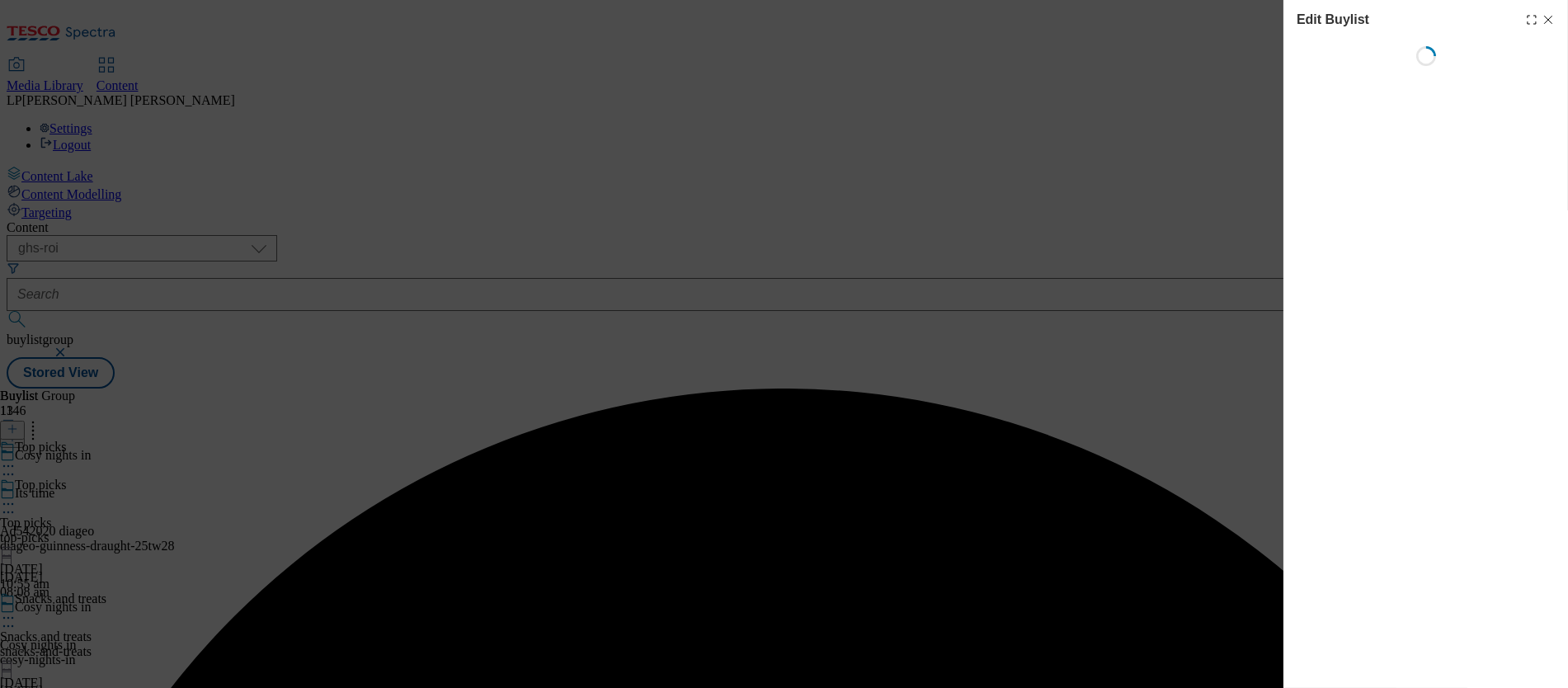
select select "evergreen"
select select "Banner"
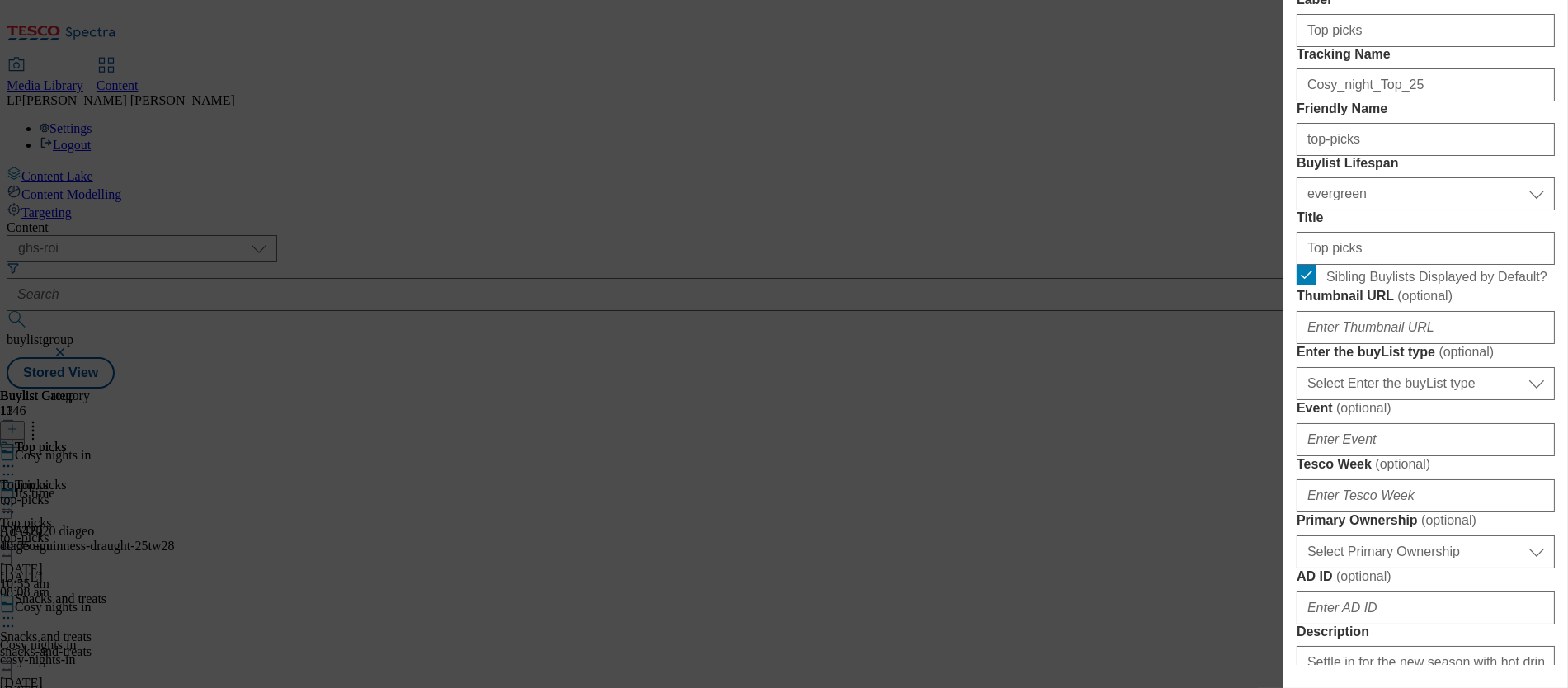
scroll to position [290, 0]
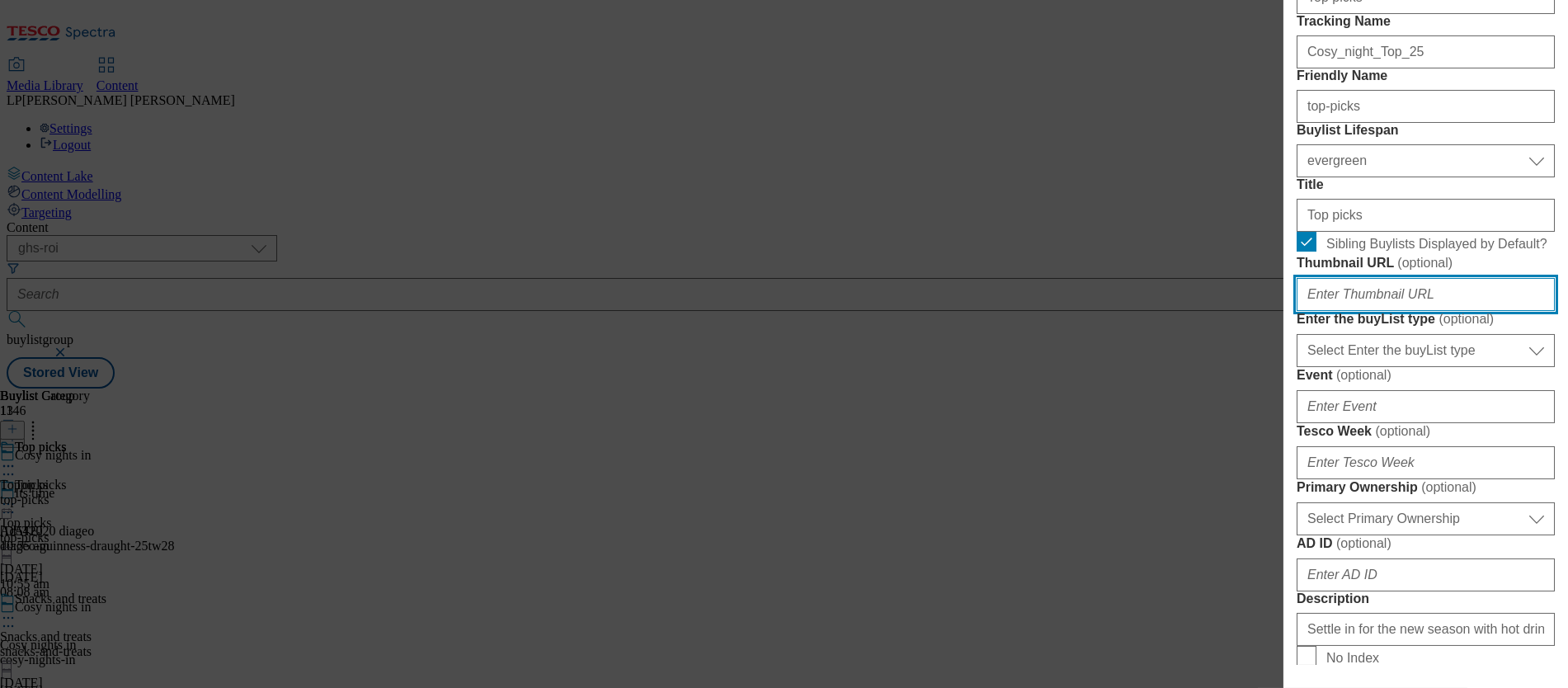
click at [1339, 311] on input "Thumbnail URL ( optional )" at bounding box center [1426, 294] width 258 height 33
paste input "https://digitalcontent.api.tesco.com/v2/media/ghs-roi/62980be6-b7b2-4864-aa3a-8…"
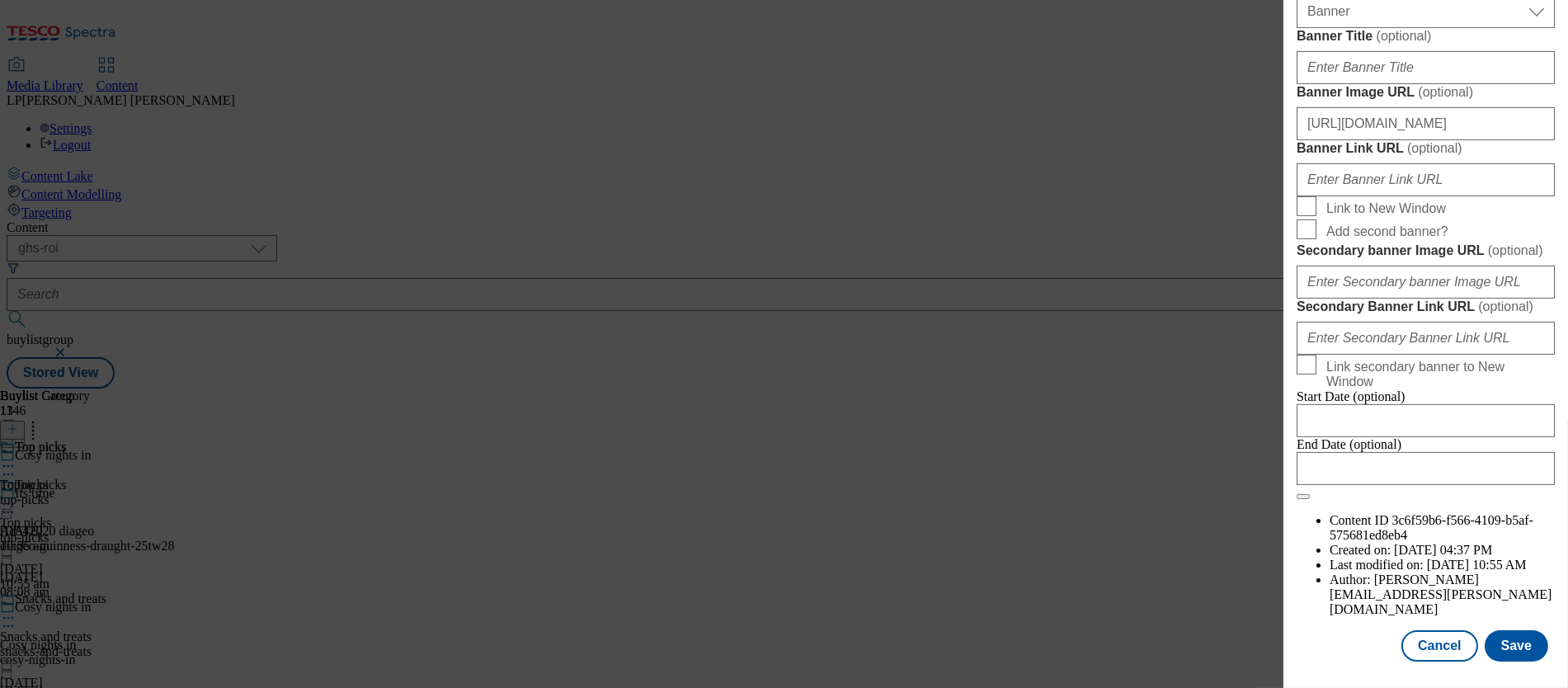
scroll to position [1721, 0]
type input "https://digitalcontent.api.tesco.com/v2/media/ghs-roi/62980be6-b7b2-4864-aa3a-8…"
click at [1513, 637] on button "Save" at bounding box center [1517, 646] width 64 height 31
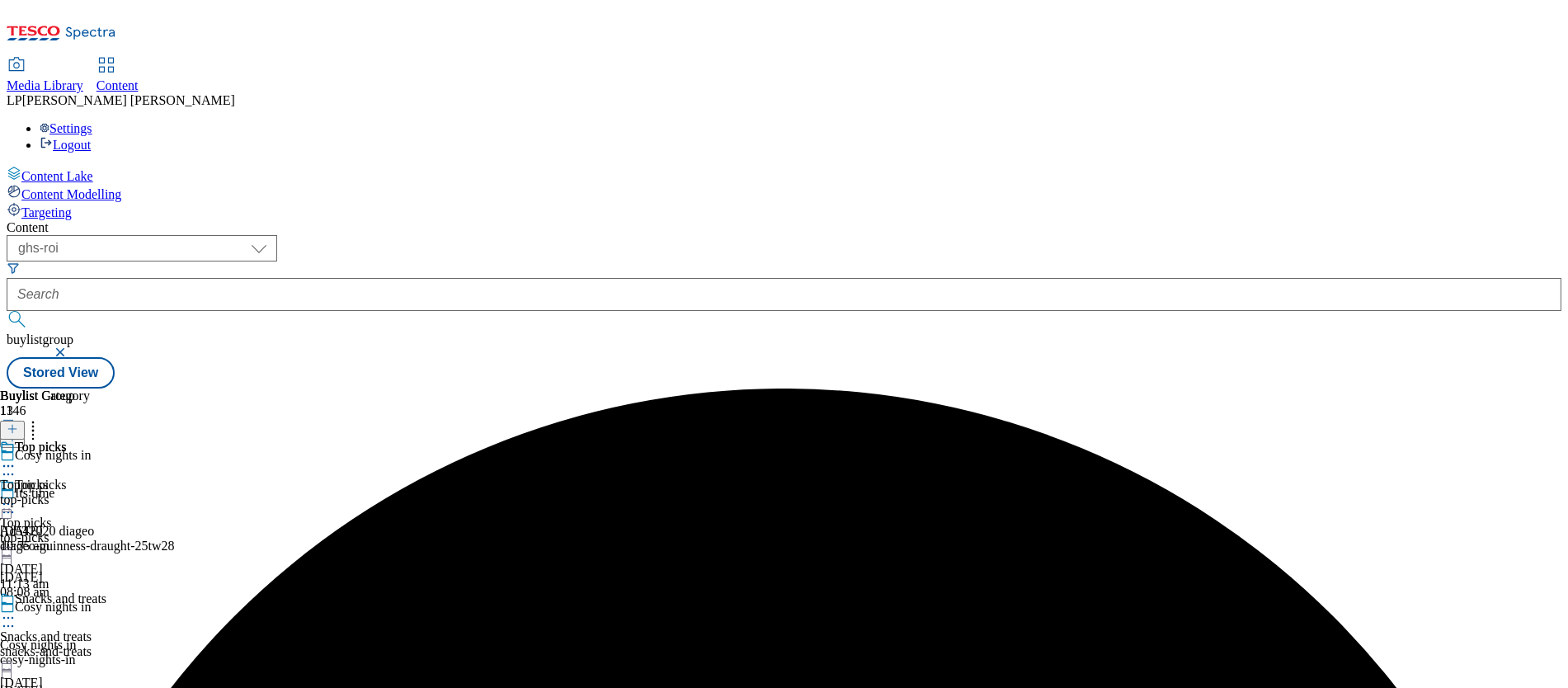
click at [16, 496] on icon at bounding box center [8, 503] width 16 height 16
click at [90, 609] on span "Preview" at bounding box center [70, 615] width 39 height 12
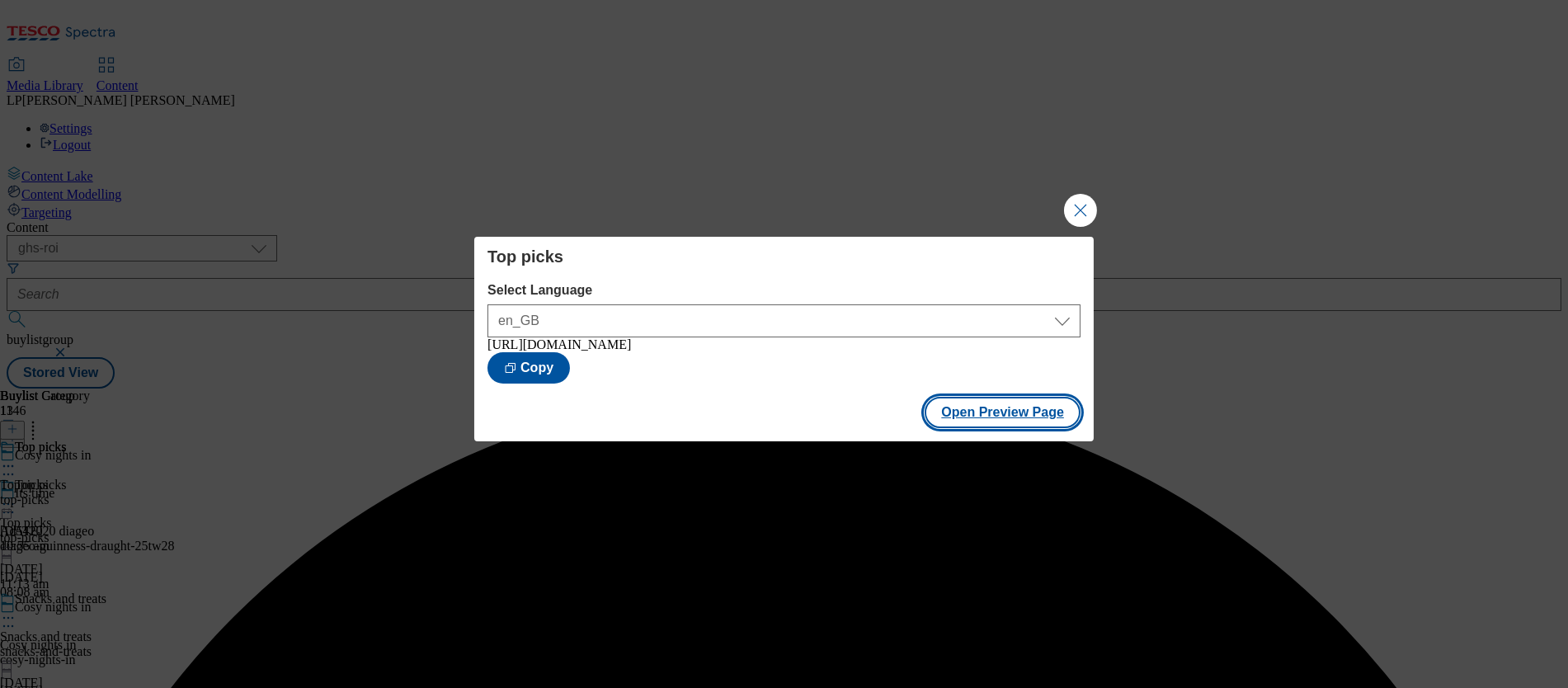
click at [970, 409] on button "Open Preview Page" at bounding box center [1002, 412] width 156 height 31
click at [1072, 210] on button "Close Modal" at bounding box center [1081, 210] width 33 height 33
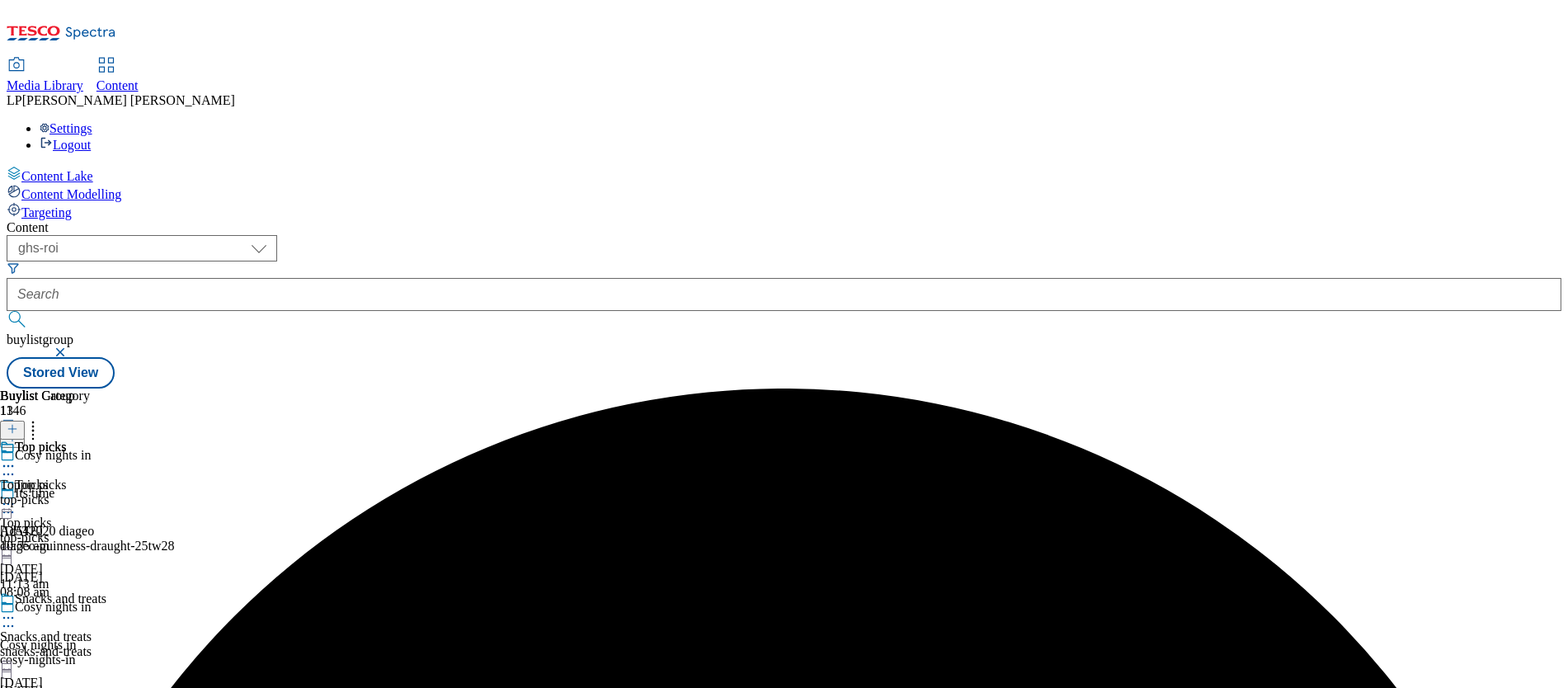
click at [16, 610] on icon at bounding box center [8, 617] width 16 height 16
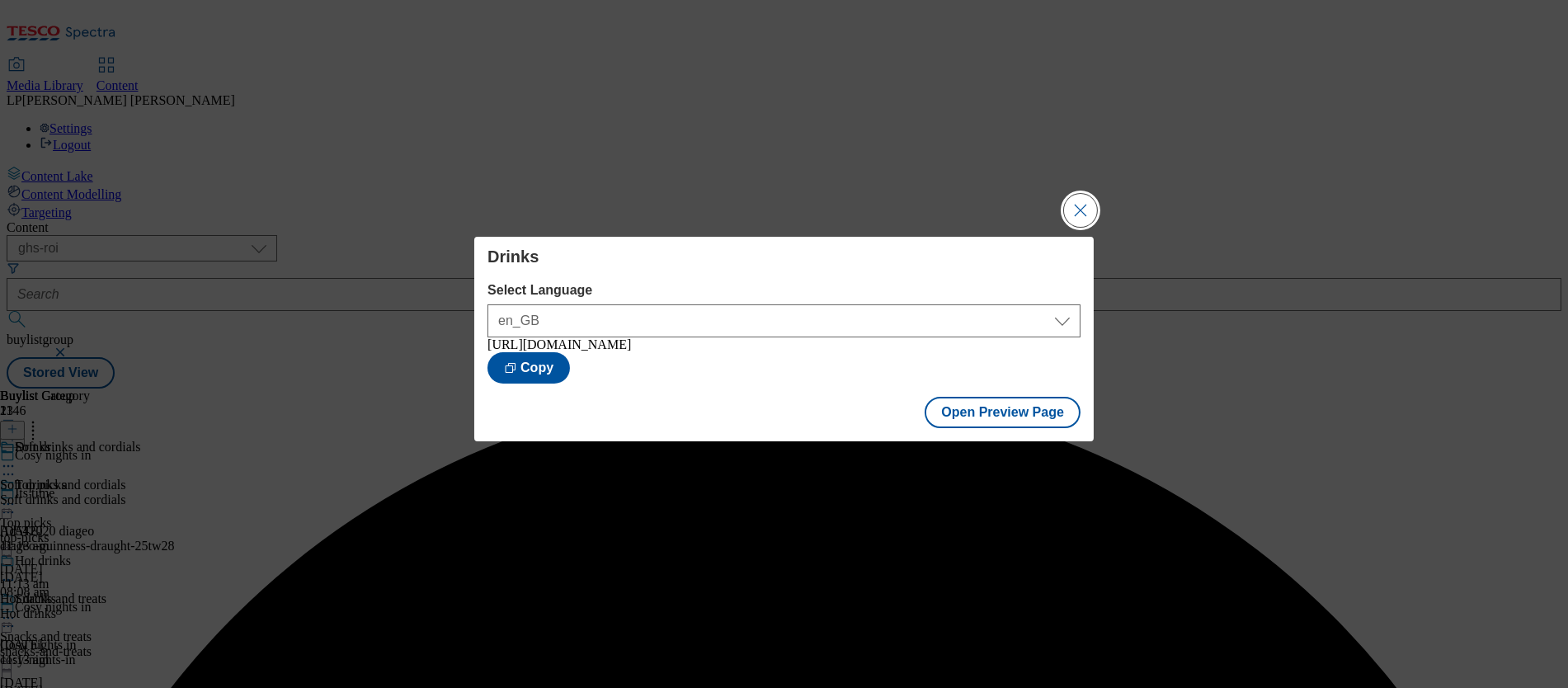
click at [1072, 213] on button "Close Modal" at bounding box center [1081, 210] width 33 height 33
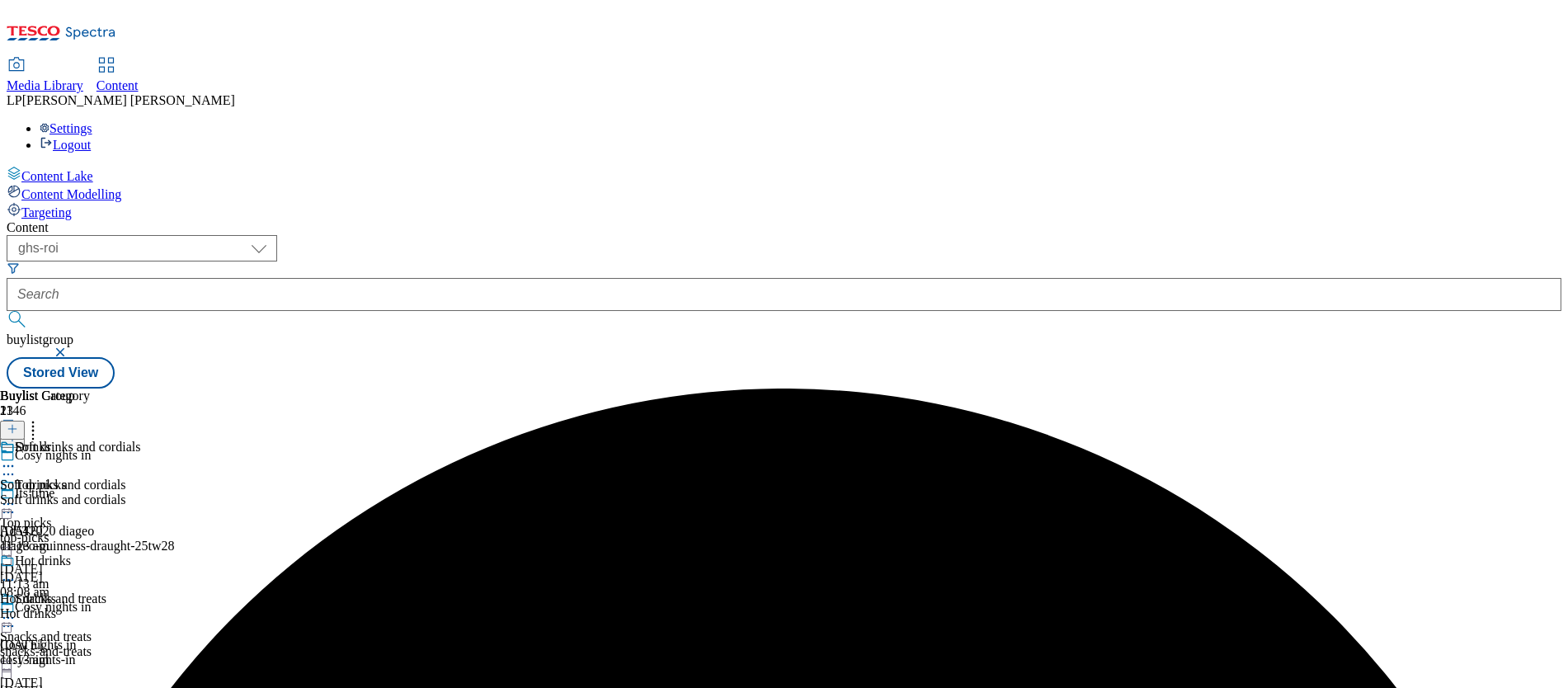
scroll to position [292, 0]
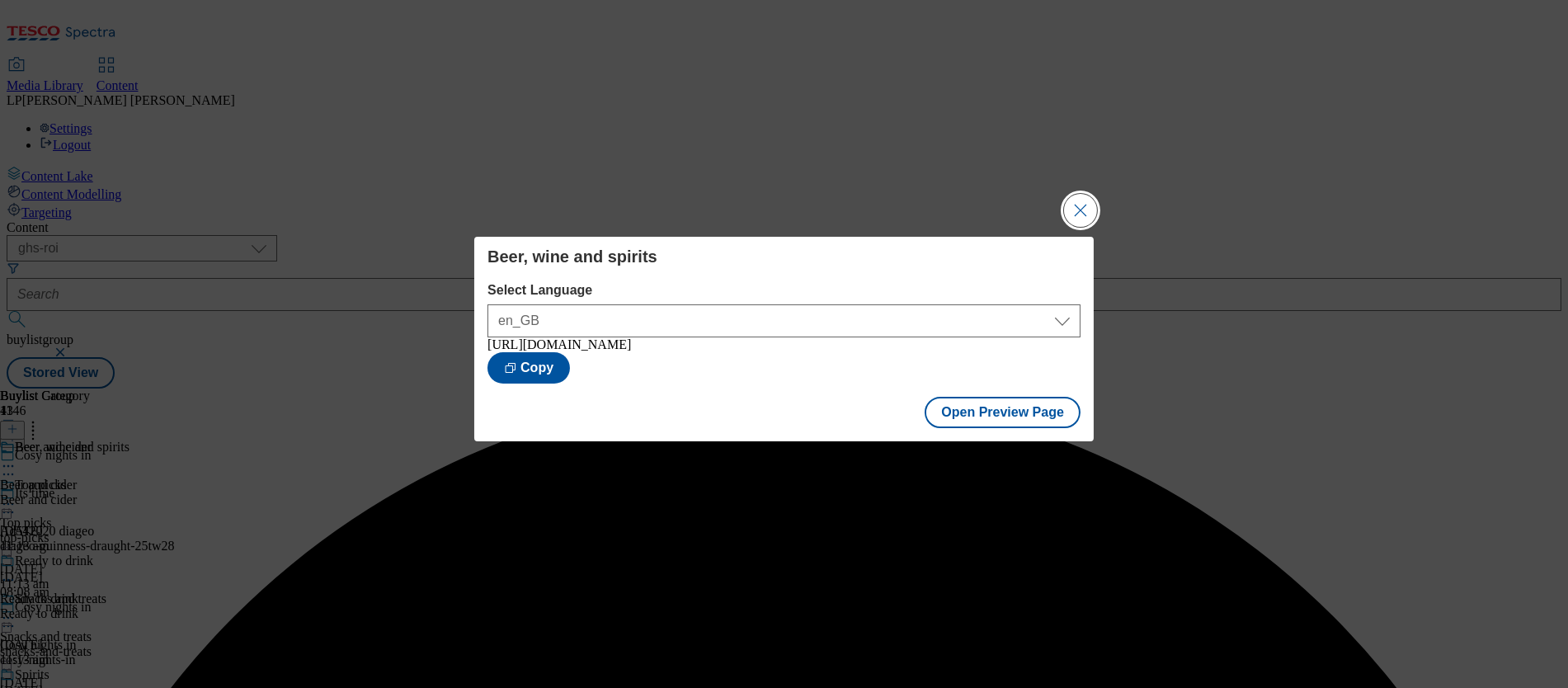
click at [1081, 210] on button "Close Modal" at bounding box center [1081, 210] width 33 height 33
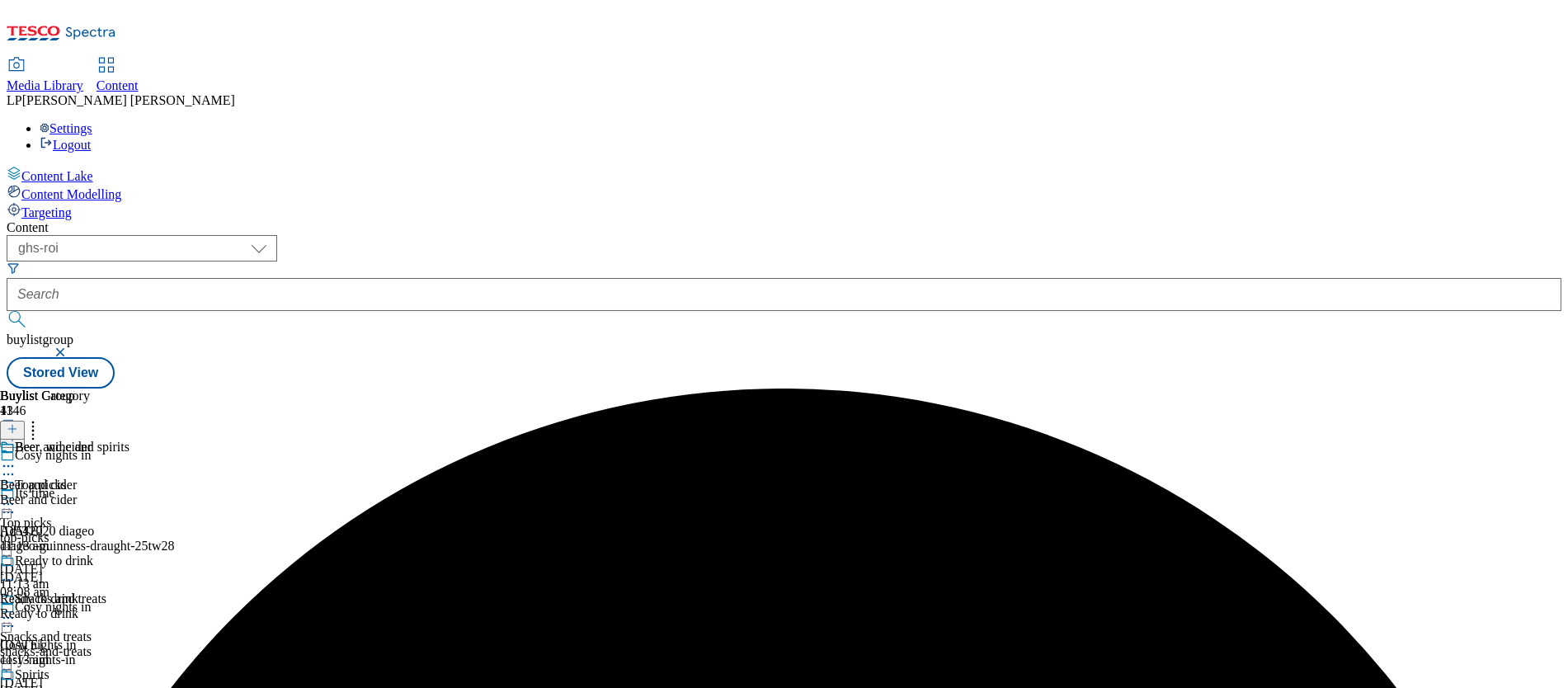
scroll to position [425, 0]
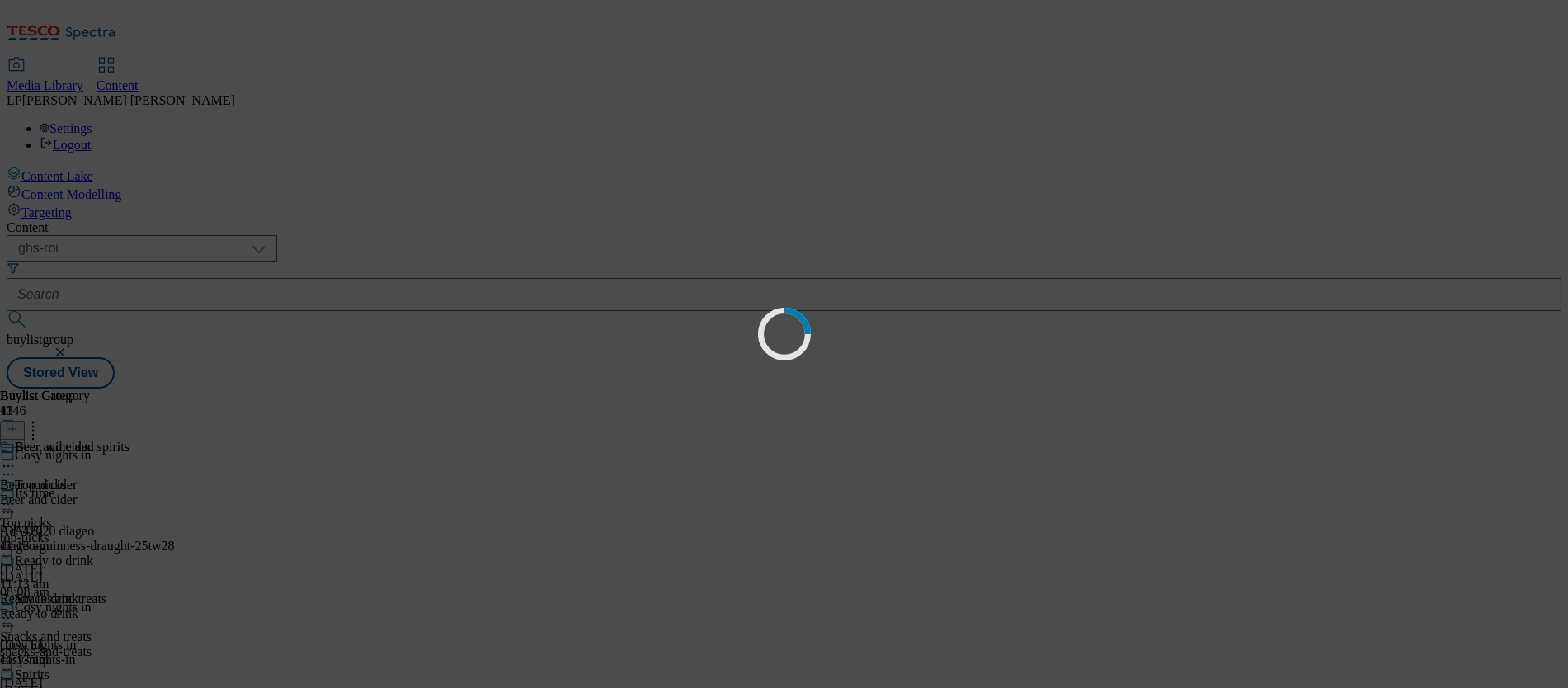
scroll to position [0, 0]
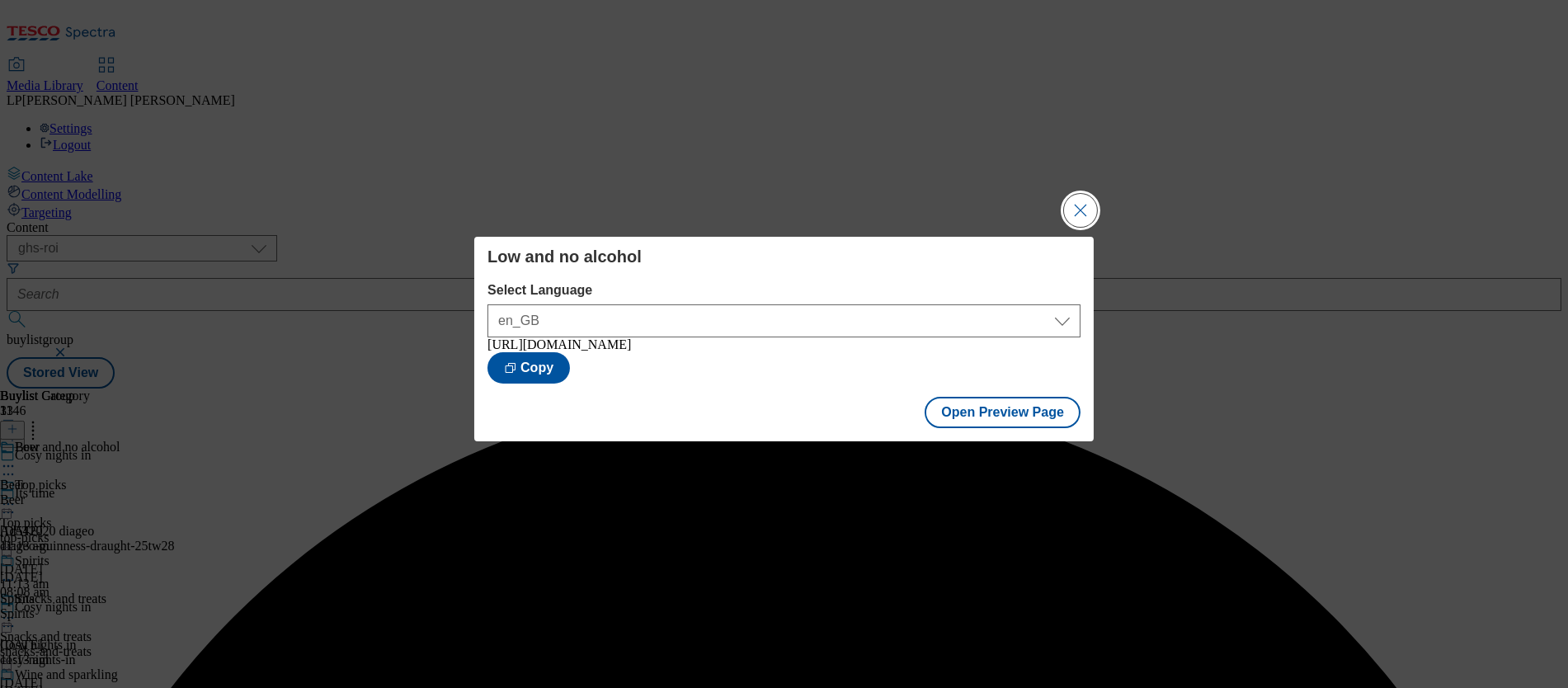
click at [1073, 204] on button "Close Modal" at bounding box center [1081, 210] width 33 height 33
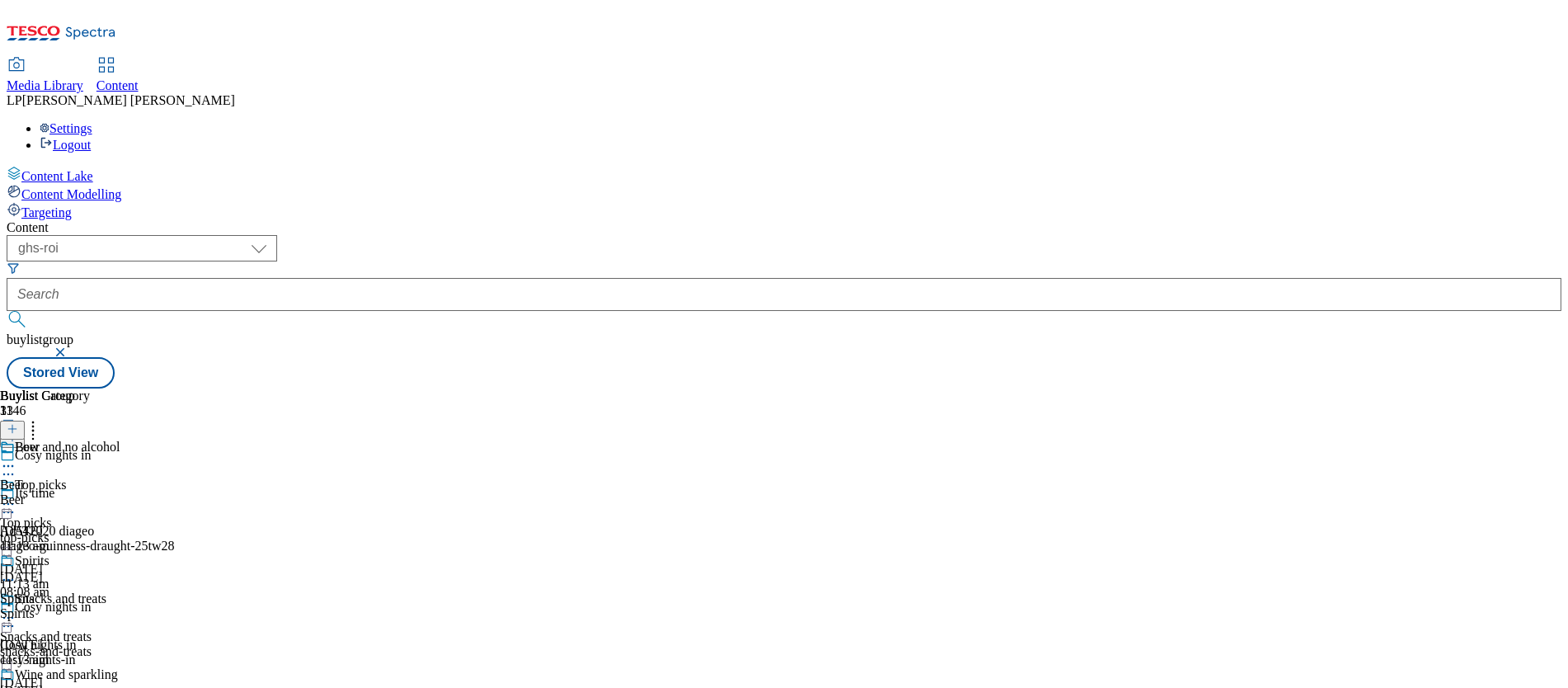
scroll to position [588, 0]
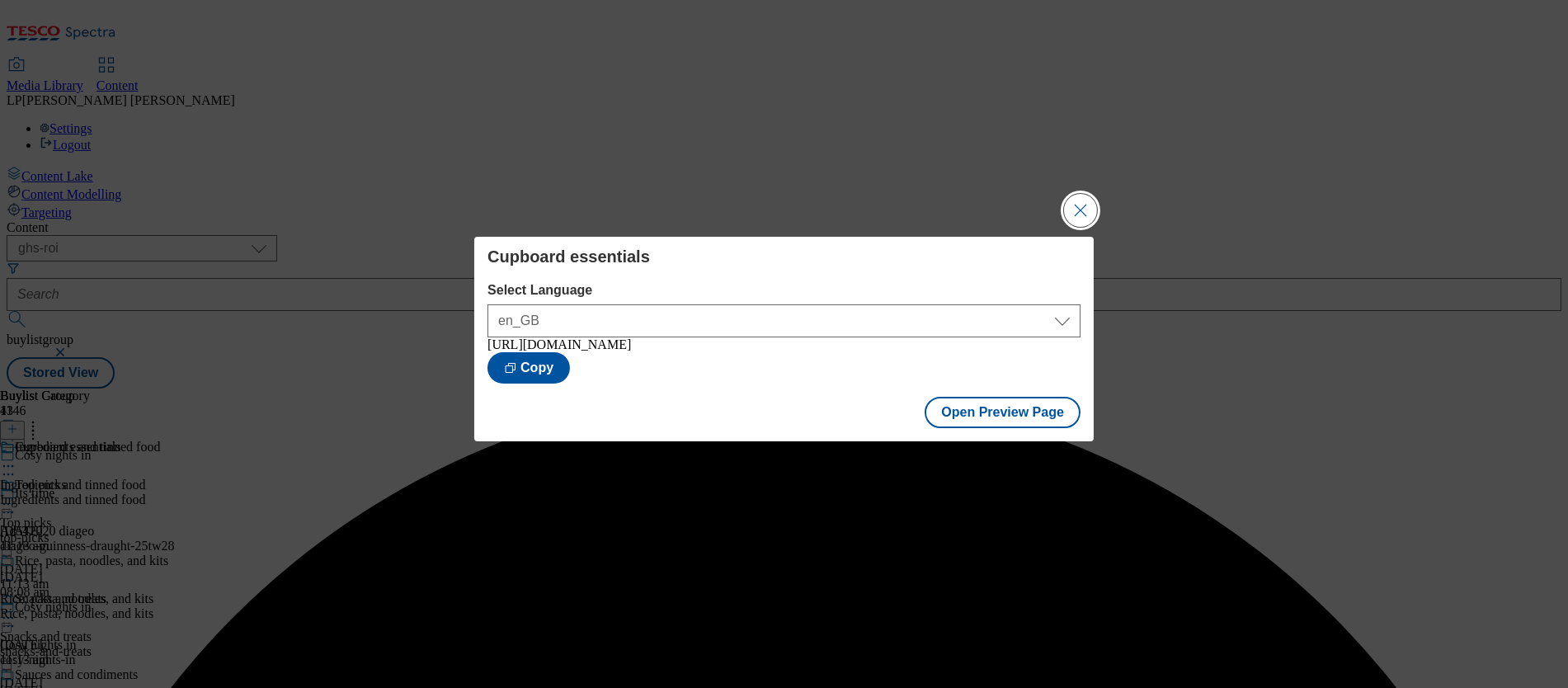
click at [1076, 210] on button "Close Modal" at bounding box center [1081, 210] width 33 height 33
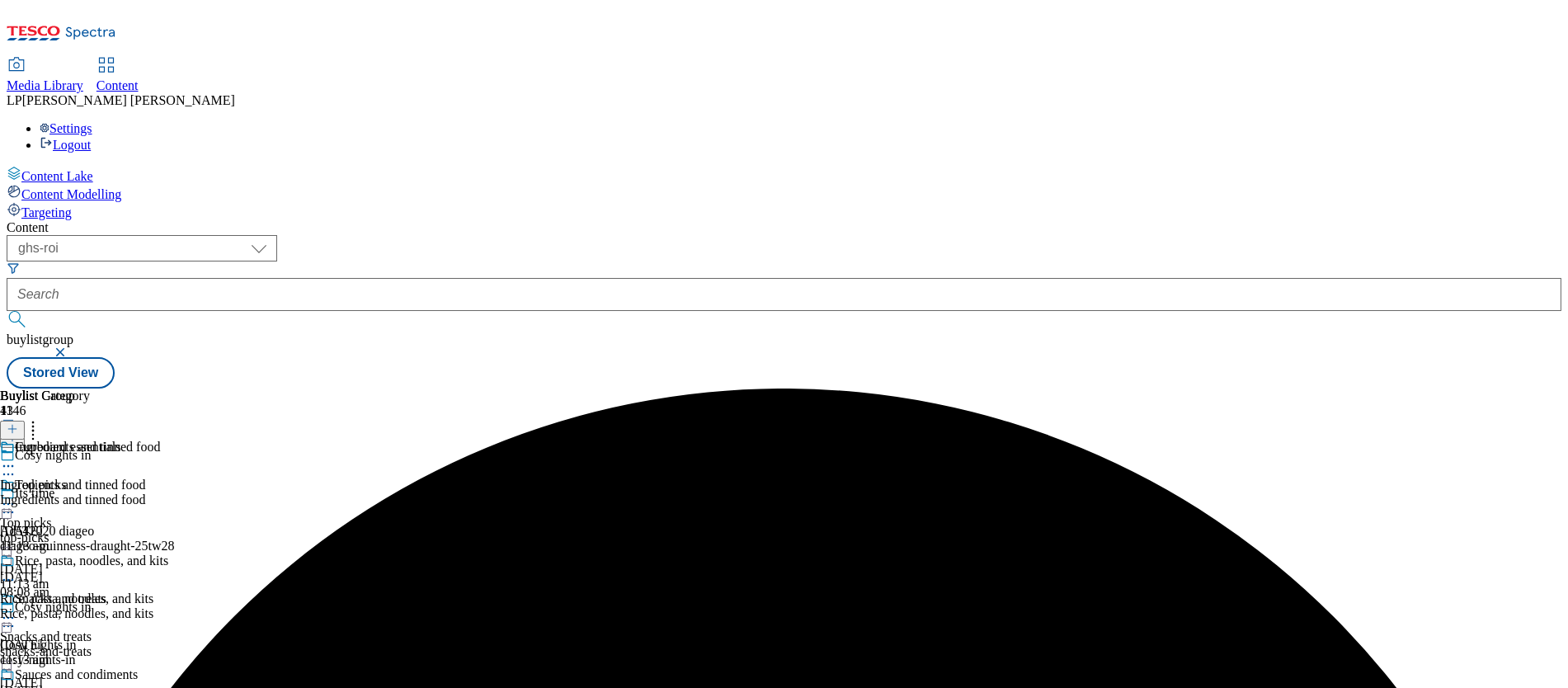
scroll to position [793, 0]
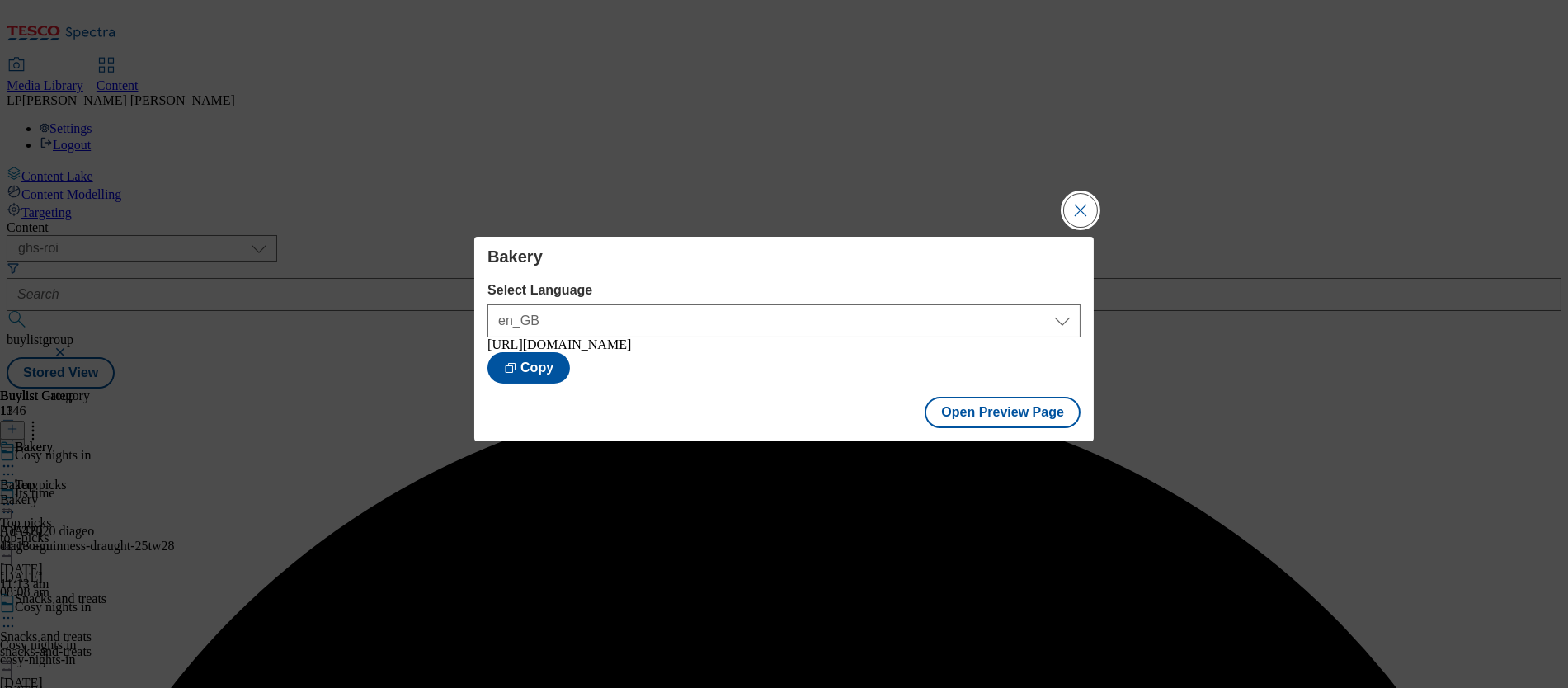
click at [1092, 199] on button "Close Modal" at bounding box center [1081, 210] width 33 height 33
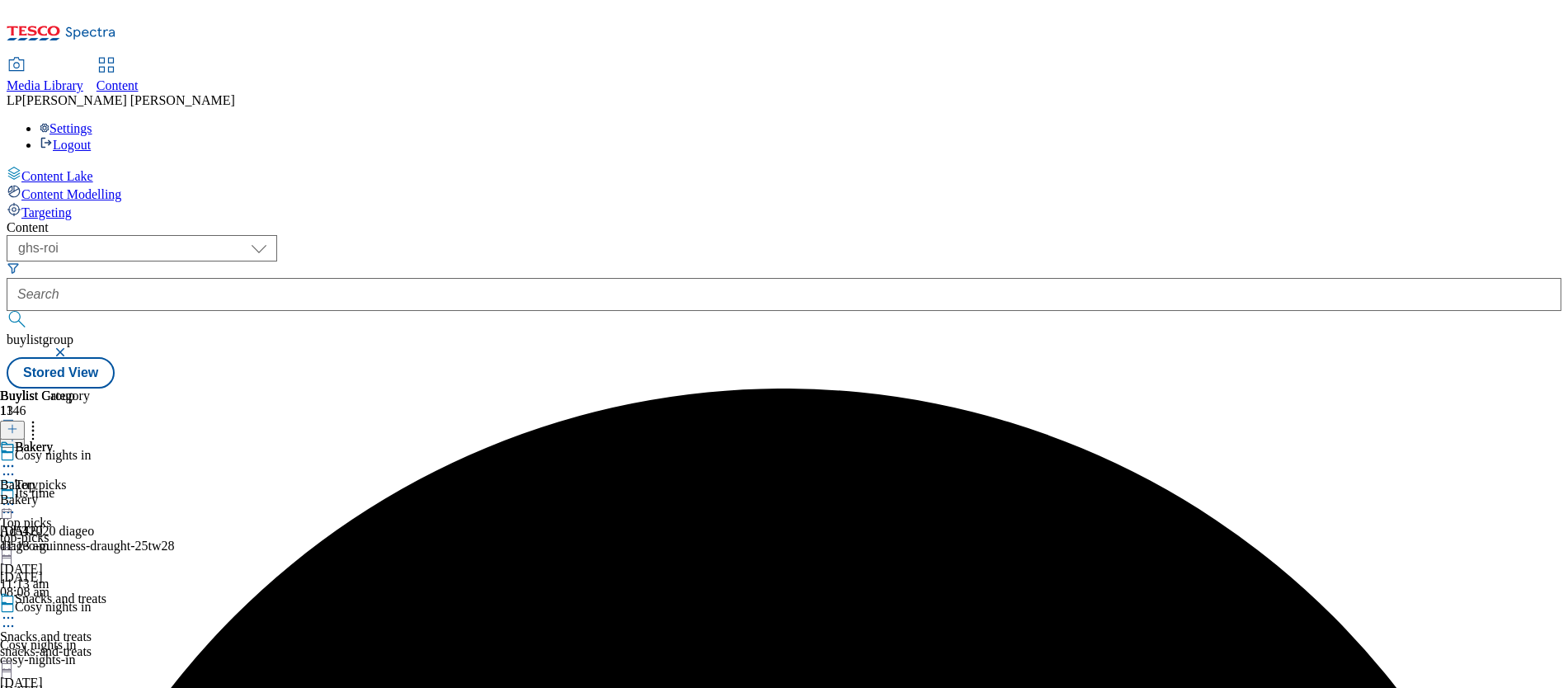
scroll to position [1023, 0]
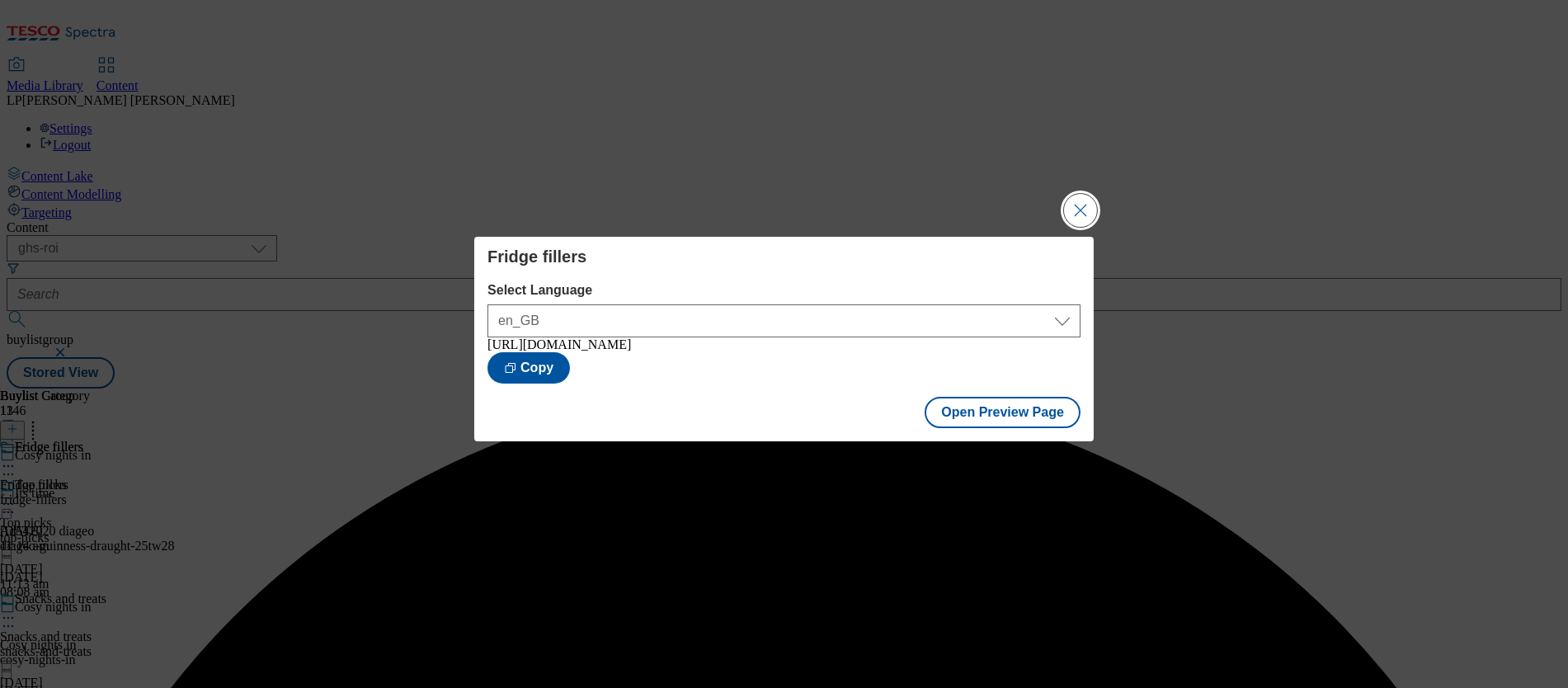
click at [1075, 202] on button "Close Modal" at bounding box center [1081, 210] width 33 height 33
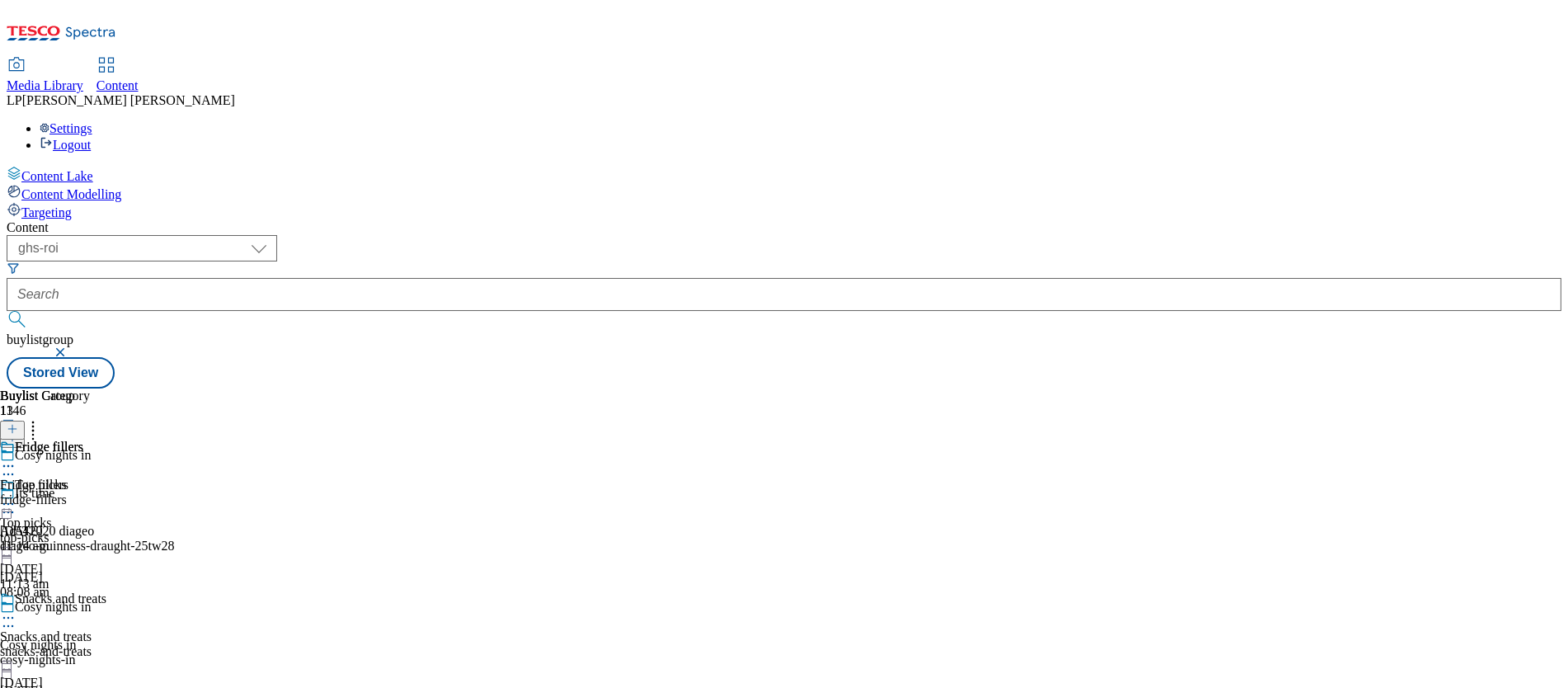
scroll to position [1218, 0]
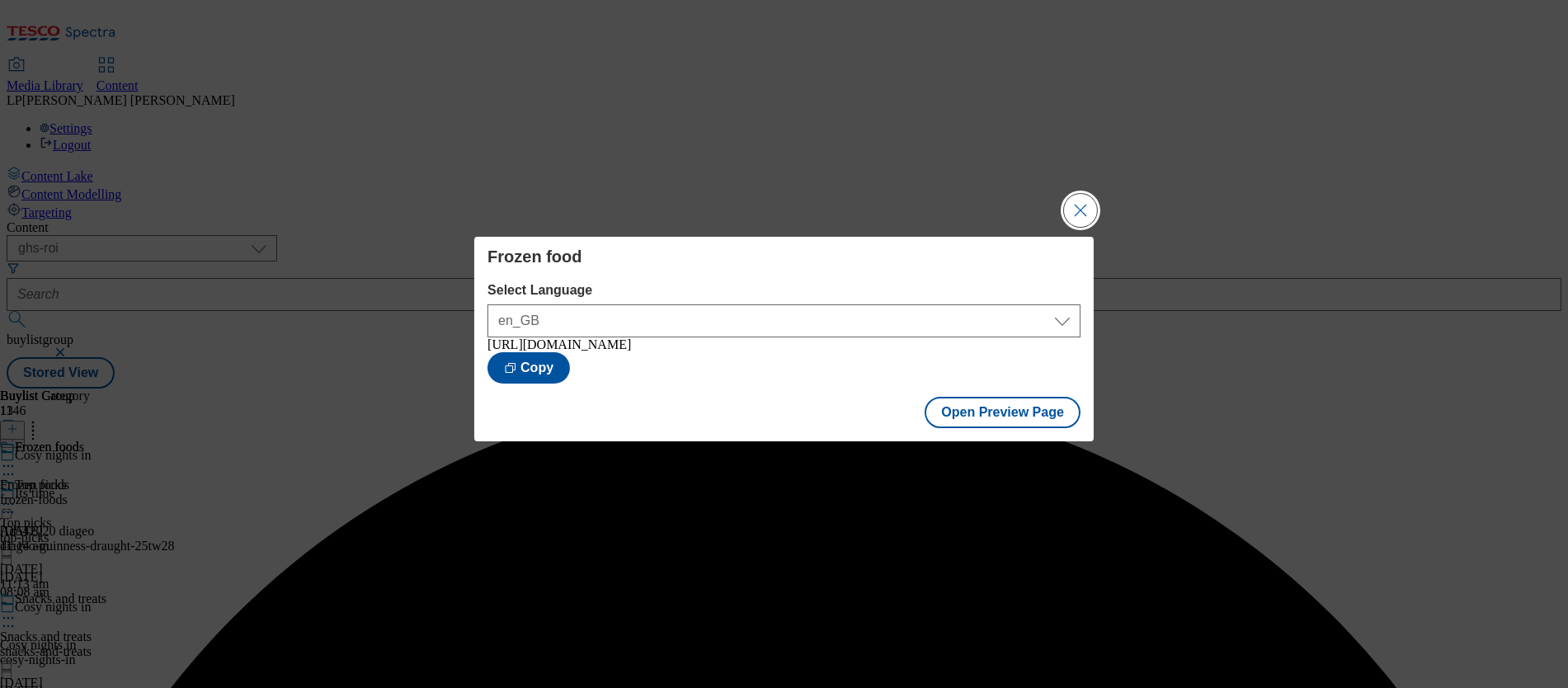
click at [1079, 210] on button "Close Modal" at bounding box center [1081, 210] width 33 height 33
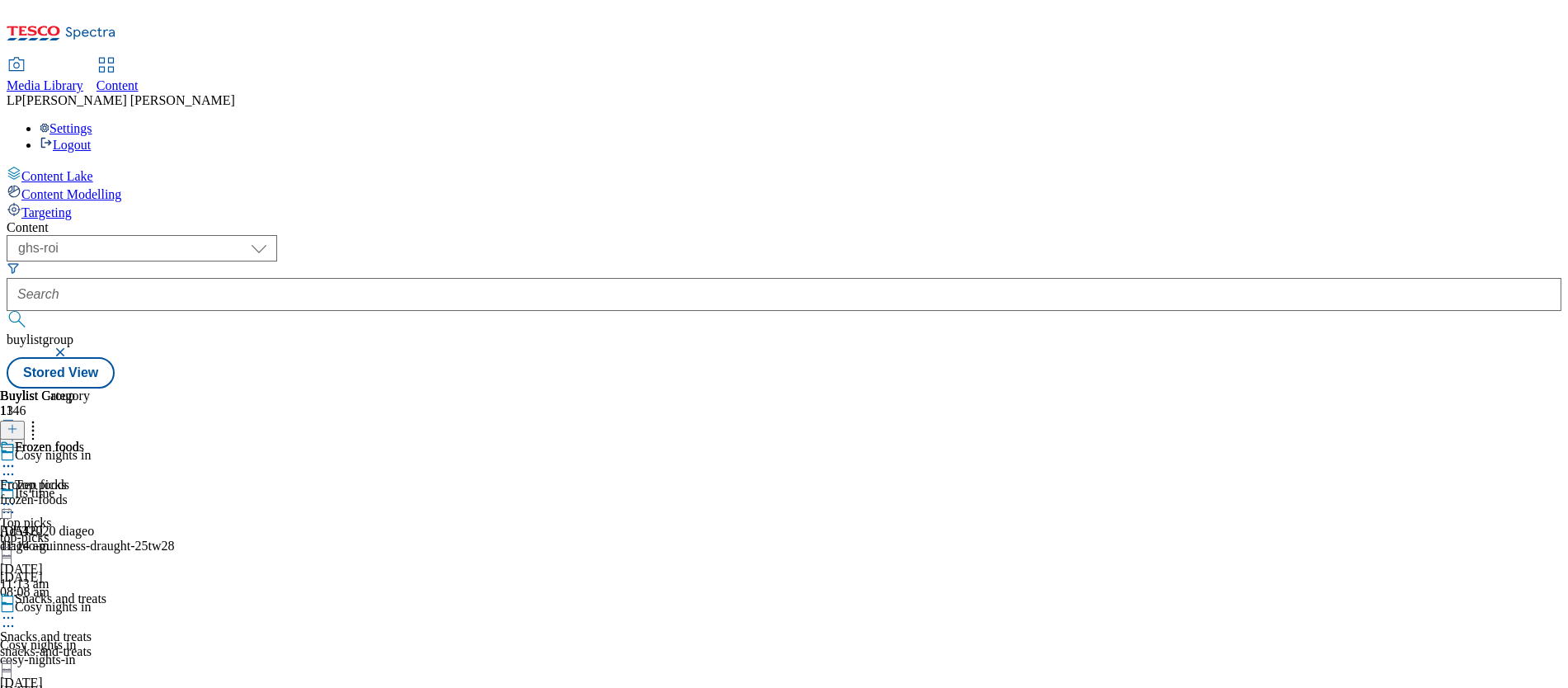
scroll to position [1304, 0]
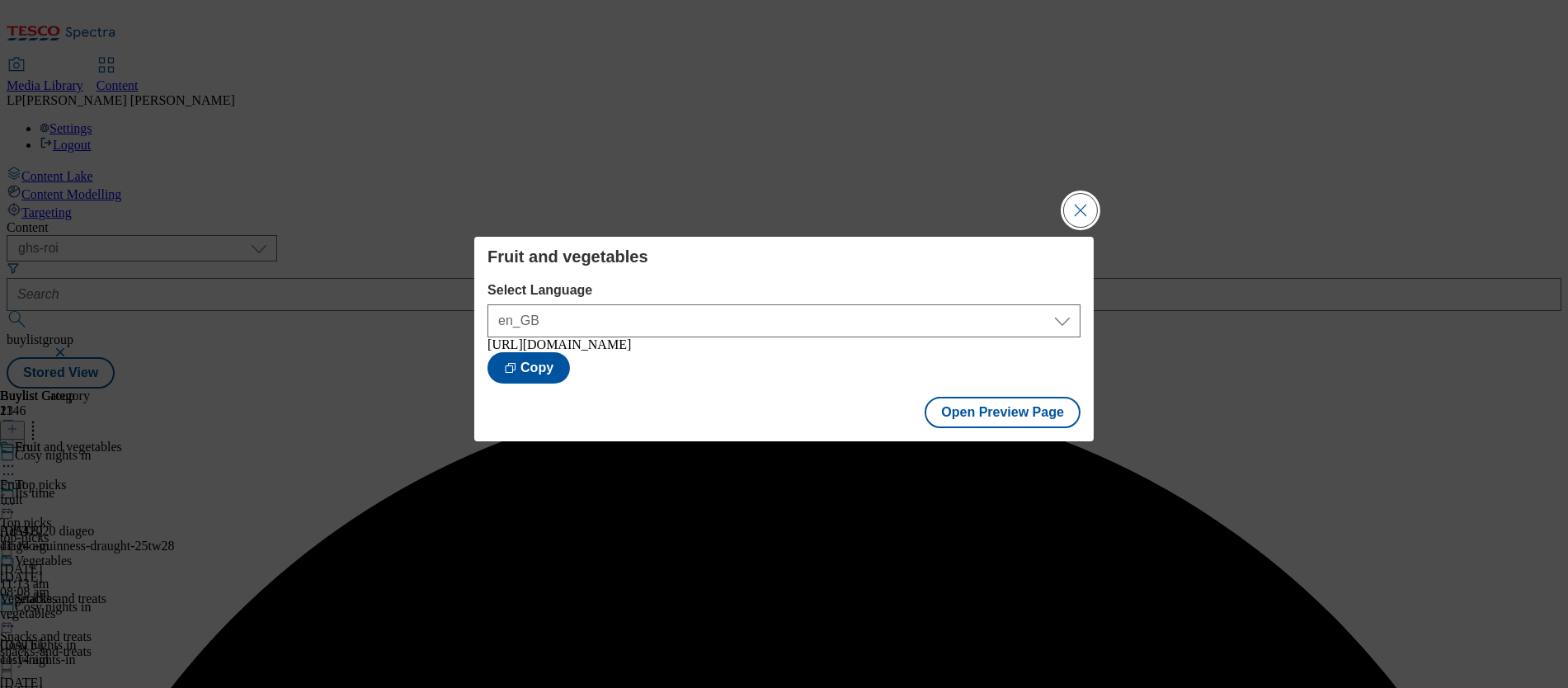
click at [1079, 213] on button "Close Modal" at bounding box center [1081, 210] width 33 height 33
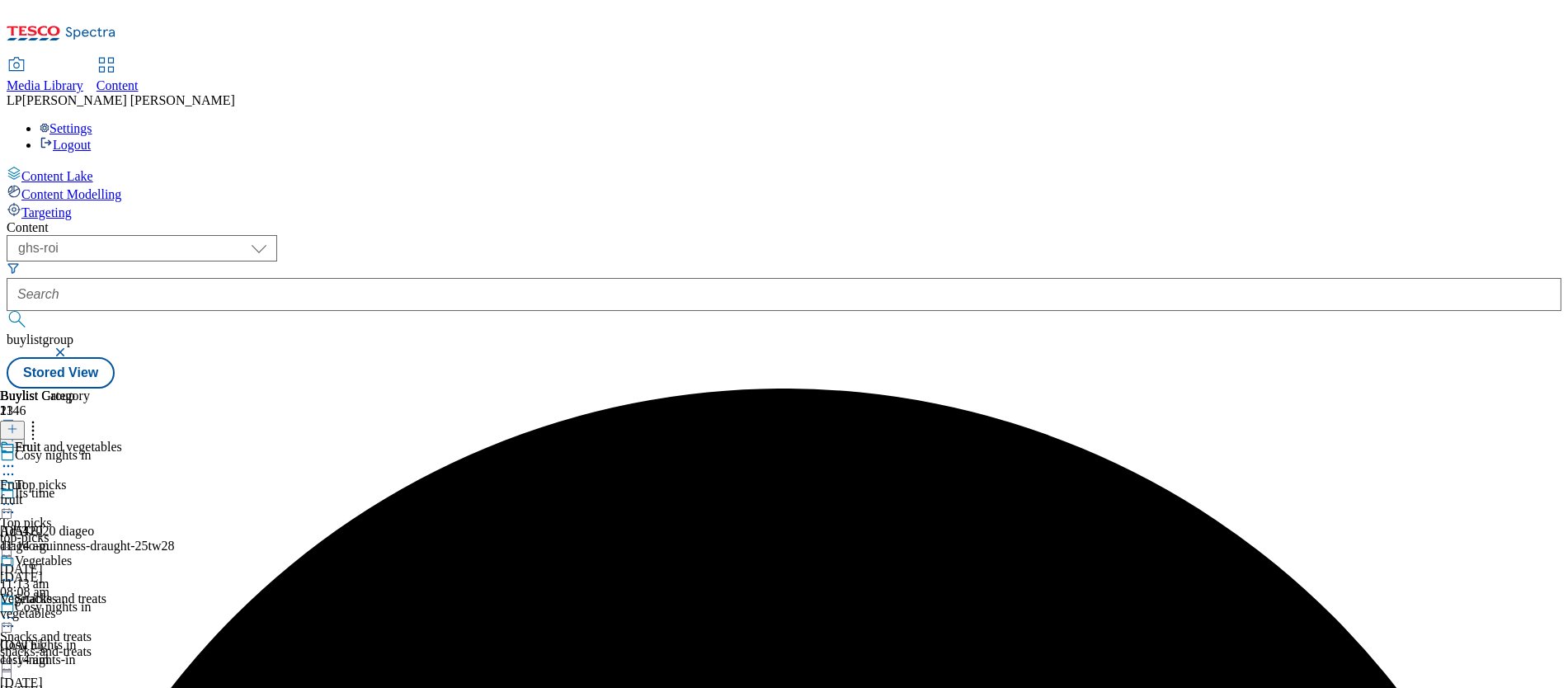
scroll to position [1425, 0]
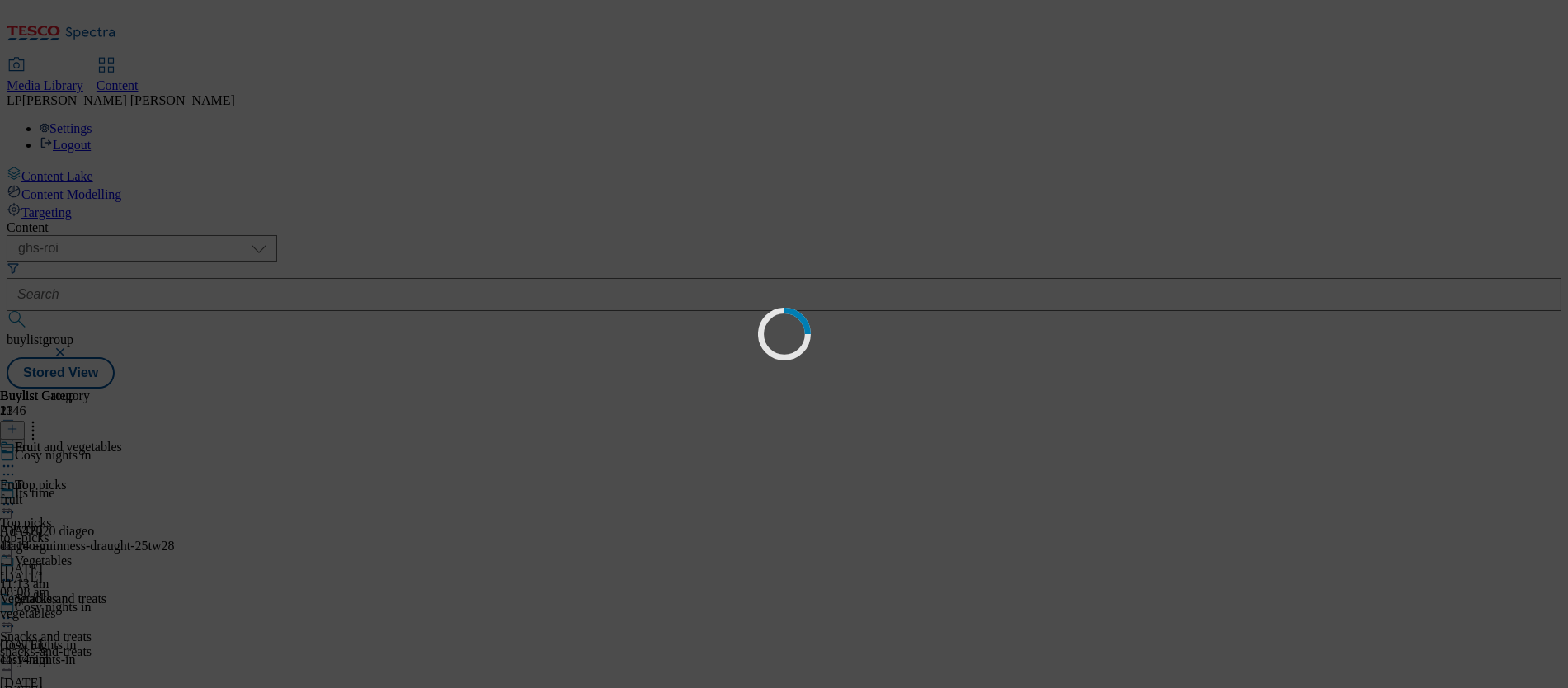
scroll to position [0, 0]
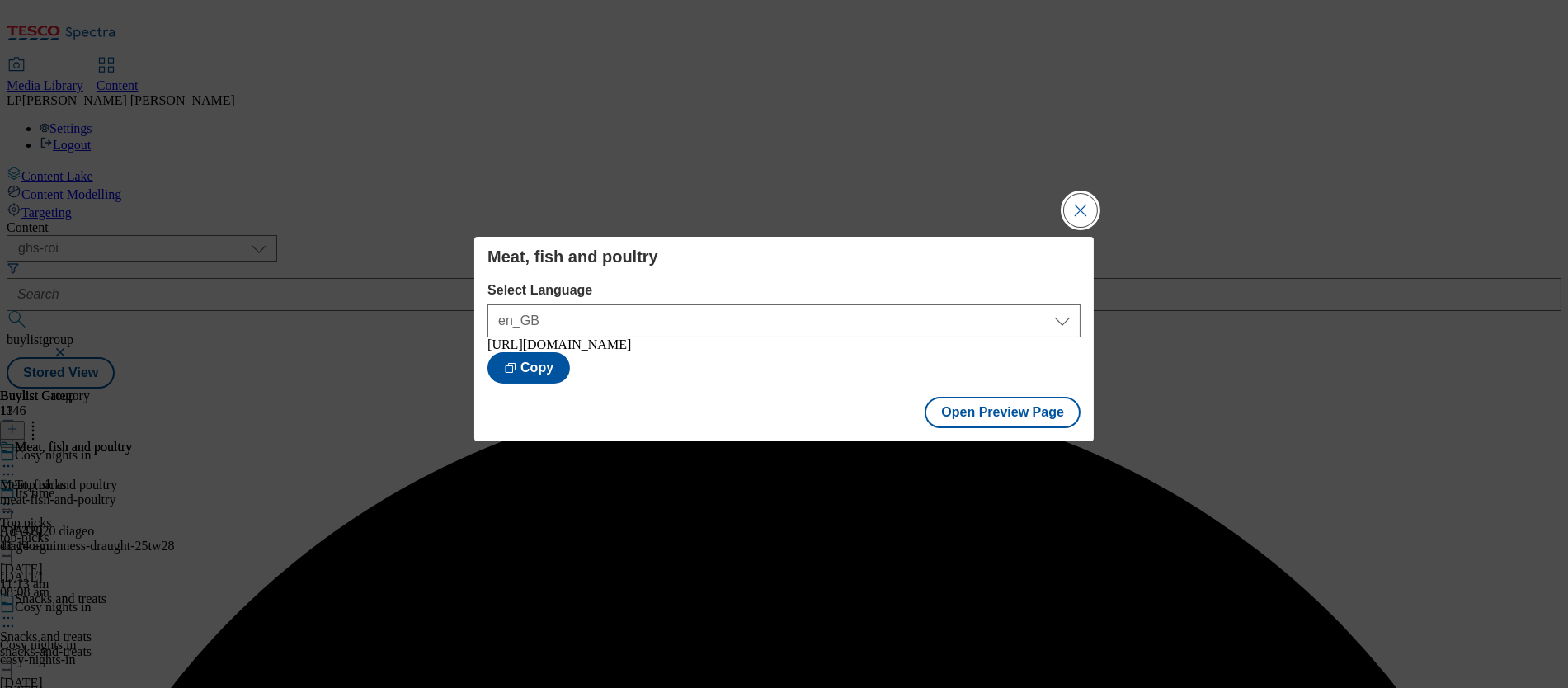
click at [1091, 200] on button "Close Modal" at bounding box center [1081, 210] width 33 height 33
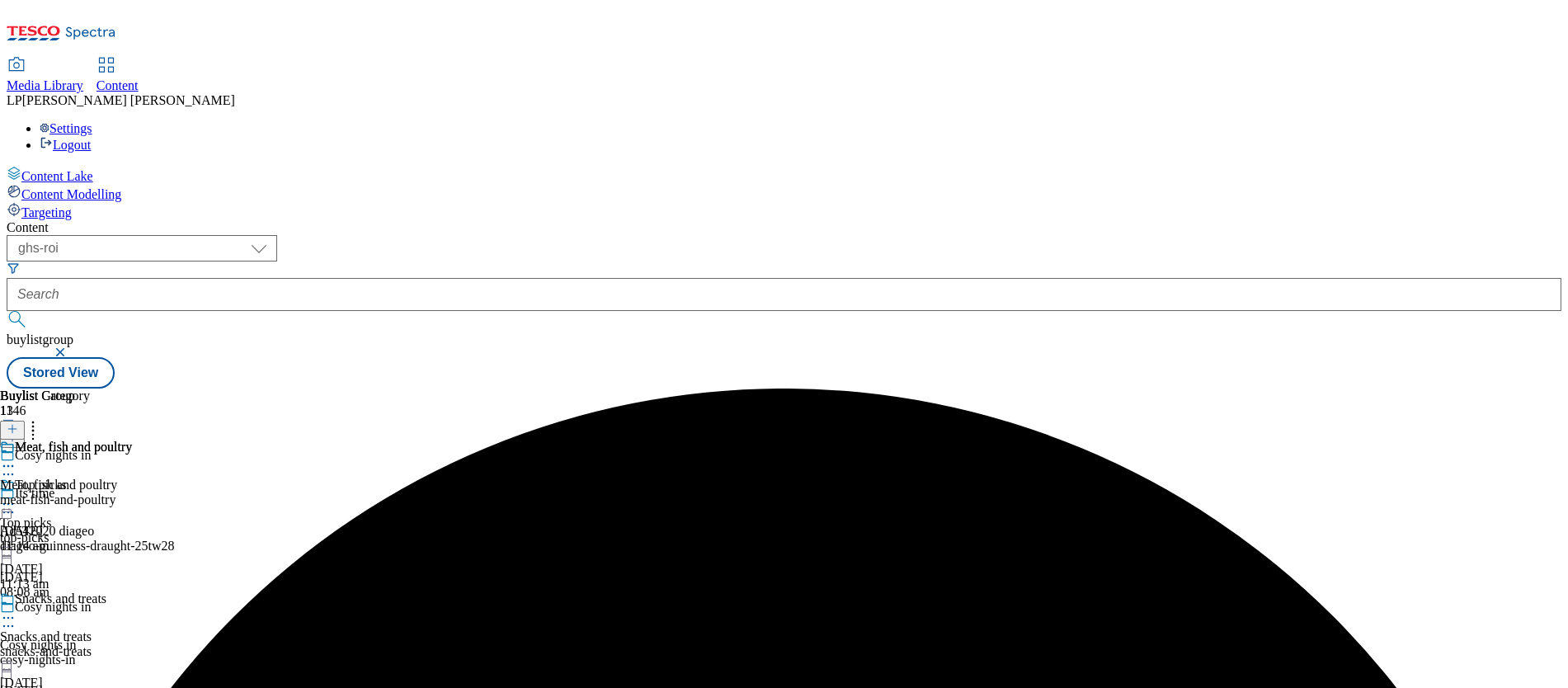
scroll to position [1717, 0]
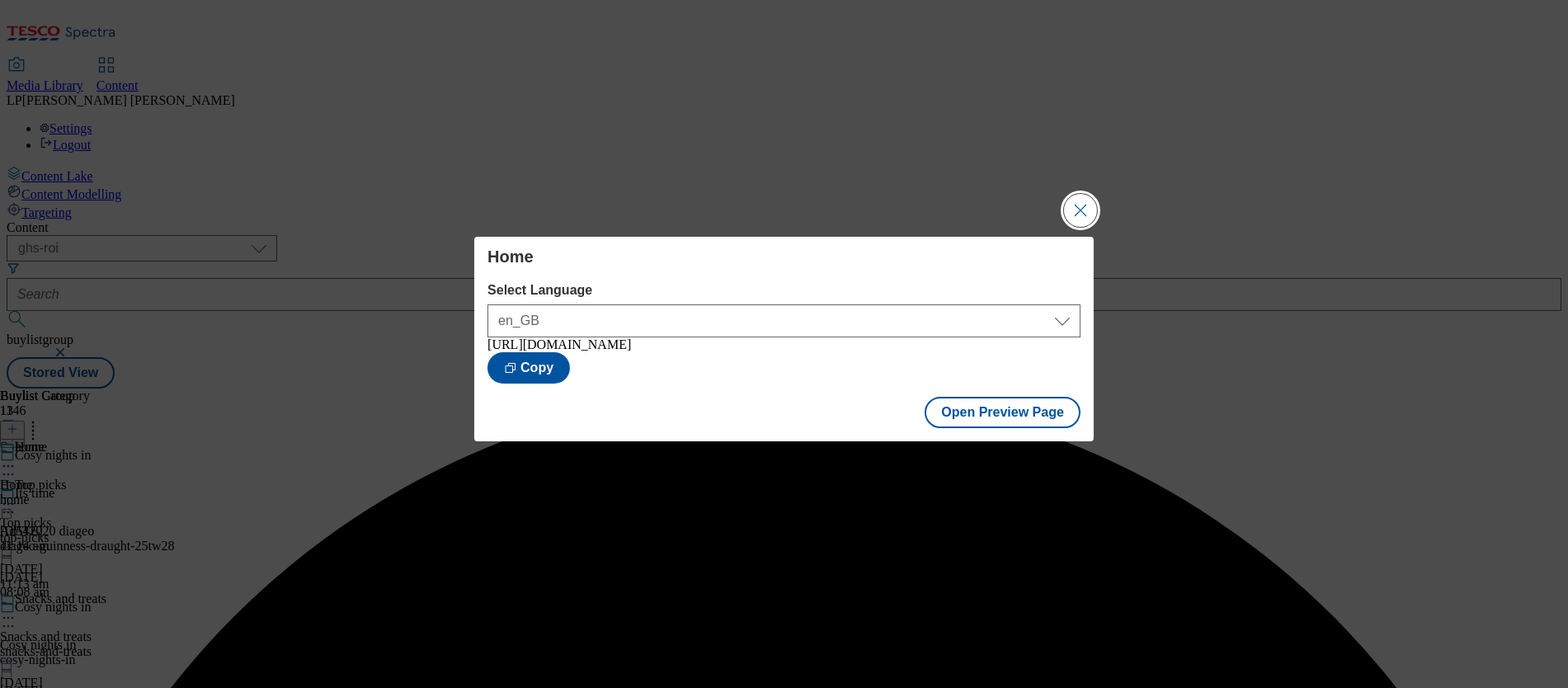
click at [1083, 207] on button "Close Modal" at bounding box center [1081, 210] width 33 height 33
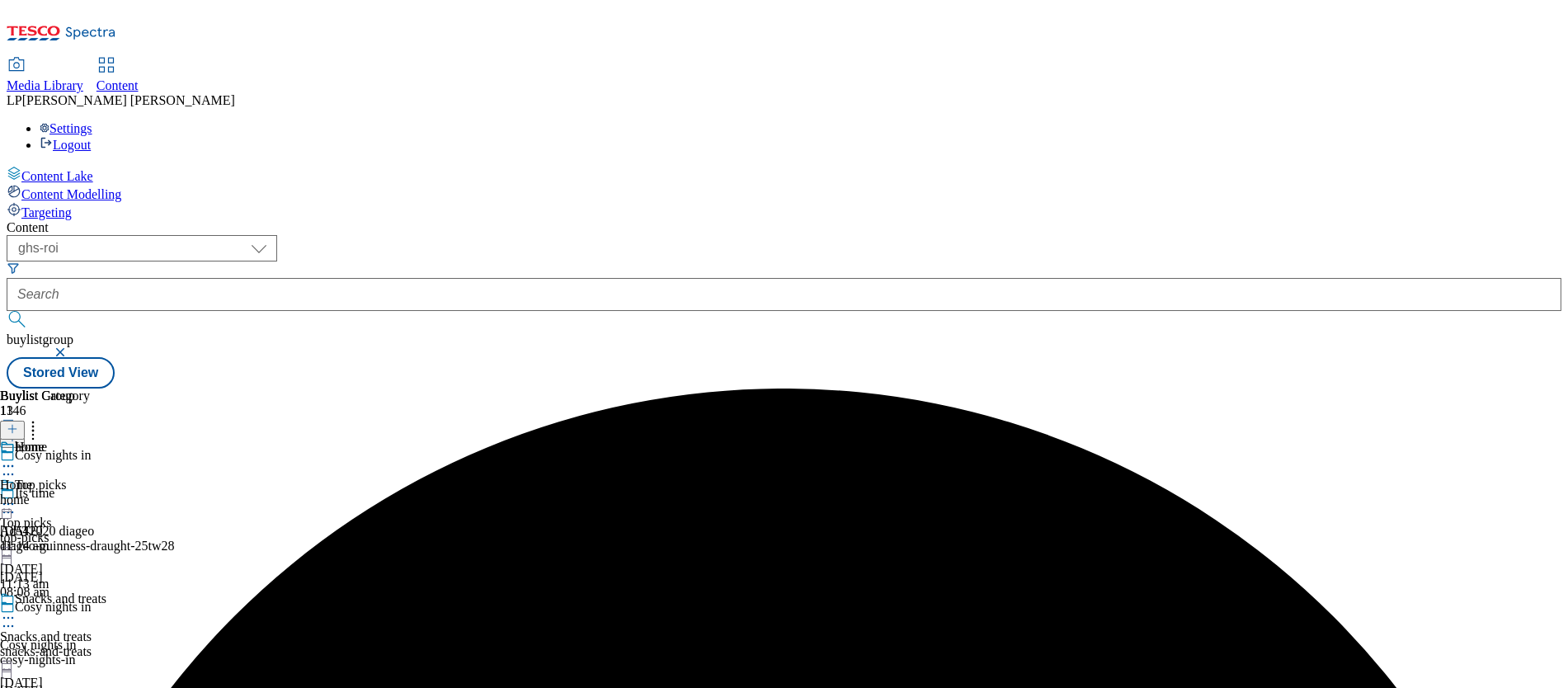
scroll to position [1717, 0]
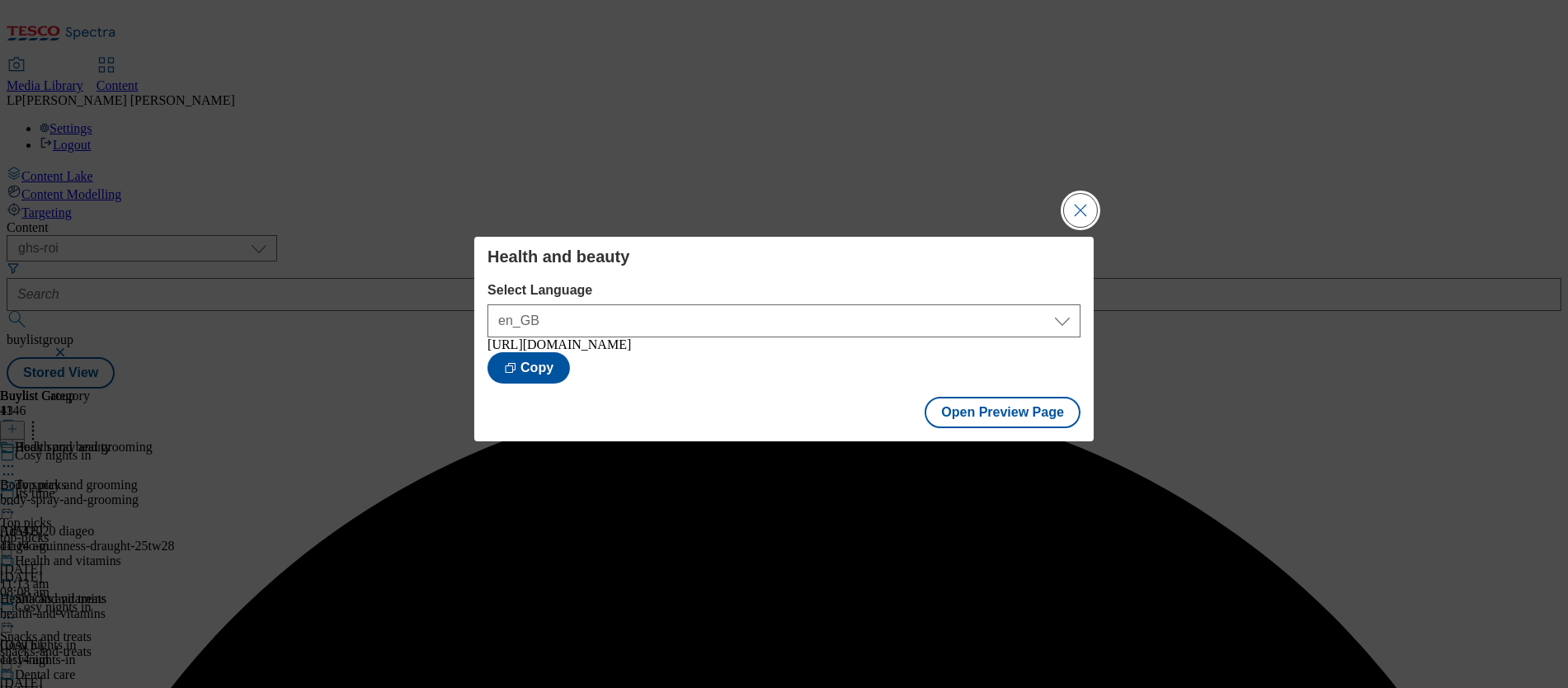
click at [1082, 211] on button "Close Modal" at bounding box center [1081, 210] width 33 height 33
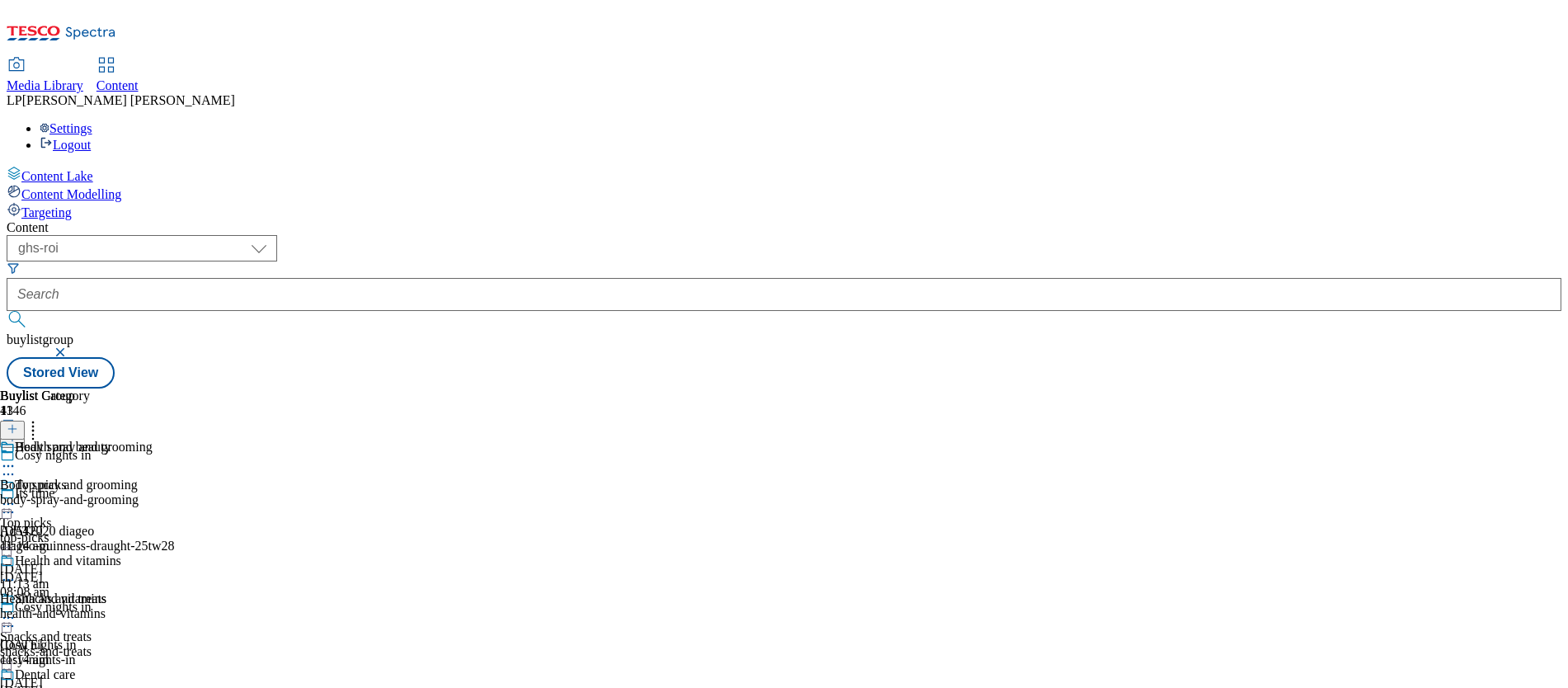
scroll to position [1711, 0]
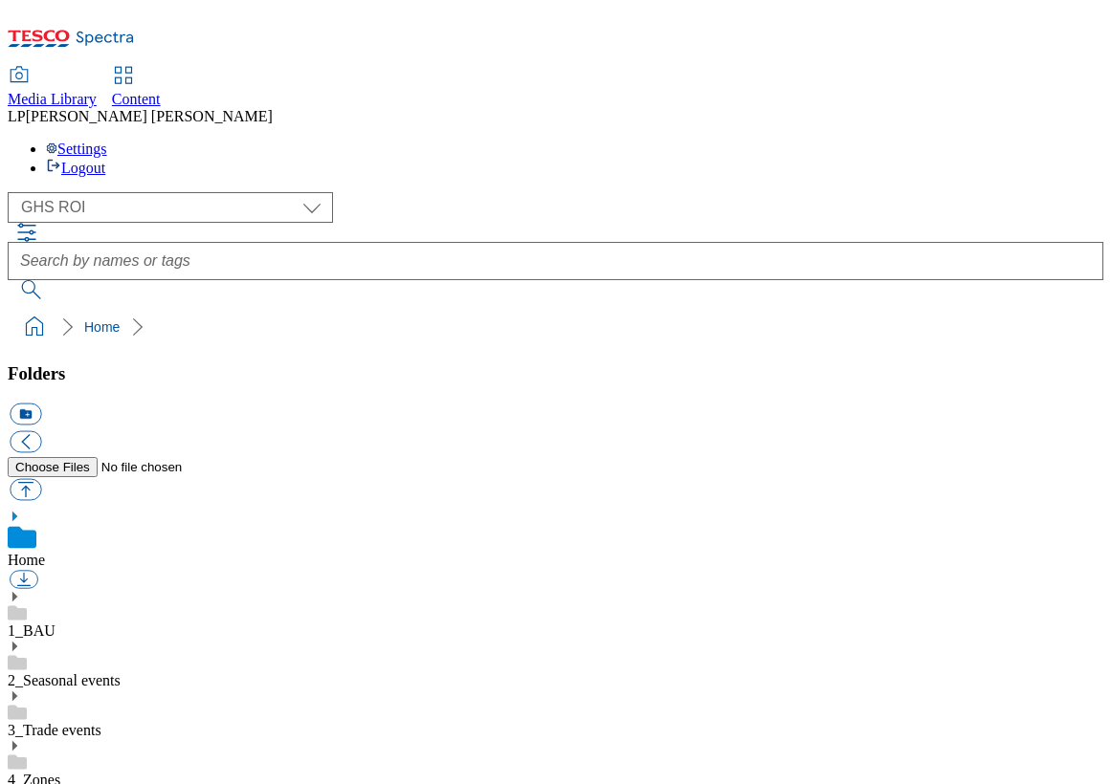
select select "flare-ghs-roi"
drag, startPoint x: 597, startPoint y: 495, endPoint x: 625, endPoint y: 466, distance: 40.6
